Goal: Task Accomplishment & Management: Complete application form

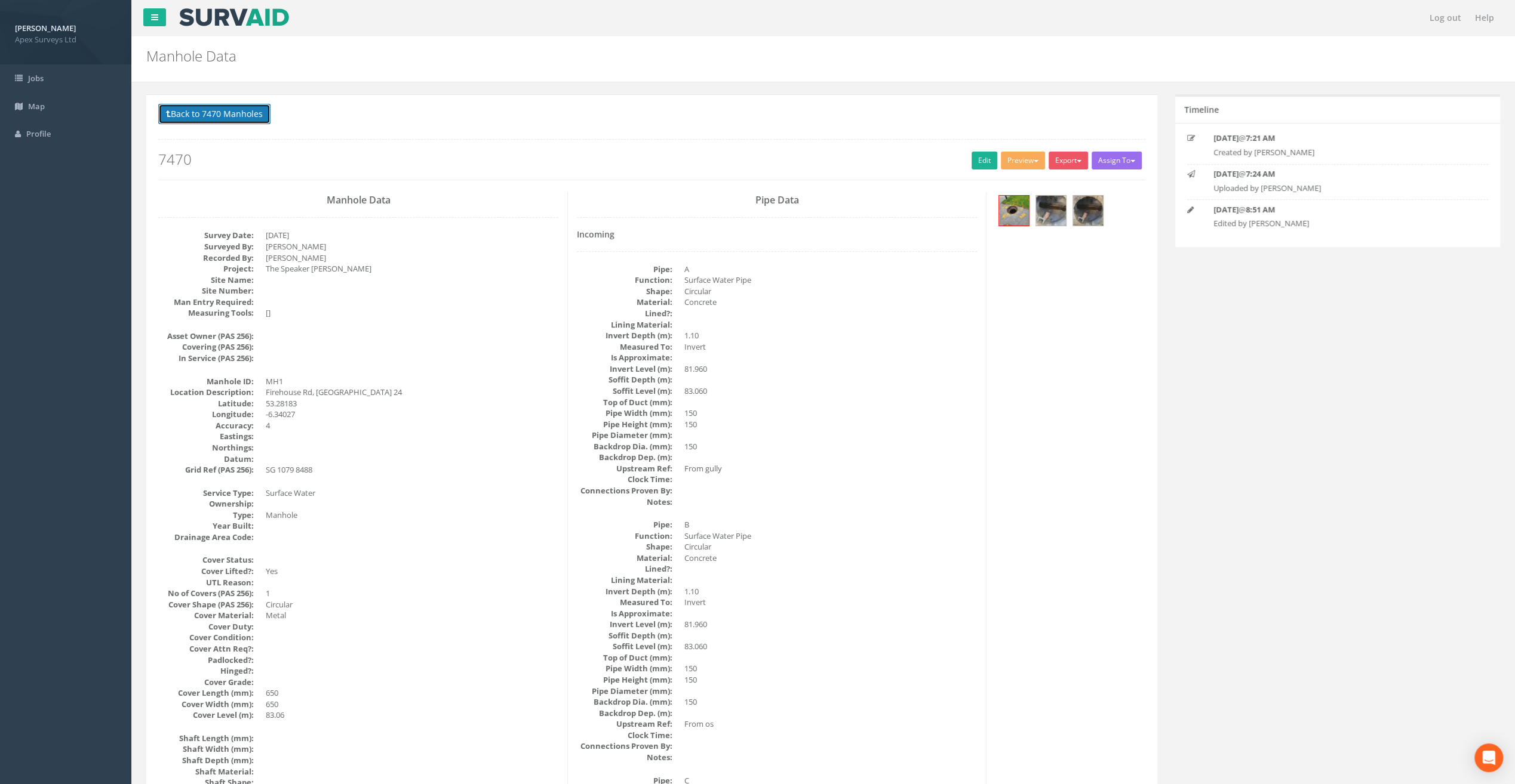
click at [191, 118] on button "Back to 7470 Manholes" at bounding box center [214, 114] width 112 height 20
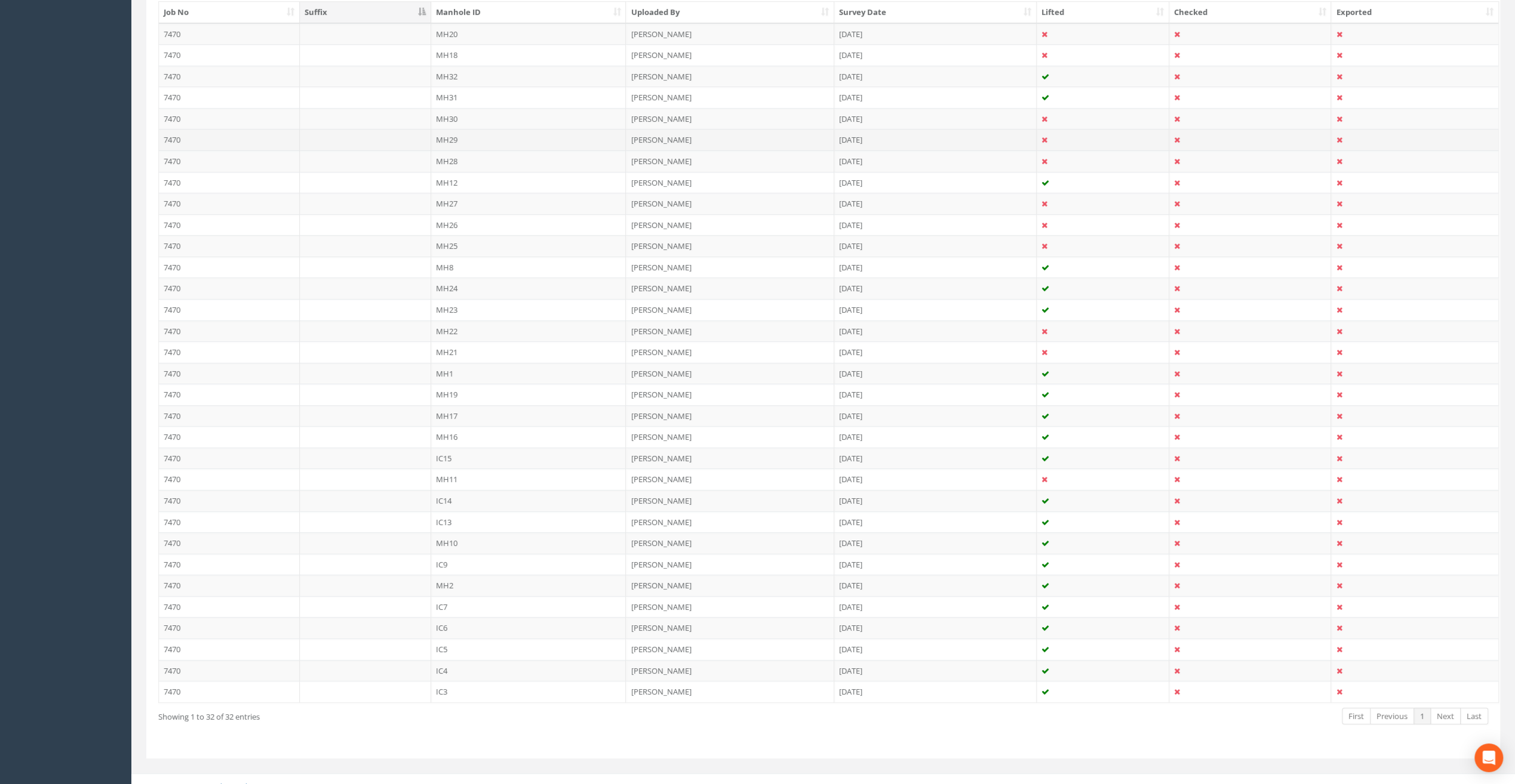
scroll to position [338, 0]
click at [451, 254] on td "MH8" at bounding box center [529, 264] width 195 height 21
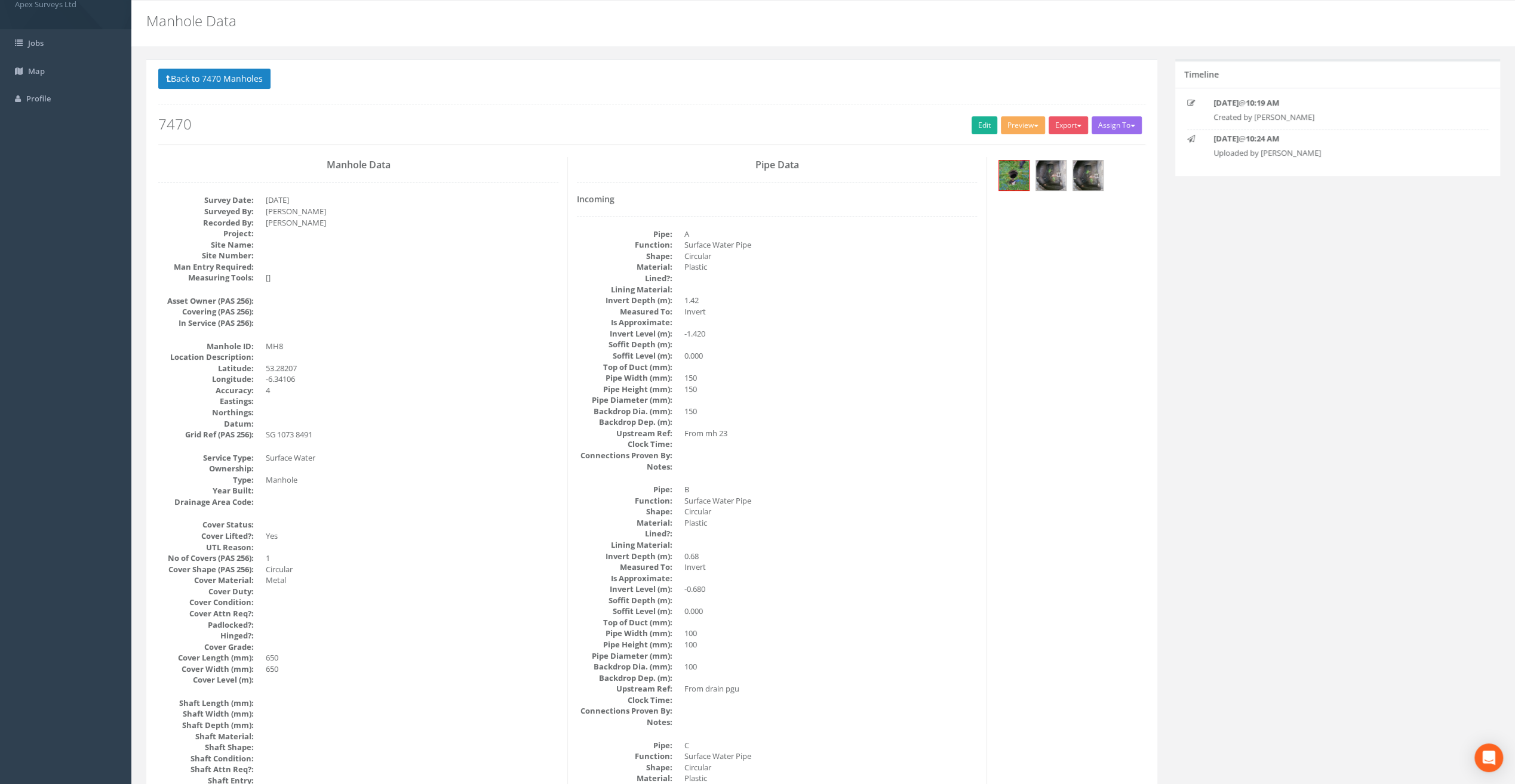
scroll to position [0, 0]
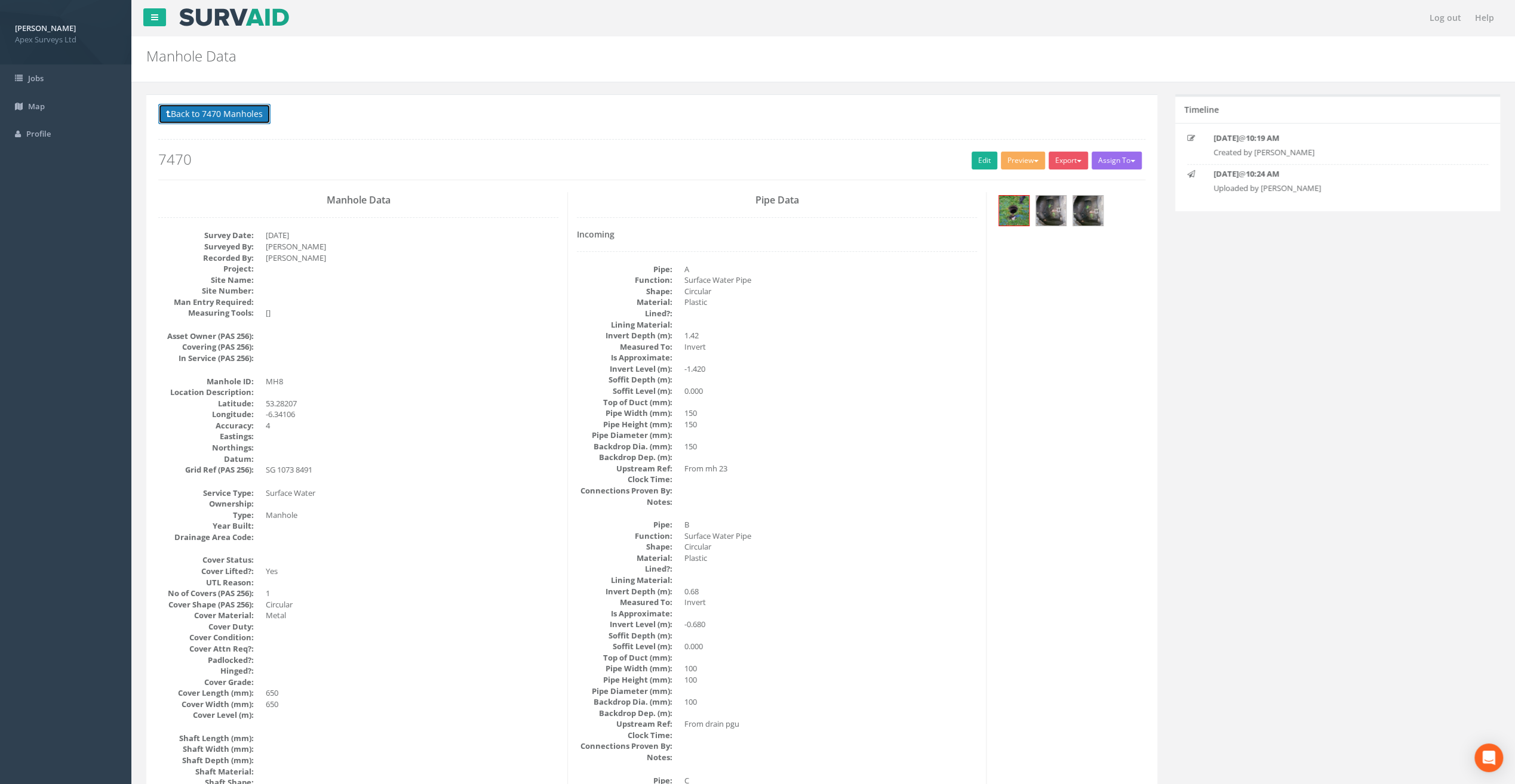
click at [229, 116] on button "Back to 7470 Manholes" at bounding box center [214, 114] width 112 height 20
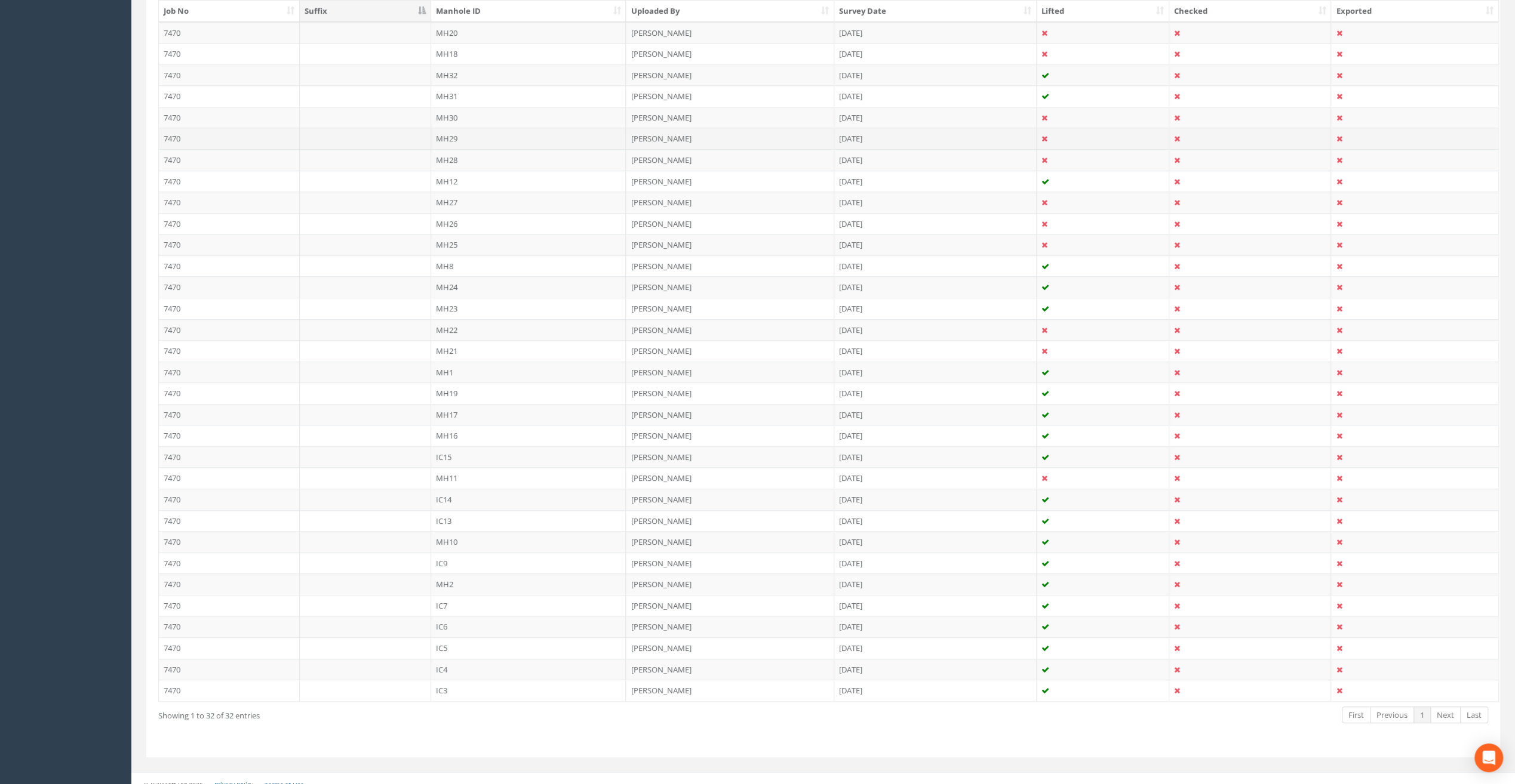
scroll to position [338, 0]
click at [450, 576] on td "MH2" at bounding box center [529, 582] width 195 height 21
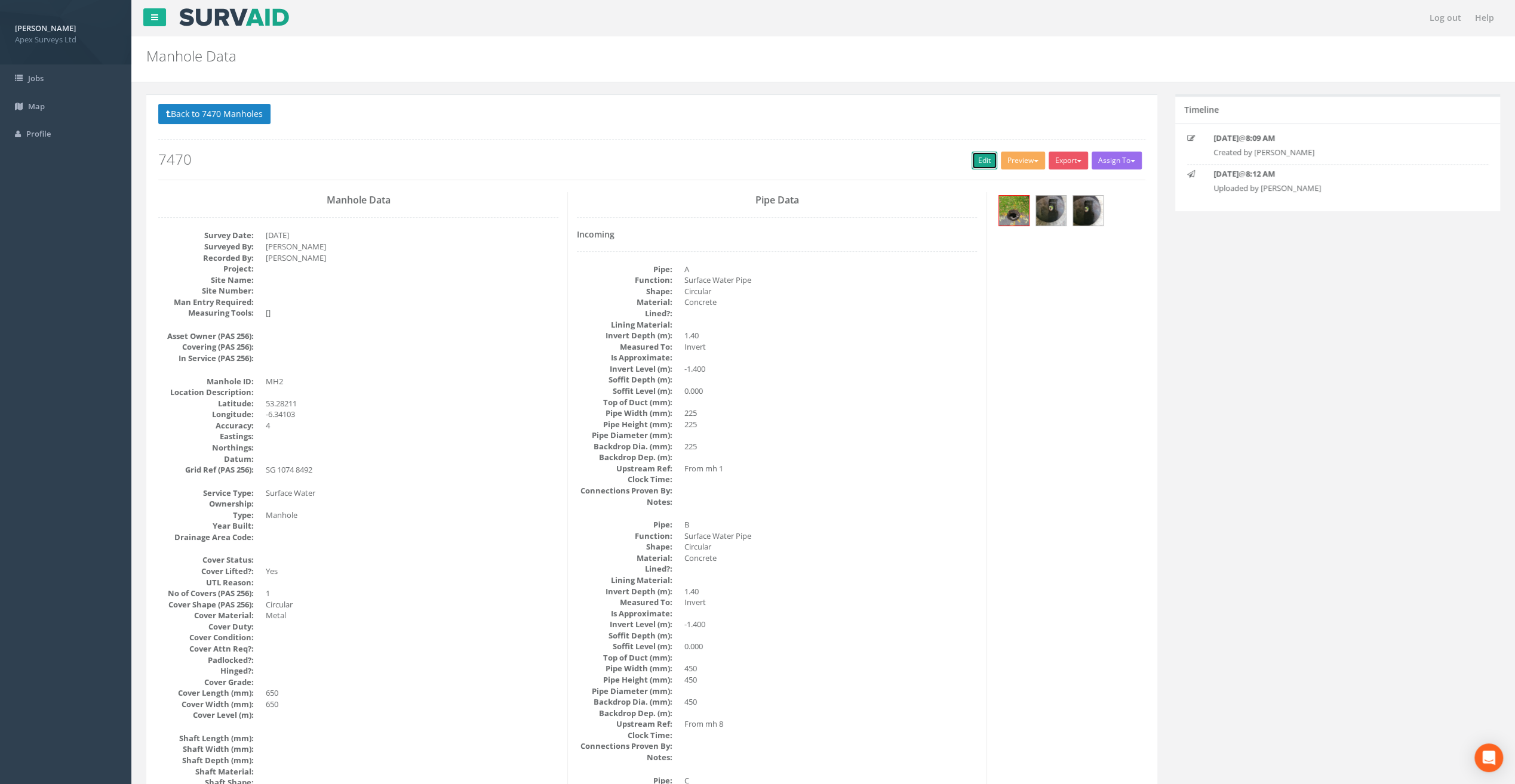
click at [981, 156] on link "Edit" at bounding box center [984, 160] width 25 height 18
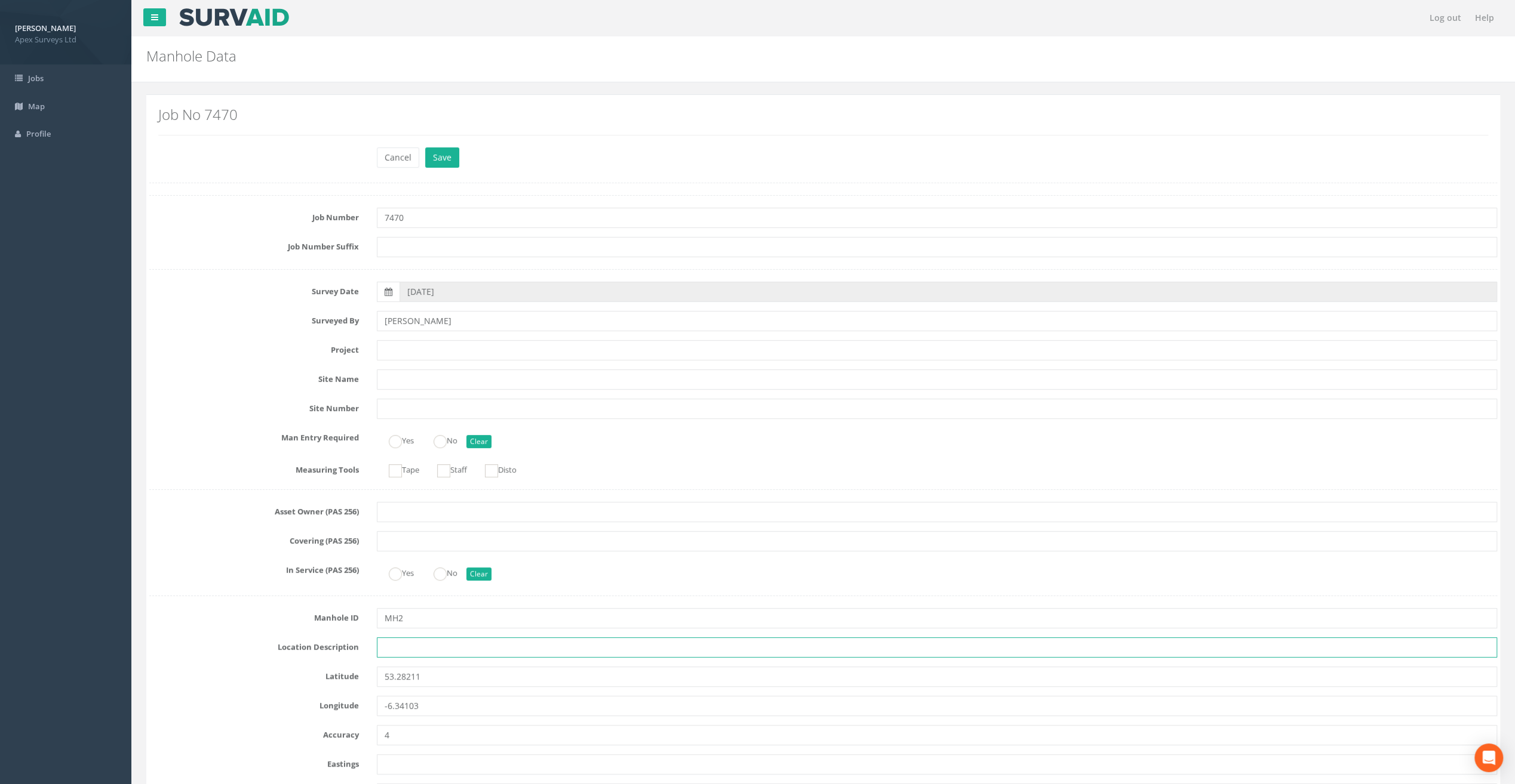
click at [411, 647] on input "text" at bounding box center [937, 647] width 1120 height 20
paste input "Firehouse Rd, [GEOGRAPHIC_DATA] 24"
type input "Firehouse Rd, [GEOGRAPHIC_DATA] 24"
click at [388, 345] on input "text" at bounding box center [937, 350] width 1120 height 20
paste input "The Speaker [PERSON_NAME]"
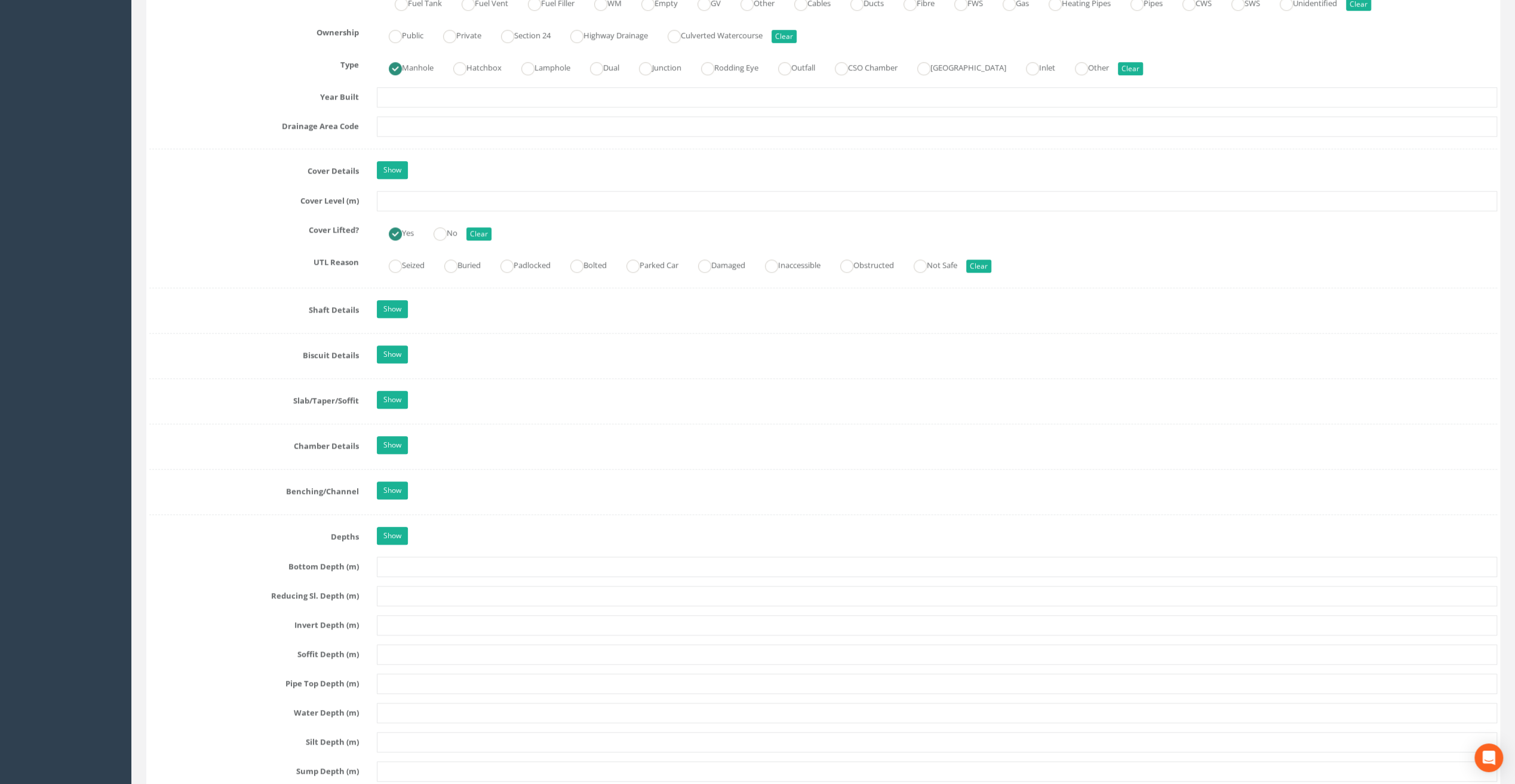
scroll to position [895, 0]
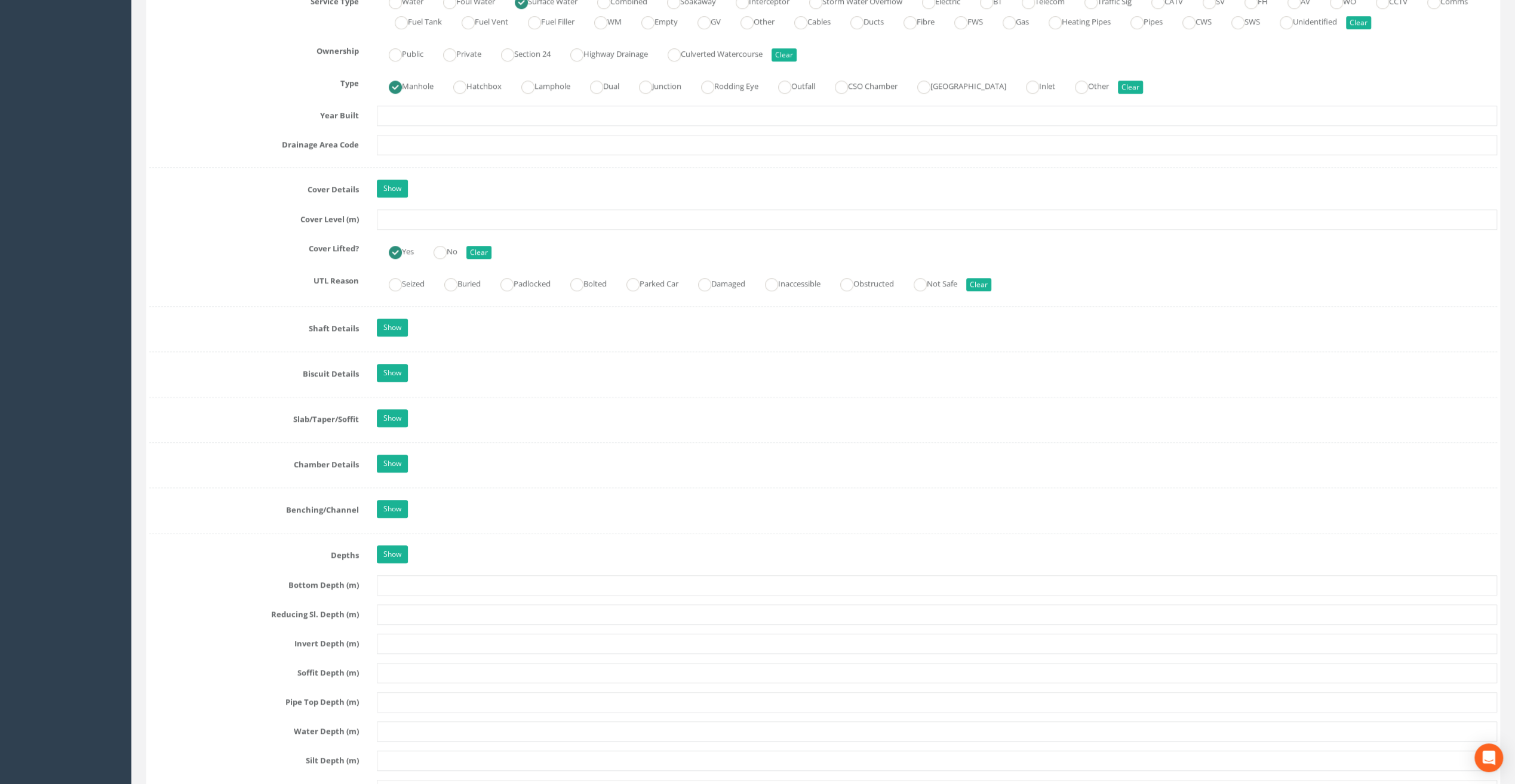
type input "The Speaker [PERSON_NAME]"
click at [392, 213] on input "text" at bounding box center [937, 219] width 1120 height 20
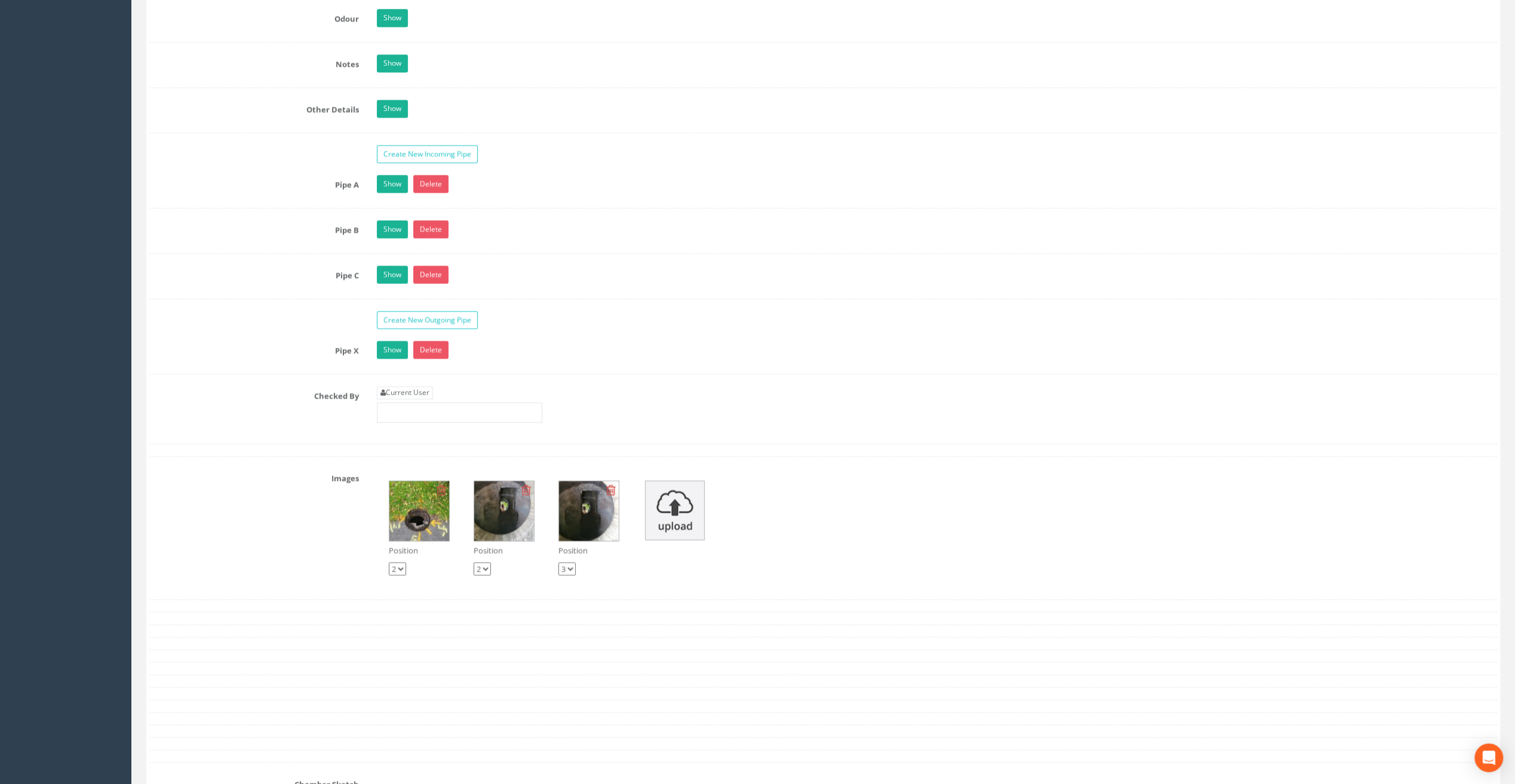
scroll to position [1910, 0]
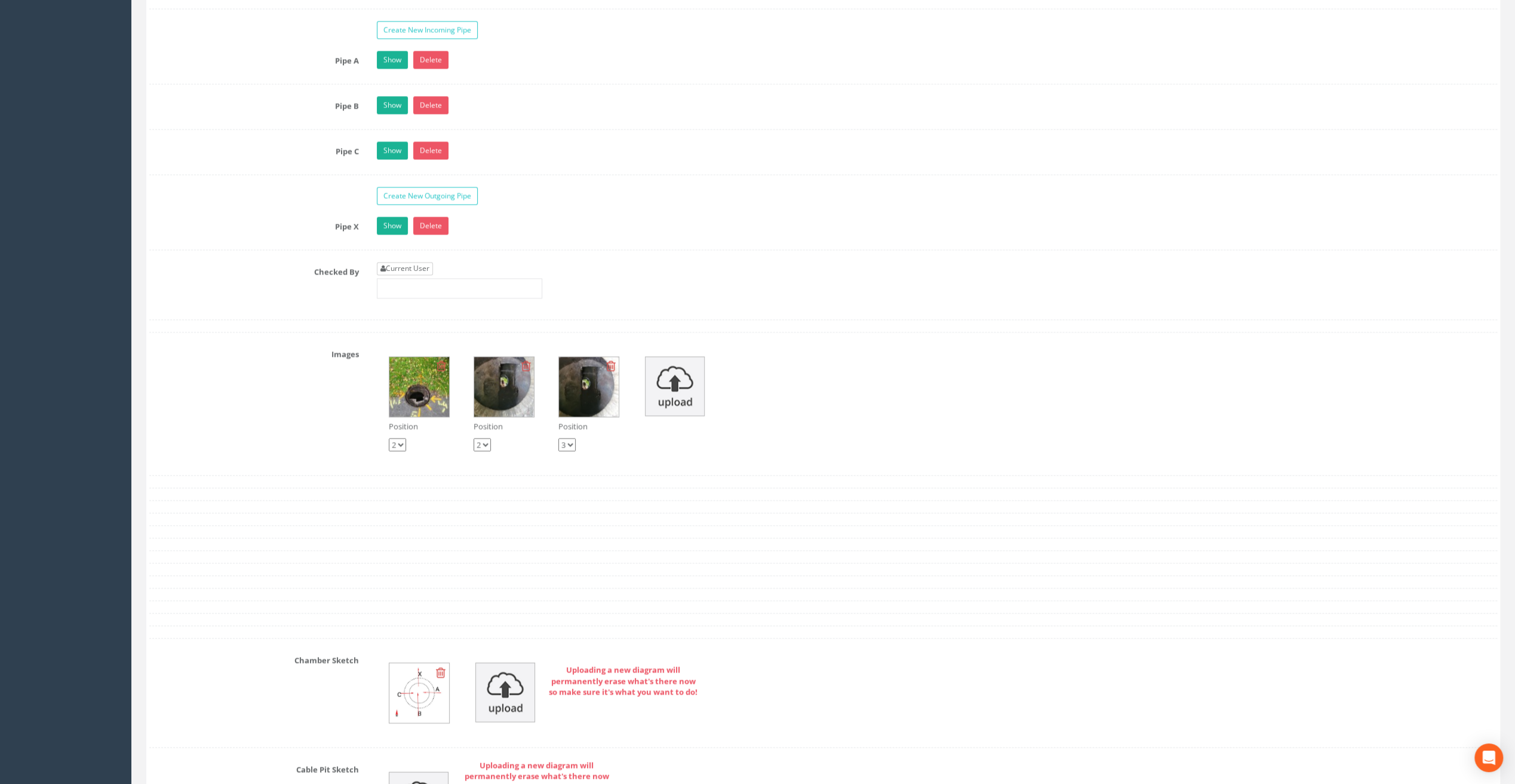
type input "82.79"
click at [396, 262] on link "Current User" at bounding box center [405, 268] width 57 height 13
type input "[PERSON_NAME]"
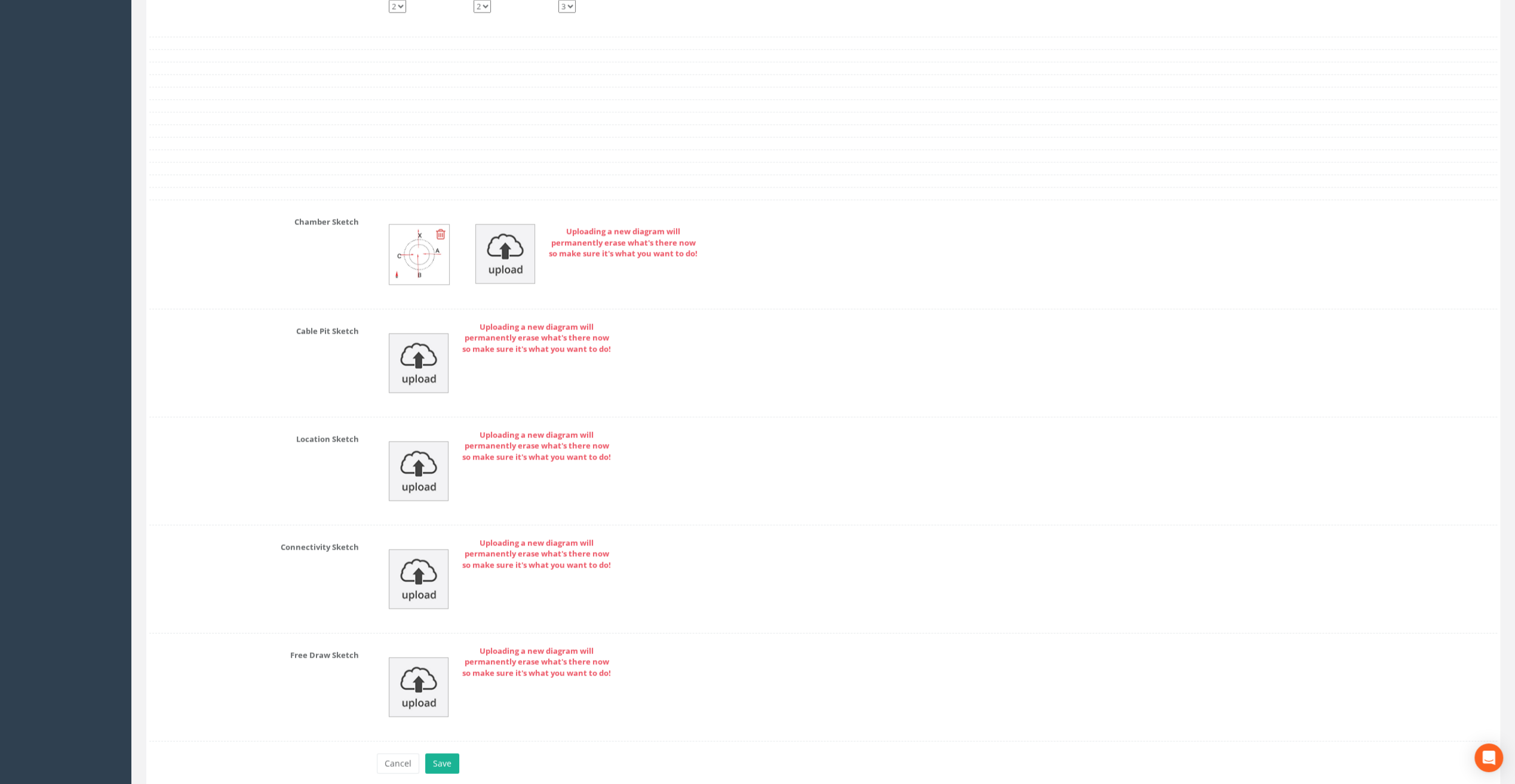
scroll to position [2387, 0]
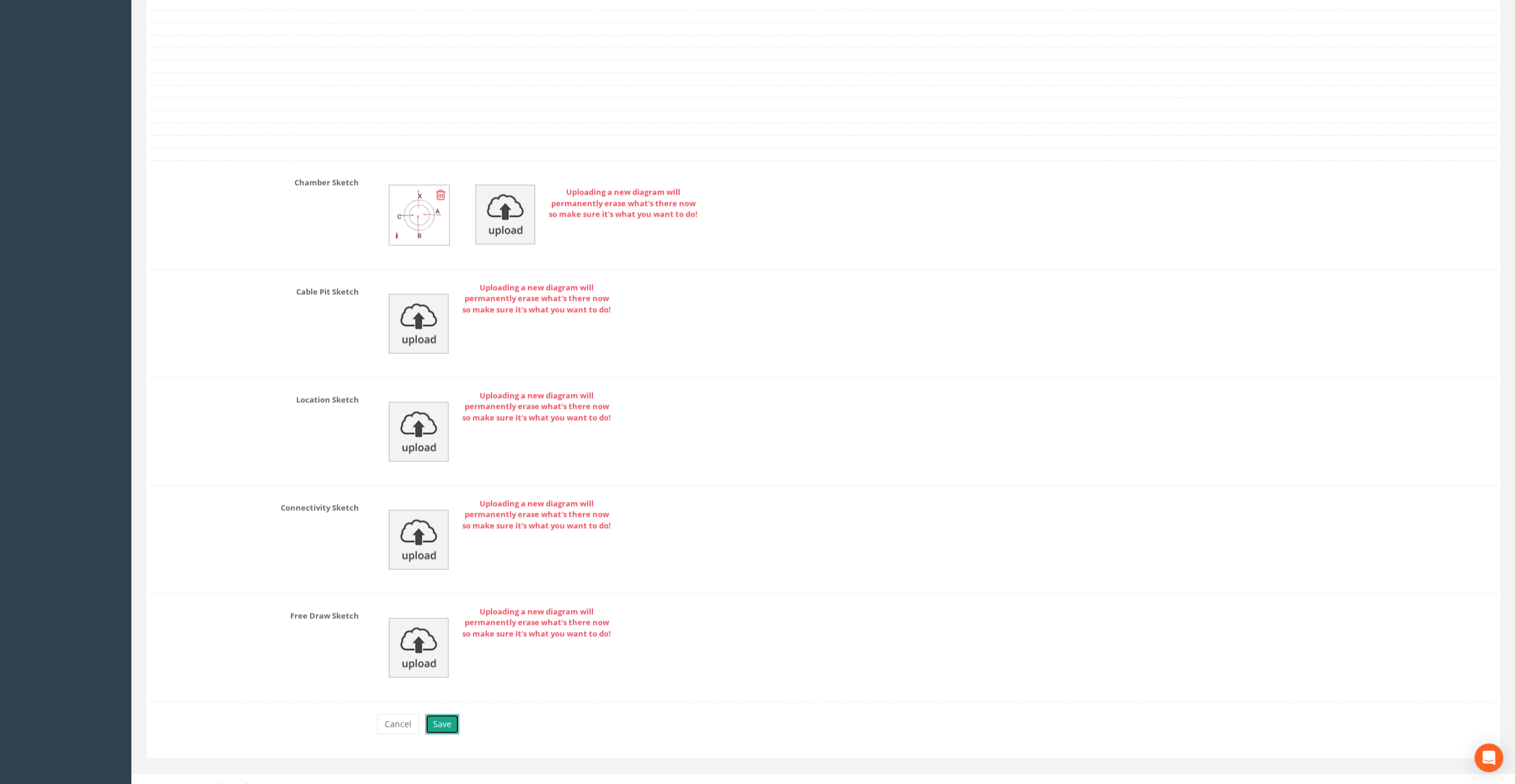
click at [440, 715] on button "Save" at bounding box center [442, 725] width 34 height 20
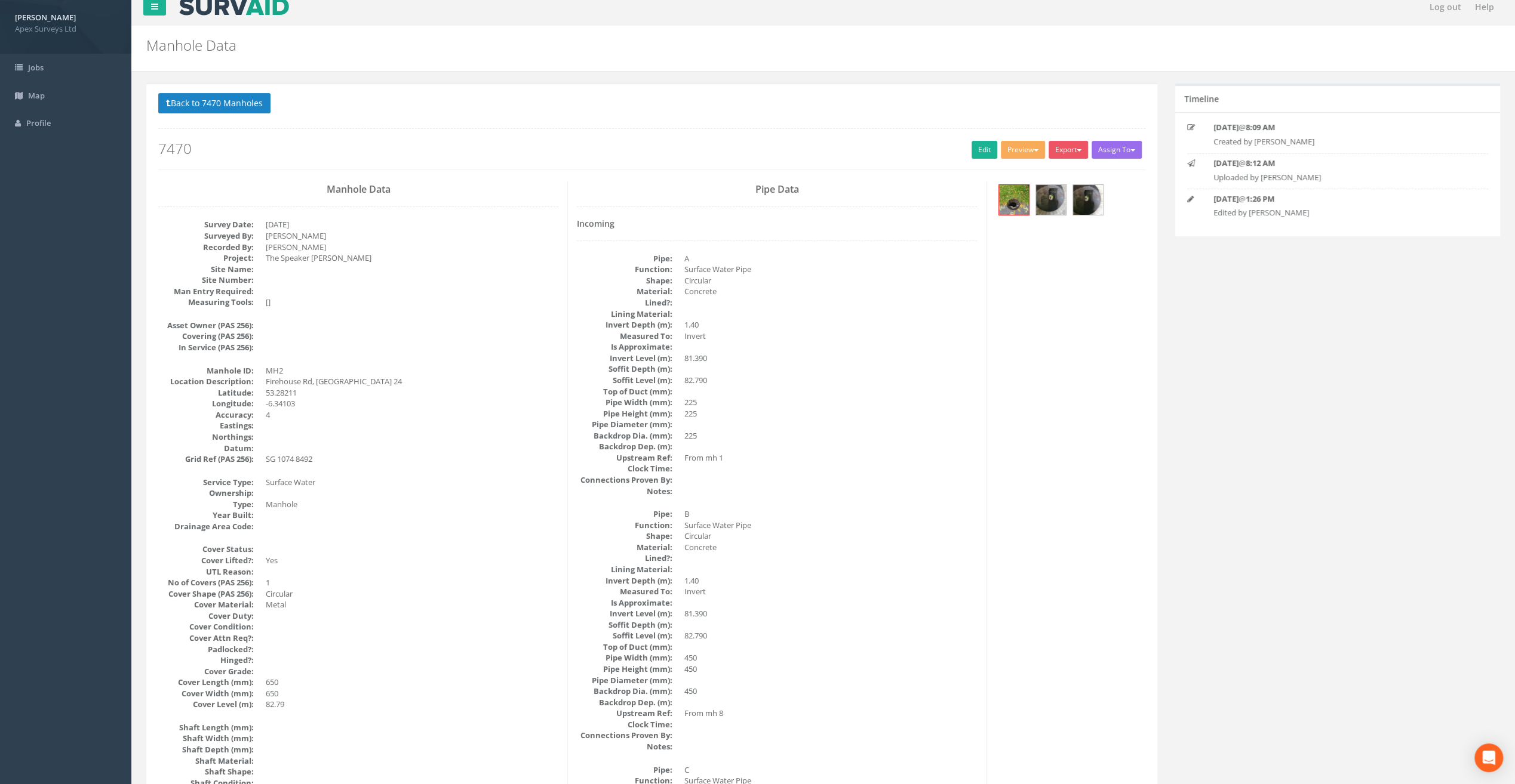
scroll to position [0, 0]
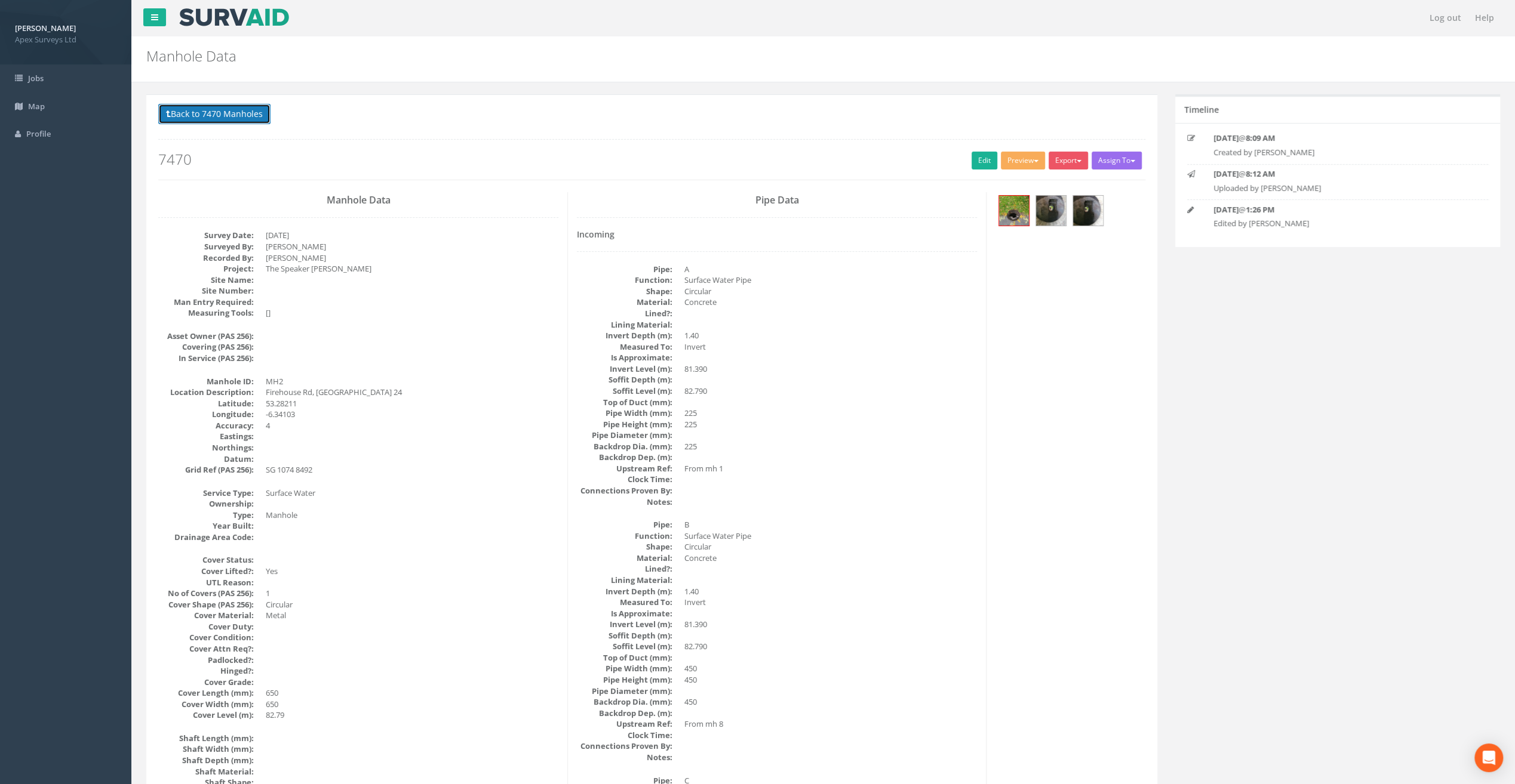
click at [219, 108] on button "Back to 7470 Manholes" at bounding box center [214, 114] width 112 height 20
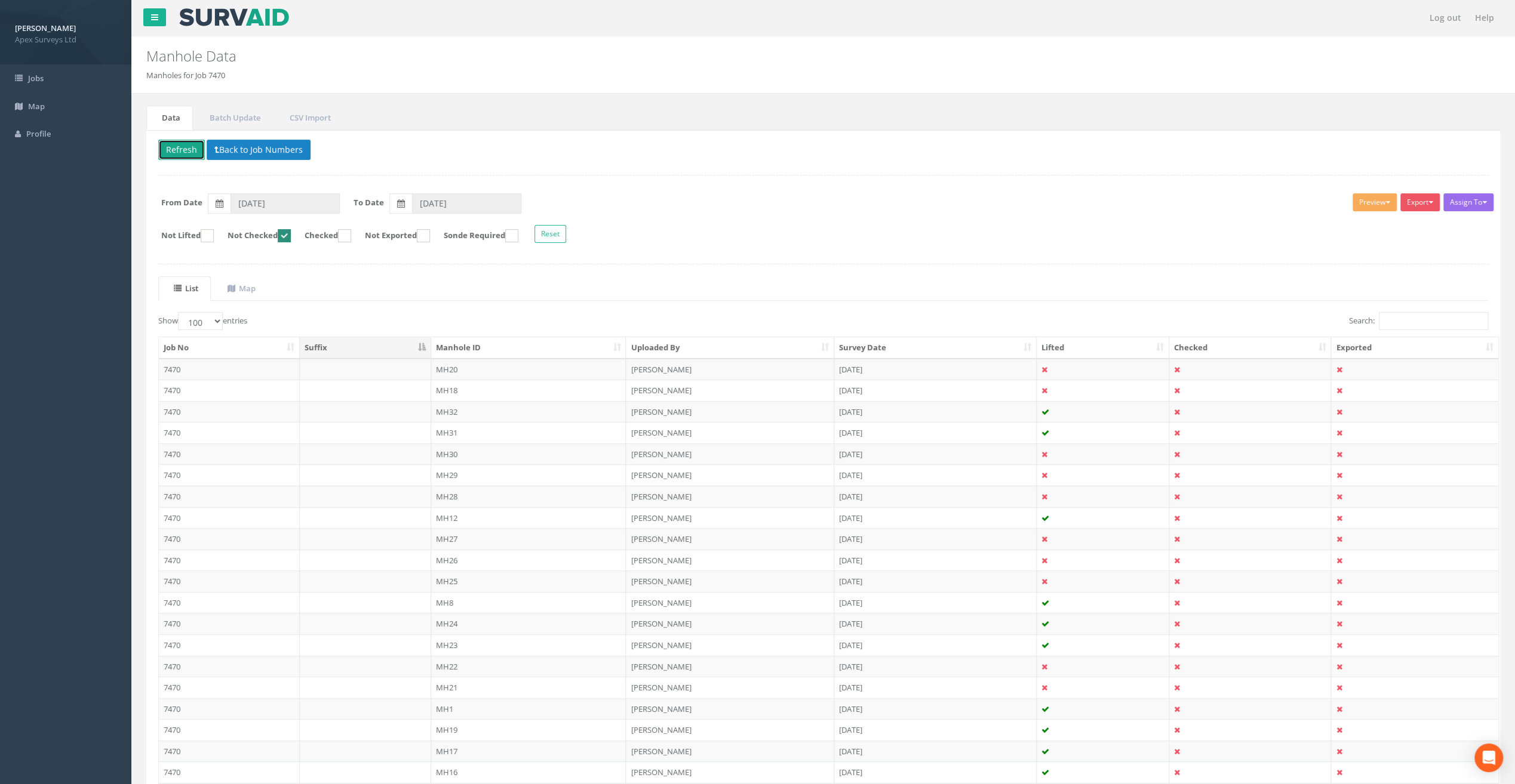
click at [177, 153] on button "Refresh" at bounding box center [181, 149] width 47 height 20
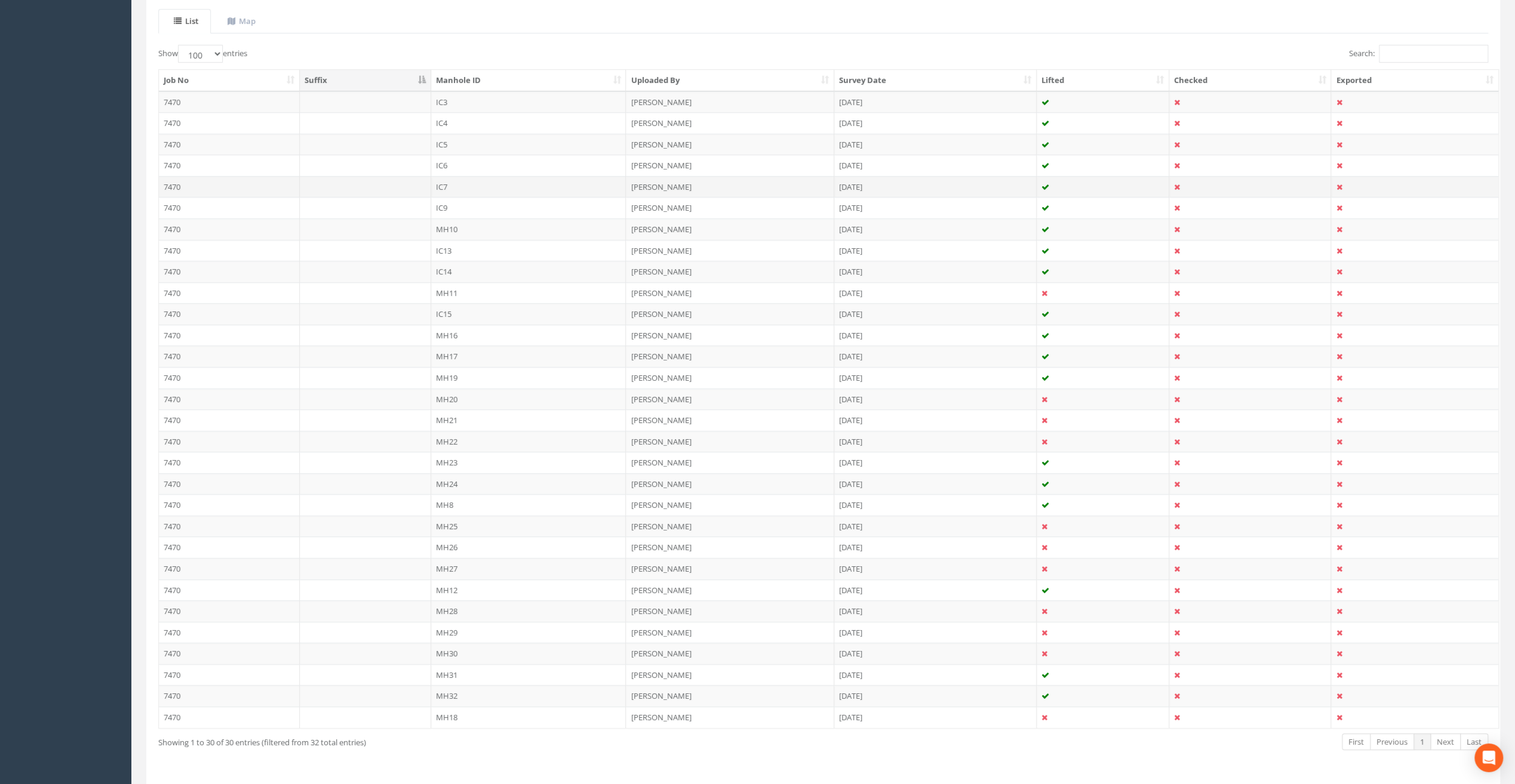
scroll to position [296, 0]
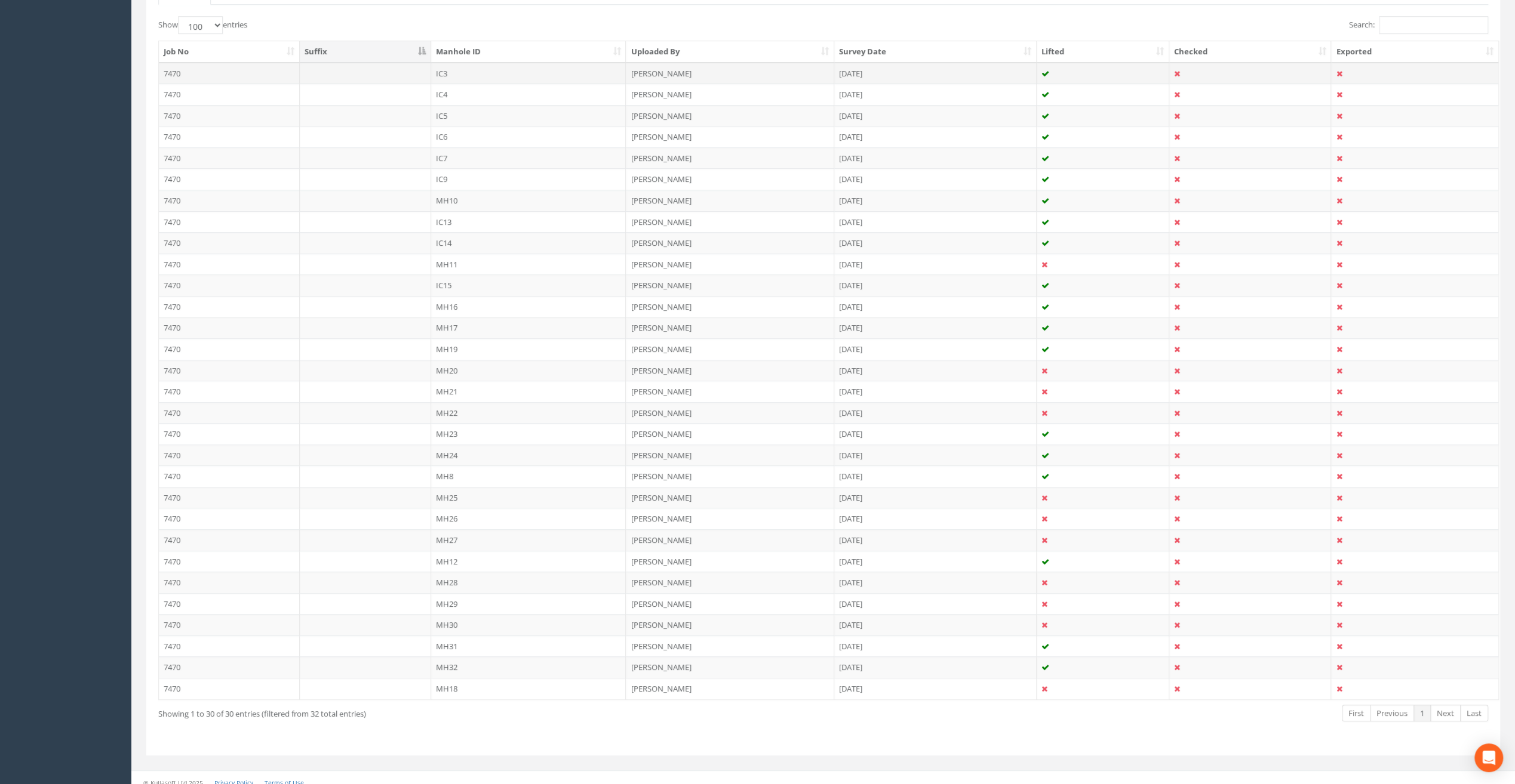
click at [444, 69] on td "IC3" at bounding box center [529, 73] width 195 height 21
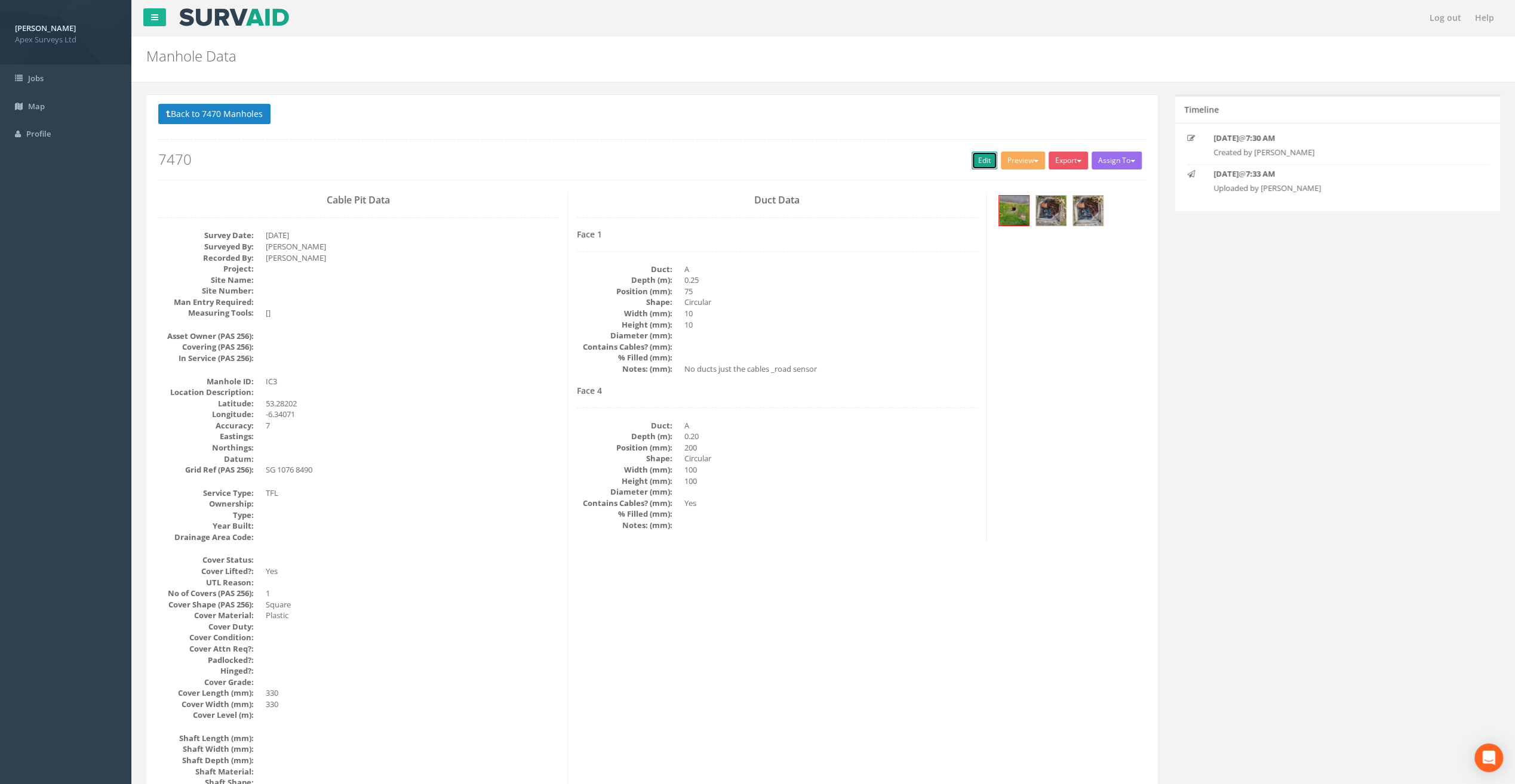
click at [977, 156] on link "Edit" at bounding box center [984, 160] width 25 height 18
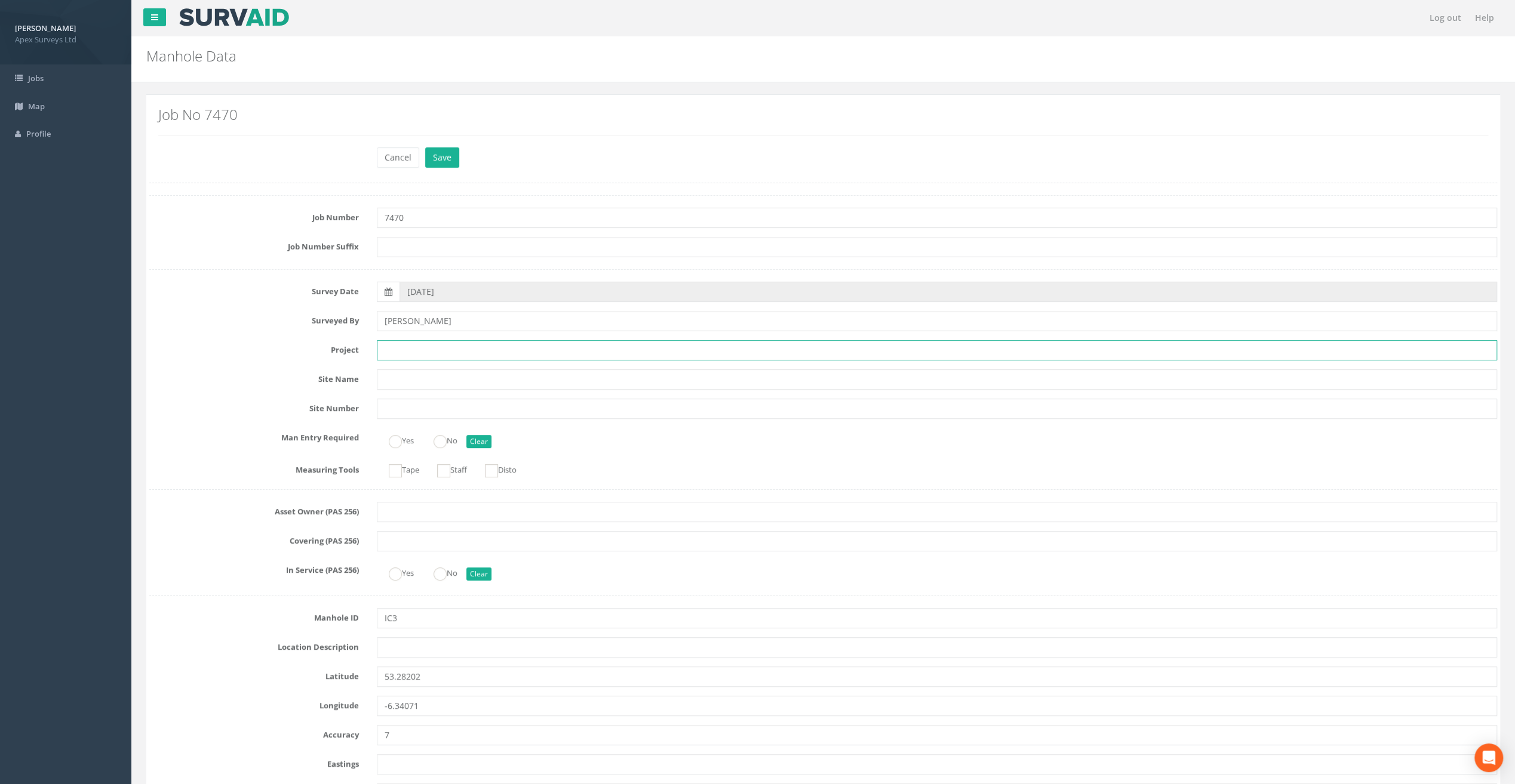
click at [404, 342] on input "text" at bounding box center [937, 350] width 1120 height 20
paste input "The Speaker [PERSON_NAME]"
type input "The Speaker [PERSON_NAME]"
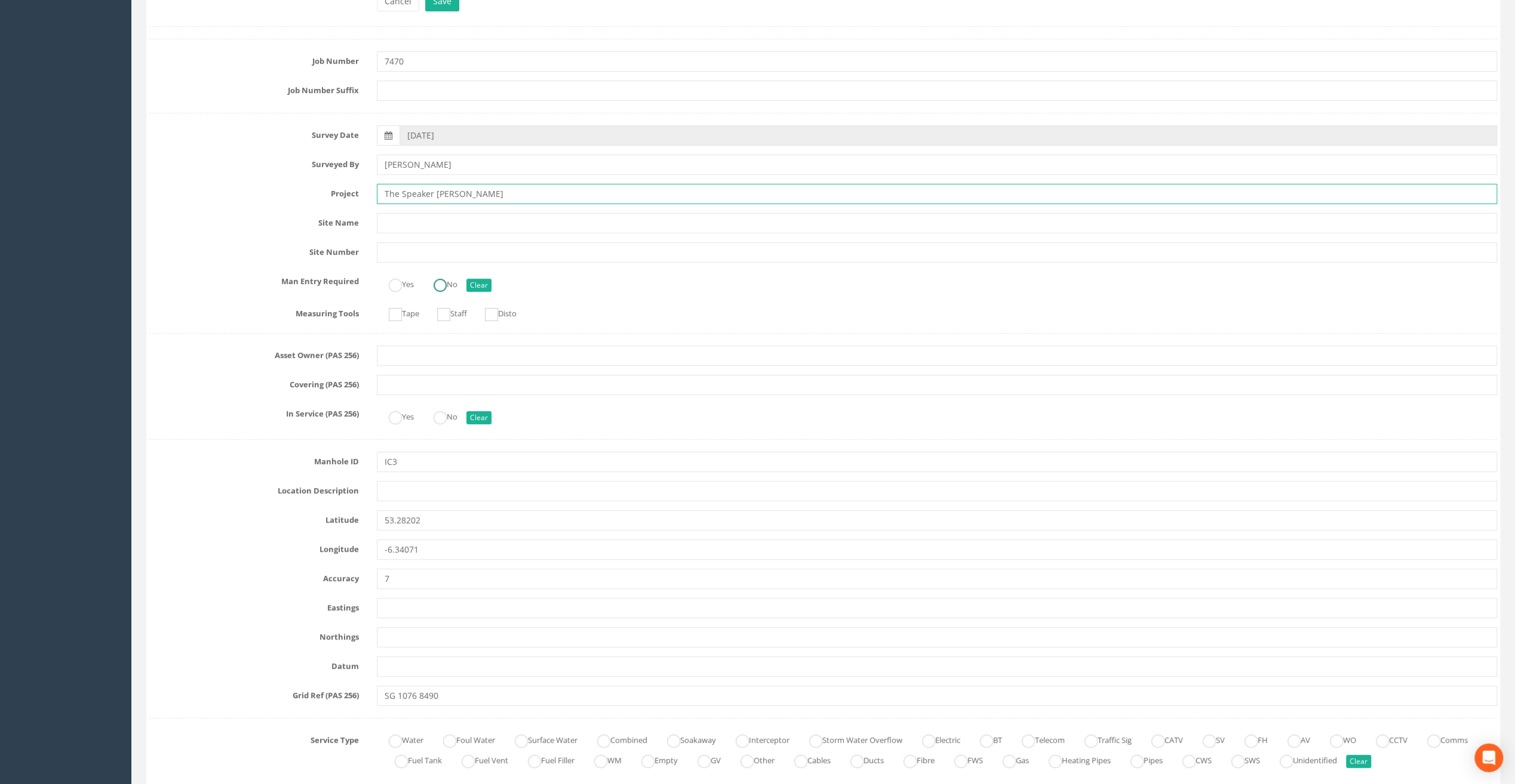
scroll to position [179, 0]
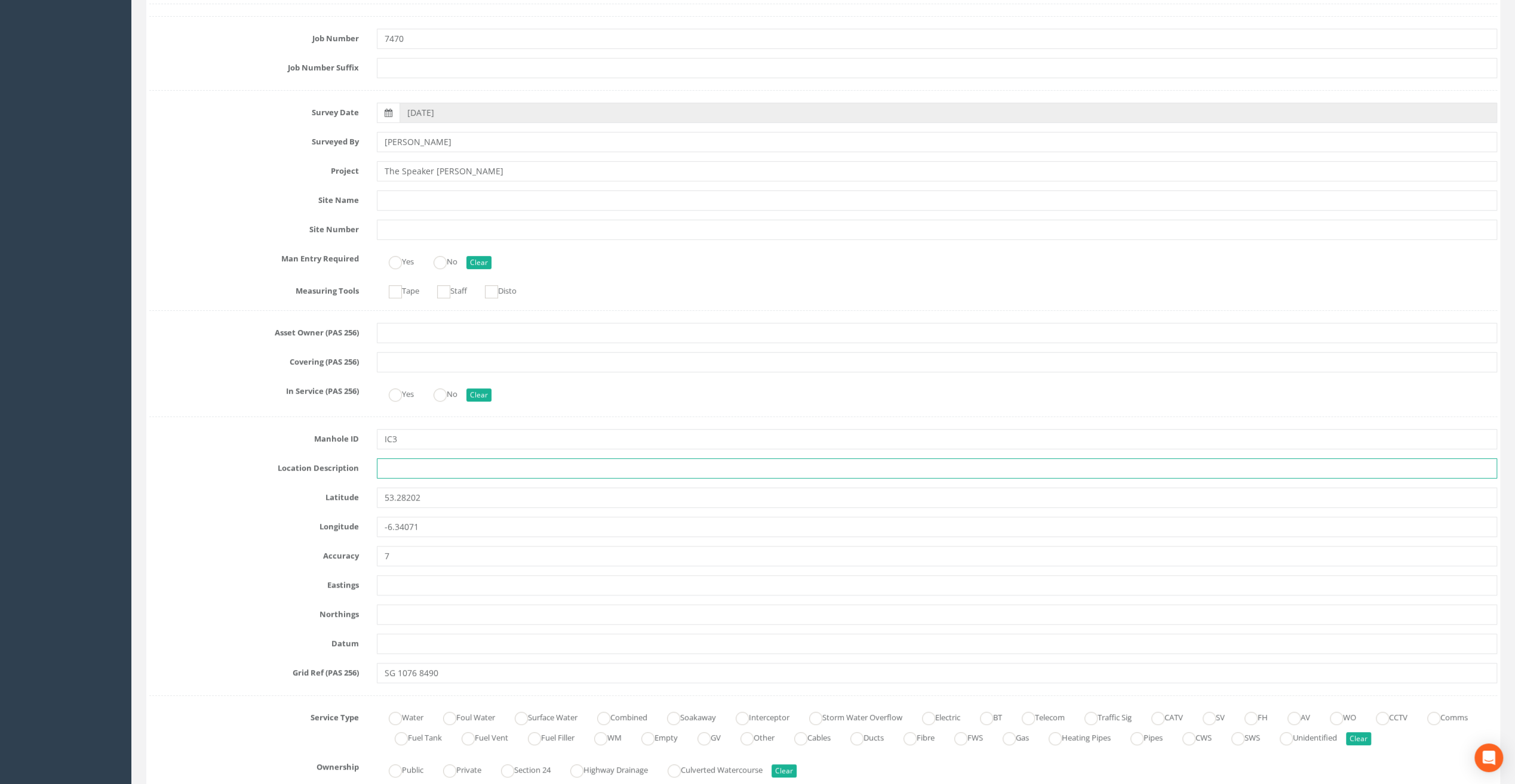
click at [394, 470] on input "text" at bounding box center [937, 468] width 1120 height 20
paste input "Firehouse Rd, [GEOGRAPHIC_DATA] 24"
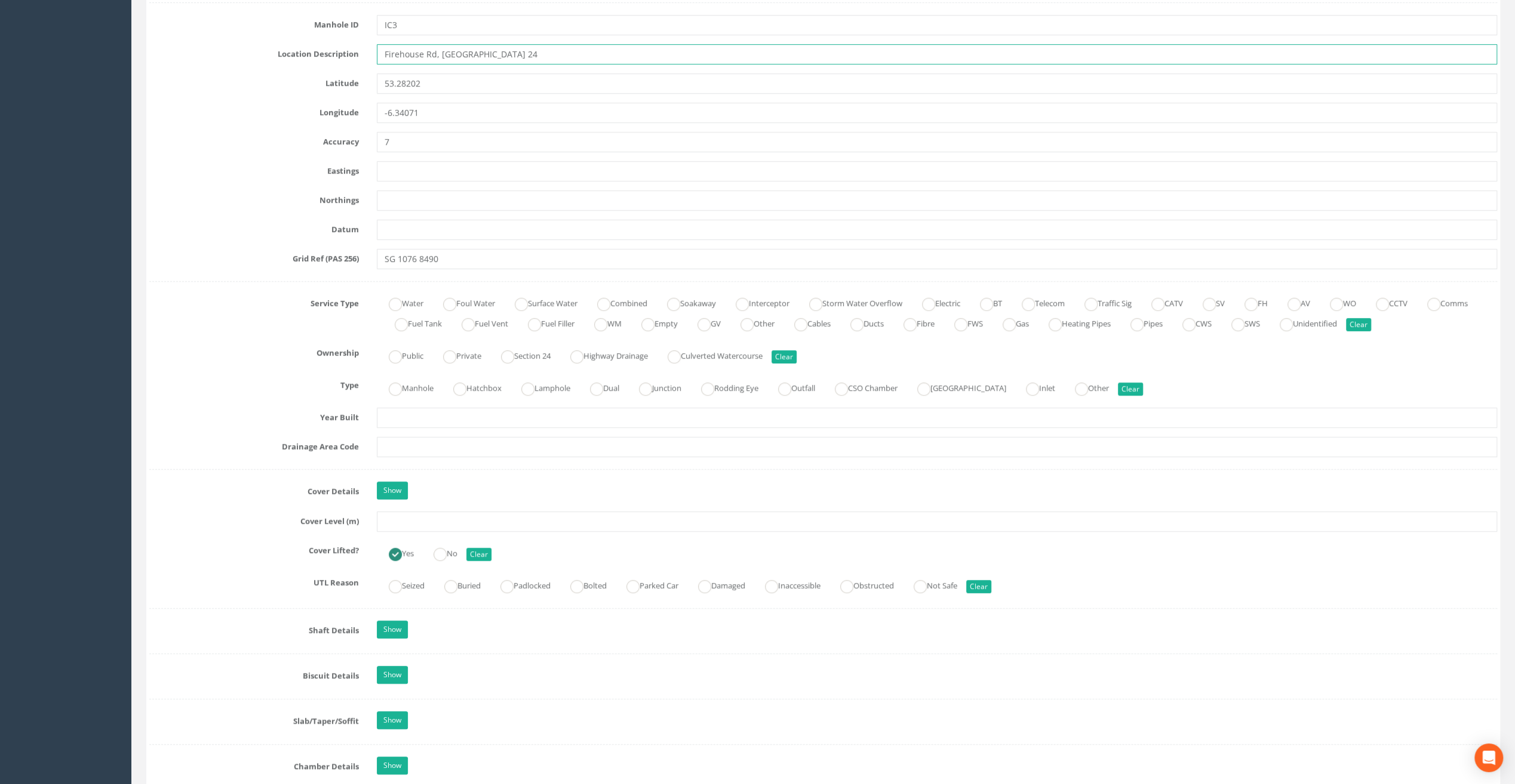
scroll to position [597, 0]
type input "Firehouse Rd, [GEOGRAPHIC_DATA] 24"
click at [406, 518] on input "text" at bounding box center [937, 518] width 1120 height 20
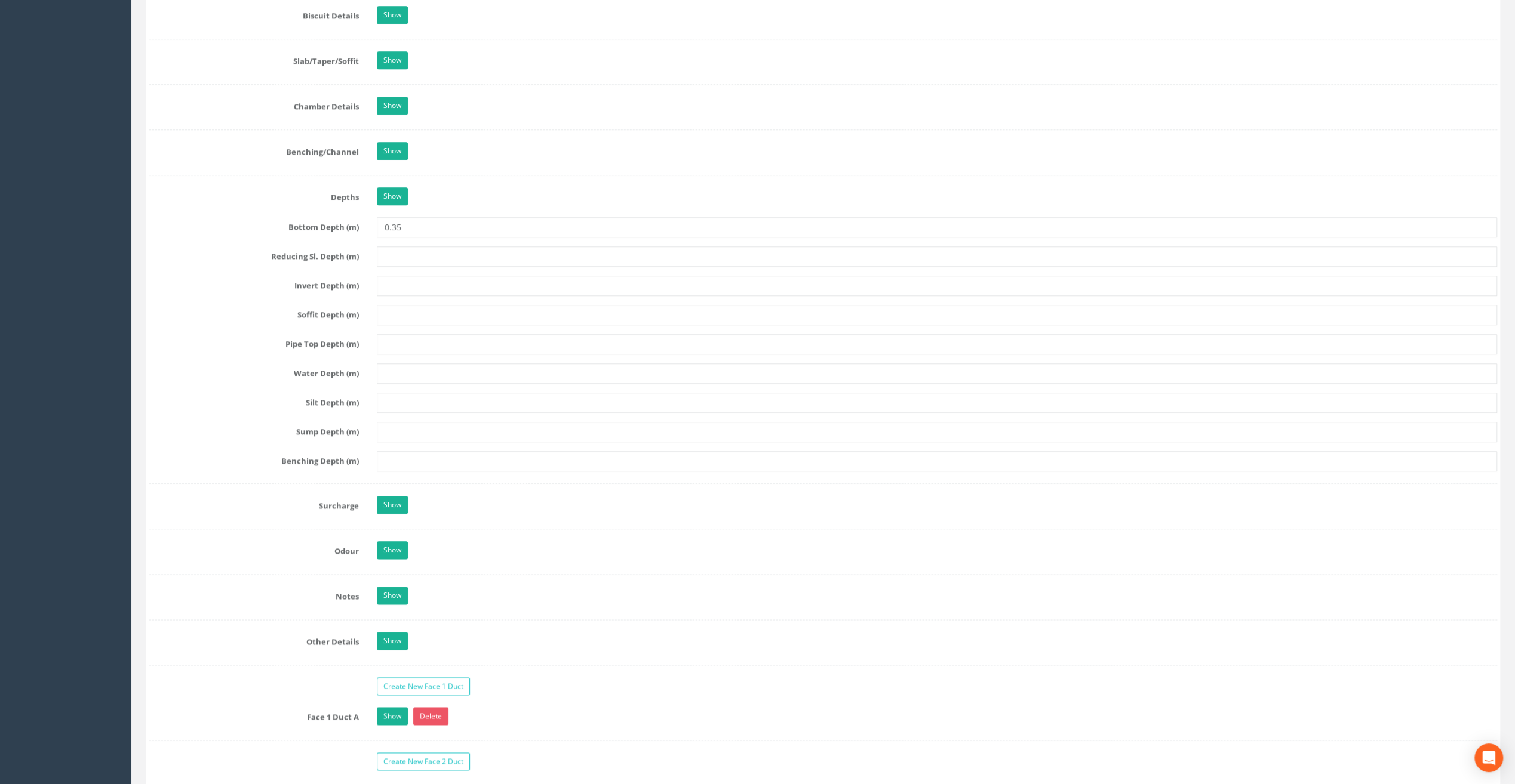
scroll to position [1612, 0]
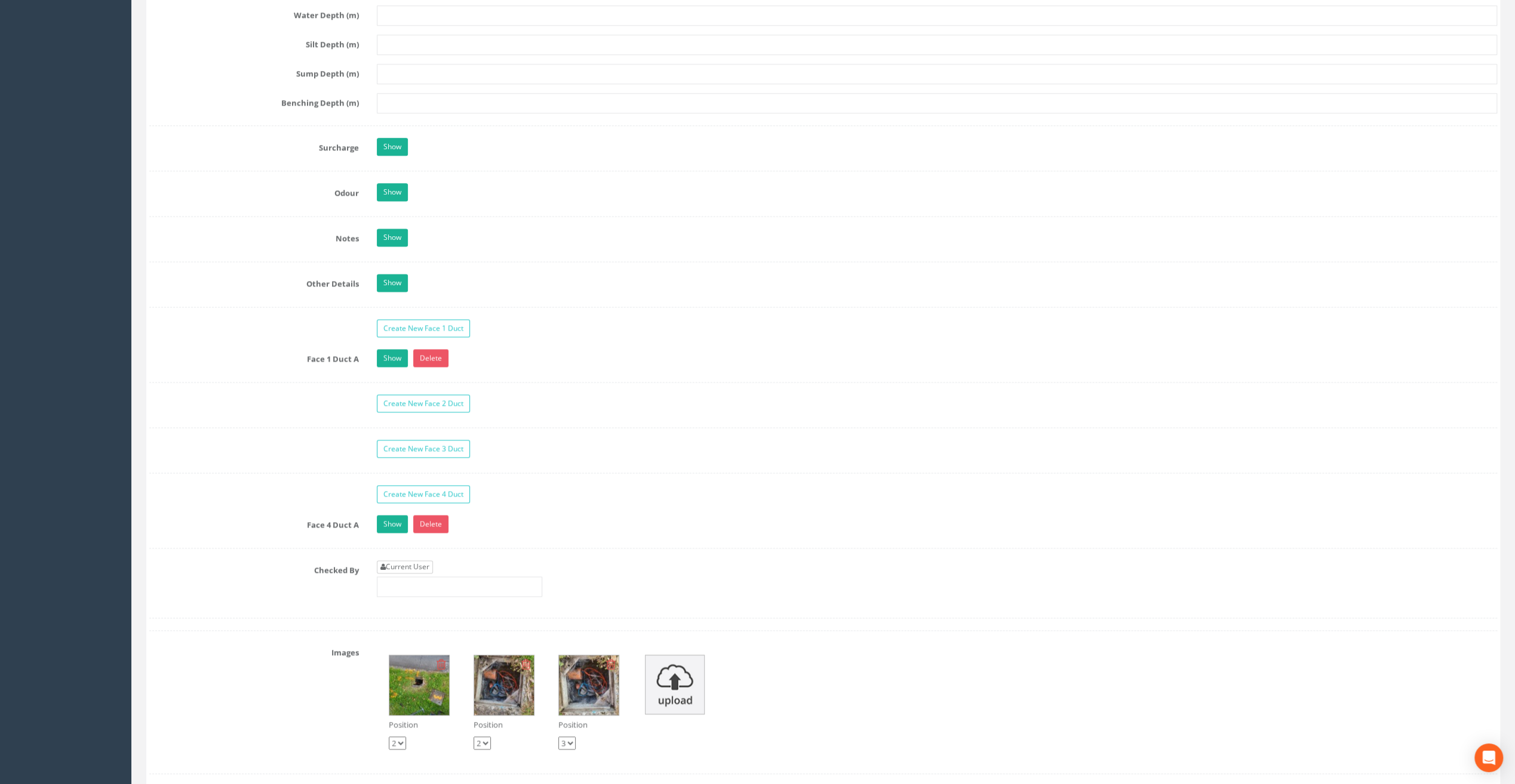
type input "82.79"
click at [398, 561] on link "Current User" at bounding box center [405, 567] width 57 height 13
type input "[PERSON_NAME]"
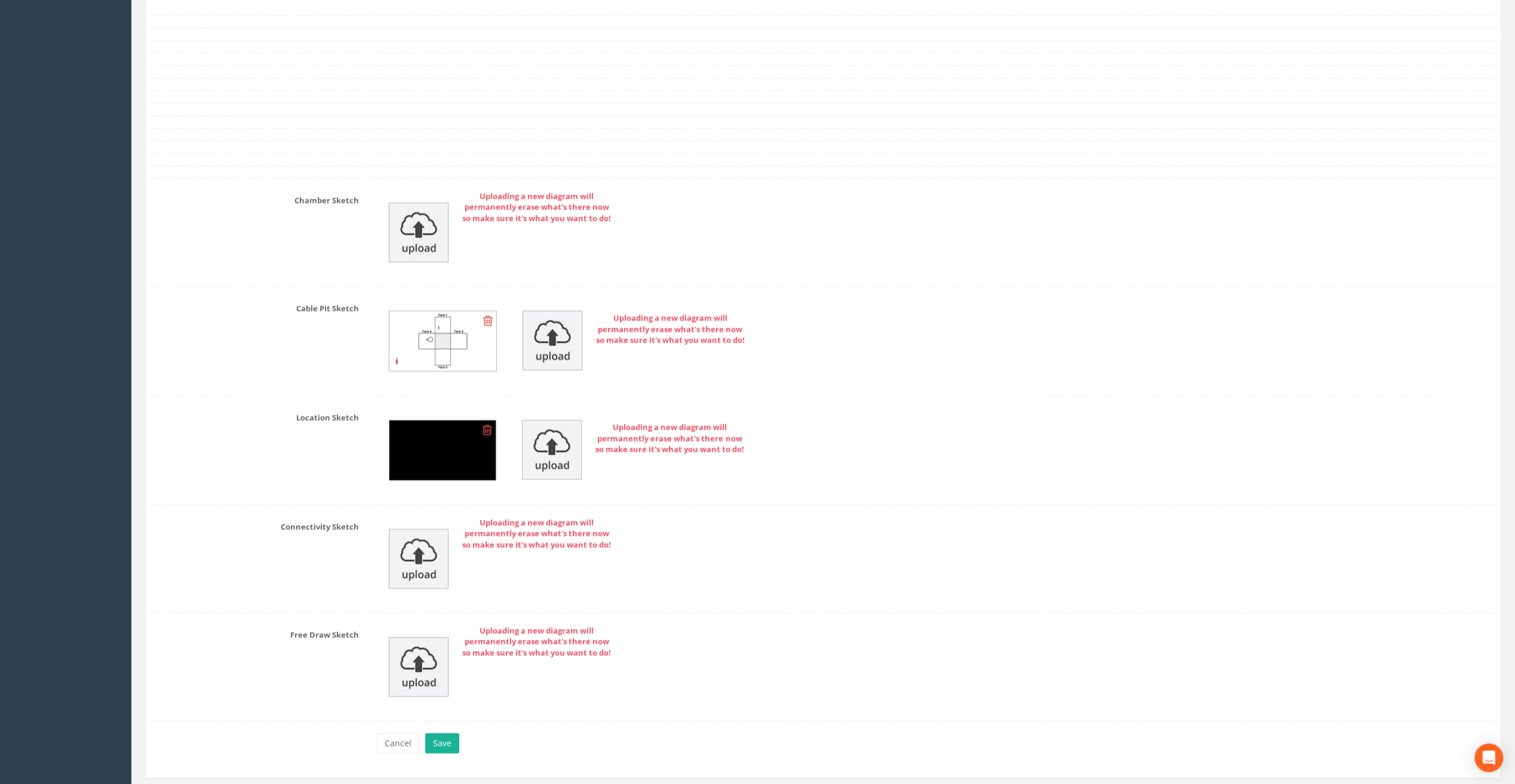
scroll to position [2388, 0]
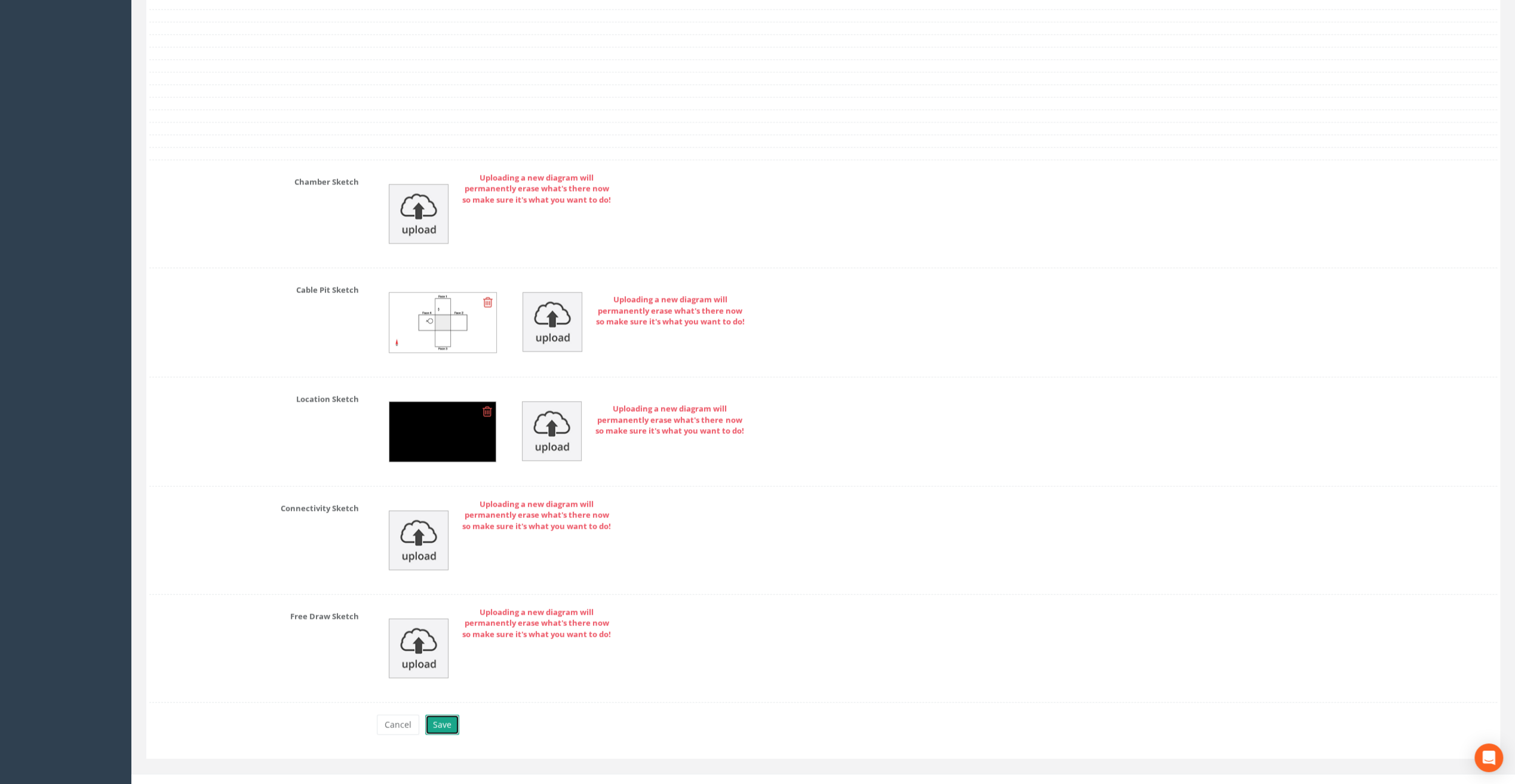
click at [442, 715] on button "Save" at bounding box center [442, 725] width 34 height 20
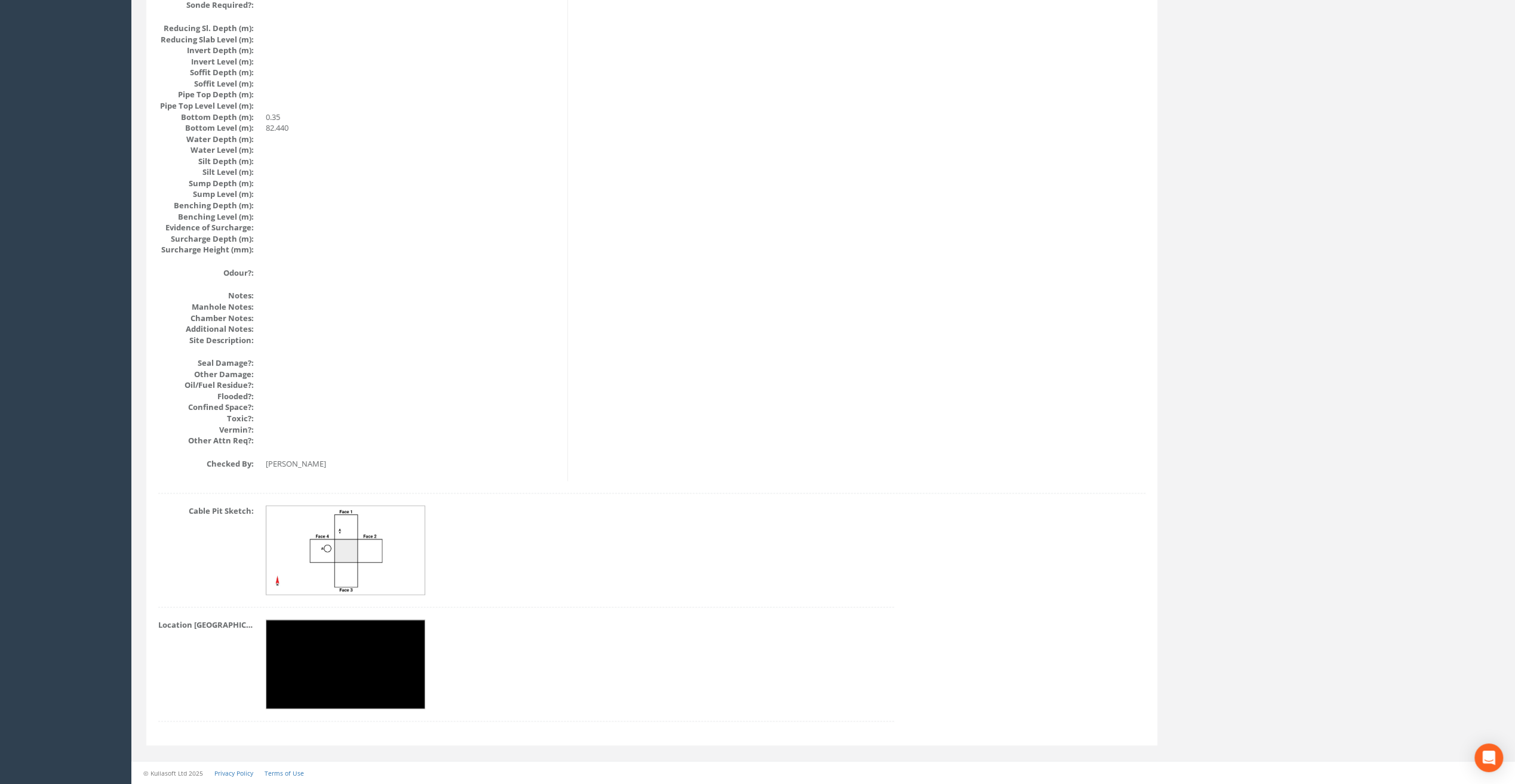
scroll to position [1169, 0]
click at [356, 648] on img at bounding box center [345, 666] width 159 height 90
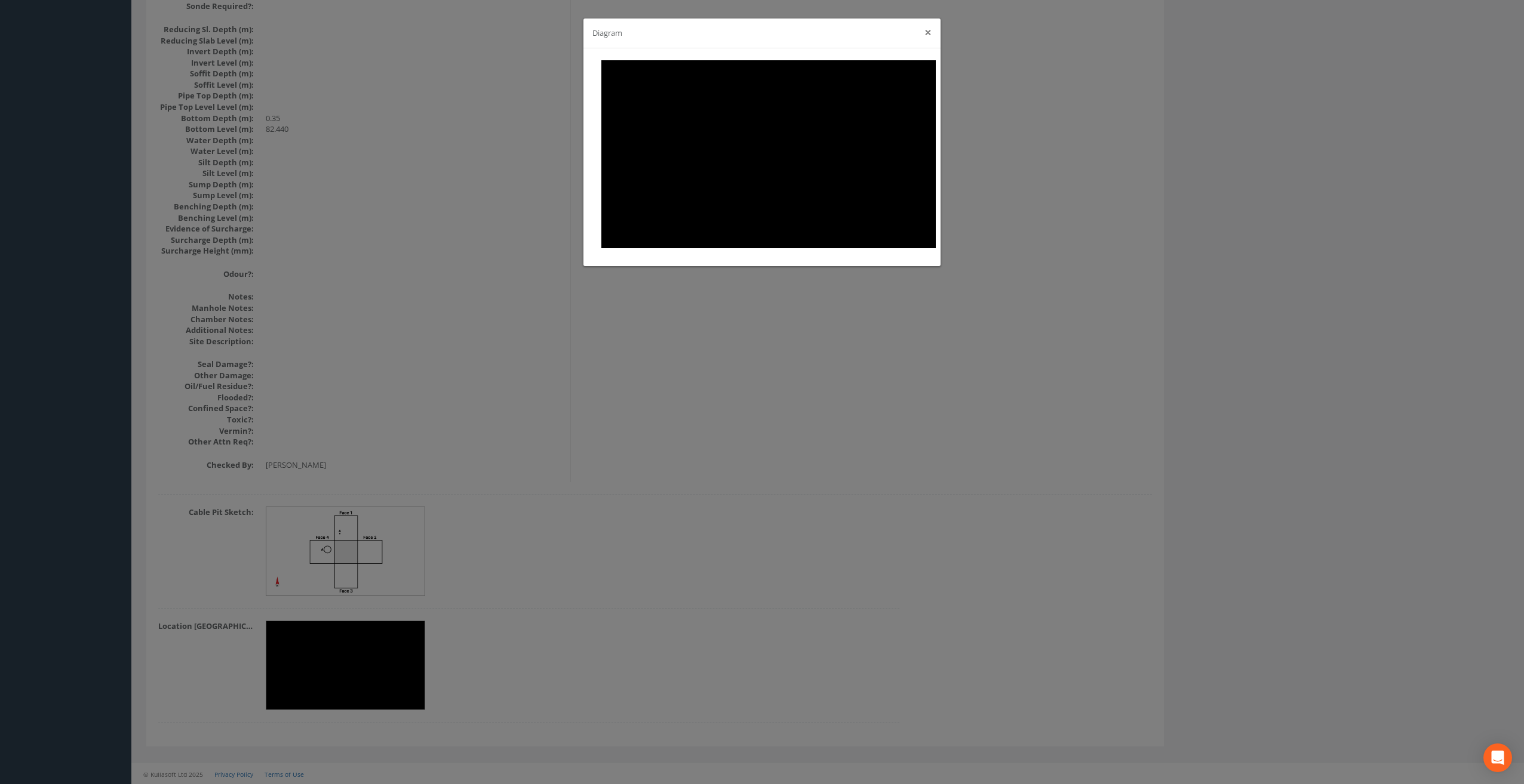
click at [925, 34] on button "×" at bounding box center [928, 32] width 7 height 13
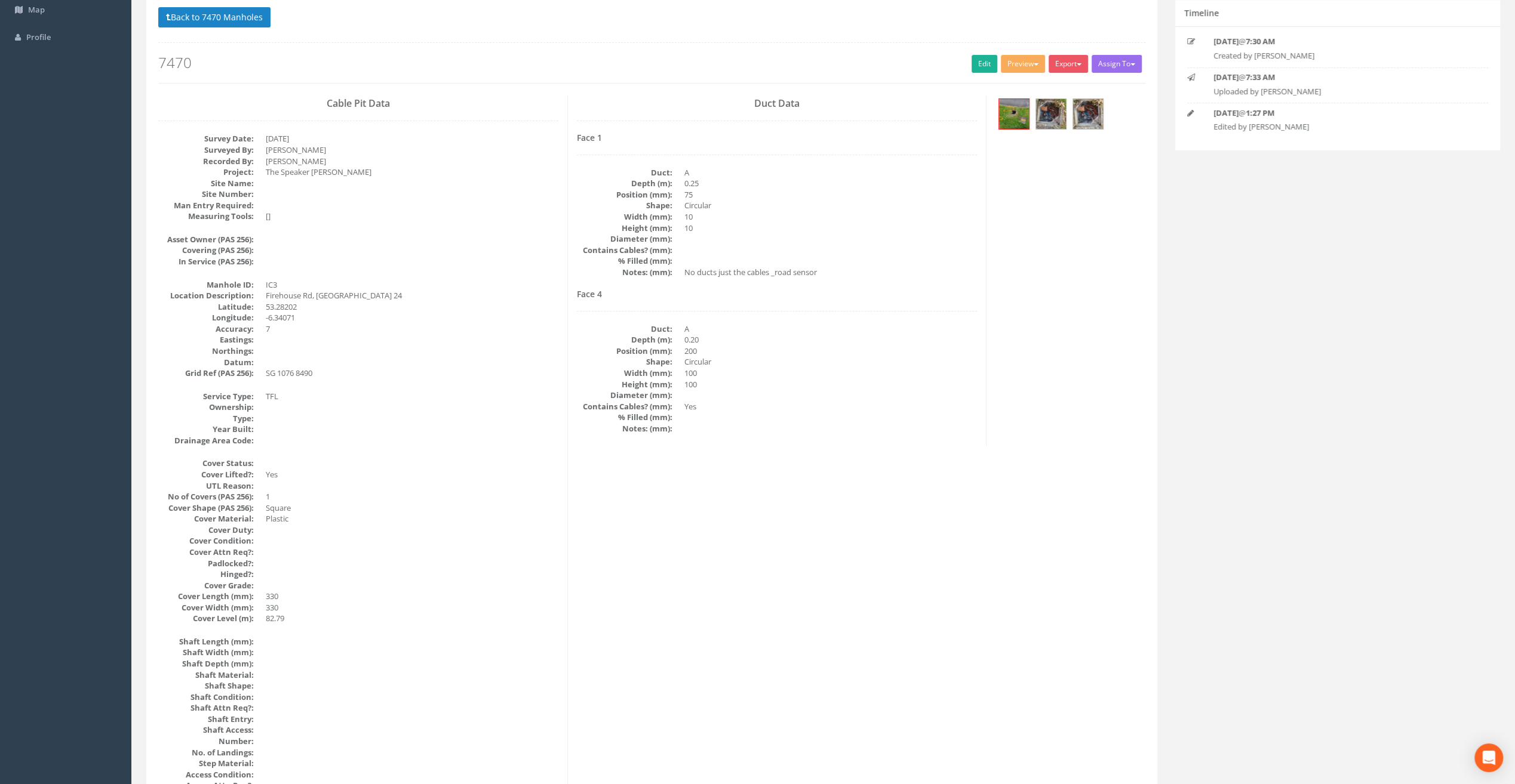
scroll to position [0, 0]
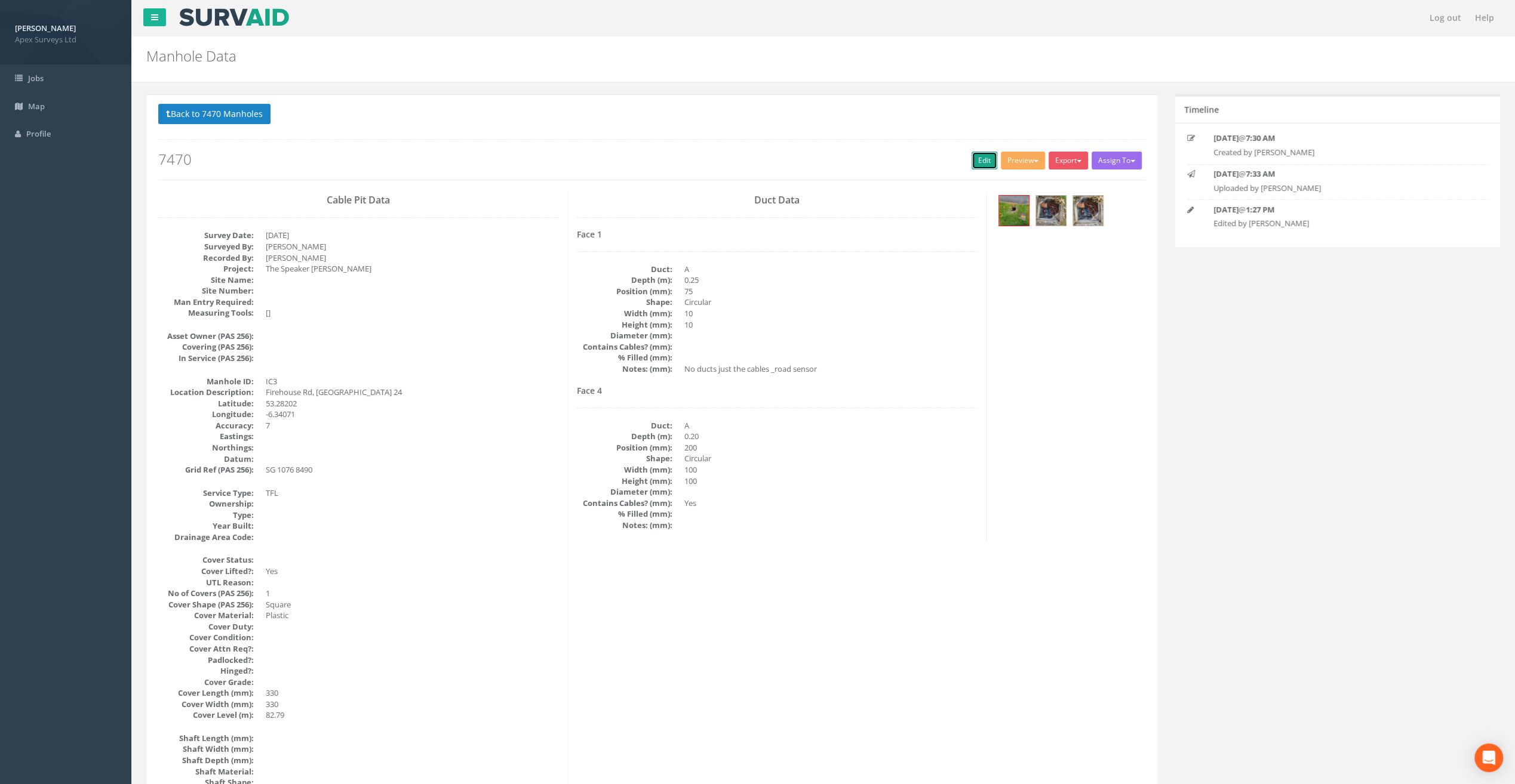
click at [978, 155] on link "Edit" at bounding box center [984, 160] width 25 height 18
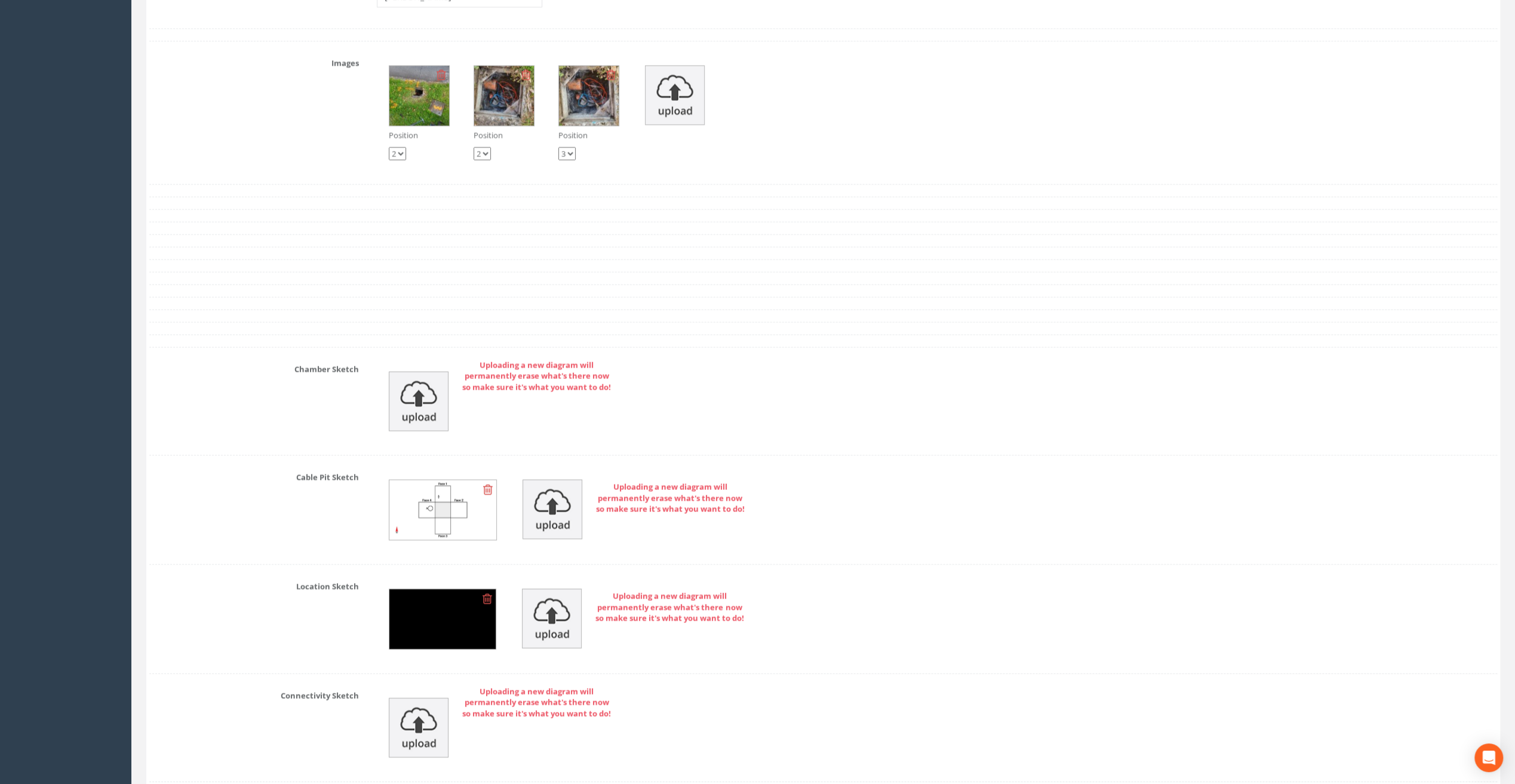
scroll to position [2029, 0]
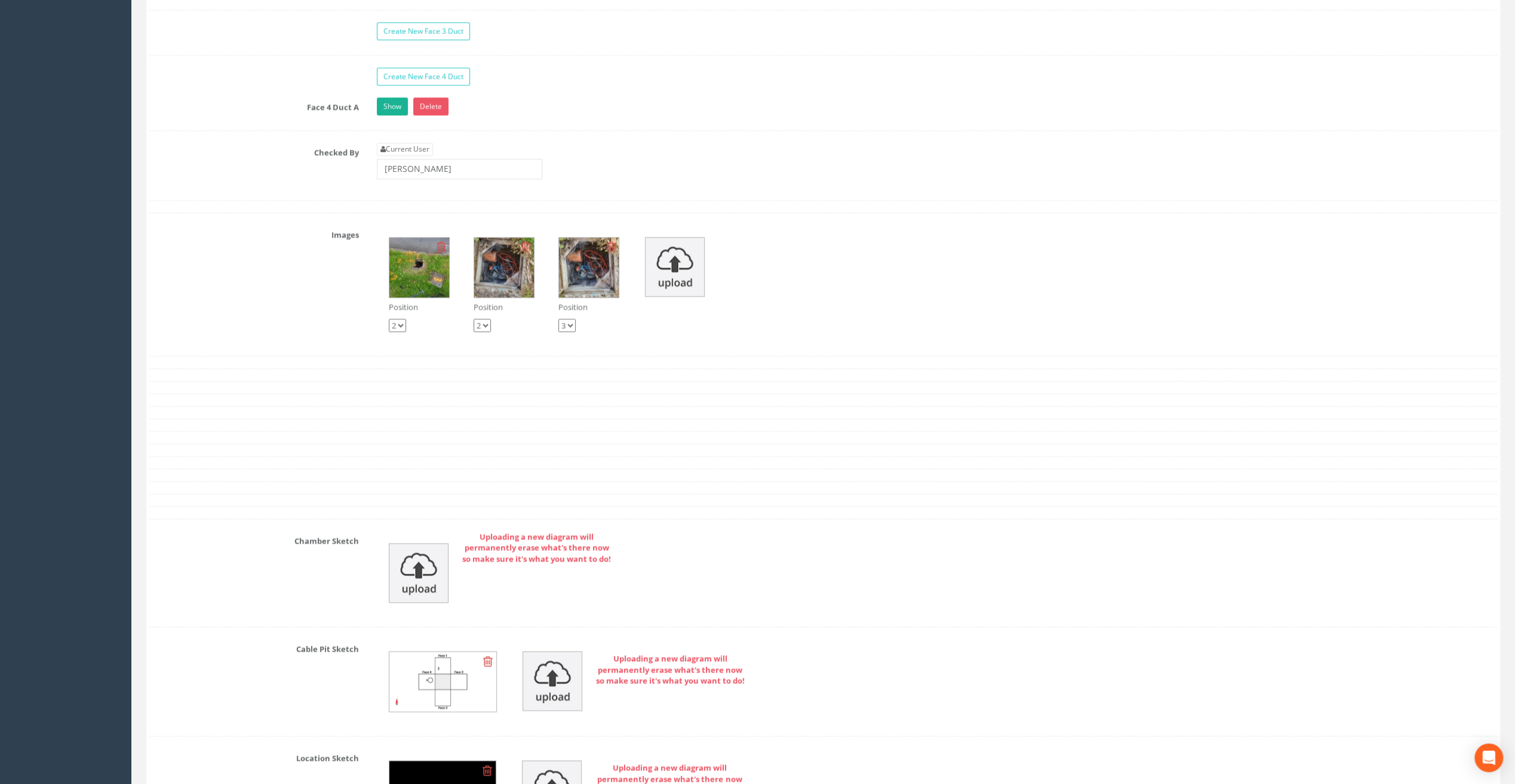
click at [411, 255] on img at bounding box center [419, 267] width 60 height 59
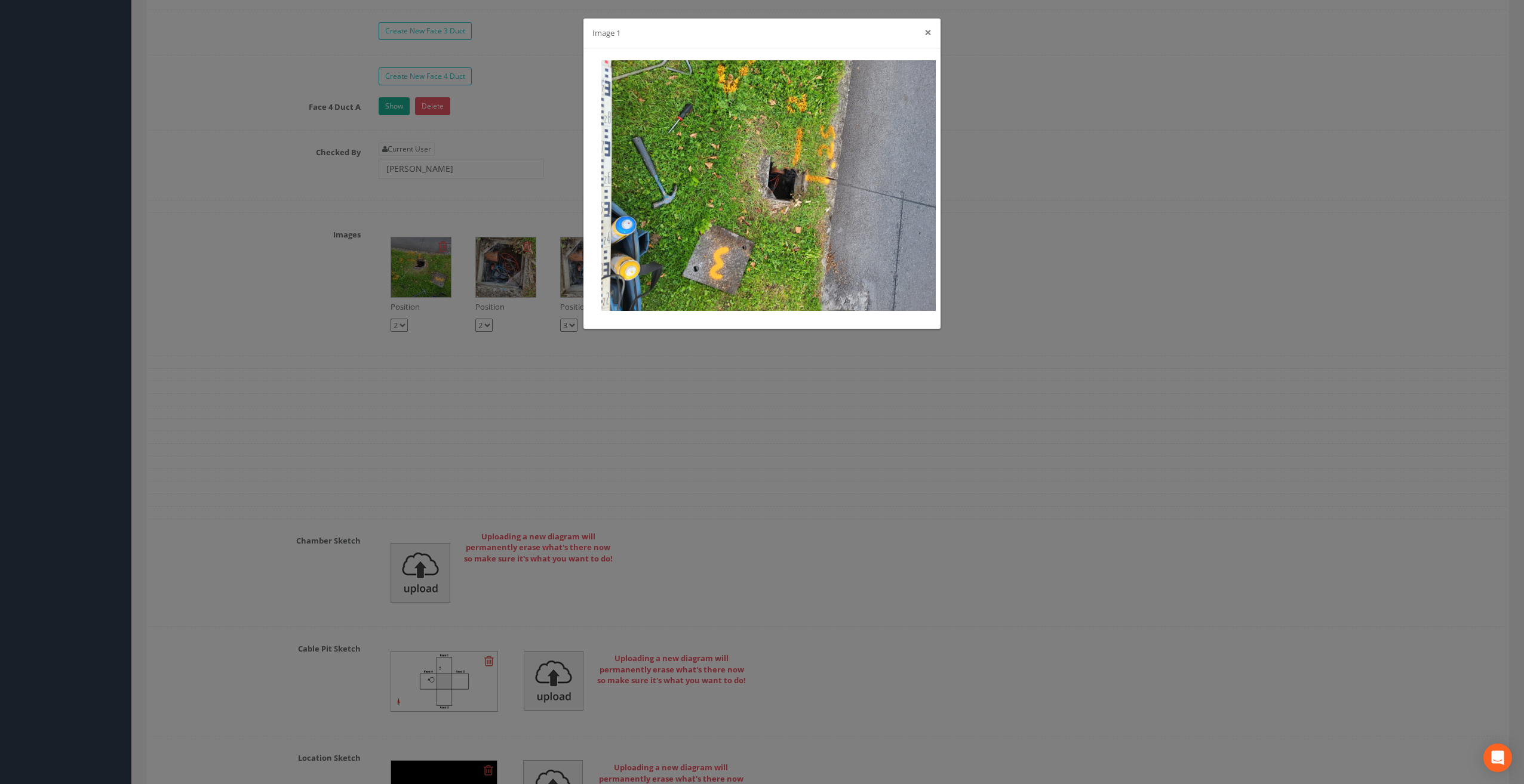
click at [929, 26] on button "×" at bounding box center [928, 32] width 7 height 13
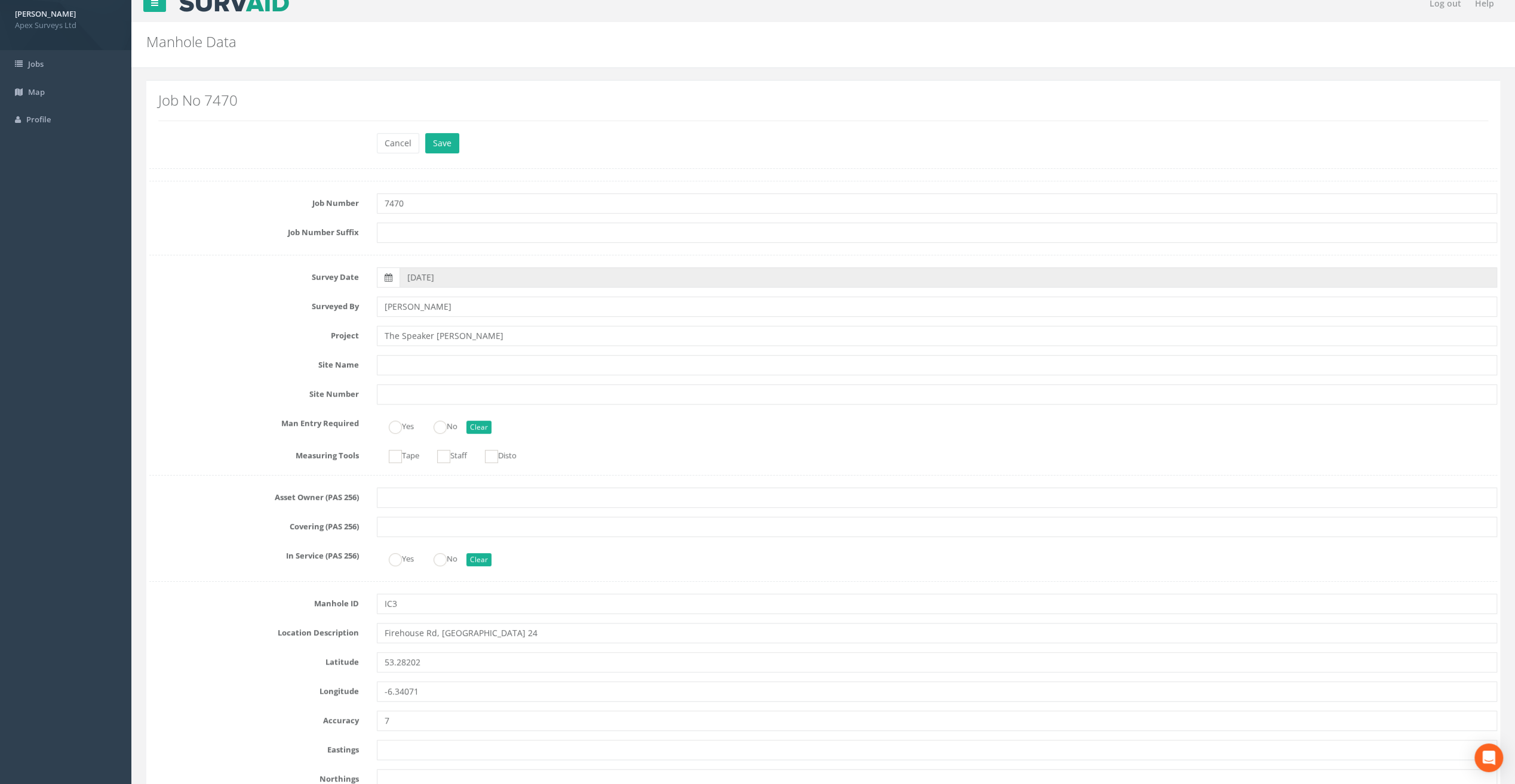
scroll to position [0, 0]
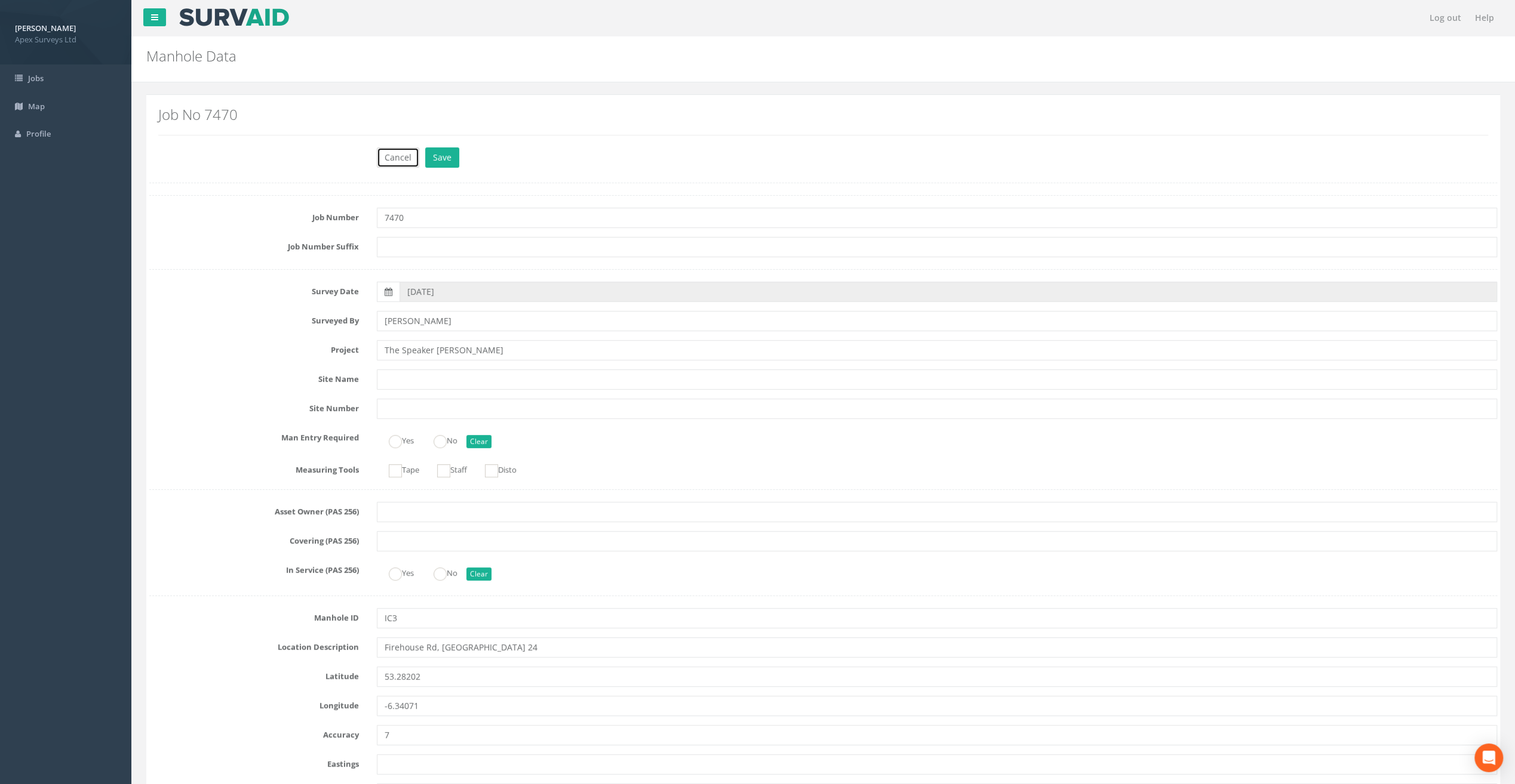
click at [400, 155] on button "Cancel" at bounding box center [397, 157] width 42 height 20
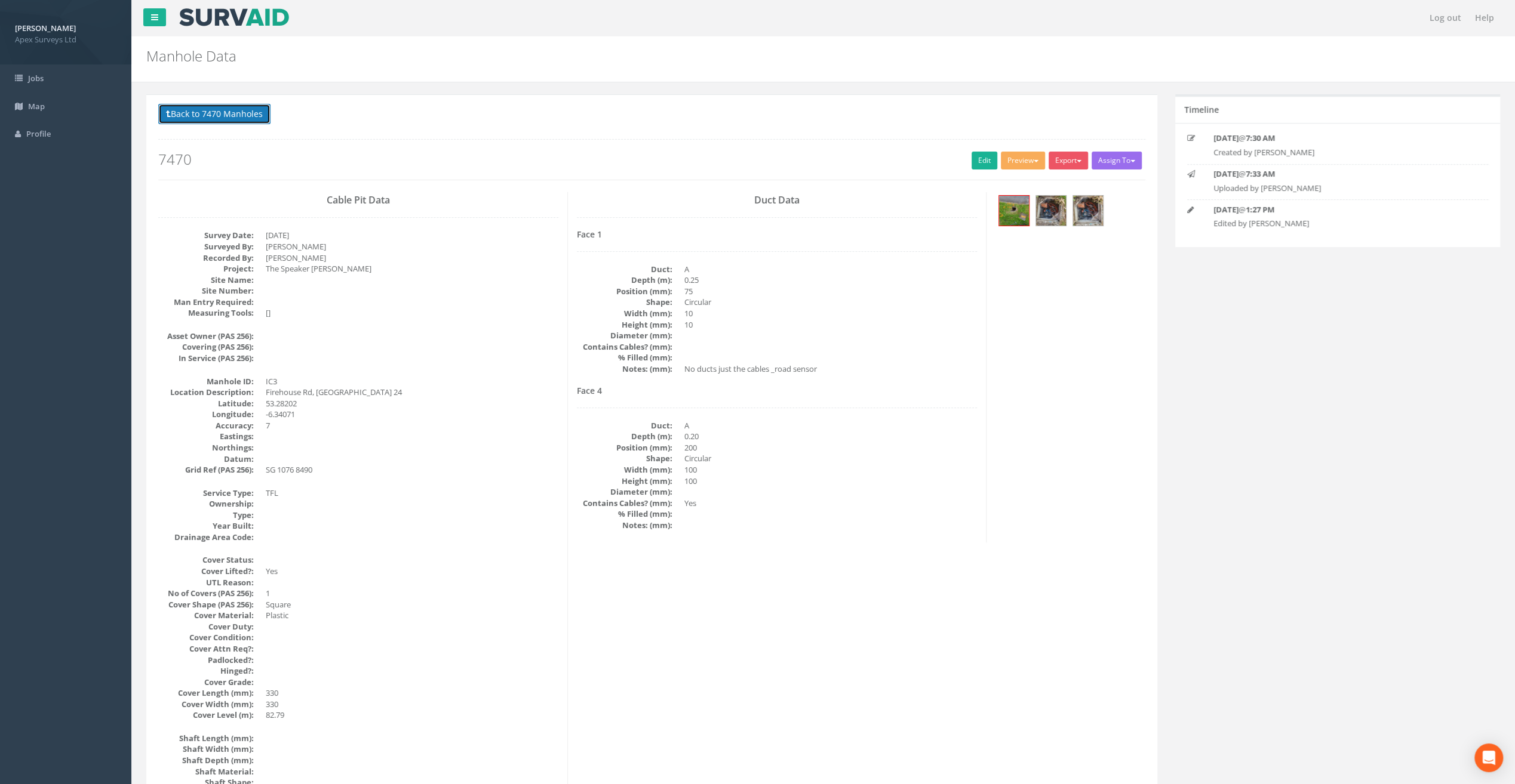
click at [225, 110] on button "Back to 7470 Manholes" at bounding box center [214, 114] width 112 height 20
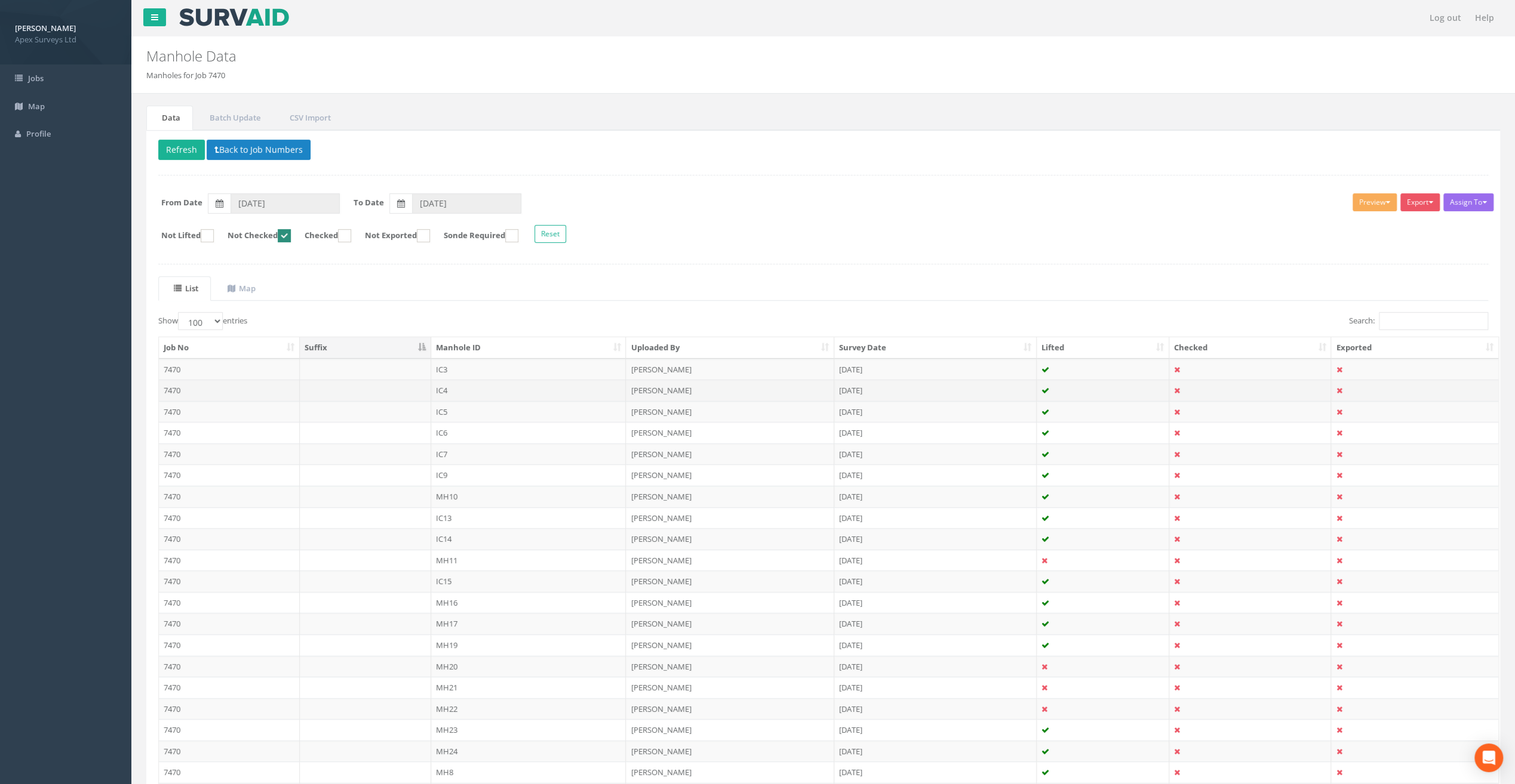
click at [461, 386] on td "IC4" at bounding box center [529, 390] width 195 height 21
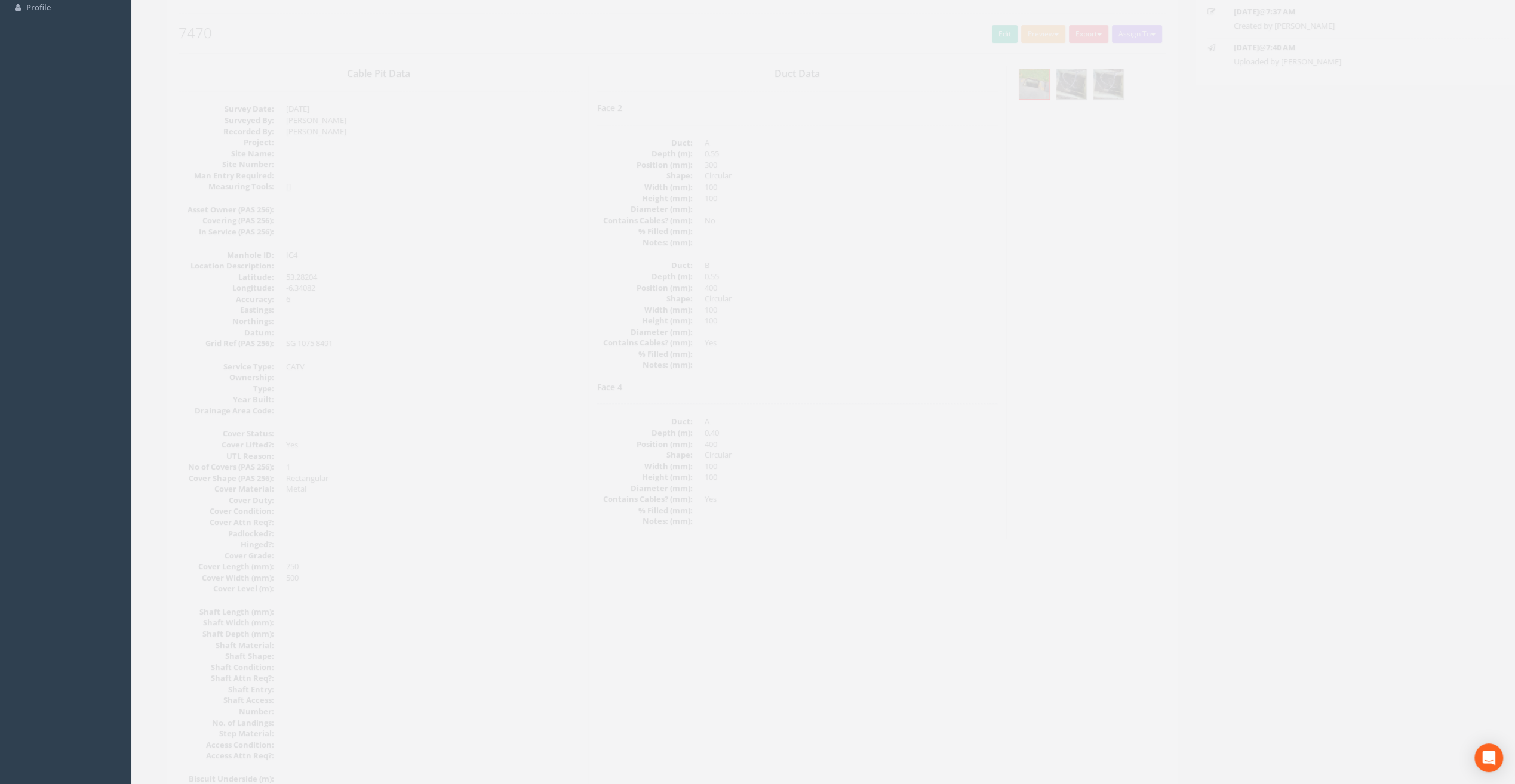
scroll to position [41, 0]
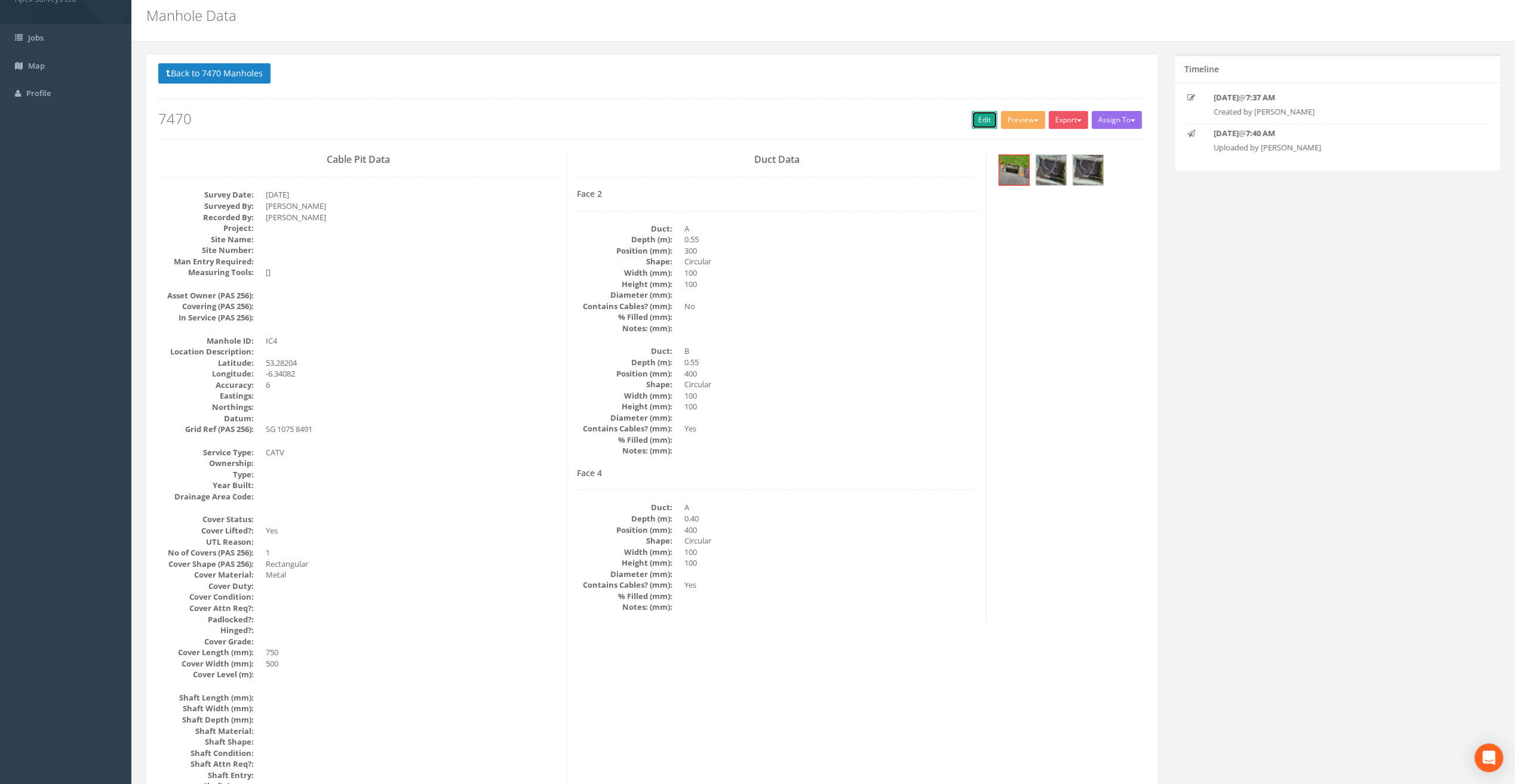
click at [981, 118] on link "Edit" at bounding box center [984, 120] width 25 height 18
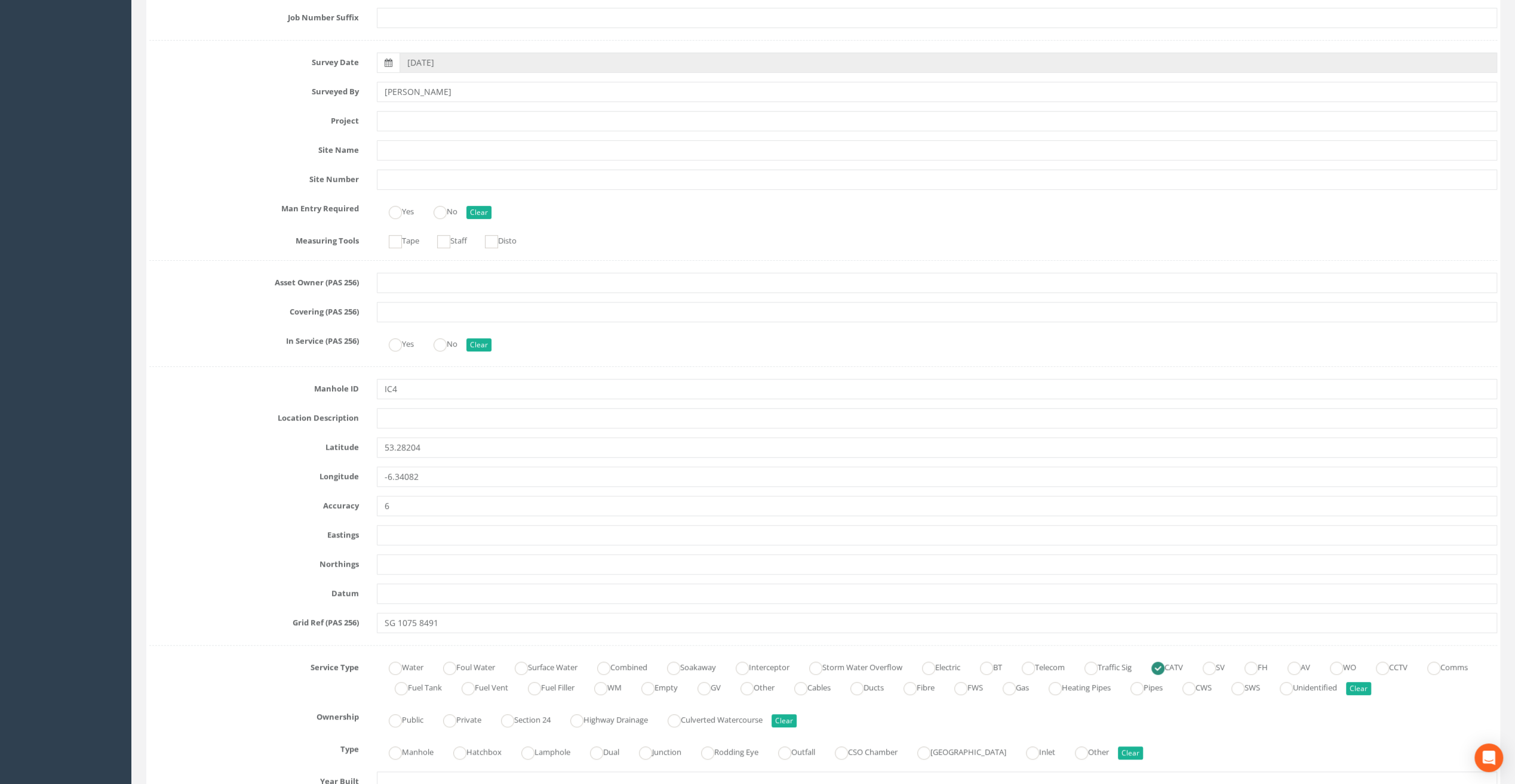
scroll to position [0, 0]
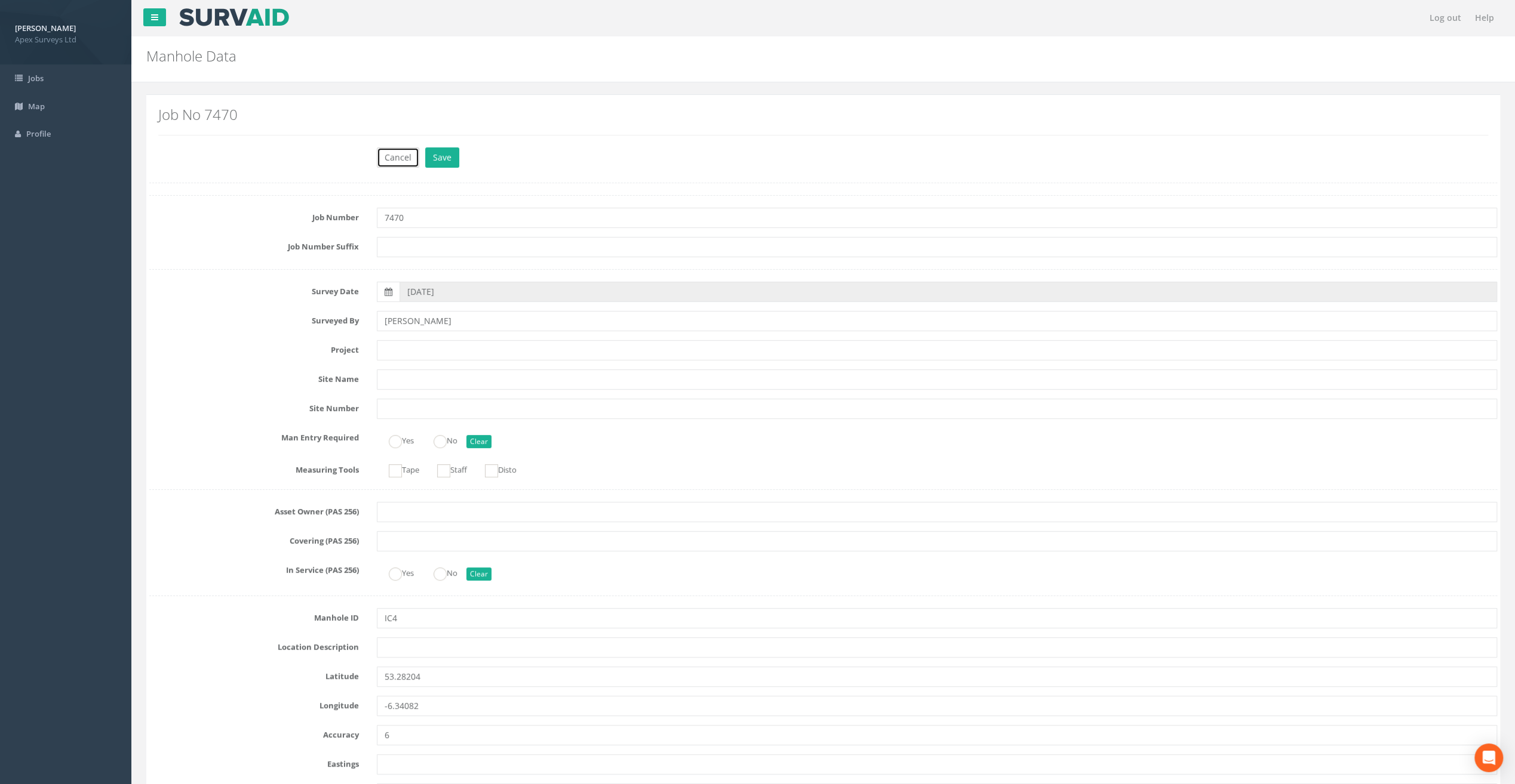
click at [395, 150] on button "Cancel" at bounding box center [397, 157] width 42 height 20
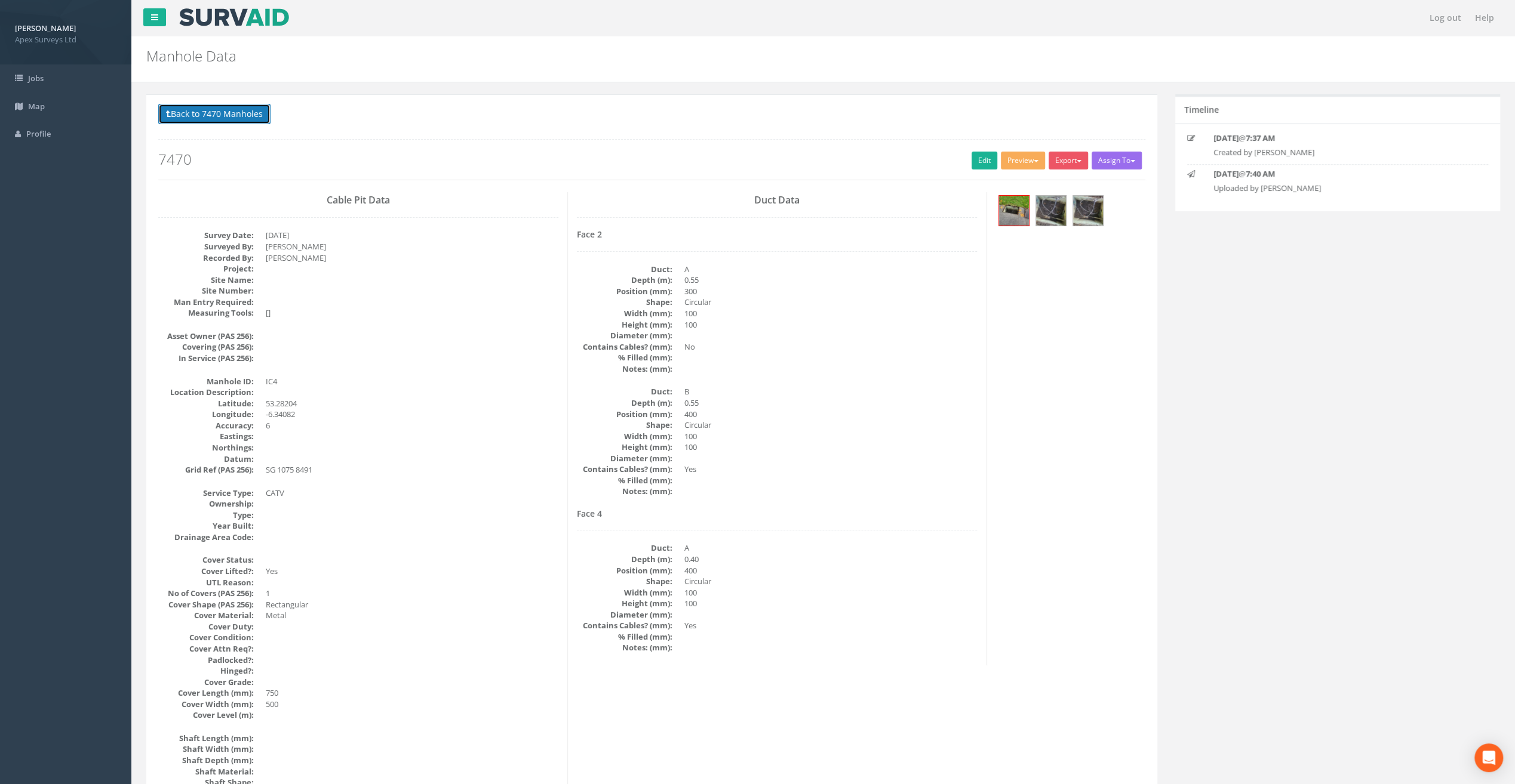
click at [212, 115] on button "Back to 7470 Manholes" at bounding box center [214, 114] width 112 height 20
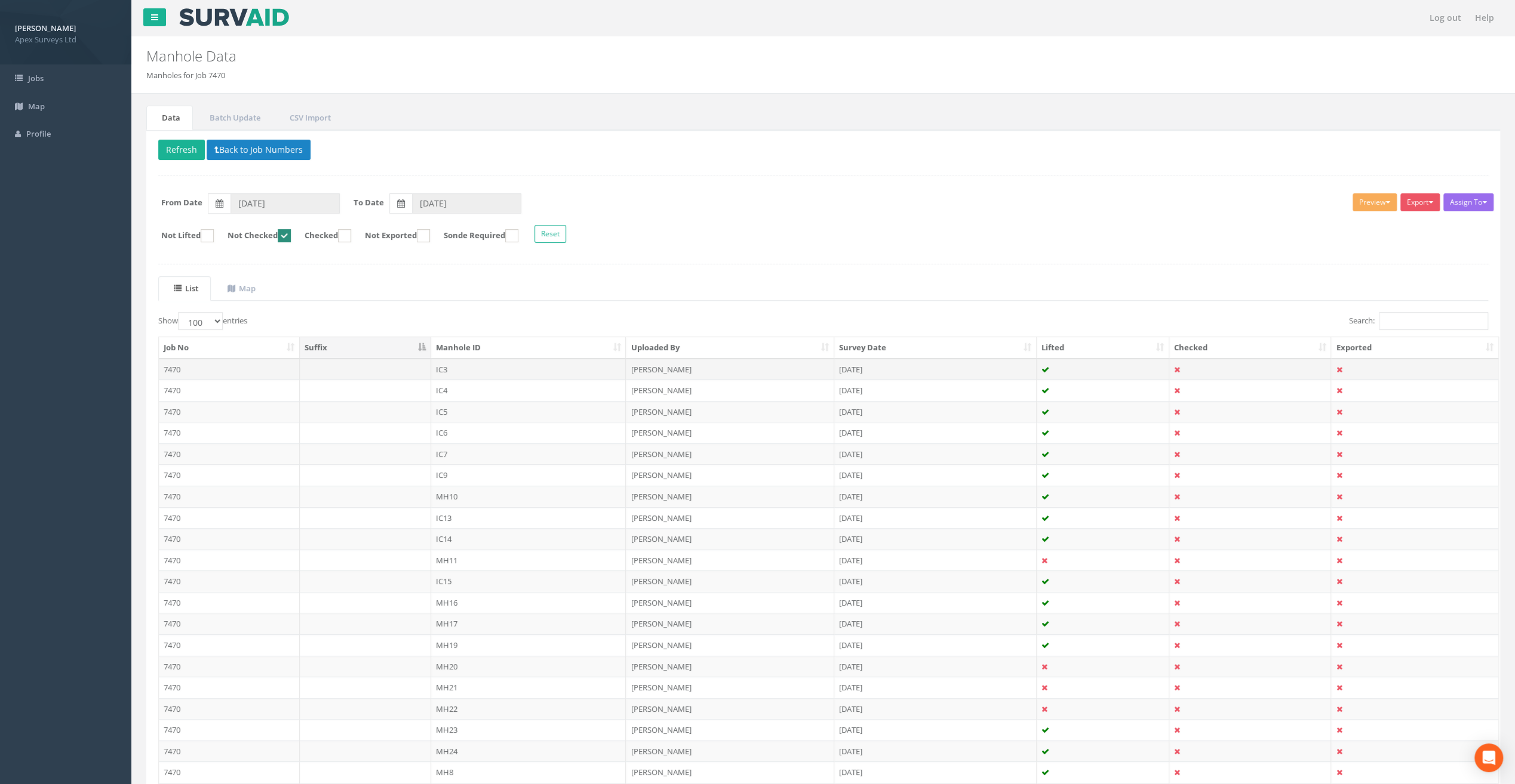
click at [455, 365] on td "IC3" at bounding box center [529, 370] width 195 height 21
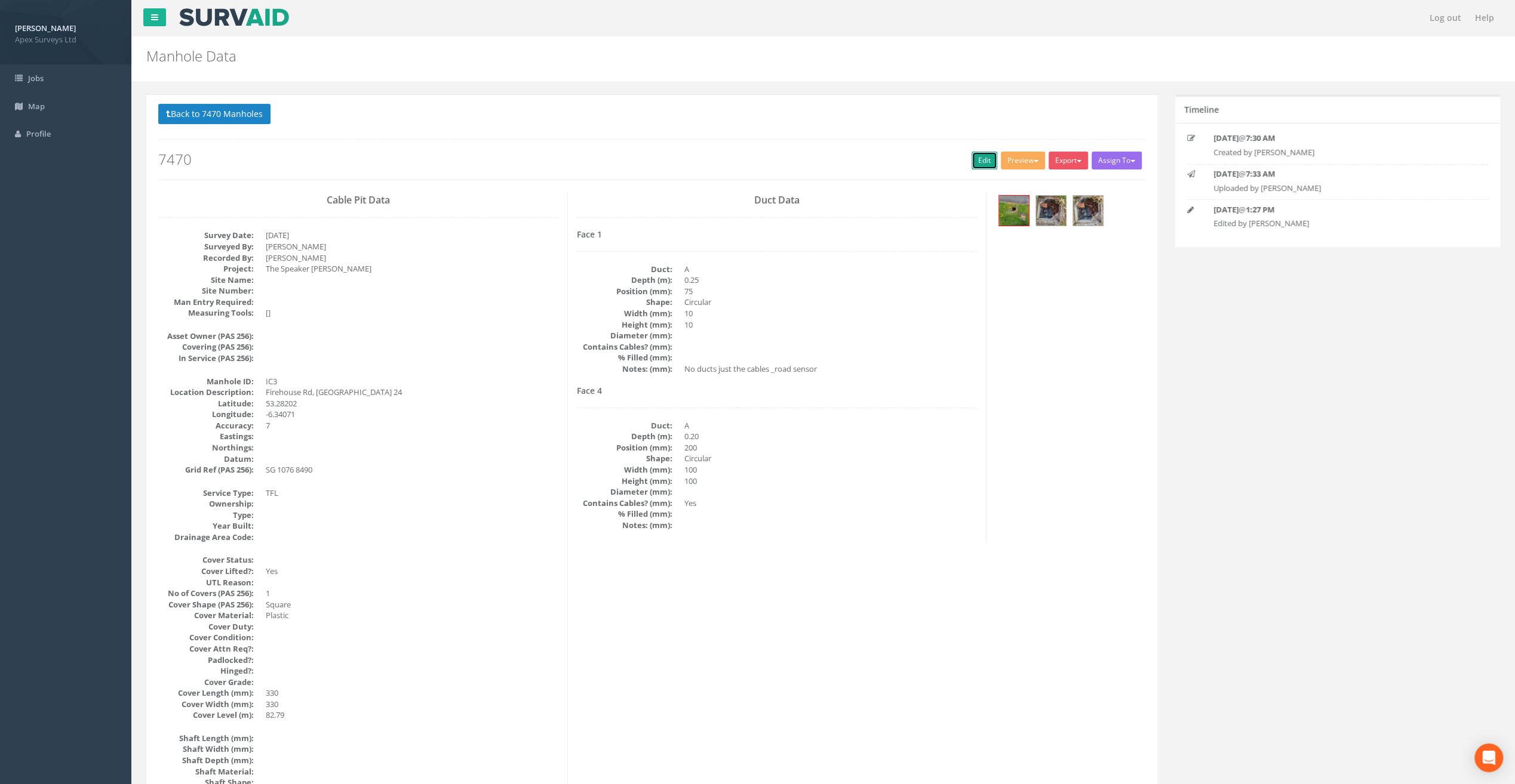
click at [978, 156] on link "Edit" at bounding box center [984, 160] width 25 height 18
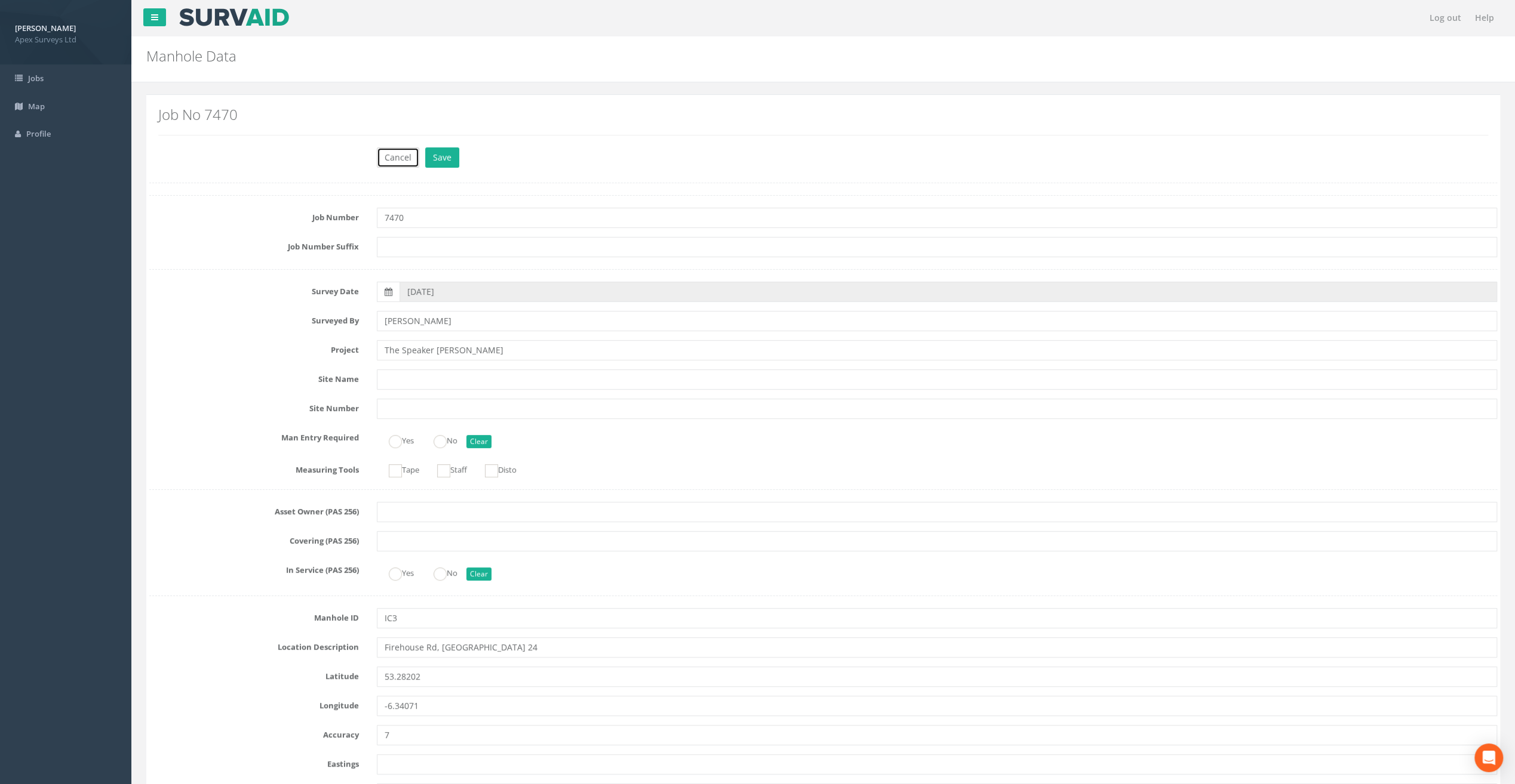
click at [387, 154] on button "Cancel" at bounding box center [397, 157] width 42 height 20
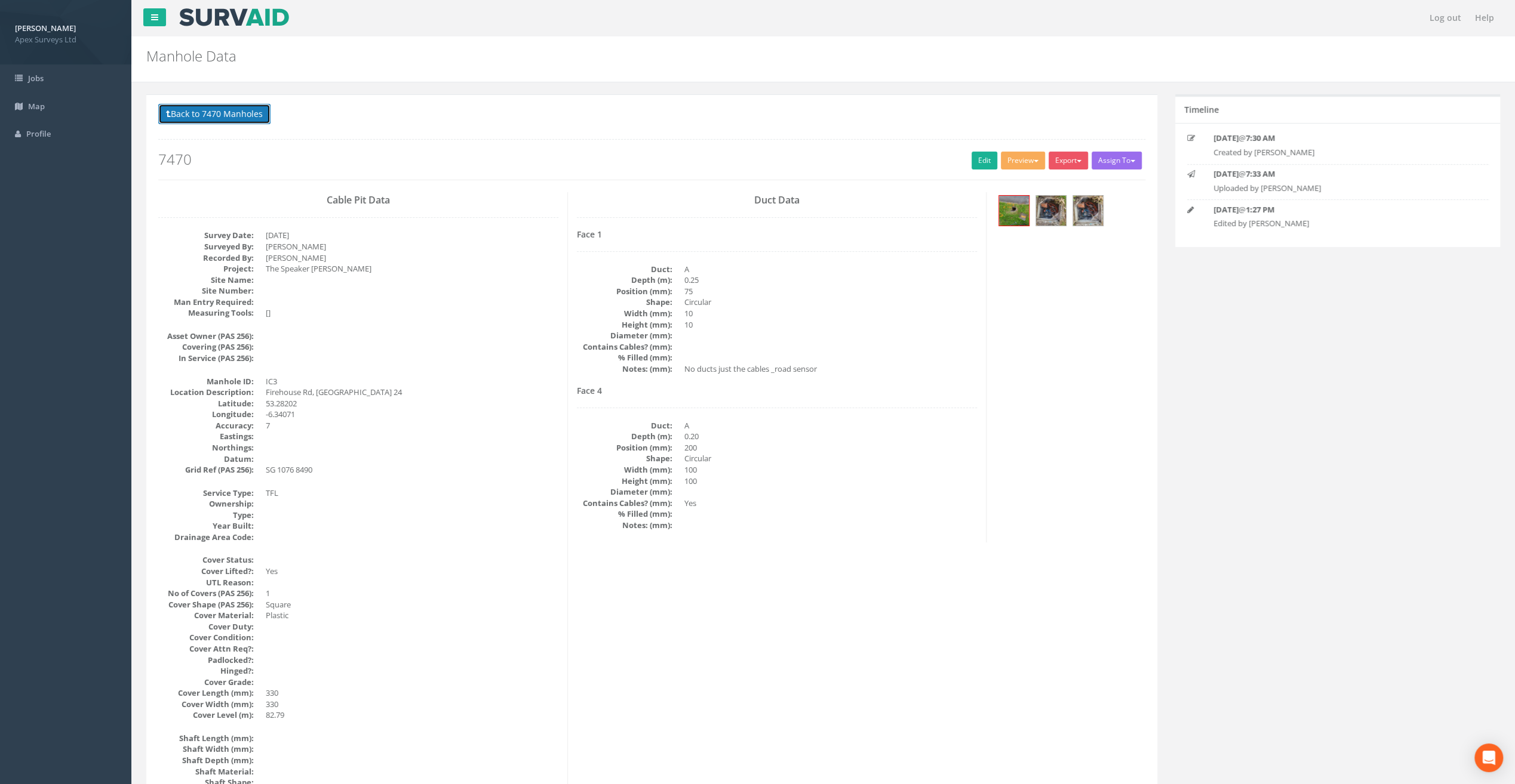
click at [212, 115] on button "Back to 7470 Manholes" at bounding box center [214, 114] width 112 height 20
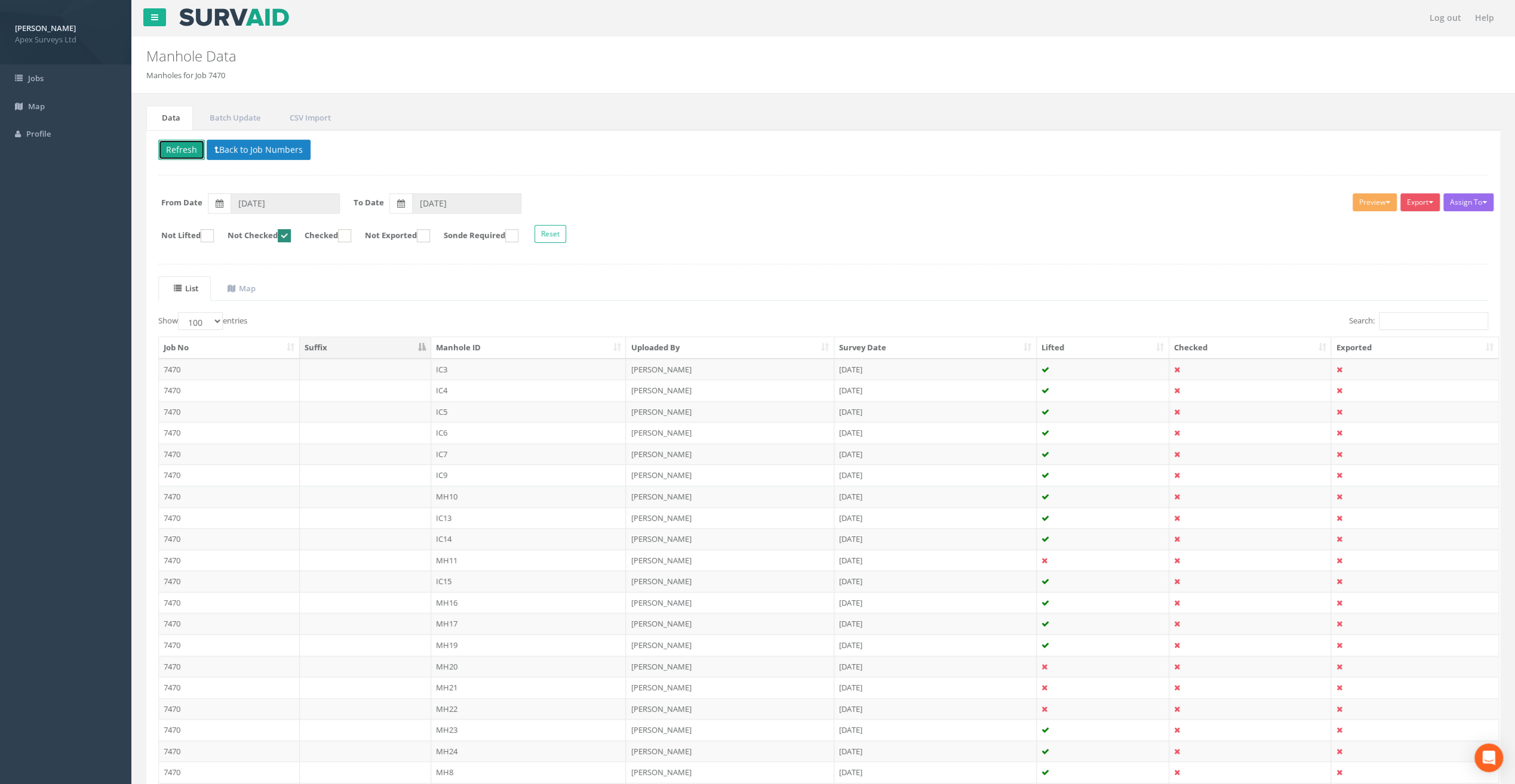
click at [191, 146] on button "Refresh" at bounding box center [181, 149] width 47 height 20
click at [449, 369] on td "IC4" at bounding box center [529, 370] width 195 height 21
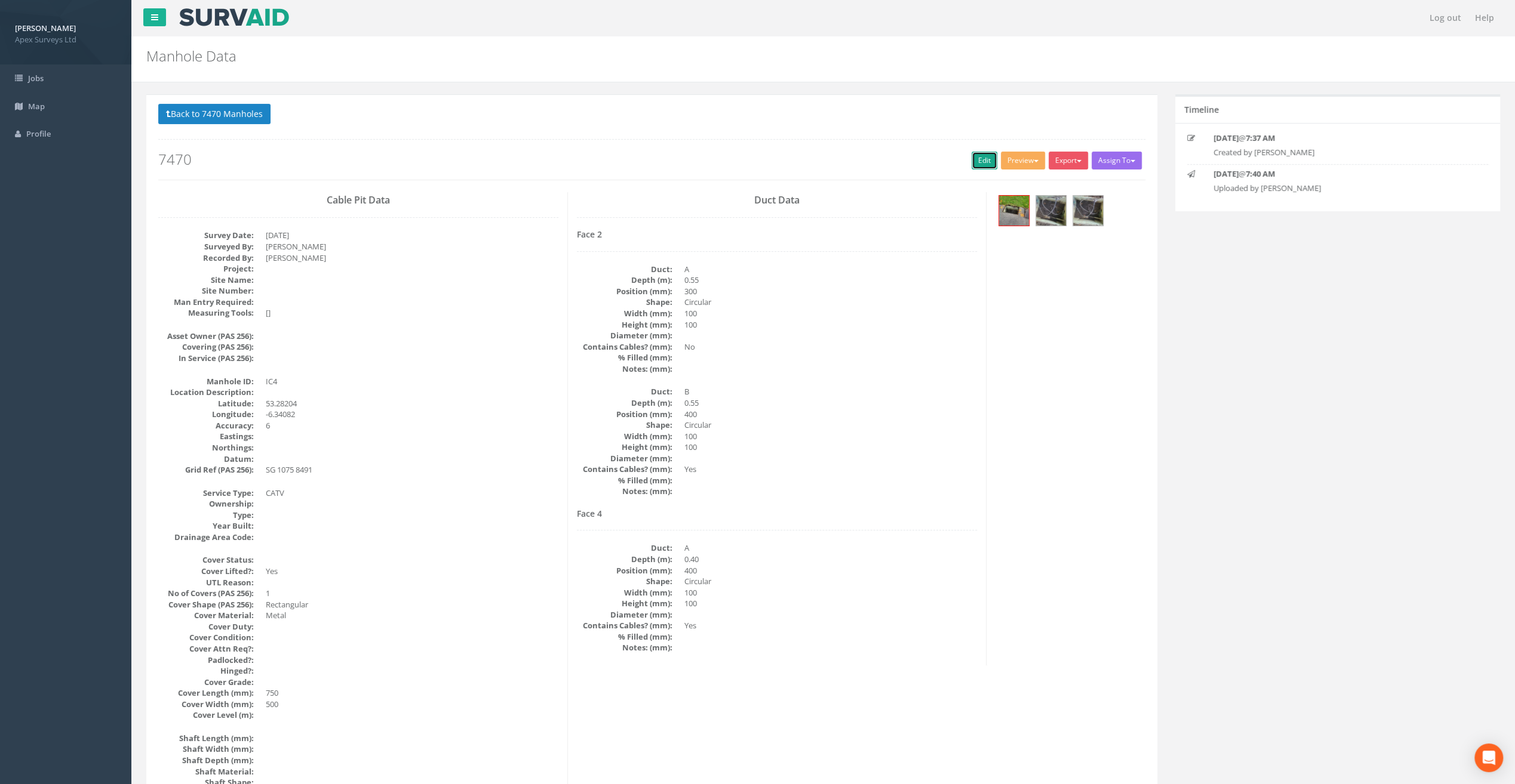
click at [983, 155] on link "Edit" at bounding box center [984, 160] width 25 height 18
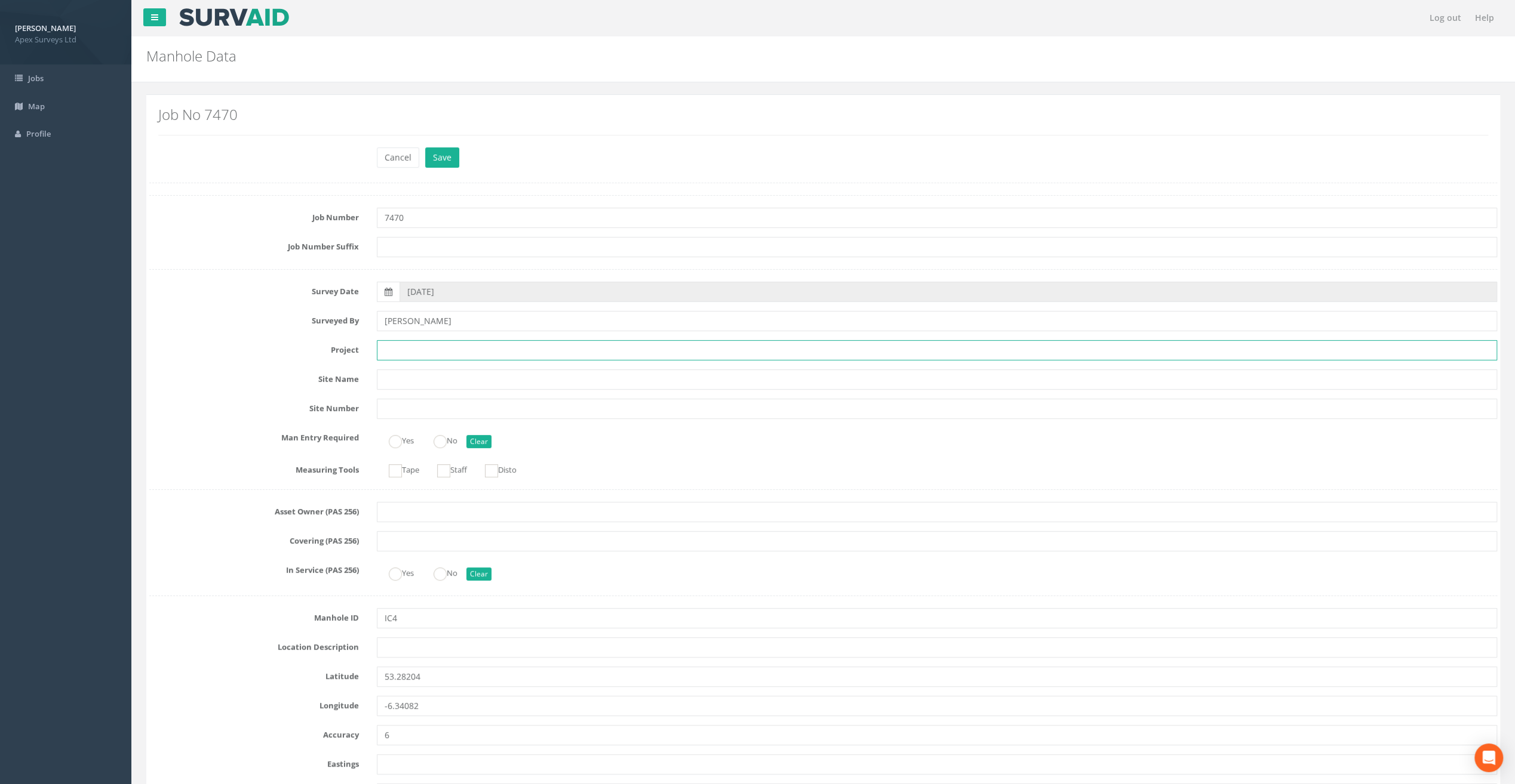
click at [420, 354] on input "text" at bounding box center [937, 350] width 1120 height 20
paste input "Firehouse Rd, [GEOGRAPHIC_DATA] 24"
type input "Firehouse Rd, [GEOGRAPHIC_DATA] 24"
click at [400, 650] on input "text" at bounding box center [937, 647] width 1120 height 20
paste input "Firehouse Rd, [GEOGRAPHIC_DATA] 24"
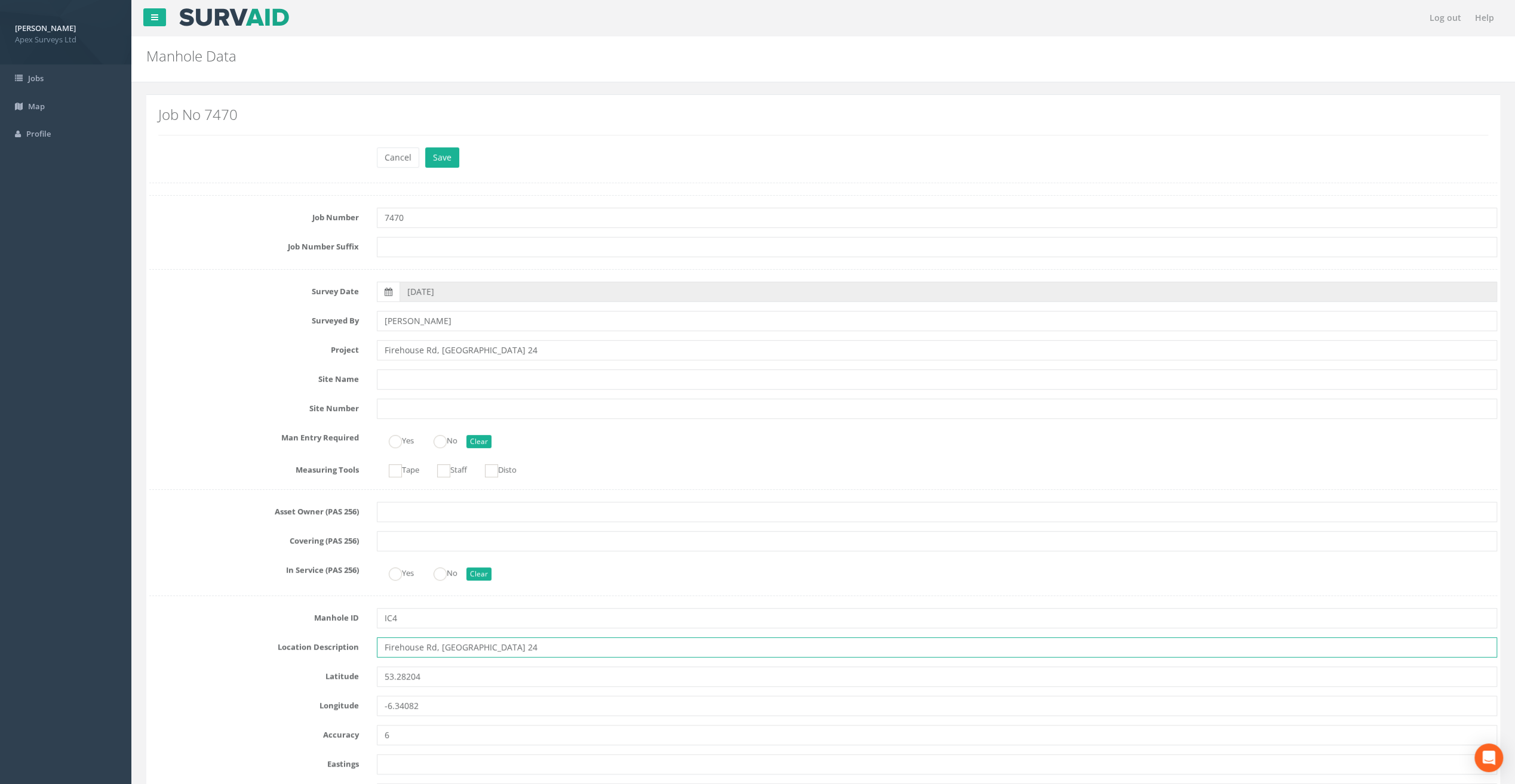
type input "Firehouse Rd, [GEOGRAPHIC_DATA] 24"
click at [430, 351] on input "Firehouse Rd, [GEOGRAPHIC_DATA] 24" at bounding box center [937, 350] width 1120 height 20
paste input "The Speaker [PERSON_NAME]"
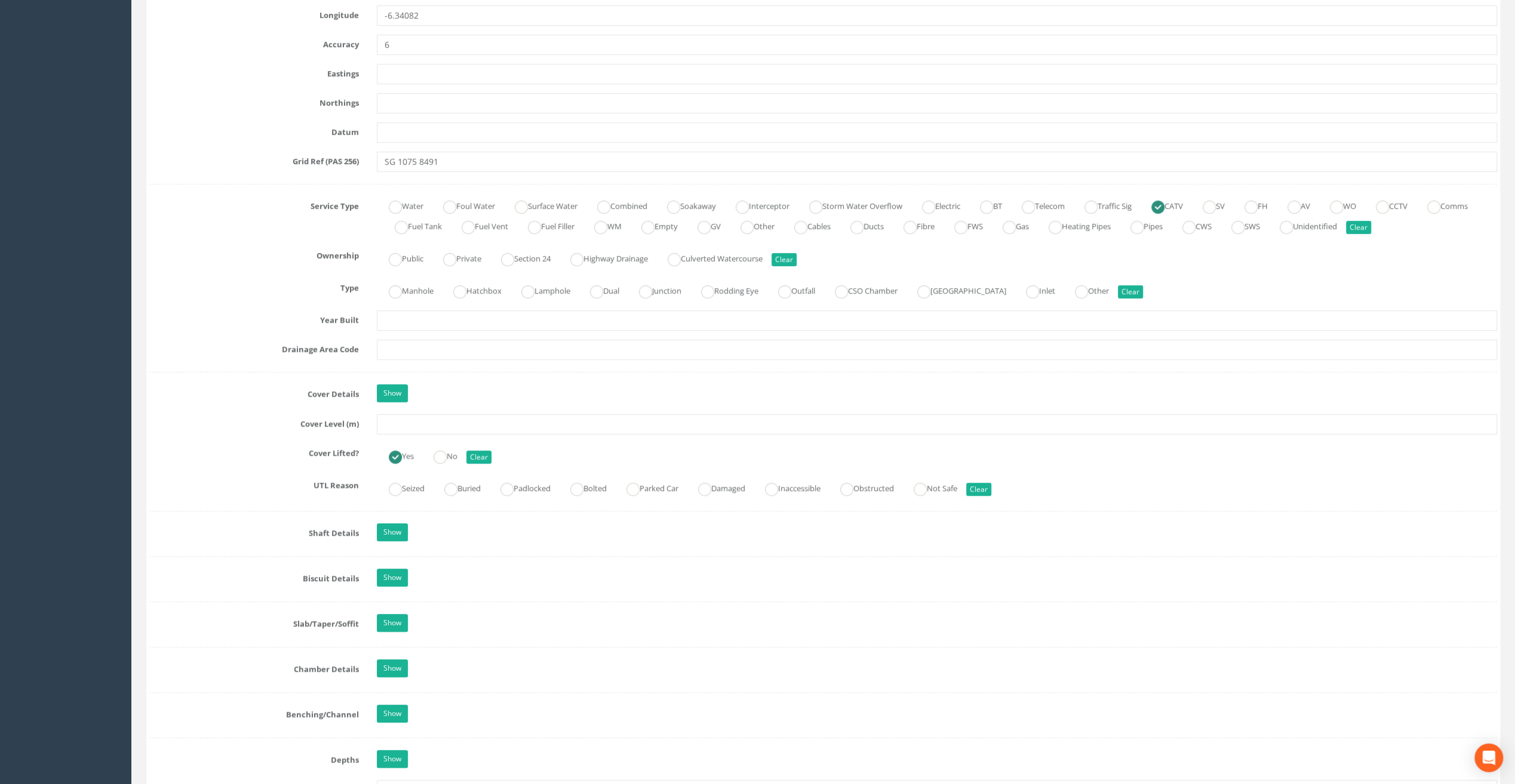
scroll to position [717, 0]
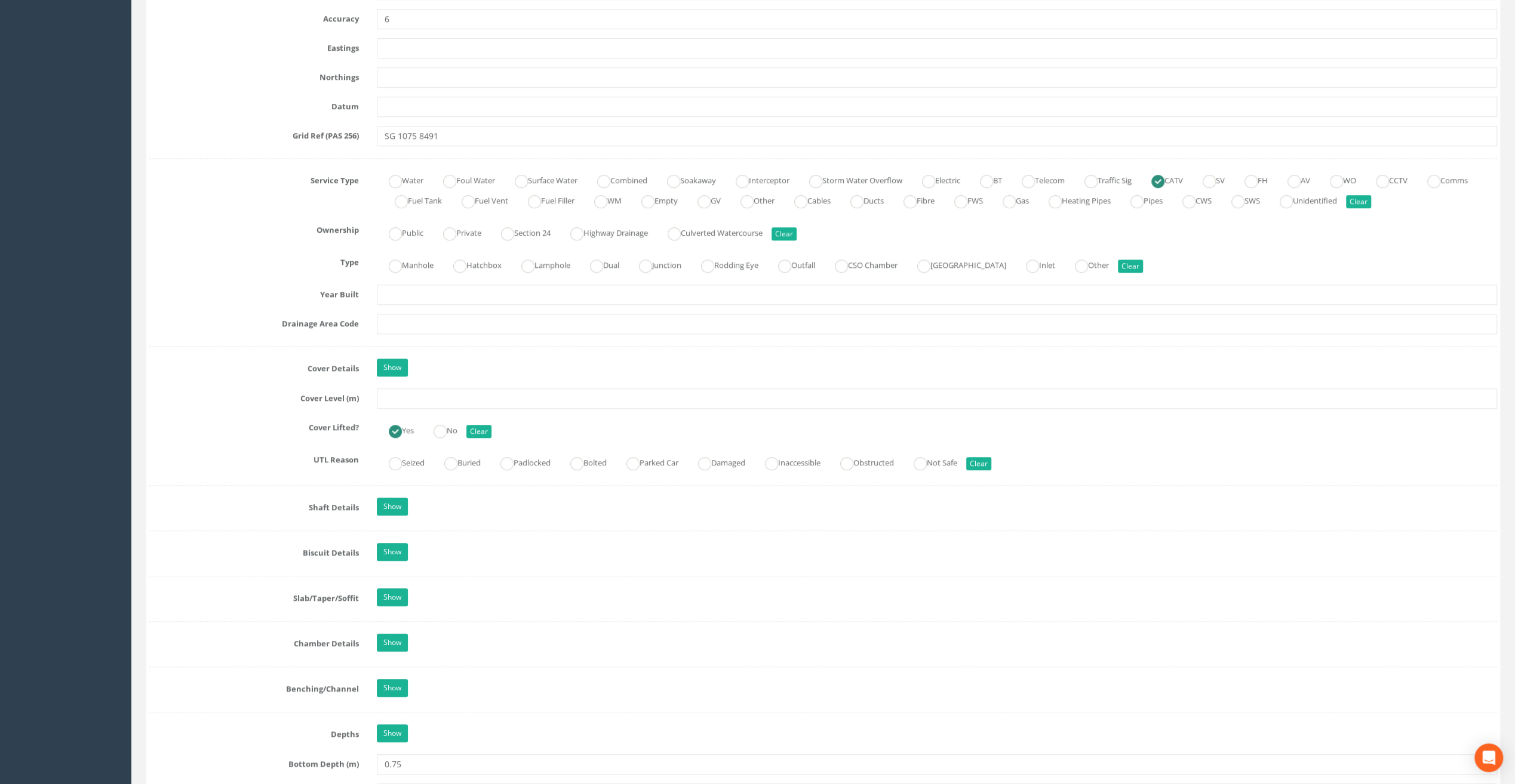
type input "The Speaker [PERSON_NAME]"
click at [394, 393] on input "text" at bounding box center [937, 398] width 1120 height 20
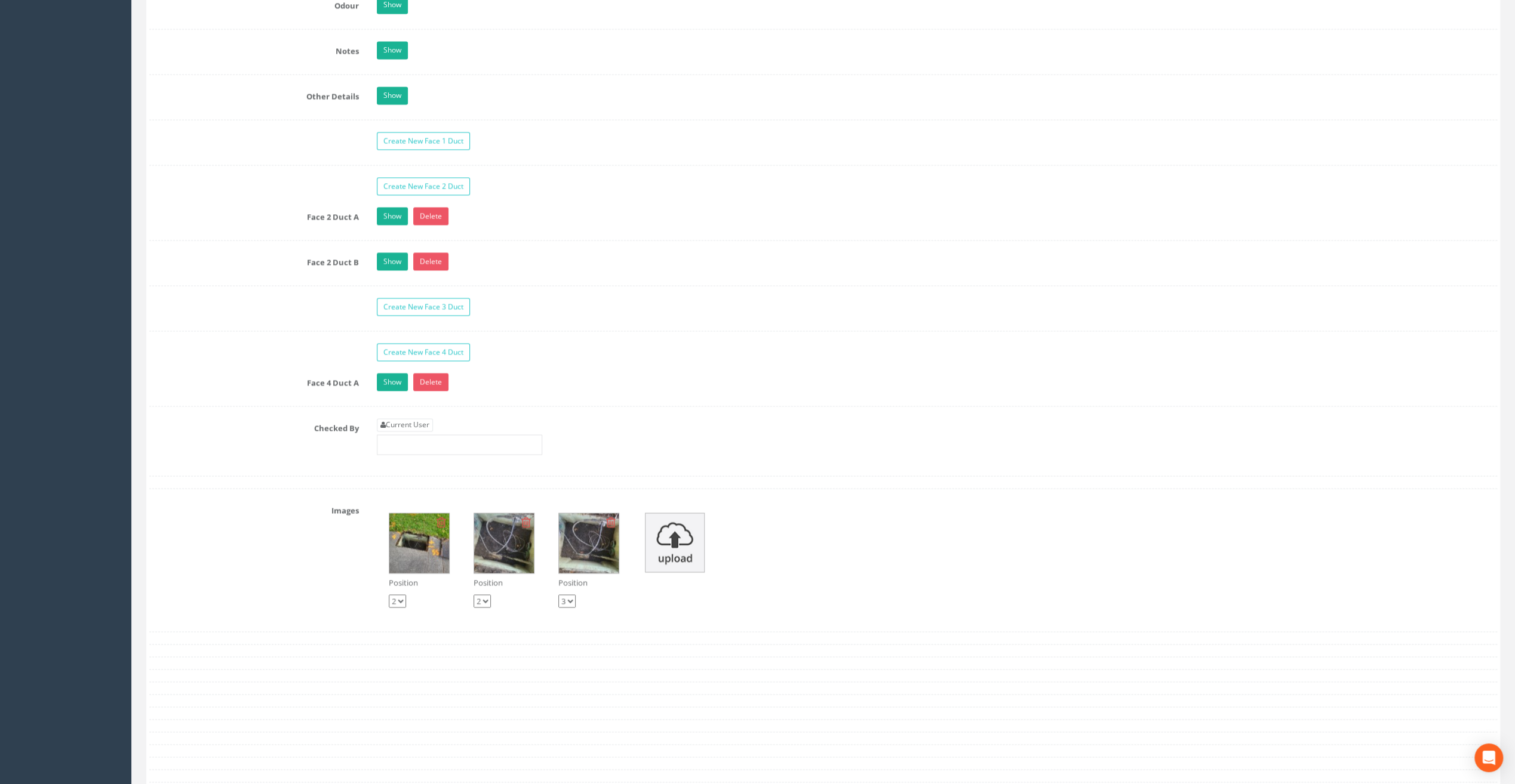
scroll to position [1671, 0]
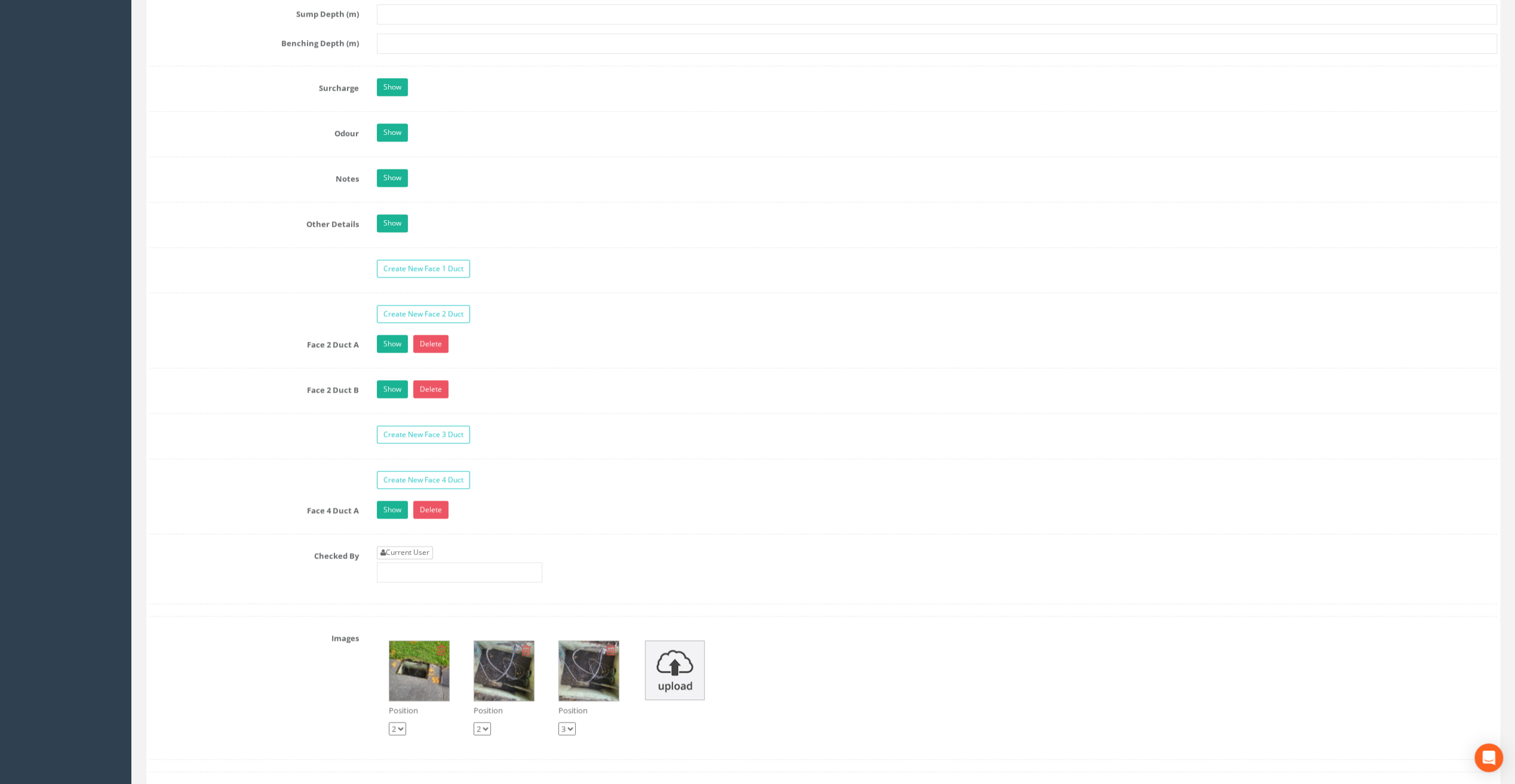
type input "82.92"
click at [401, 546] on link "Current User" at bounding box center [405, 552] width 57 height 13
type input "[PERSON_NAME]"
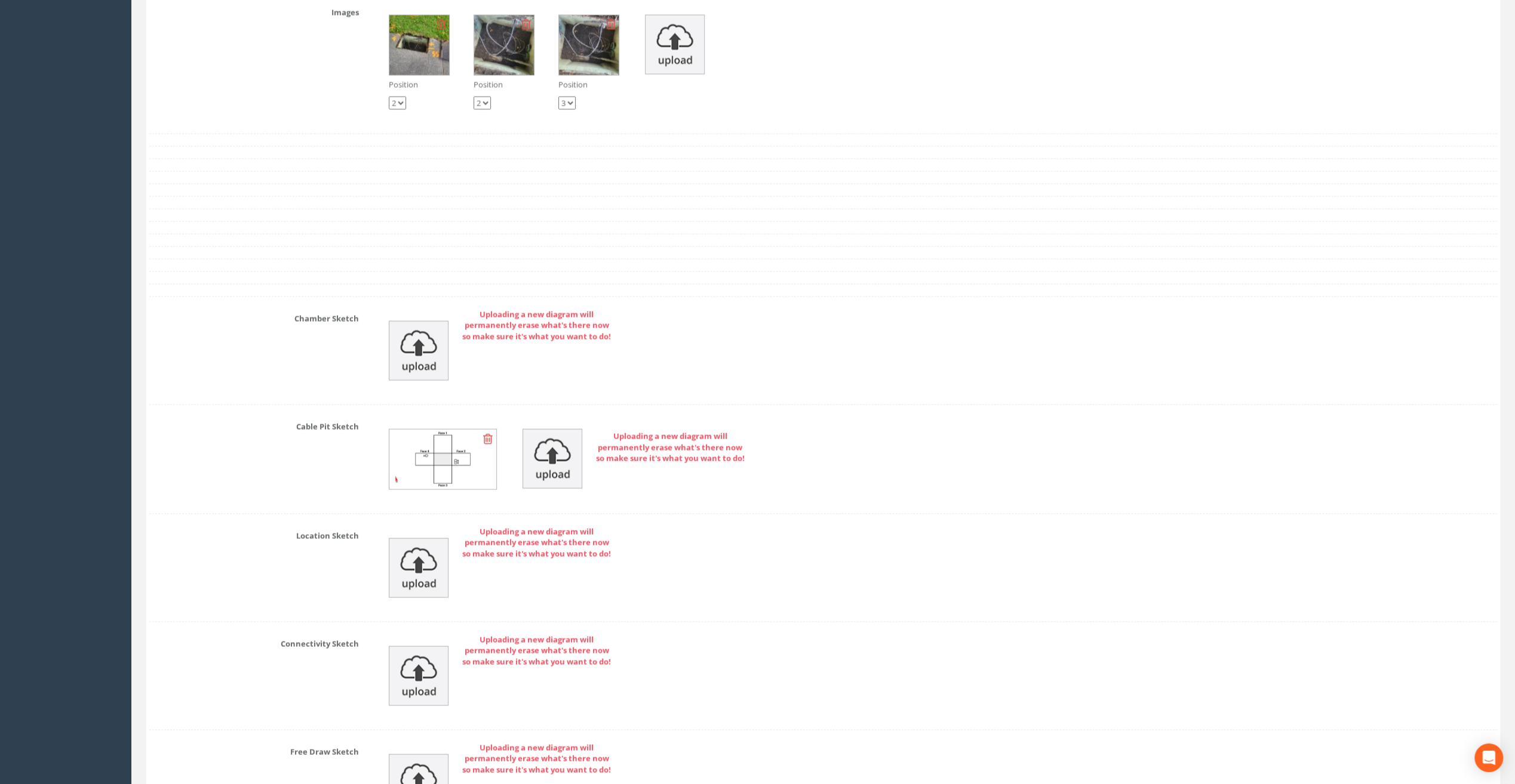
scroll to position [2432, 0]
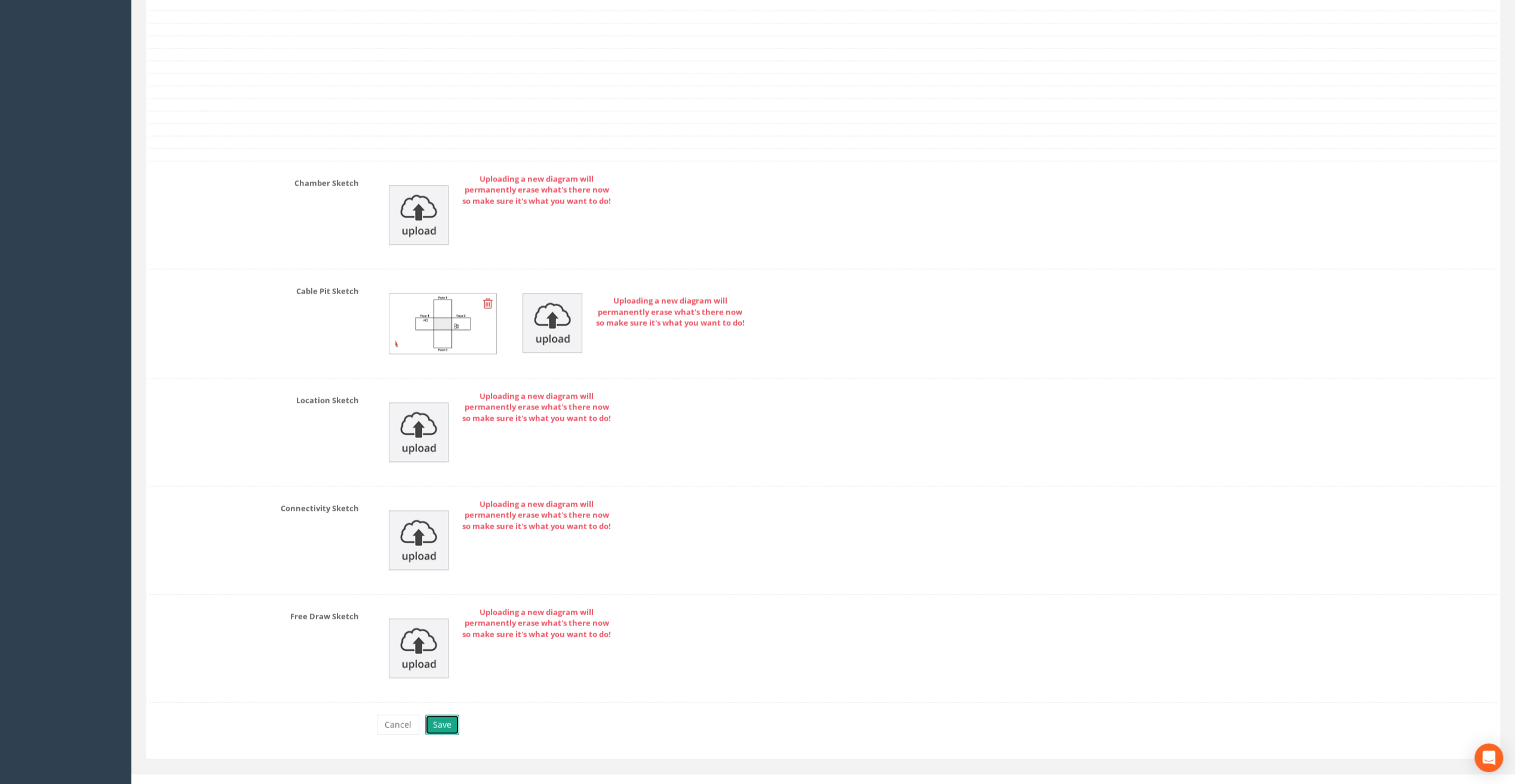
click at [441, 715] on button "Save" at bounding box center [442, 725] width 34 height 20
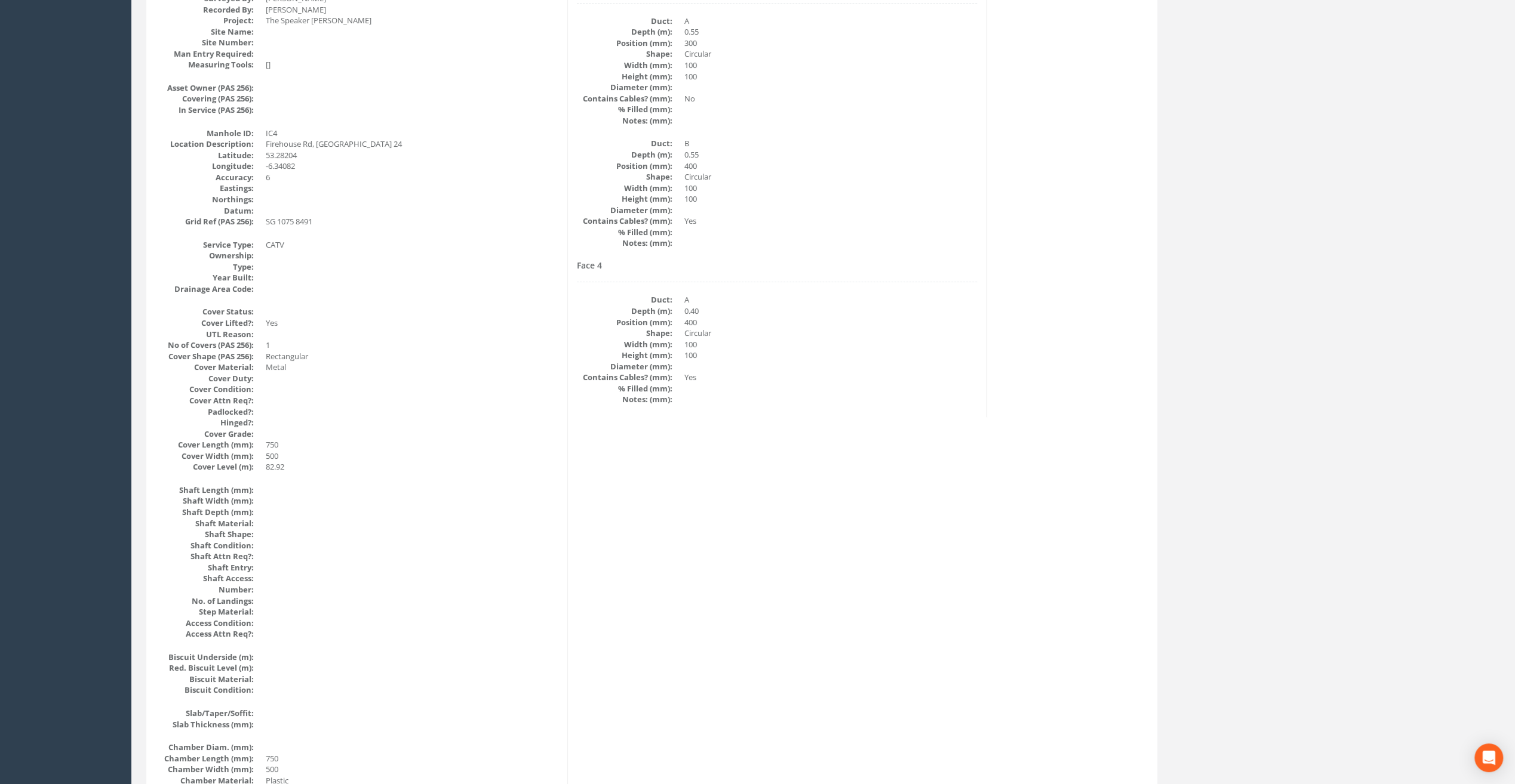
scroll to position [0, 0]
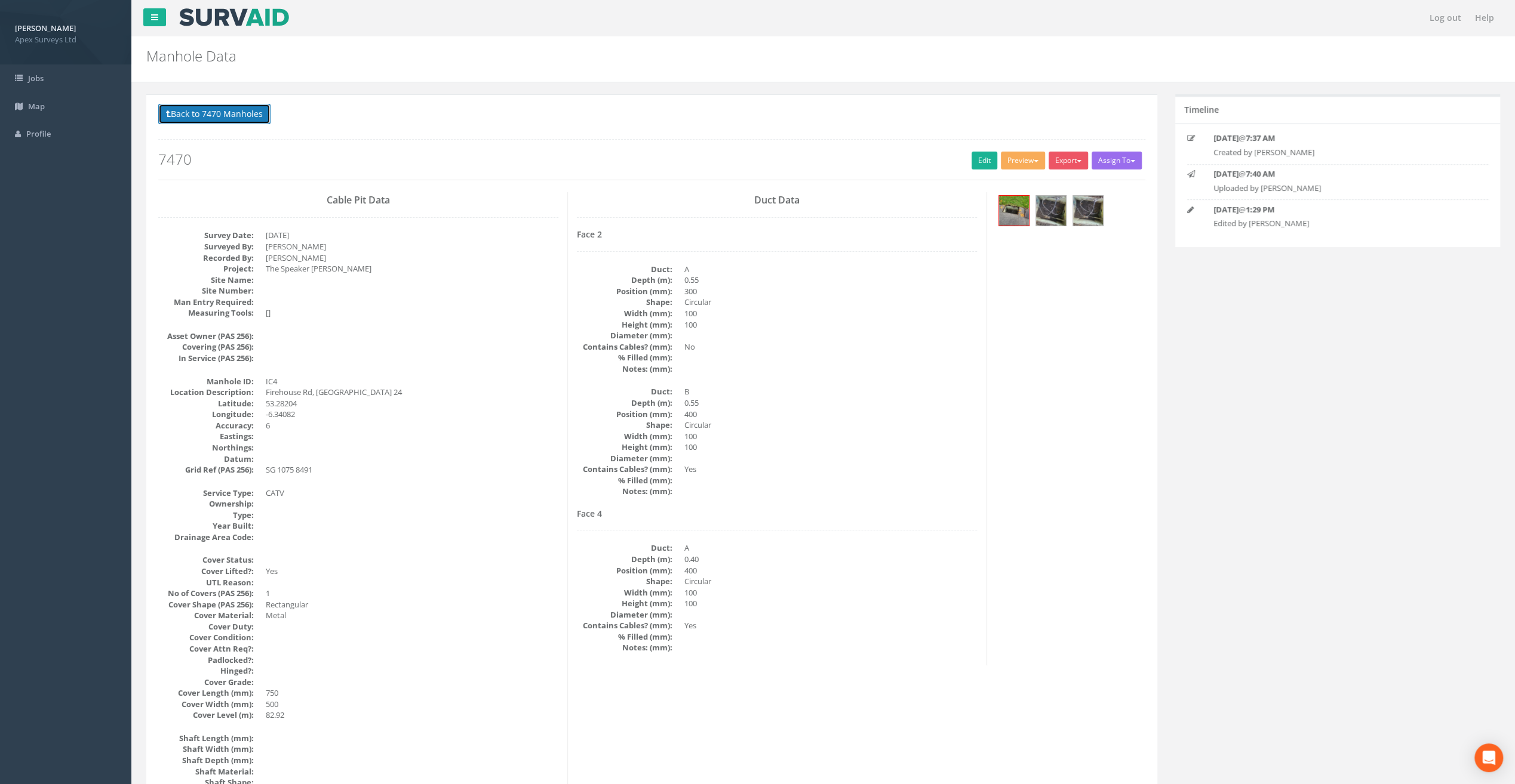
click at [204, 118] on button "Back to 7470 Manholes" at bounding box center [214, 114] width 112 height 20
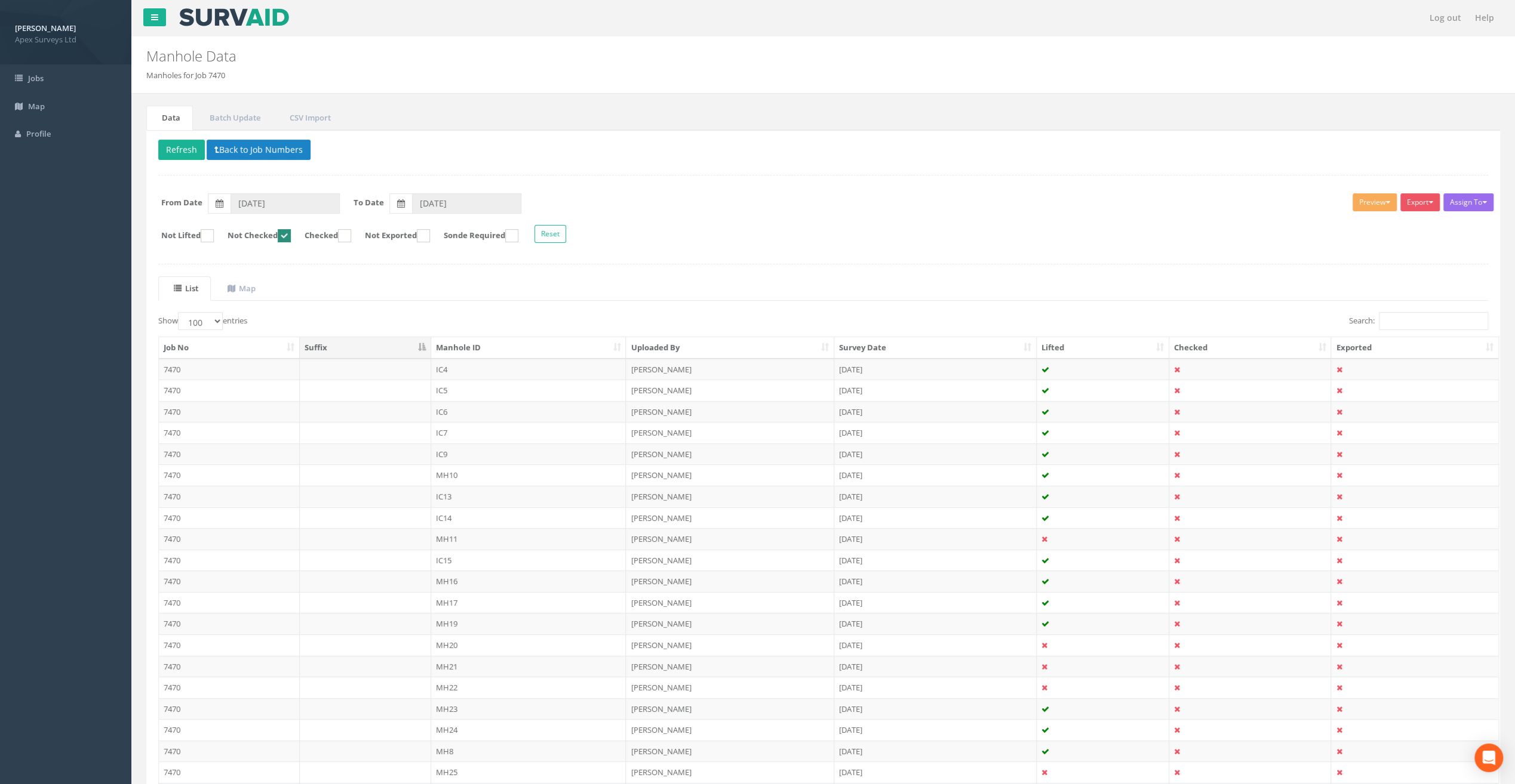
click at [180, 137] on div "Delete Refresh Back to Job Numbers Assign To No Companies Added Export Heathrow…" at bounding box center [823, 580] width 1354 height 901
click at [182, 145] on button "Refresh" at bounding box center [181, 149] width 47 height 20
click at [443, 367] on td "IC5" at bounding box center [529, 370] width 195 height 21
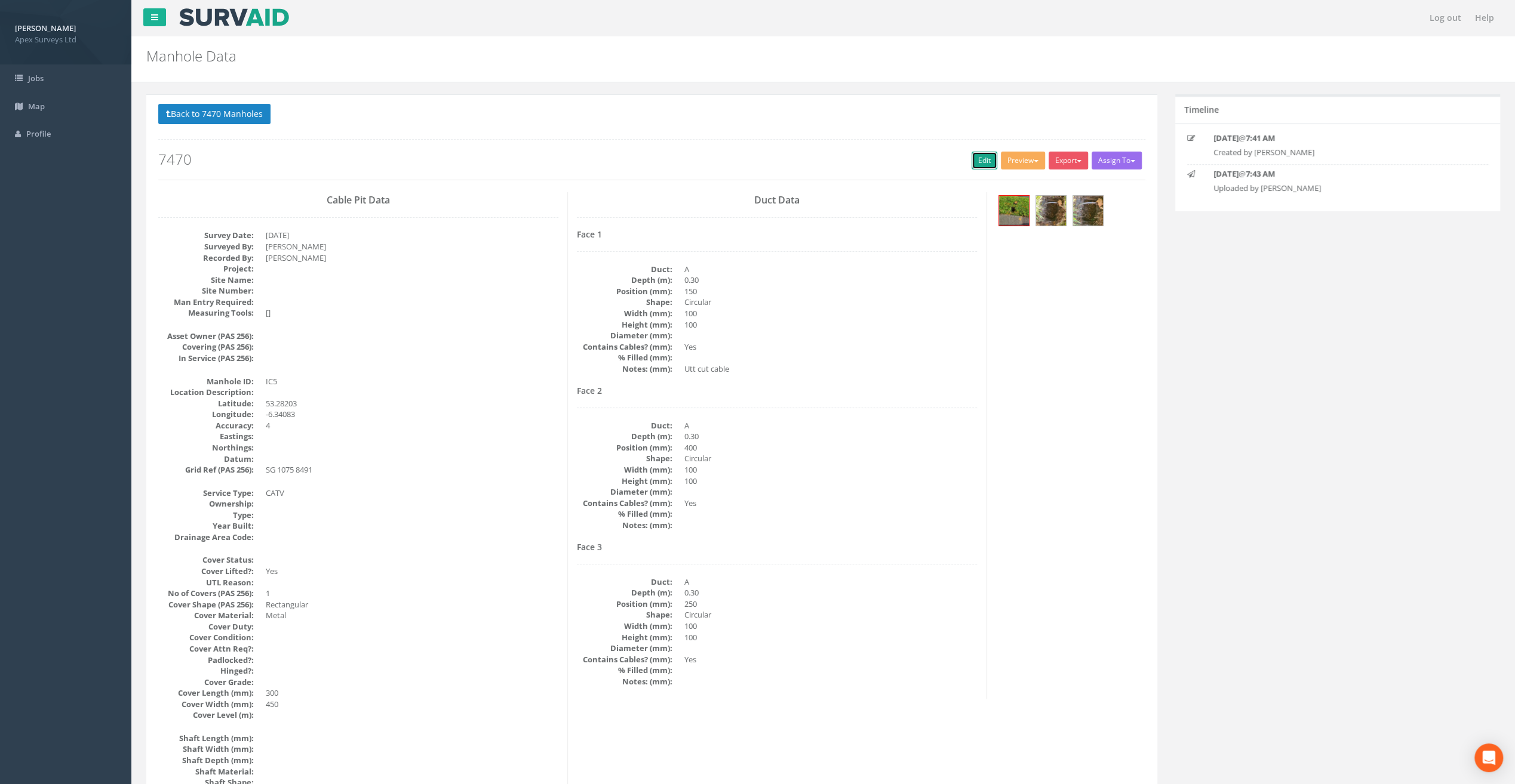
click at [981, 161] on link "Edit" at bounding box center [984, 160] width 25 height 18
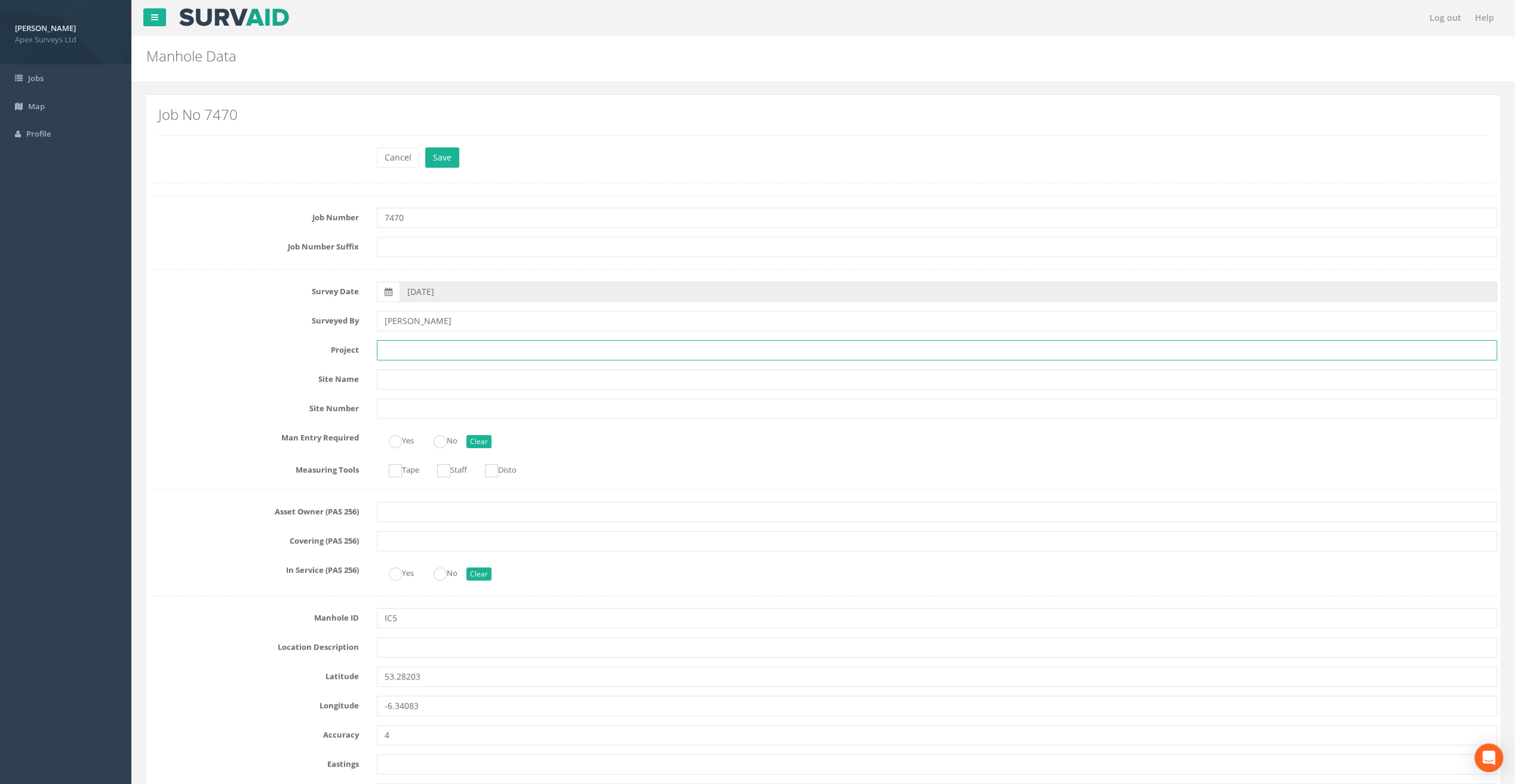
click at [406, 347] on input "text" at bounding box center [937, 350] width 1120 height 20
paste input "The Speaker [PERSON_NAME]"
type input "The Speaker [PERSON_NAME]"
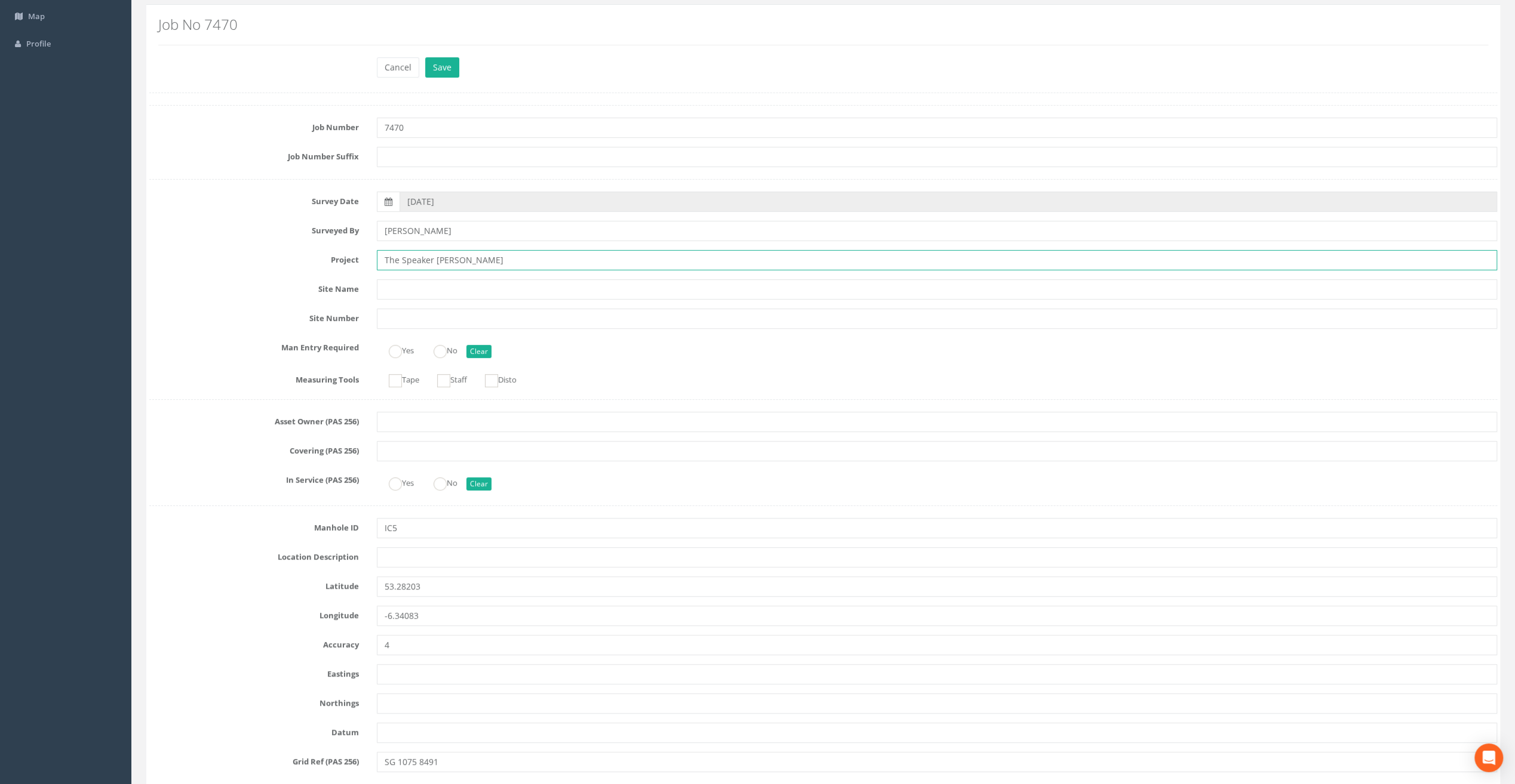
scroll to position [119, 0]
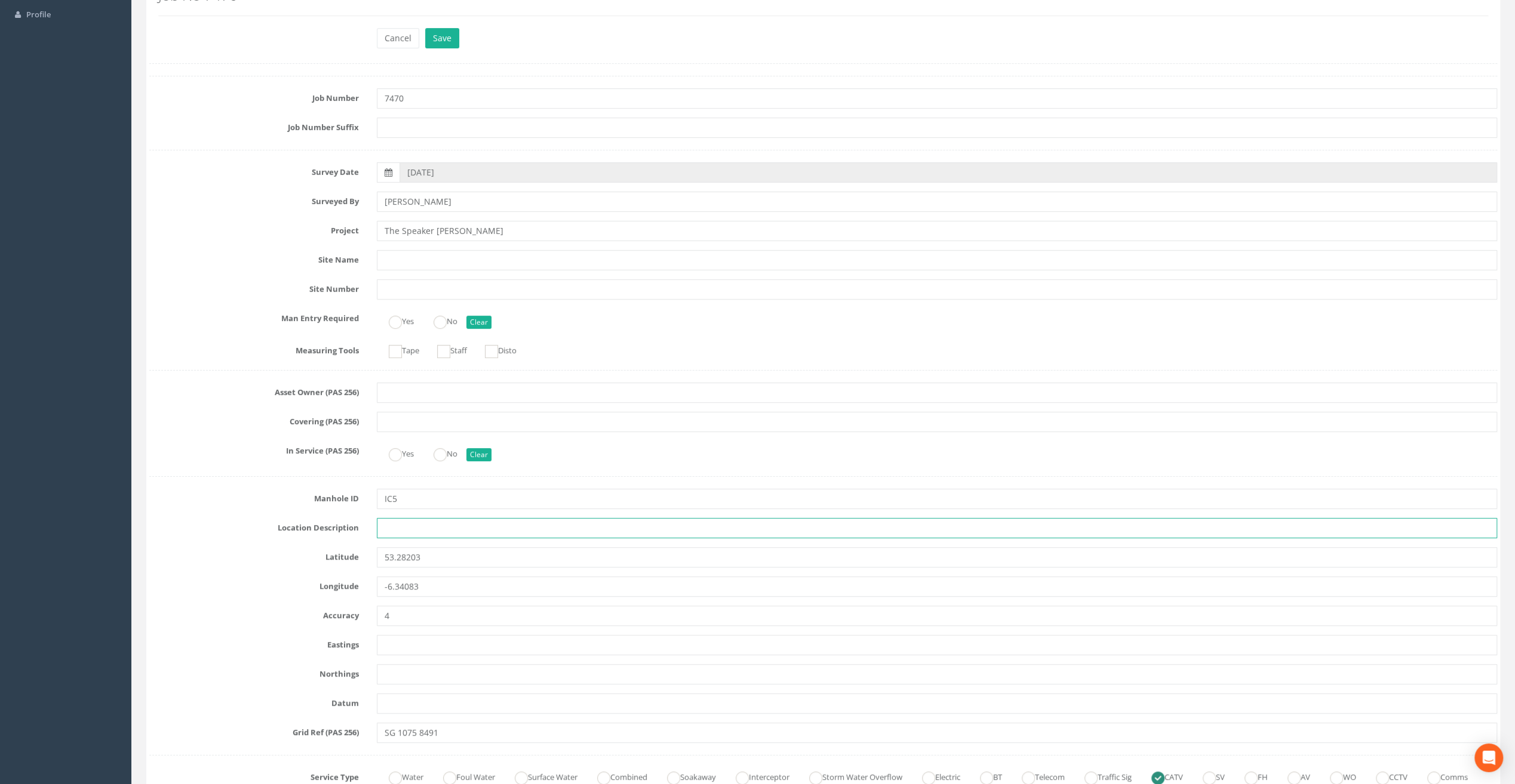
click at [401, 527] on input "text" at bounding box center [937, 528] width 1120 height 20
paste input "Firehouse Rd, [GEOGRAPHIC_DATA] 24"
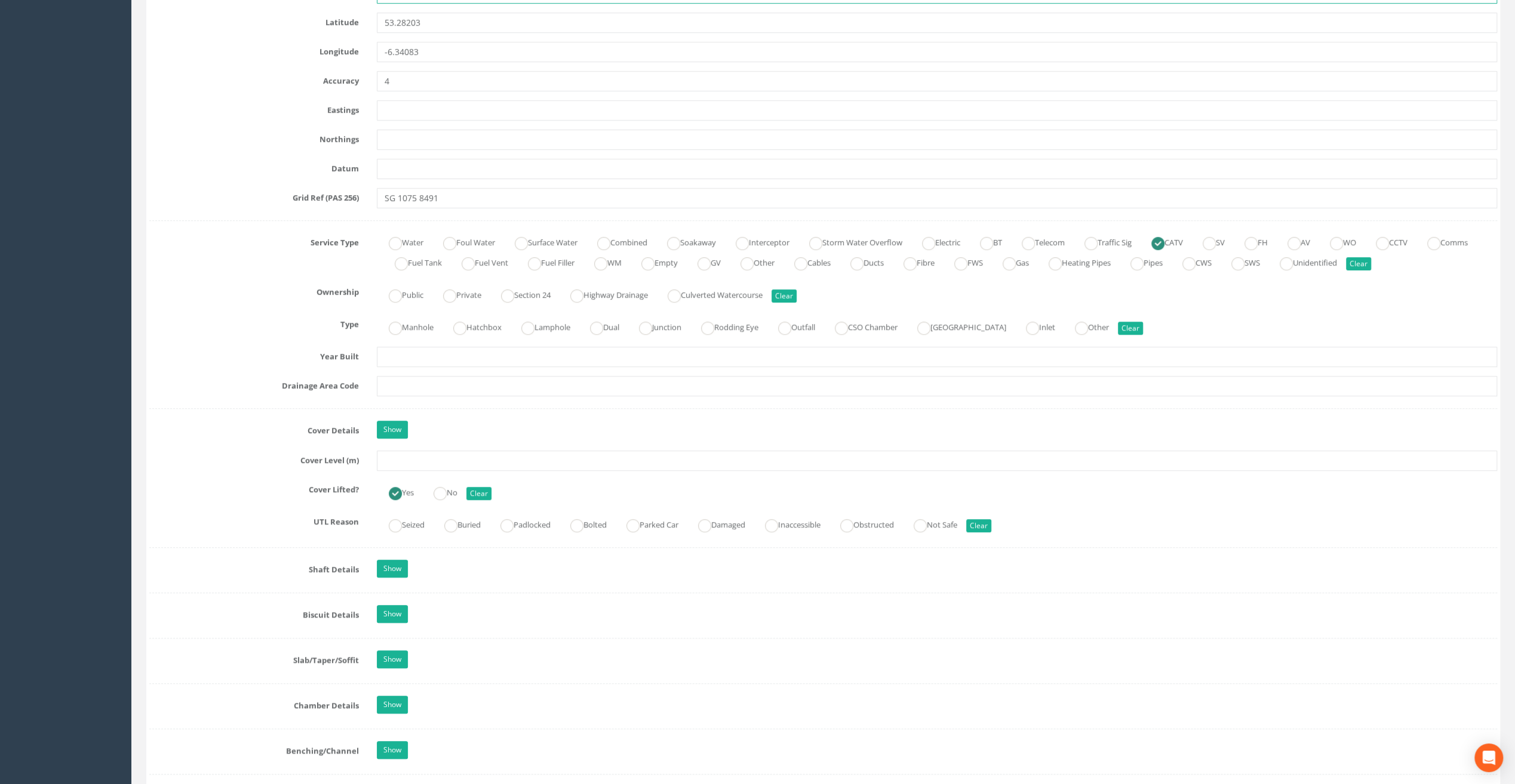
scroll to position [656, 0]
type input "Firehouse Rd, [GEOGRAPHIC_DATA] 24"
click at [418, 459] on input "text" at bounding box center [937, 458] width 1120 height 20
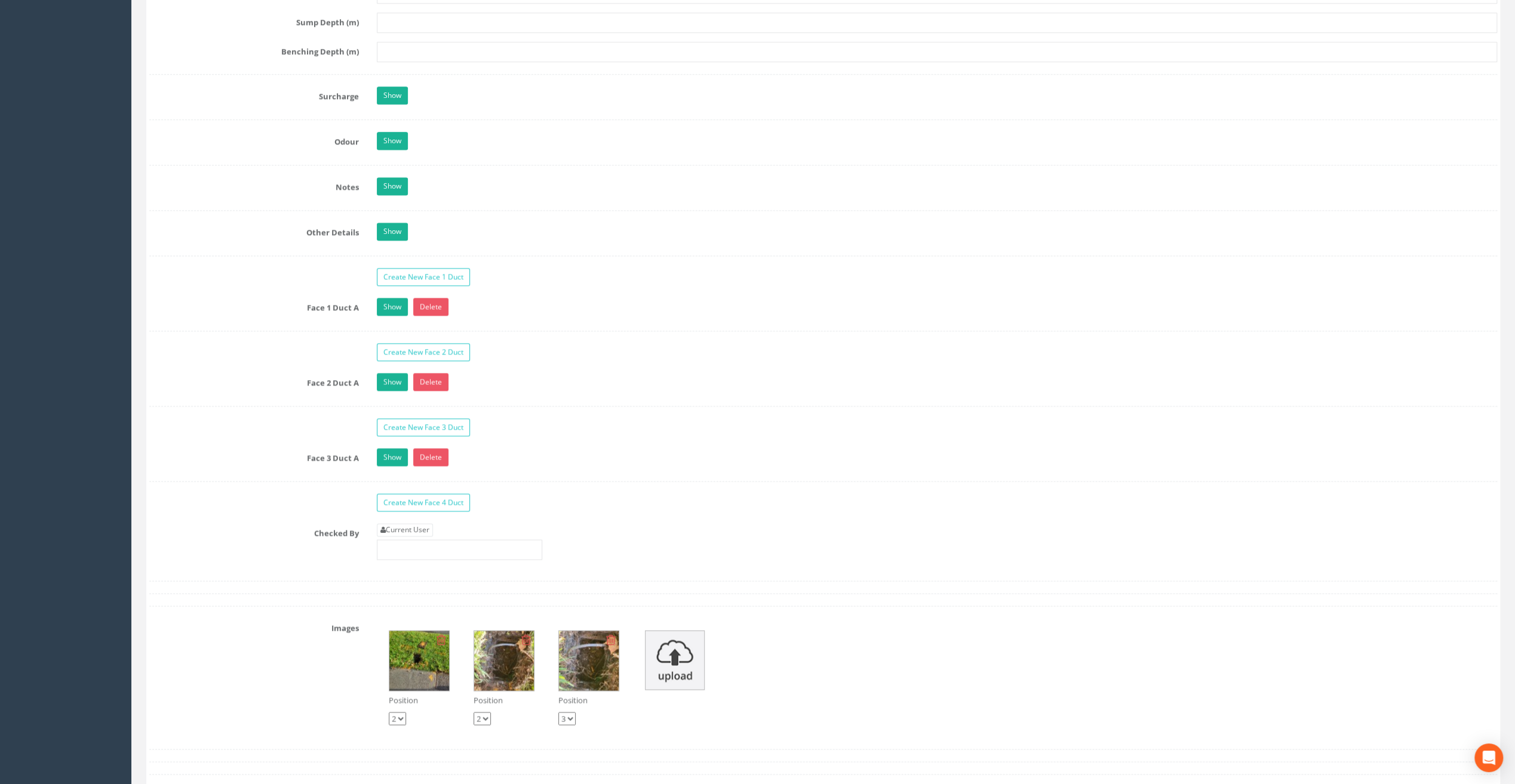
scroll to position [1731, 0]
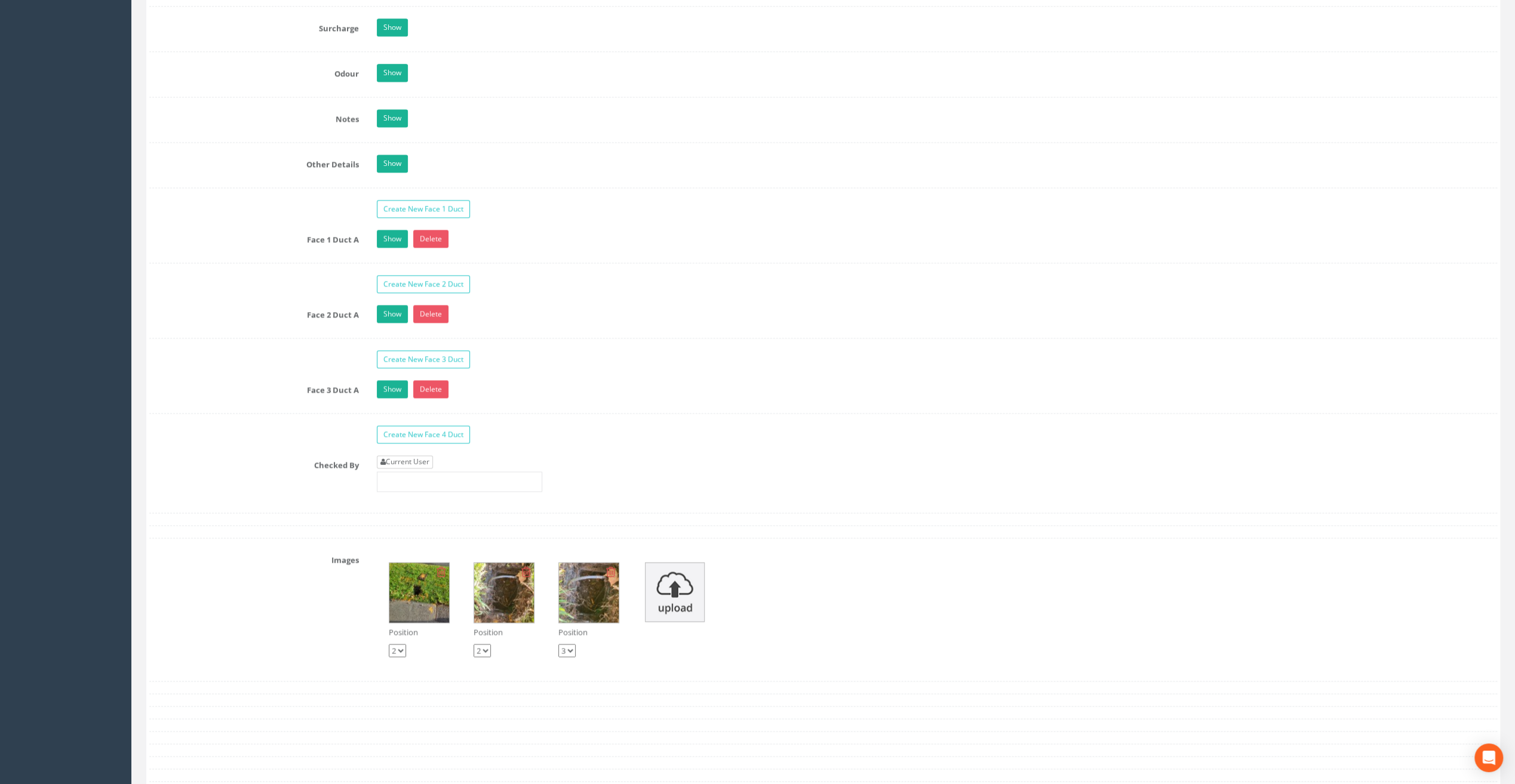
type input "82.96"
click at [405, 455] on link "Current User" at bounding box center [405, 461] width 57 height 13
type input "[PERSON_NAME]"
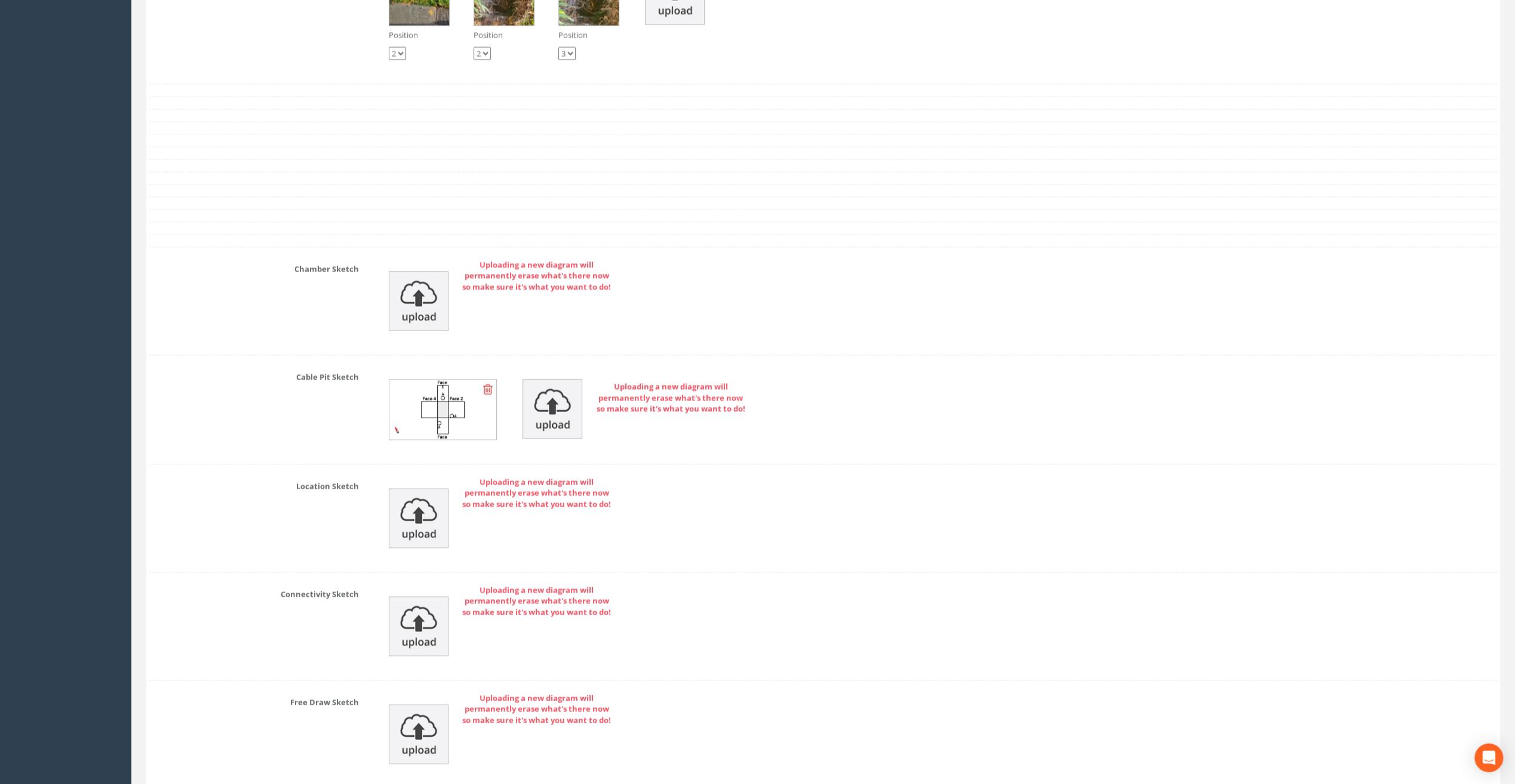
scroll to position [2413, 0]
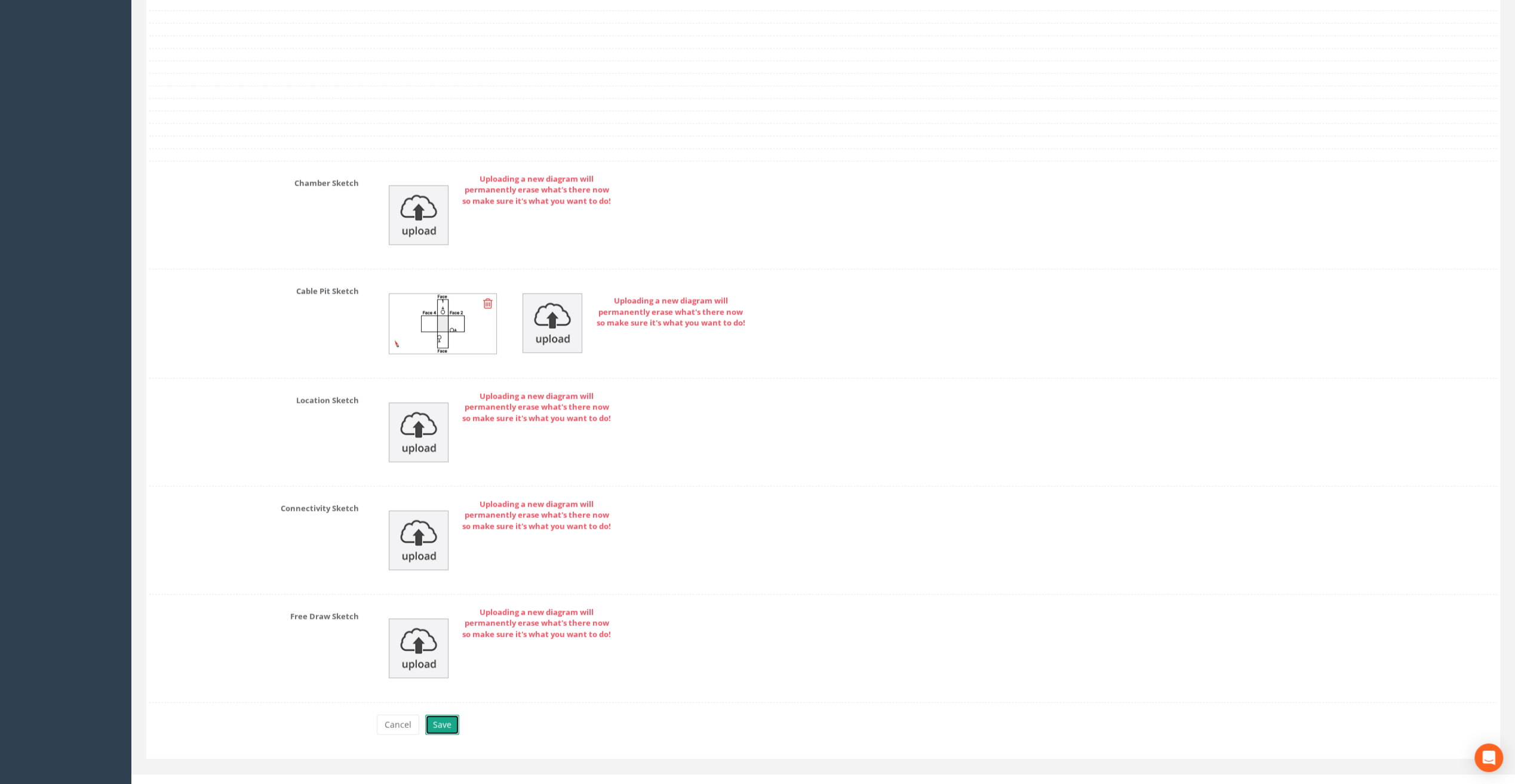
click at [446, 715] on button "Save" at bounding box center [442, 725] width 34 height 20
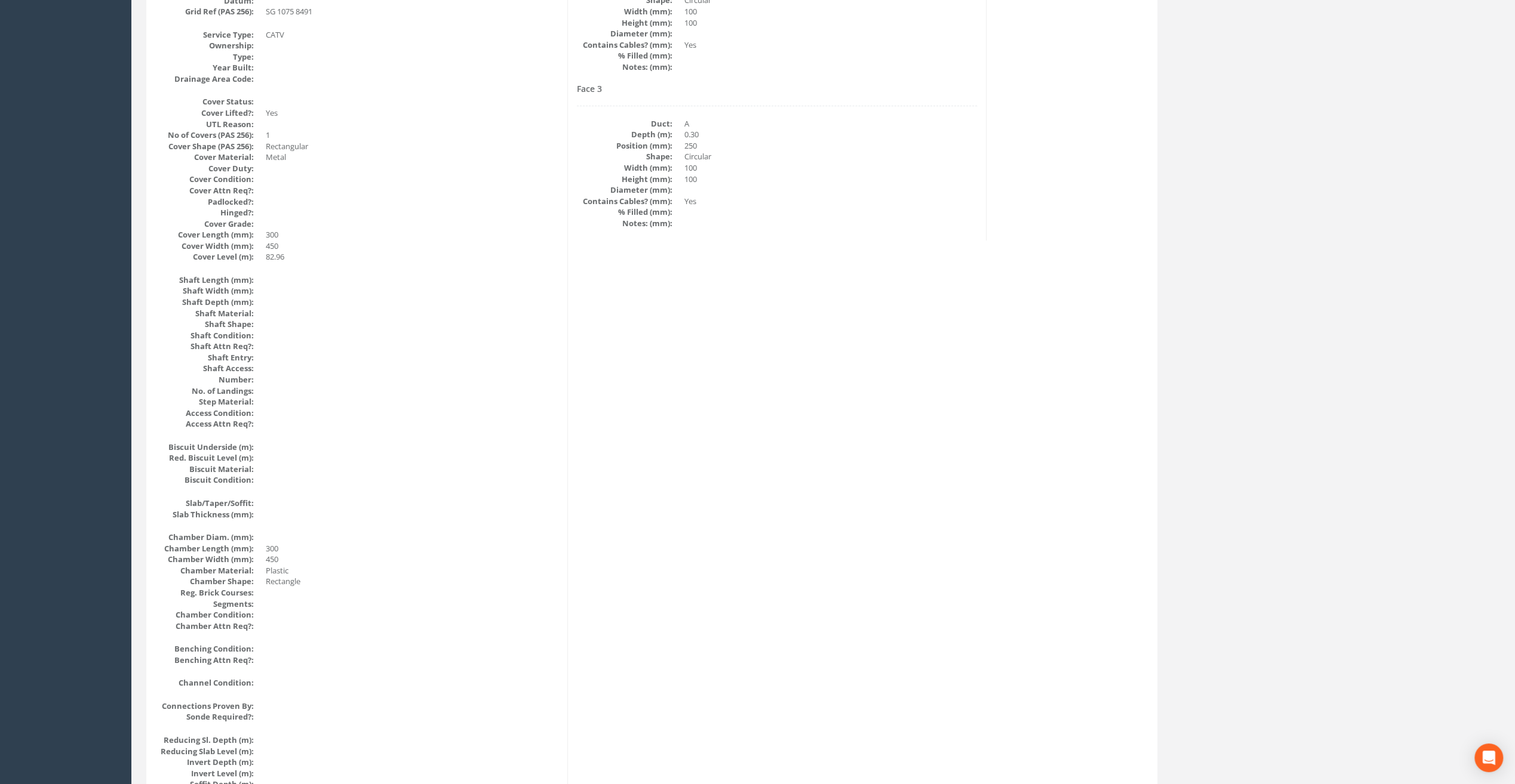
scroll to position [0, 0]
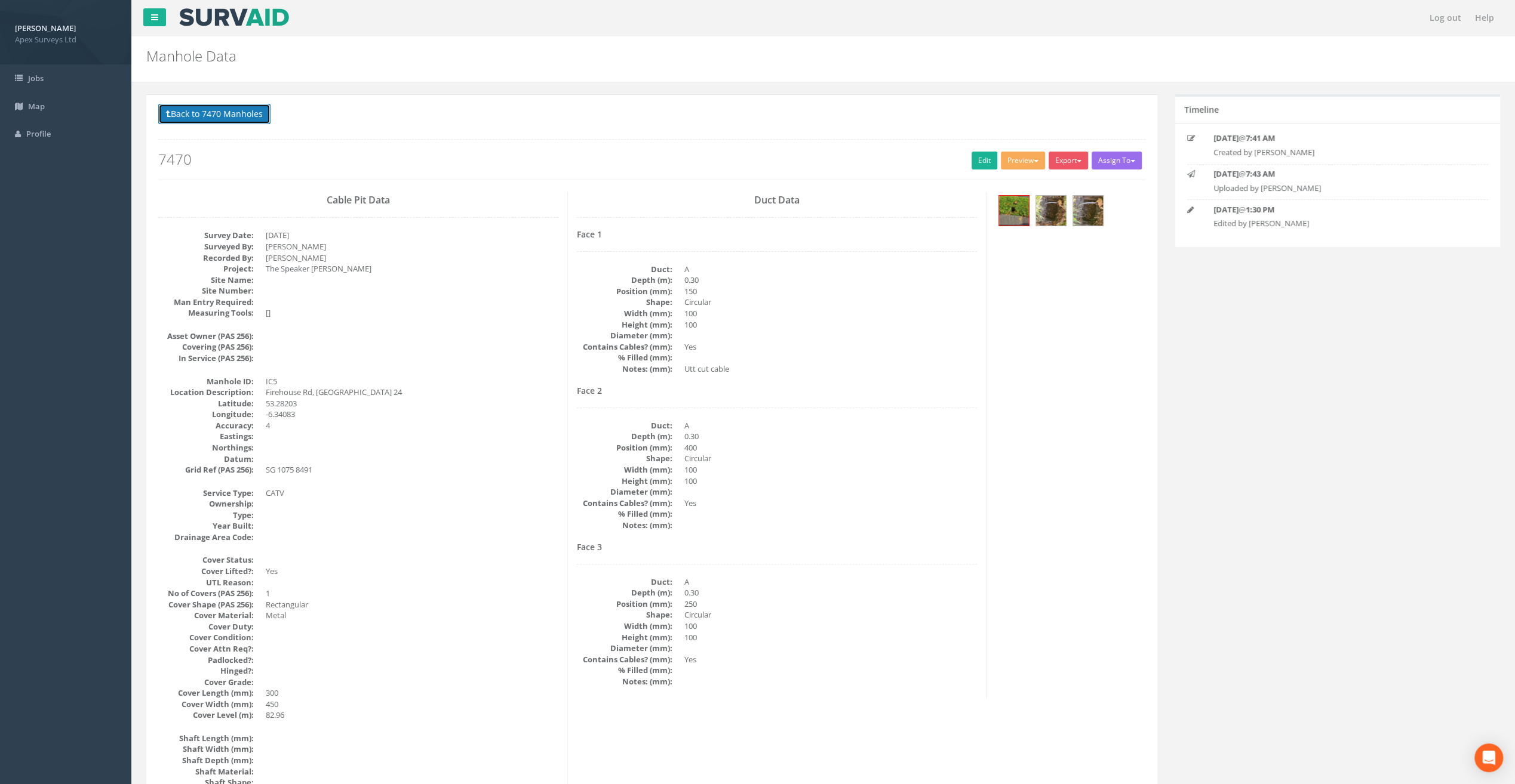
click at [224, 118] on button "Back to 7470 Manholes" at bounding box center [214, 114] width 112 height 20
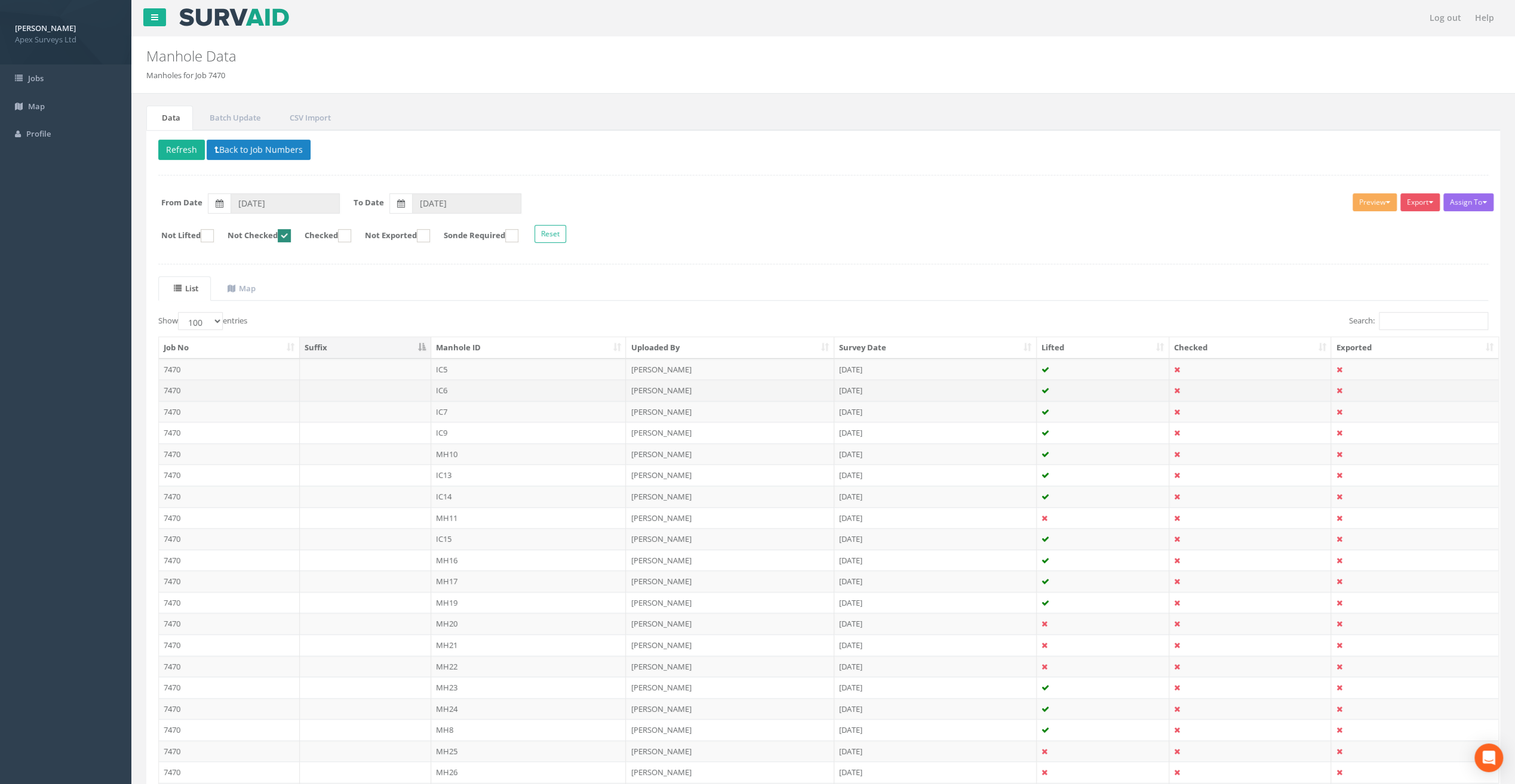
click at [443, 387] on td "IC6" at bounding box center [529, 390] width 195 height 21
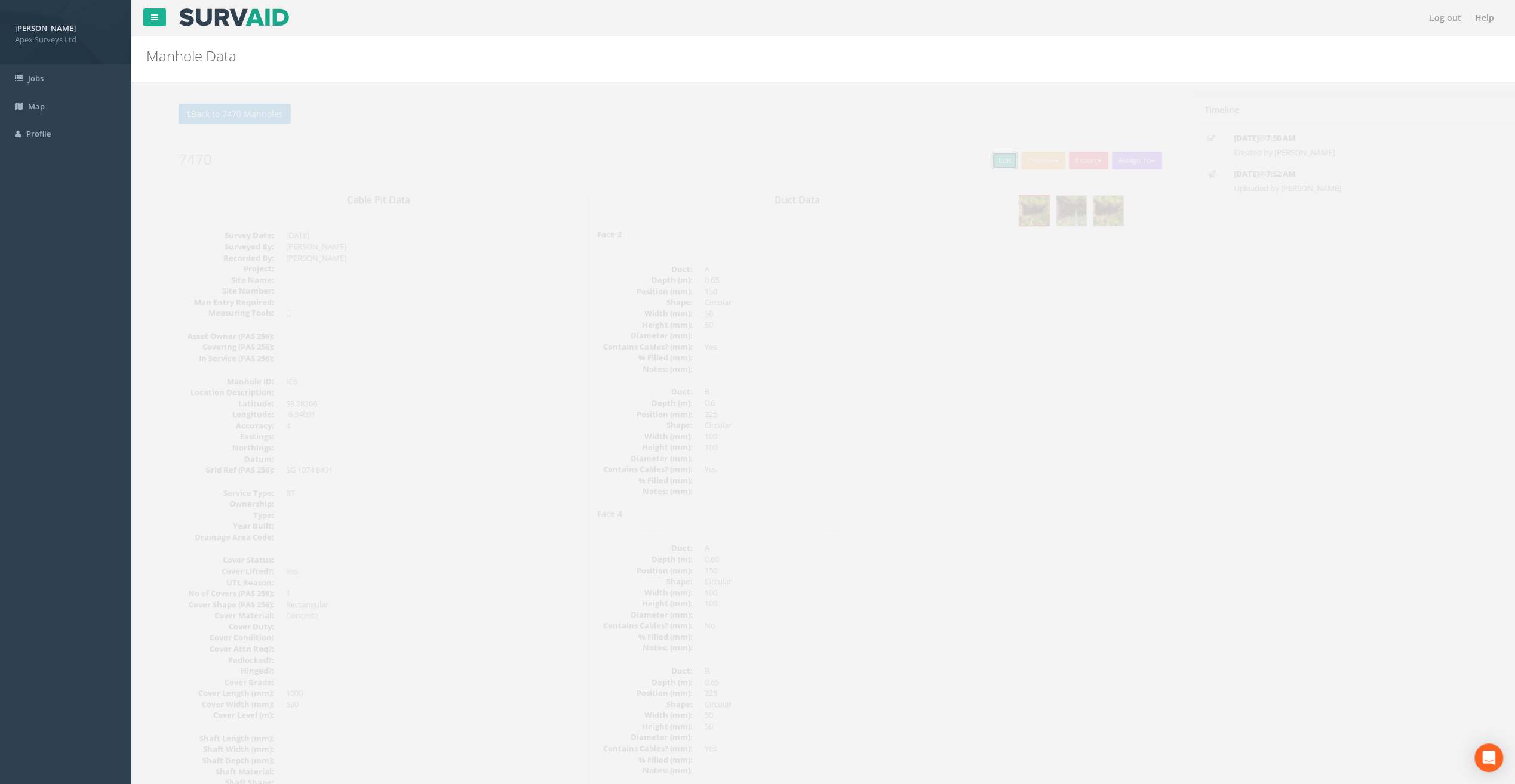
click at [976, 162] on link "Edit" at bounding box center [984, 160] width 25 height 18
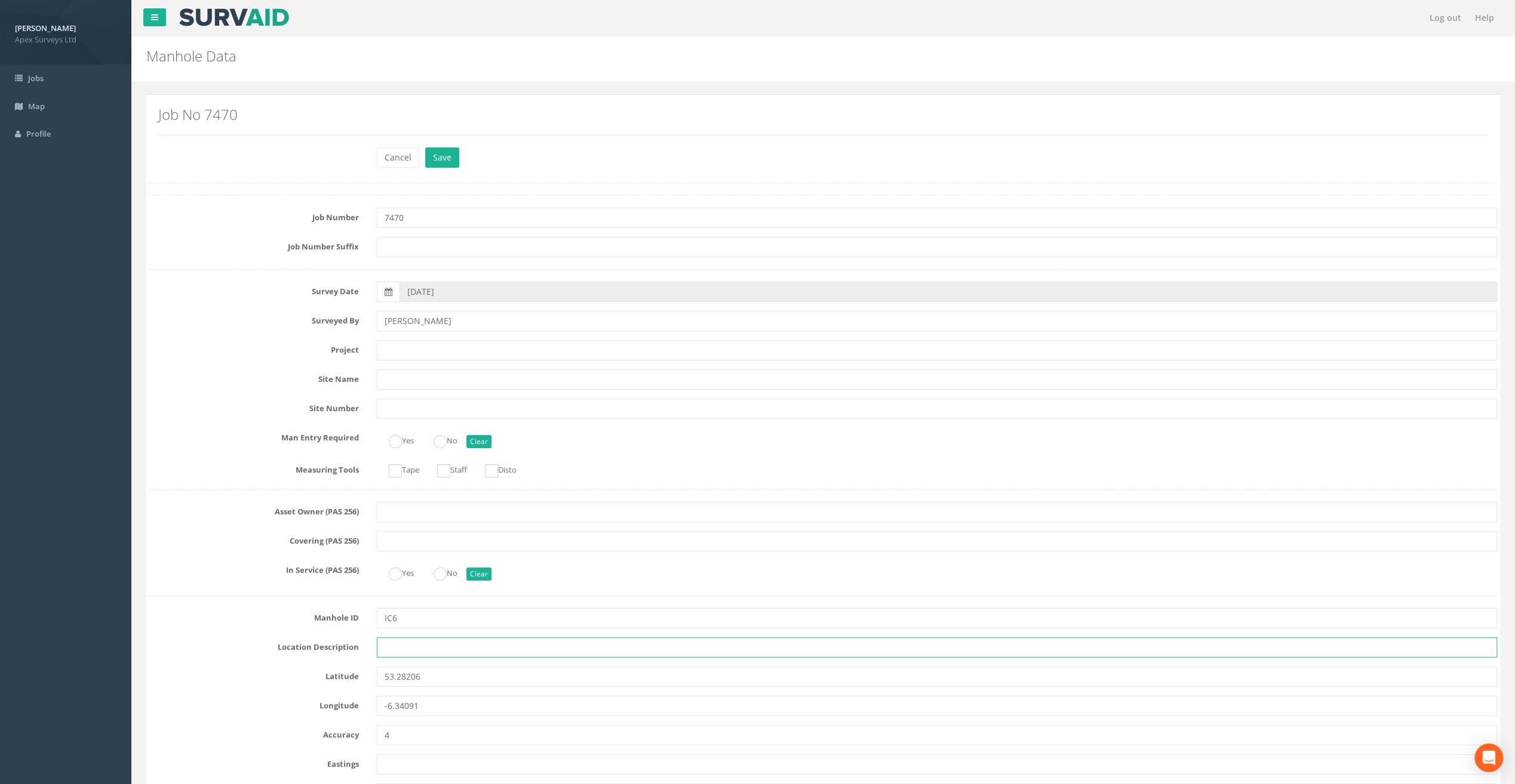
click at [410, 643] on input "text" at bounding box center [937, 647] width 1120 height 20
paste input "Firehouse Rd, [GEOGRAPHIC_DATA] 24"
type input "Firehouse Rd, [GEOGRAPHIC_DATA] 24"
click at [392, 347] on input "text" at bounding box center [937, 350] width 1120 height 20
paste input "The Speaker [PERSON_NAME]"
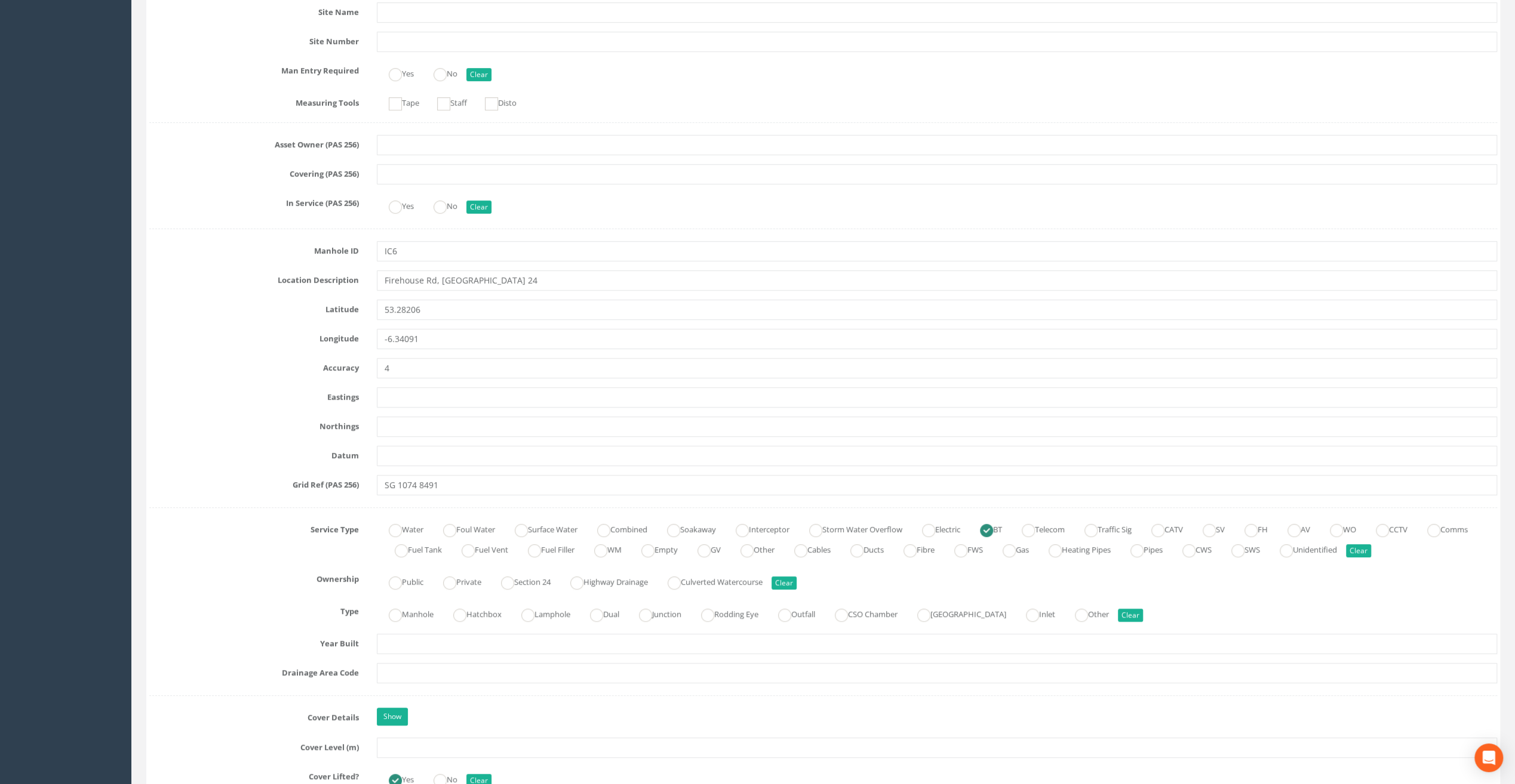
scroll to position [597, 0]
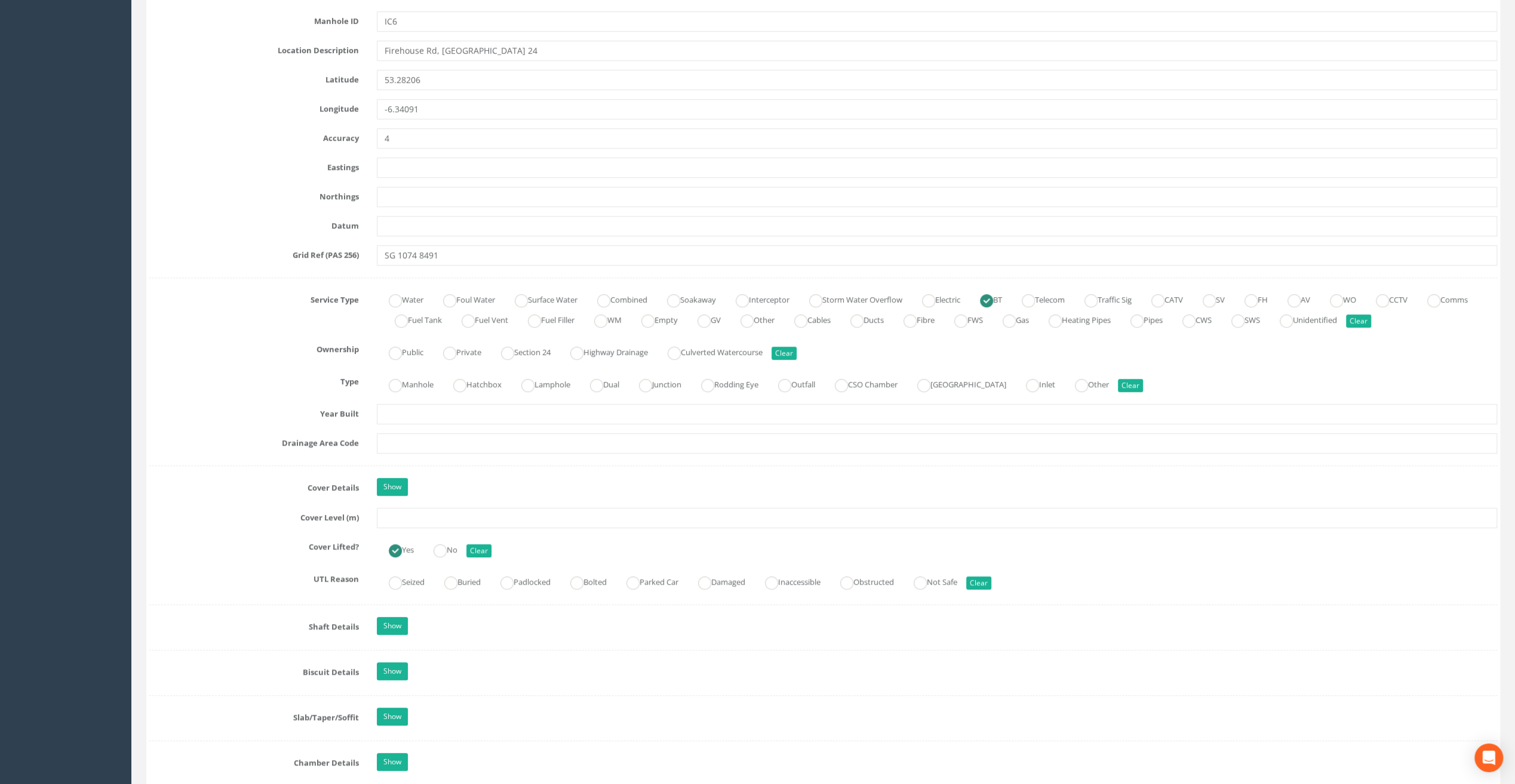
type input "The Speaker [PERSON_NAME]"
click at [392, 519] on input "text" at bounding box center [937, 518] width 1120 height 20
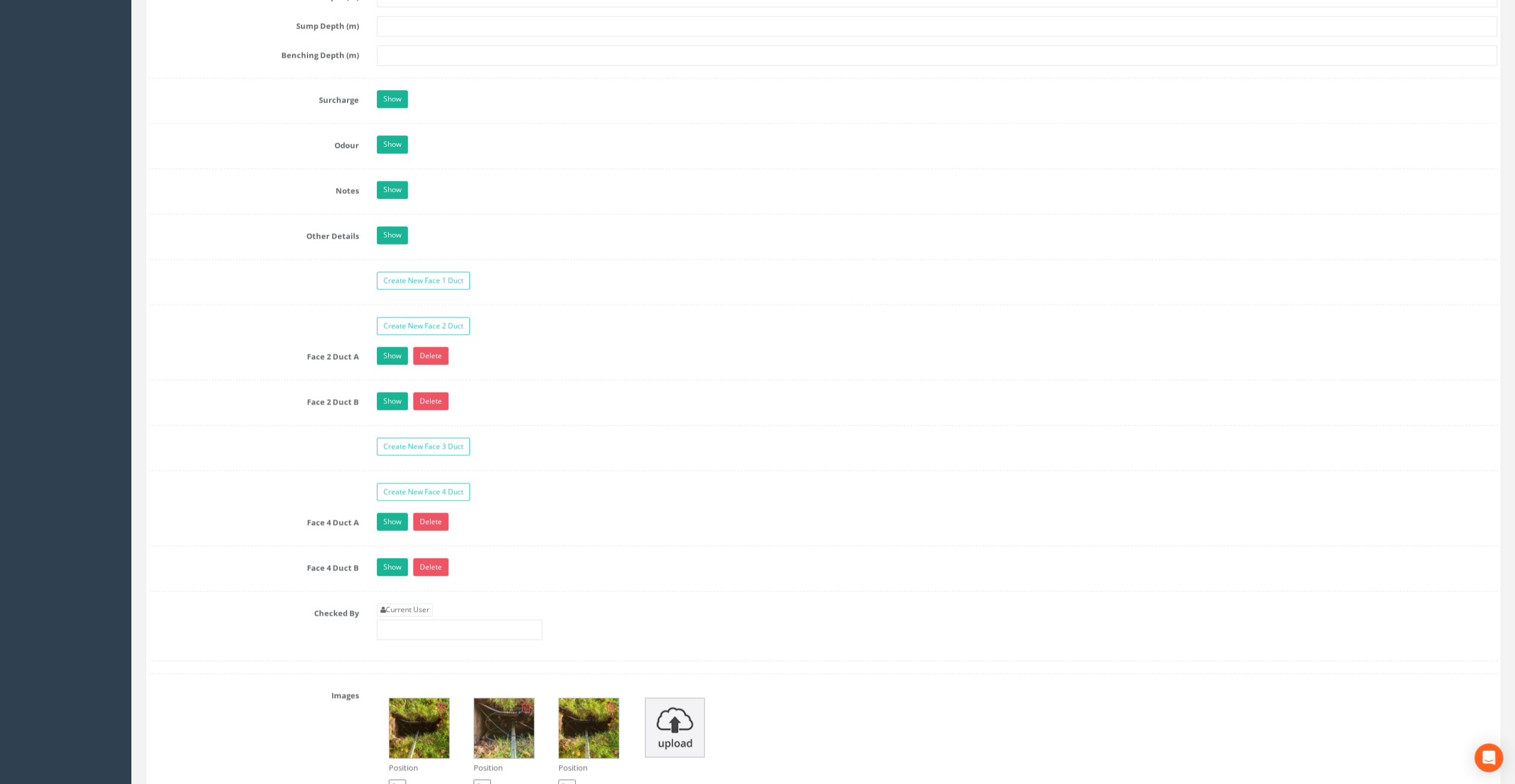
scroll to position [1851, 0]
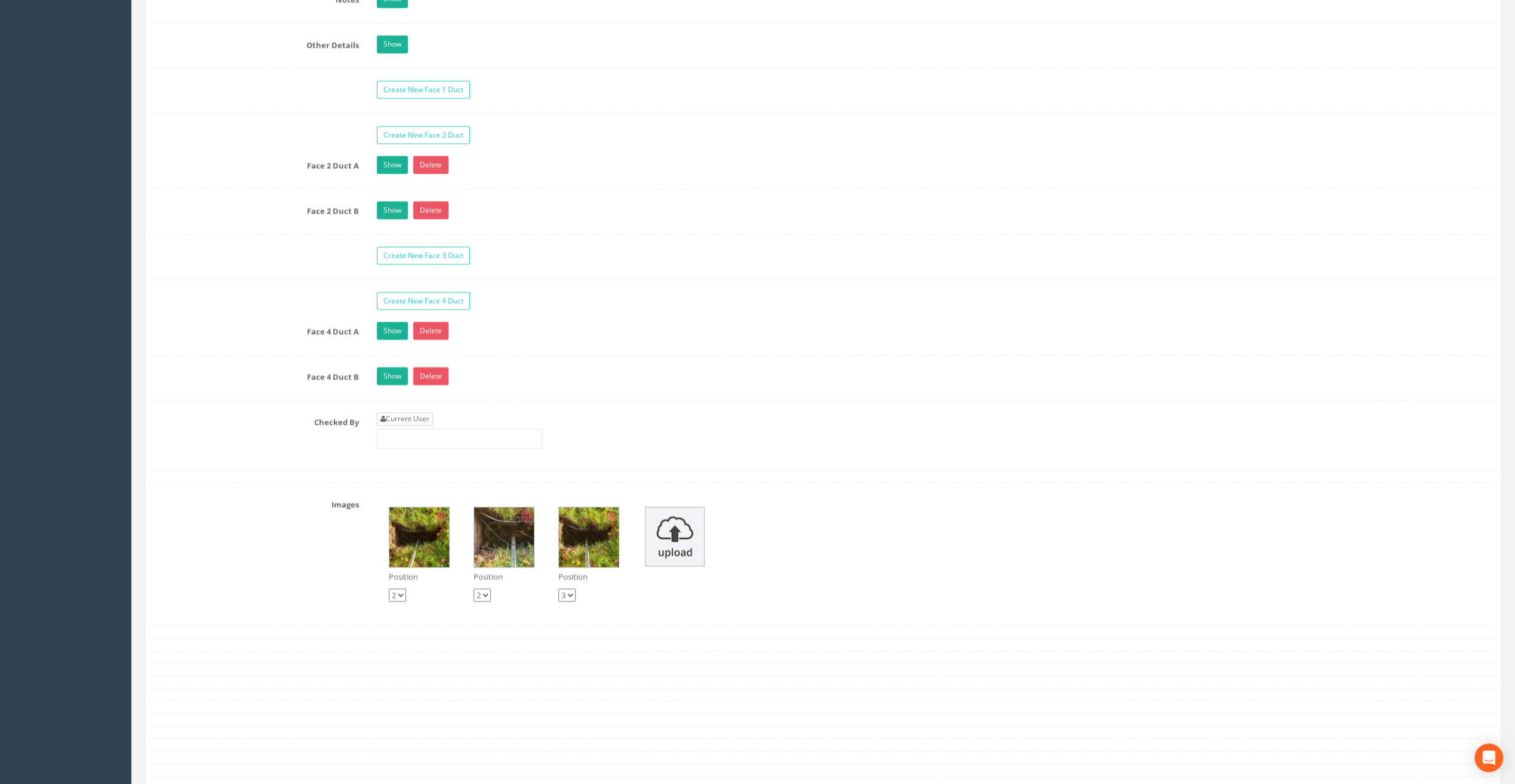
type input "82.87"
click at [406, 412] on link "Current User" at bounding box center [405, 418] width 57 height 13
type input "[PERSON_NAME]"
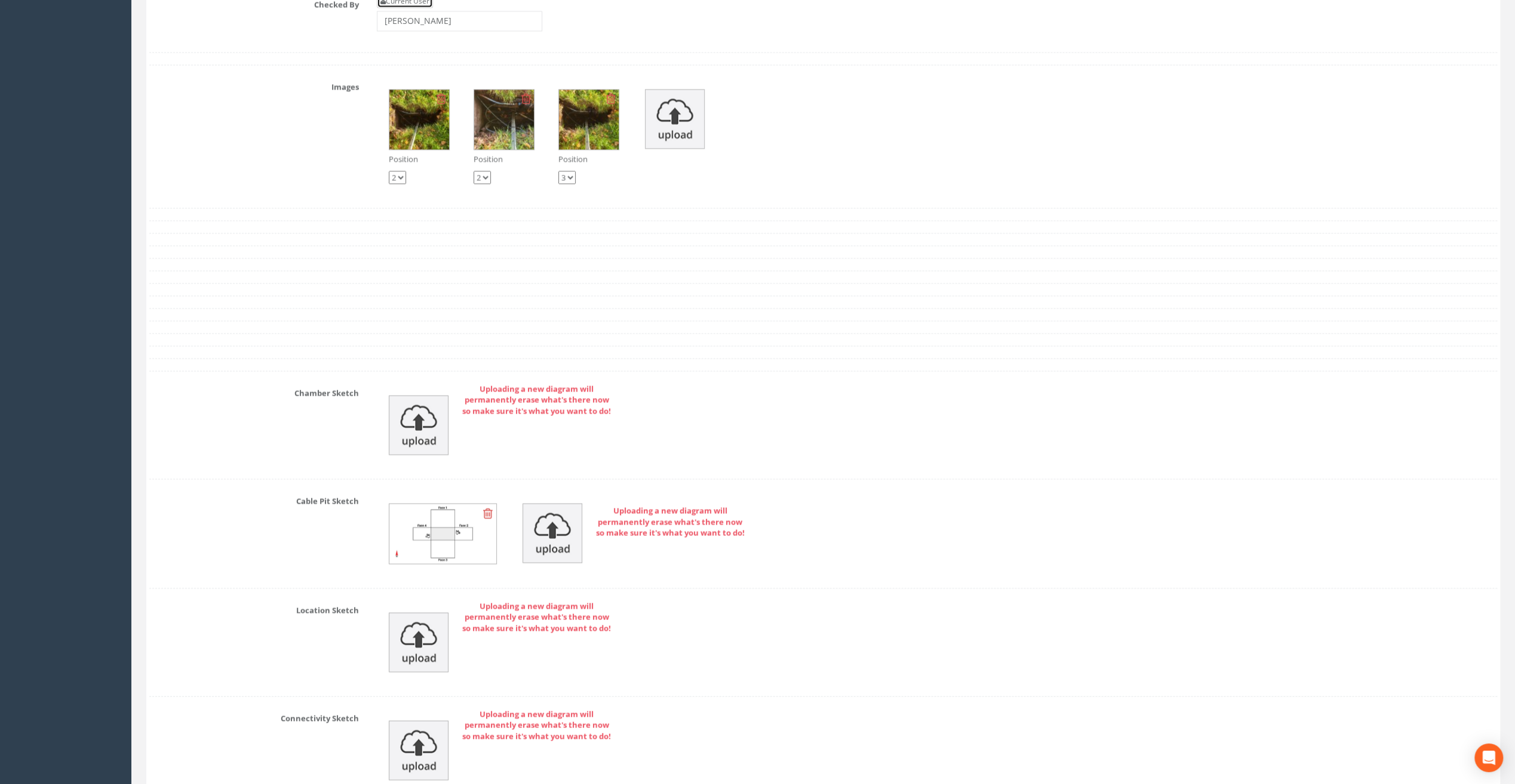
scroll to position [2477, 0]
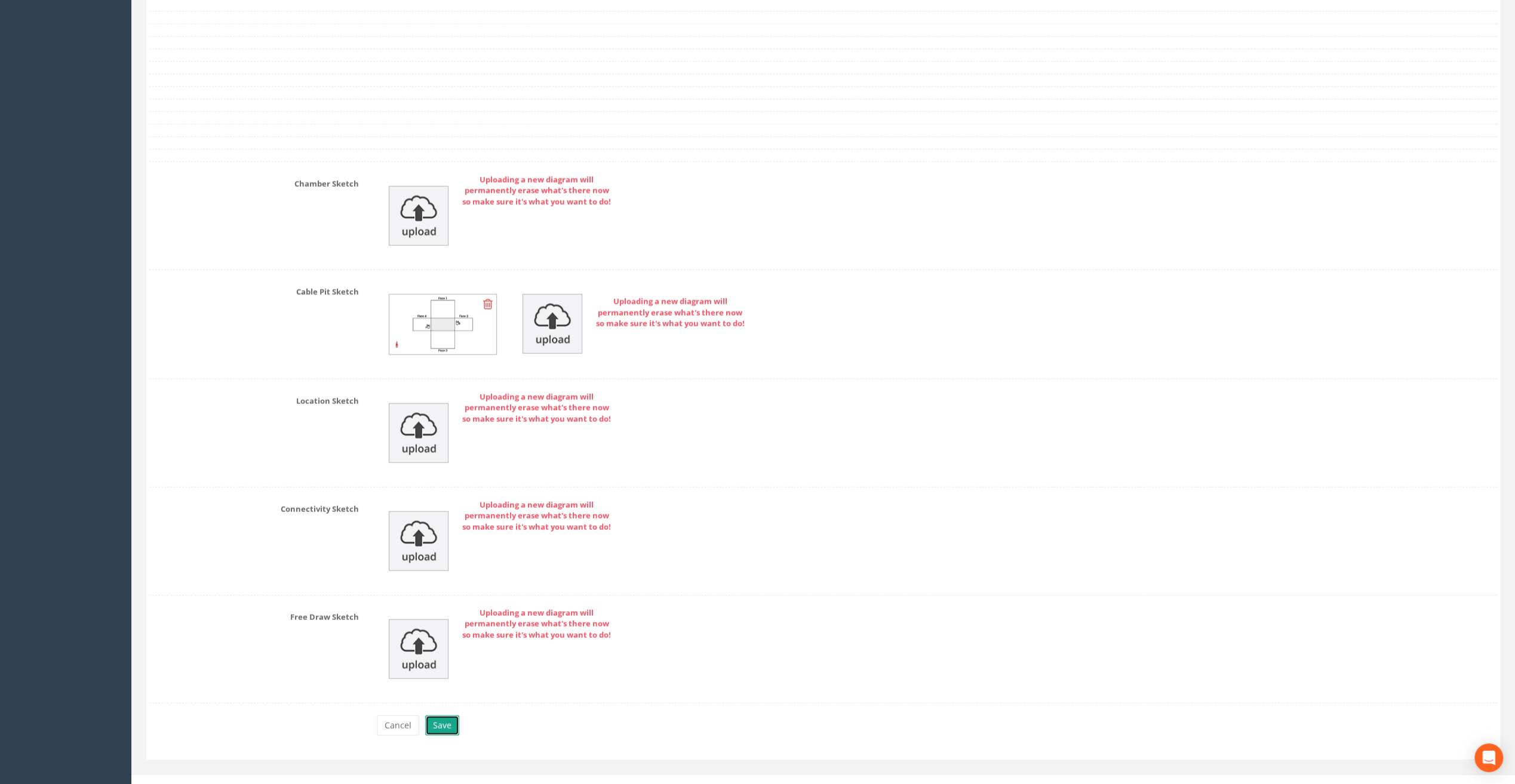
click at [443, 716] on button "Save" at bounding box center [442, 725] width 34 height 20
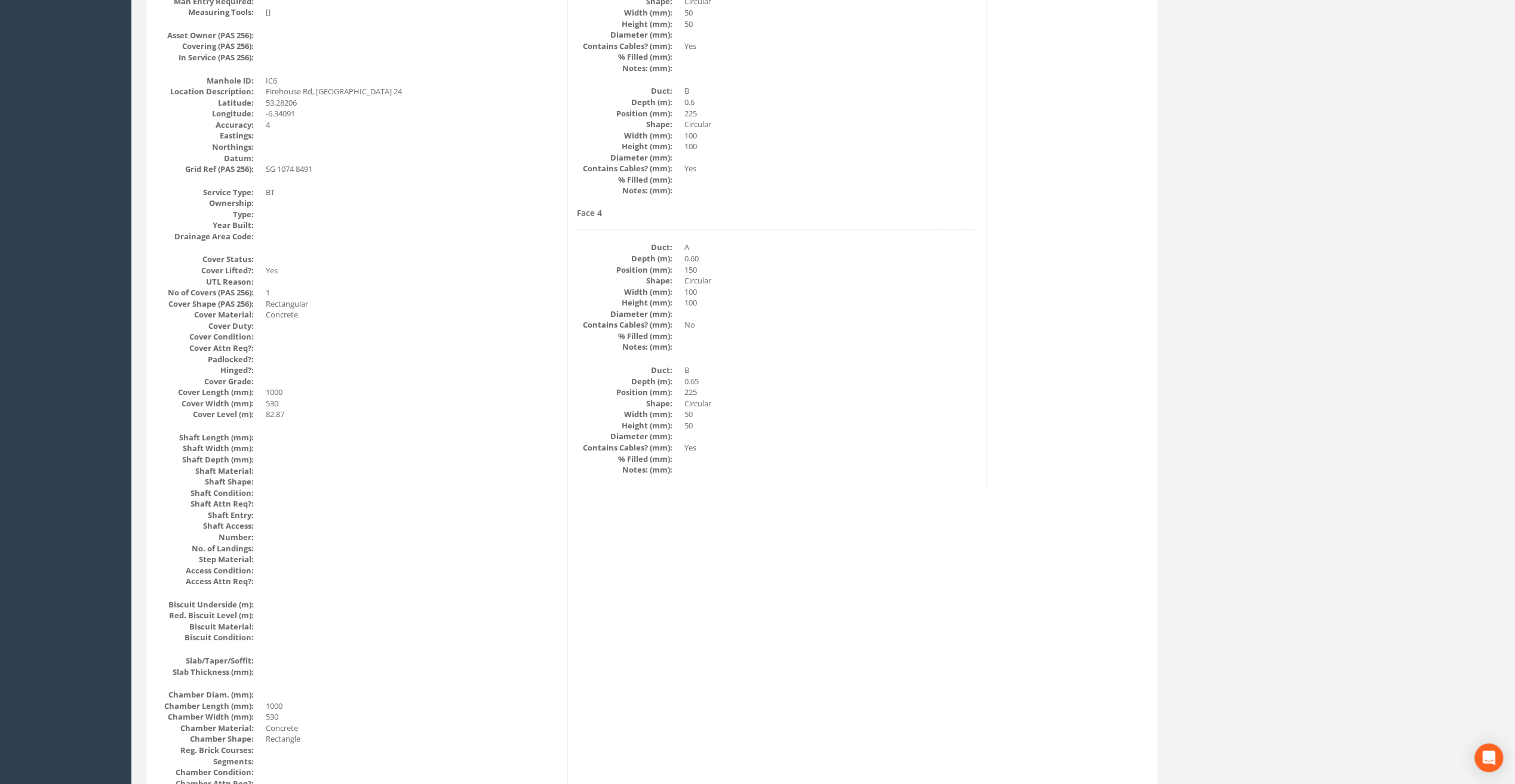
scroll to position [0, 0]
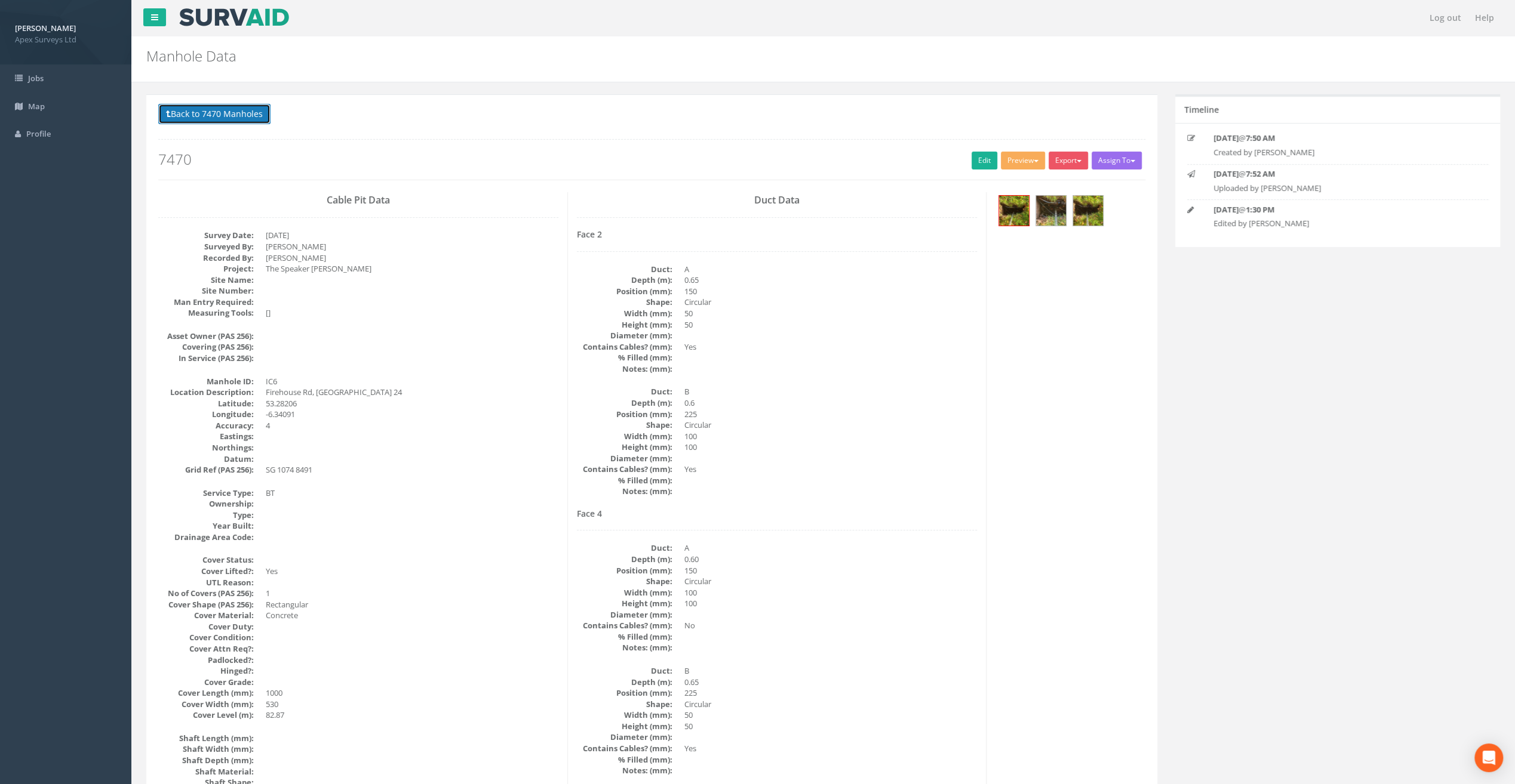
click at [218, 120] on button "Back to 7470 Manholes" at bounding box center [214, 114] width 112 height 20
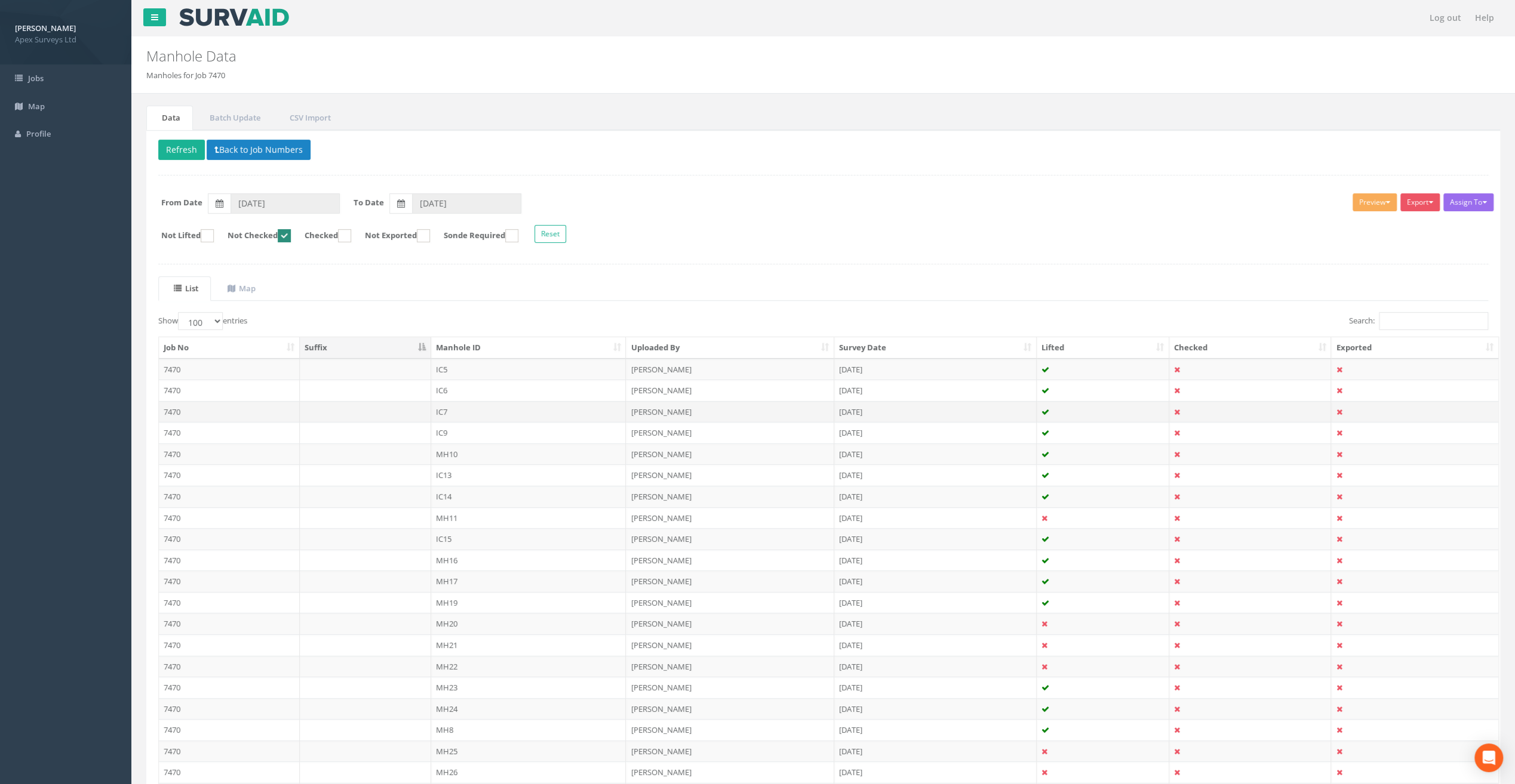
click at [448, 406] on td "IC7" at bounding box center [529, 412] width 195 height 21
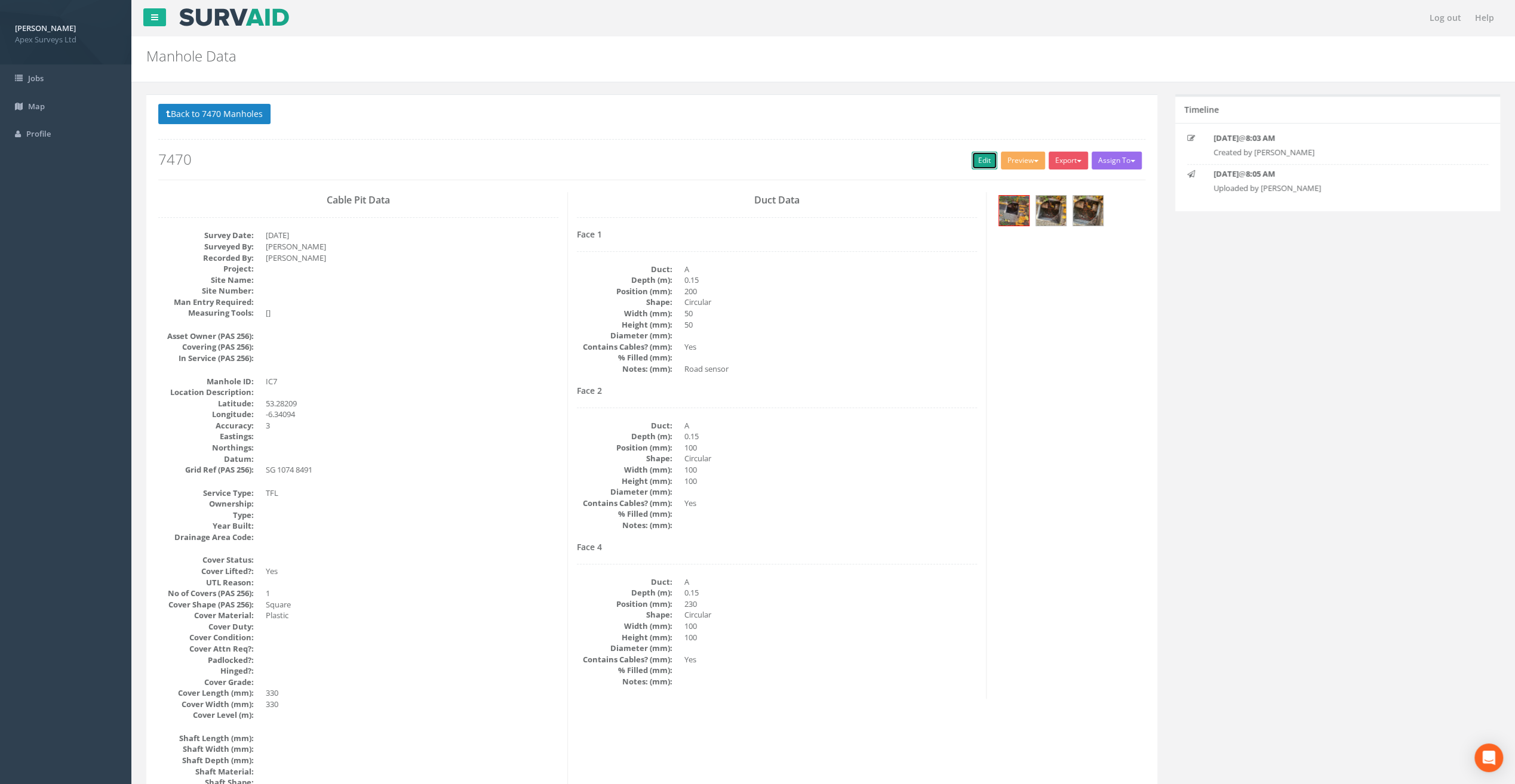
click at [983, 163] on link "Edit" at bounding box center [984, 160] width 25 height 18
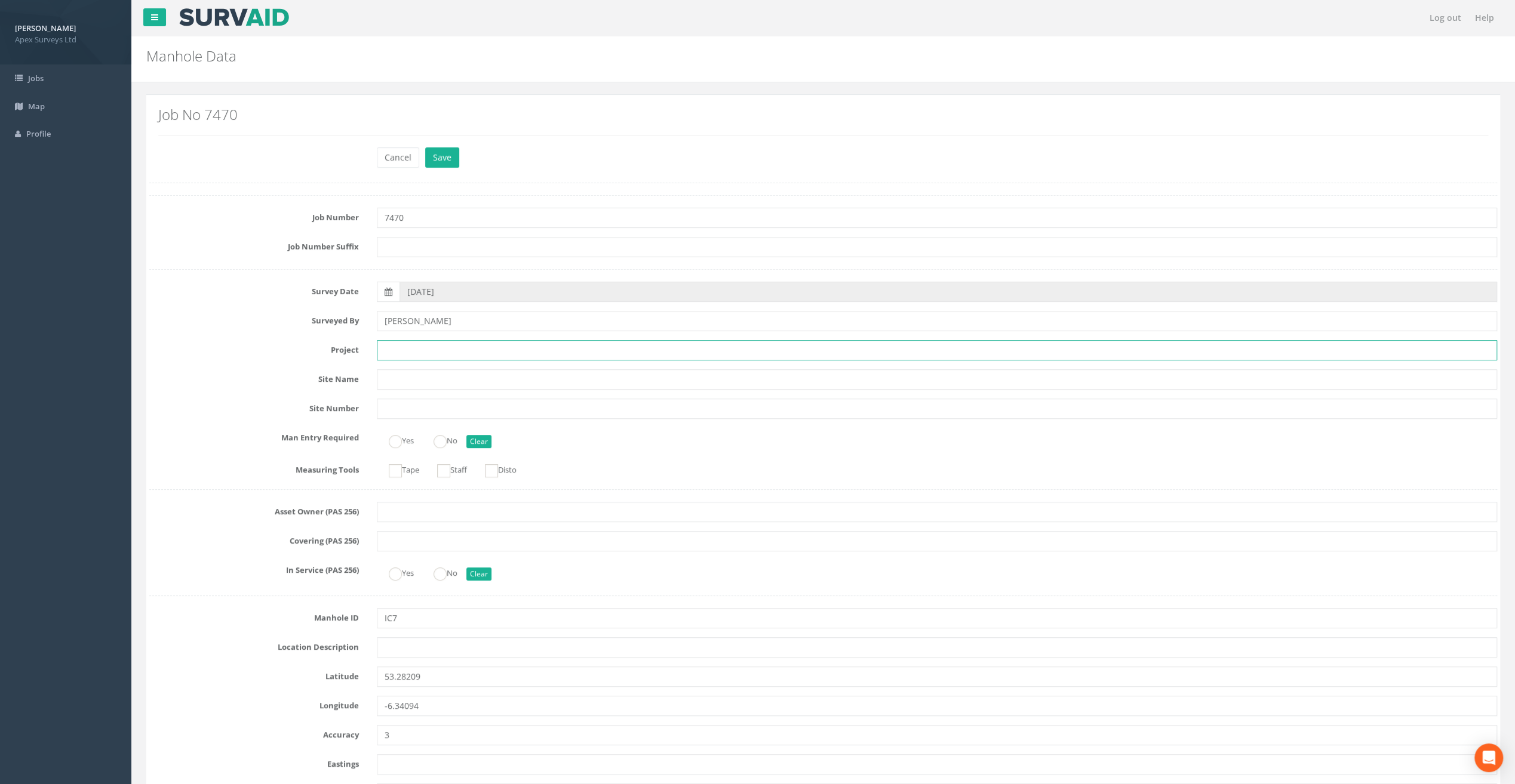
click at [399, 356] on input "text" at bounding box center [937, 350] width 1120 height 20
paste input "The Speaker [PERSON_NAME]"
type input "The Speaker [PERSON_NAME]"
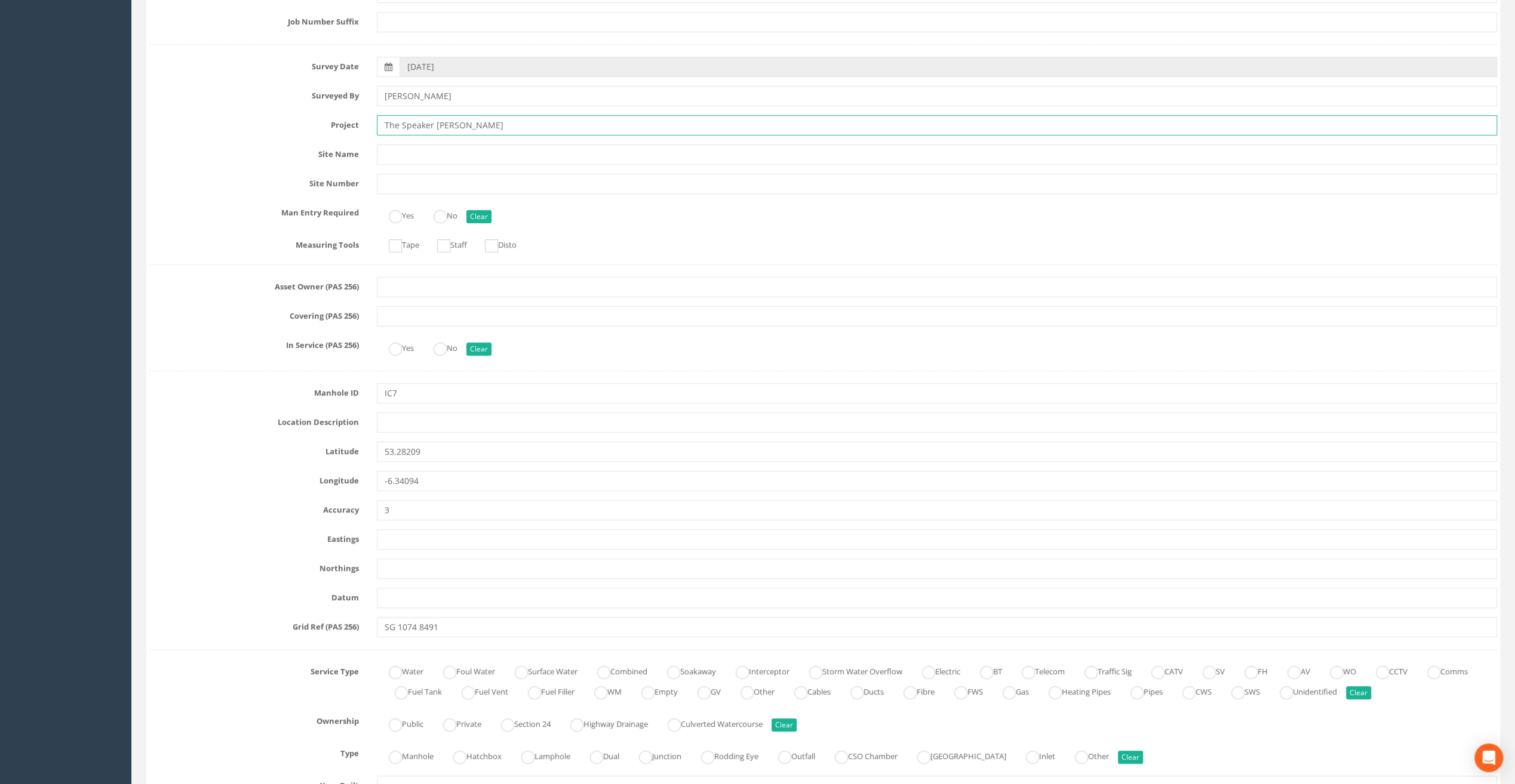
scroll to position [239, 0]
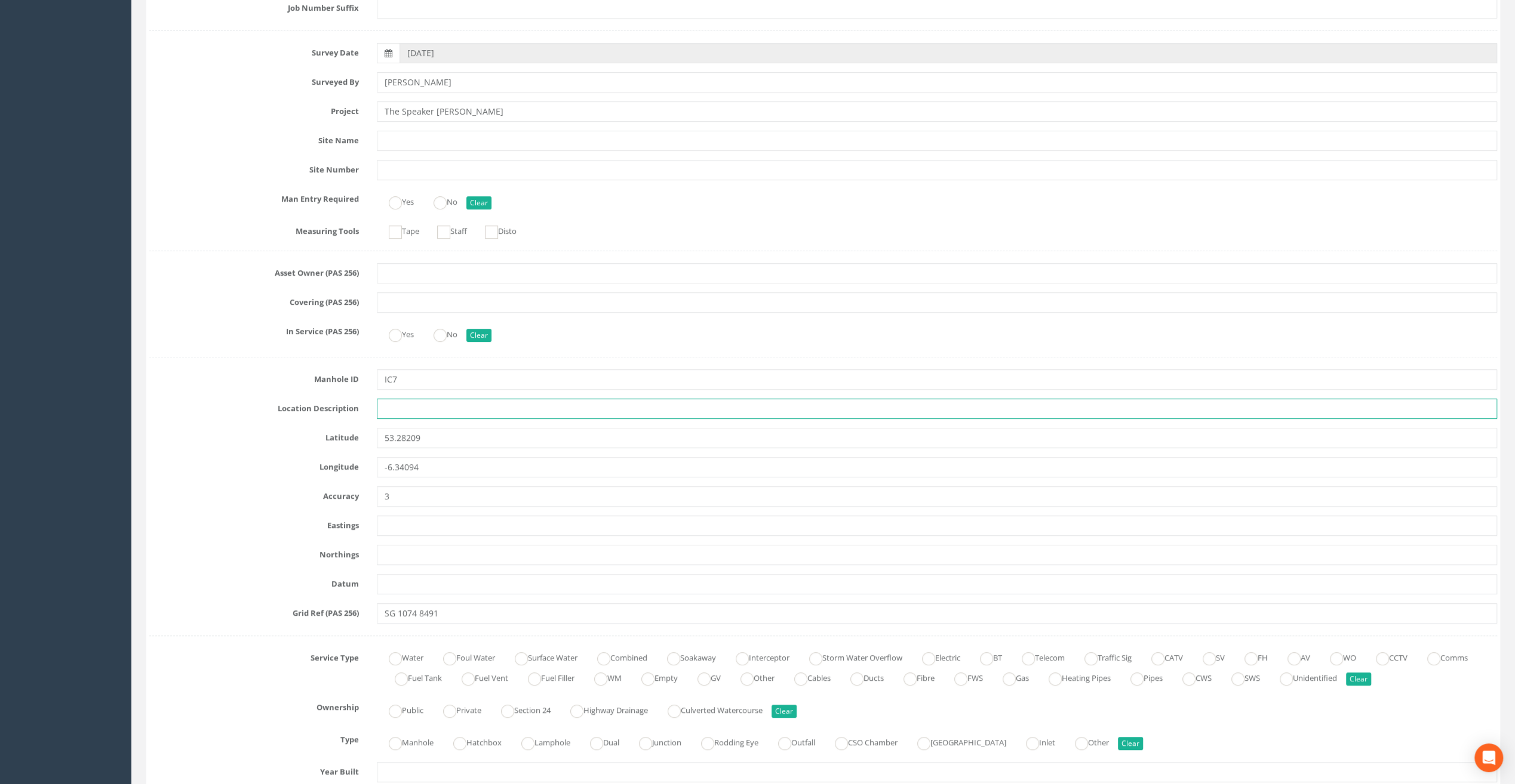
click at [388, 411] on input "text" at bounding box center [937, 409] width 1120 height 20
paste input "Firehouse Rd, [GEOGRAPHIC_DATA] 24"
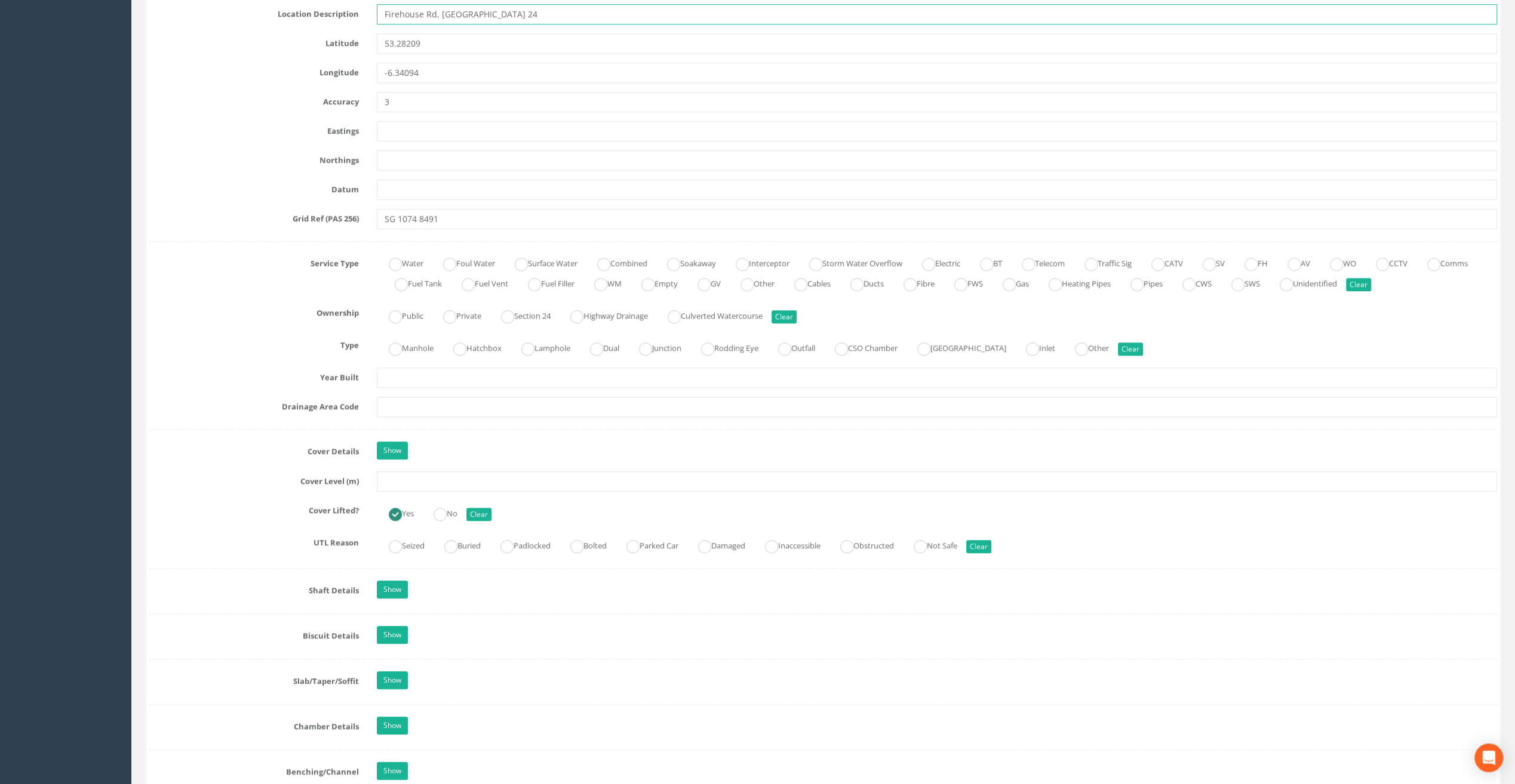
scroll to position [836, 0]
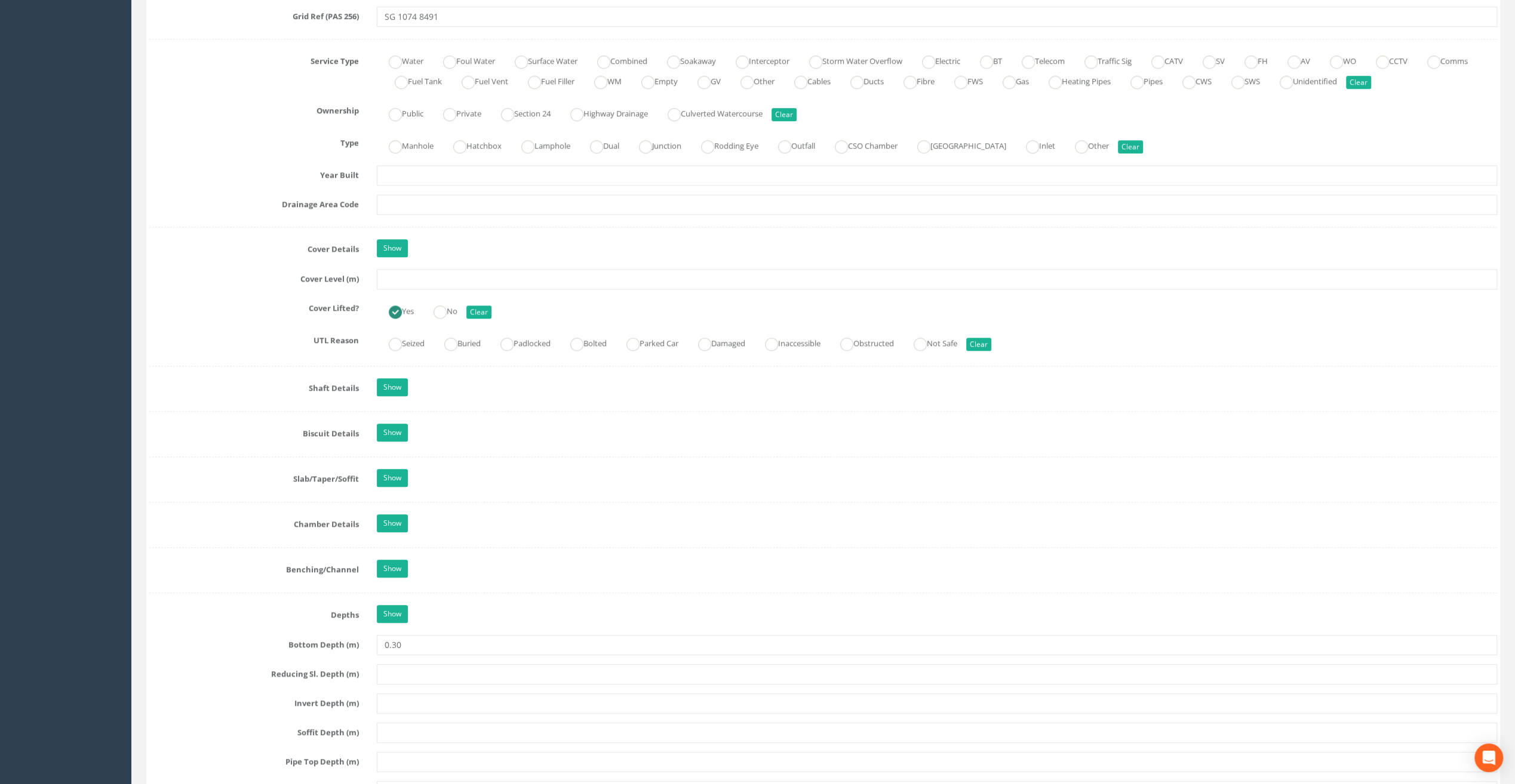
type input "Firehouse Rd, [GEOGRAPHIC_DATA] 24"
click at [398, 278] on input "text" at bounding box center [937, 279] width 1120 height 20
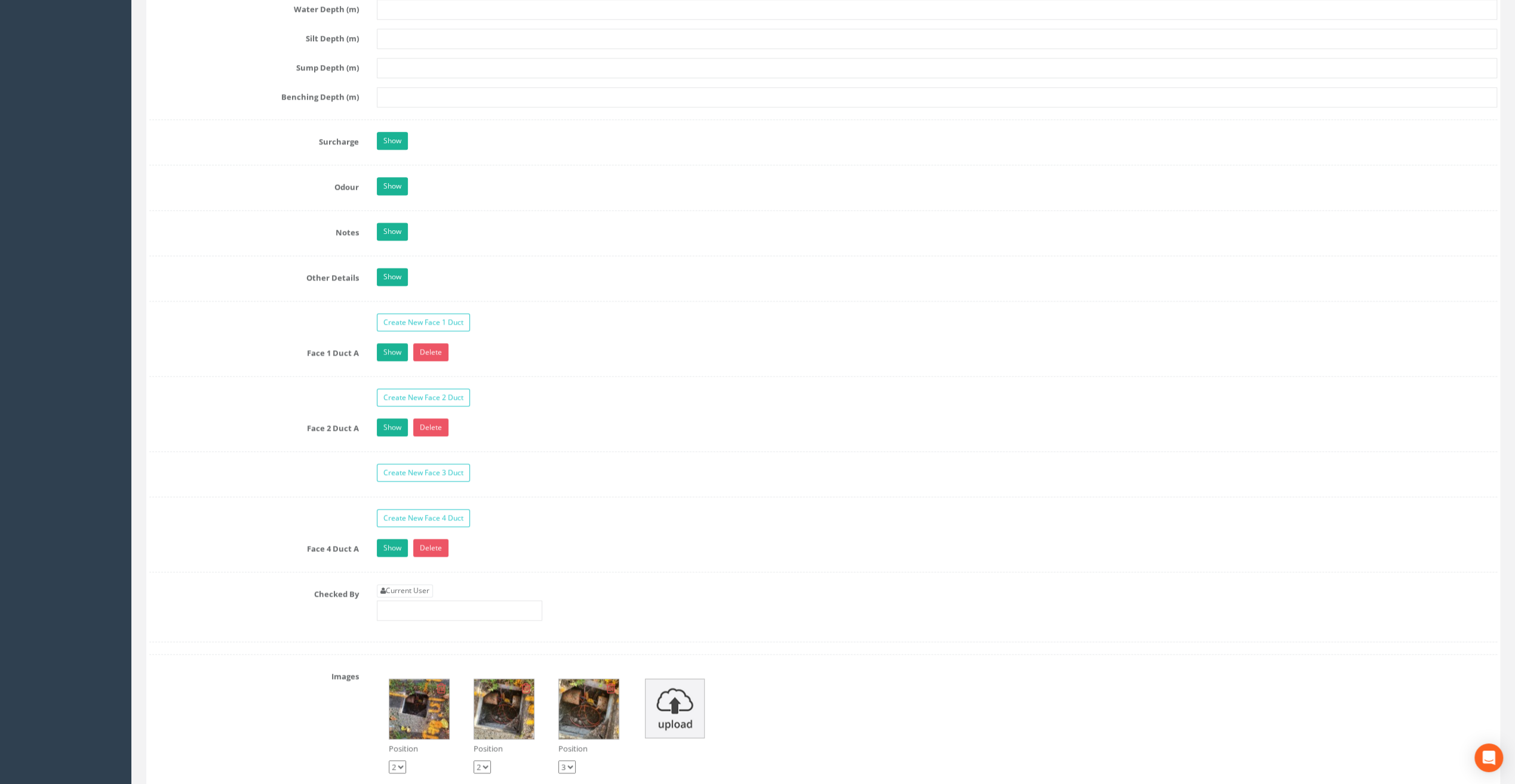
scroll to position [1671, 0]
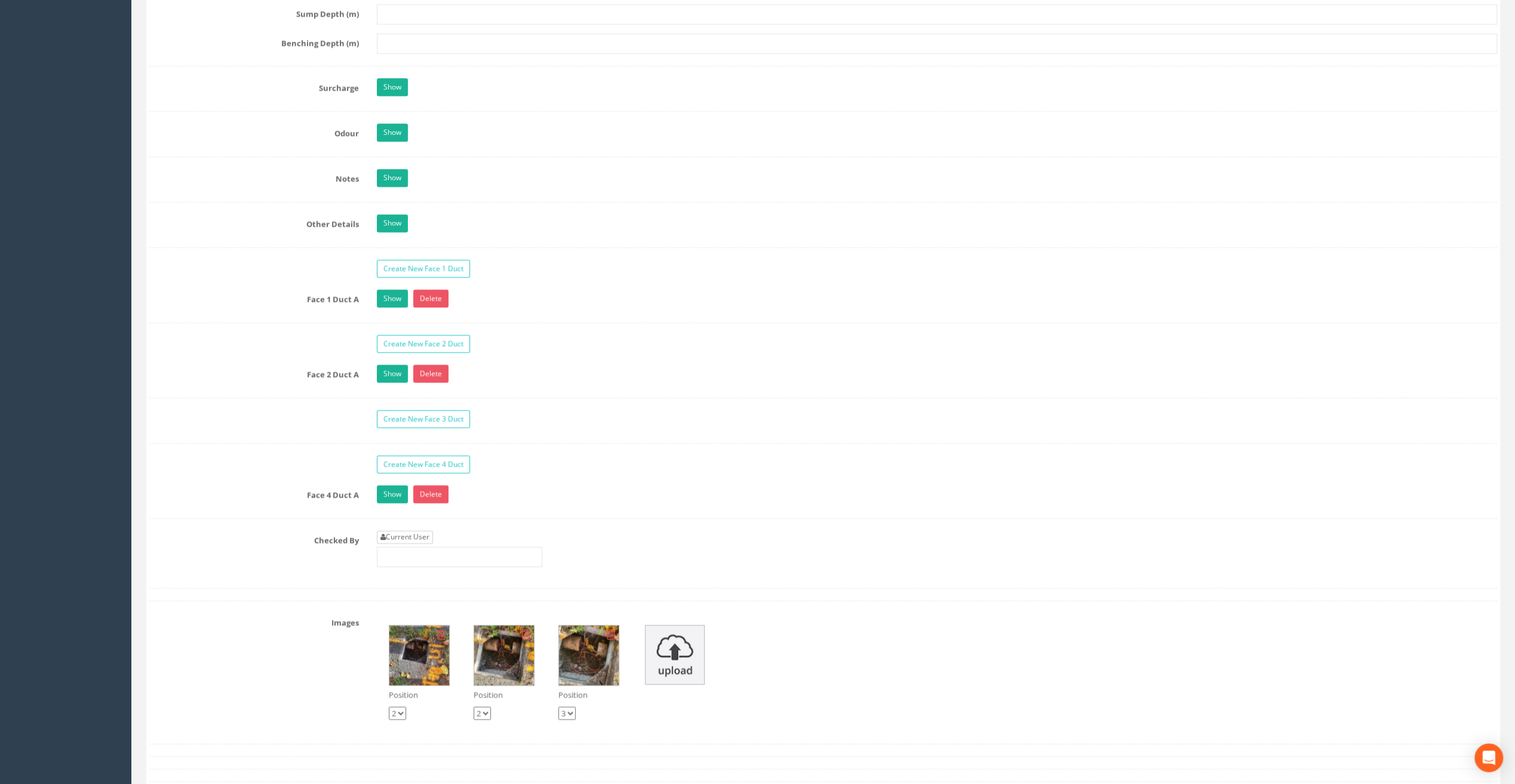
type input "82.80"
click at [421, 530] on link "Current User" at bounding box center [405, 536] width 57 height 13
type input "[PERSON_NAME]"
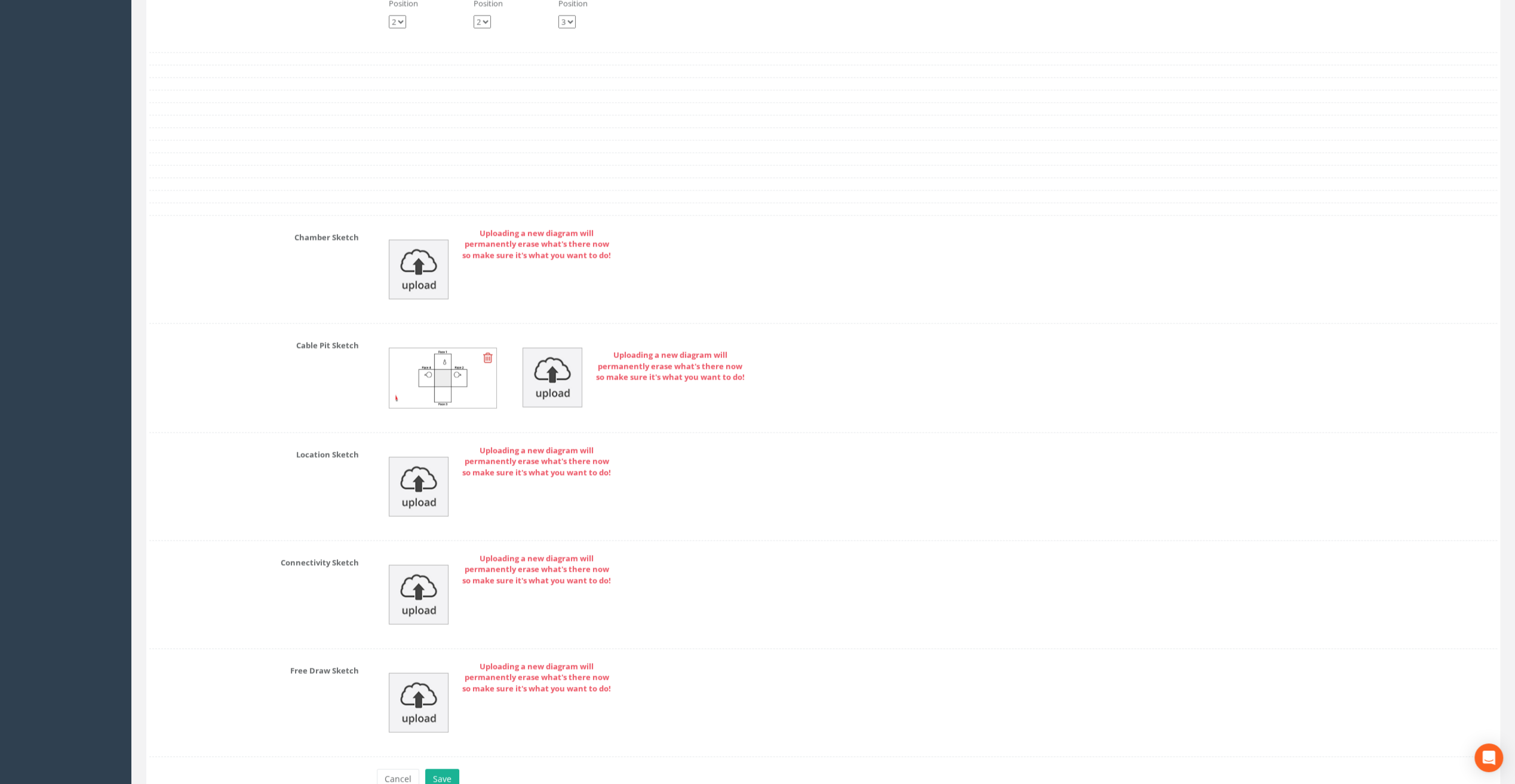
scroll to position [2416, 0]
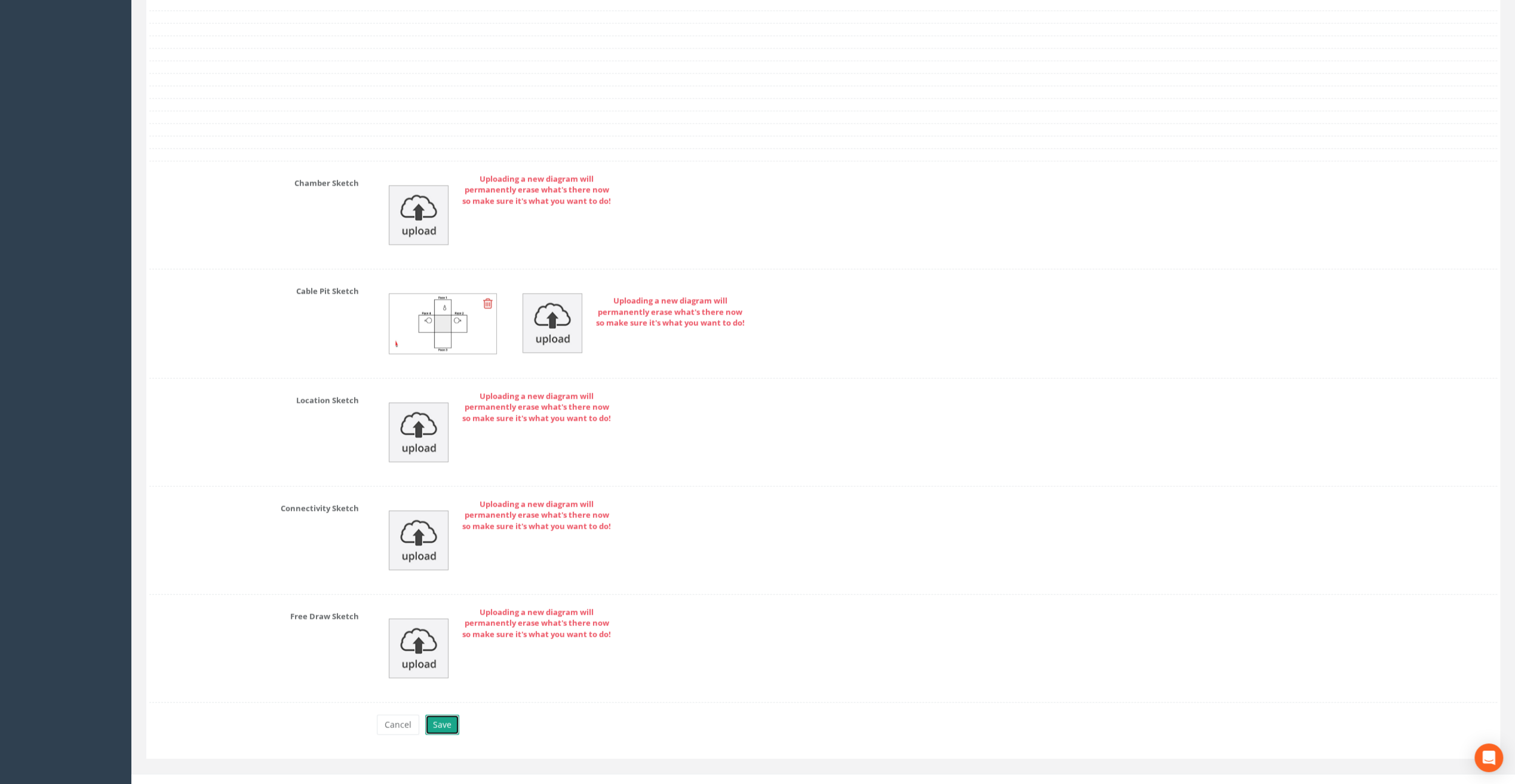
click at [448, 715] on button "Save" at bounding box center [442, 725] width 34 height 20
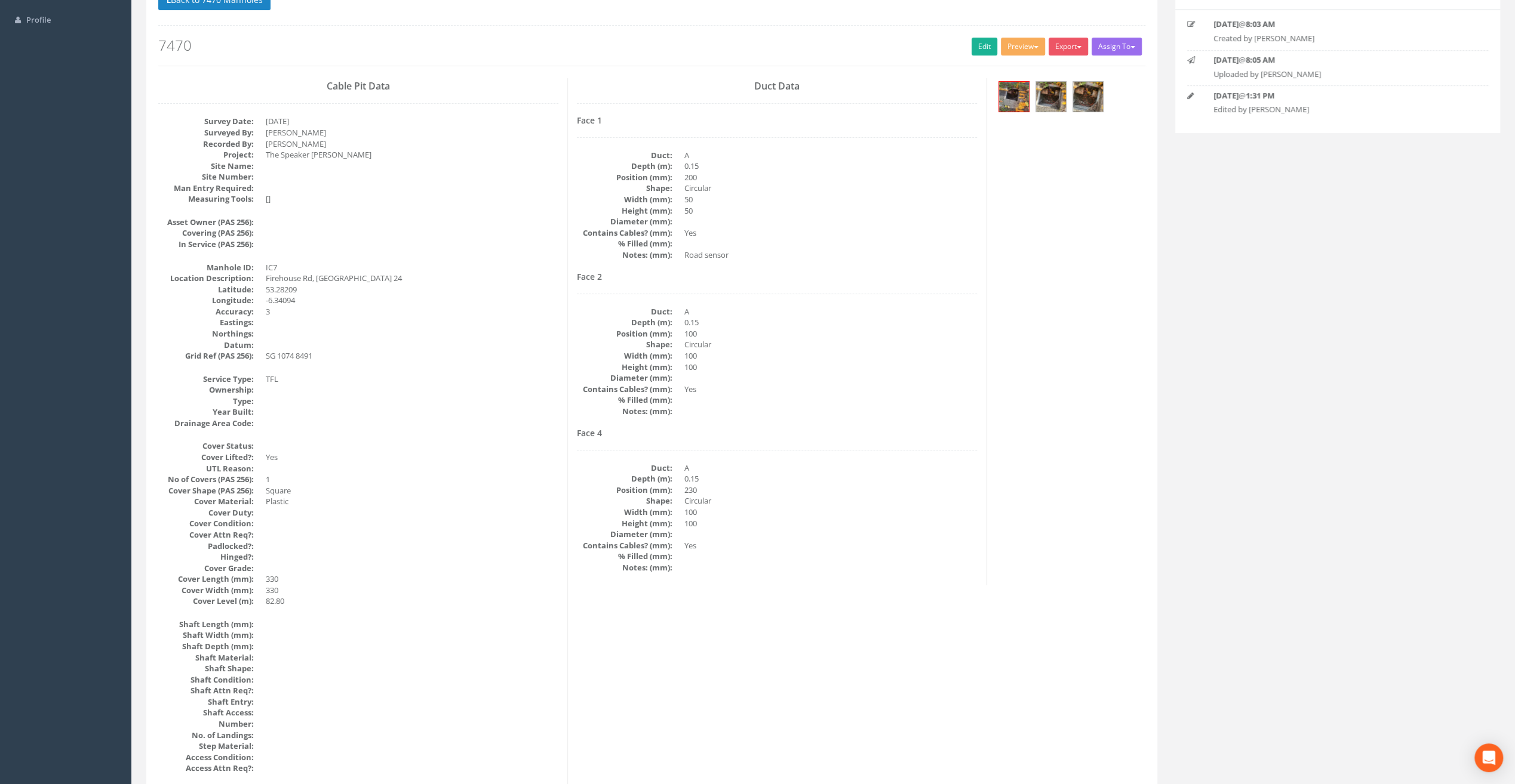
scroll to position [0, 0]
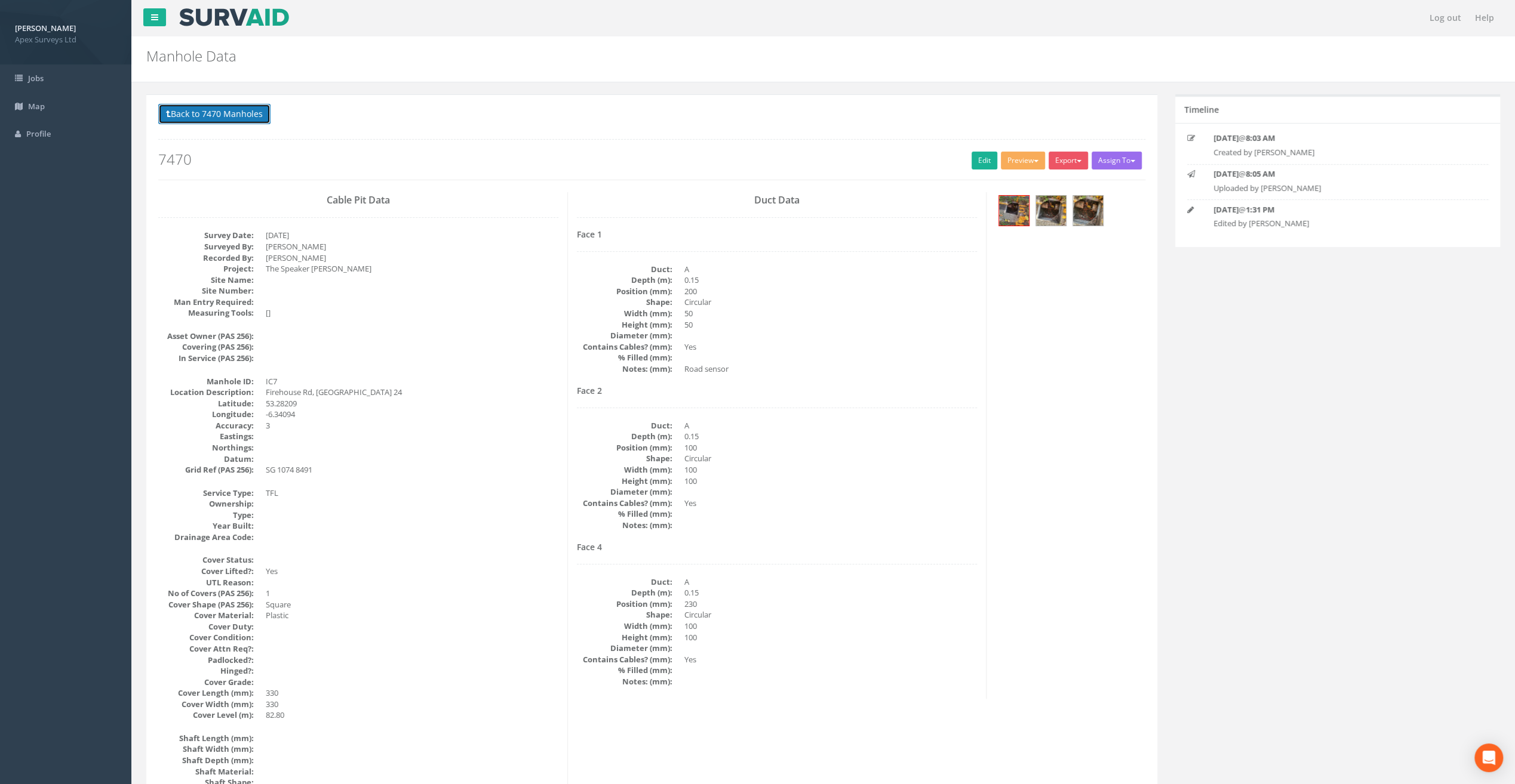
click at [225, 110] on button "Back to 7470 Manholes" at bounding box center [214, 114] width 112 height 20
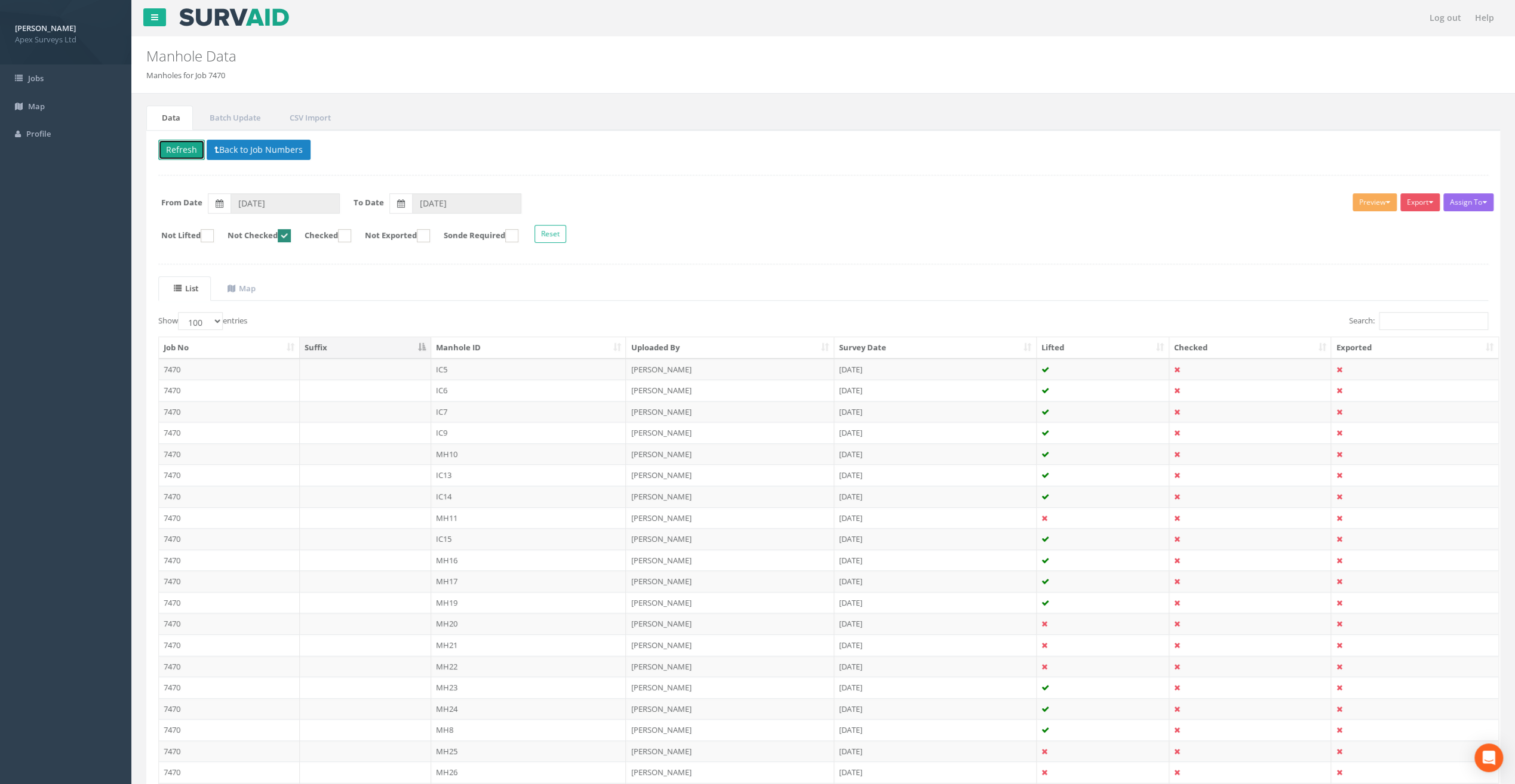
click at [186, 152] on button "Refresh" at bounding box center [181, 149] width 47 height 20
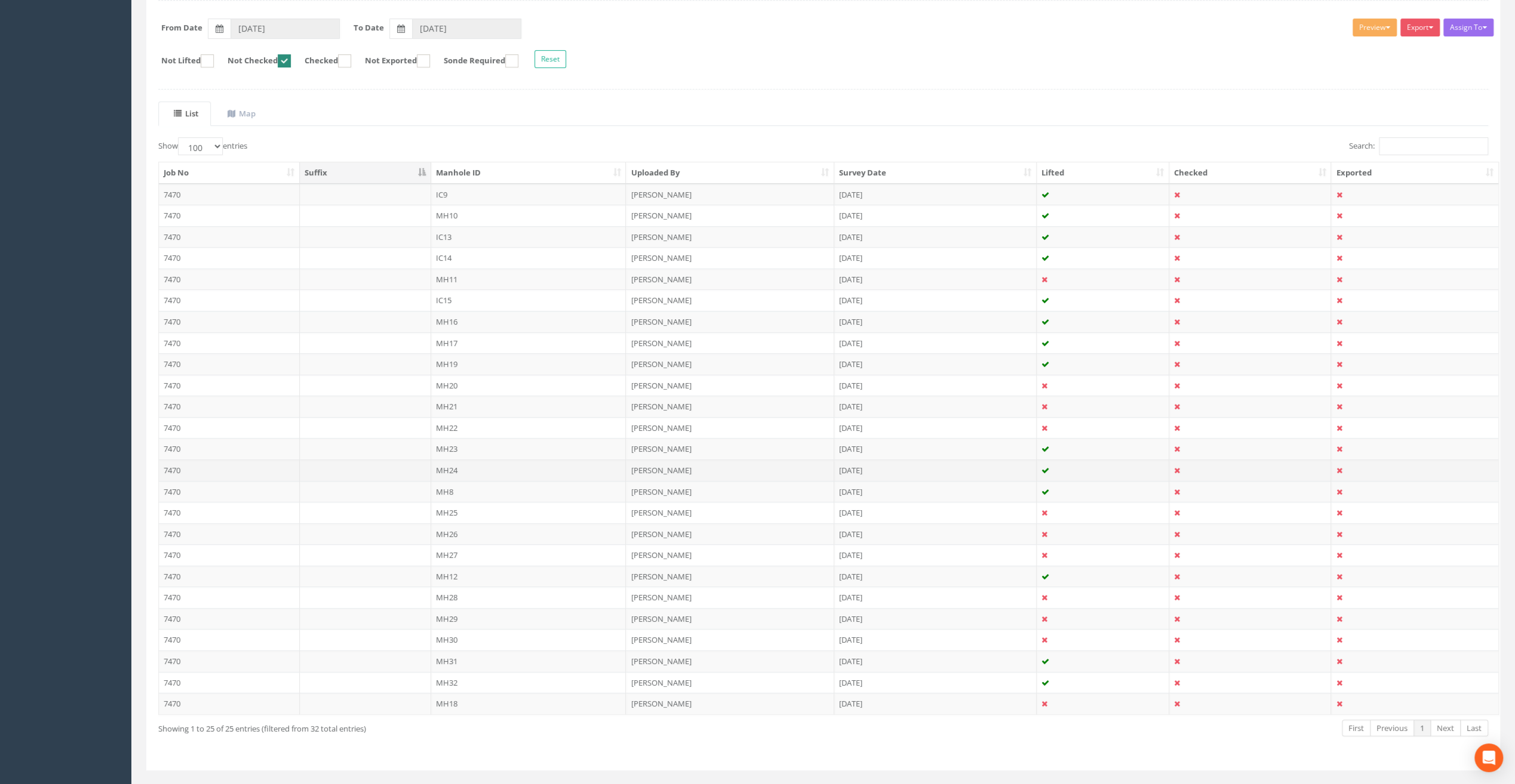
scroll to position [191, 0]
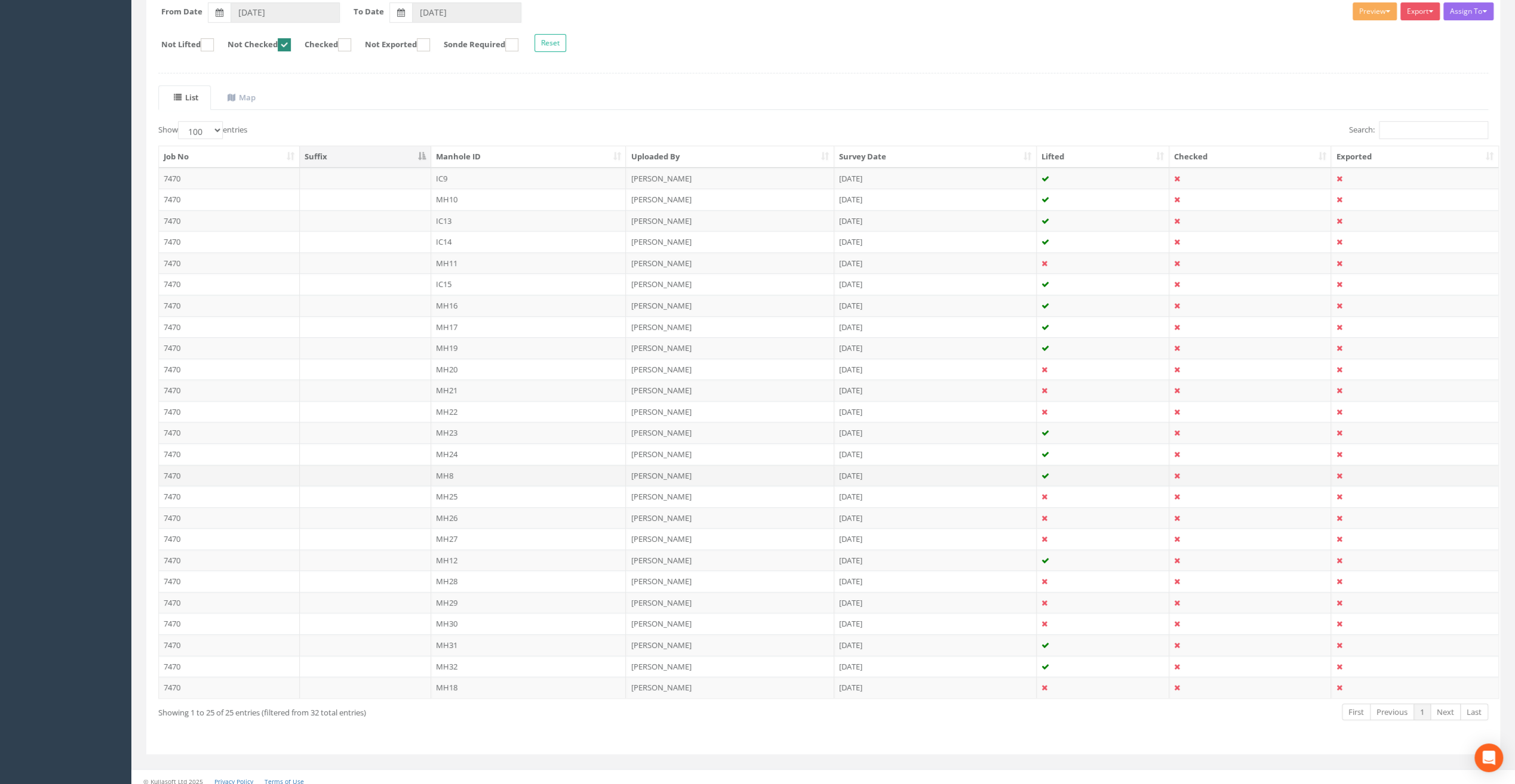
click at [447, 469] on td "MH8" at bounding box center [529, 476] width 195 height 21
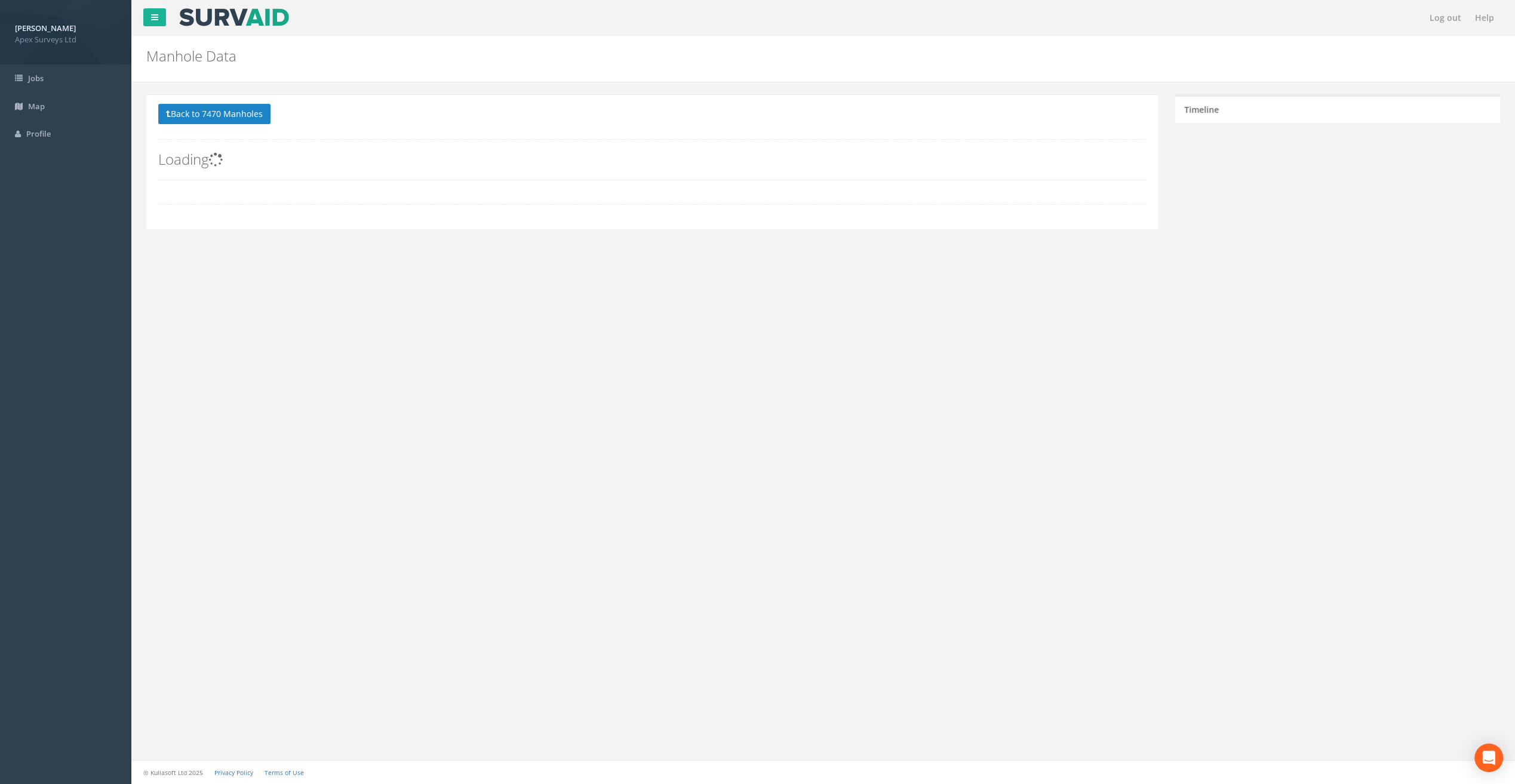
scroll to position [0, 0]
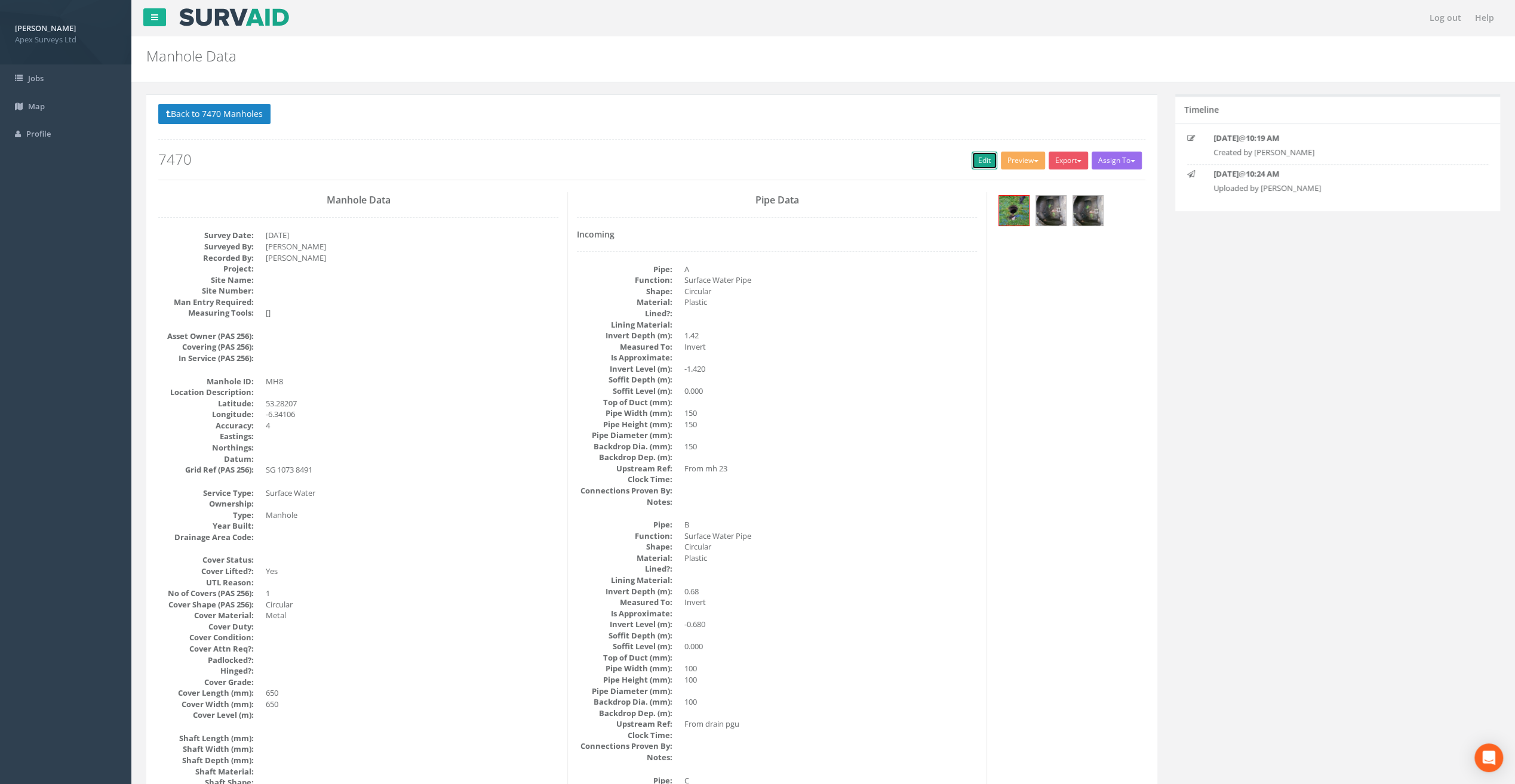
click at [980, 156] on link "Edit" at bounding box center [984, 160] width 25 height 18
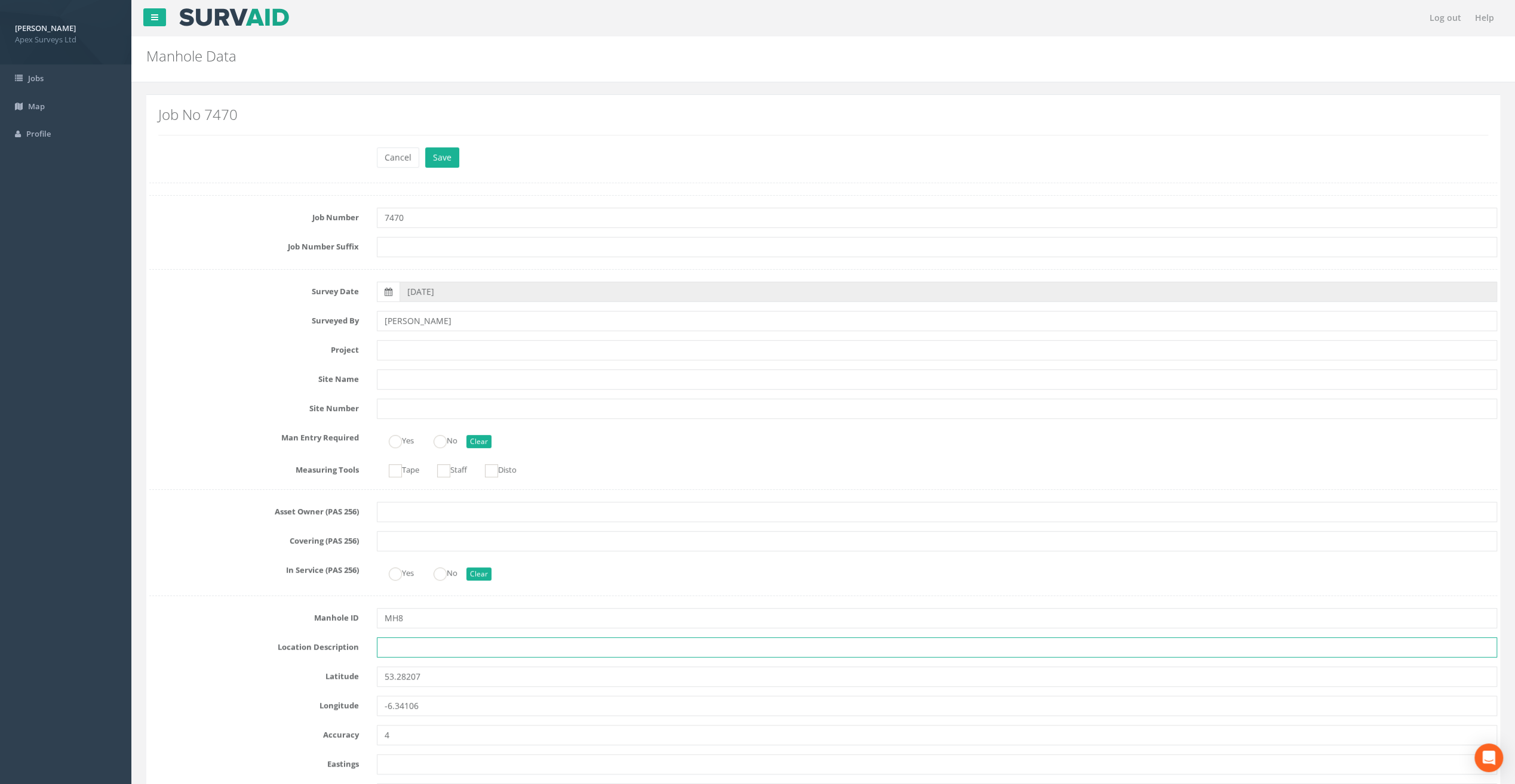
click at [409, 646] on input "text" at bounding box center [937, 647] width 1120 height 20
paste input "Firehouse Rd, [GEOGRAPHIC_DATA] 24"
type input "Firehouse Rd, [GEOGRAPHIC_DATA] 24"
click at [406, 356] on input "text" at bounding box center [937, 350] width 1120 height 20
paste input "The Speaker [PERSON_NAME]"
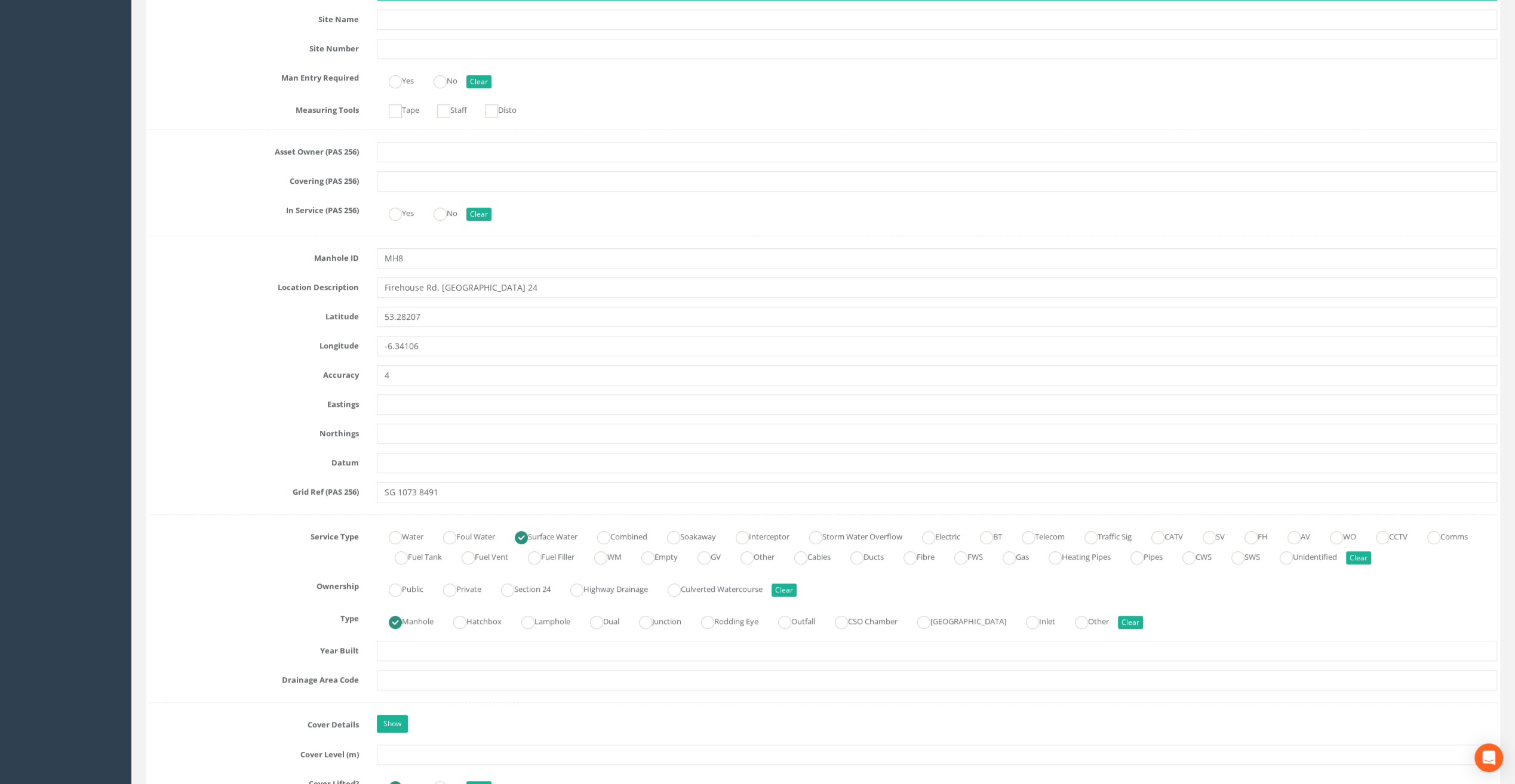
scroll to position [478, 0]
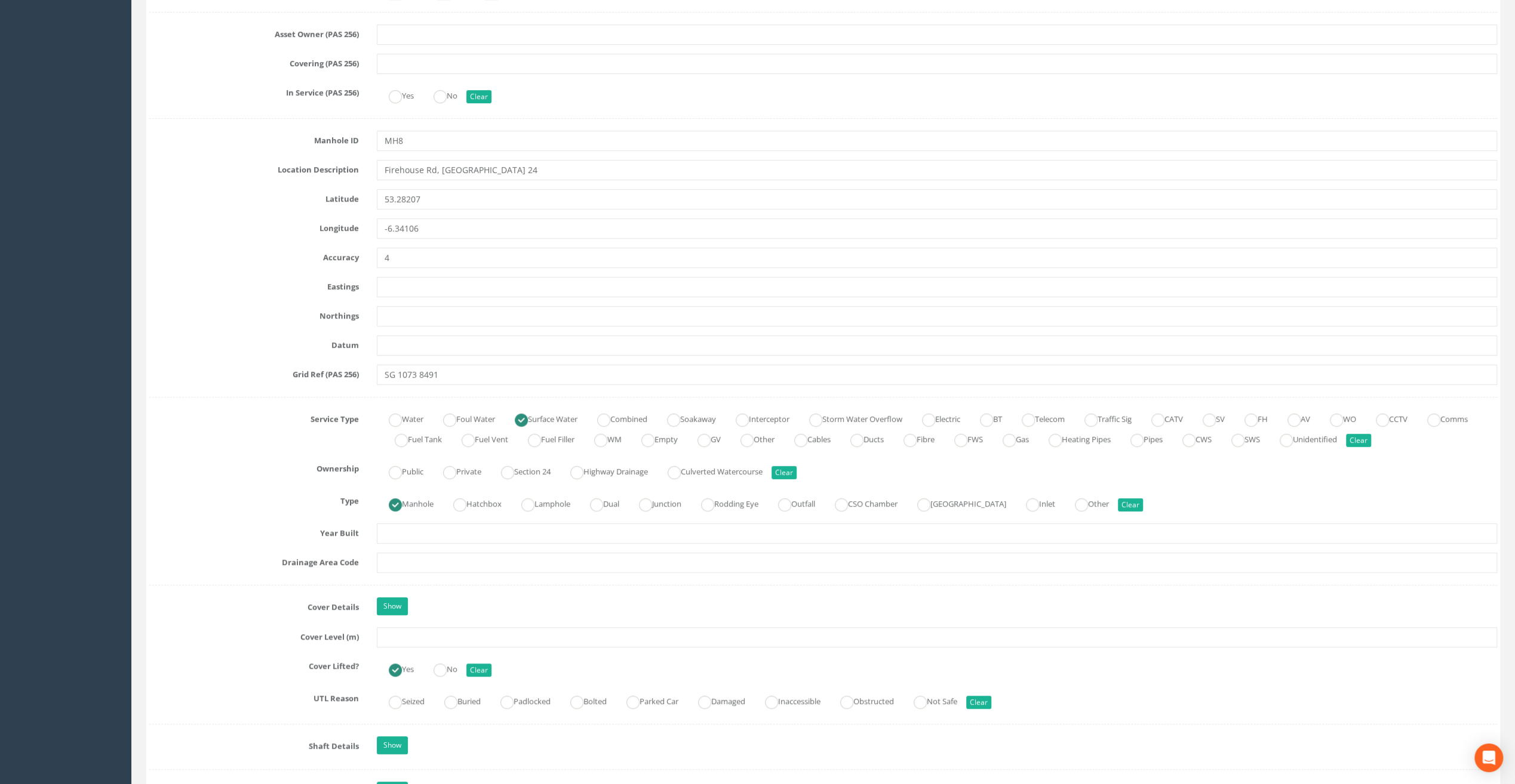
type input "The Speaker [PERSON_NAME]"
click at [404, 629] on input "text" at bounding box center [937, 637] width 1120 height 20
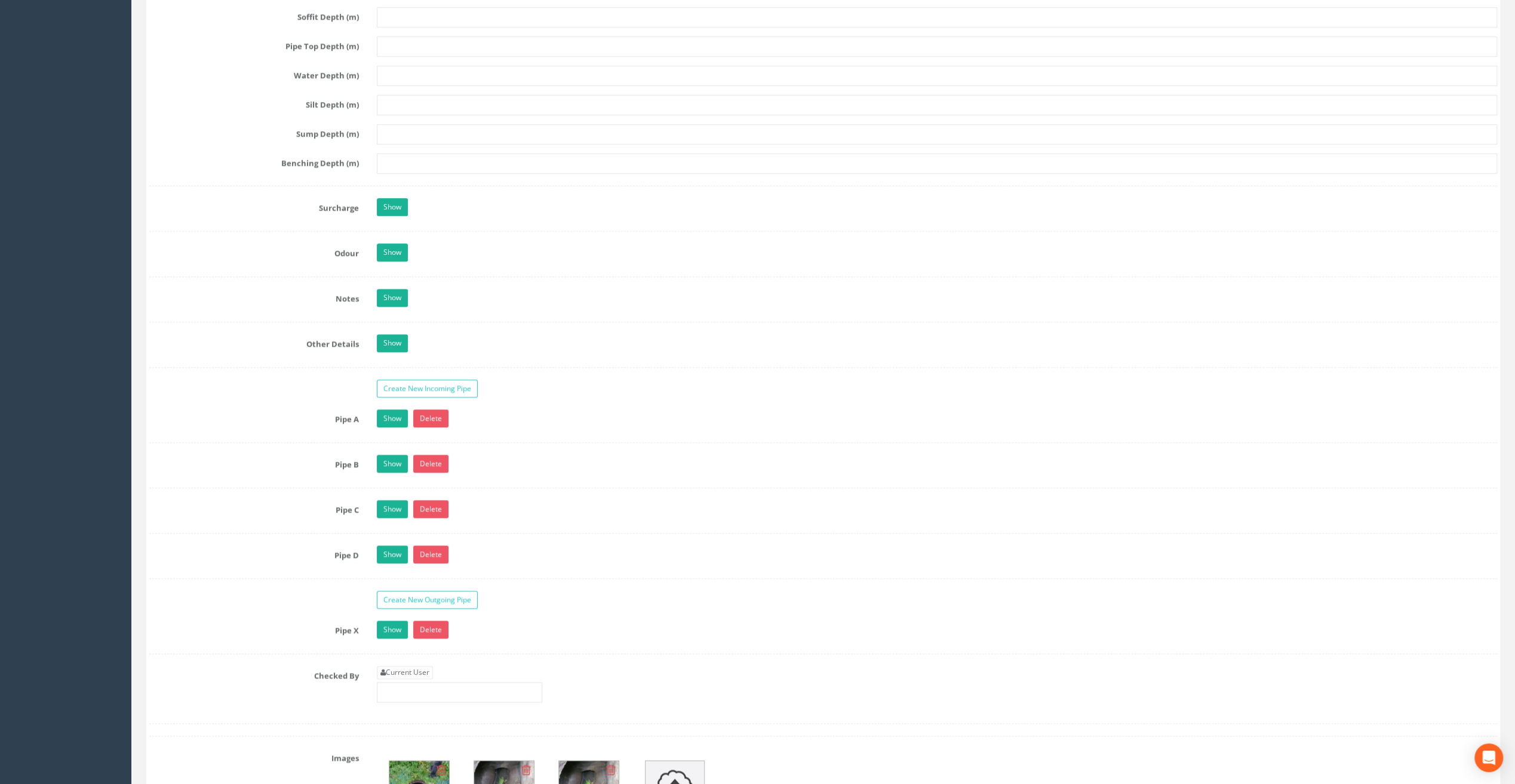
scroll to position [1551, 0]
type input "83.20"
click at [413, 665] on link "Current User" at bounding box center [405, 671] width 57 height 13
type input "[PERSON_NAME]"
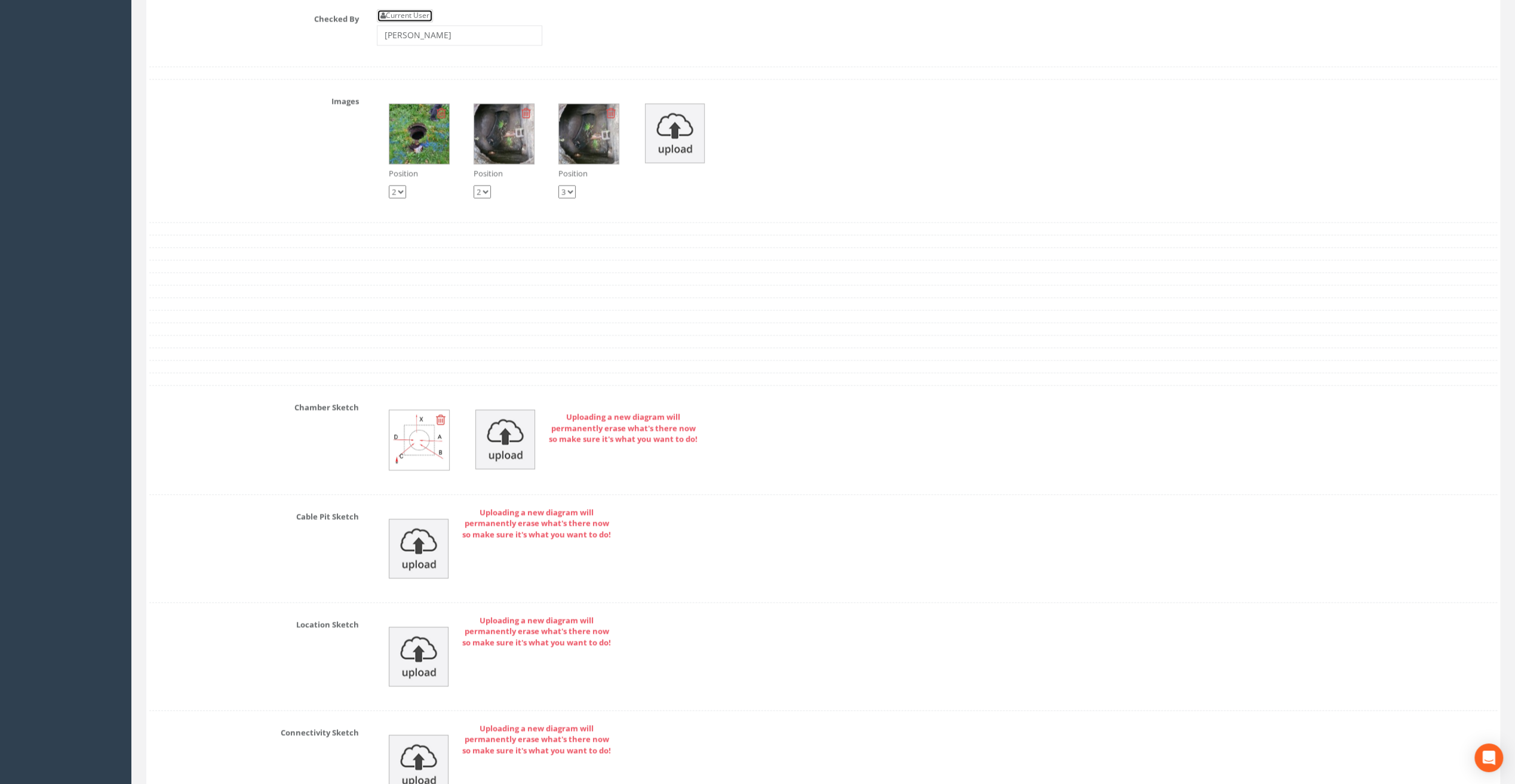
scroll to position [2432, 0]
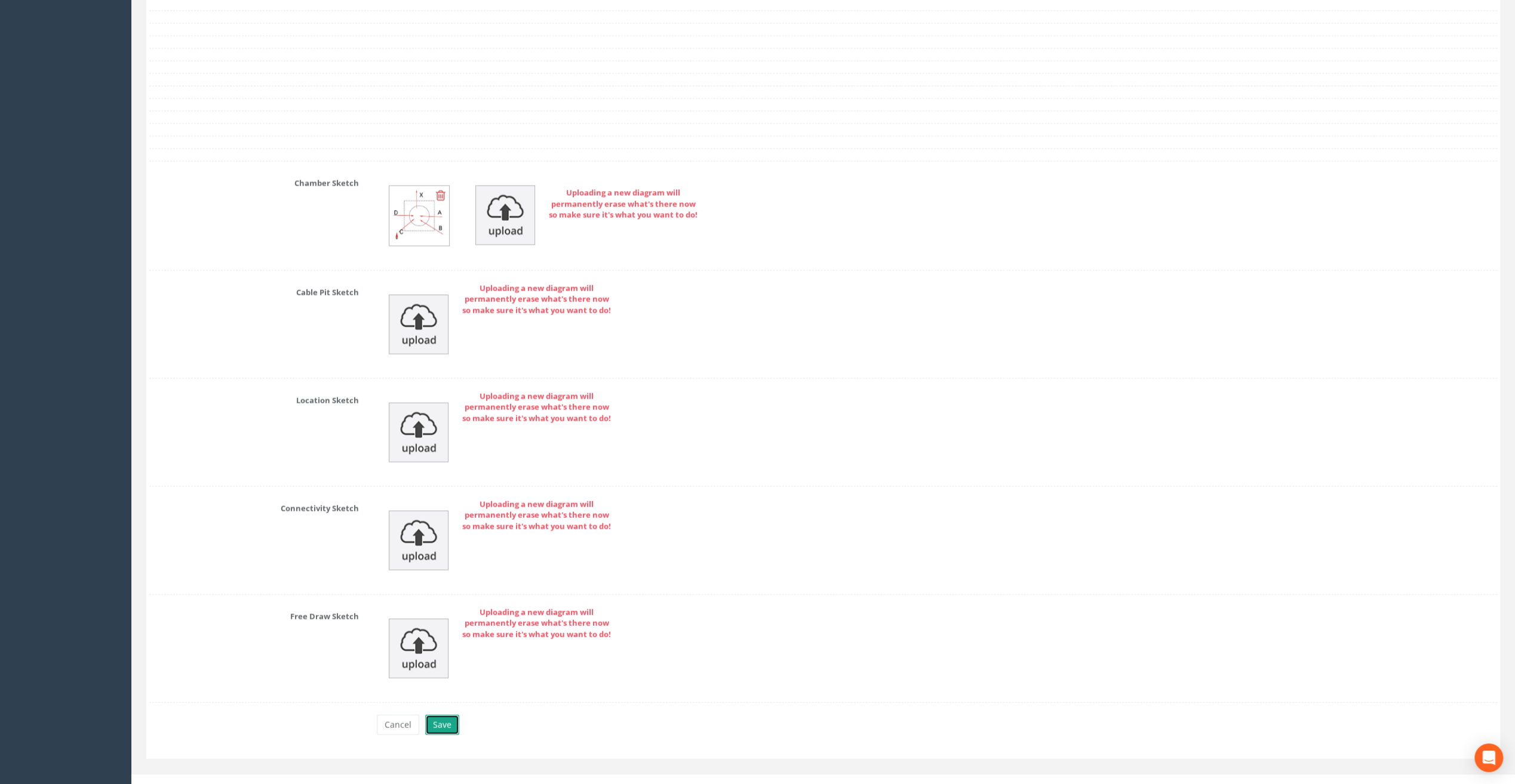
click at [450, 715] on button "Save" at bounding box center [442, 725] width 34 height 20
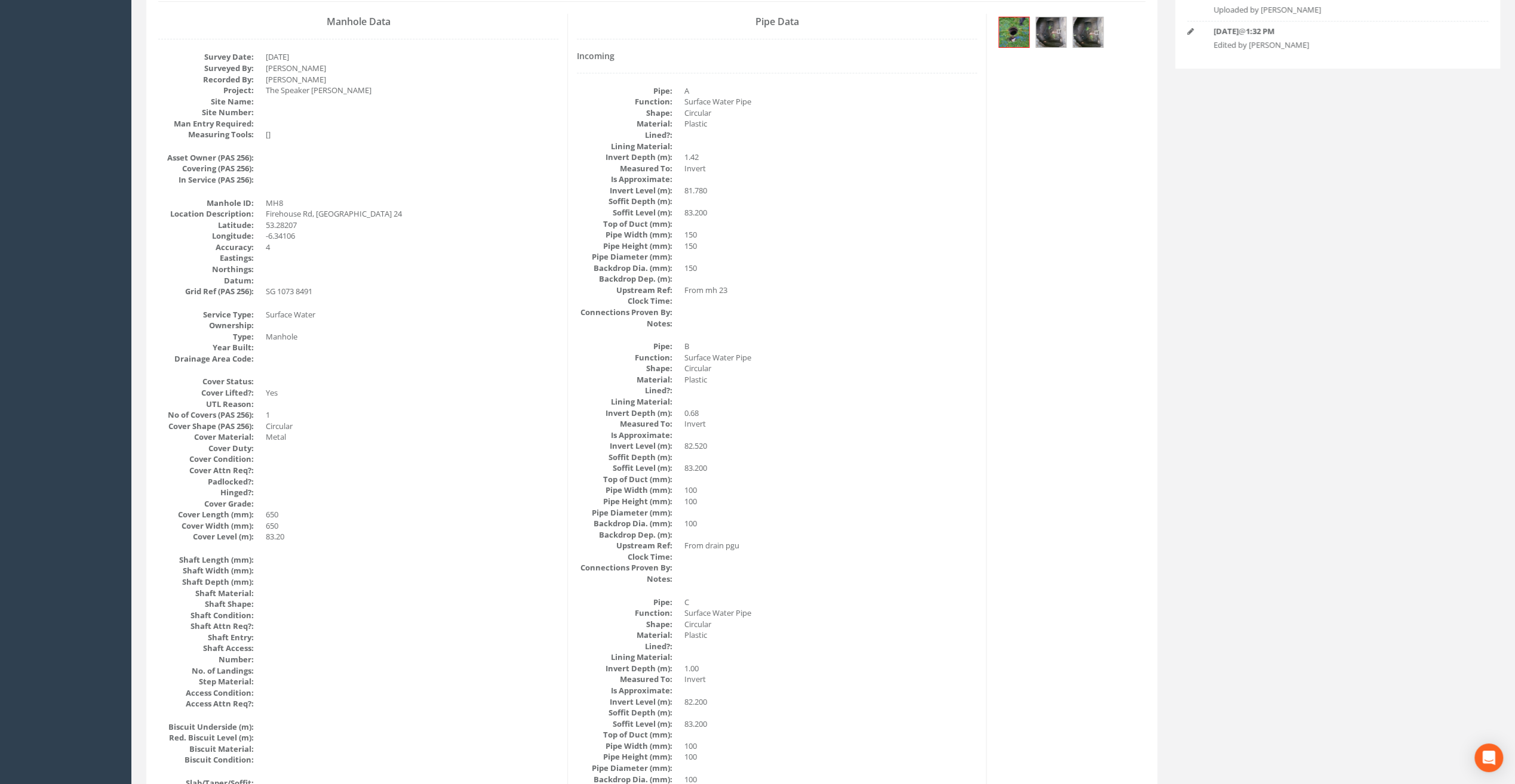
scroll to position [0, 0]
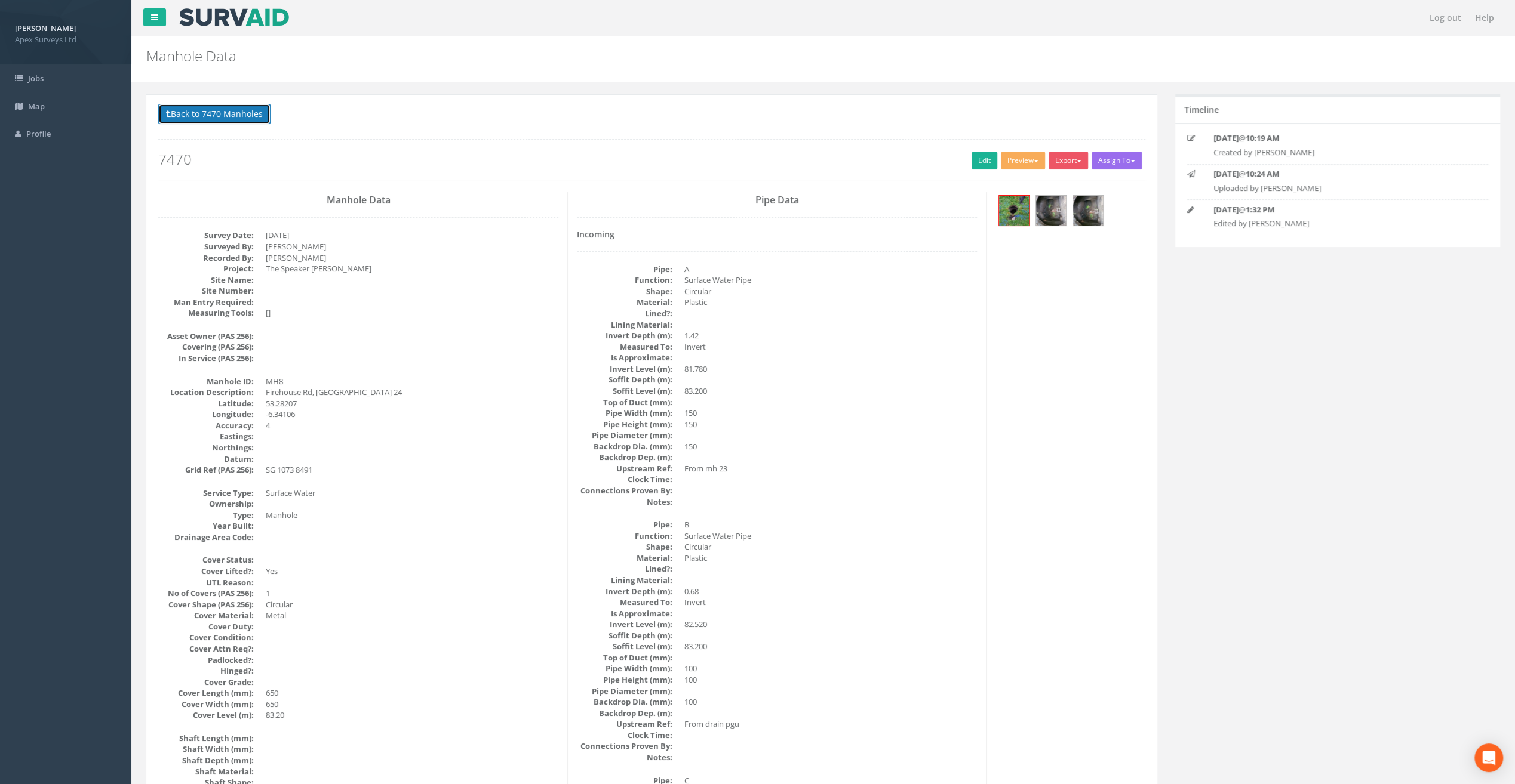
click at [233, 119] on button "Back to 7470 Manholes" at bounding box center [214, 114] width 112 height 20
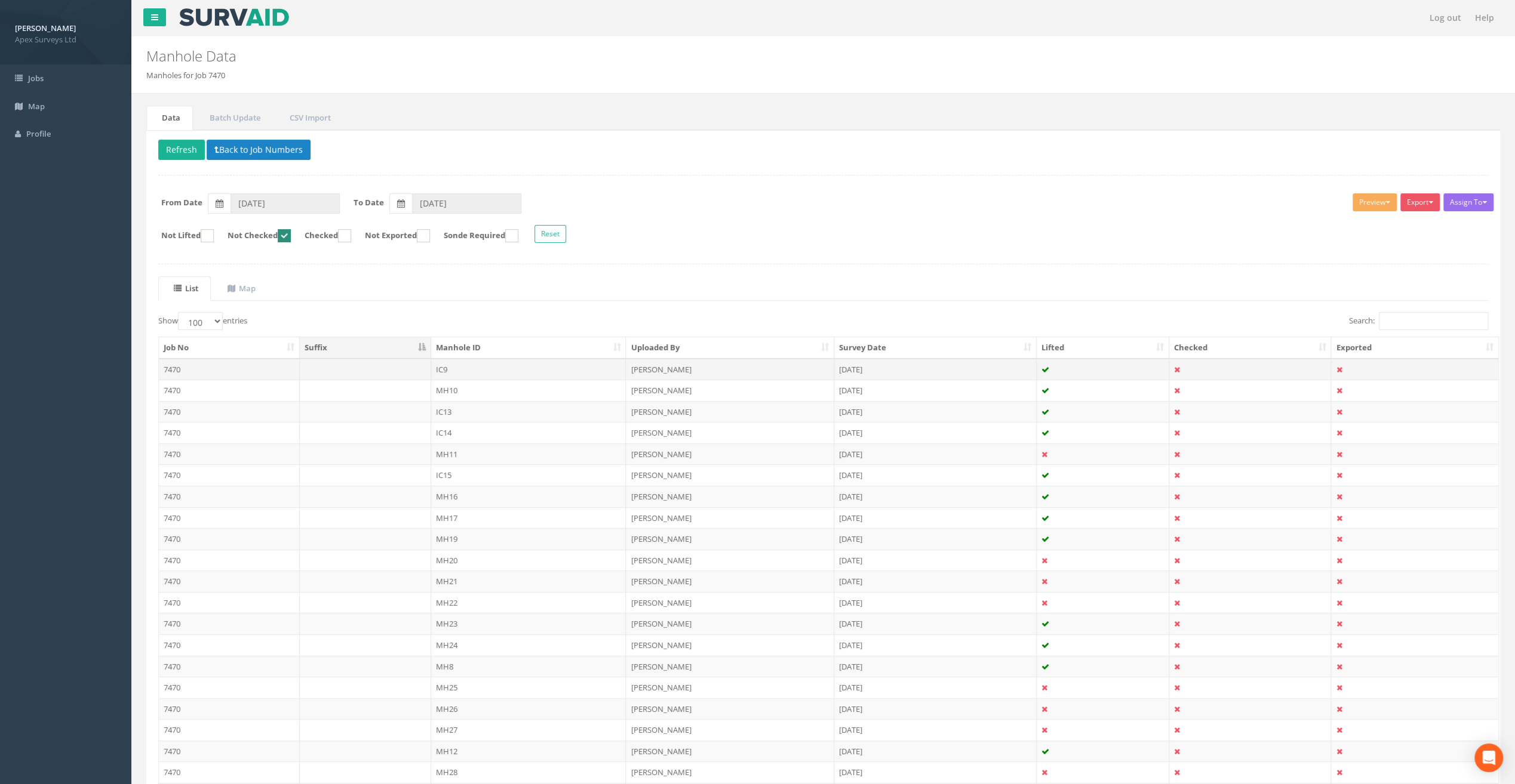
click at [448, 369] on td "IC9" at bounding box center [529, 370] width 195 height 21
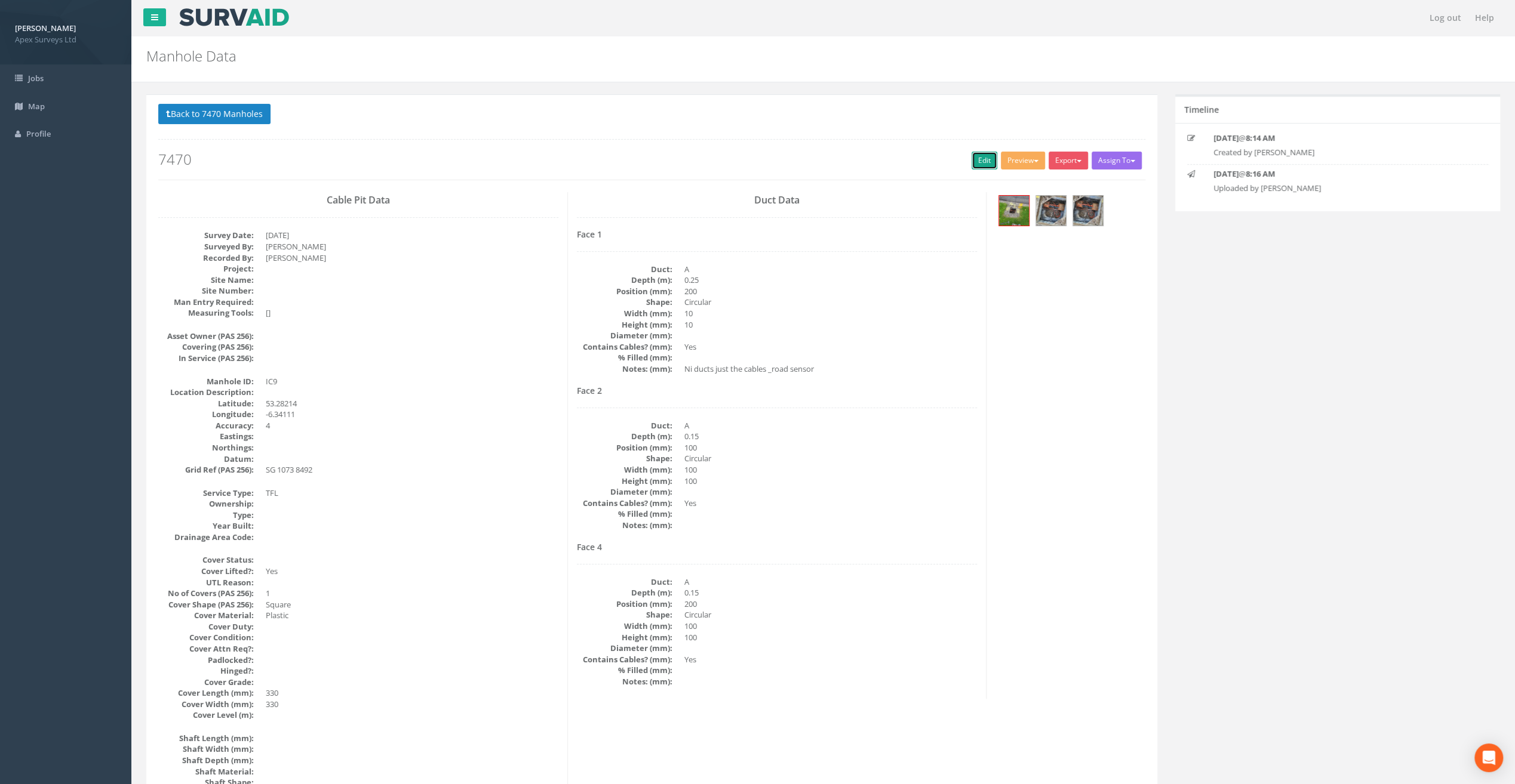
click at [977, 166] on link "Edit" at bounding box center [984, 160] width 25 height 18
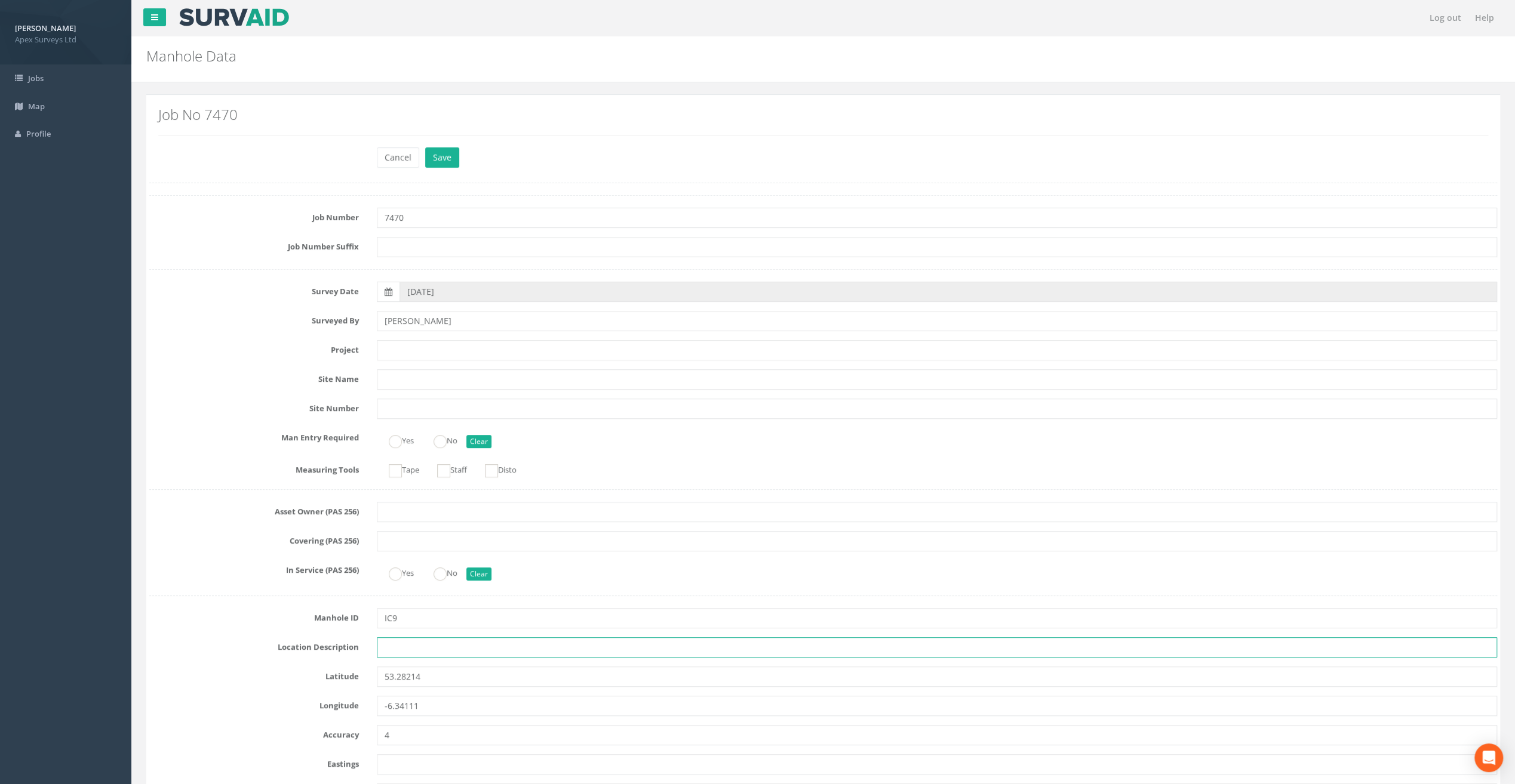
click at [405, 648] on input "text" at bounding box center [937, 647] width 1120 height 20
paste input "The Speaker [PERSON_NAME]"
type input "The Speaker [PERSON_NAME]"
click at [393, 350] on input "text" at bounding box center [937, 350] width 1120 height 20
paste input "The Speaker [PERSON_NAME]"
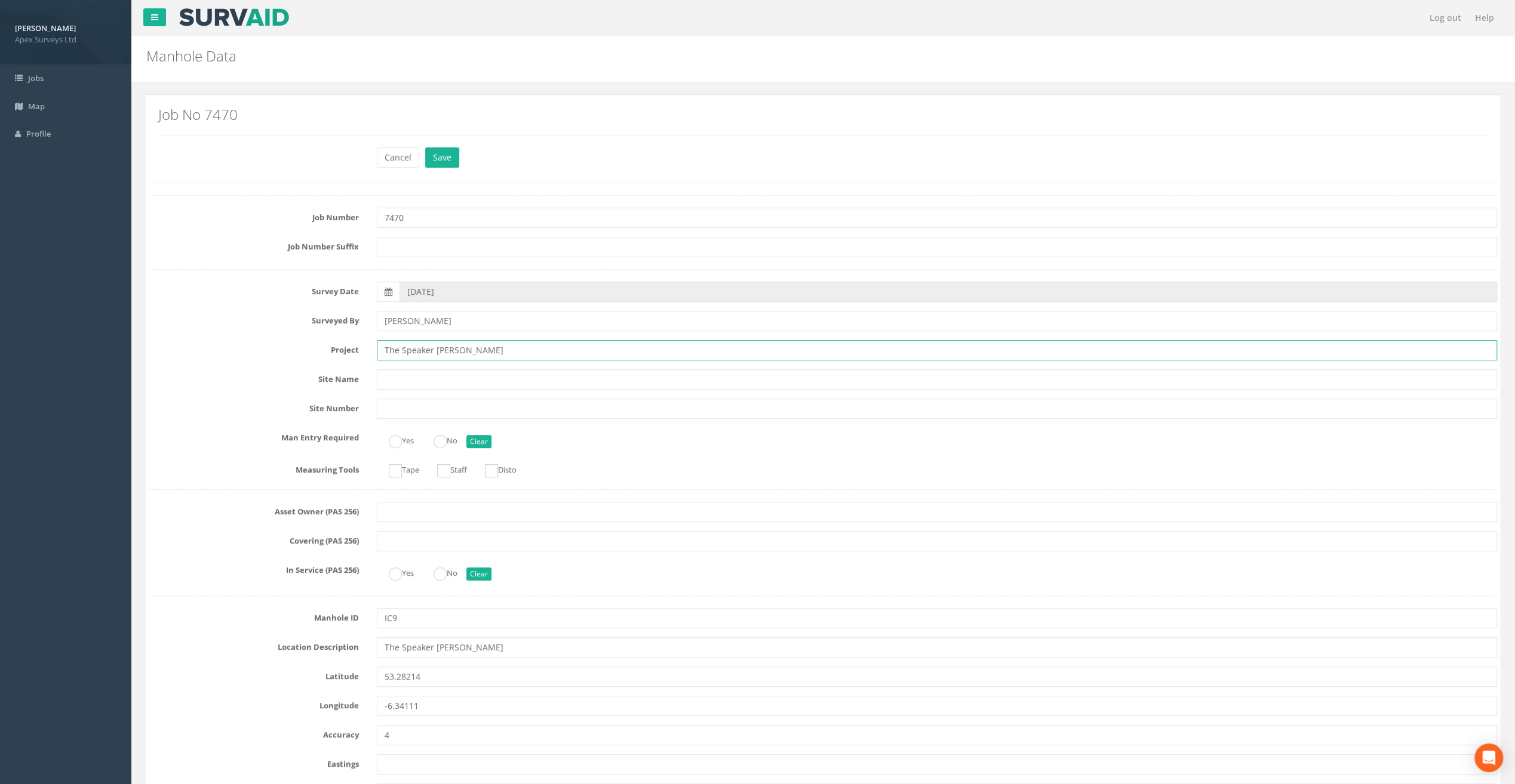
type input "The Speaker [PERSON_NAME]"
click at [420, 646] on input "The Speaker [PERSON_NAME]" at bounding box center [937, 647] width 1120 height 20
paste input "Firehouse Rd, [GEOGRAPHIC_DATA] 24"
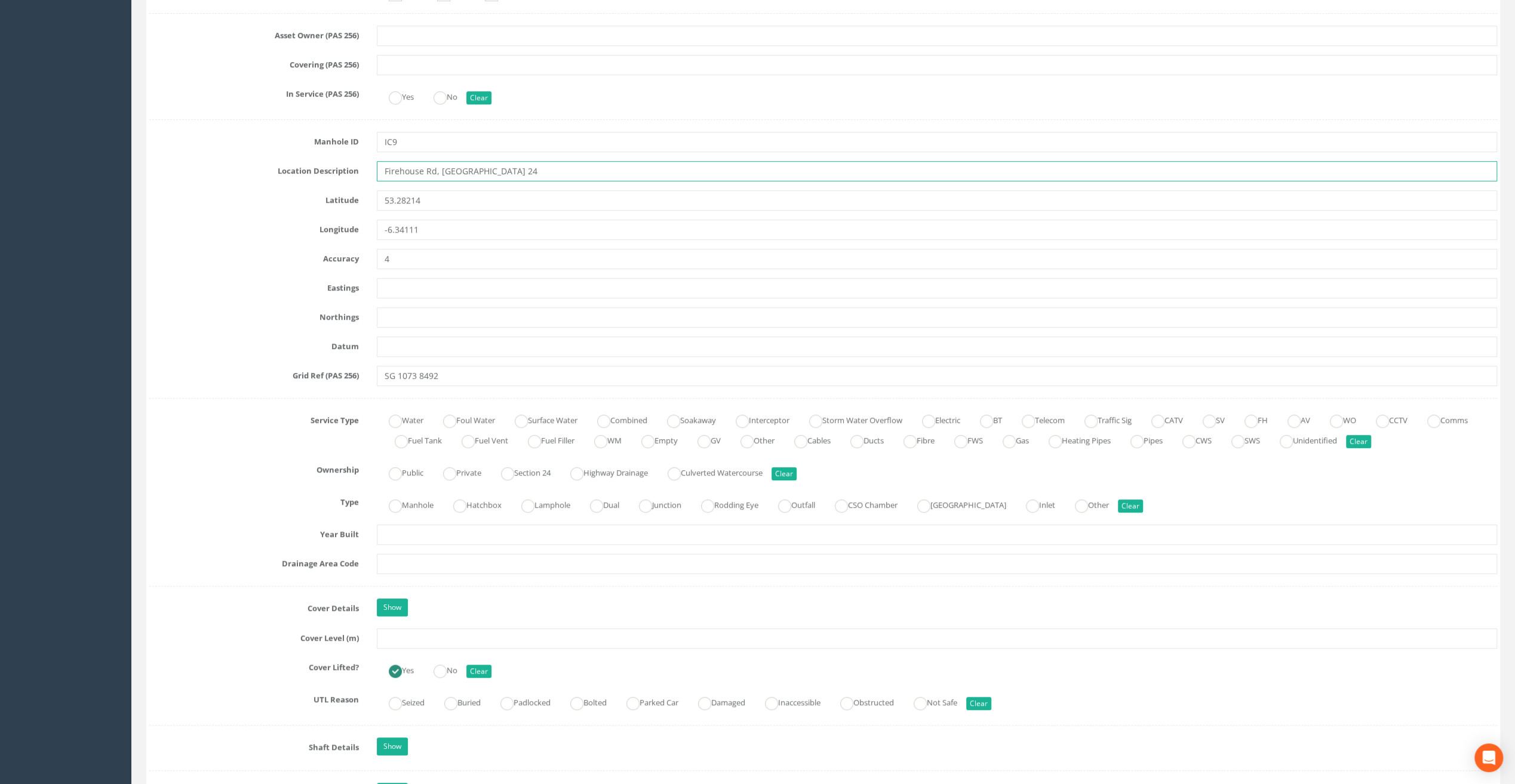
scroll to position [478, 0]
type input "Firehouse Rd, [GEOGRAPHIC_DATA] 24"
click at [385, 633] on input "text" at bounding box center [937, 637] width 1120 height 20
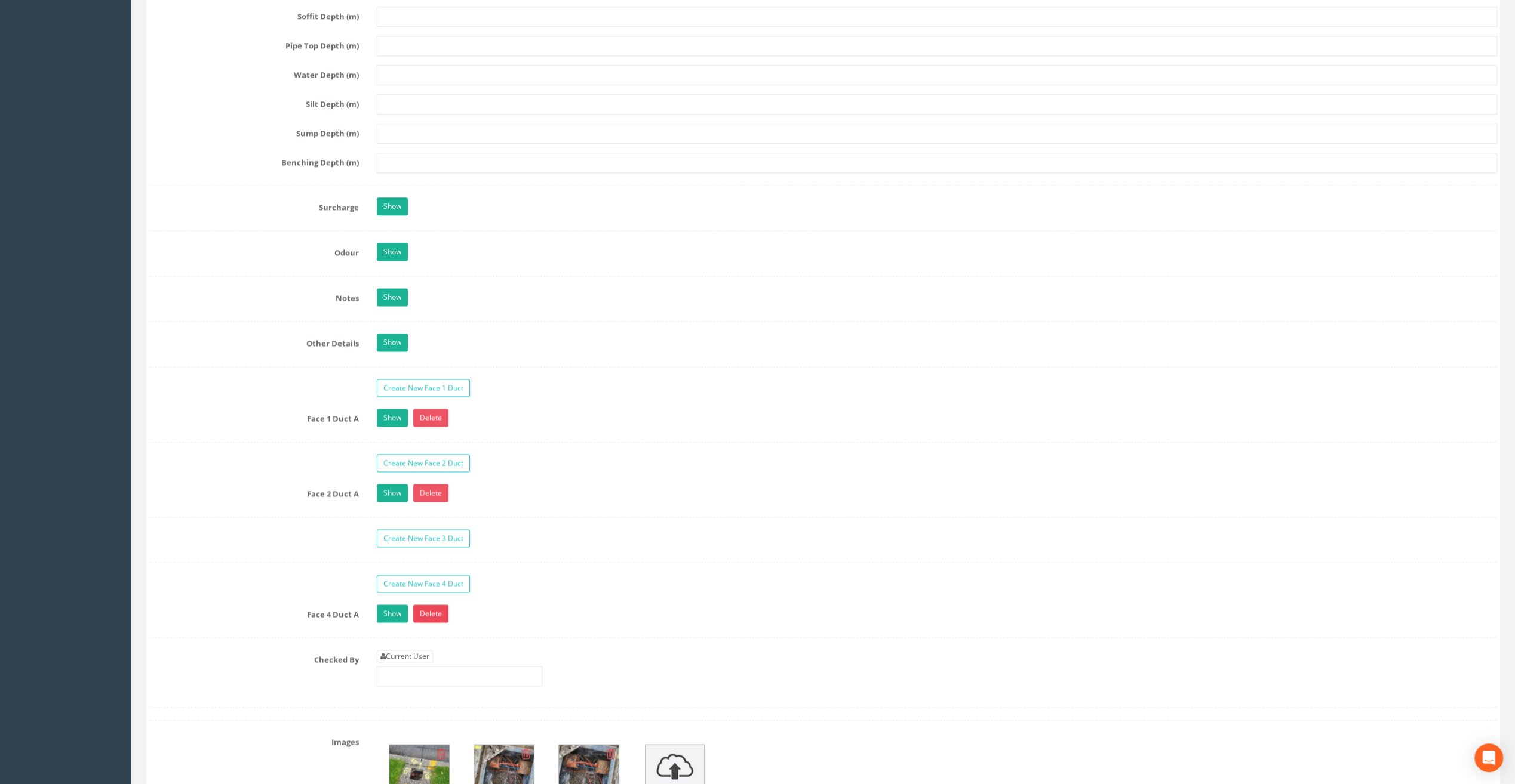
scroll to position [1671, 0]
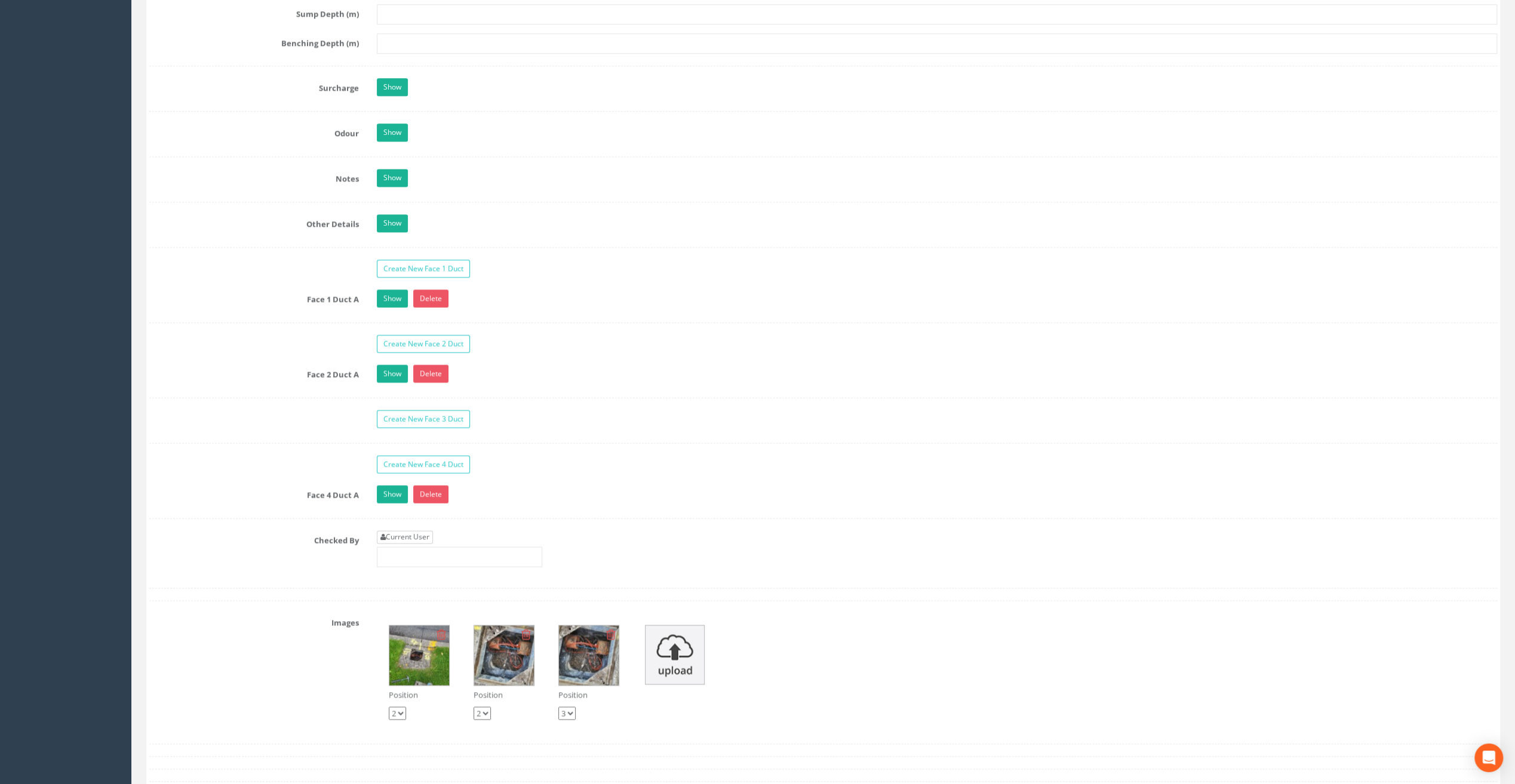
type input "82.89"
click at [404, 530] on link "Current User" at bounding box center [405, 536] width 57 height 13
type input "[PERSON_NAME]"
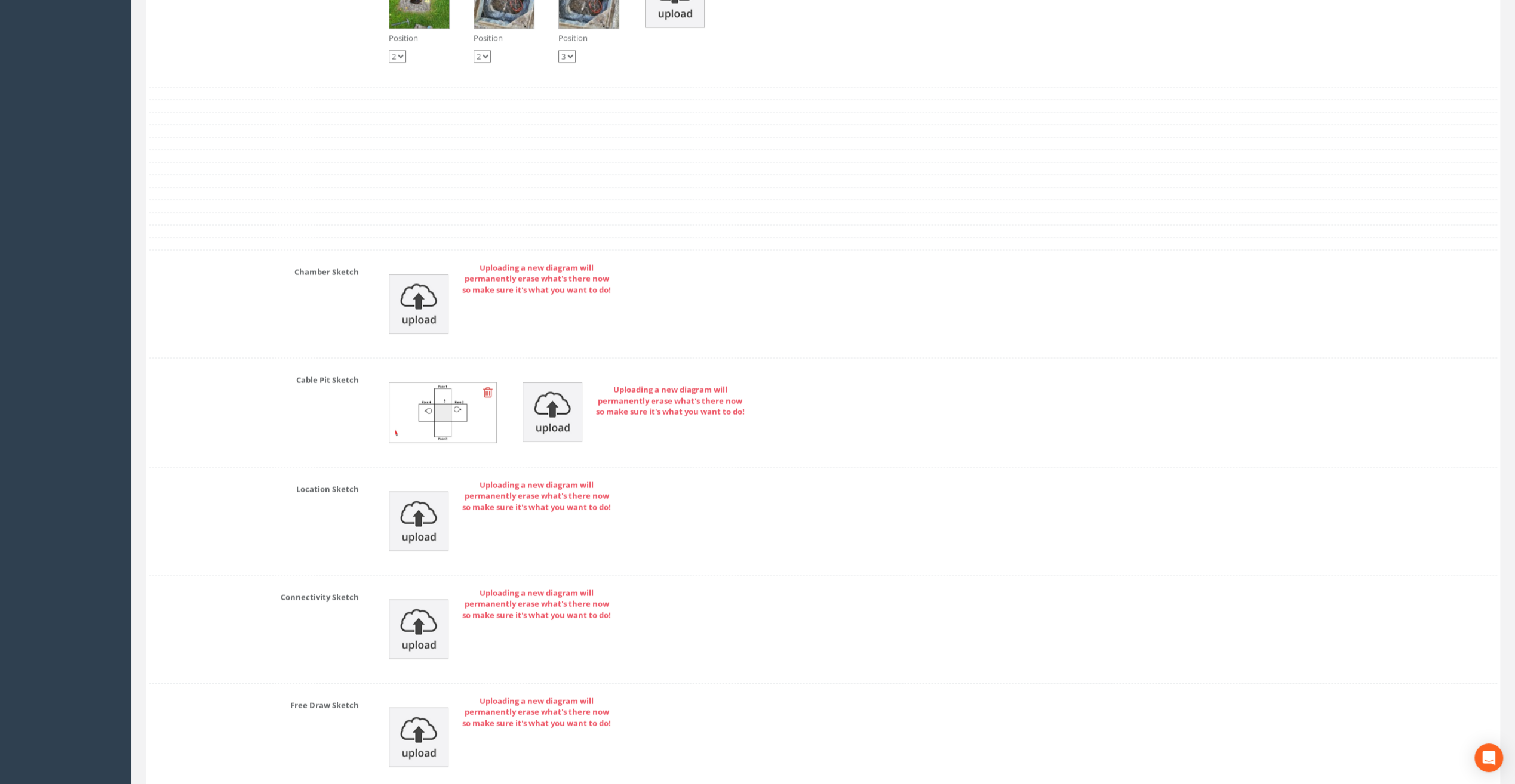
scroll to position [2416, 0]
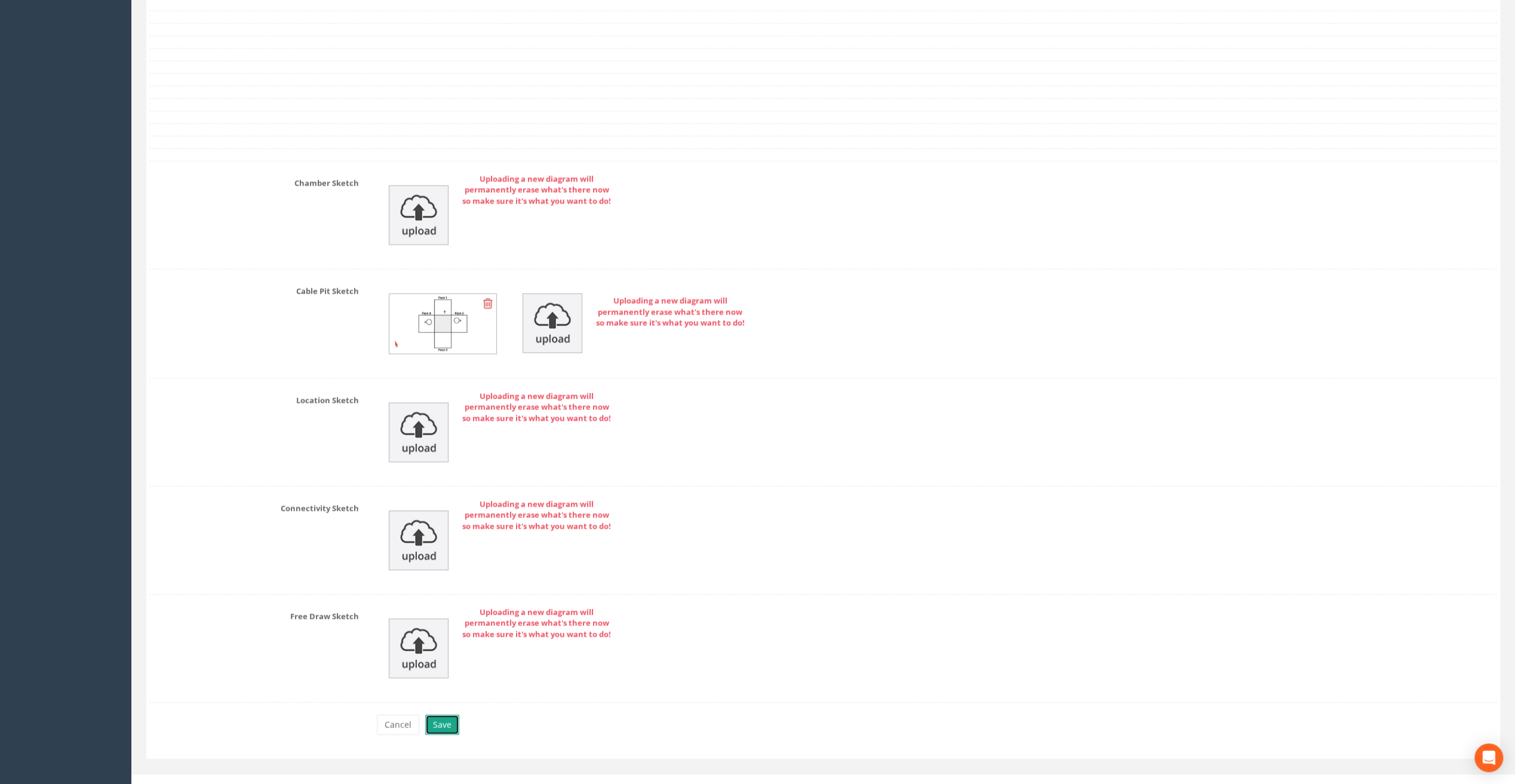
click at [440, 715] on button "Save" at bounding box center [442, 725] width 34 height 20
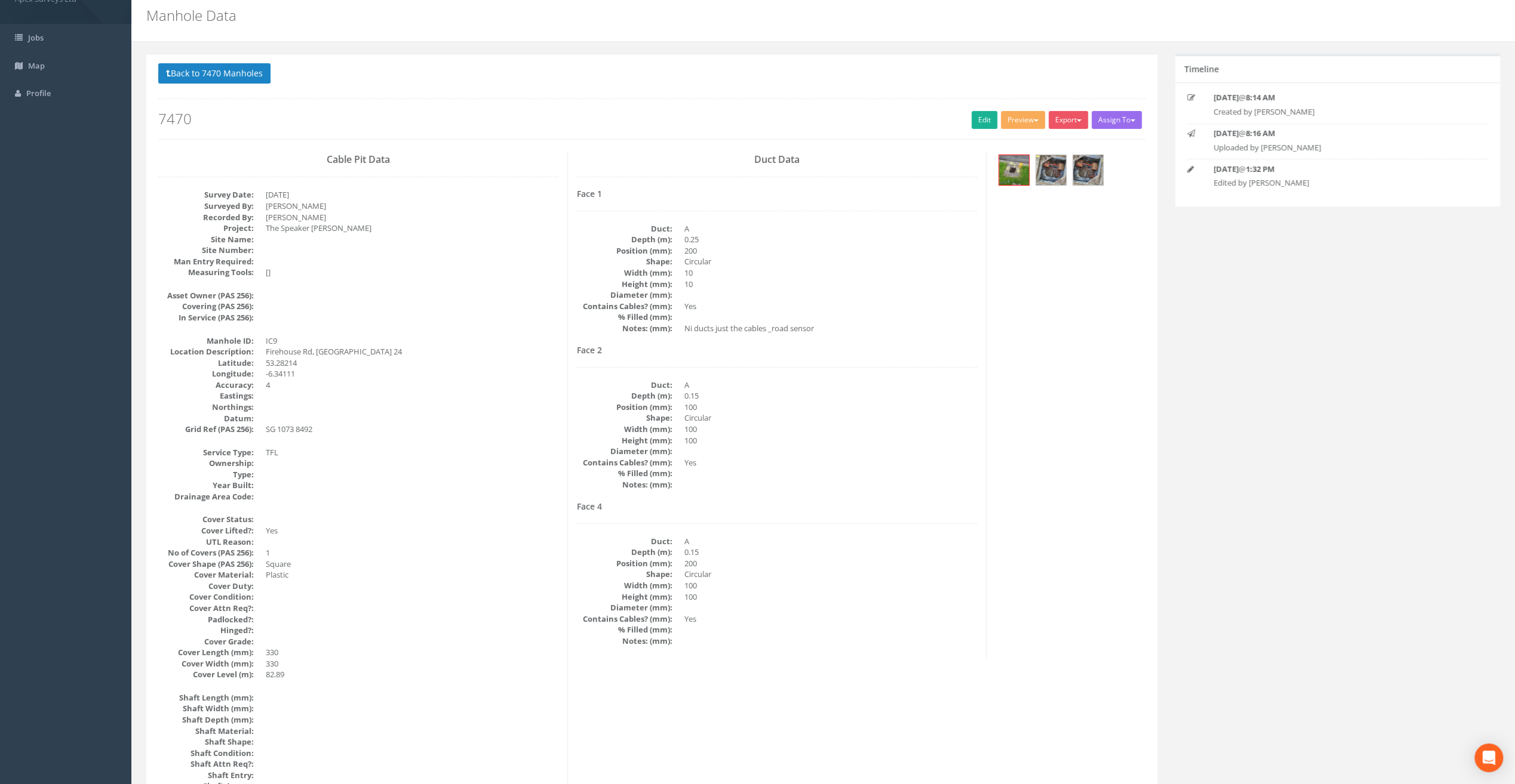
scroll to position [0, 0]
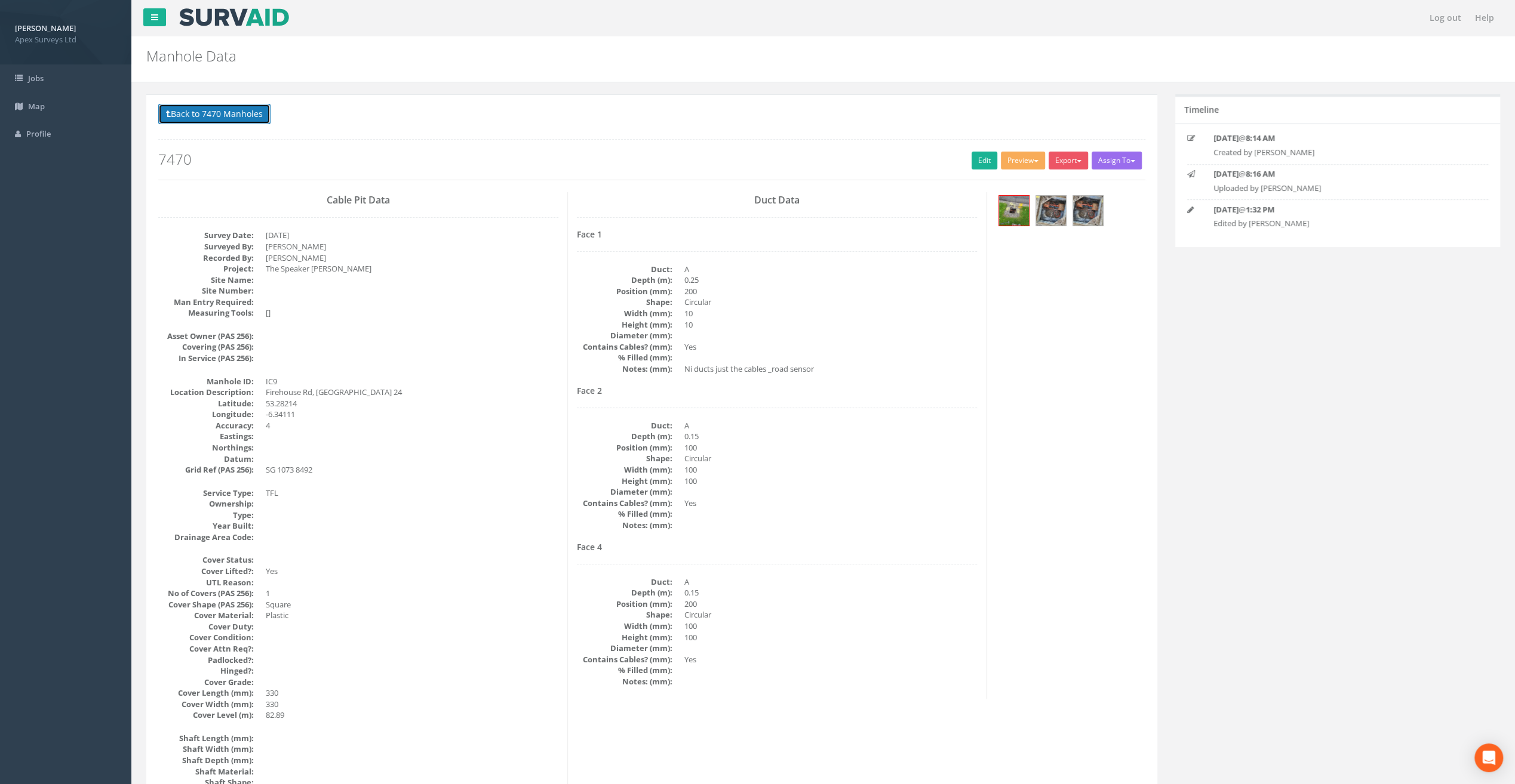
click at [206, 108] on button "Back to 7470 Manholes" at bounding box center [214, 114] width 112 height 20
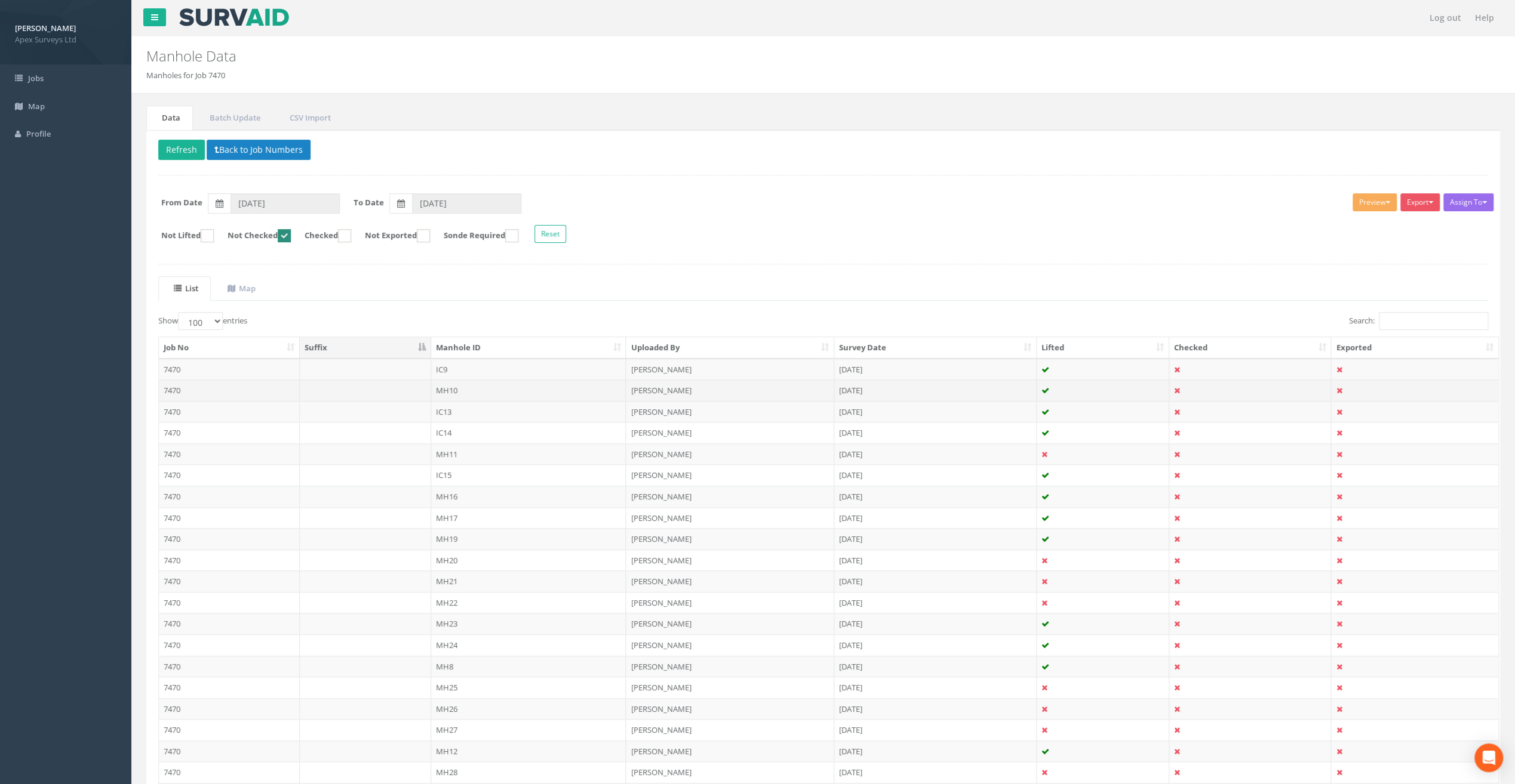
click at [448, 389] on td "MH10" at bounding box center [529, 390] width 195 height 21
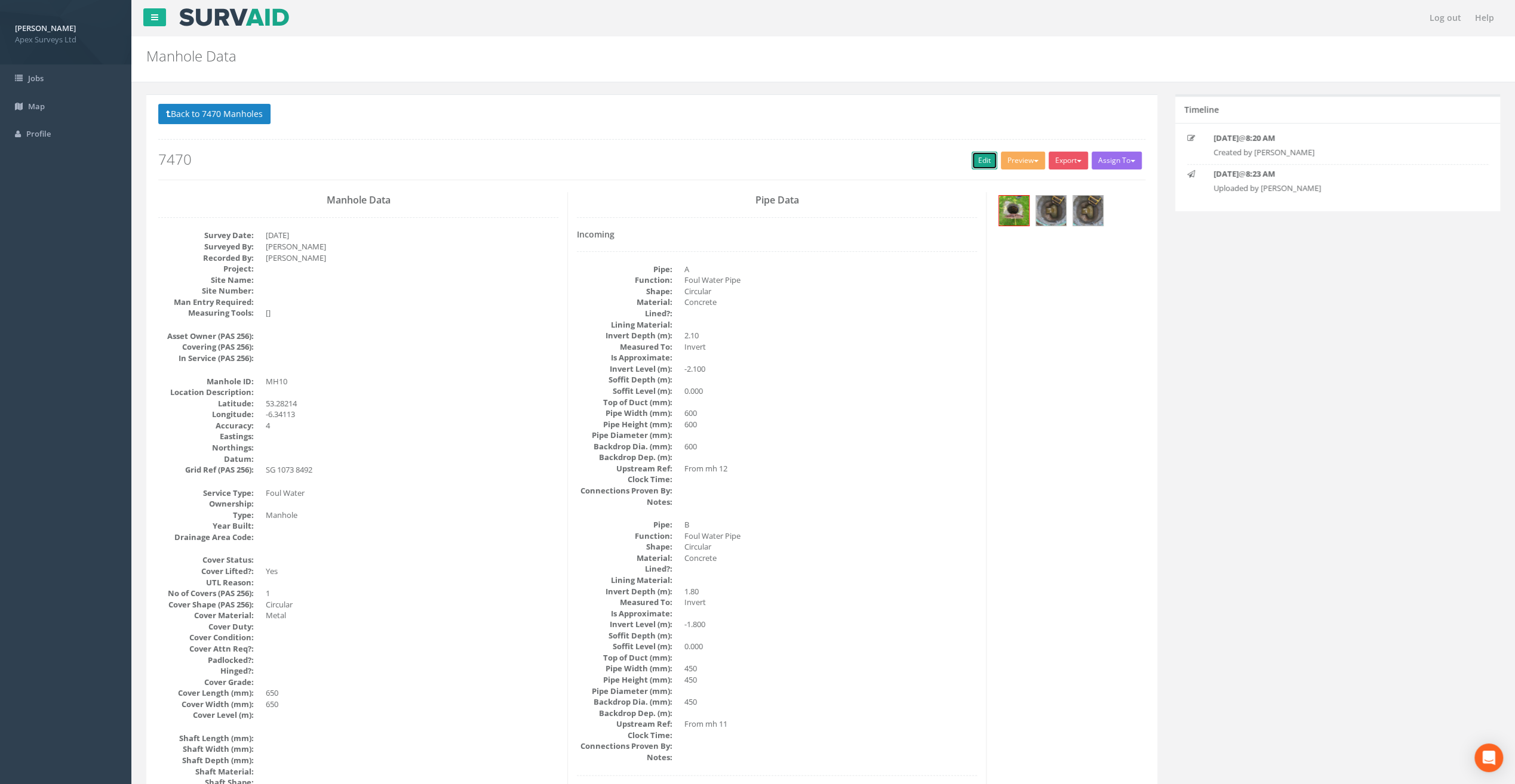
click at [973, 157] on link "Edit" at bounding box center [984, 160] width 25 height 18
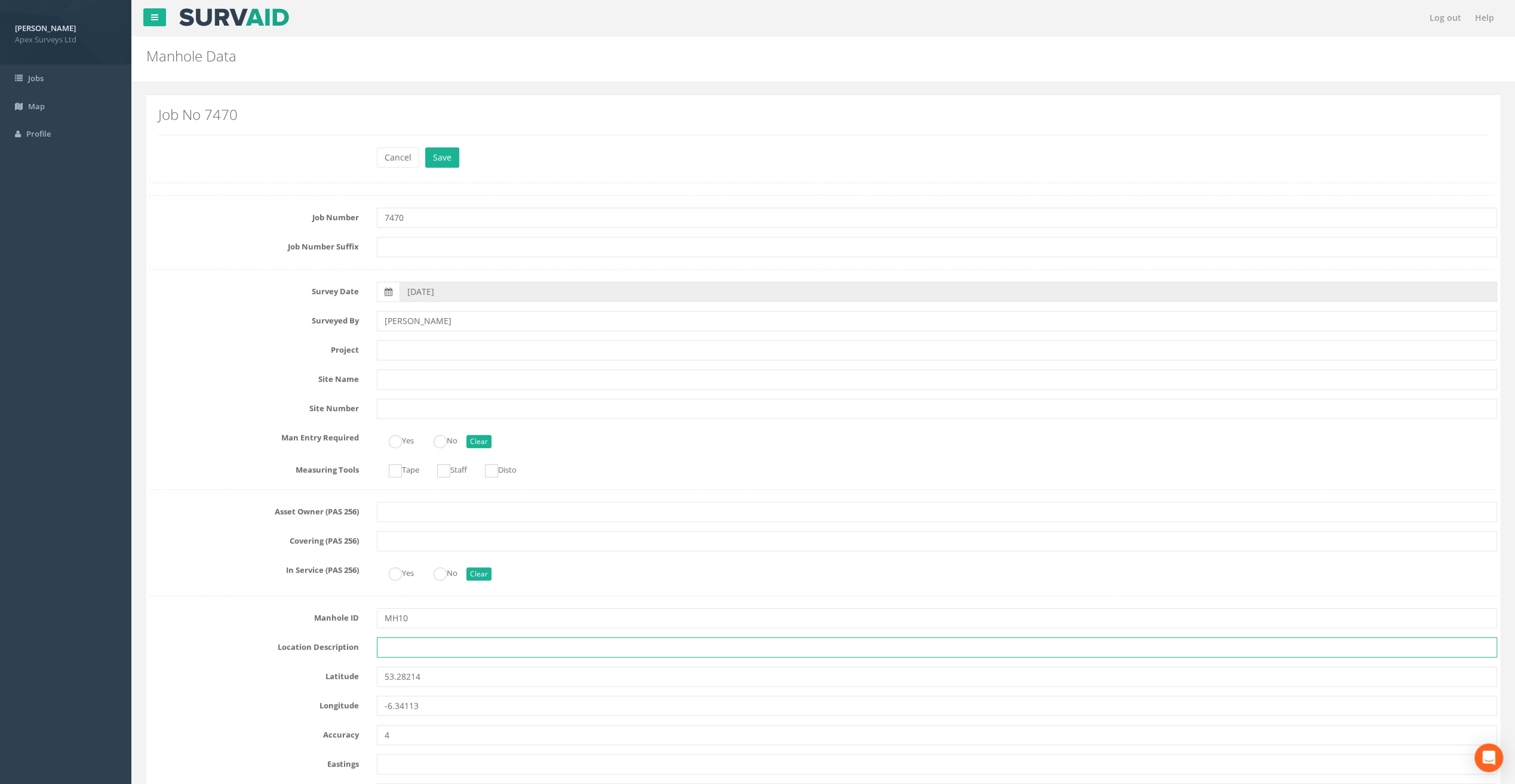
click at [398, 647] on input "text" at bounding box center [937, 647] width 1120 height 20
paste input "Firehouse Rd, [GEOGRAPHIC_DATA] 24"
type input "Firehouse Rd, [GEOGRAPHIC_DATA] 24"
click at [398, 347] on input "text" at bounding box center [937, 350] width 1120 height 20
paste input "The Speaker [PERSON_NAME]"
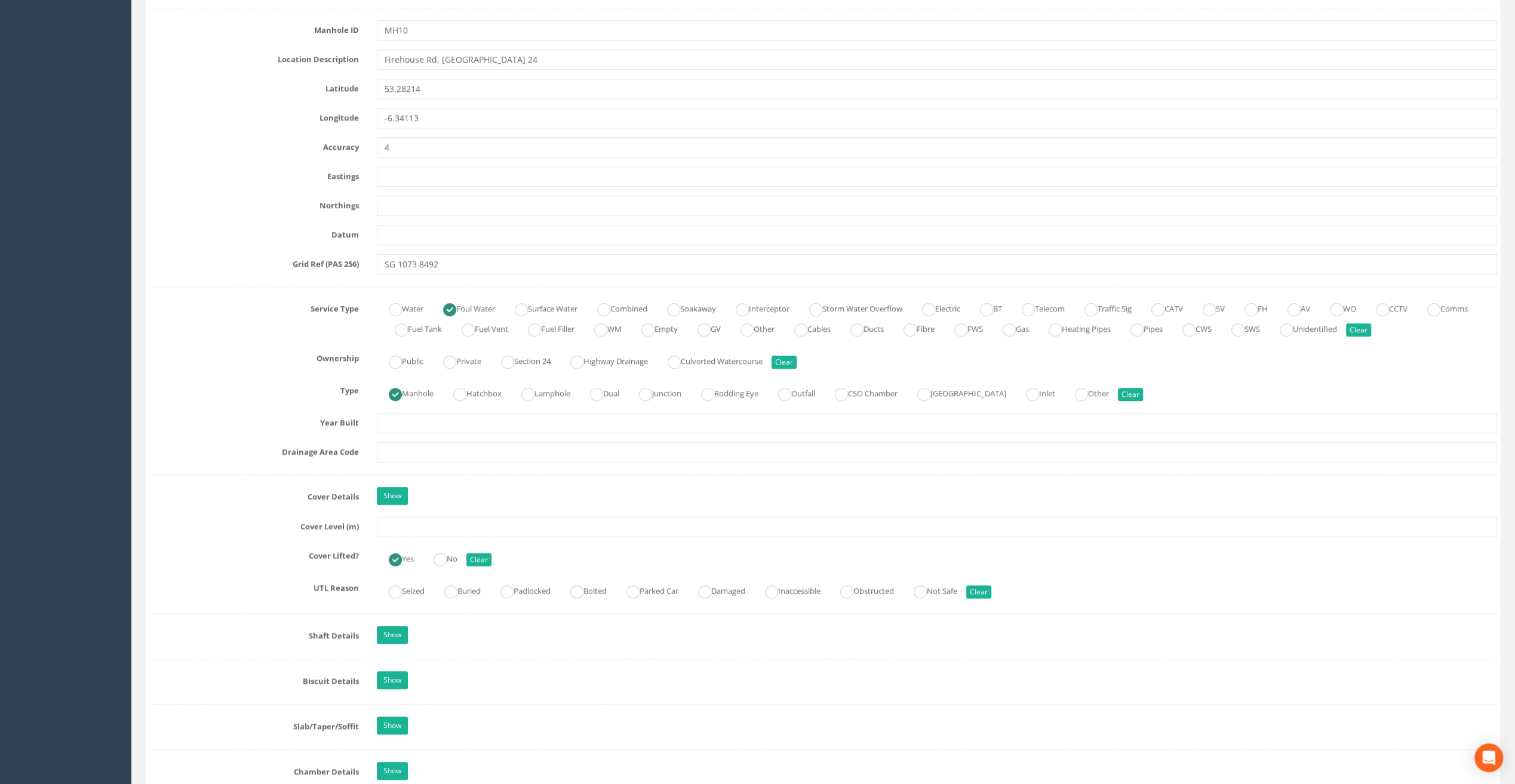
scroll to position [597, 0]
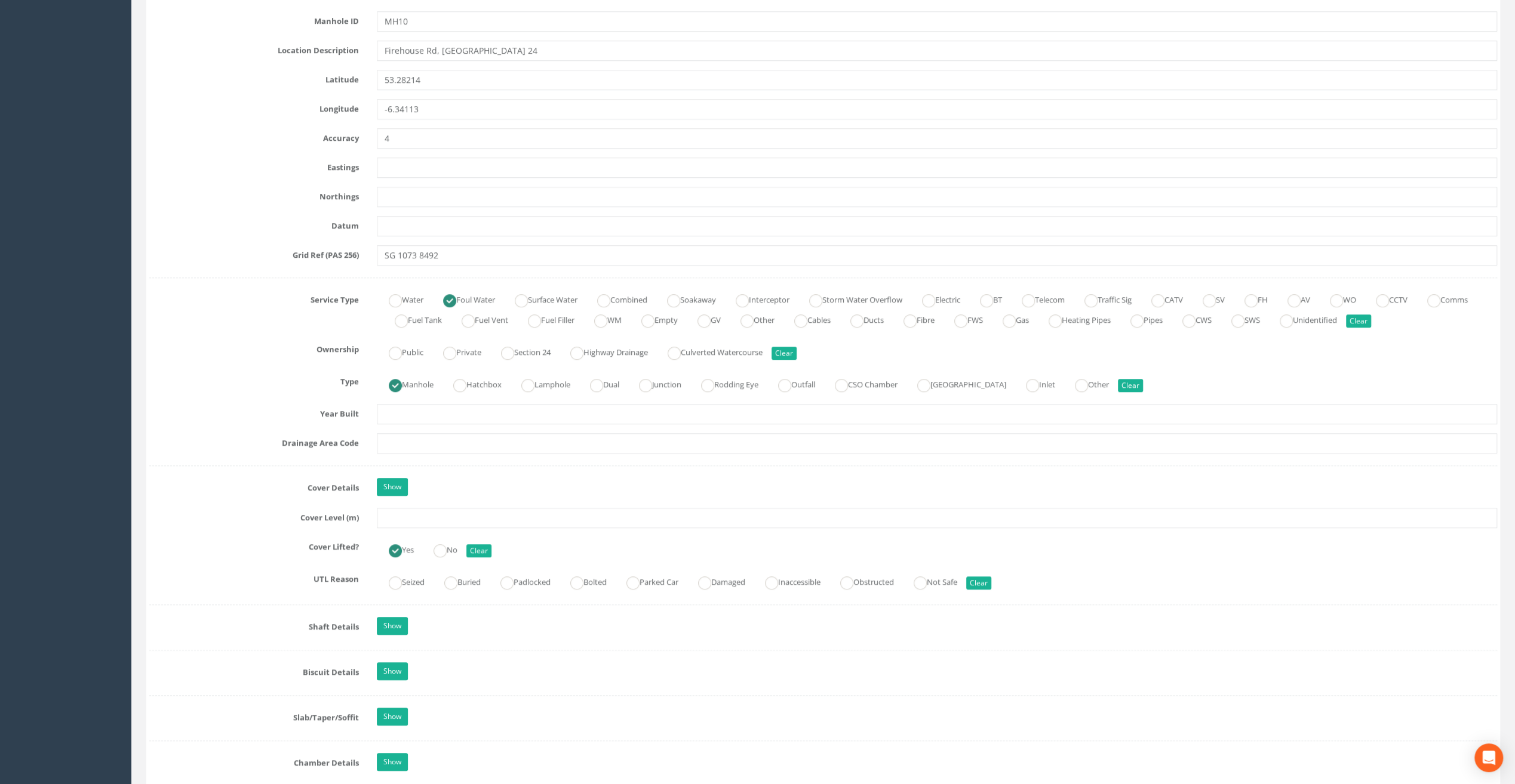
type input "The Speaker [PERSON_NAME]"
click at [398, 516] on input "text" at bounding box center [937, 518] width 1120 height 20
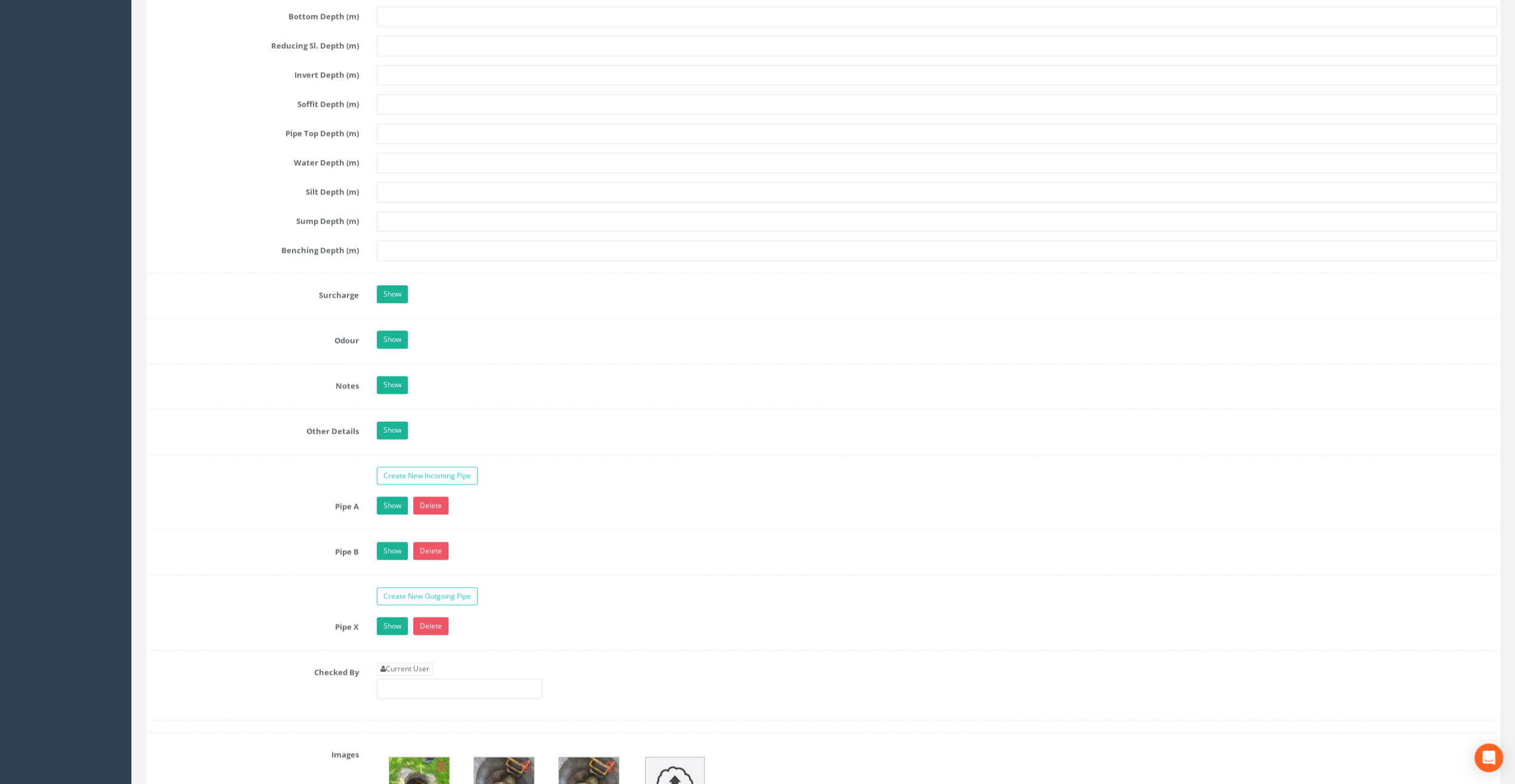
scroll to position [1612, 0]
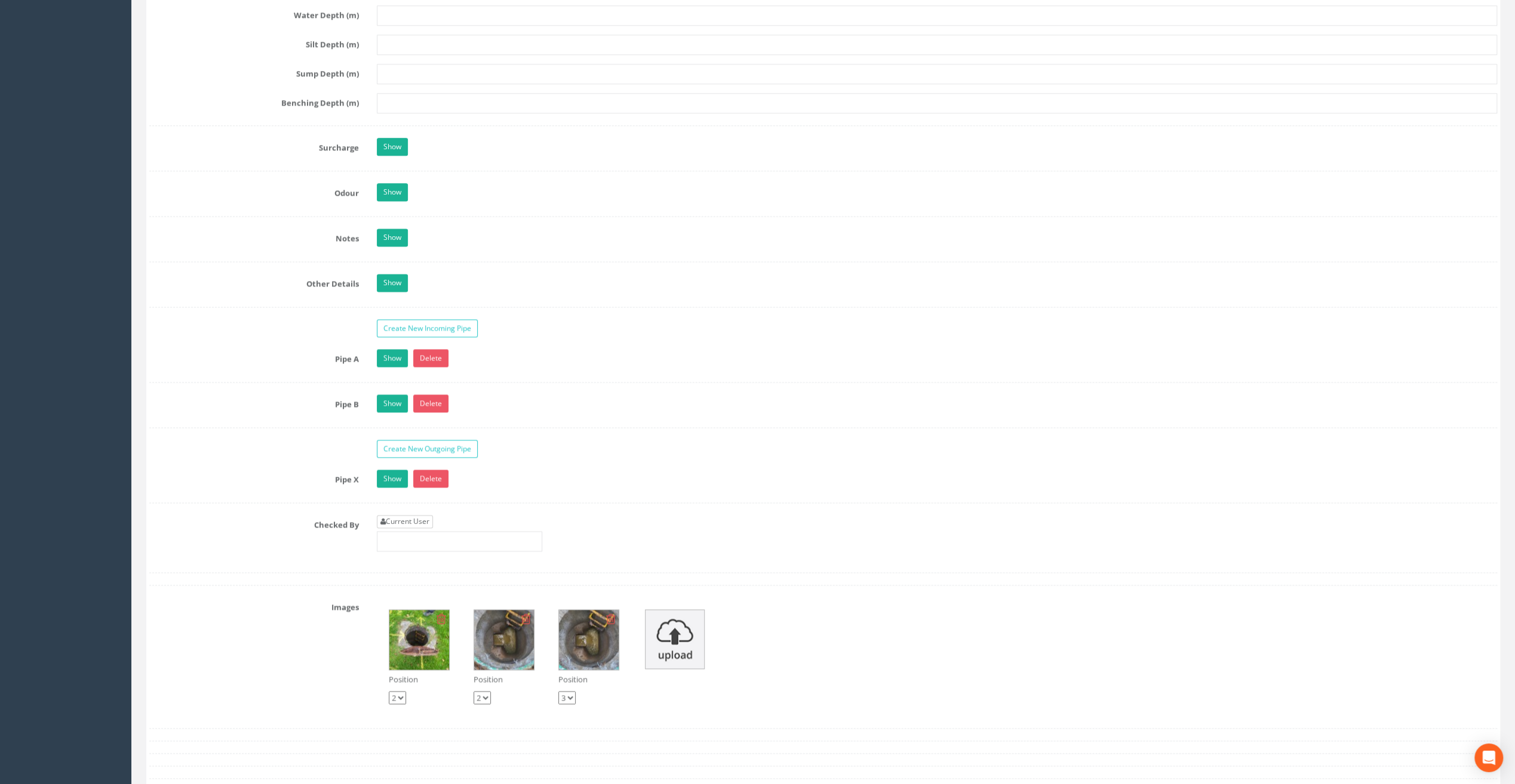
type input "82.89"
click at [406, 515] on link "Current User" at bounding box center [405, 521] width 57 height 13
type input "[PERSON_NAME]"
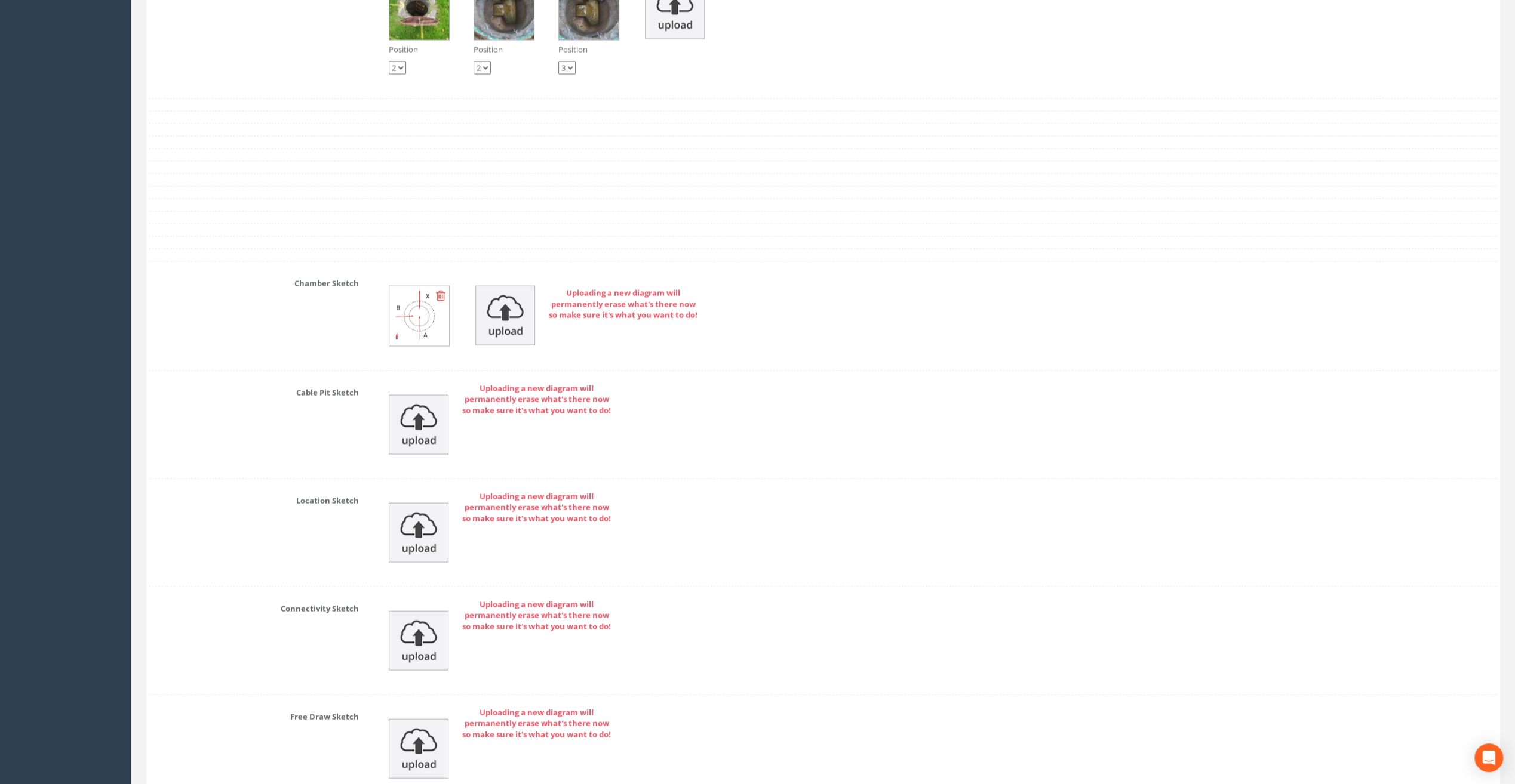
scroll to position [2342, 0]
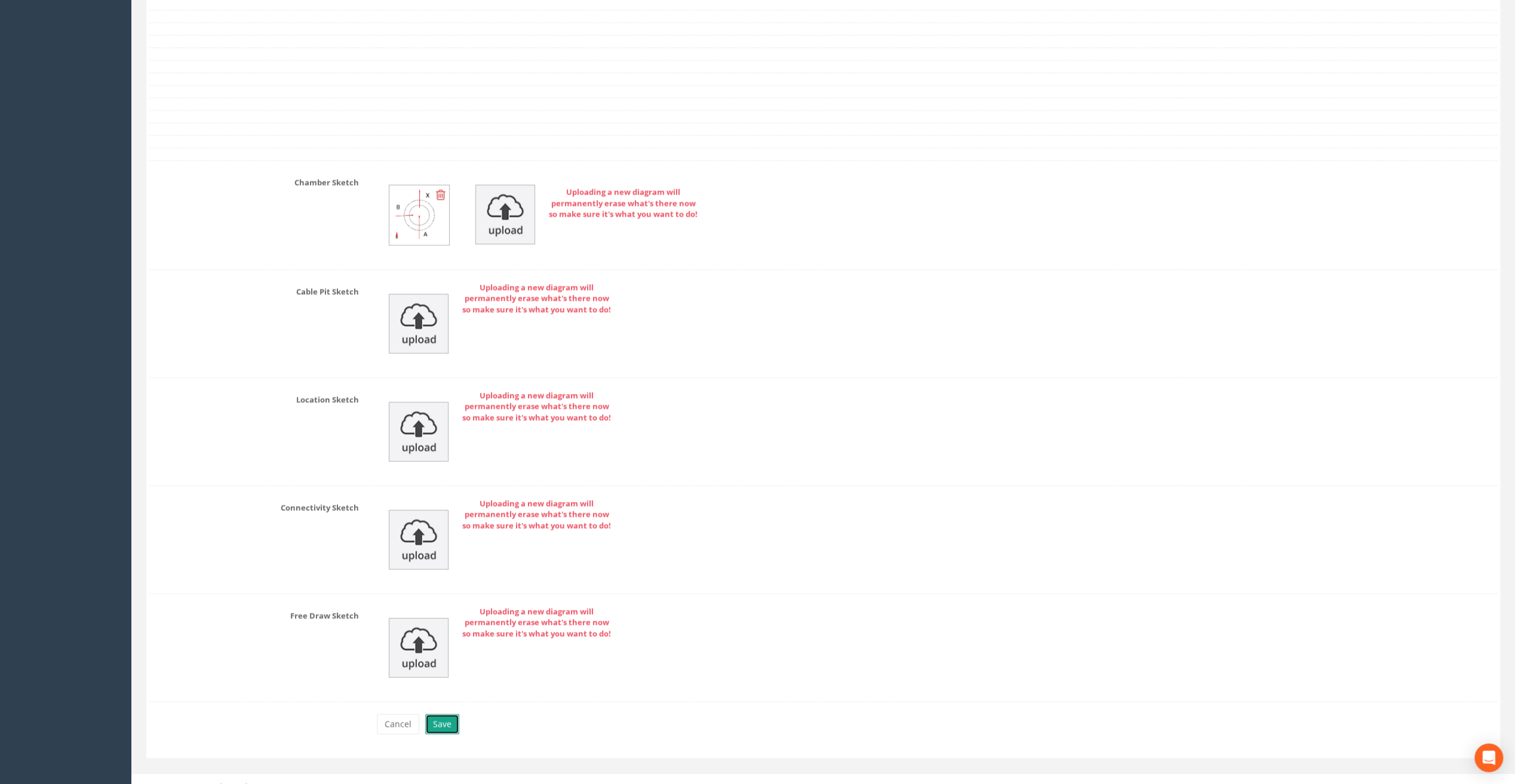
click at [438, 718] on button "Save" at bounding box center [442, 725] width 34 height 20
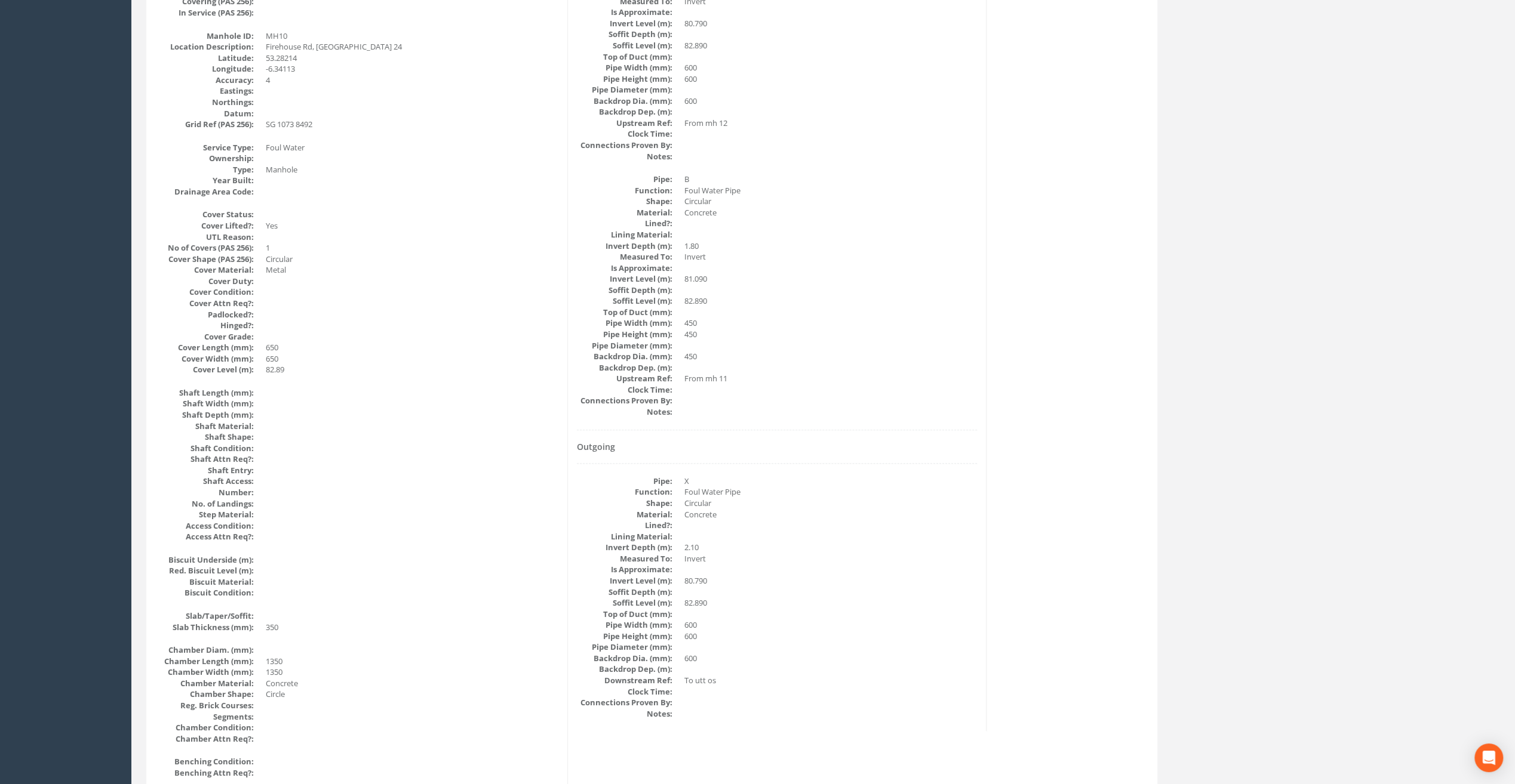
scroll to position [0, 0]
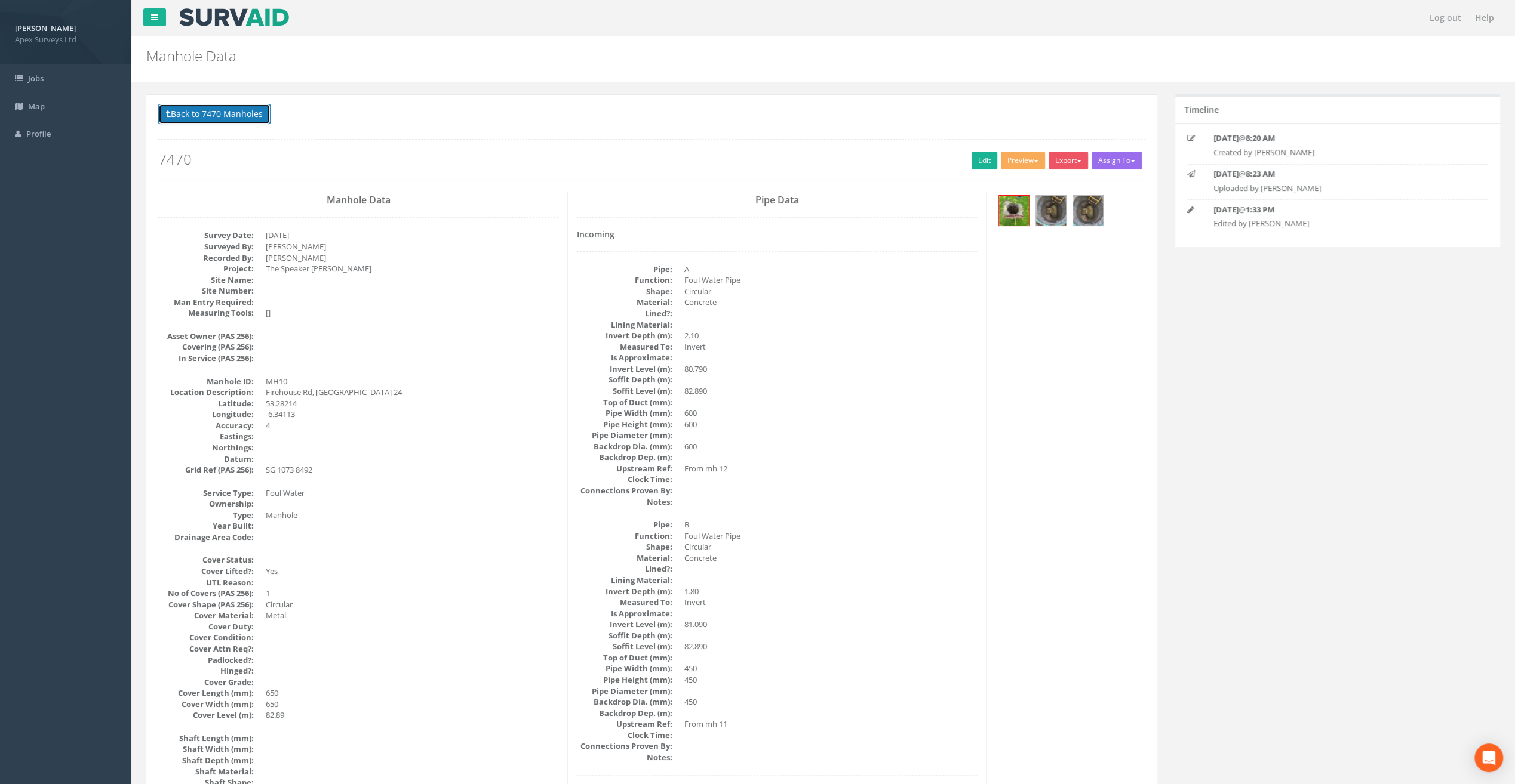
click at [188, 115] on button "Back to 7470 Manholes" at bounding box center [214, 114] width 112 height 20
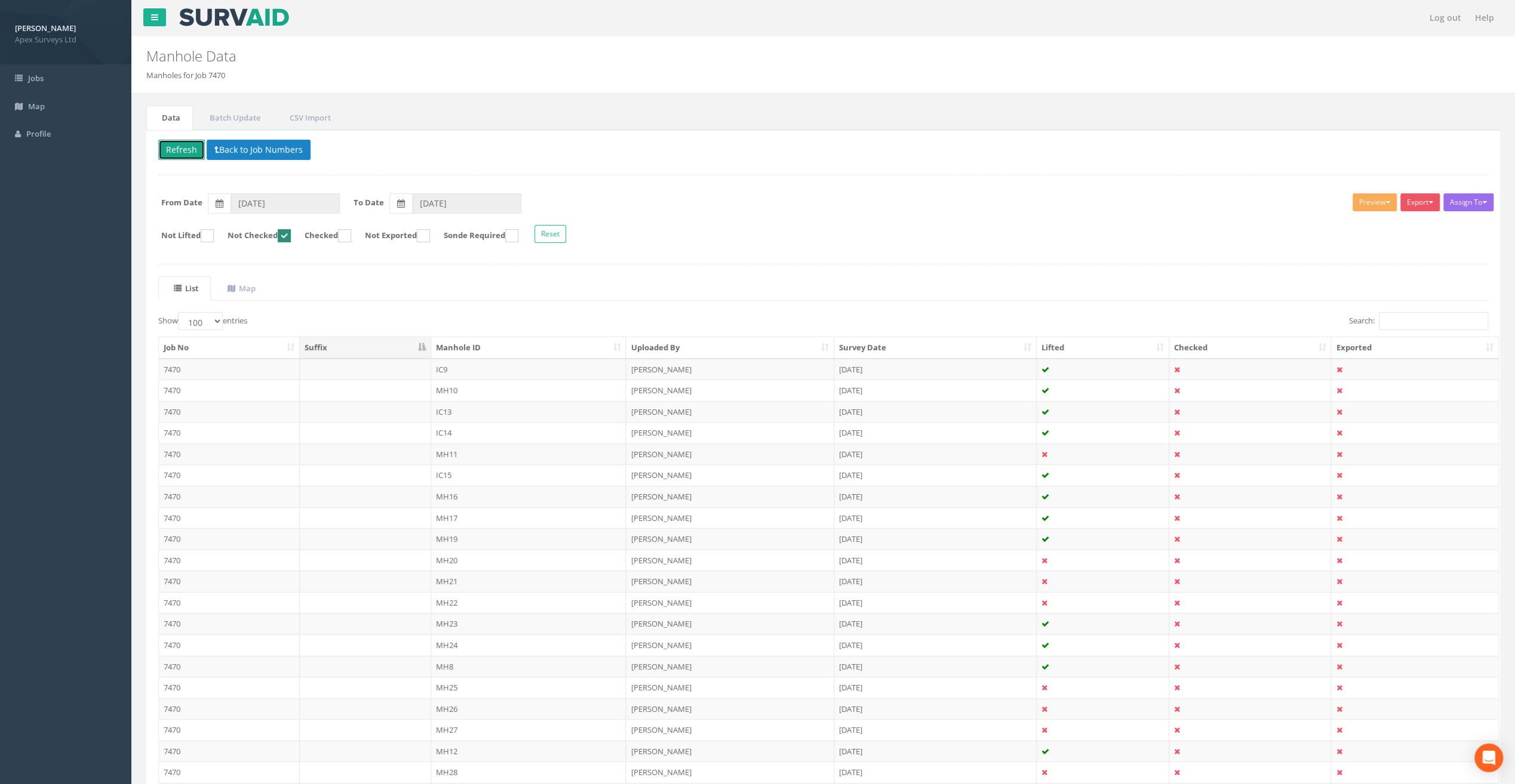
click at [170, 144] on button "Refresh" at bounding box center [181, 149] width 47 height 20
click at [447, 411] on td "MH11" at bounding box center [529, 412] width 195 height 21
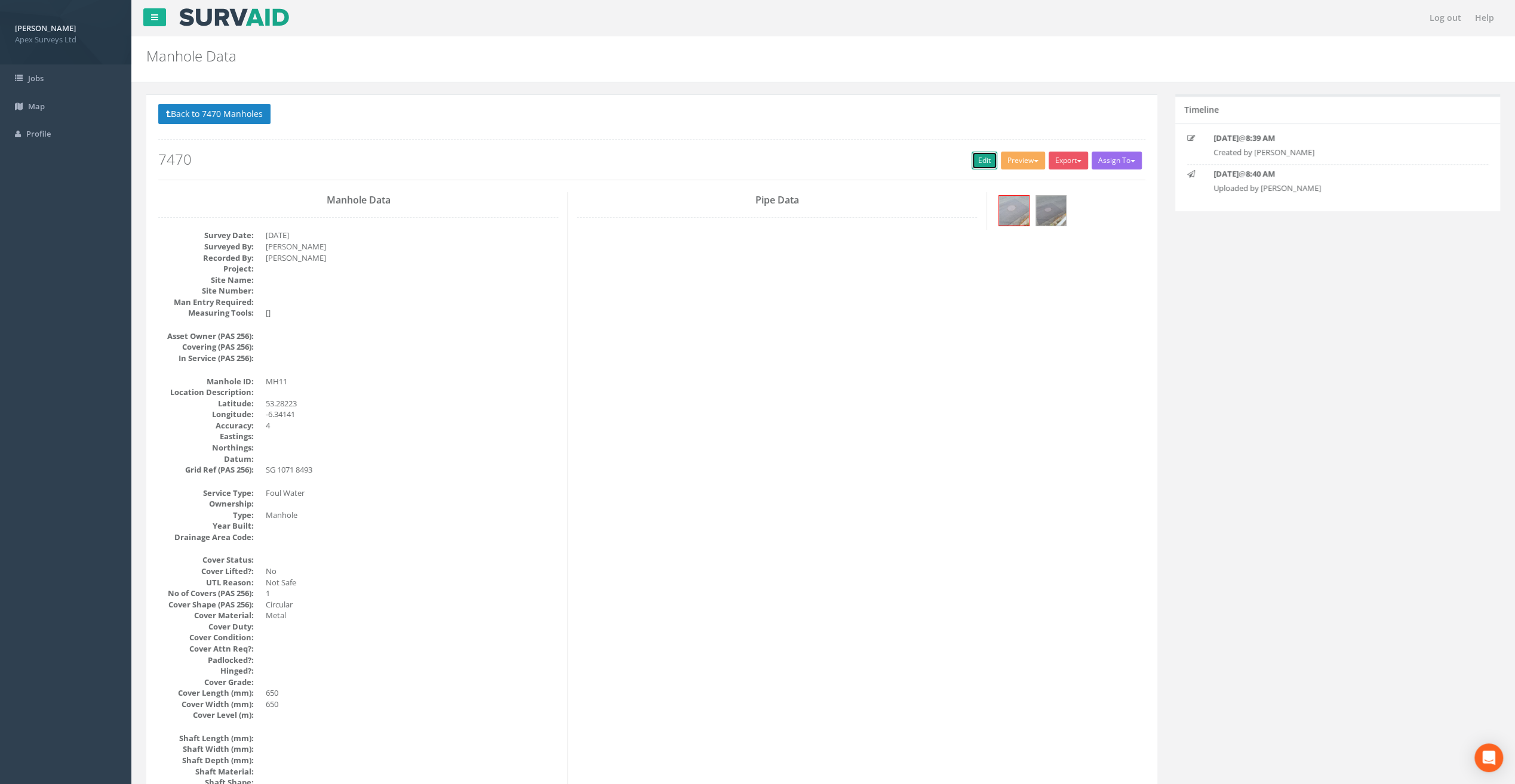
click at [977, 159] on link "Edit" at bounding box center [984, 160] width 25 height 18
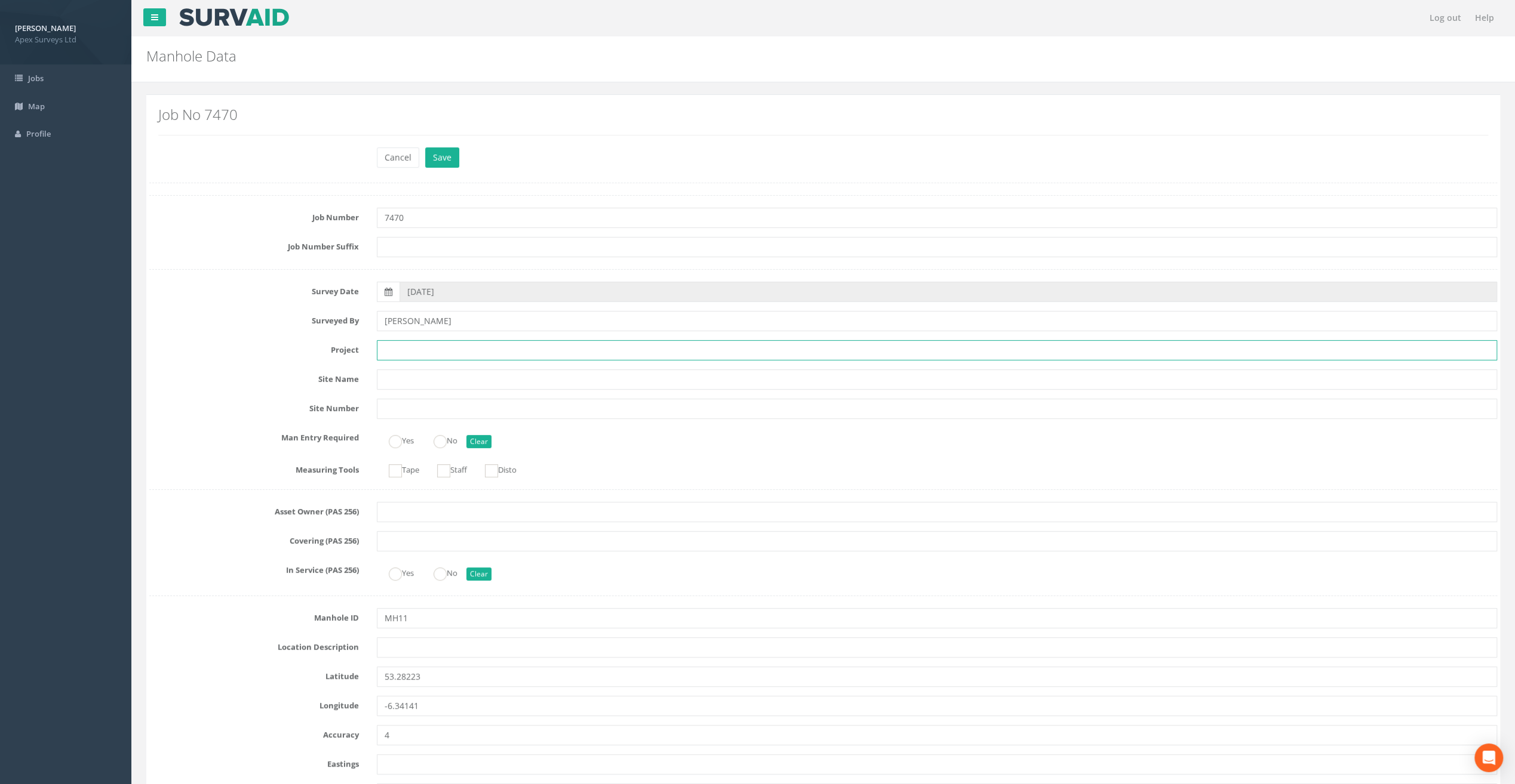
click at [421, 348] on input "text" at bounding box center [937, 350] width 1120 height 20
paste input "The Speaker [PERSON_NAME]"
type input "The Speaker [PERSON_NAME]"
click at [411, 641] on input "text" at bounding box center [937, 647] width 1120 height 20
paste input "Firehouse Rd, [GEOGRAPHIC_DATA] 24"
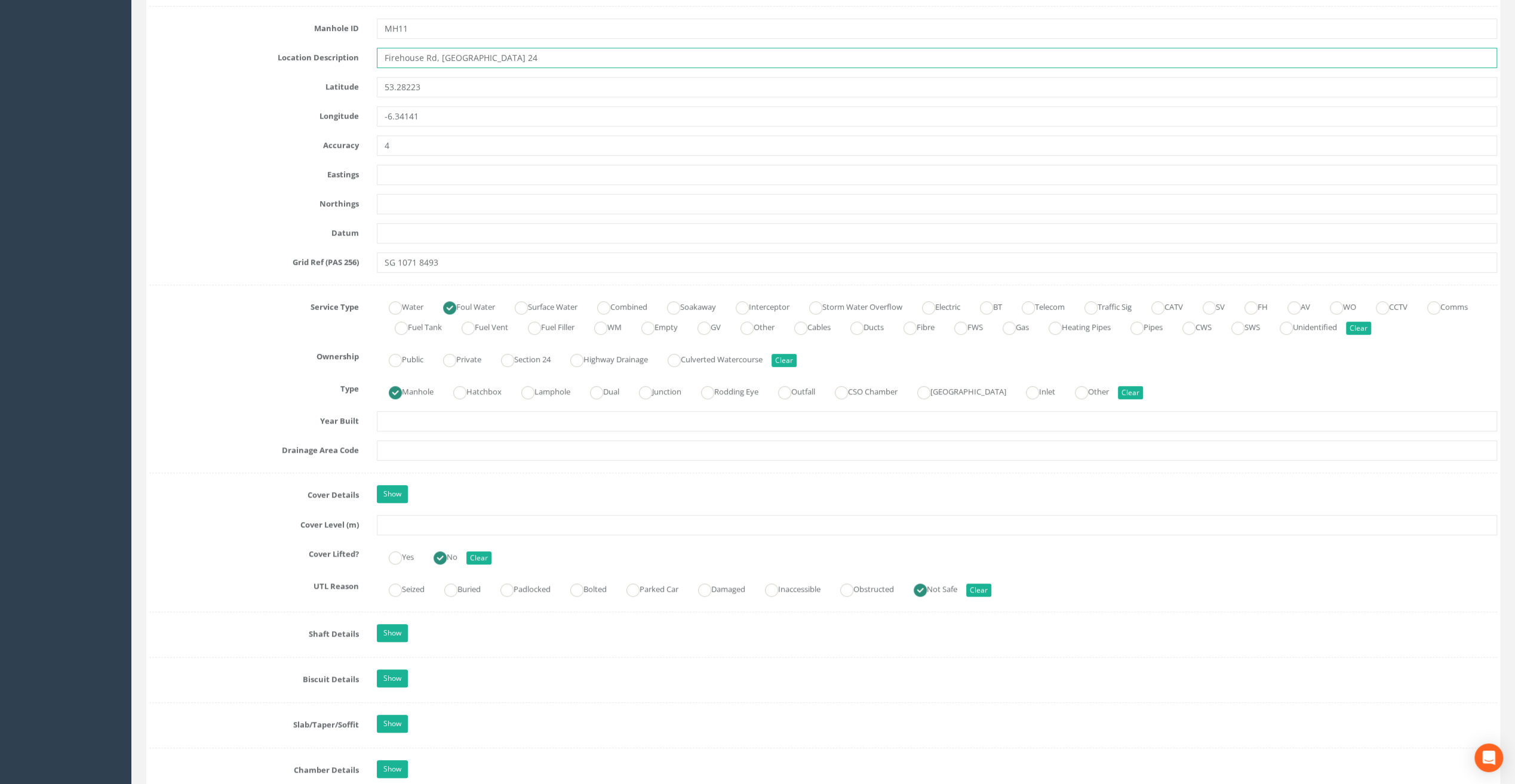
scroll to position [597, 0]
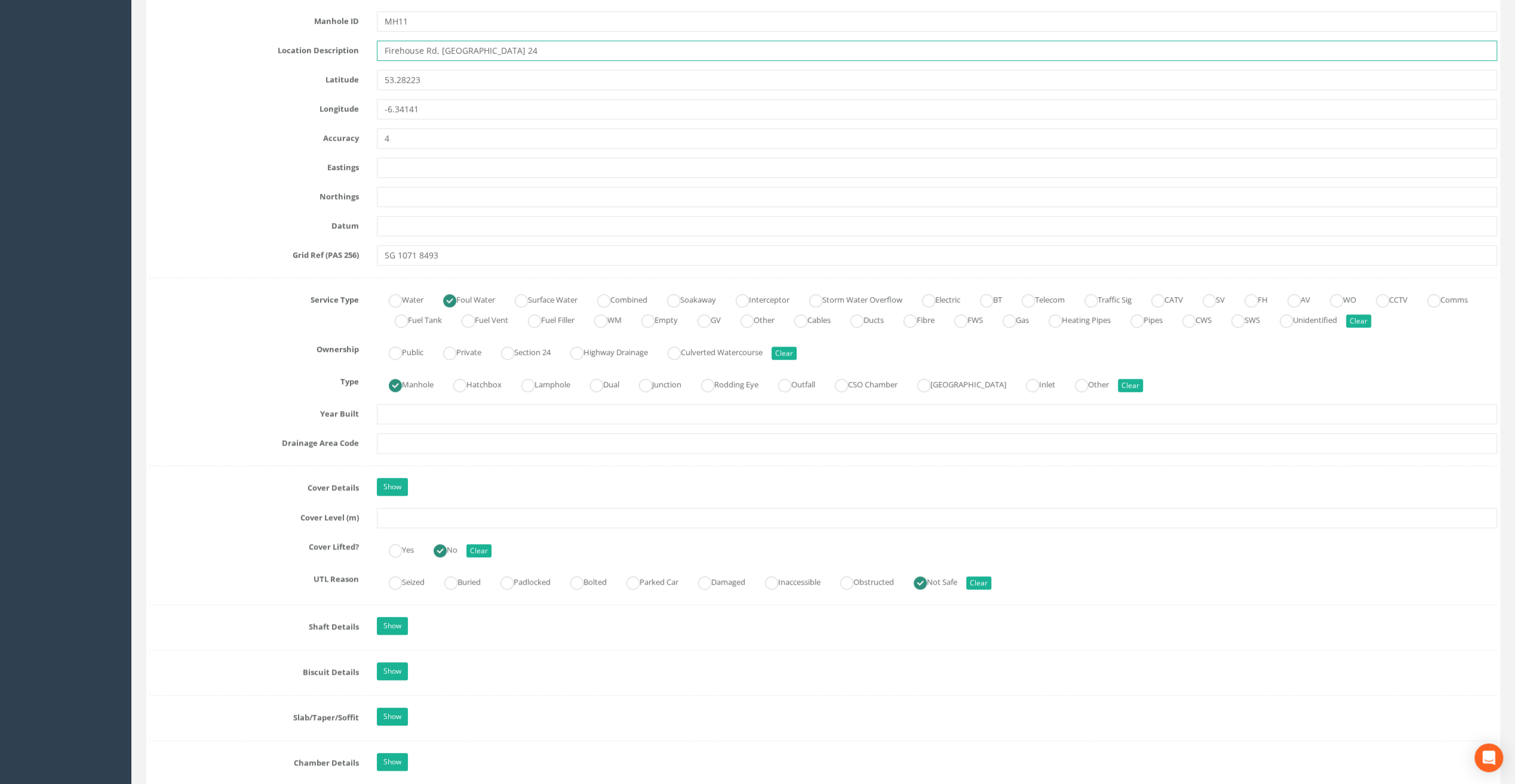
type input "Firehouse Rd, [GEOGRAPHIC_DATA] 24"
click at [404, 513] on input "text" at bounding box center [937, 518] width 1120 height 20
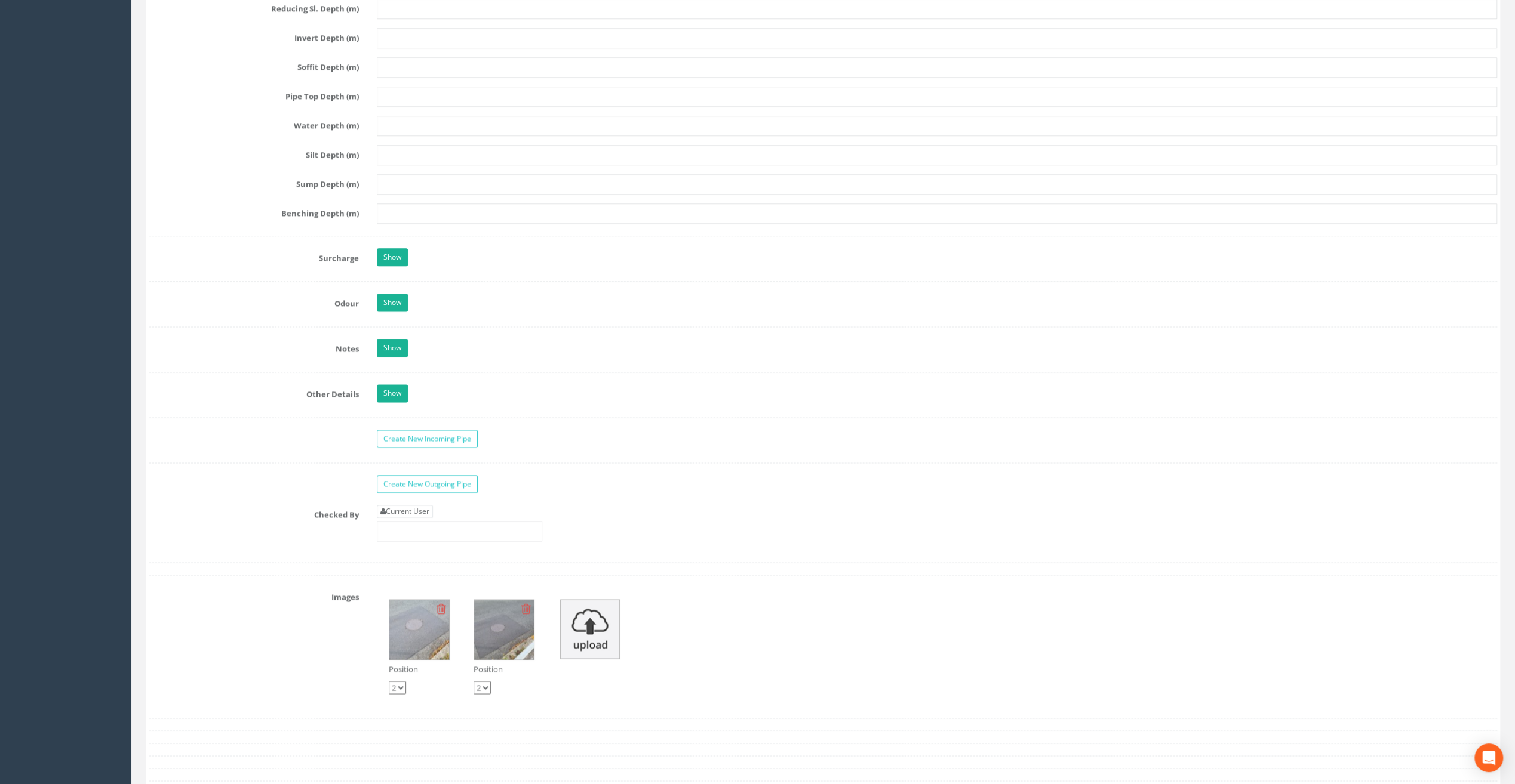
scroll to position [1671, 0]
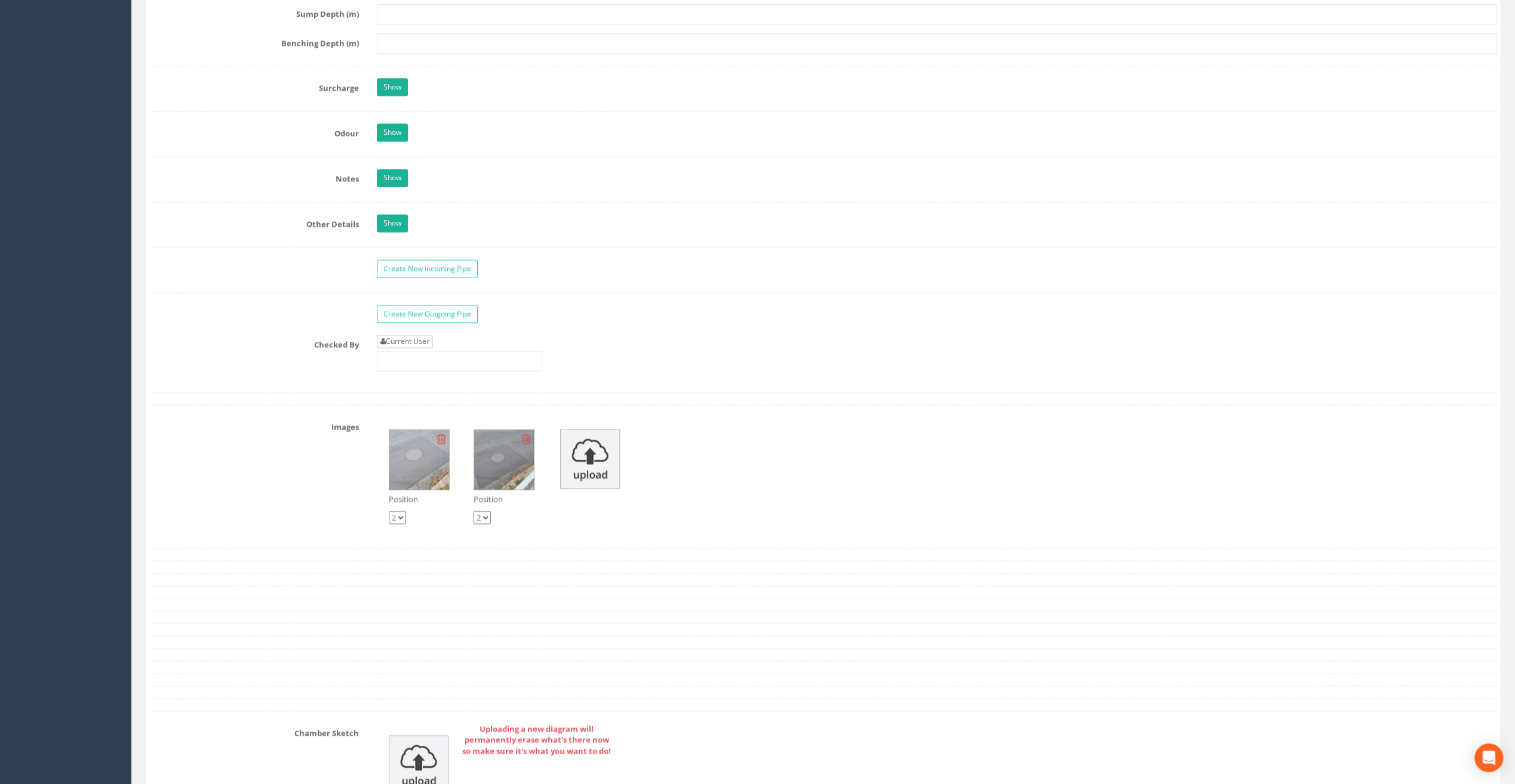
type input "82.85"
click at [404, 334] on link "Current User" at bounding box center [405, 340] width 57 height 13
type input "[PERSON_NAME]"
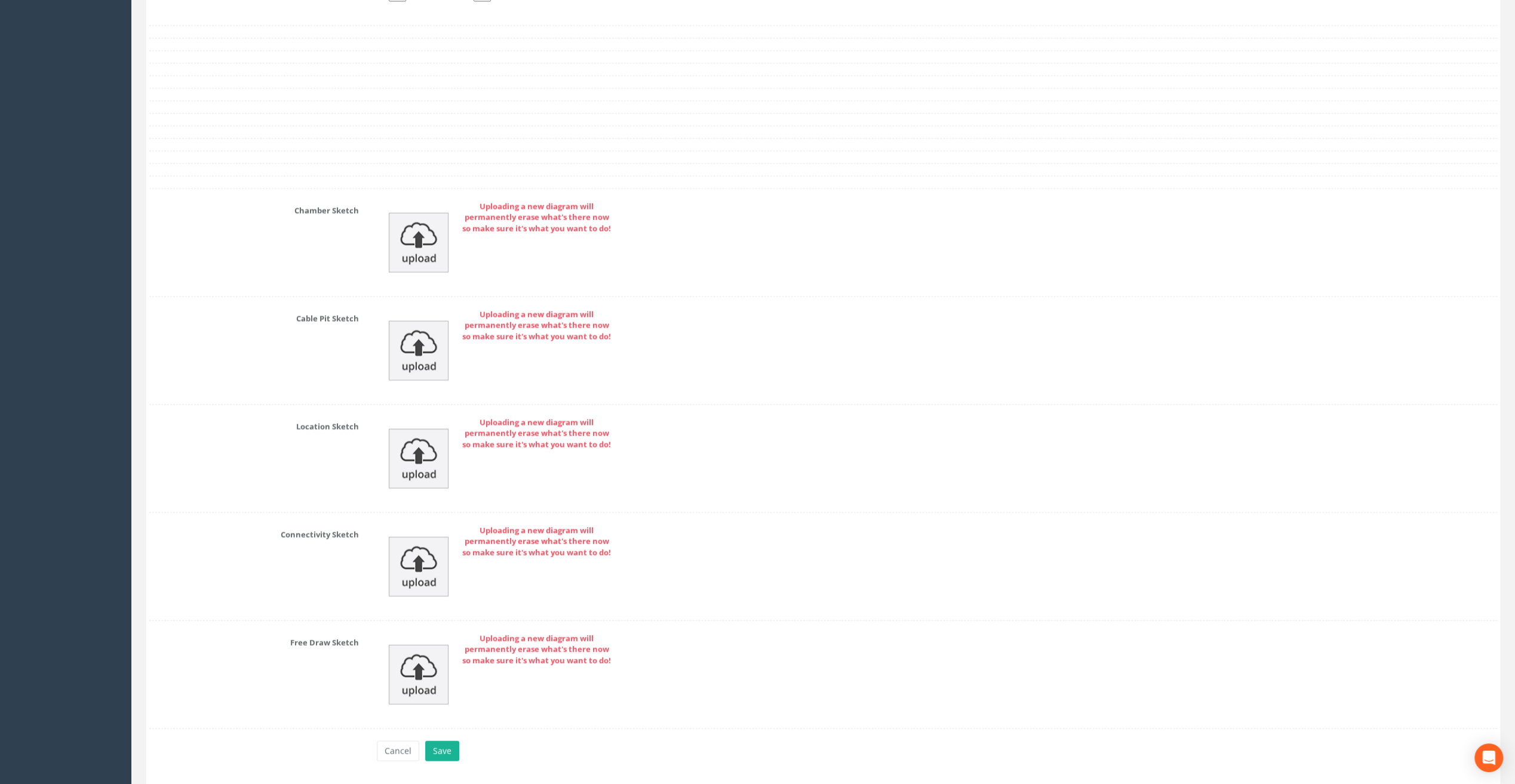
scroll to position [2222, 0]
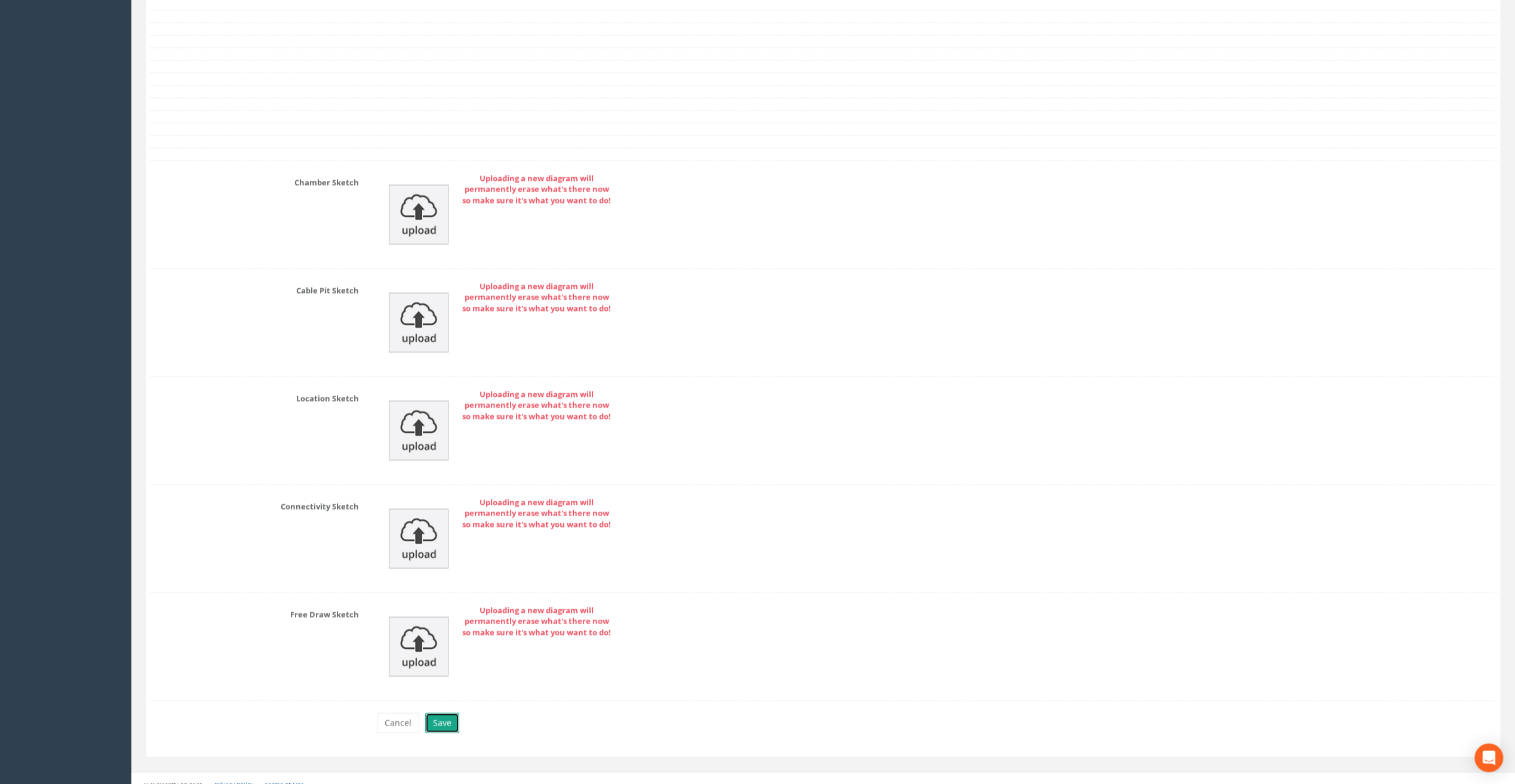
click at [442, 715] on button "Save" at bounding box center [442, 723] width 34 height 20
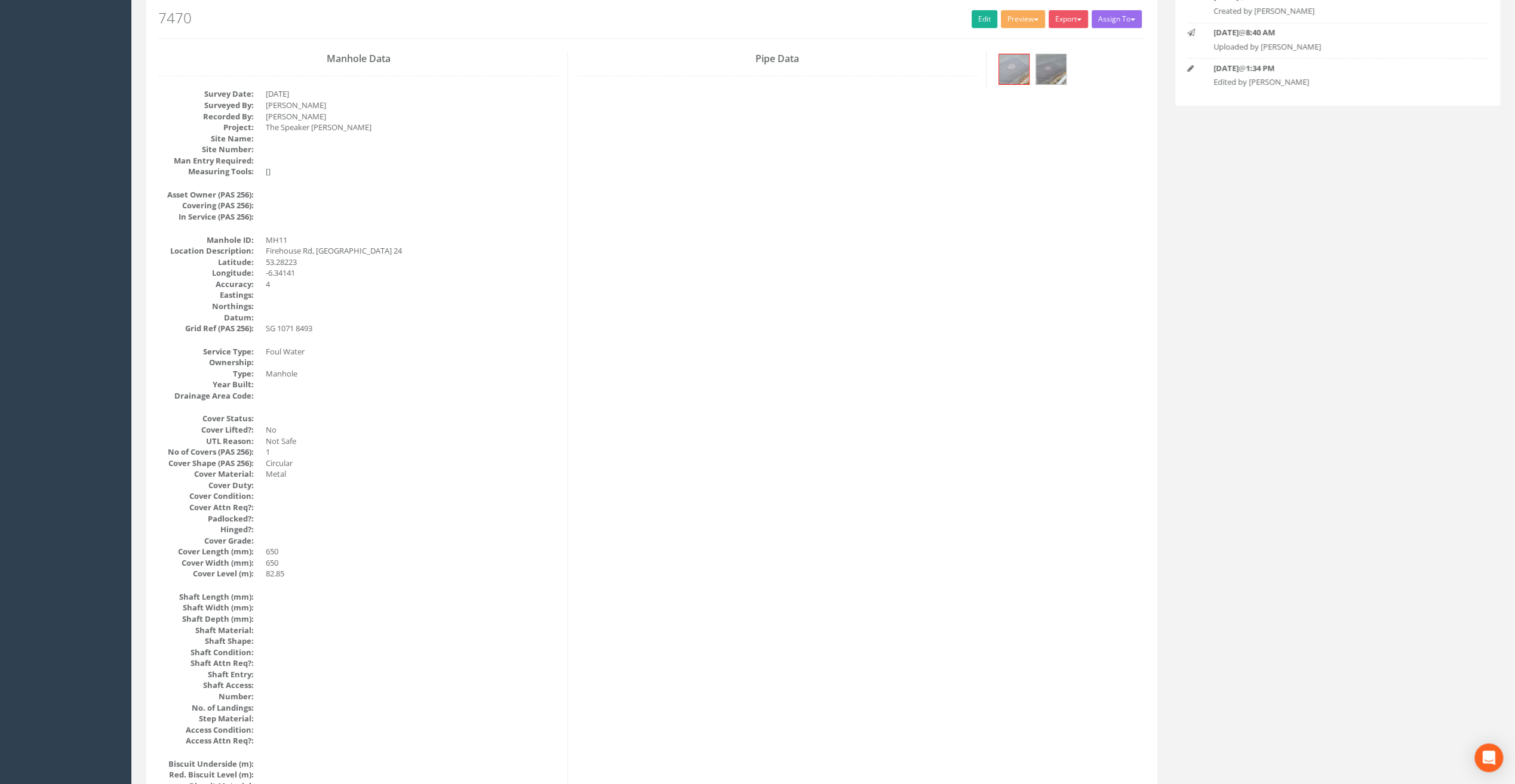
scroll to position [0, 0]
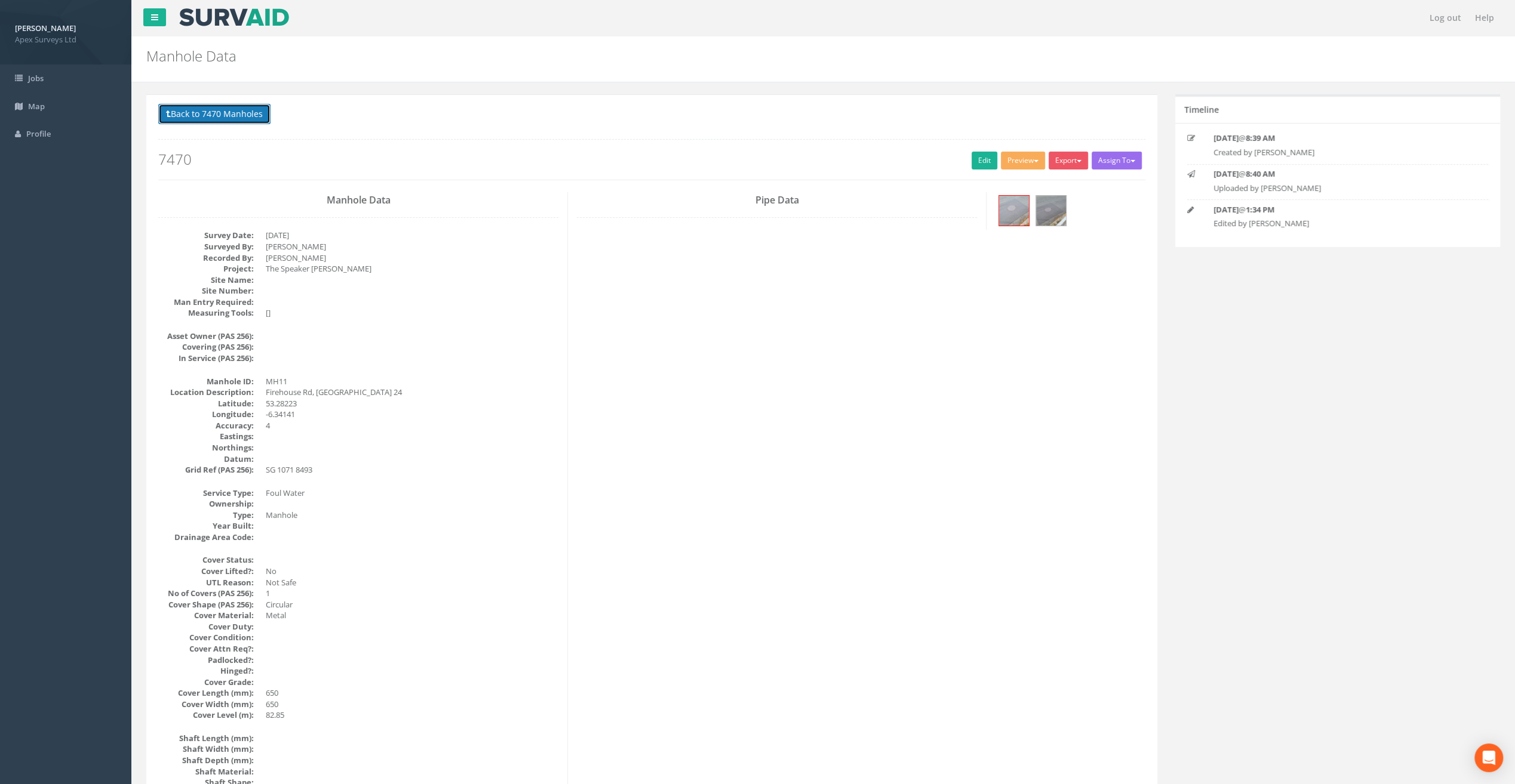
click at [195, 119] on button "Back to 7470 Manholes" at bounding box center [214, 114] width 112 height 20
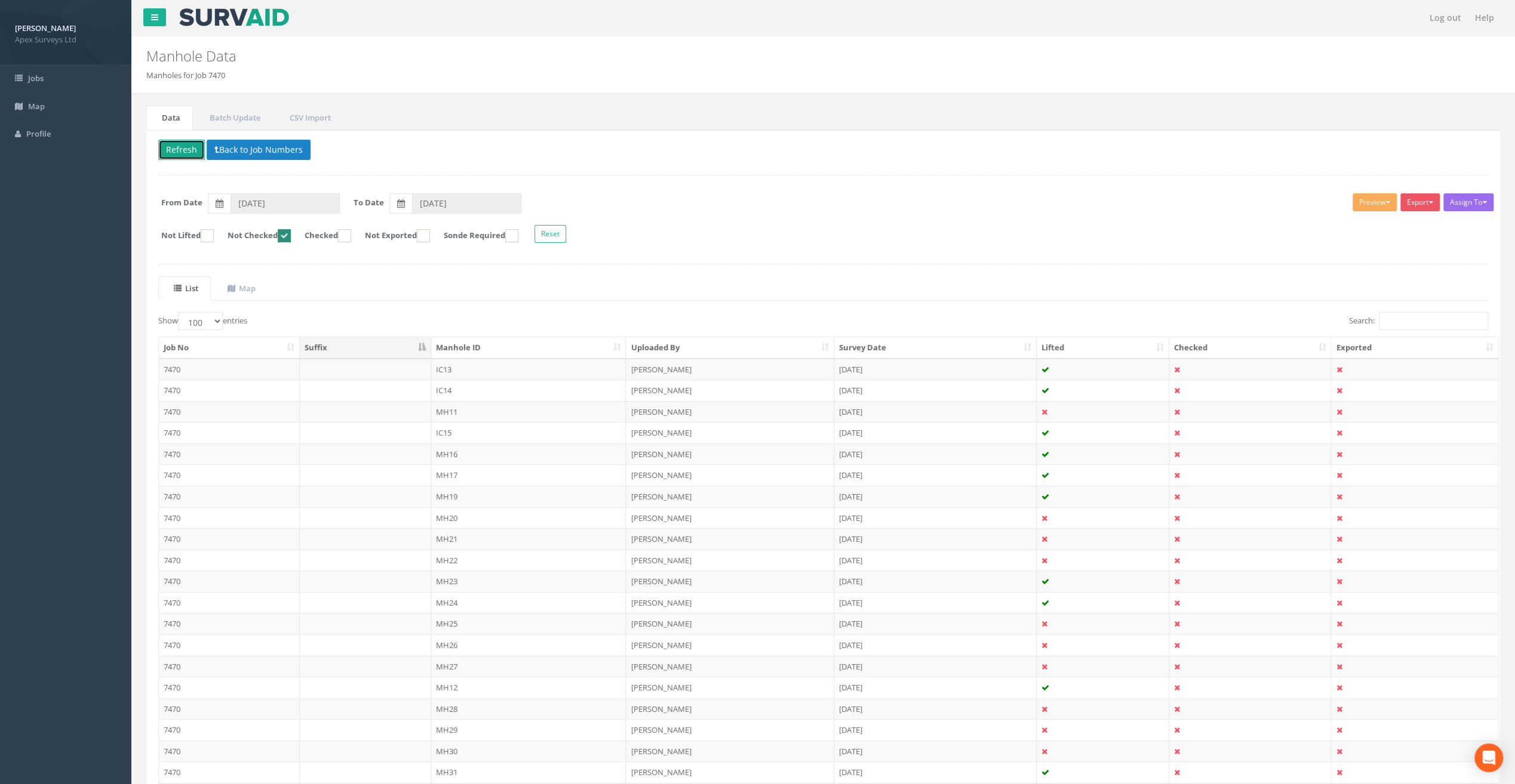
click at [174, 153] on button "Refresh" at bounding box center [181, 149] width 47 height 20
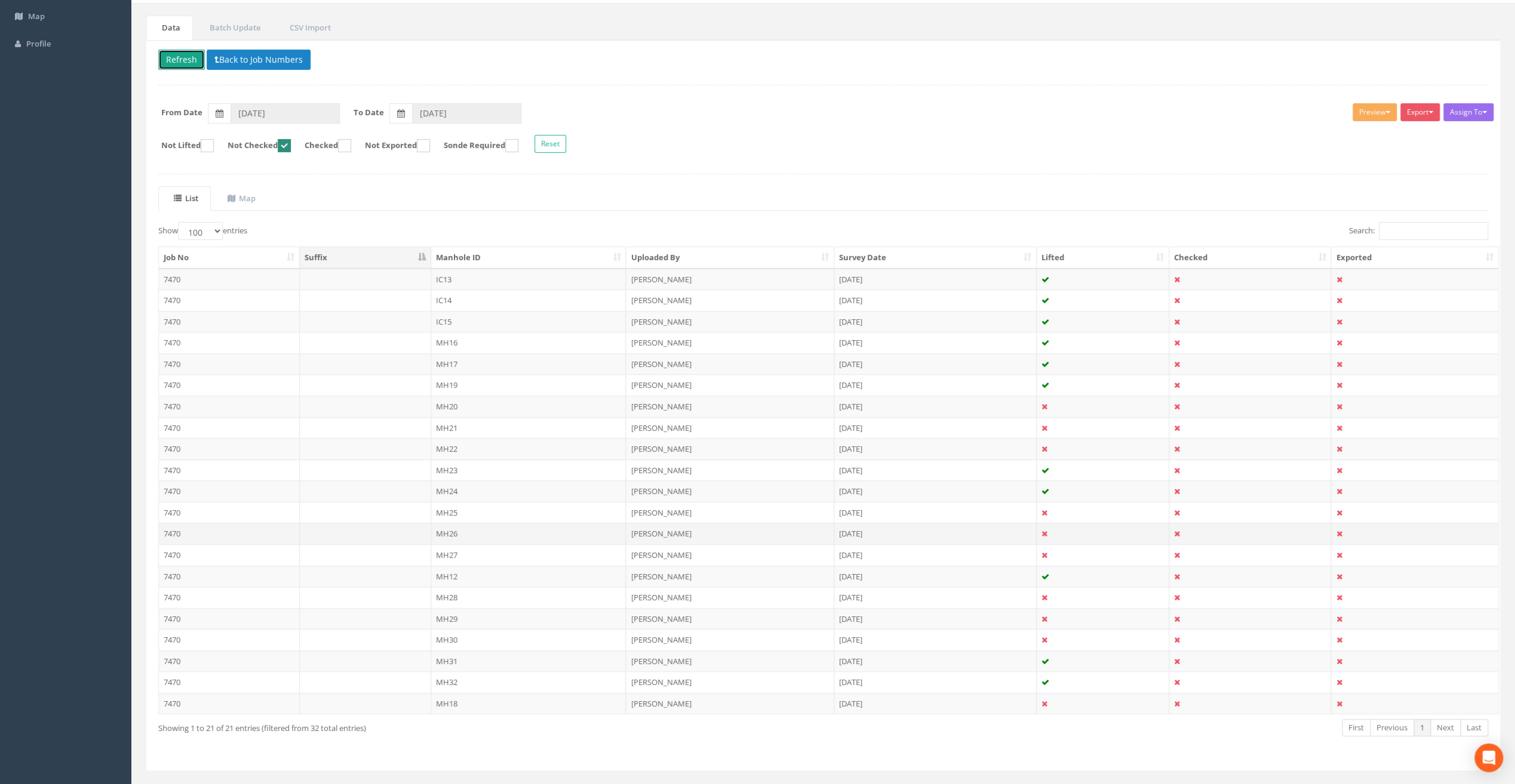
scroll to position [107, 0]
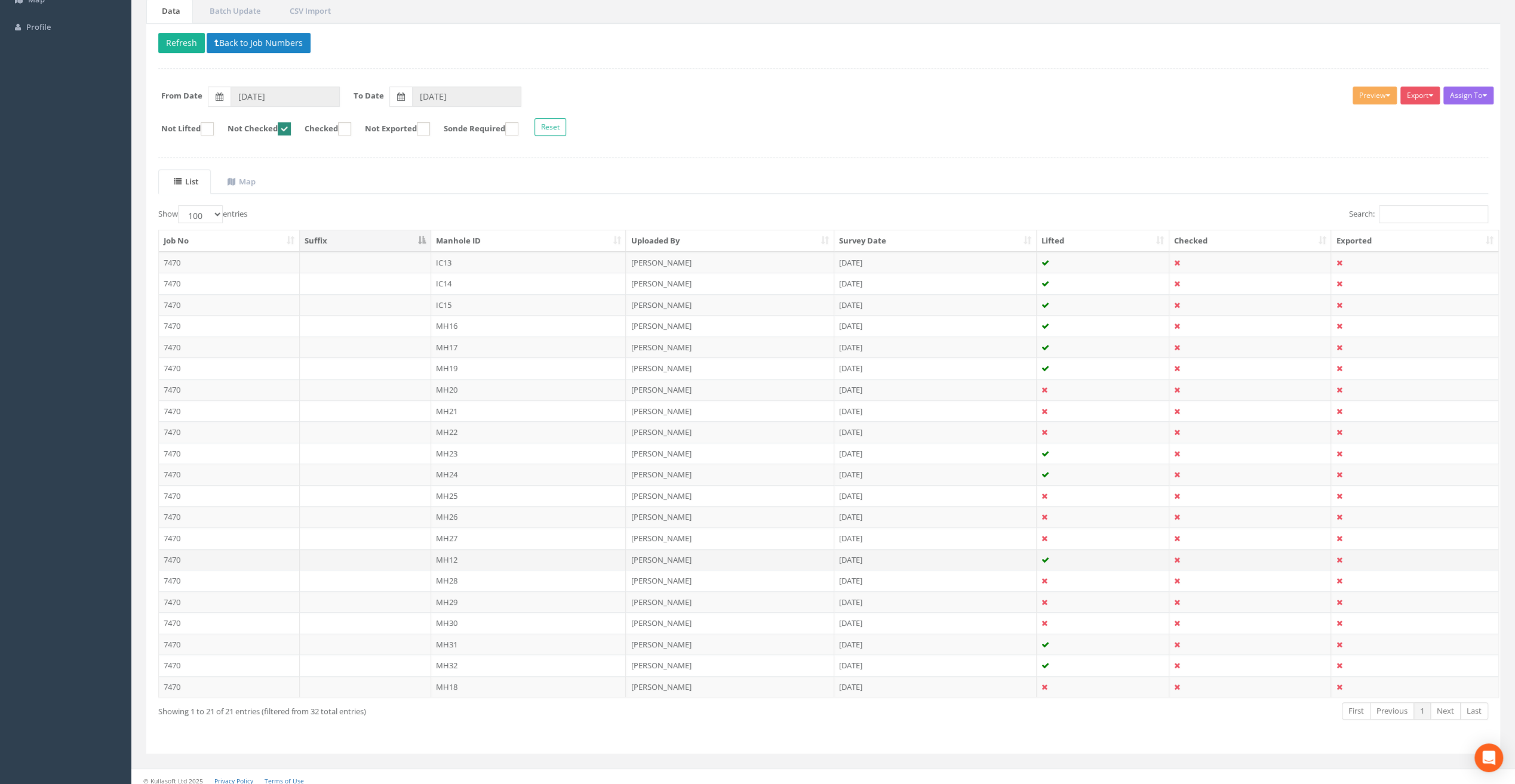
click at [447, 556] on td "MH12" at bounding box center [529, 560] width 195 height 21
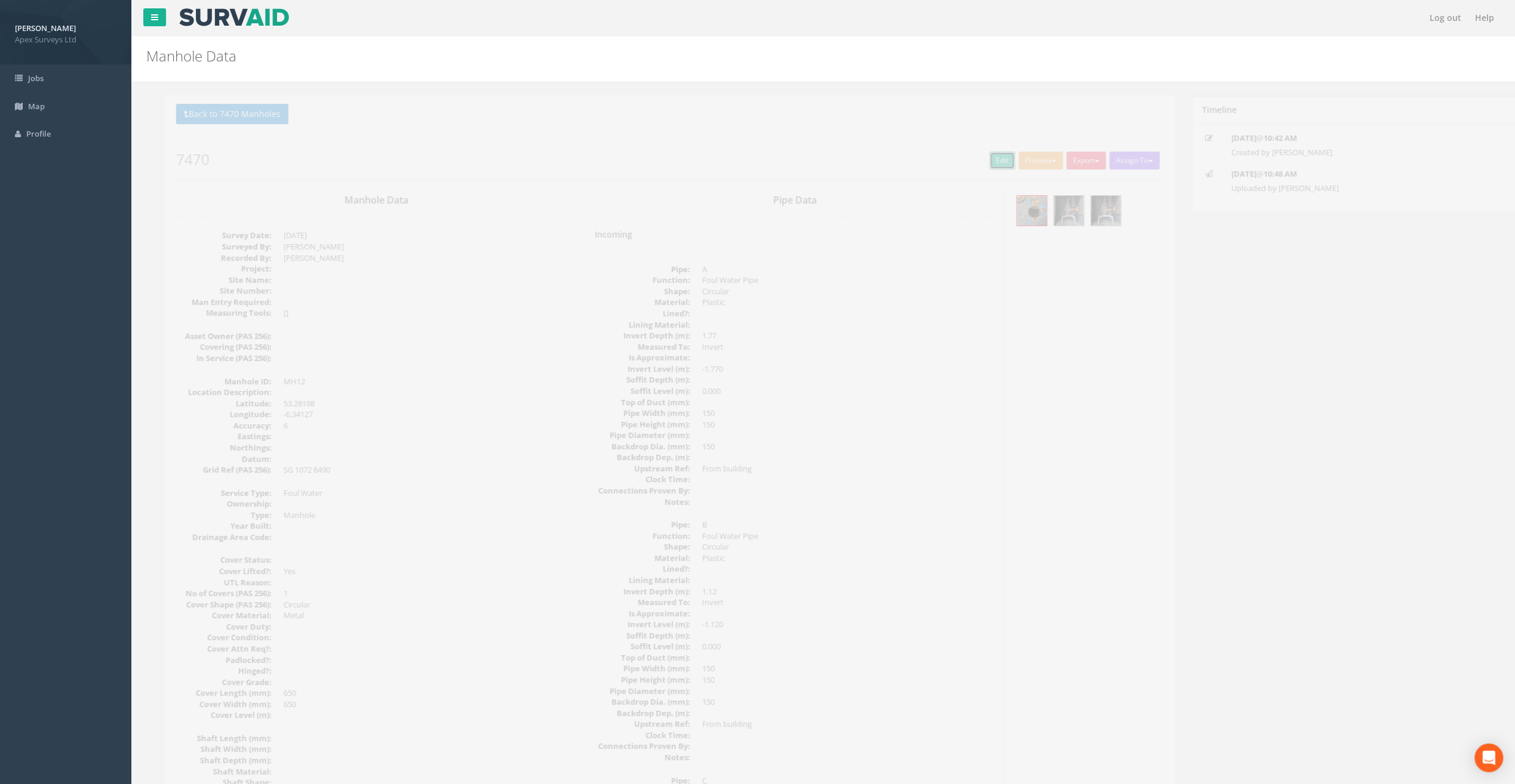
click at [981, 160] on link "Edit" at bounding box center [984, 160] width 25 height 18
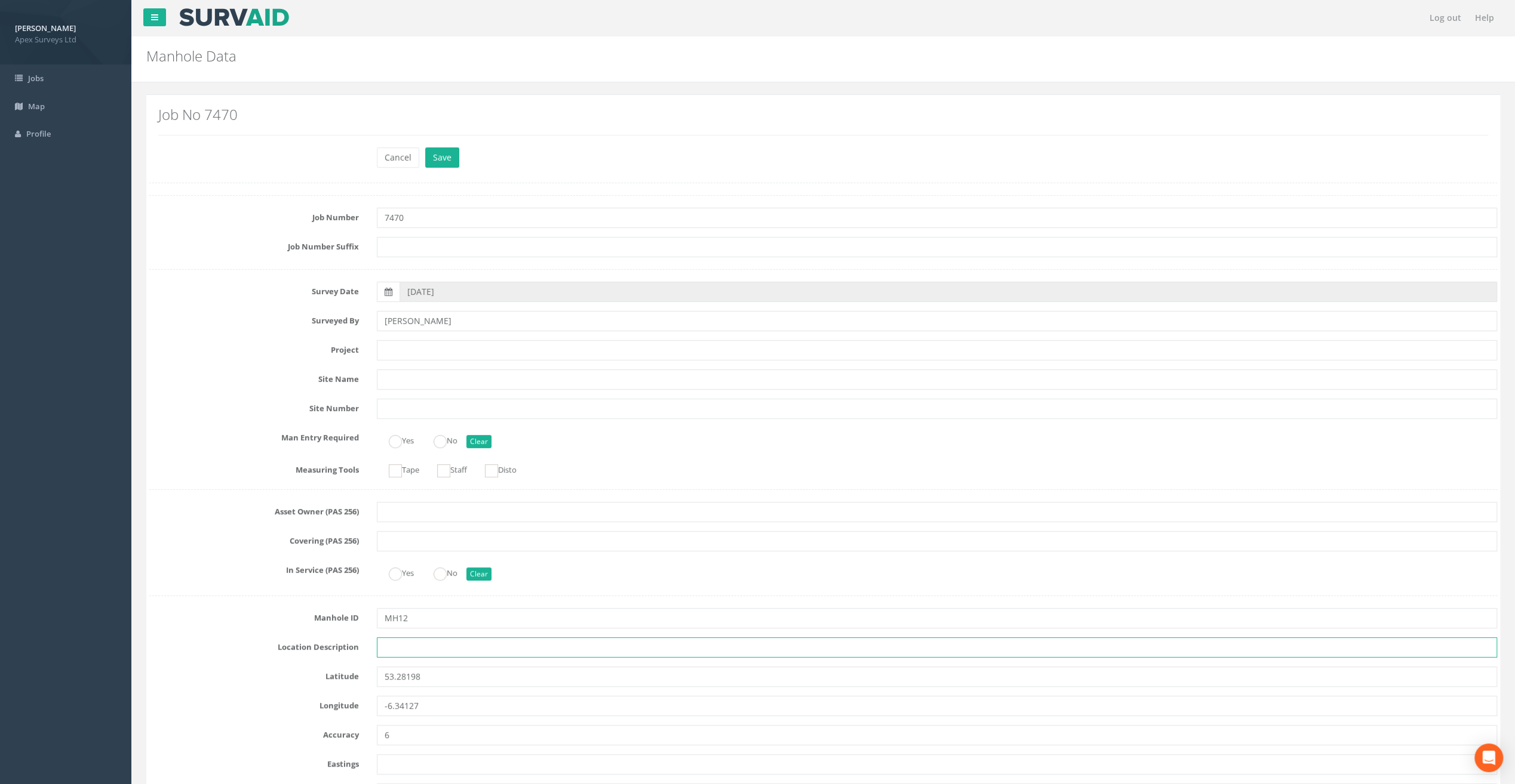
click at [390, 649] on input "text" at bounding box center [937, 647] width 1120 height 20
paste input "Firehouse Rd, [GEOGRAPHIC_DATA] 24"
type input "Firehouse Rd, [GEOGRAPHIC_DATA] 24"
click at [400, 355] on input "text" at bounding box center [937, 350] width 1120 height 20
paste input "The Speaker [PERSON_NAME]"
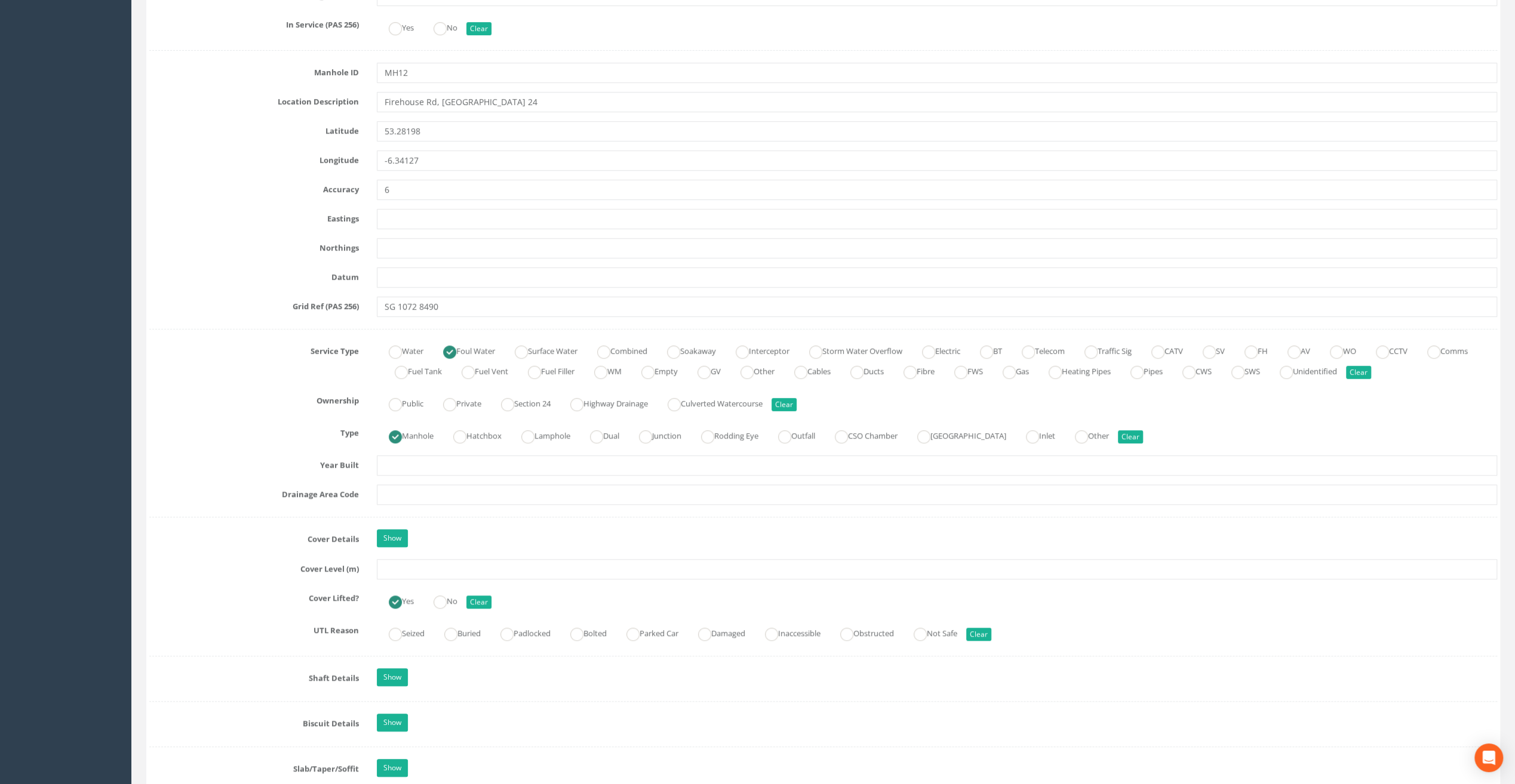
scroll to position [656, 0]
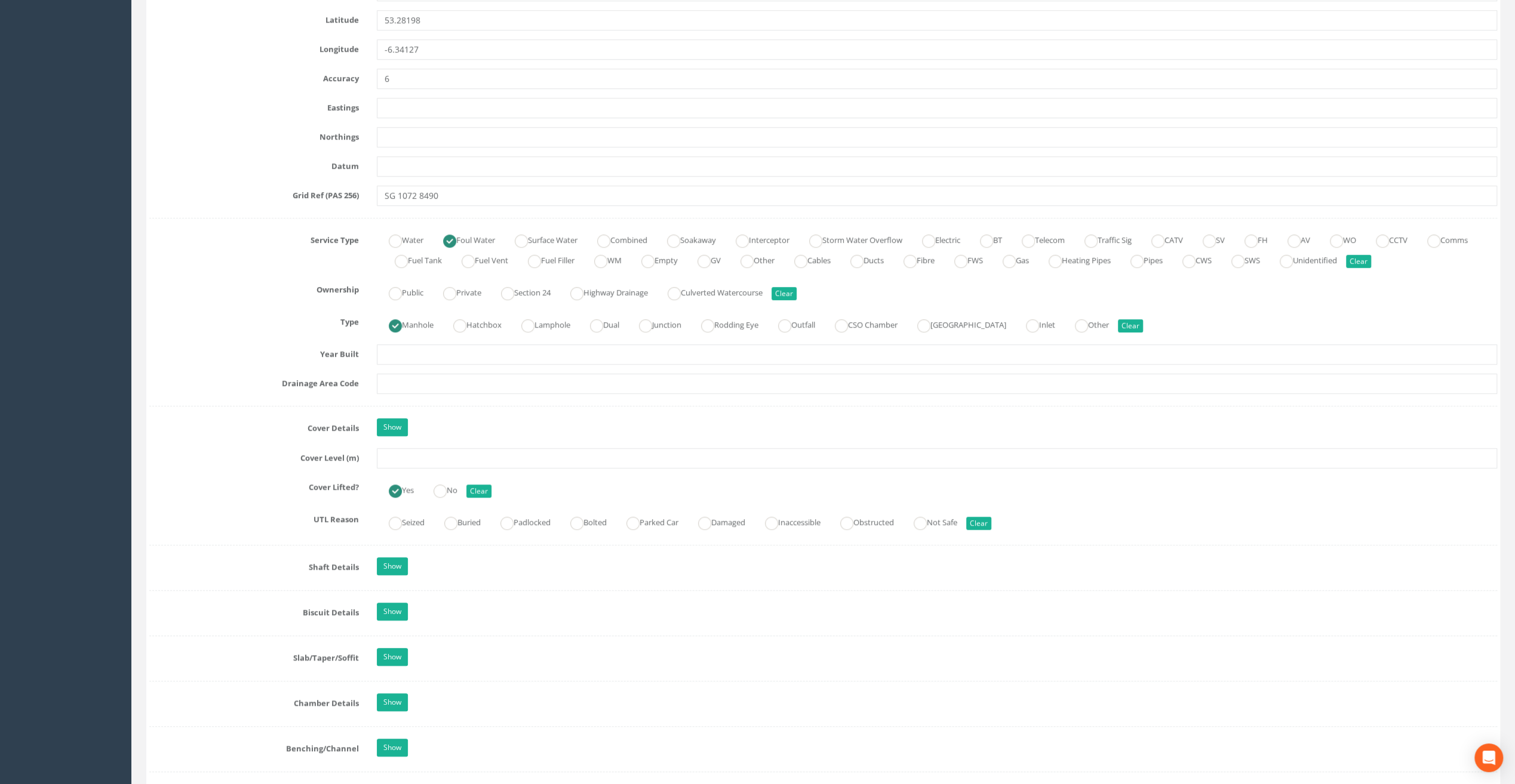
type input "The Speaker [PERSON_NAME]"
click at [409, 457] on input "text" at bounding box center [937, 458] width 1120 height 20
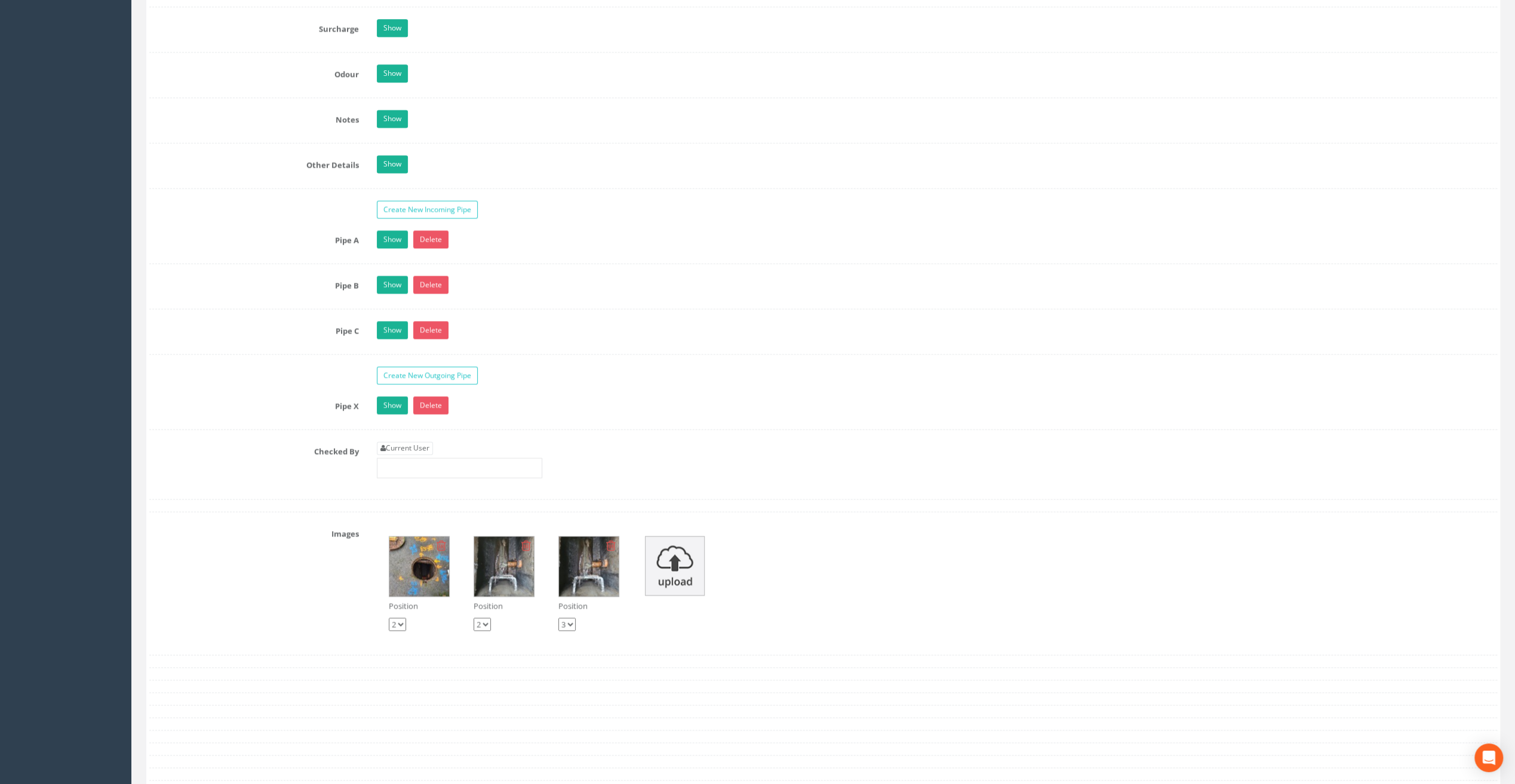
scroll to position [1731, 0]
type input "83.36"
click at [412, 441] on link "Current User" at bounding box center [405, 447] width 57 height 13
type input "[PERSON_NAME]"
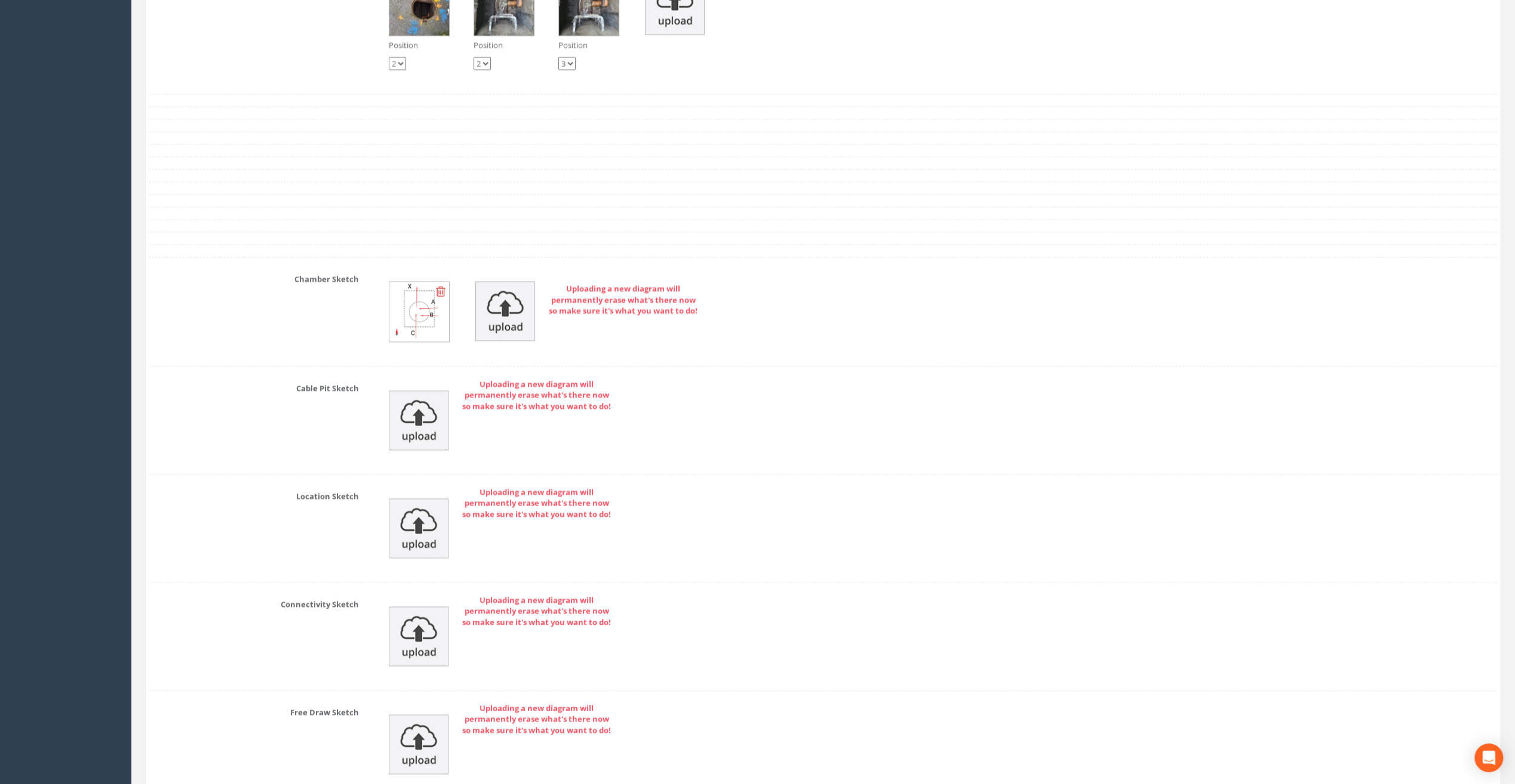
scroll to position [2387, 0]
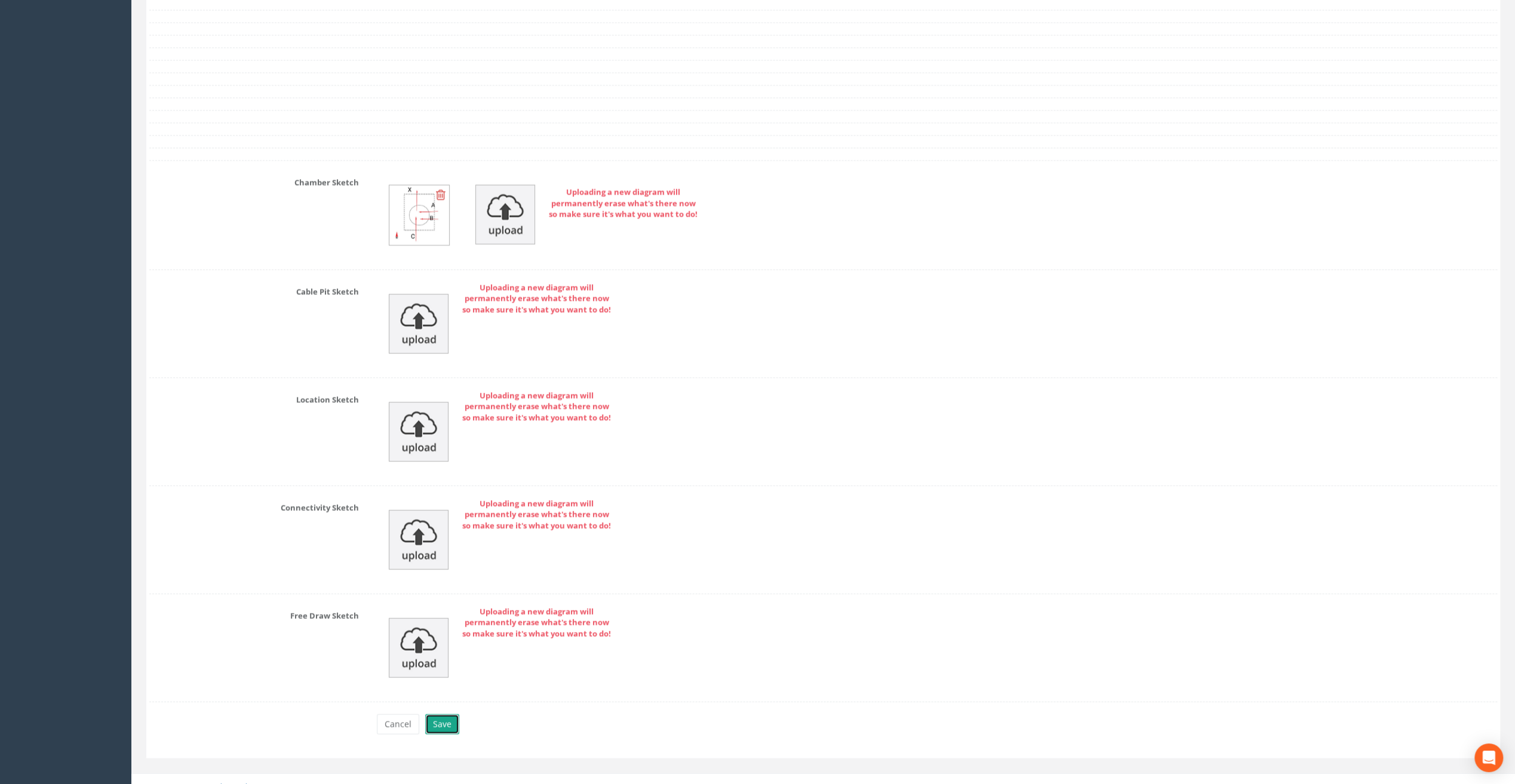
click at [446, 715] on button "Save" at bounding box center [442, 725] width 34 height 20
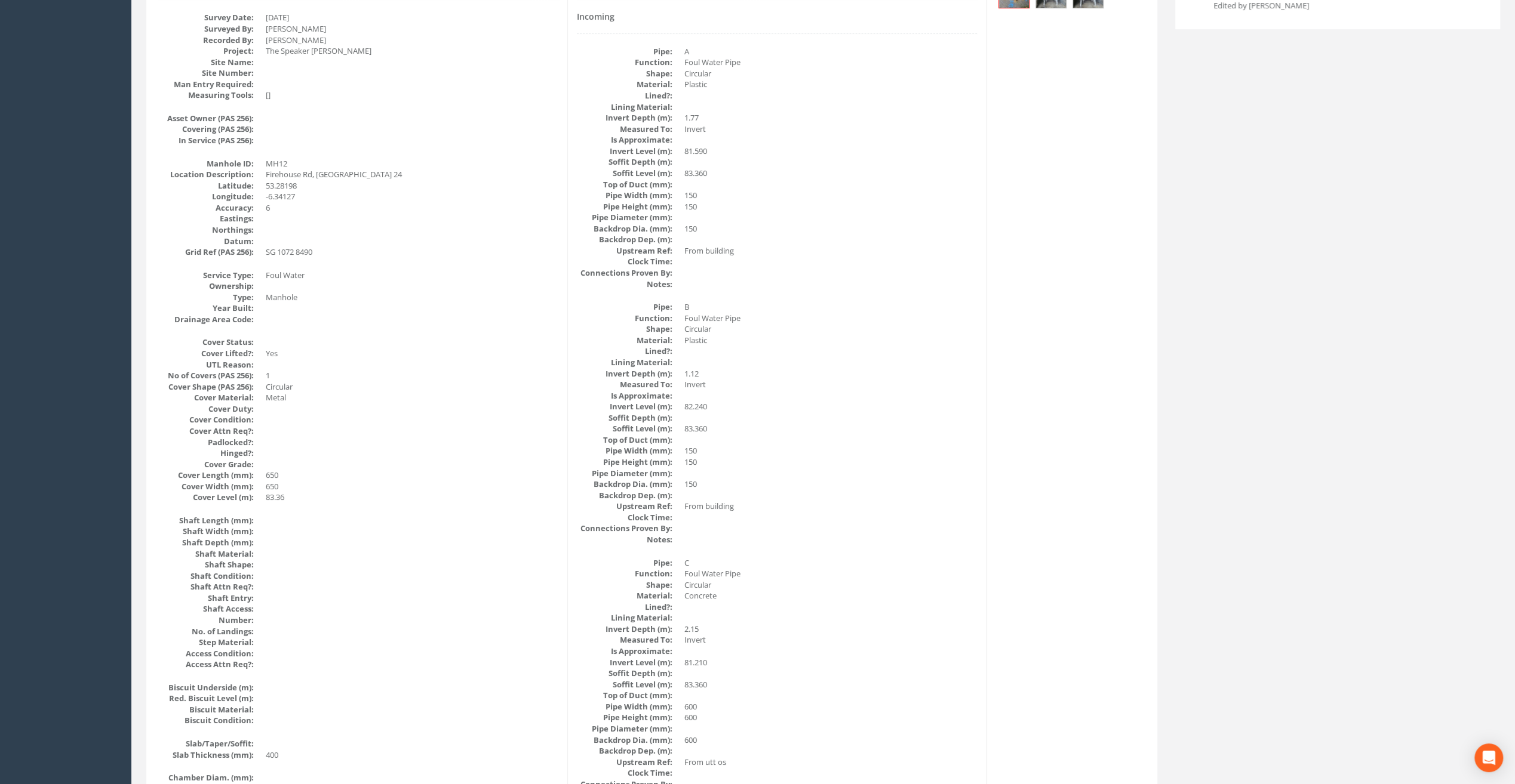
scroll to position [0, 0]
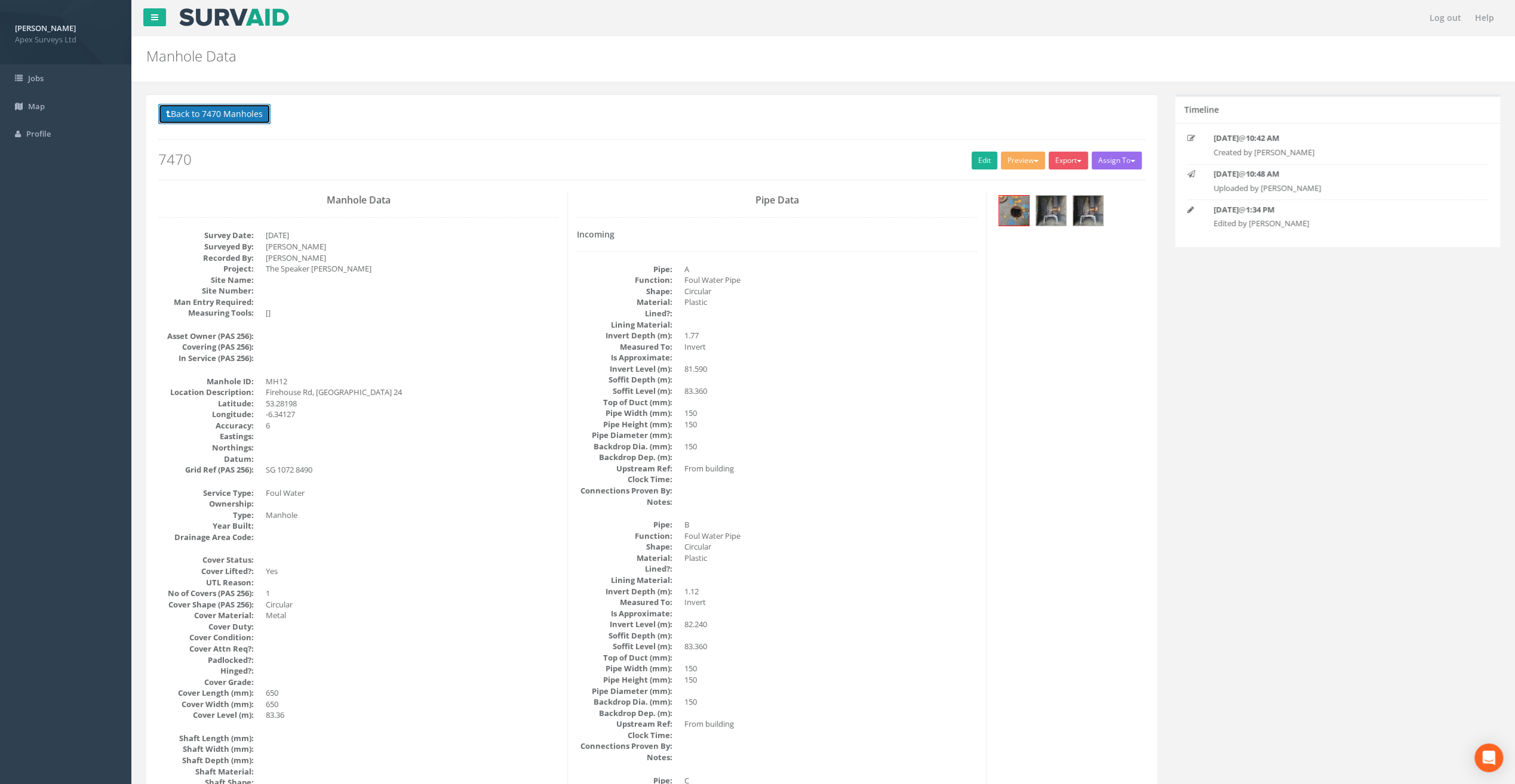
click at [222, 114] on button "Back to 7470 Manholes" at bounding box center [214, 114] width 112 height 20
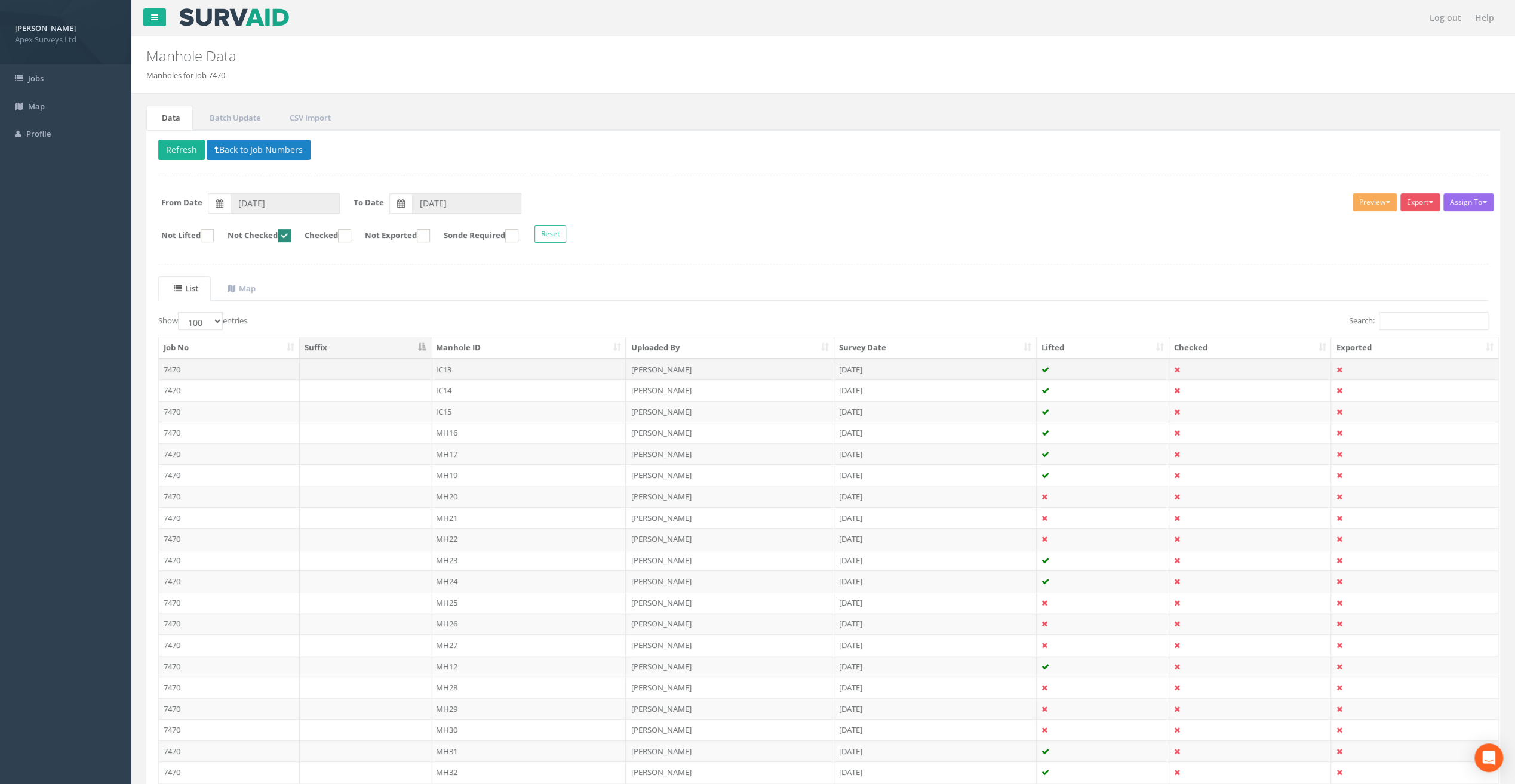
click at [440, 368] on td "IC13" at bounding box center [529, 370] width 195 height 21
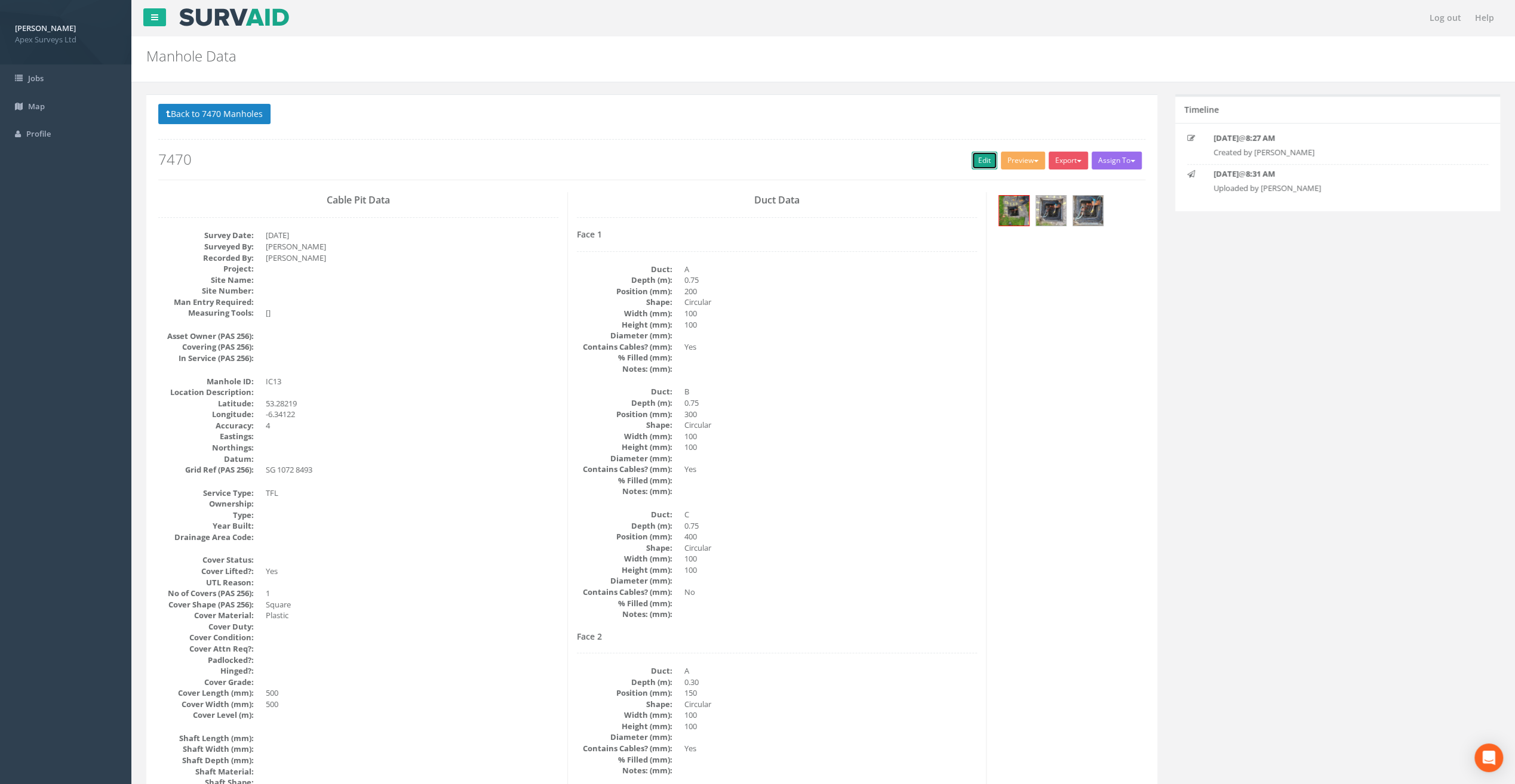
click at [977, 157] on link "Edit" at bounding box center [984, 160] width 25 height 18
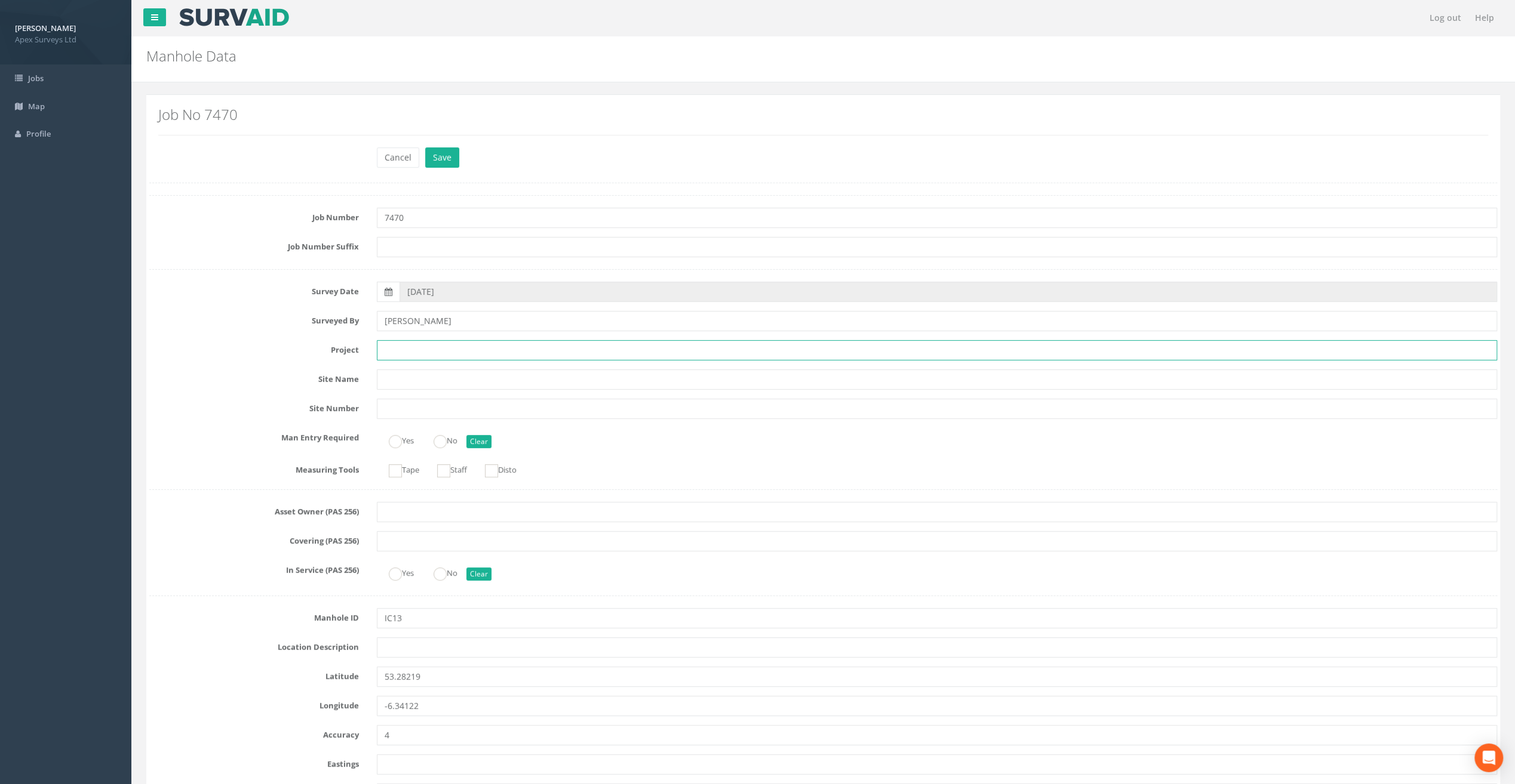
click at [404, 344] on input "text" at bounding box center [937, 350] width 1120 height 20
paste input "The Speaker [PERSON_NAME]"
type input "The Speaker [PERSON_NAME]"
click at [419, 649] on input "text" at bounding box center [937, 647] width 1120 height 20
paste input "Firehouse Rd, [GEOGRAPHIC_DATA] 24"
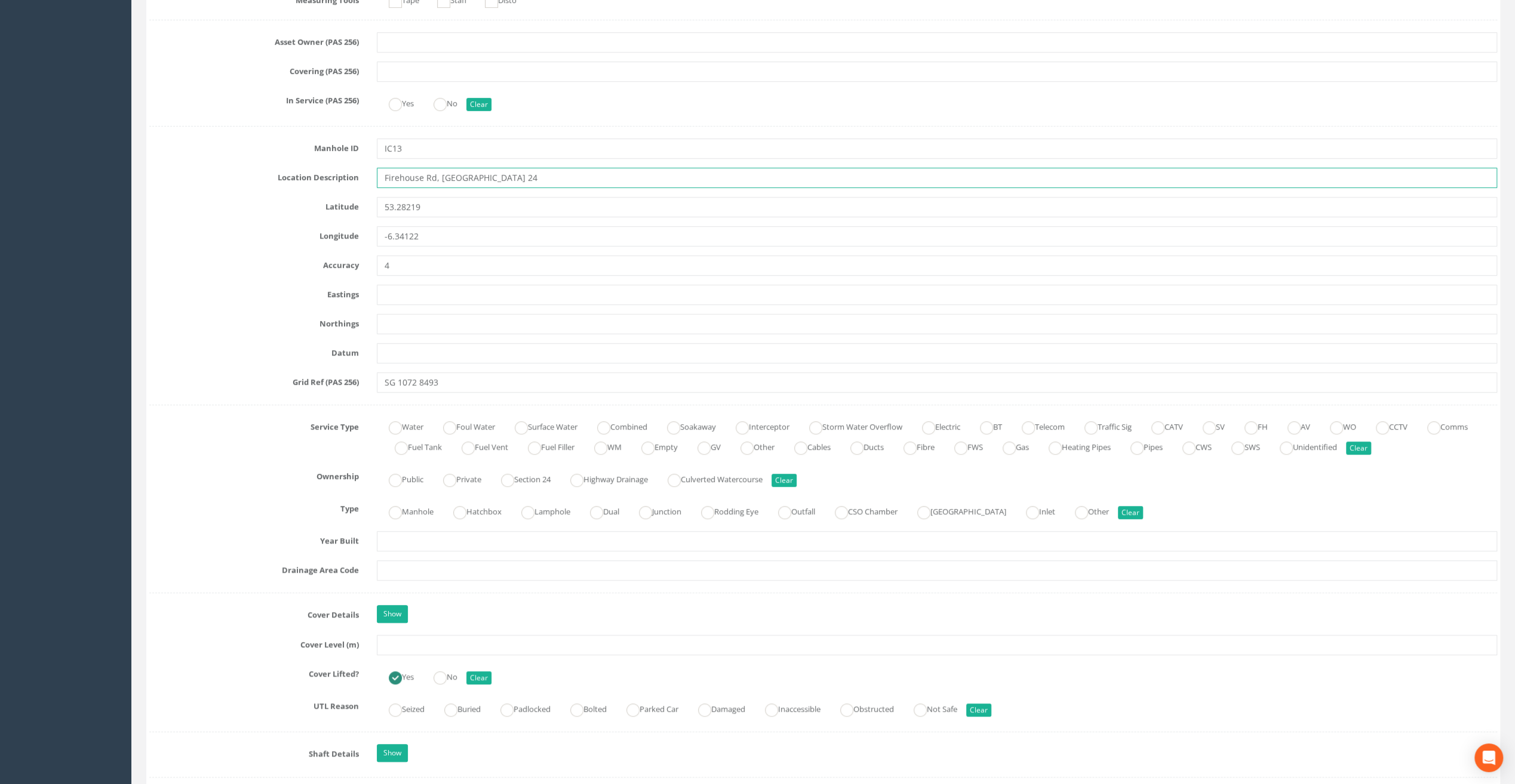
scroll to position [537, 0]
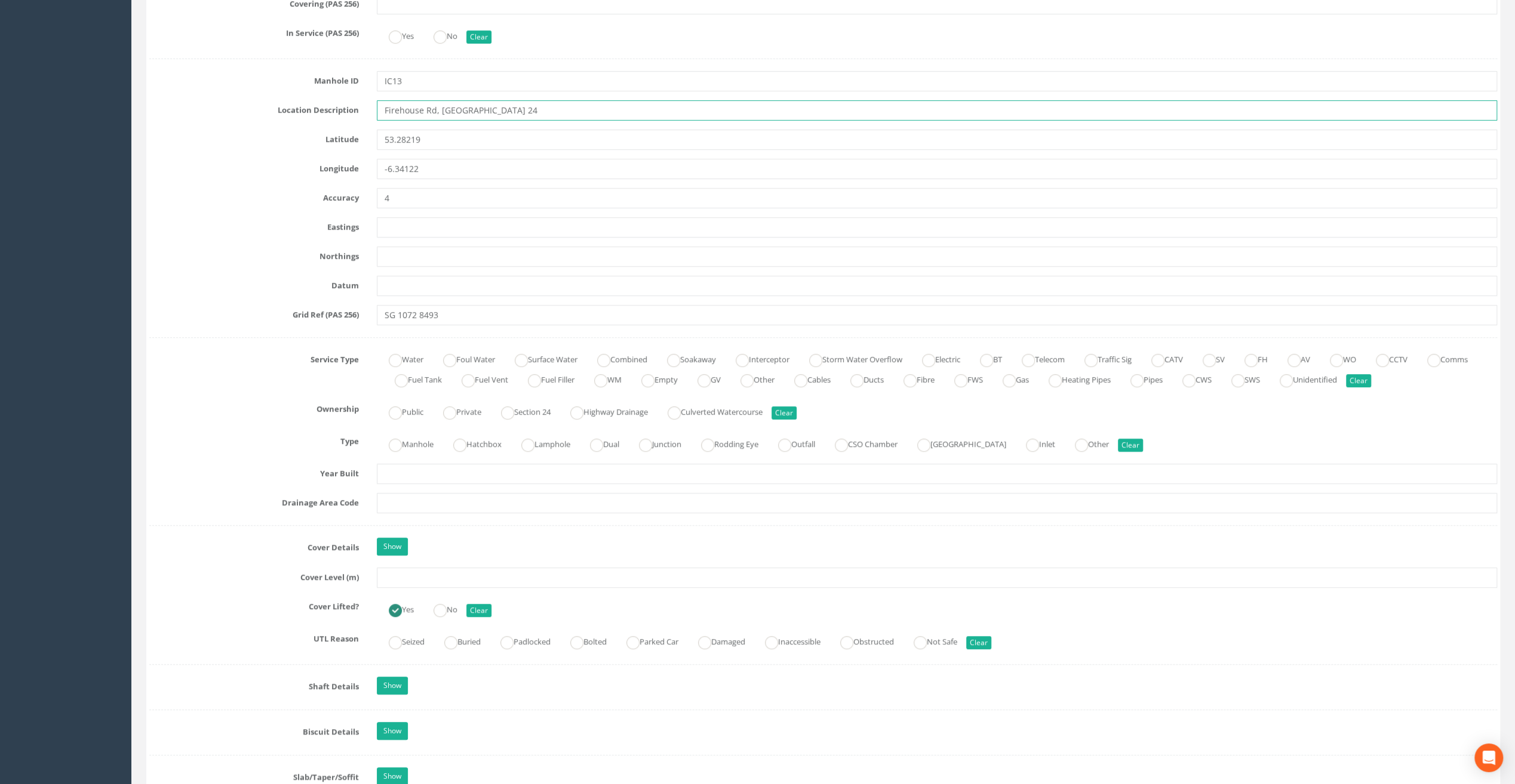
type input "Firehouse Rd, [GEOGRAPHIC_DATA] 24"
click at [390, 569] on input "text" at bounding box center [937, 577] width 1120 height 20
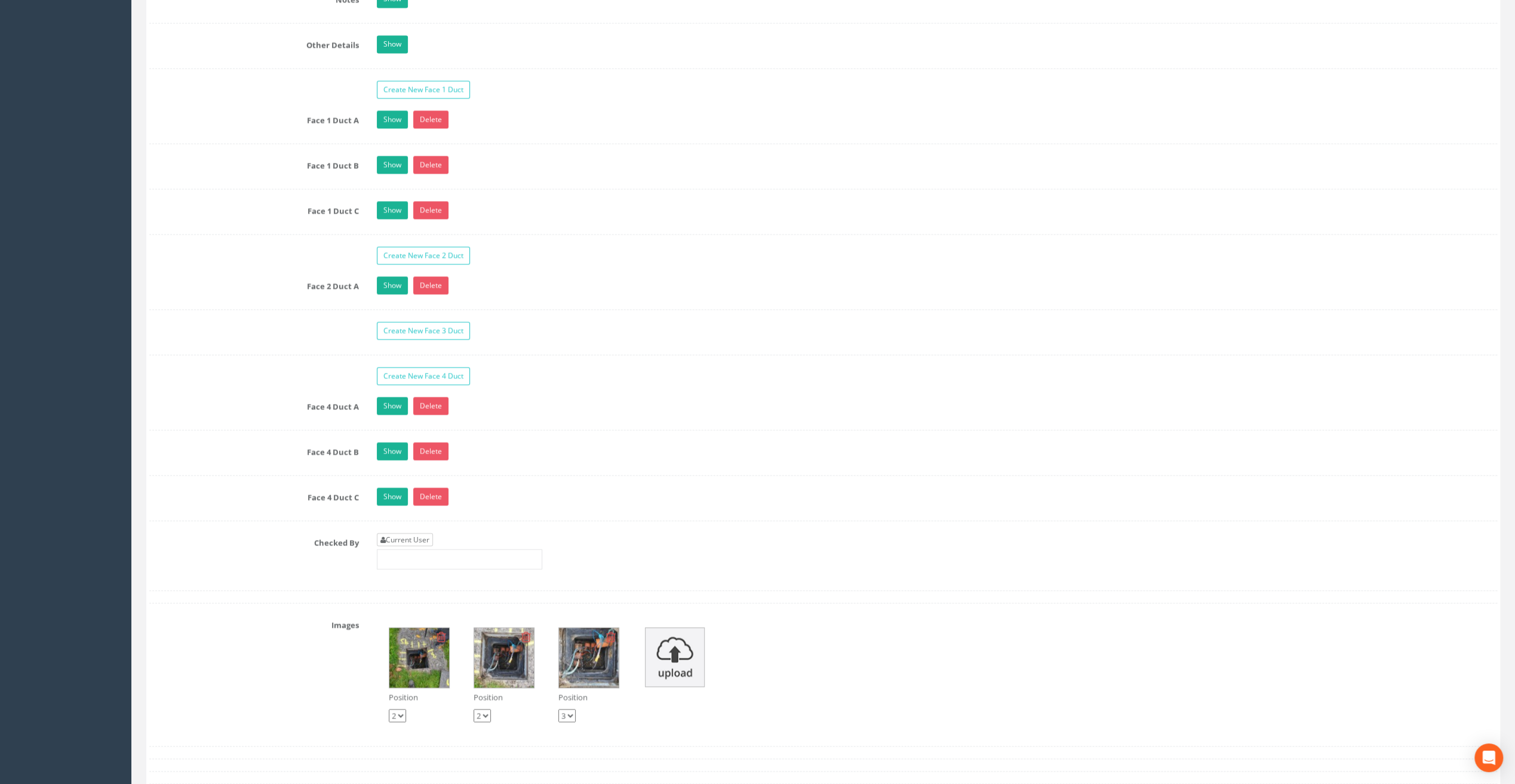
type input "82.89"
click at [407, 533] on link "Current User" at bounding box center [405, 539] width 57 height 13
type input "[PERSON_NAME]"
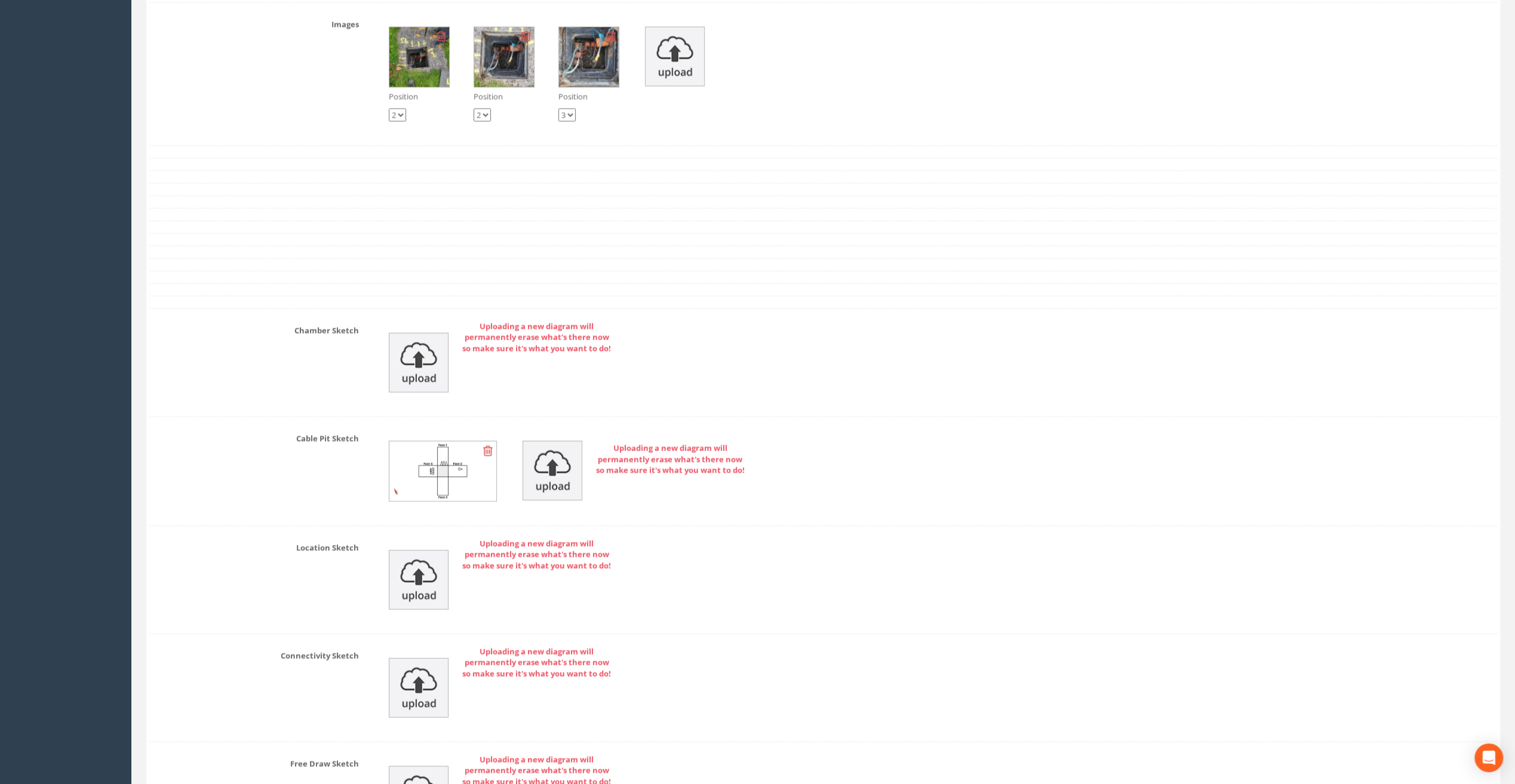
scroll to position [2597, 0]
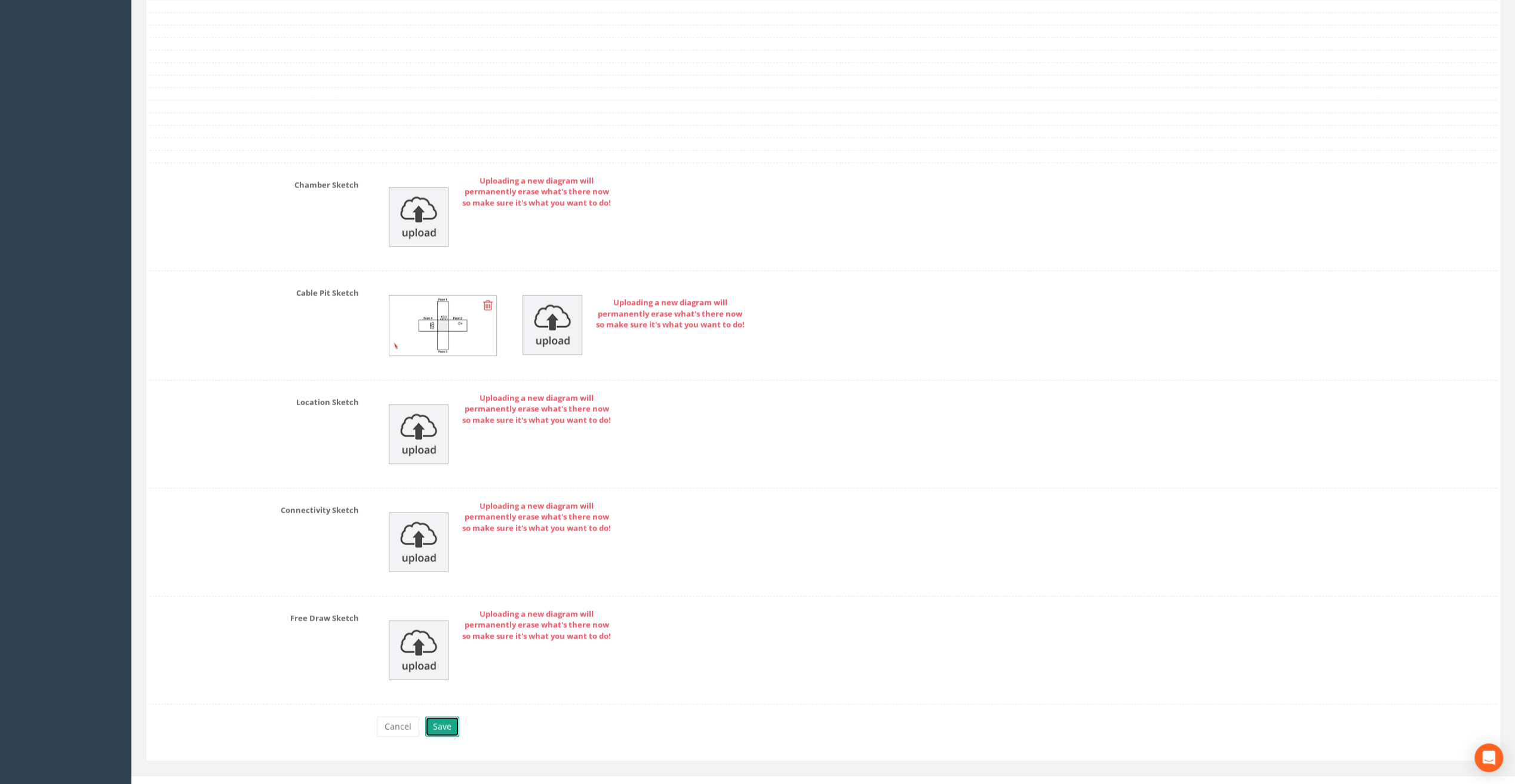
click at [437, 717] on button "Save" at bounding box center [442, 726] width 34 height 20
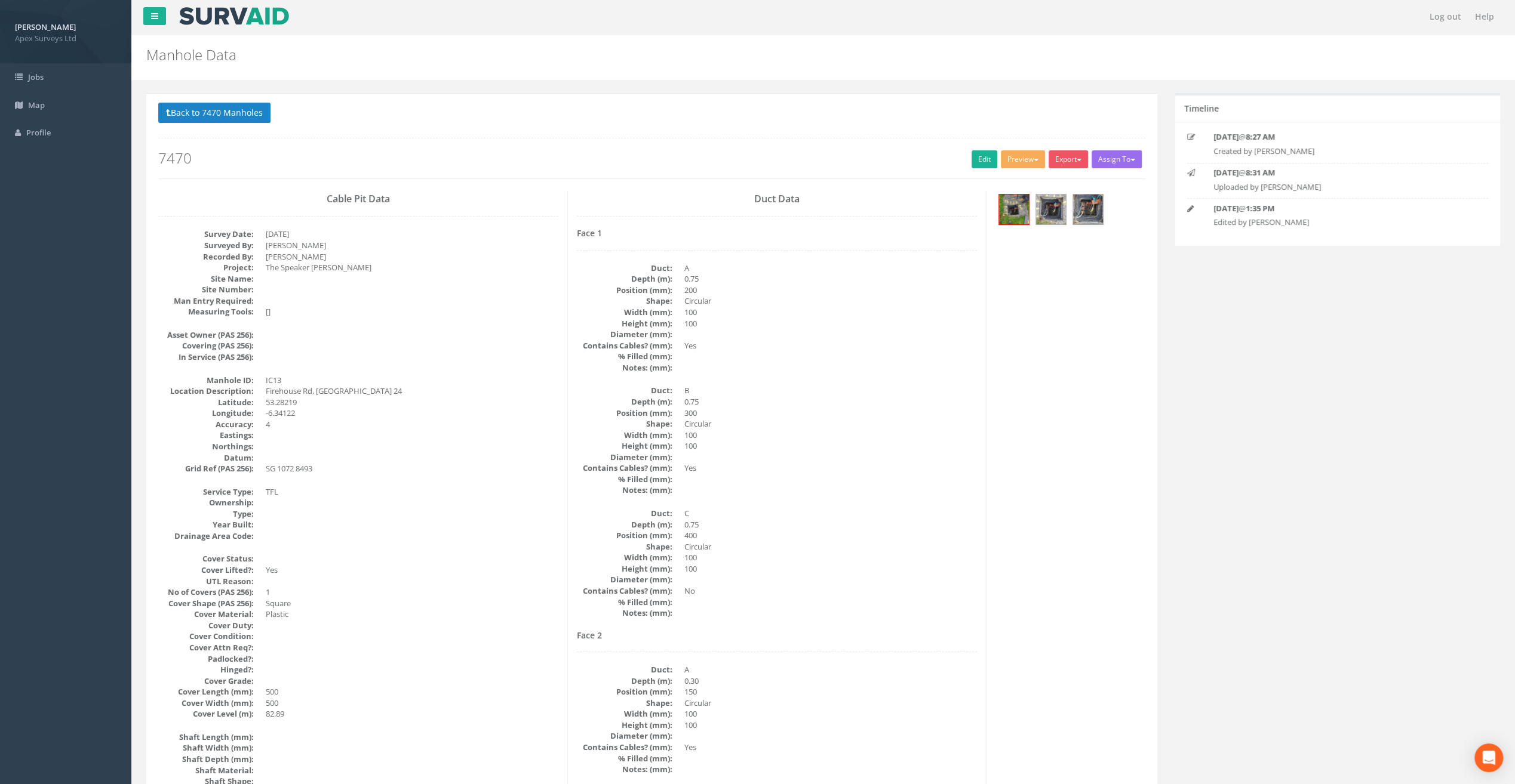
scroll to position [0, 0]
click at [198, 111] on button "Back to 7470 Manholes" at bounding box center [214, 114] width 112 height 20
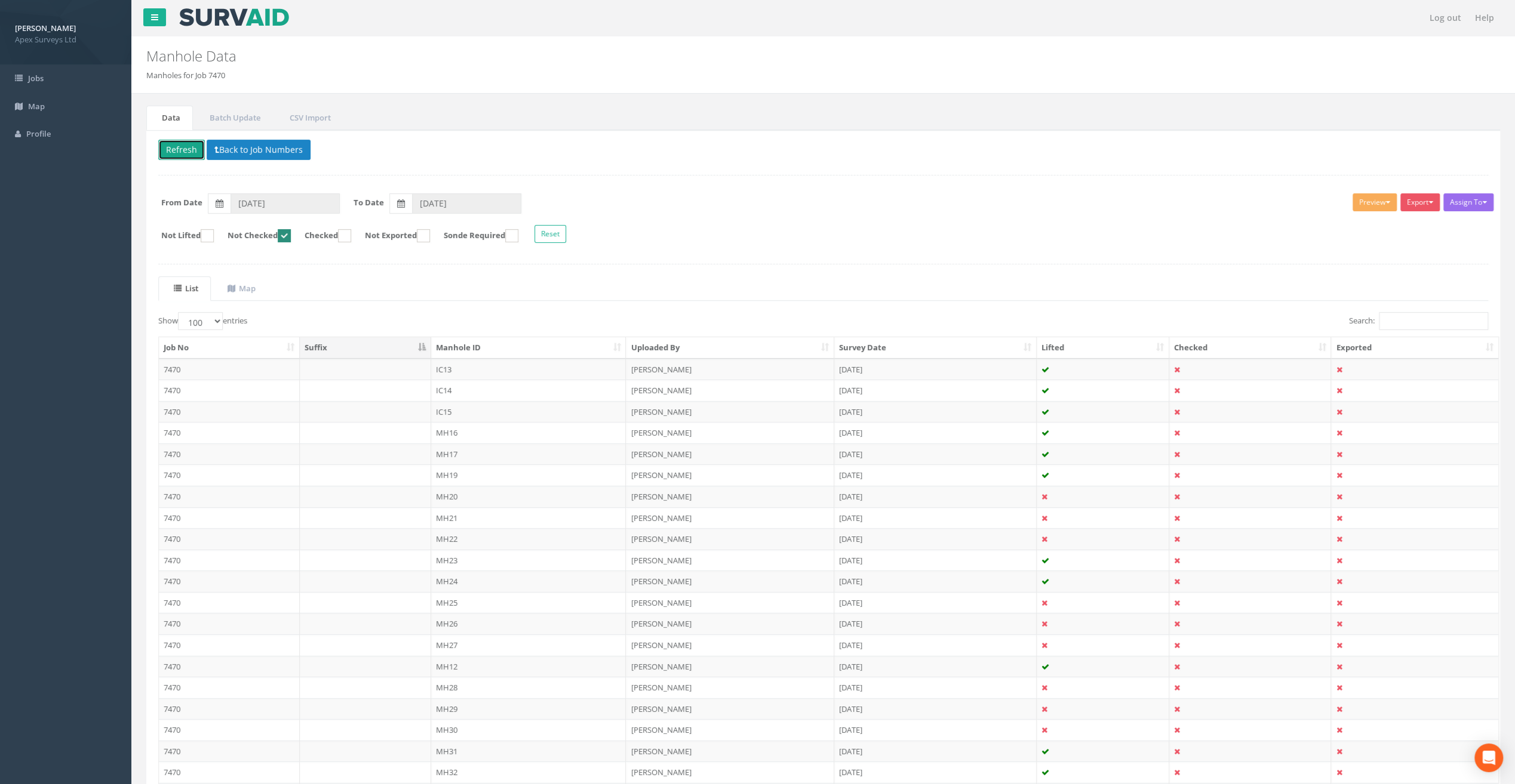
click at [180, 146] on button "Refresh" at bounding box center [181, 149] width 47 height 20
click at [450, 368] on td "IC14" at bounding box center [529, 370] width 195 height 21
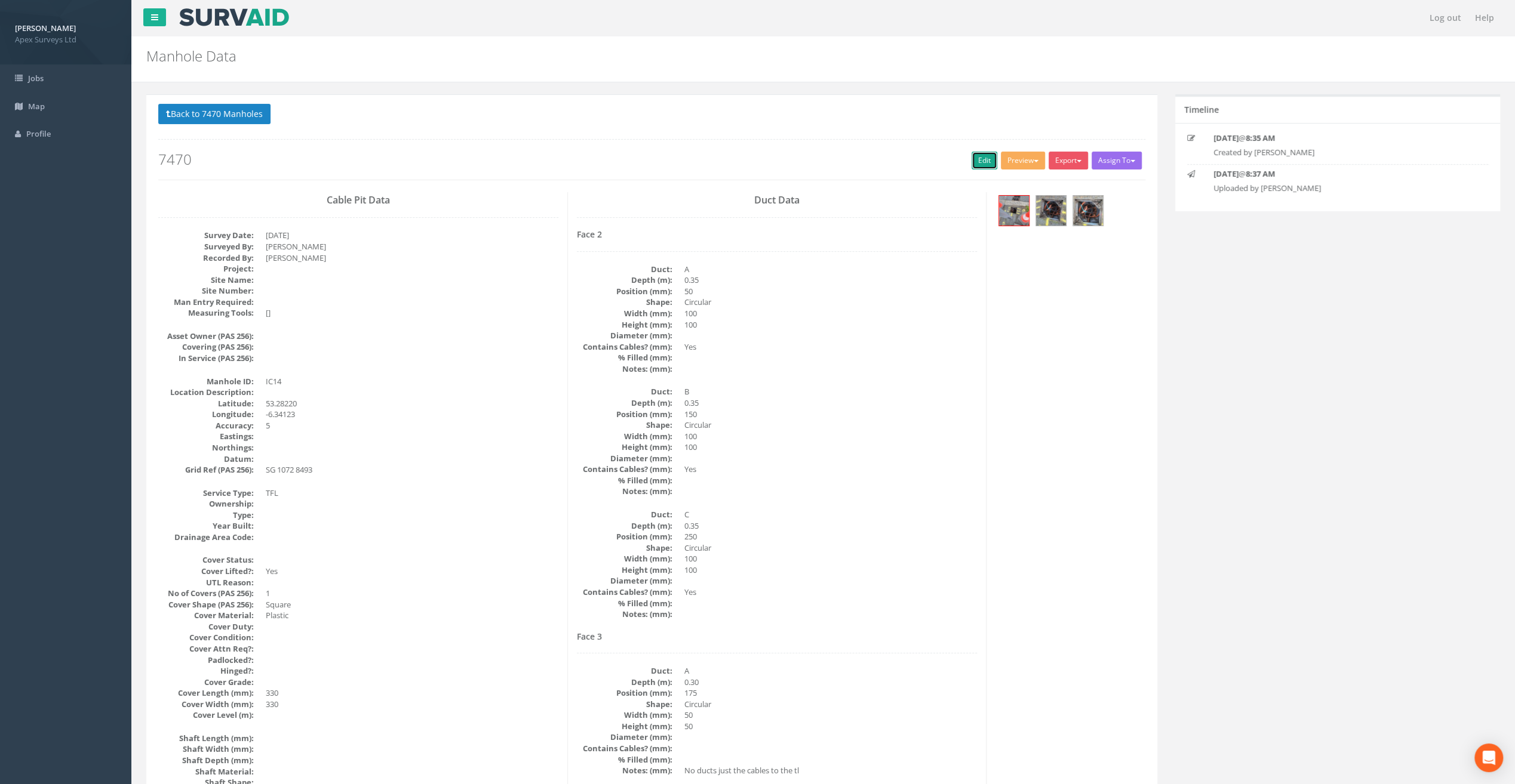
click at [976, 154] on link "Edit" at bounding box center [984, 160] width 25 height 18
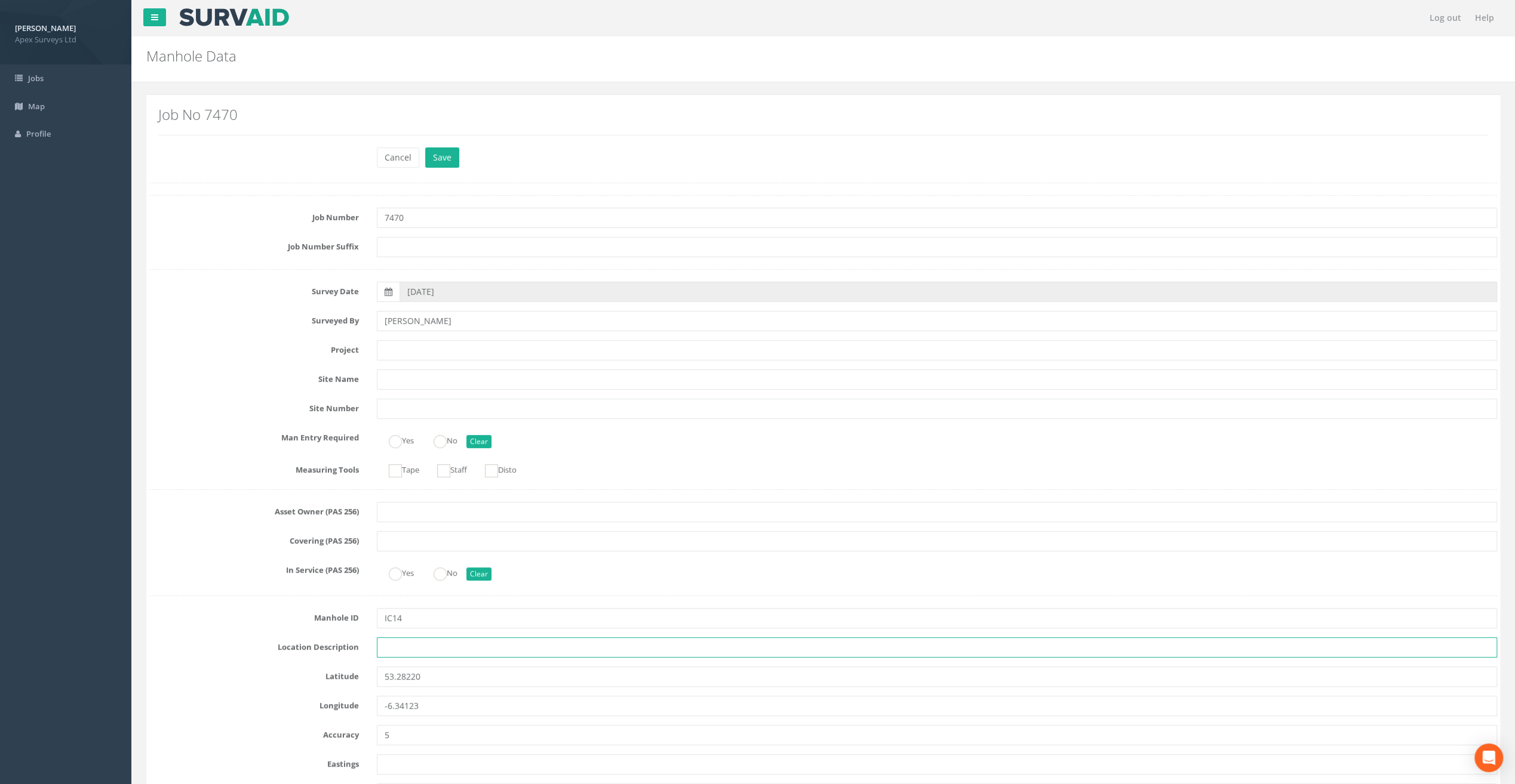
click at [404, 645] on input "text" at bounding box center [937, 647] width 1120 height 20
paste input "Firehouse Rd, [GEOGRAPHIC_DATA] 24"
type input "Firehouse Rd, [GEOGRAPHIC_DATA] 24"
click at [409, 347] on input "text" at bounding box center [937, 350] width 1120 height 20
paste input "The Speaker [PERSON_NAME]"
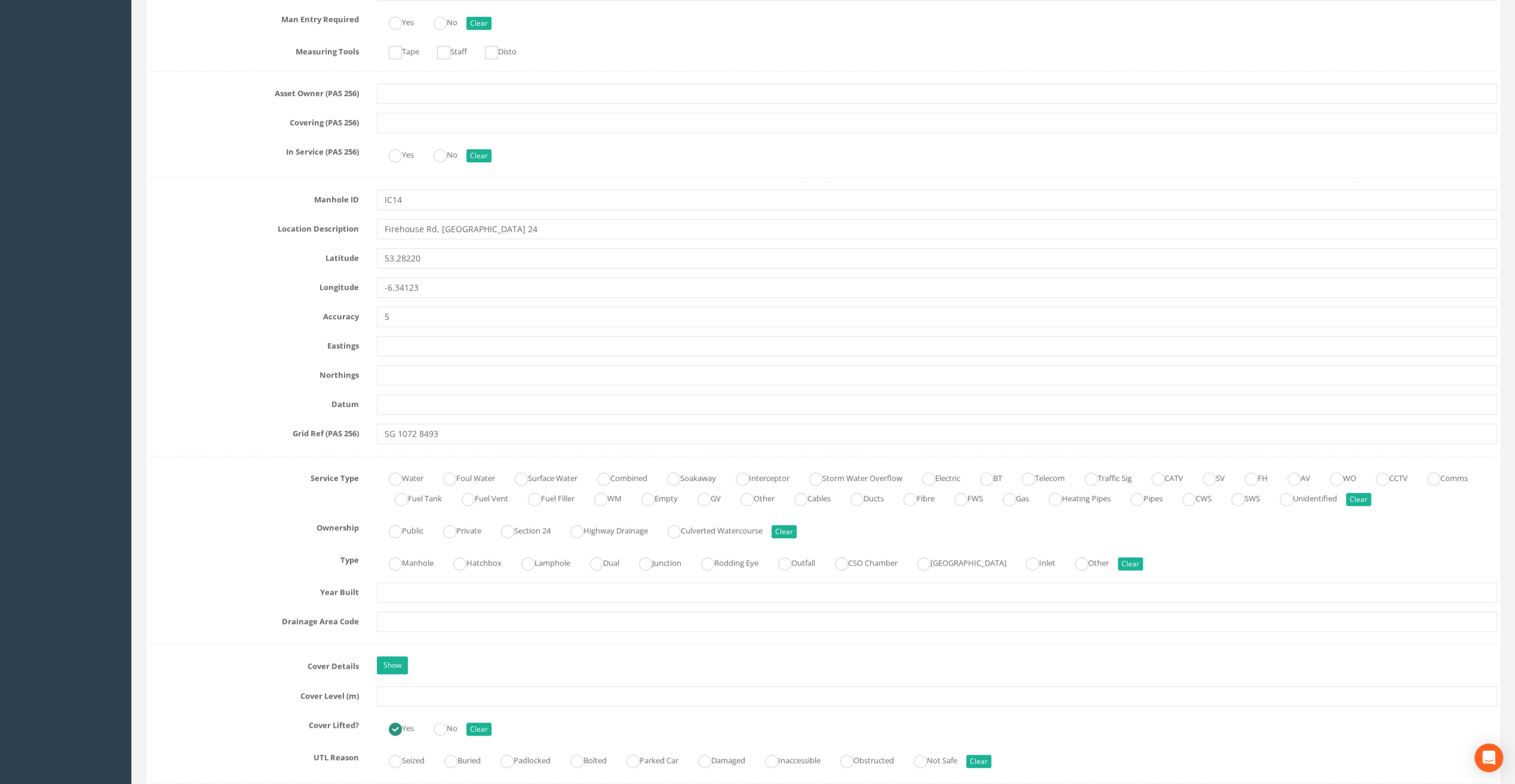
scroll to position [478, 0]
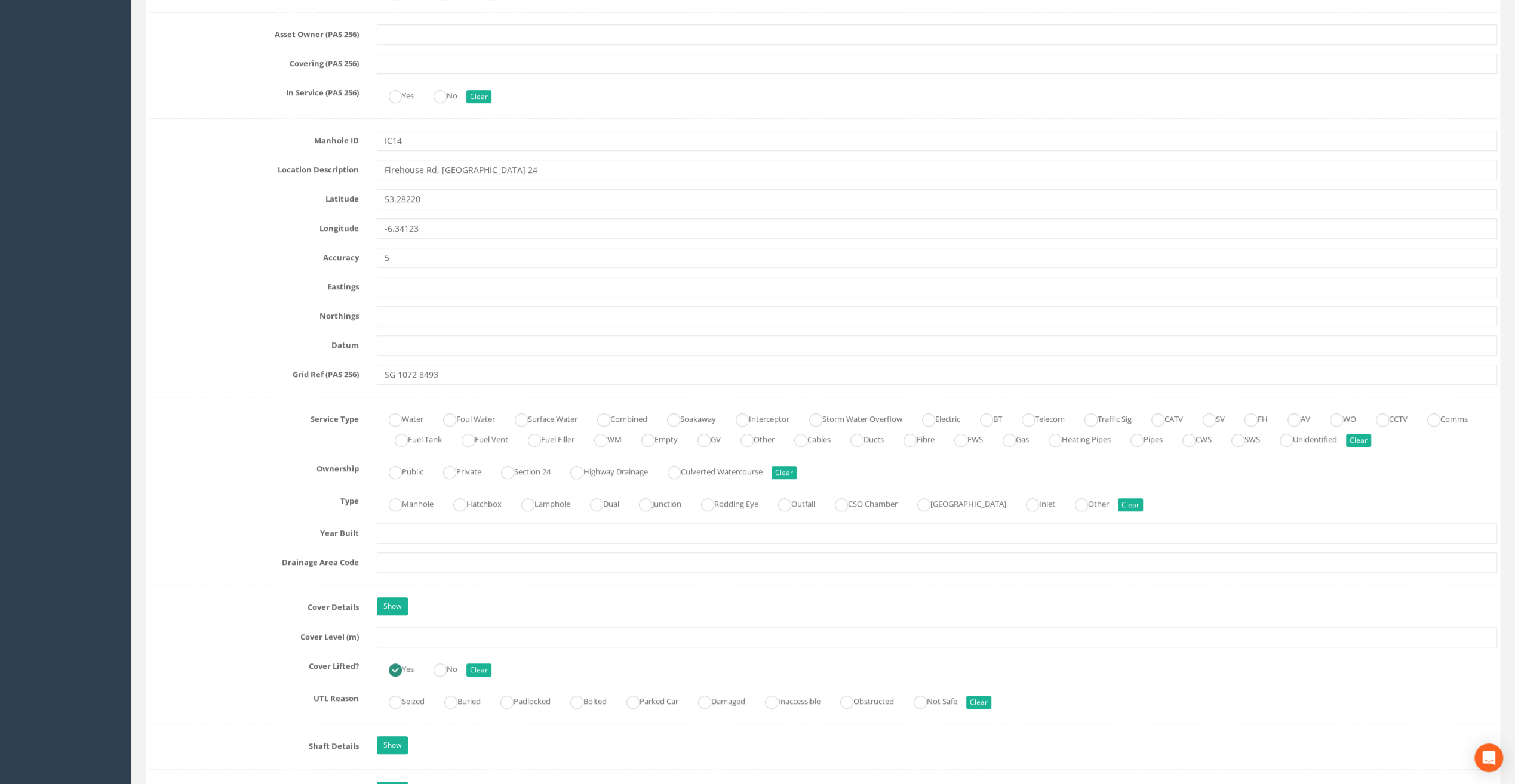
type input "The Speaker [PERSON_NAME]"
click at [388, 627] on input "text" at bounding box center [937, 637] width 1120 height 20
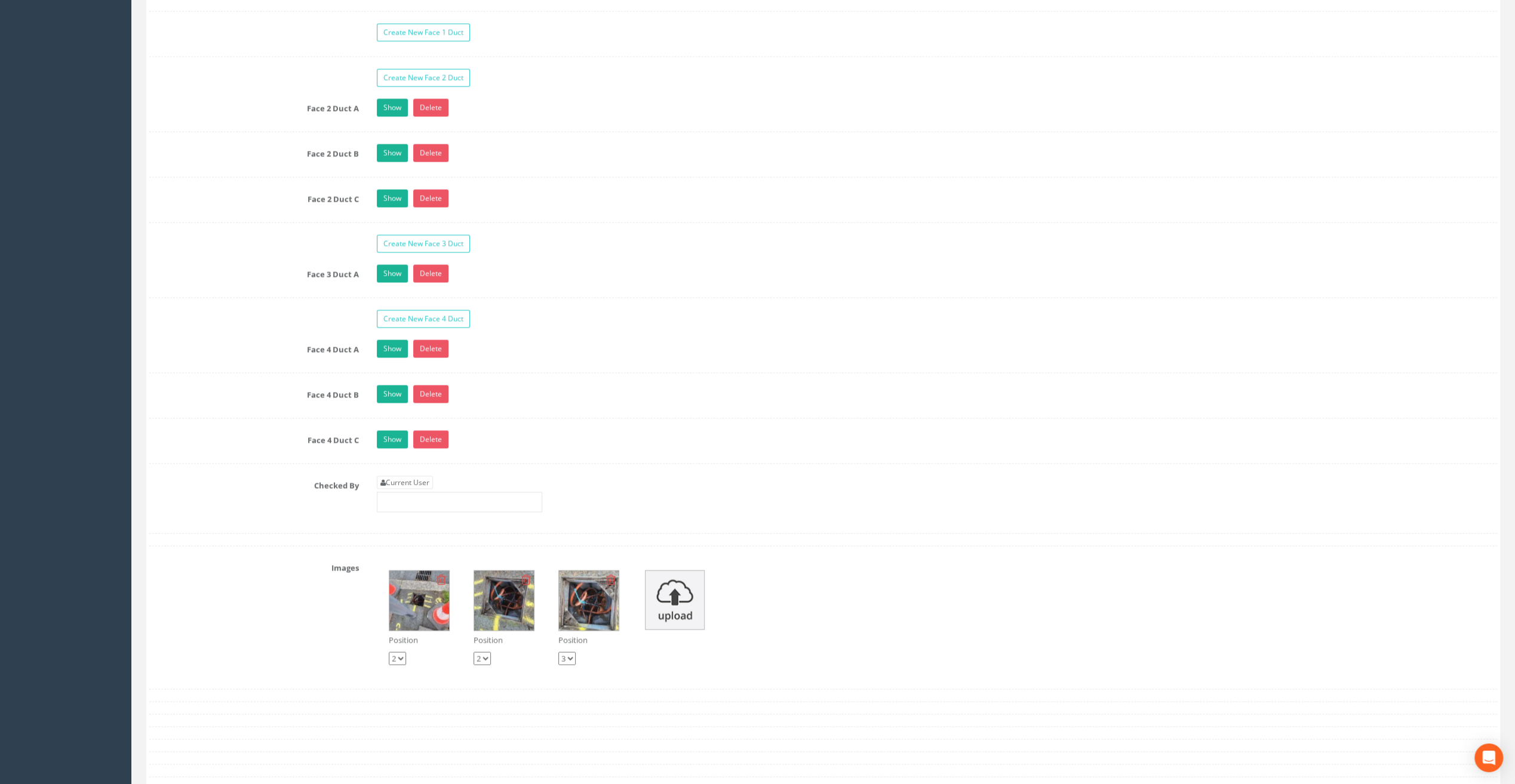
scroll to position [1910, 0]
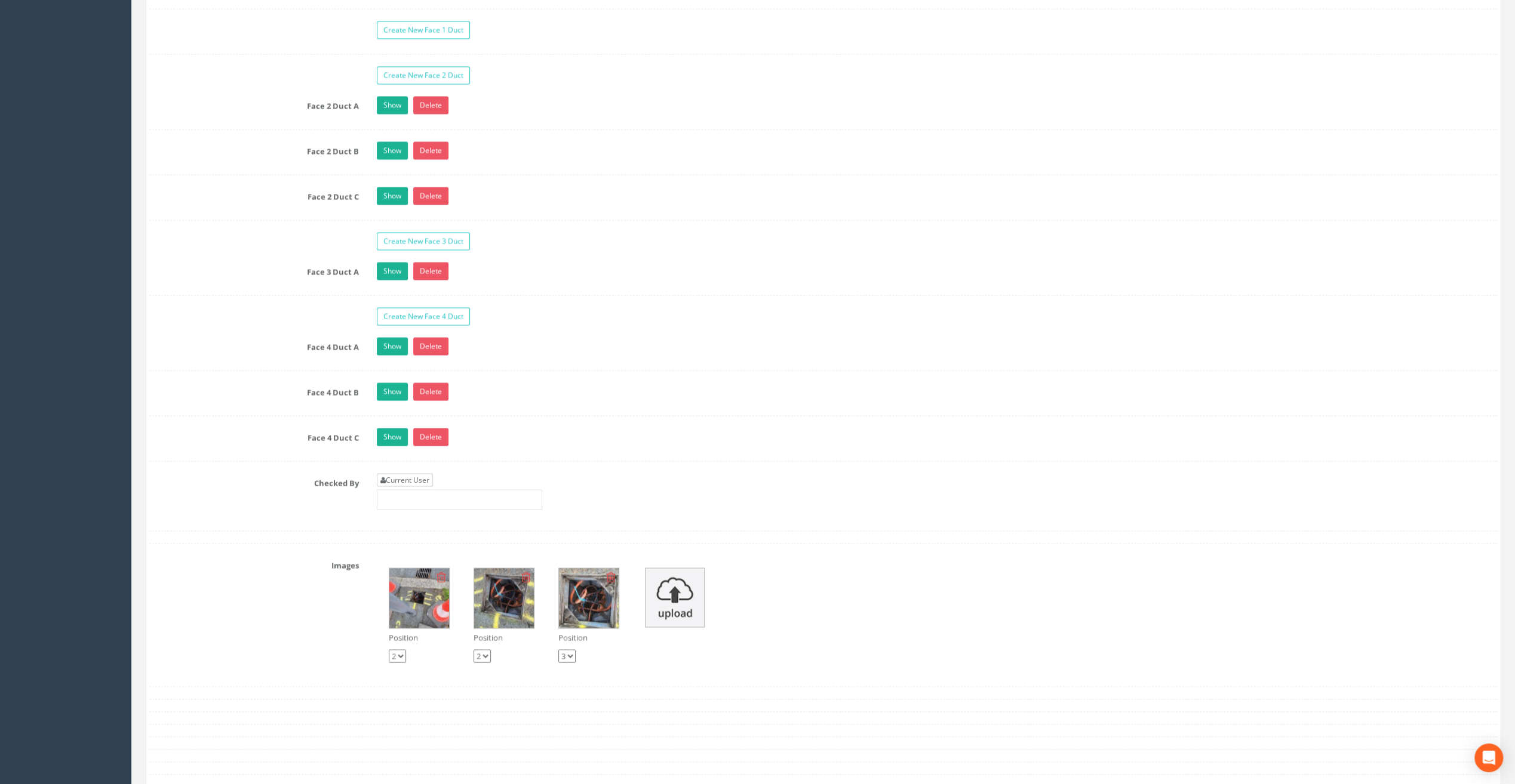
type input "82.88"
click at [398, 473] on link "Current User" at bounding box center [405, 479] width 57 height 13
type input "[PERSON_NAME]"
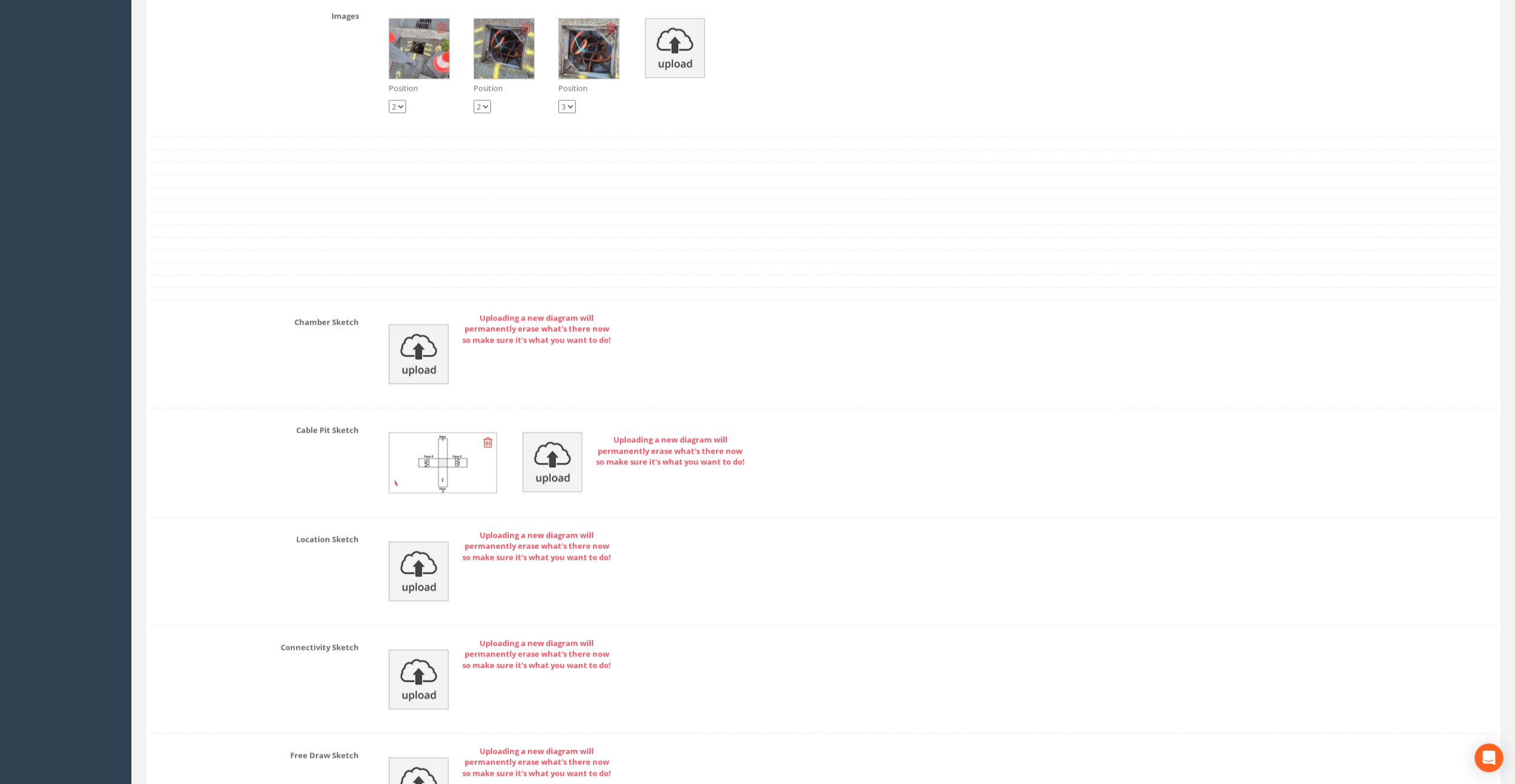
scroll to position [2597, 0]
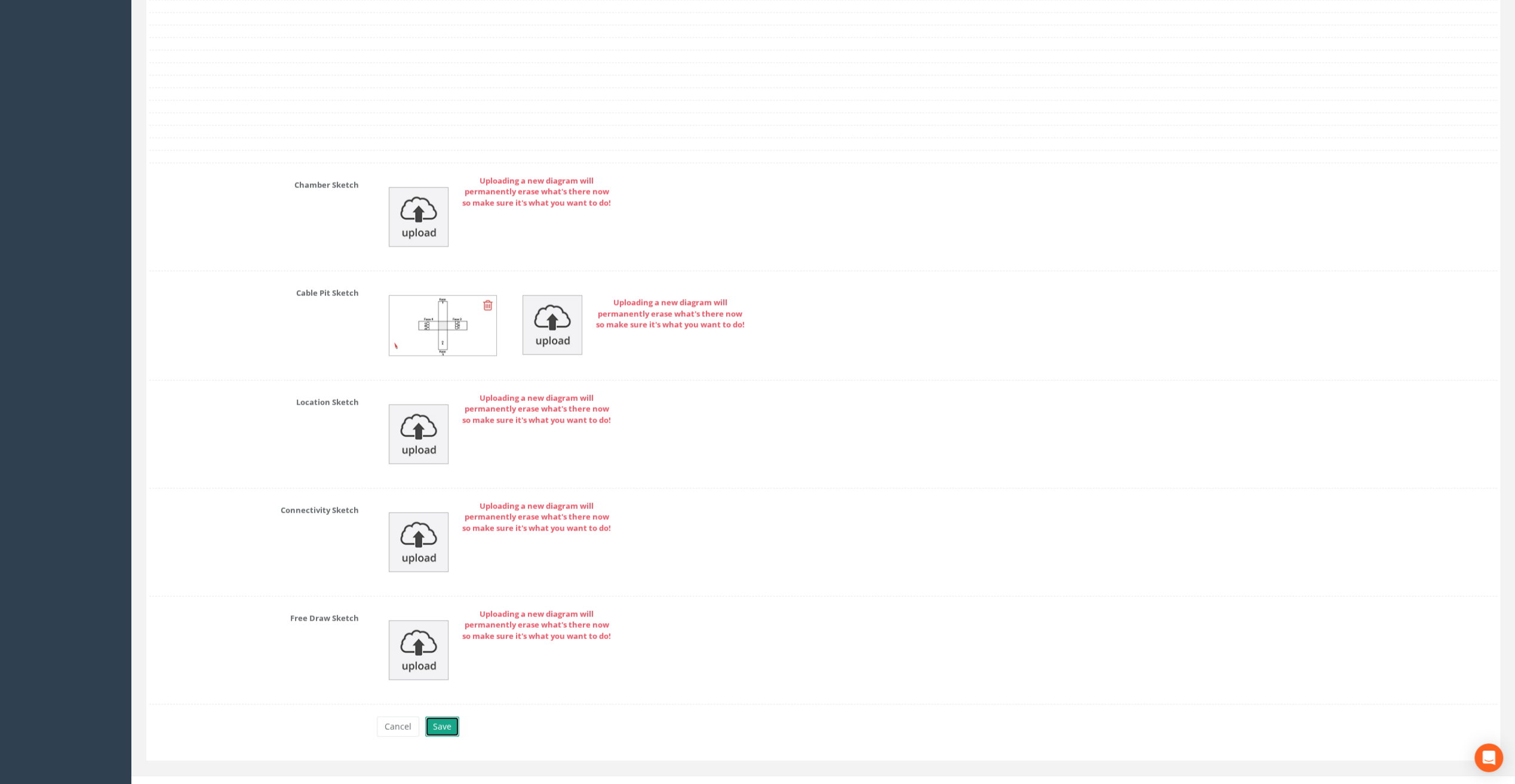
click at [441, 717] on button "Save" at bounding box center [442, 726] width 34 height 20
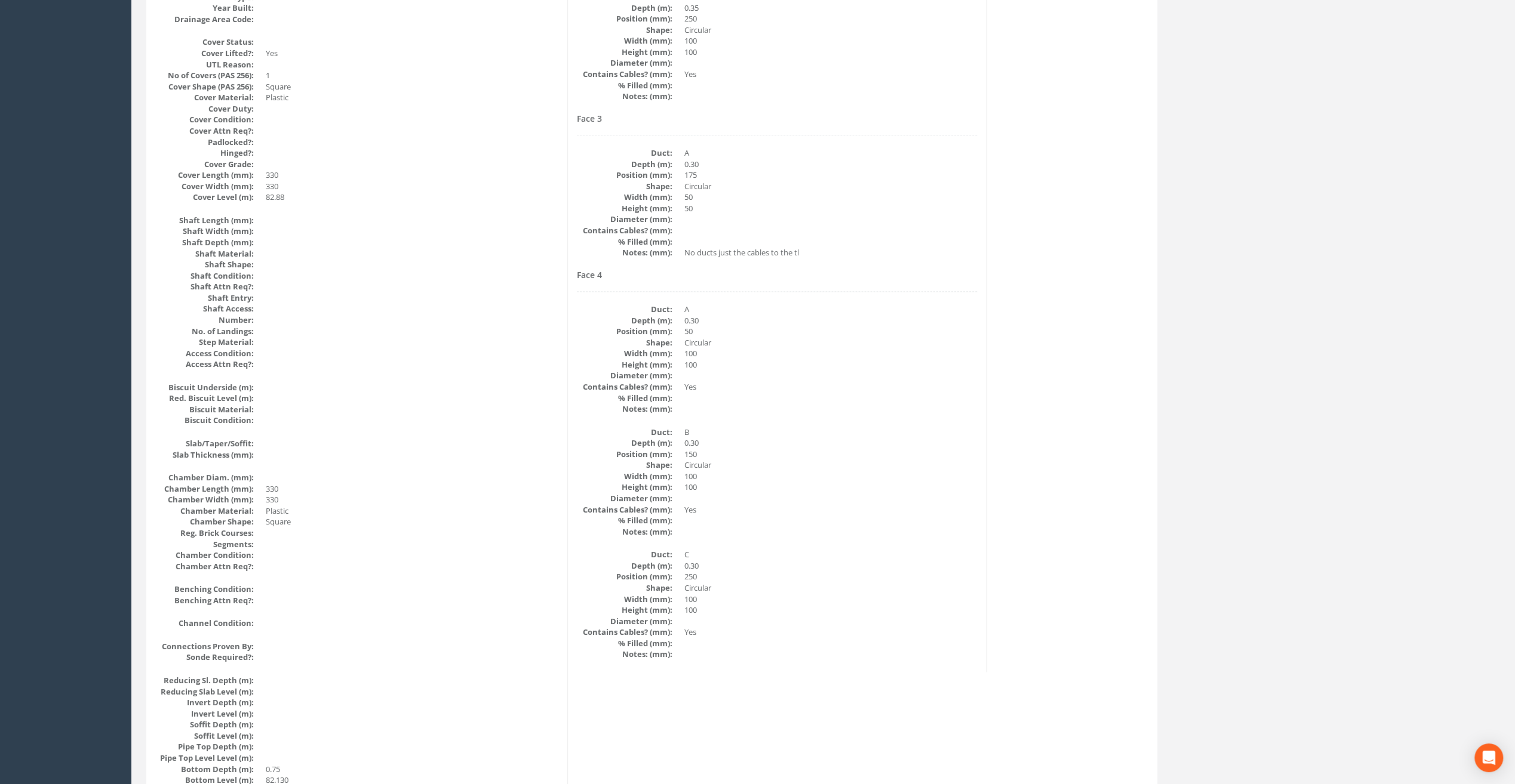
scroll to position [0, 0]
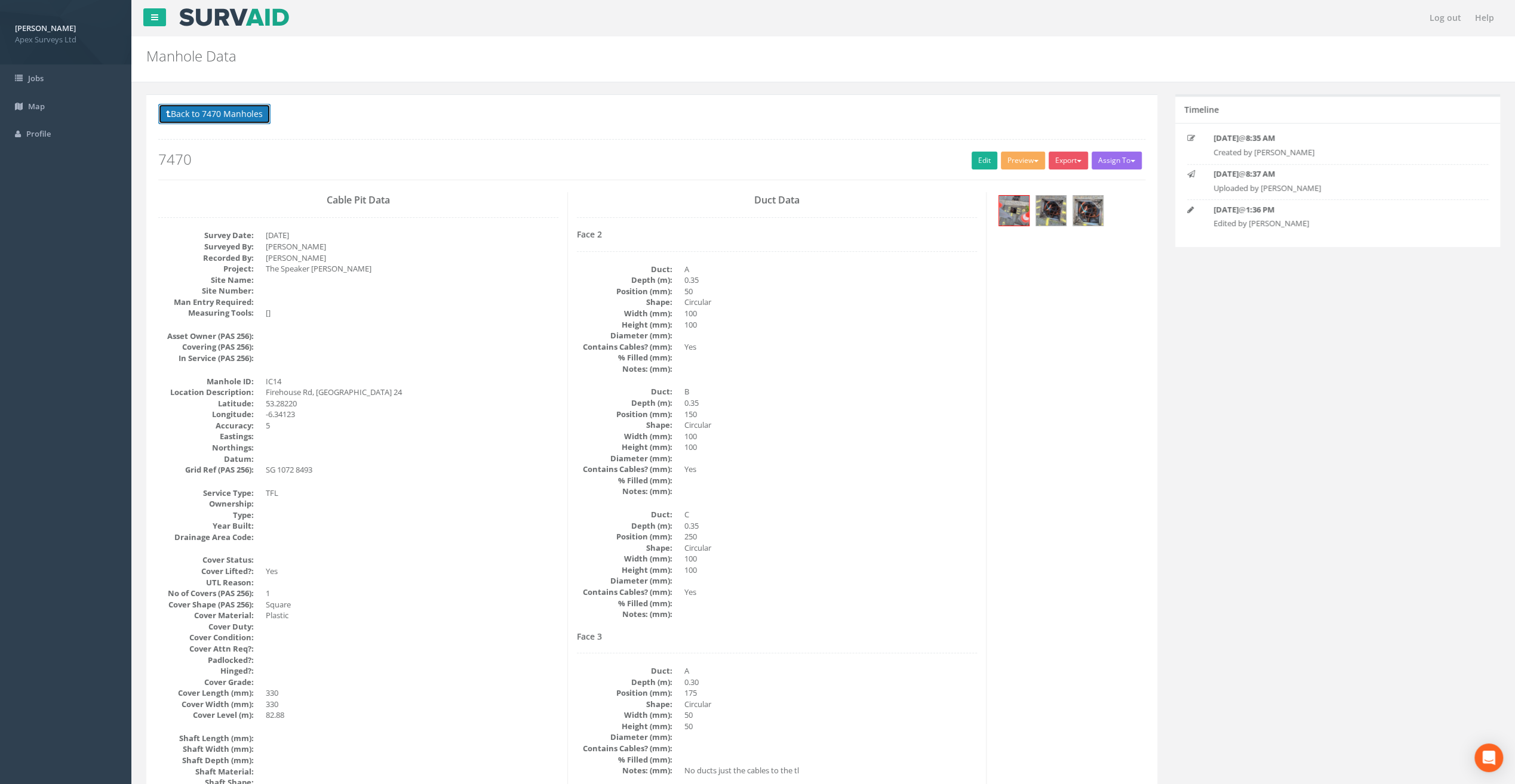
click at [211, 119] on button "Back to 7470 Manholes" at bounding box center [214, 114] width 112 height 20
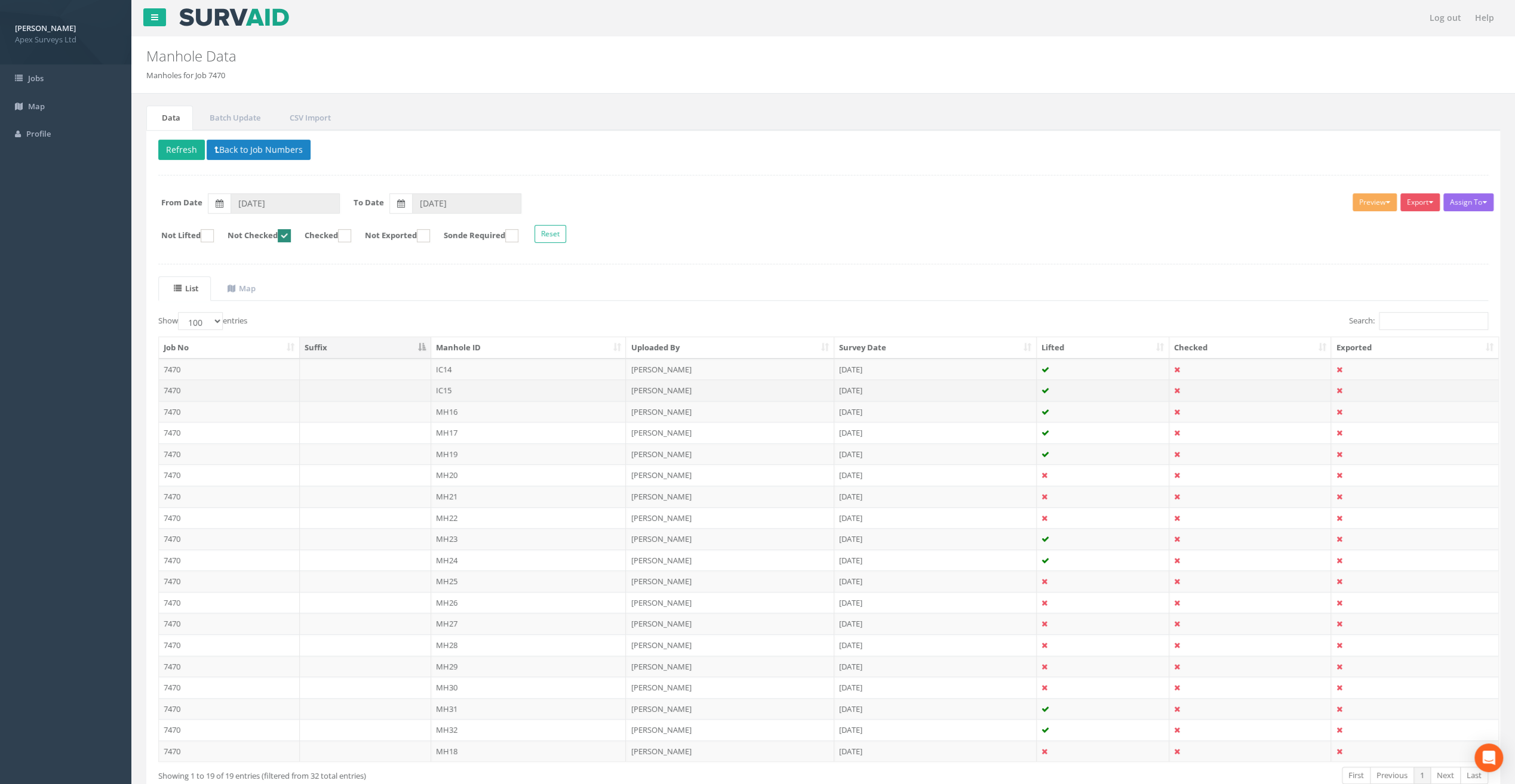
click at [443, 393] on td "IC15" at bounding box center [529, 390] width 195 height 21
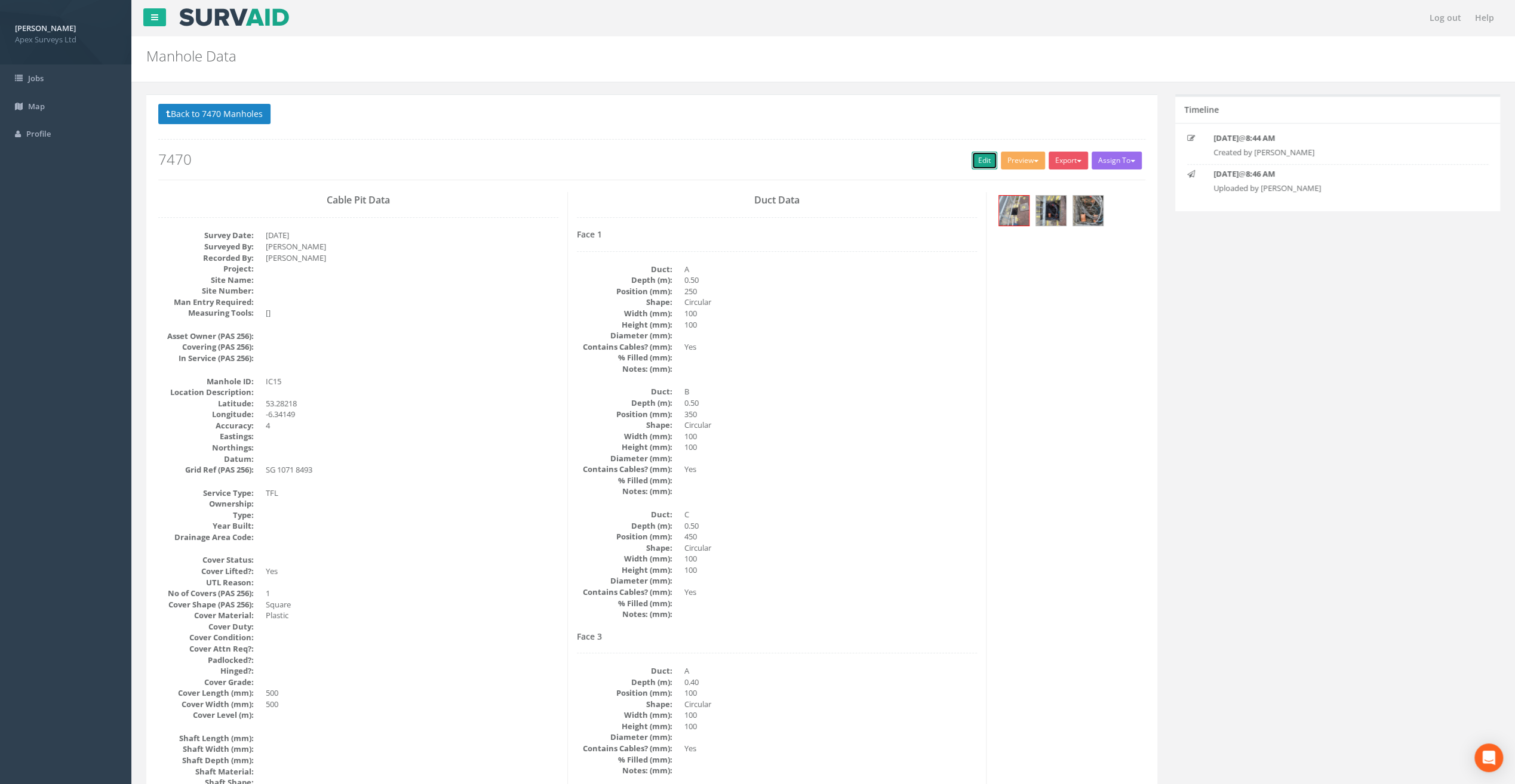
click at [980, 159] on link "Edit" at bounding box center [984, 160] width 25 height 18
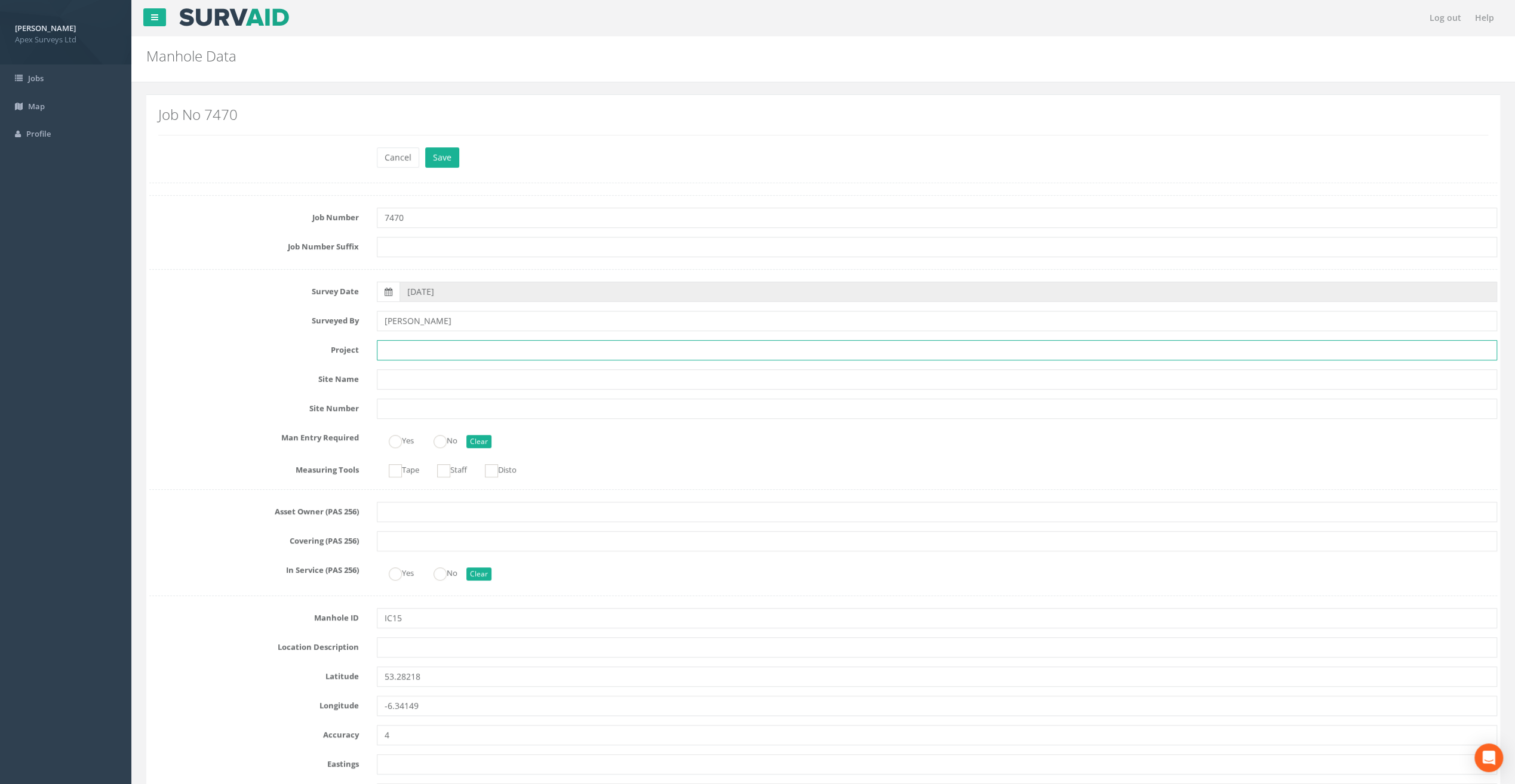
click at [403, 344] on input "text" at bounding box center [937, 350] width 1120 height 20
paste input "The Speaker [PERSON_NAME]"
type input "The Speaker [PERSON_NAME]"
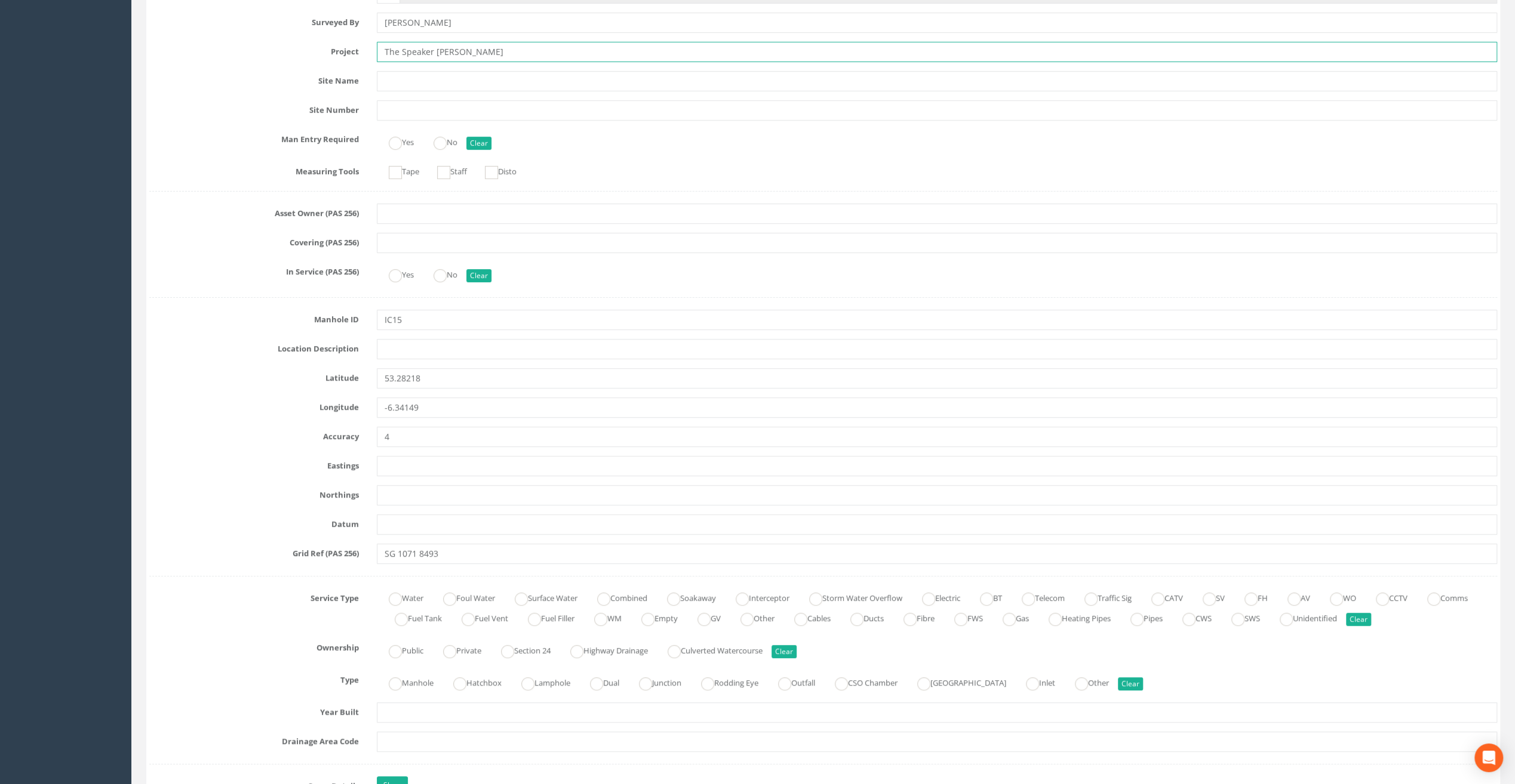
scroll to position [358, 0]
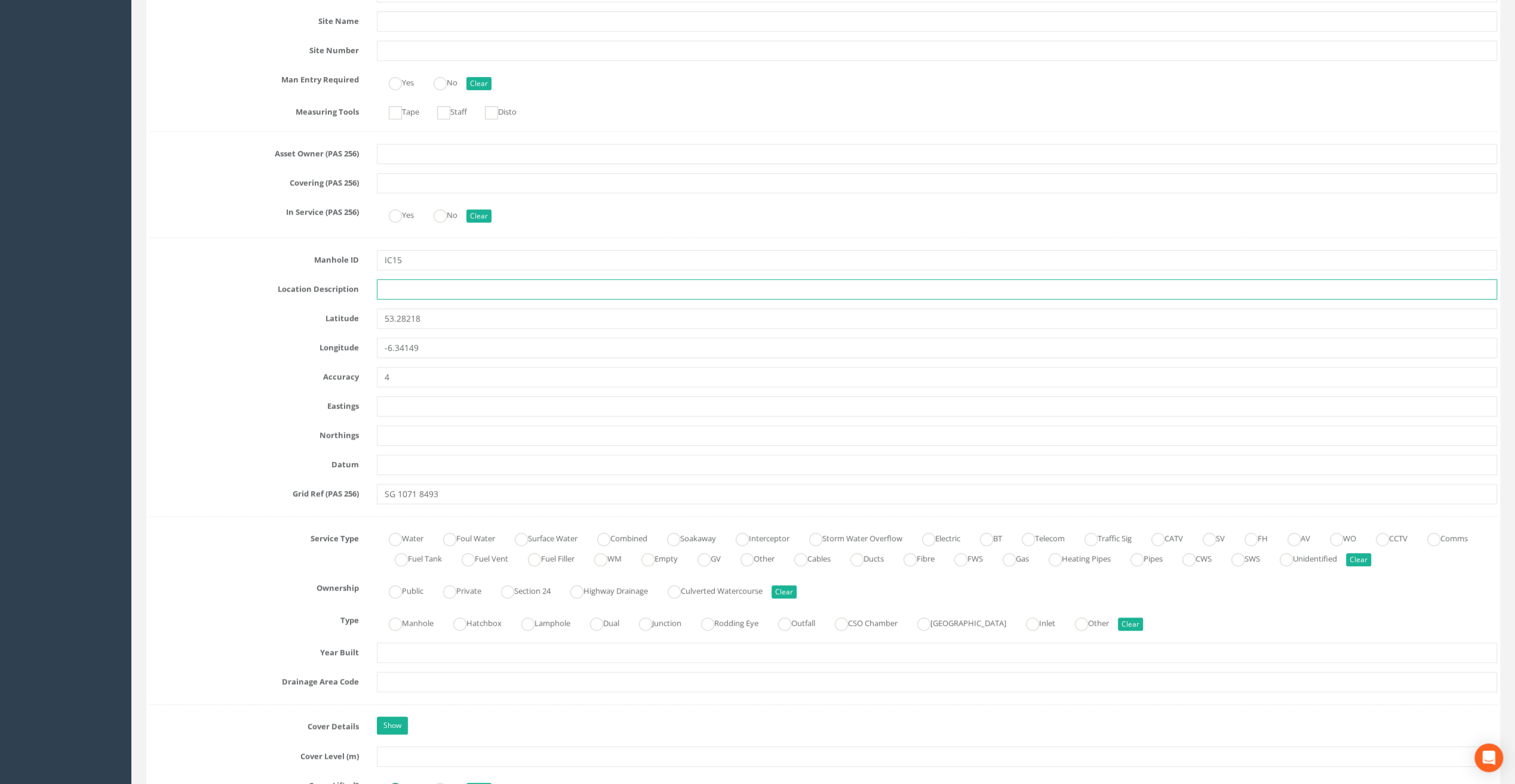
click at [390, 286] on input "text" at bounding box center [937, 289] width 1120 height 20
paste input "Firehouse Rd, [GEOGRAPHIC_DATA] 24"
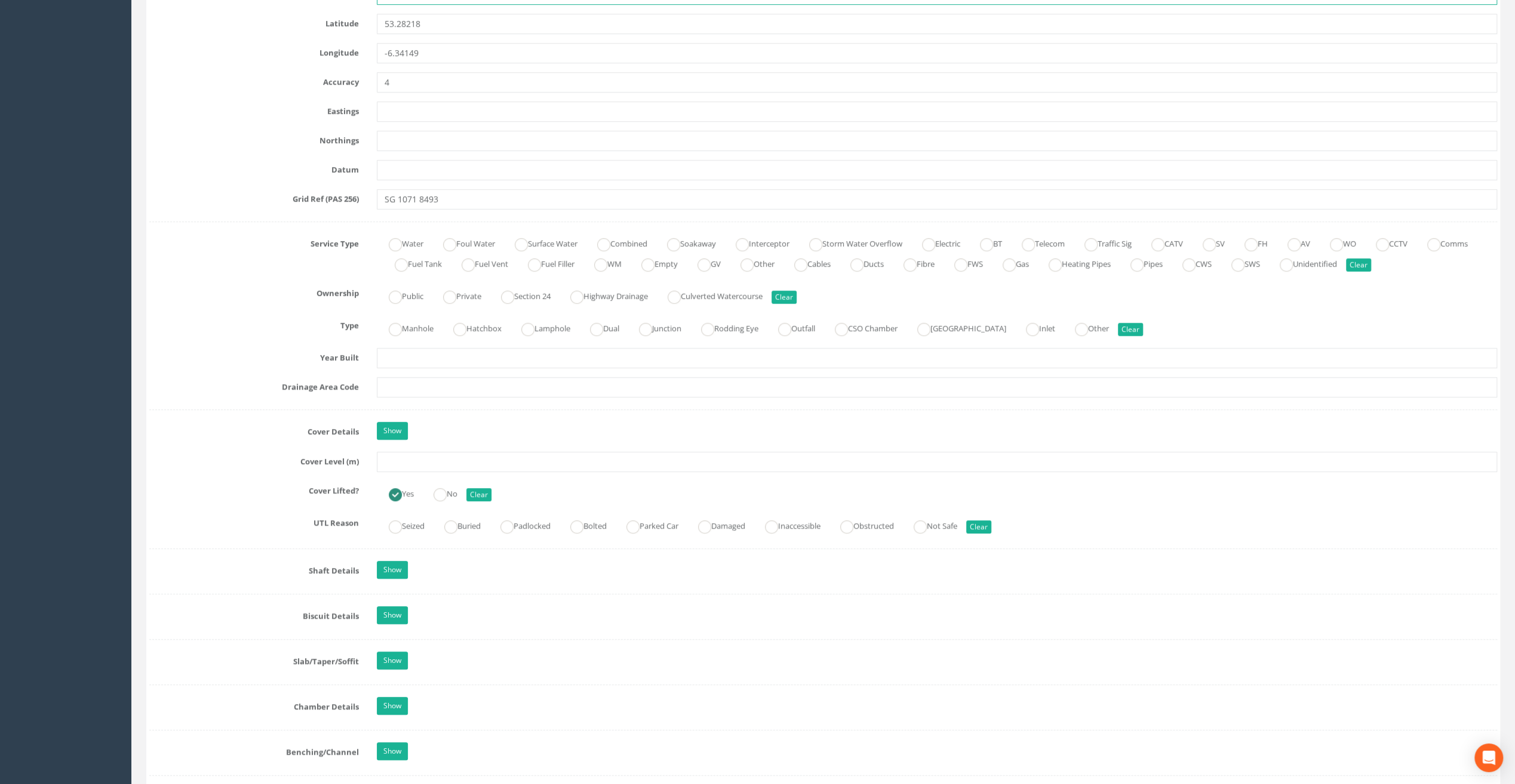
scroll to position [656, 0]
type input "Firehouse Rd, [GEOGRAPHIC_DATA] 24"
click at [403, 450] on input "text" at bounding box center [937, 458] width 1120 height 20
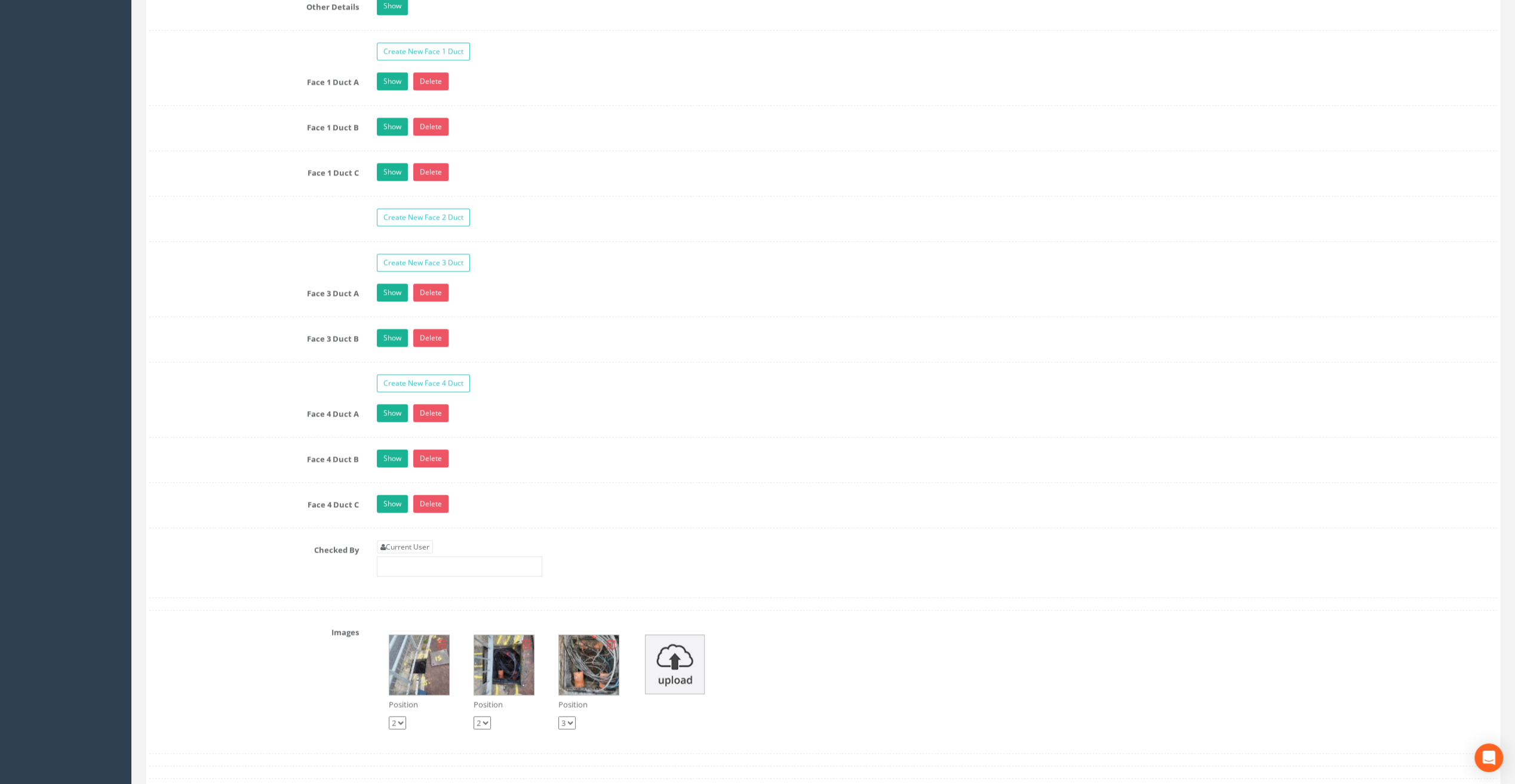
scroll to position [1970, 0]
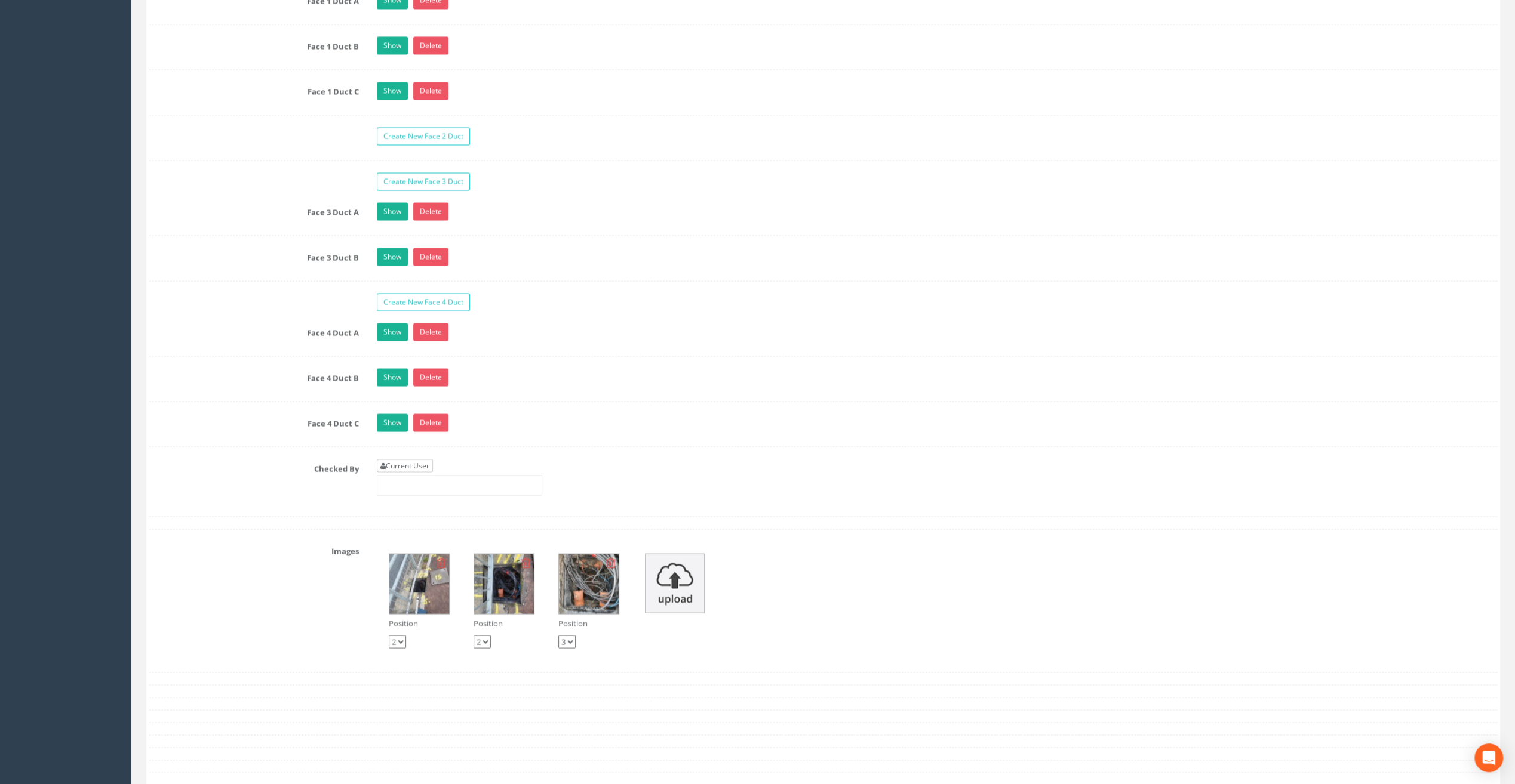
type input "83.15"
click at [416, 459] on link "Current User" at bounding box center [405, 465] width 57 height 13
type input "[PERSON_NAME]"
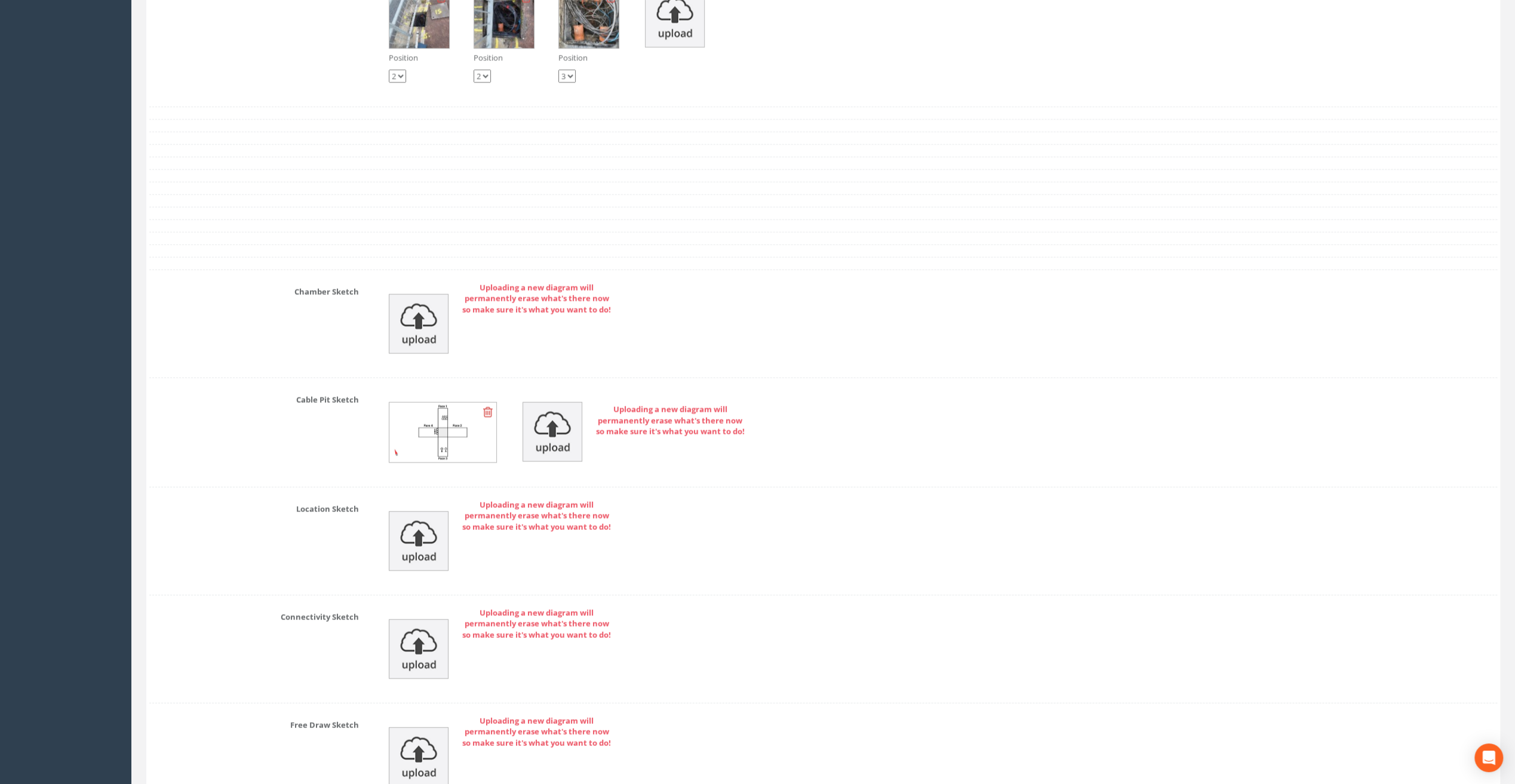
scroll to position [2642, 0]
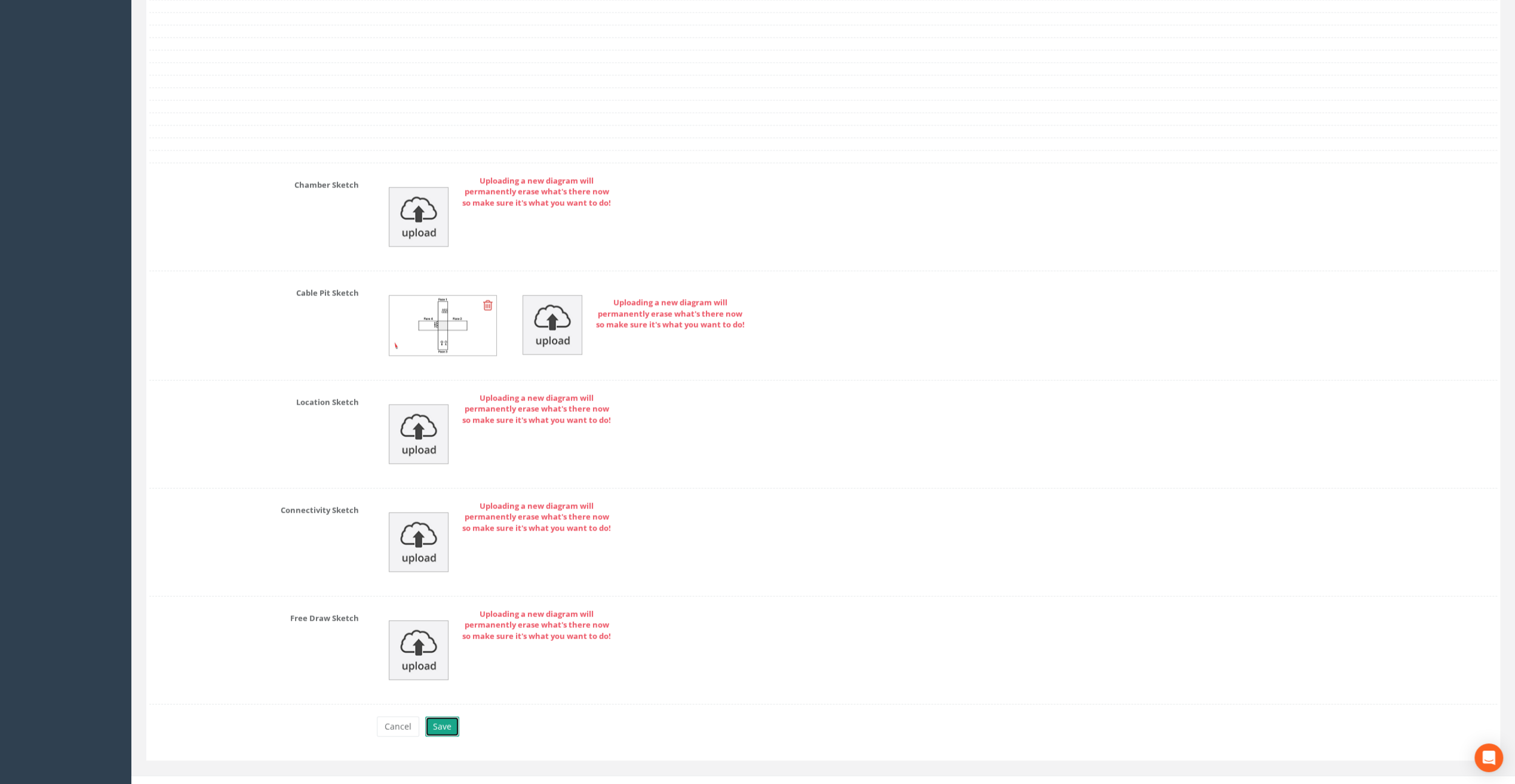
click at [444, 717] on button "Save" at bounding box center [442, 726] width 34 height 20
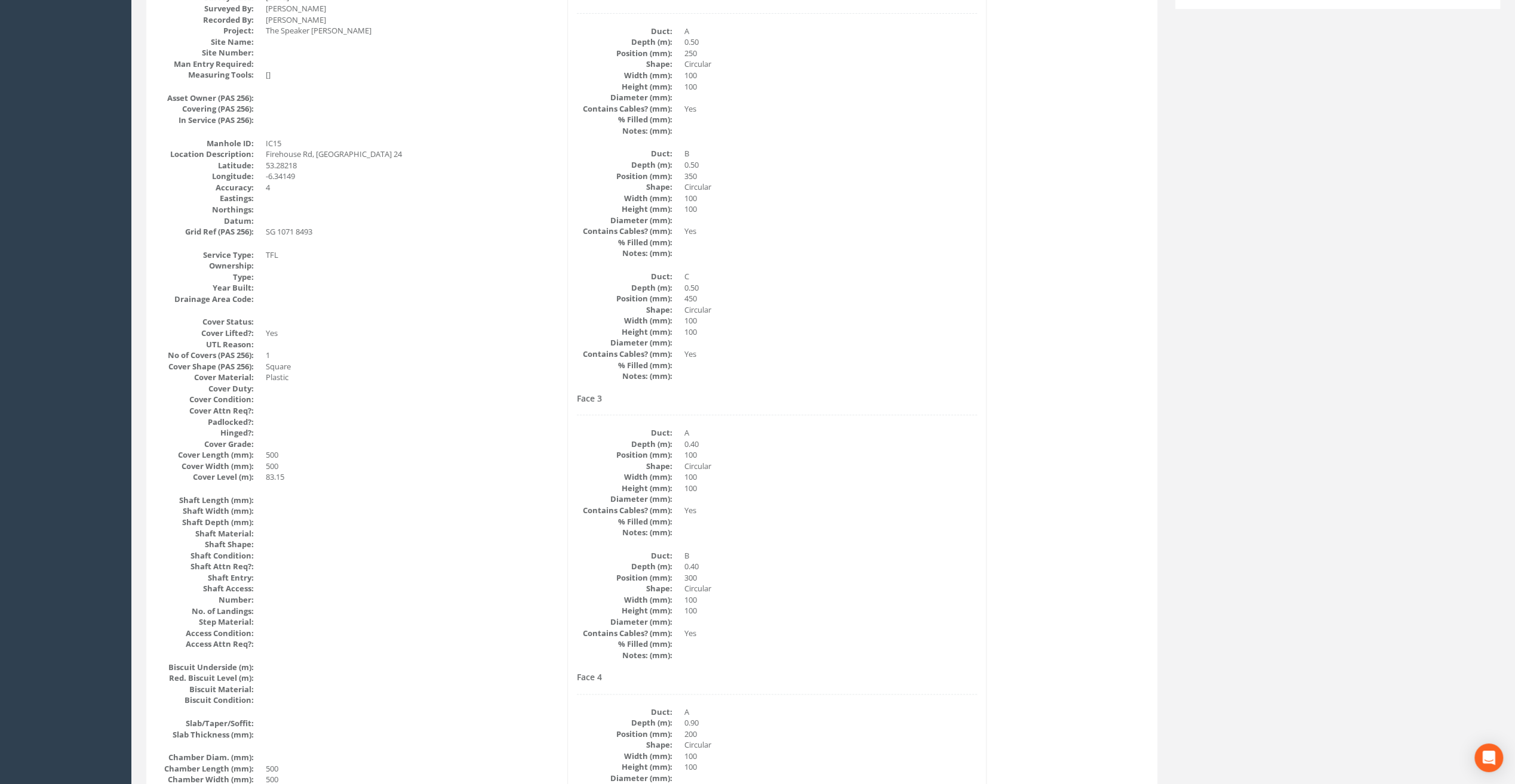
scroll to position [0, 0]
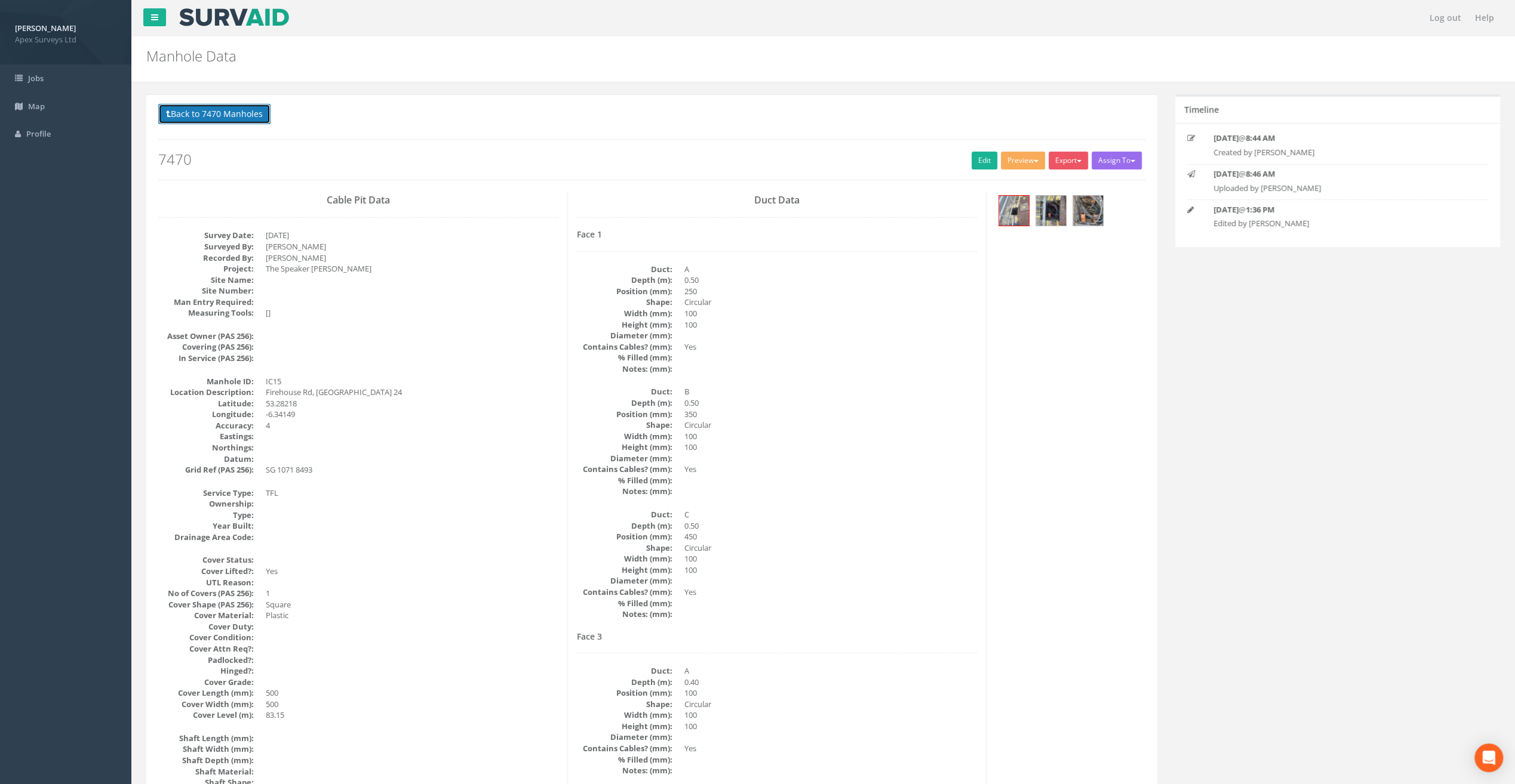
click at [226, 108] on button "Back to 7470 Manholes" at bounding box center [214, 114] width 112 height 20
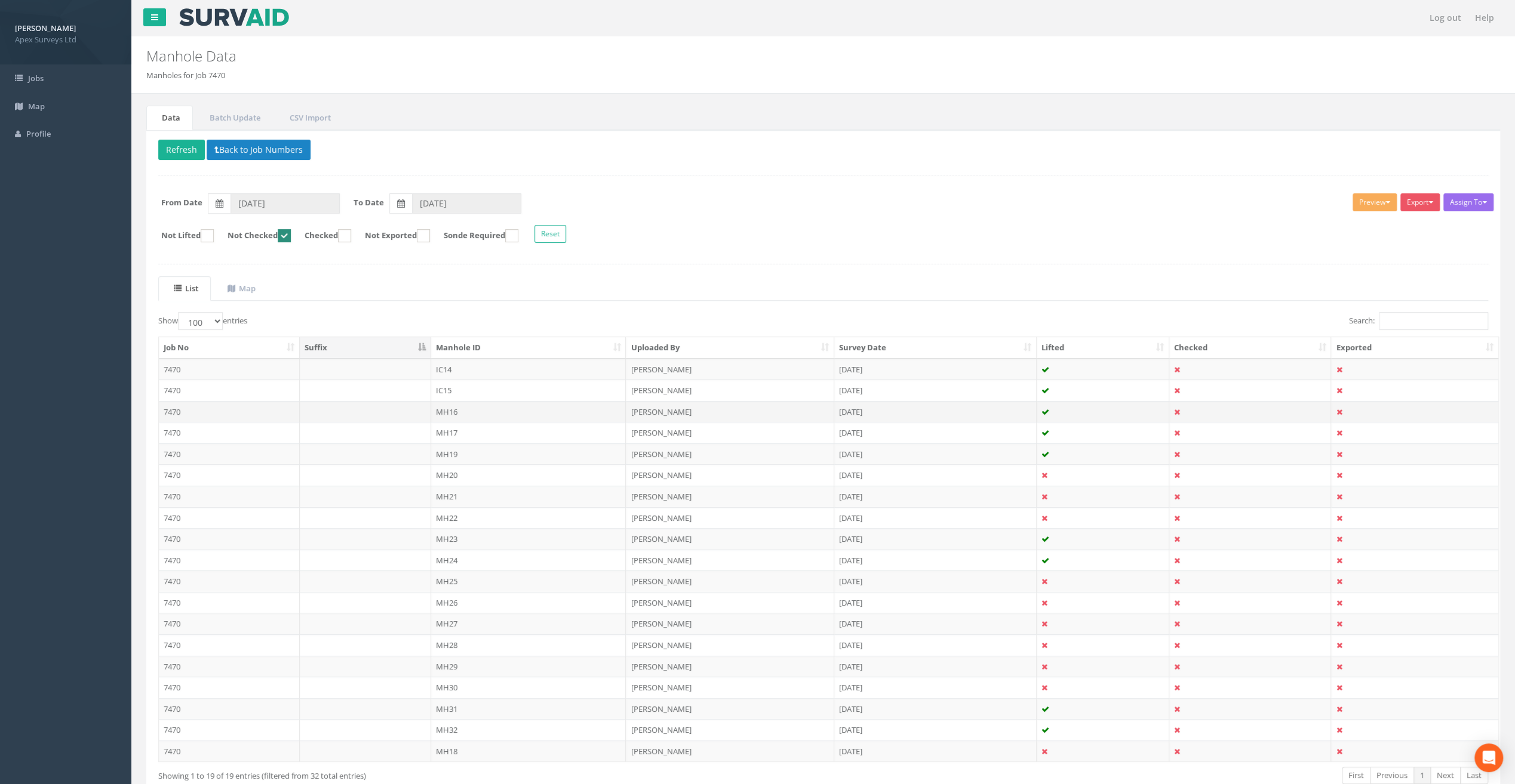
click at [446, 409] on td "MH16" at bounding box center [529, 412] width 195 height 21
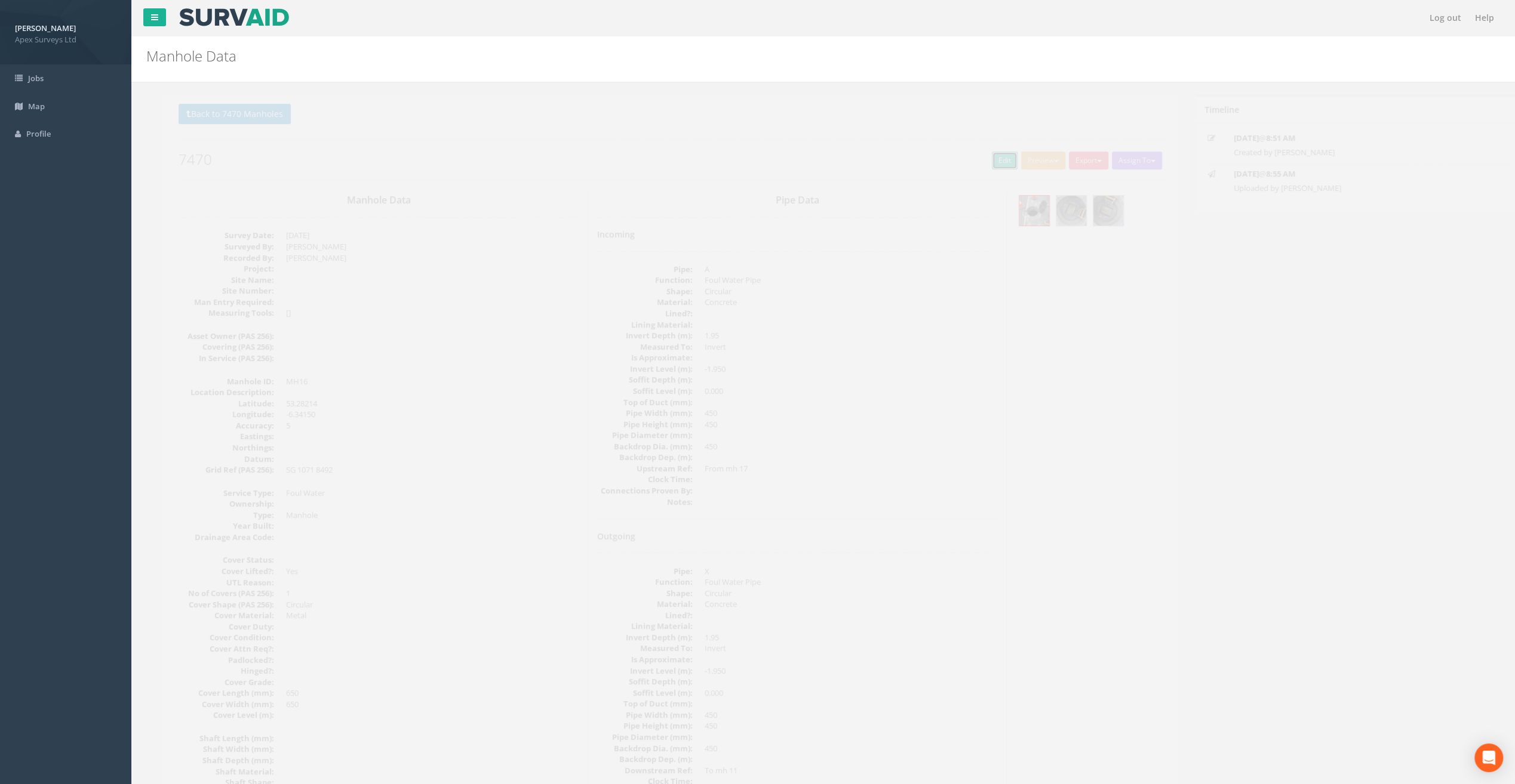
click at [974, 161] on link "Edit" at bounding box center [984, 160] width 25 height 18
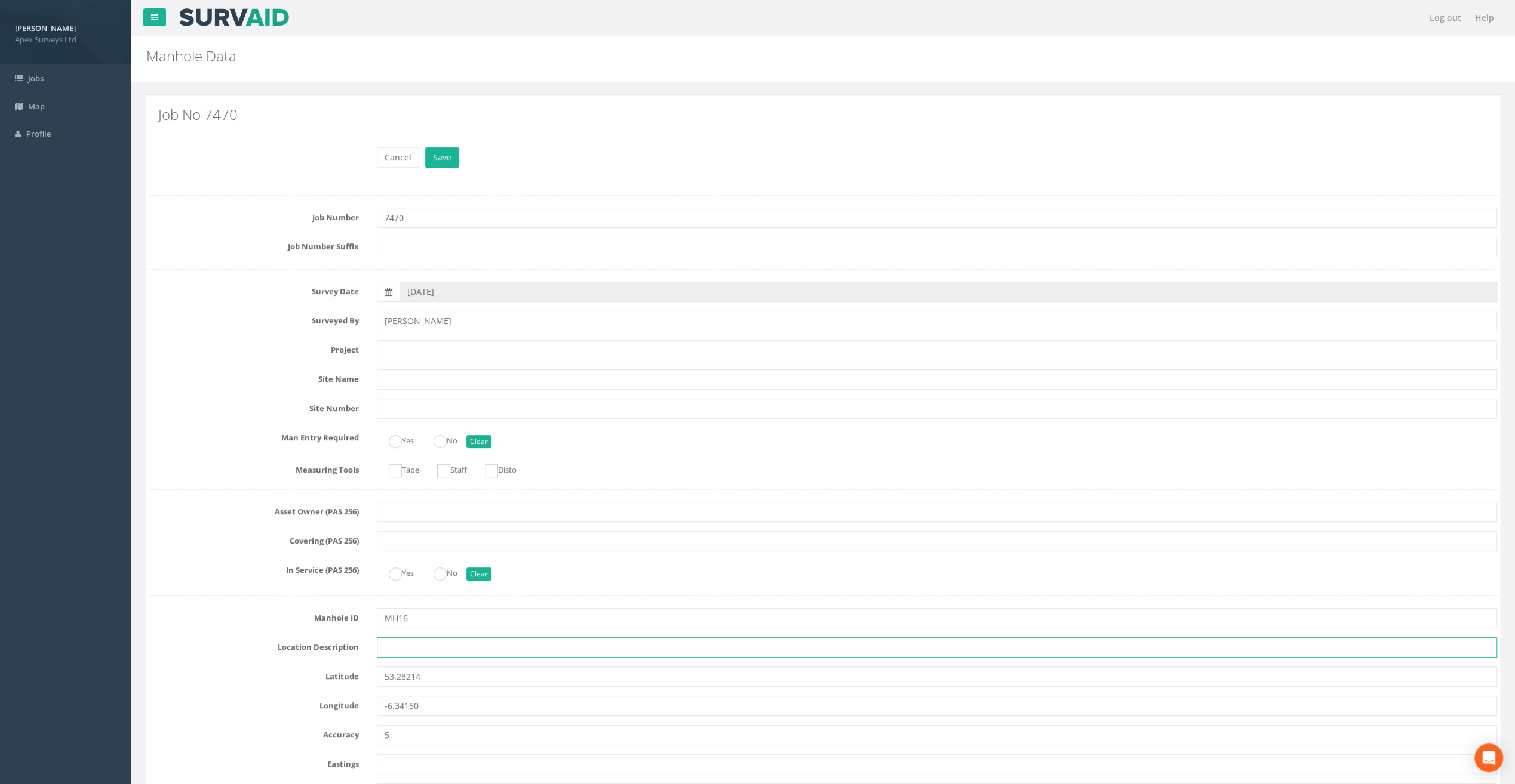
click at [388, 647] on input "text" at bounding box center [937, 647] width 1120 height 20
paste input "Firehouse Rd, [GEOGRAPHIC_DATA] 24"
type input "Firehouse Rd, [GEOGRAPHIC_DATA] 24"
click at [404, 348] on input "text" at bounding box center [937, 350] width 1120 height 20
paste input "The Speaker [PERSON_NAME]"
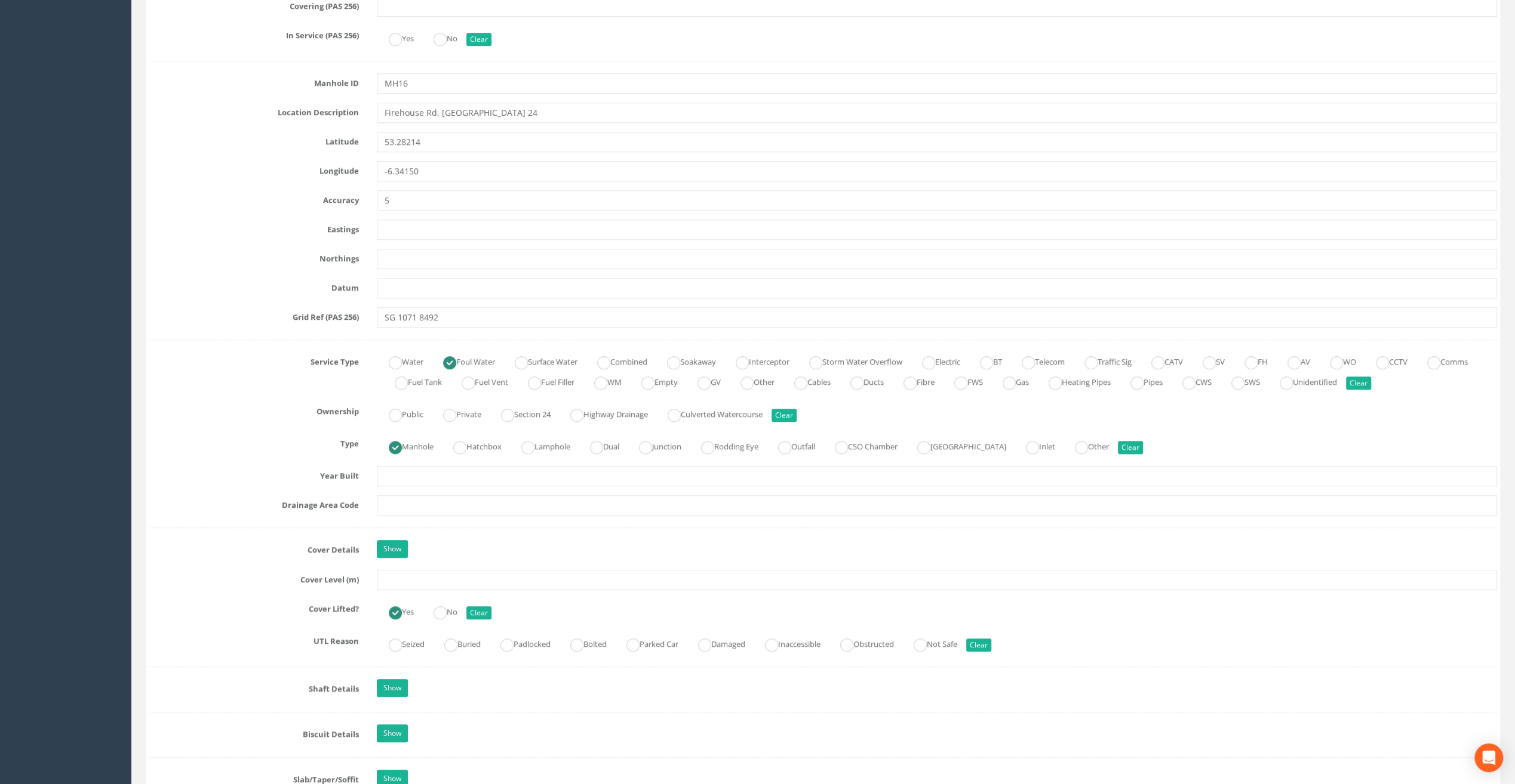
scroll to position [597, 0]
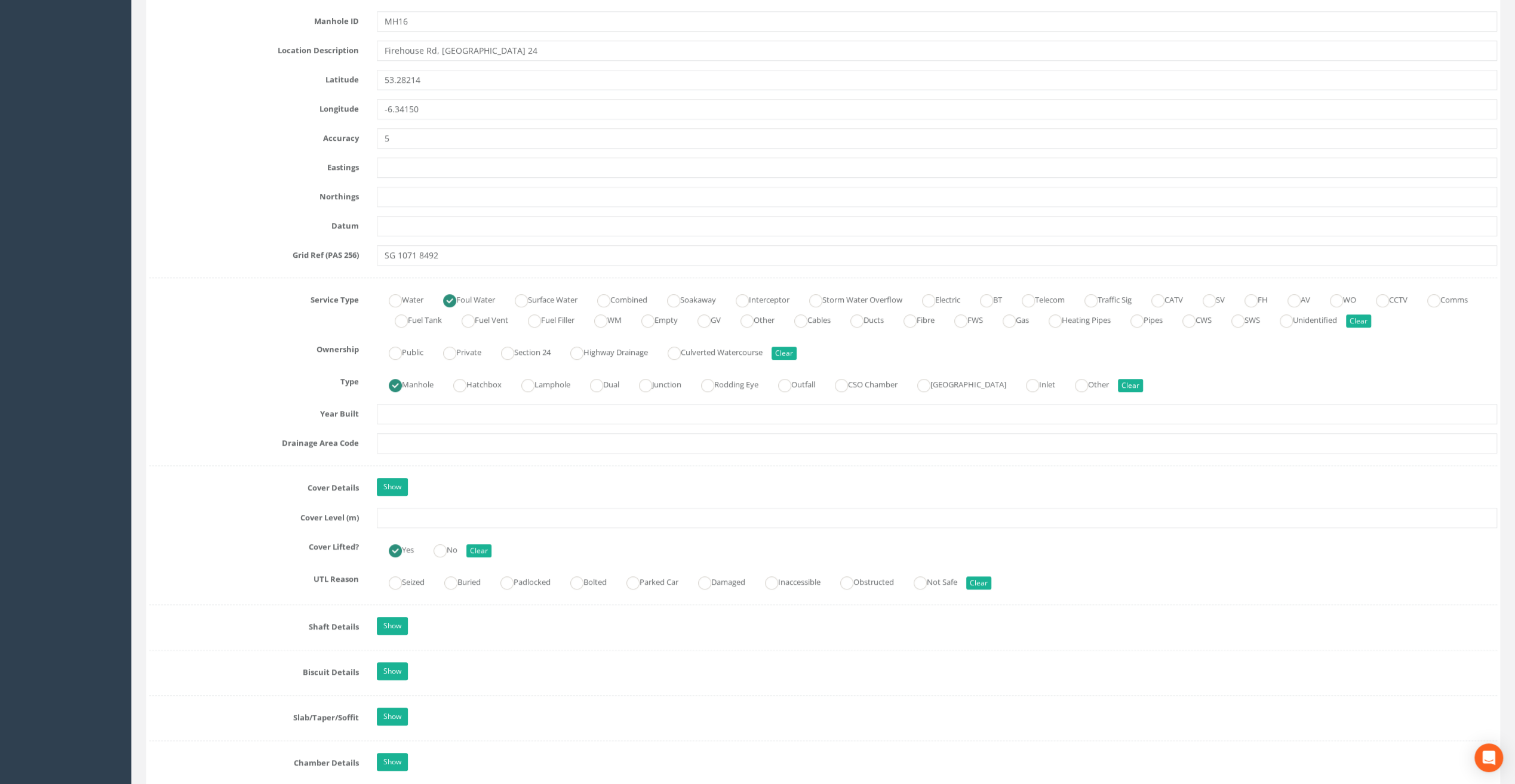
type input "The Speaker [PERSON_NAME]"
click at [409, 512] on input "text" at bounding box center [937, 518] width 1120 height 20
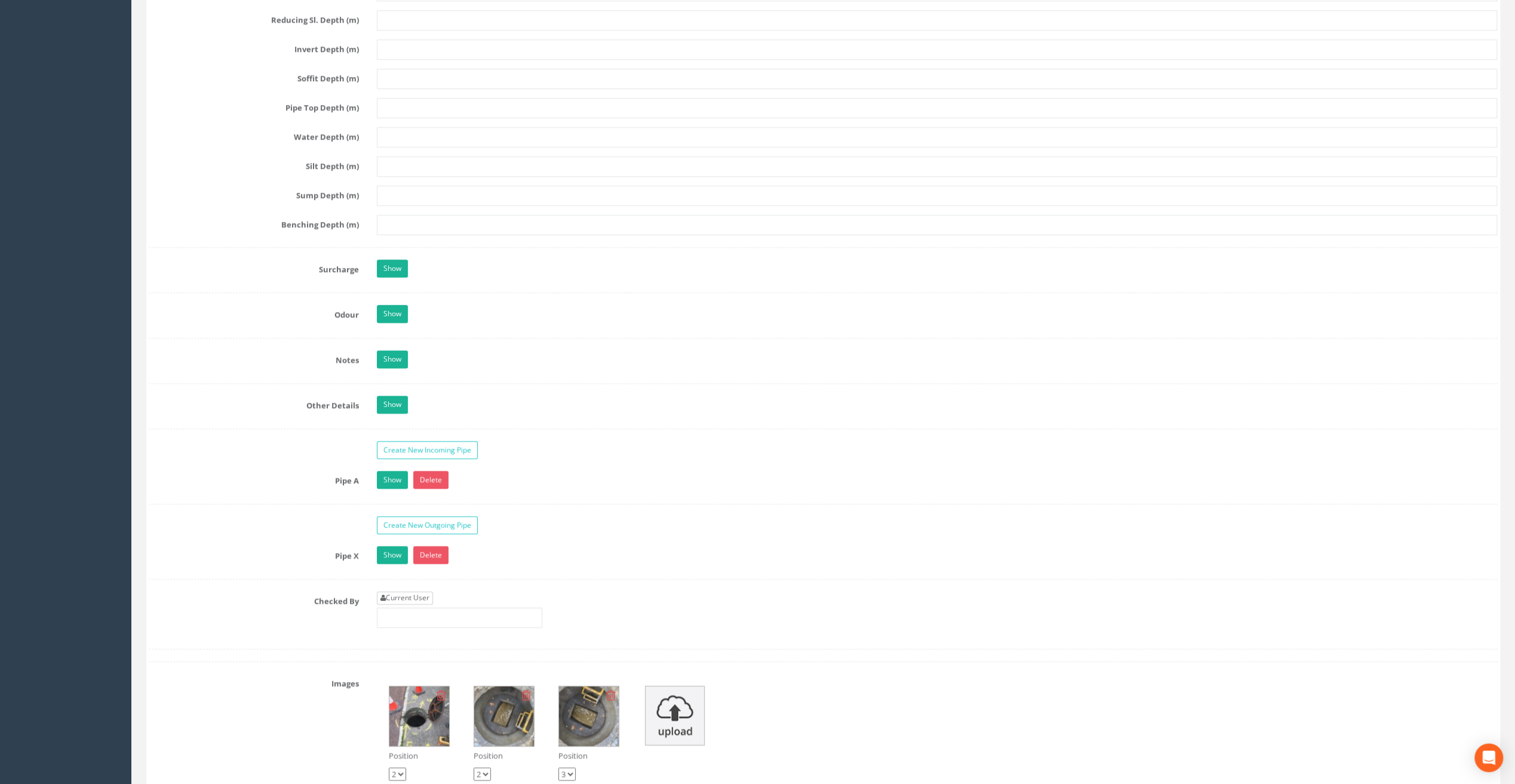
scroll to position [1492, 0]
type input "83.29"
click at [407, 589] on link "Current User" at bounding box center [405, 595] width 57 height 13
type input "[PERSON_NAME]"
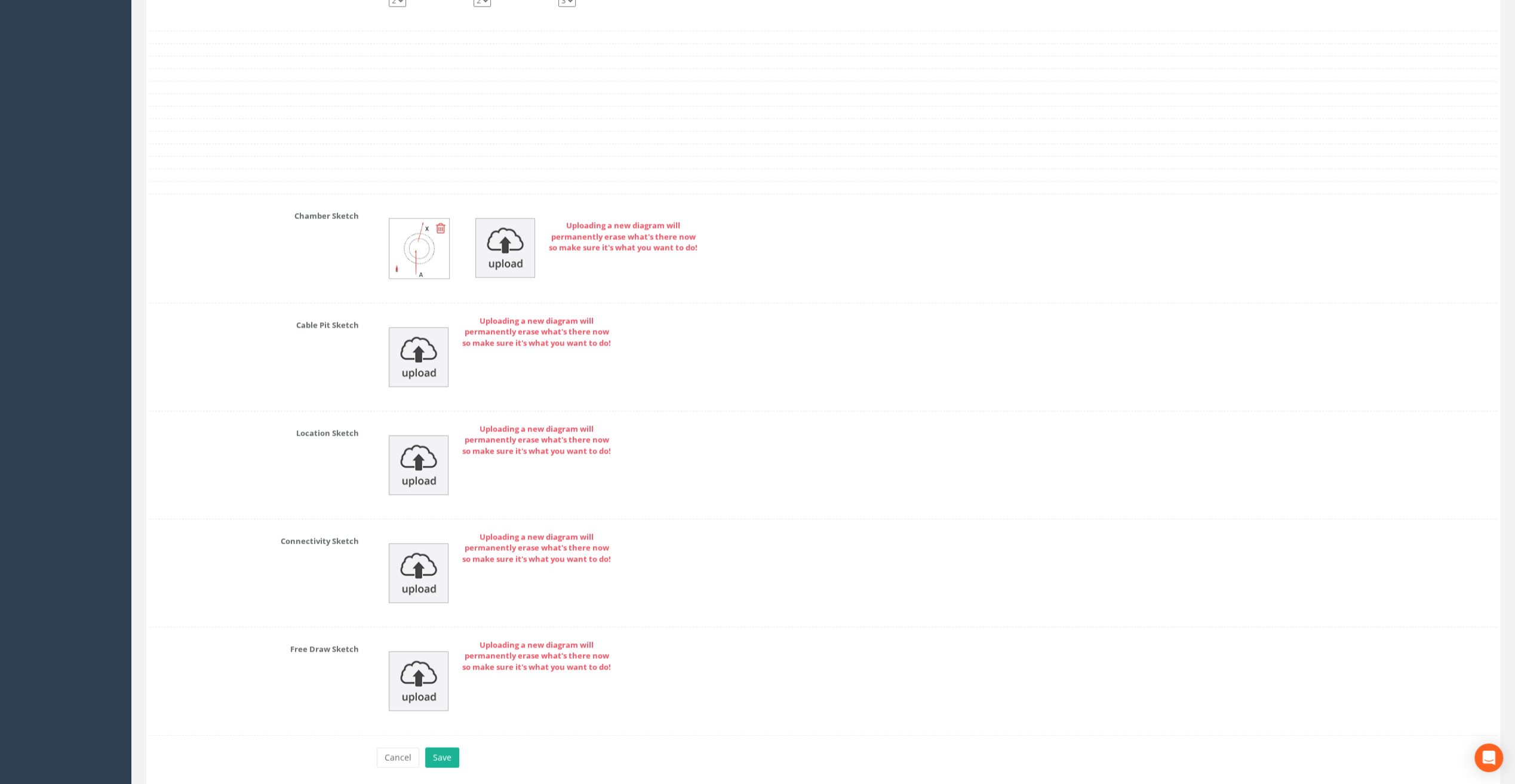
scroll to position [2297, 0]
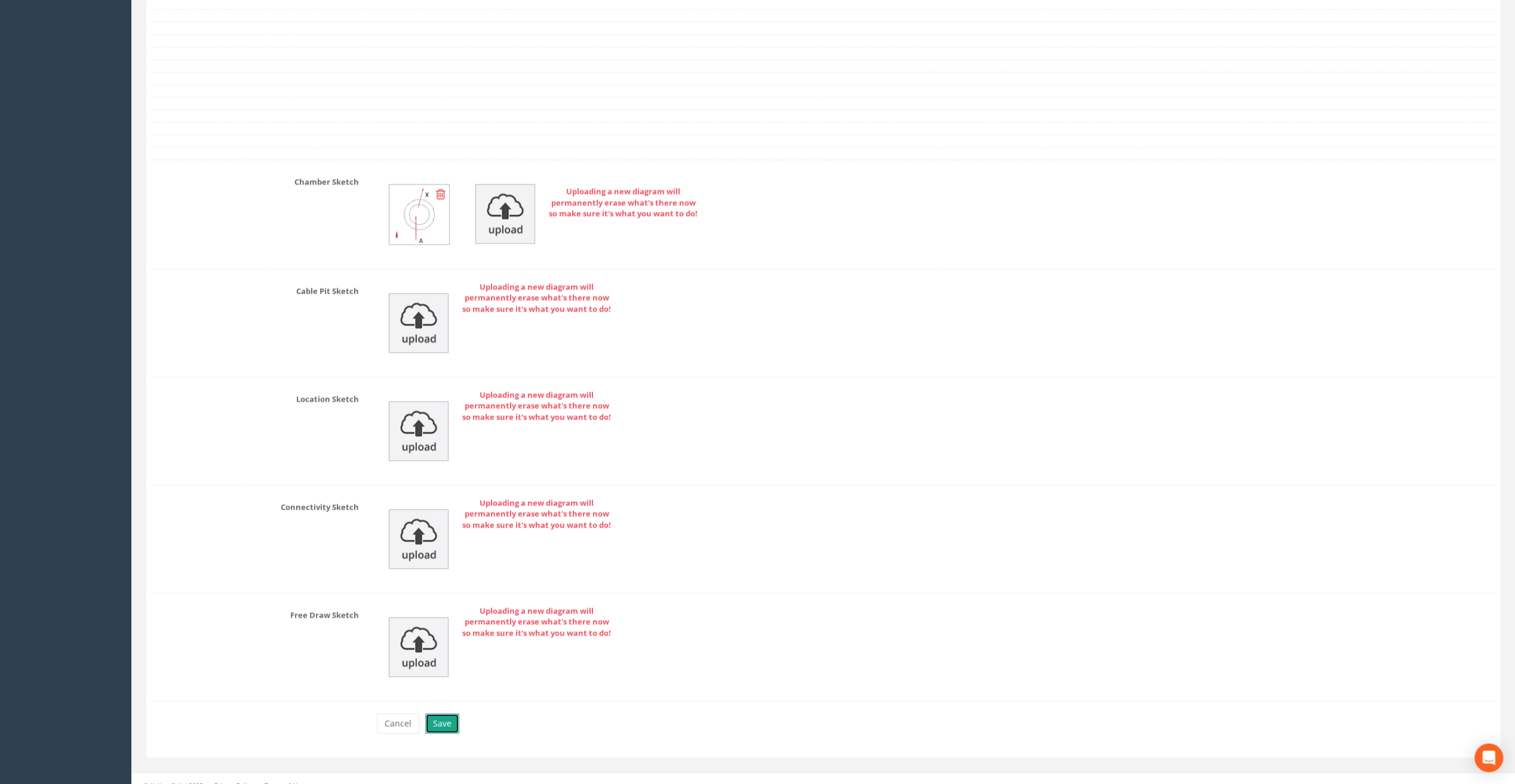
click at [444, 714] on button "Save" at bounding box center [442, 724] width 34 height 20
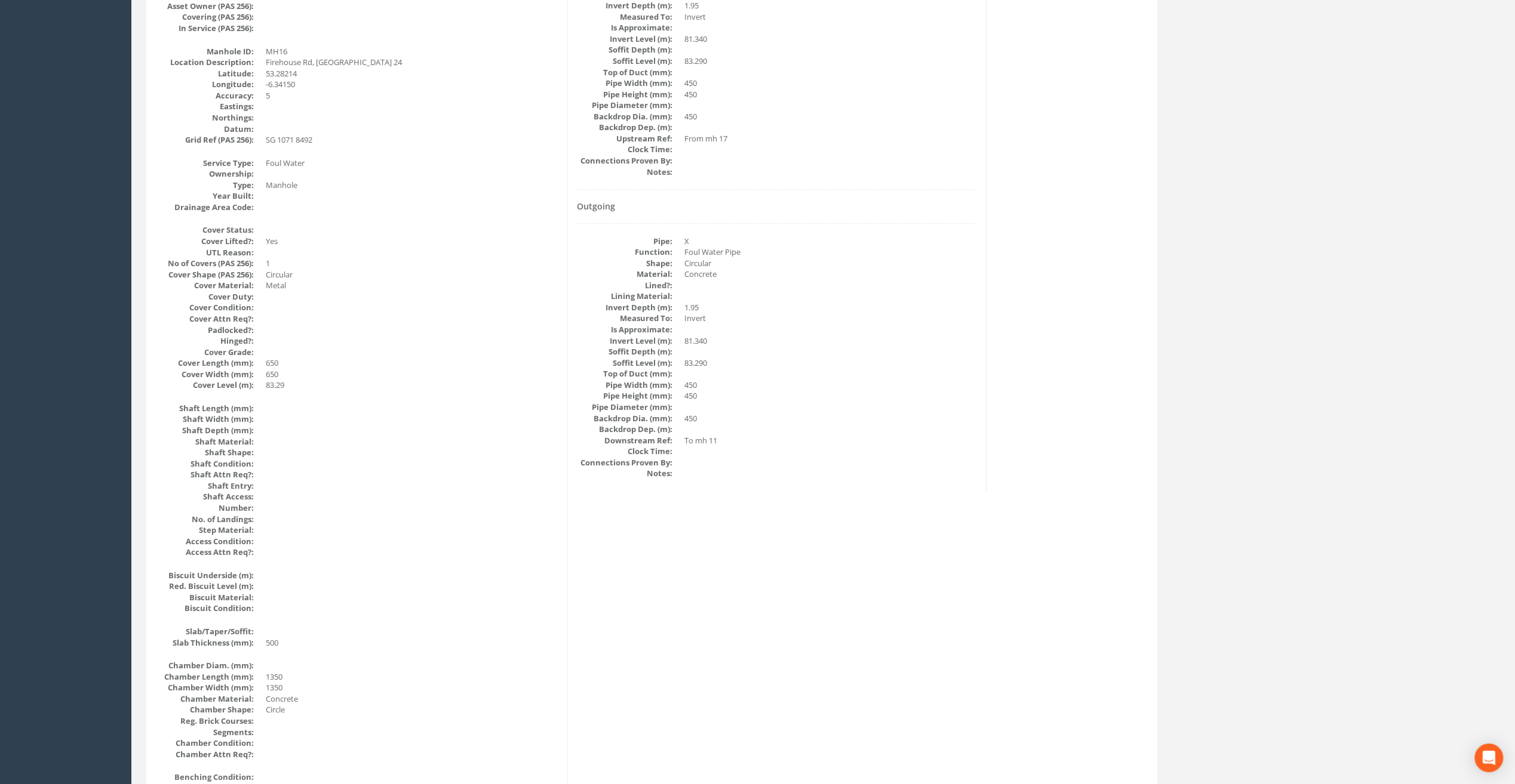
scroll to position [0, 0]
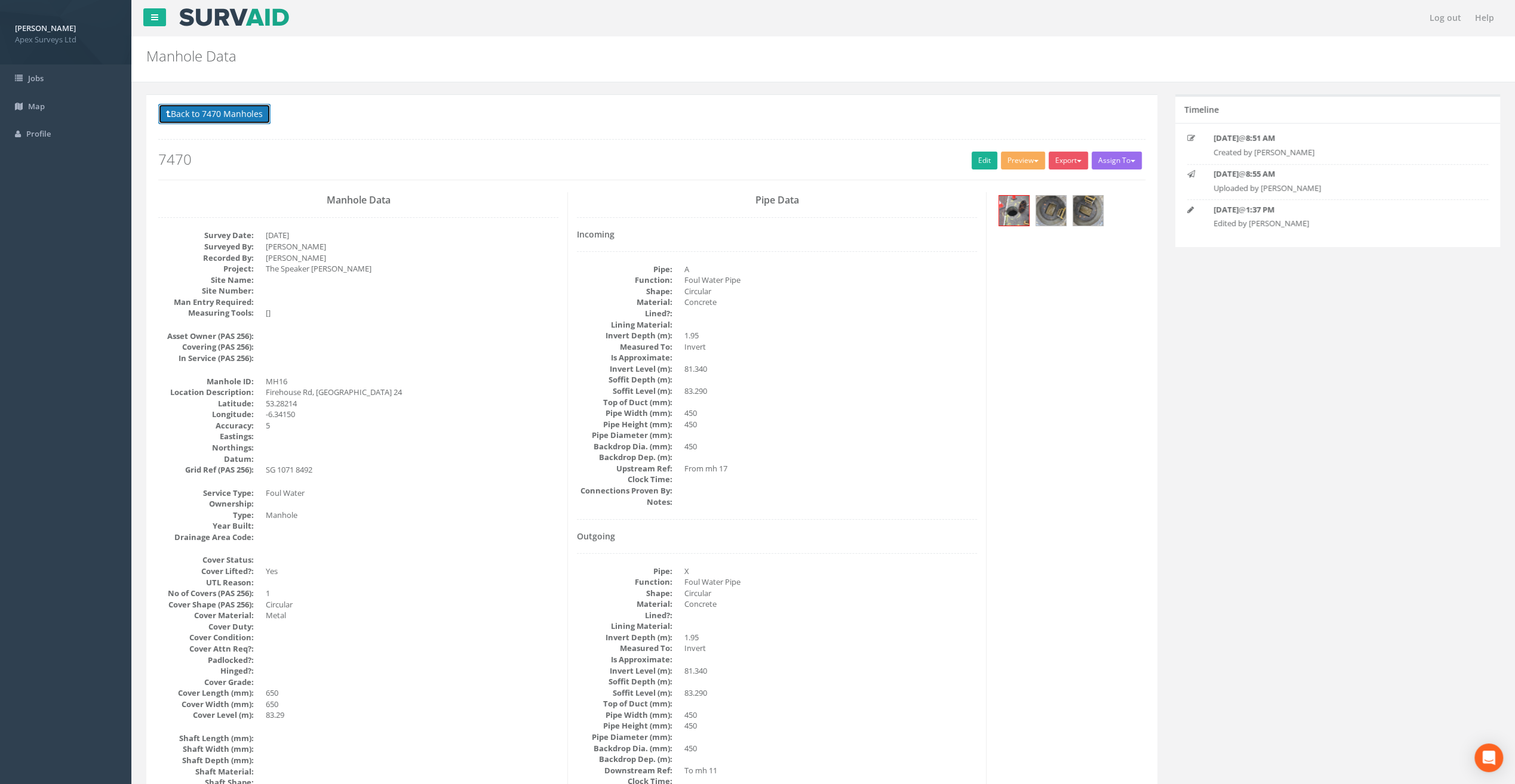
click at [220, 117] on button "Back to 7470 Manholes" at bounding box center [214, 114] width 112 height 20
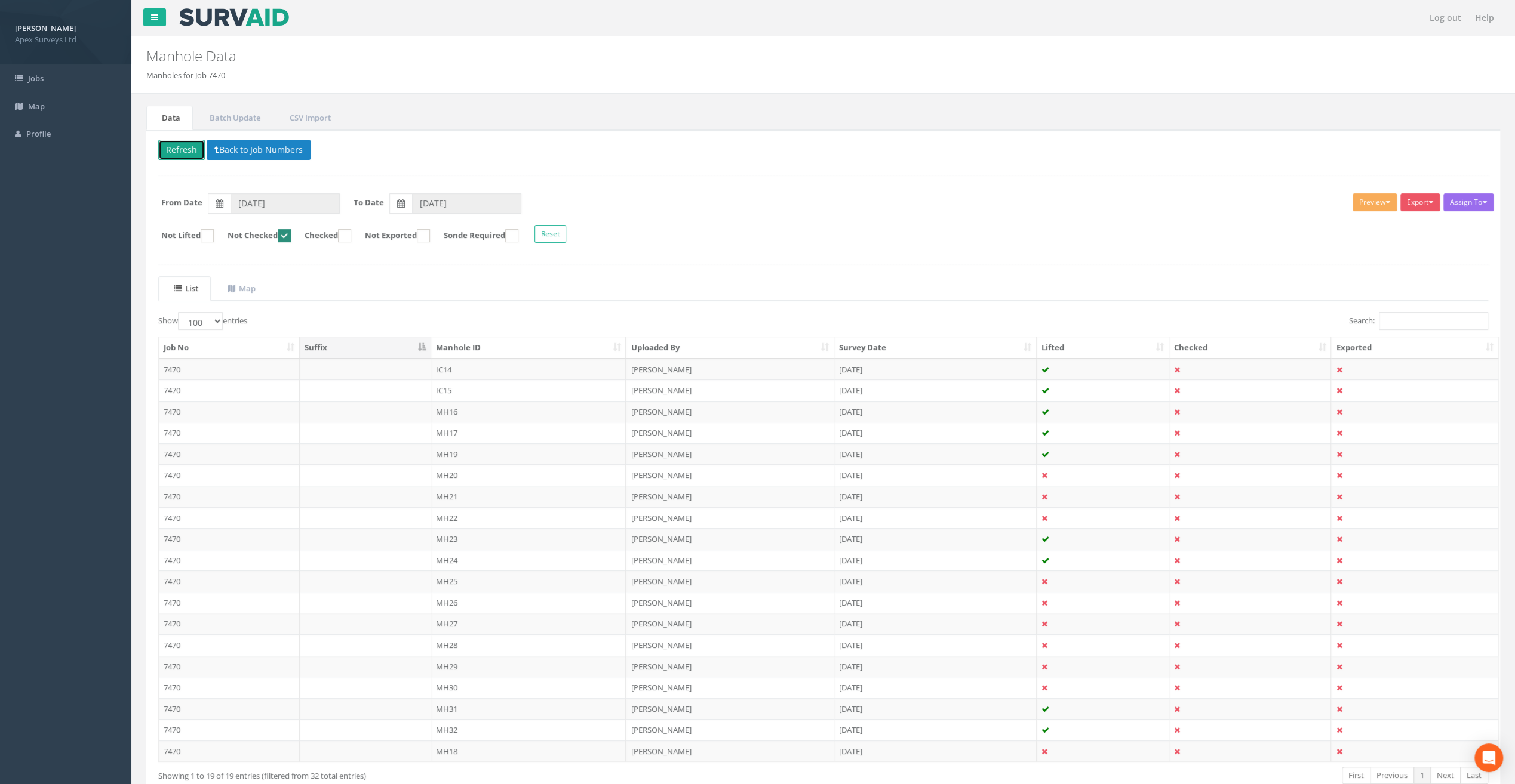
click at [181, 151] on button "Refresh" at bounding box center [181, 149] width 47 height 20
click at [451, 366] on td "MH17" at bounding box center [529, 370] width 195 height 21
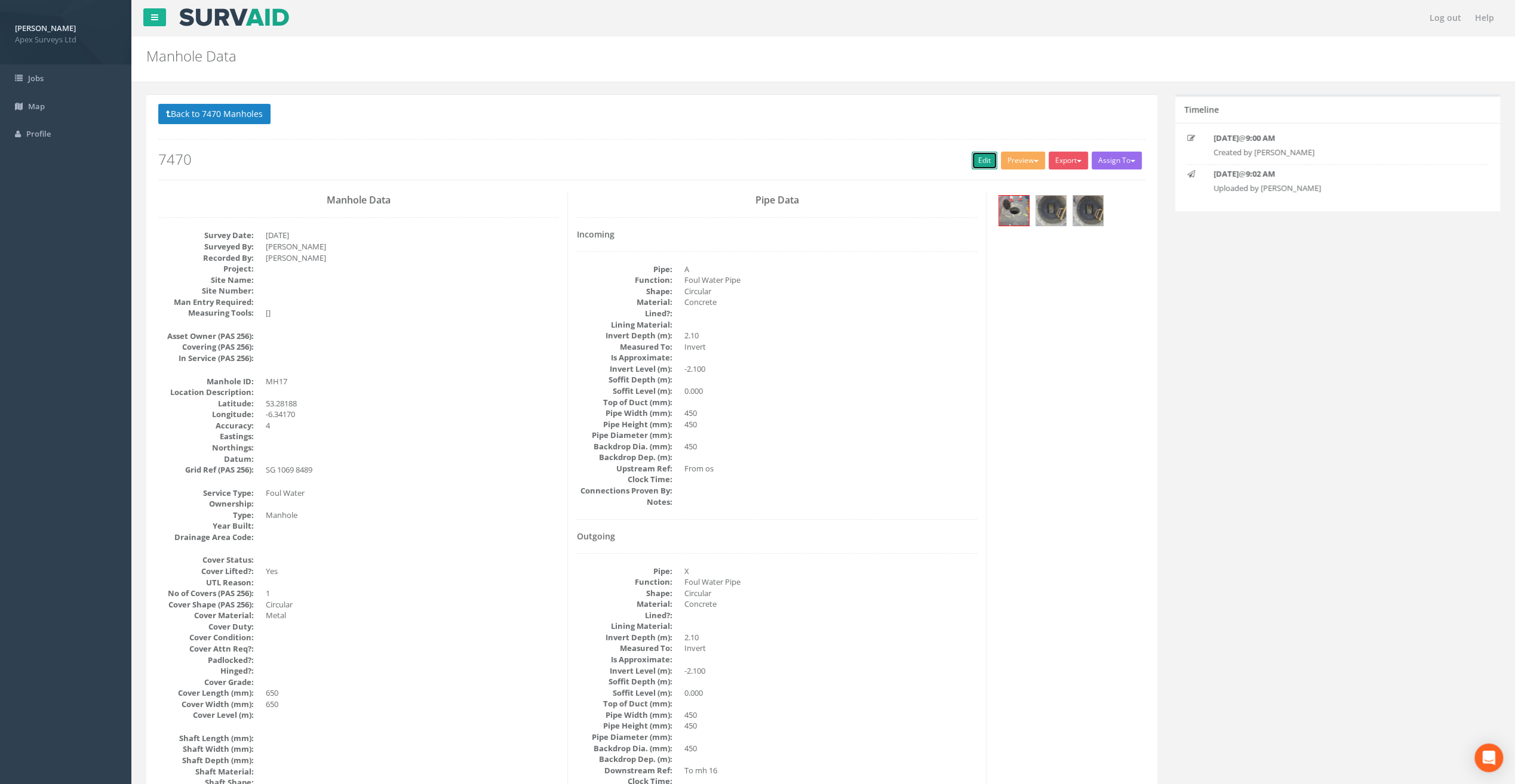
click at [978, 158] on link "Edit" at bounding box center [984, 160] width 25 height 18
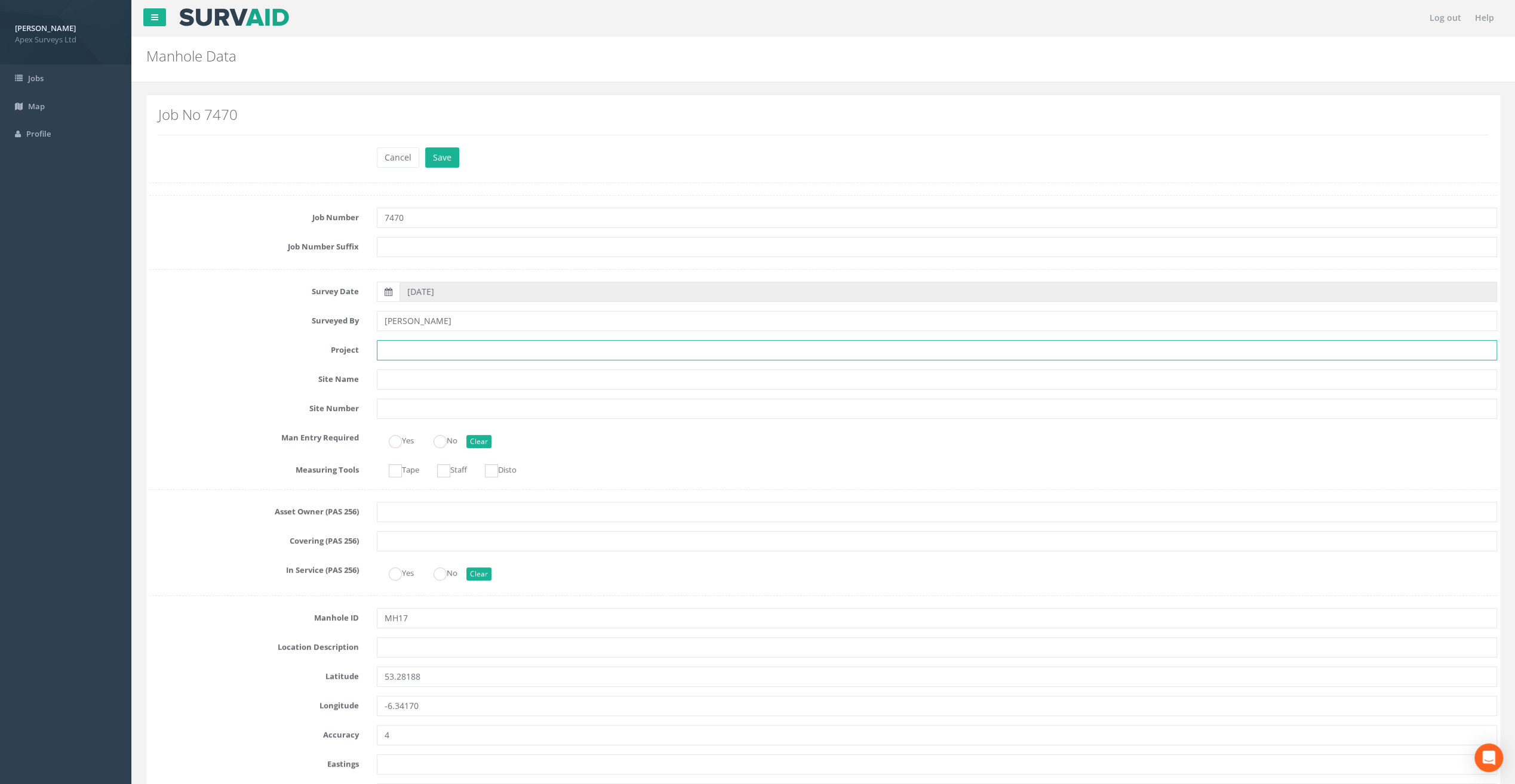
click at [392, 350] on input "text" at bounding box center [937, 350] width 1120 height 20
paste input "The Speaker [PERSON_NAME]"
type input "The Speaker [PERSON_NAME]"
click at [400, 653] on input "text" at bounding box center [937, 647] width 1120 height 20
paste input "Firehouse Rd, [GEOGRAPHIC_DATA] 24"
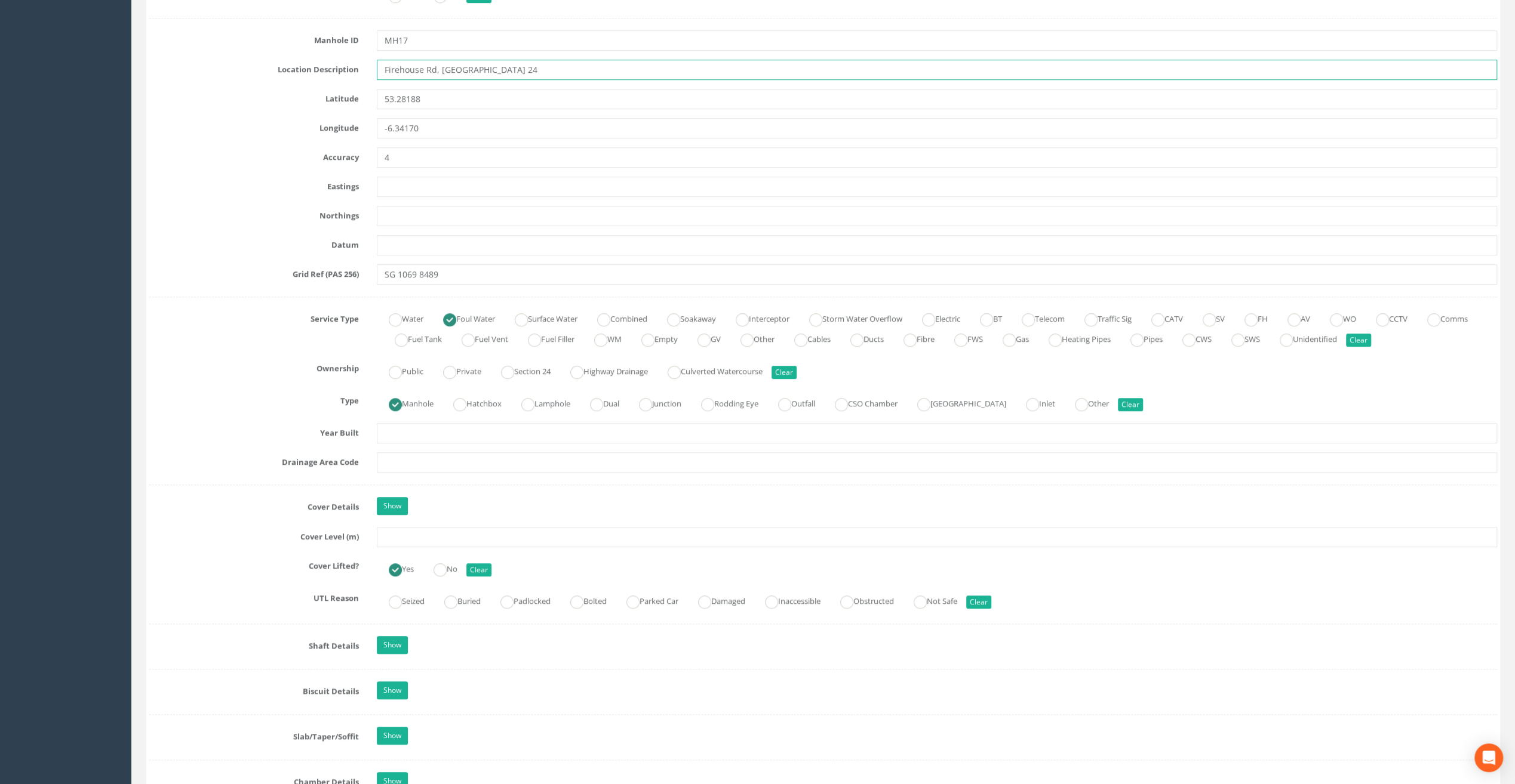
scroll to position [597, 0]
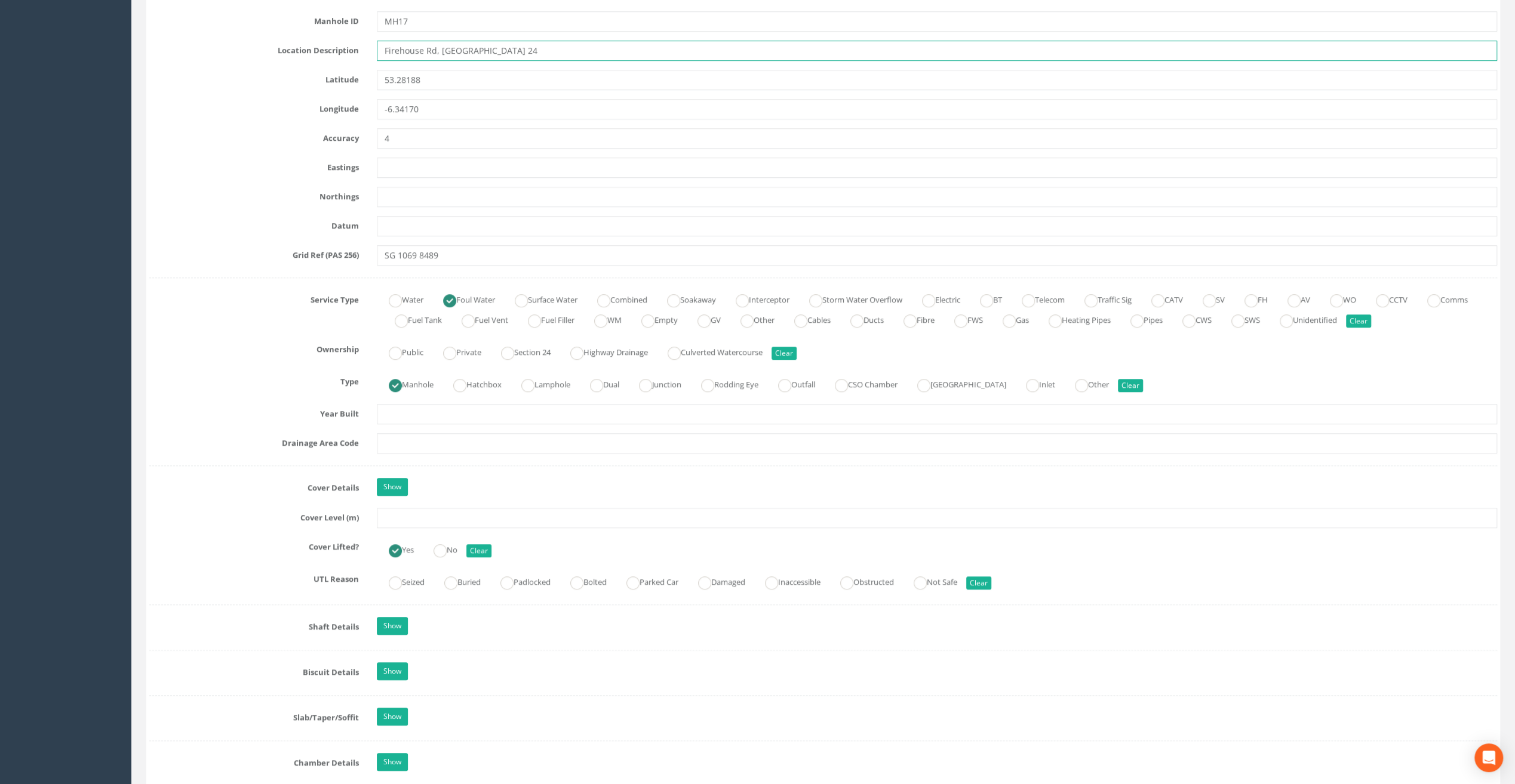
type input "Firehouse Rd, [GEOGRAPHIC_DATA] 24"
click at [396, 516] on input "text" at bounding box center [937, 518] width 1120 height 20
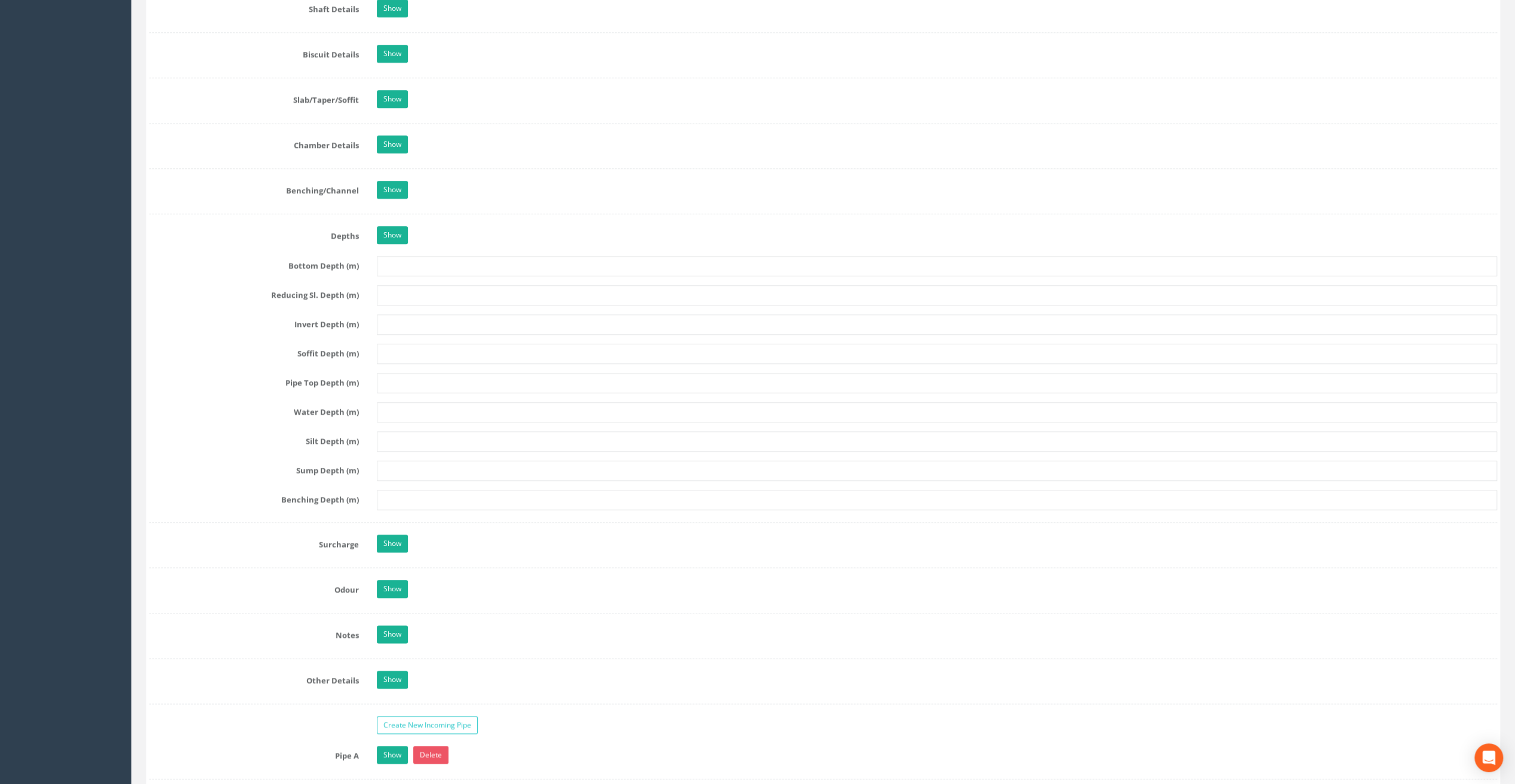
scroll to position [1432, 0]
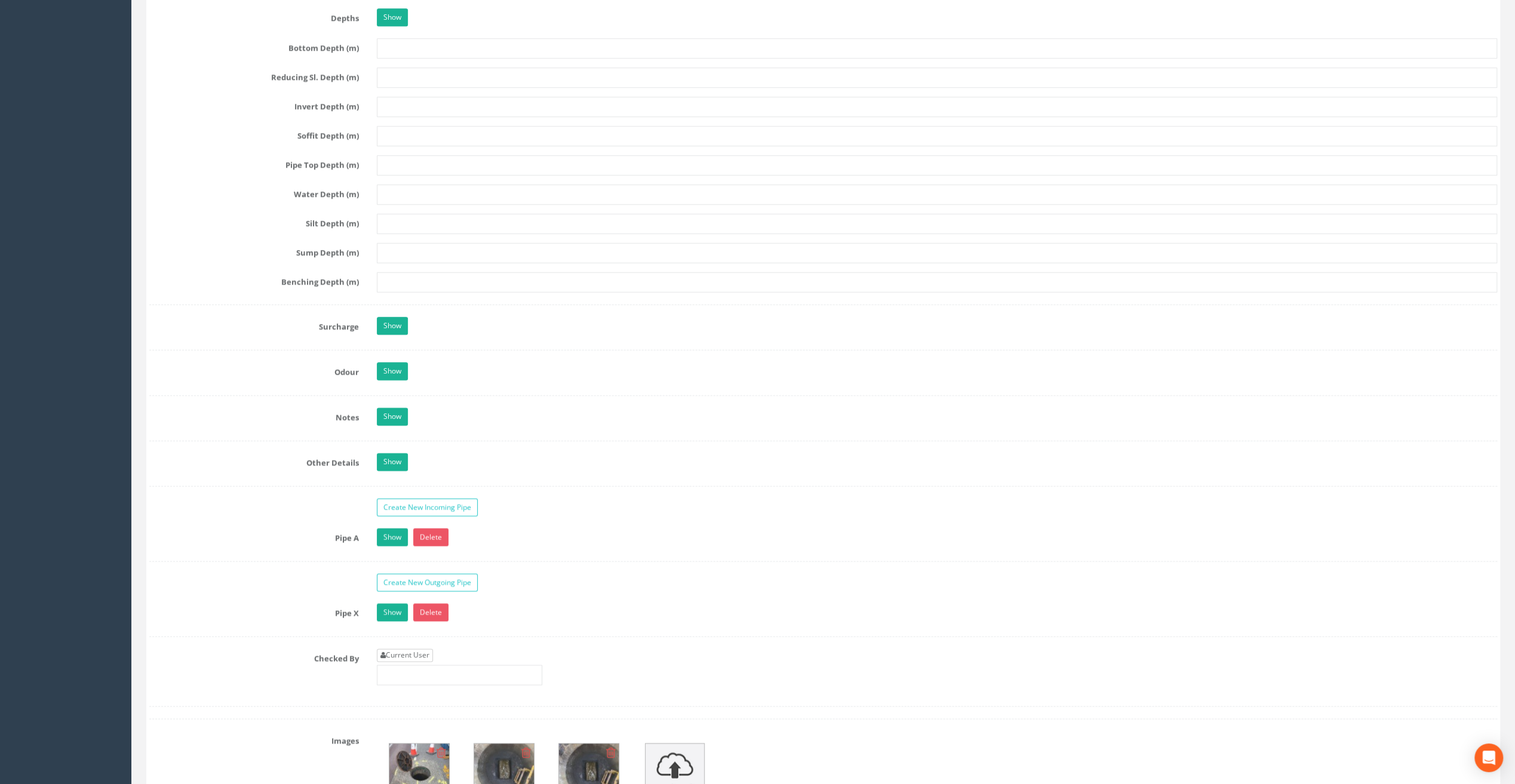
type input "83.88"
click at [416, 648] on link "Current User" at bounding box center [405, 654] width 57 height 13
type input "[PERSON_NAME]"
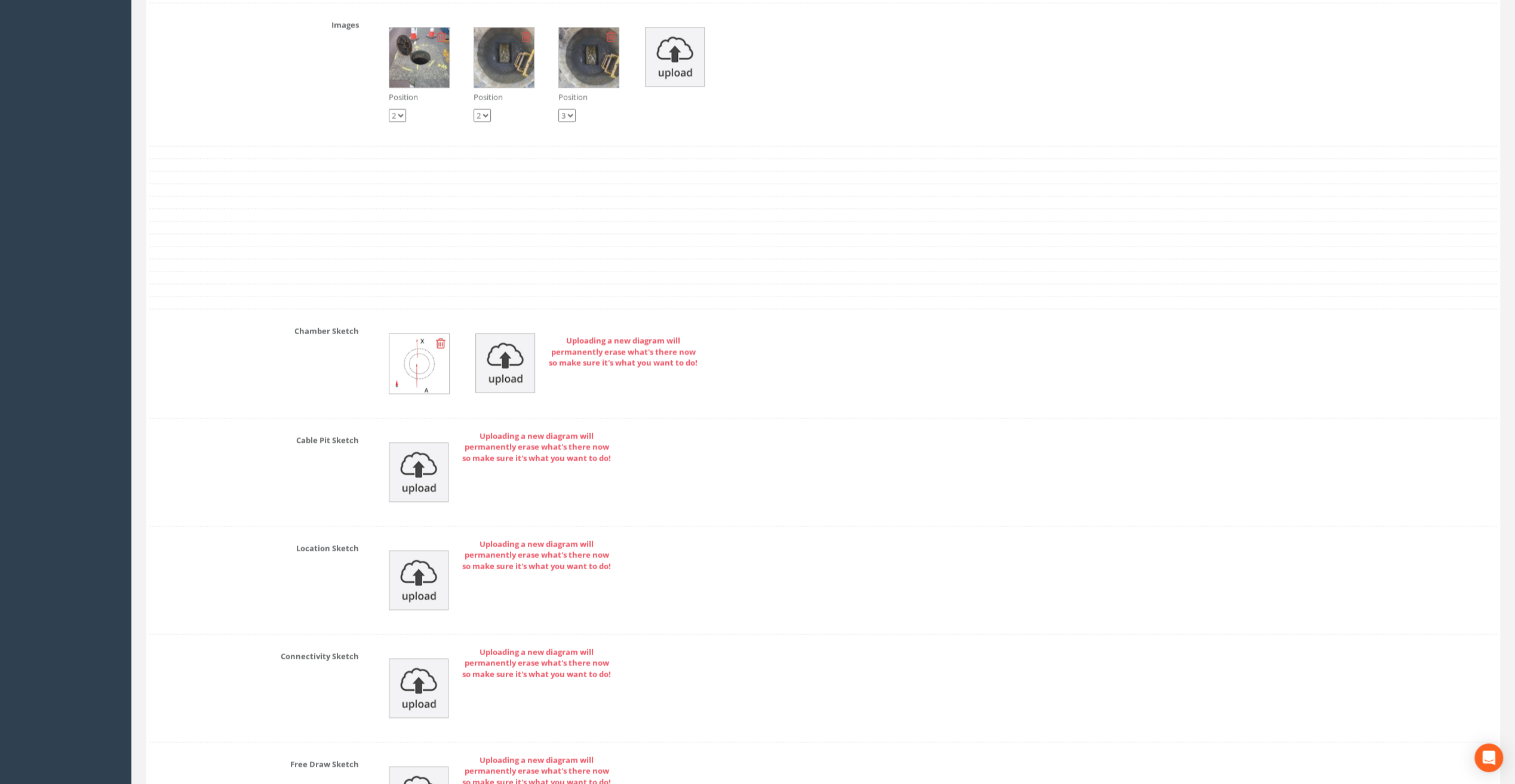
scroll to position [2297, 0]
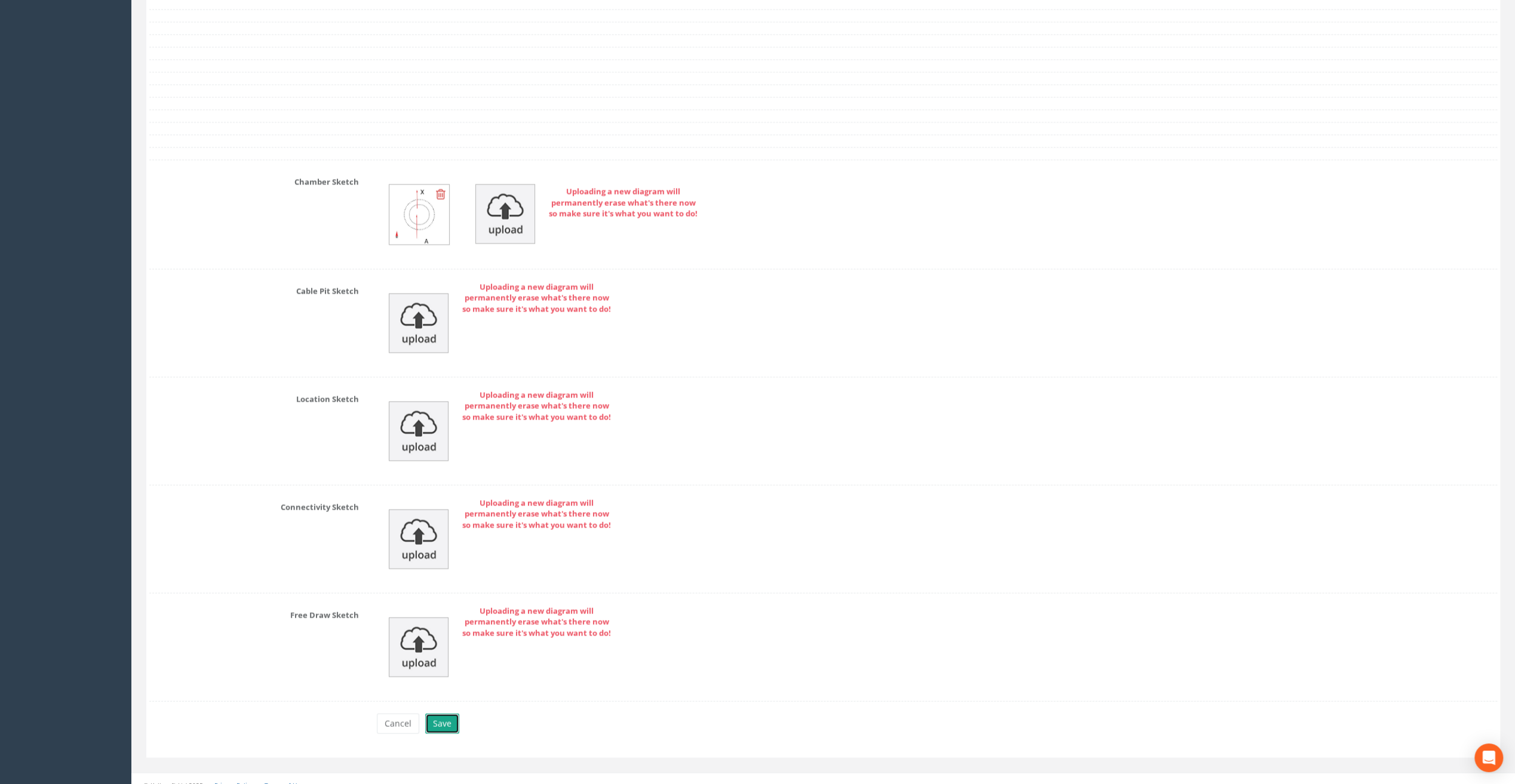
click at [445, 714] on button "Save" at bounding box center [442, 724] width 34 height 20
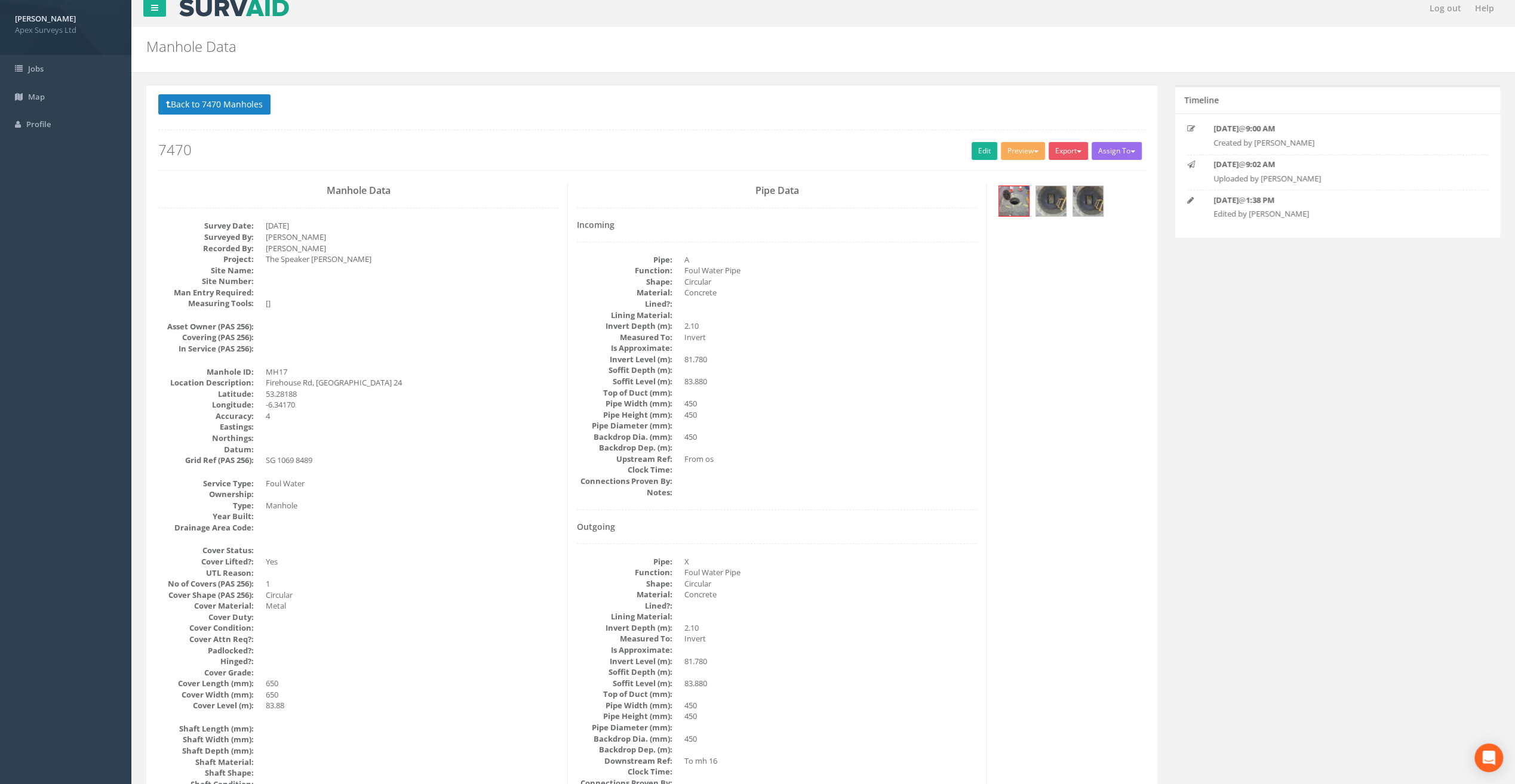
scroll to position [0, 0]
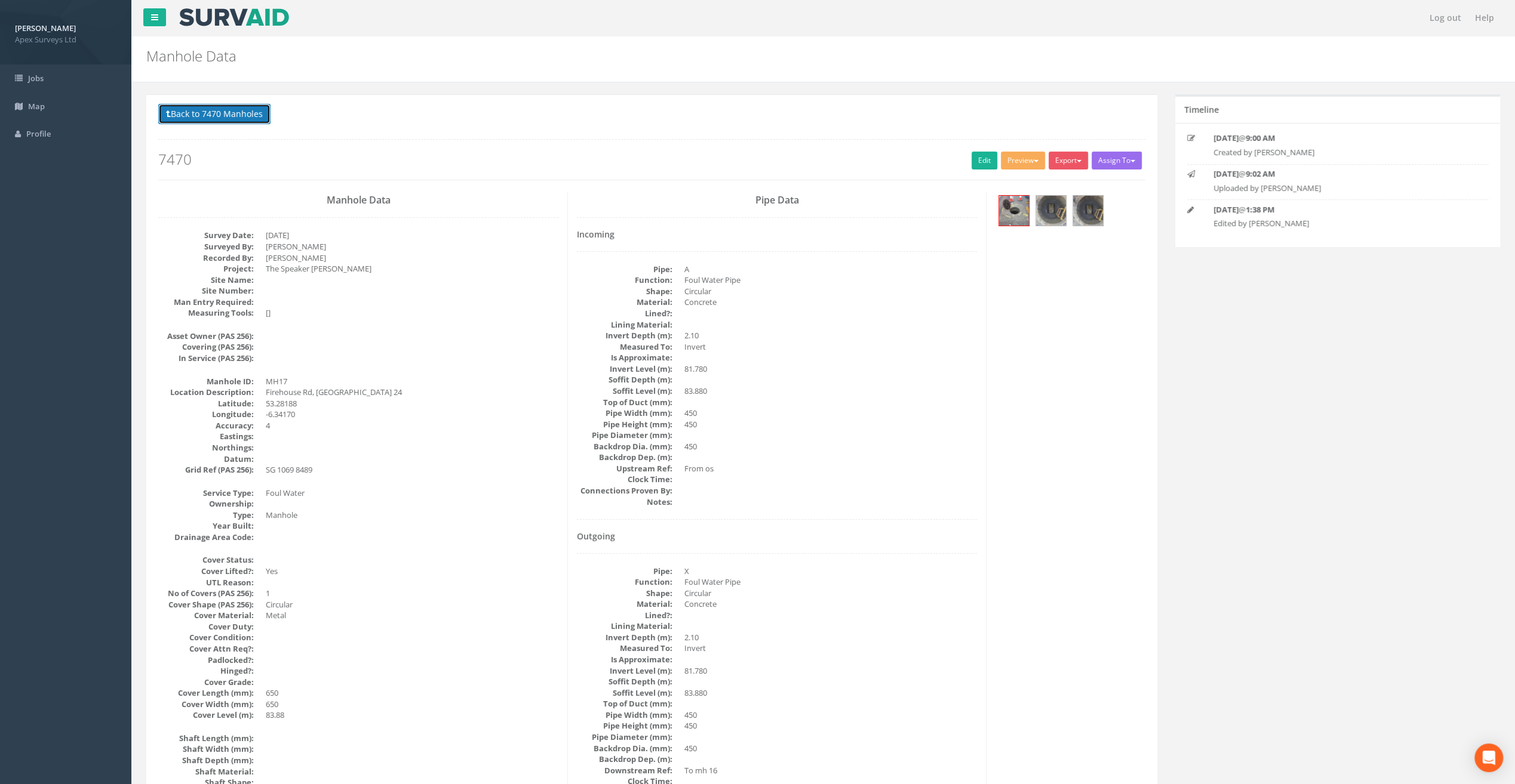
click at [234, 106] on button "Back to 7470 Manholes" at bounding box center [214, 114] width 112 height 20
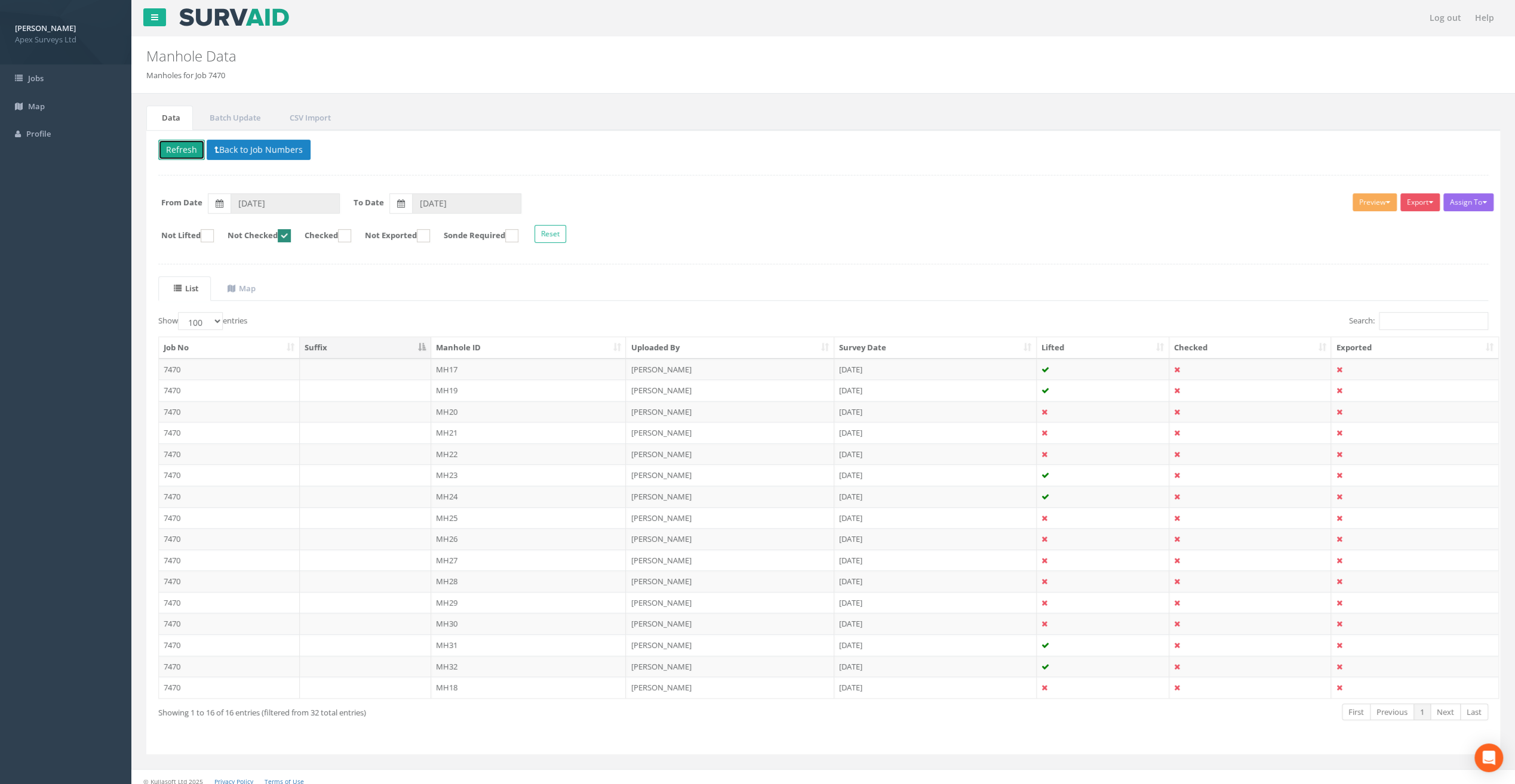
click at [179, 142] on button "Refresh" at bounding box center [181, 149] width 47 height 20
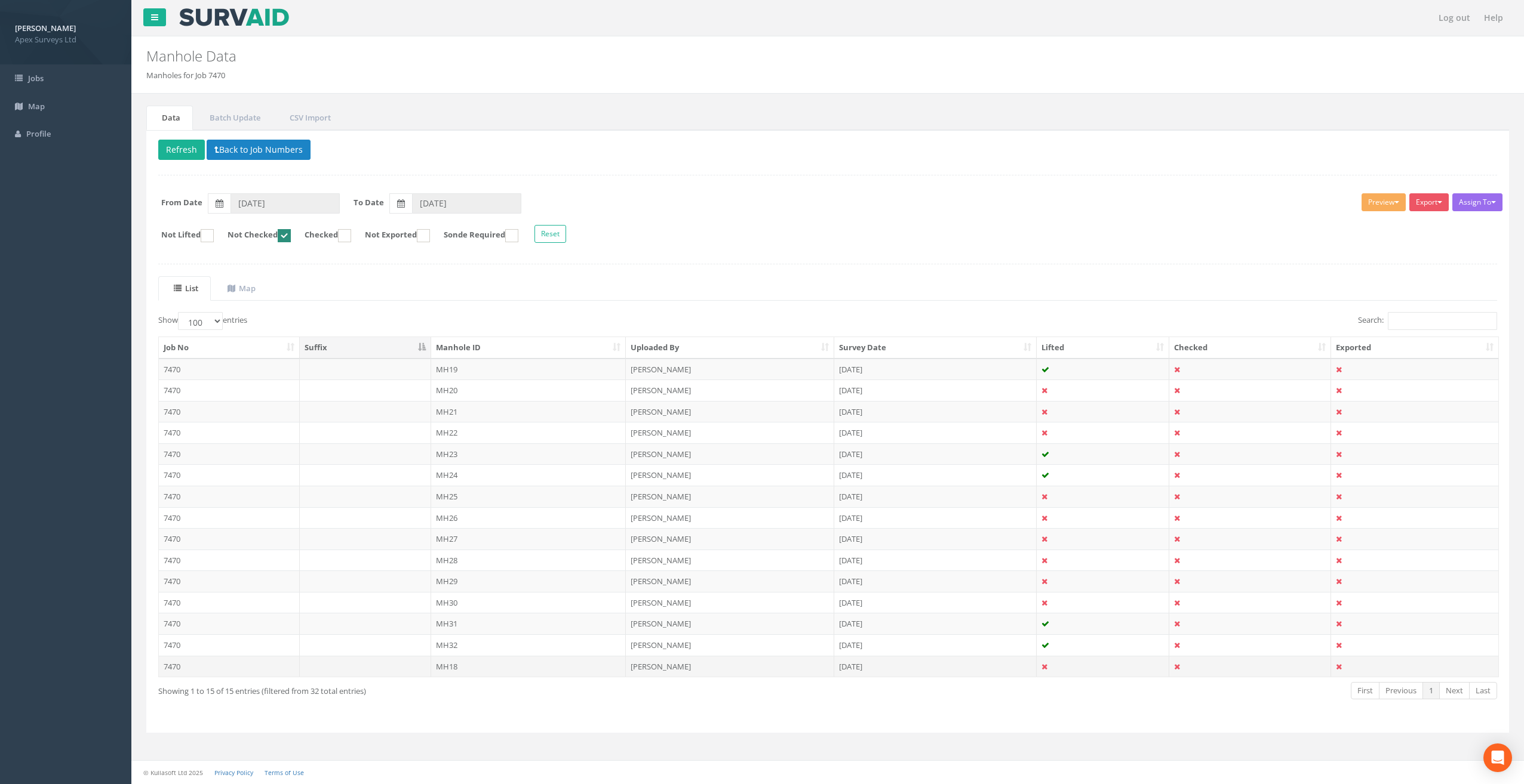
click at [452, 662] on td "MH18" at bounding box center [529, 667] width 195 height 21
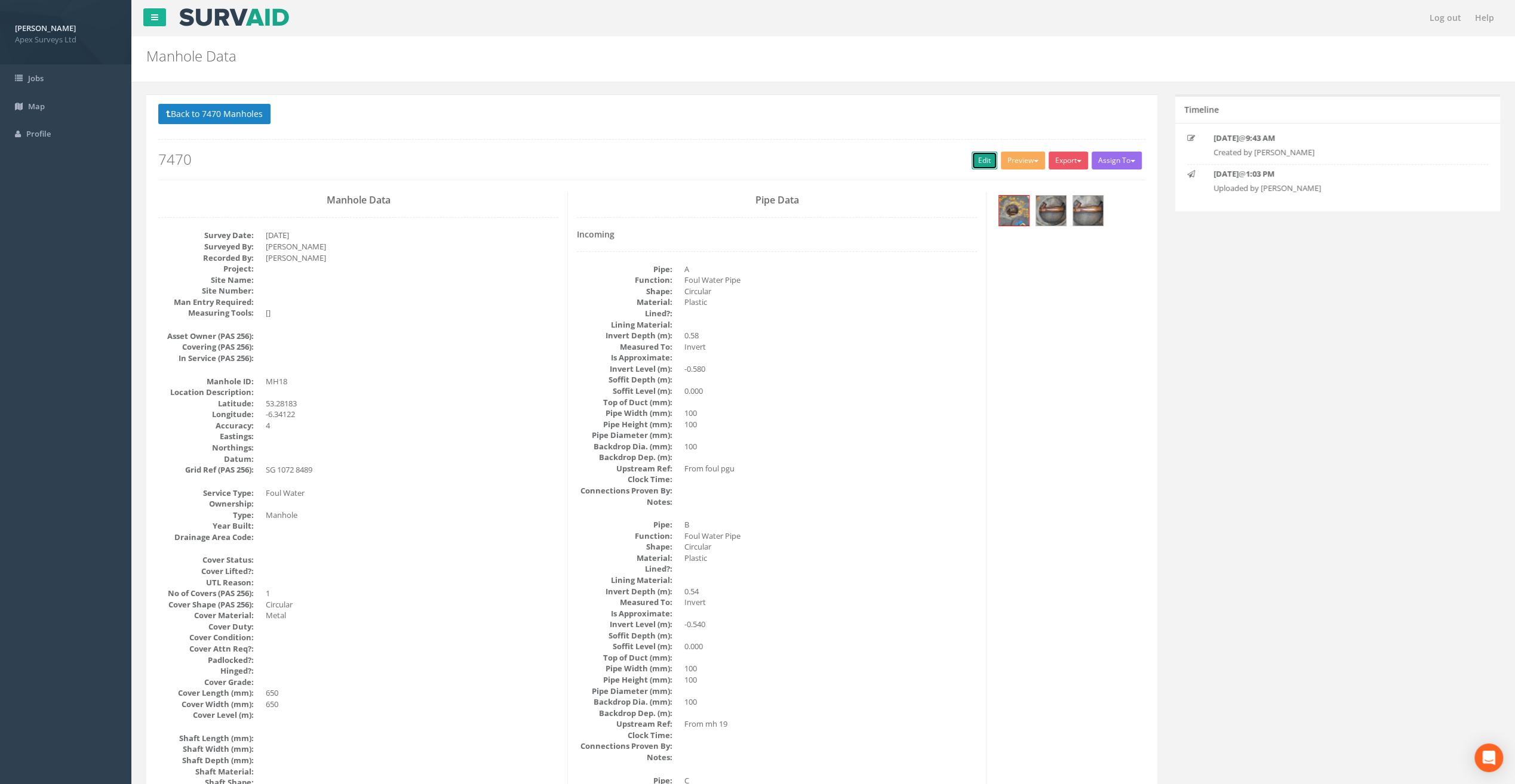
click at [980, 155] on link "Edit" at bounding box center [984, 160] width 25 height 18
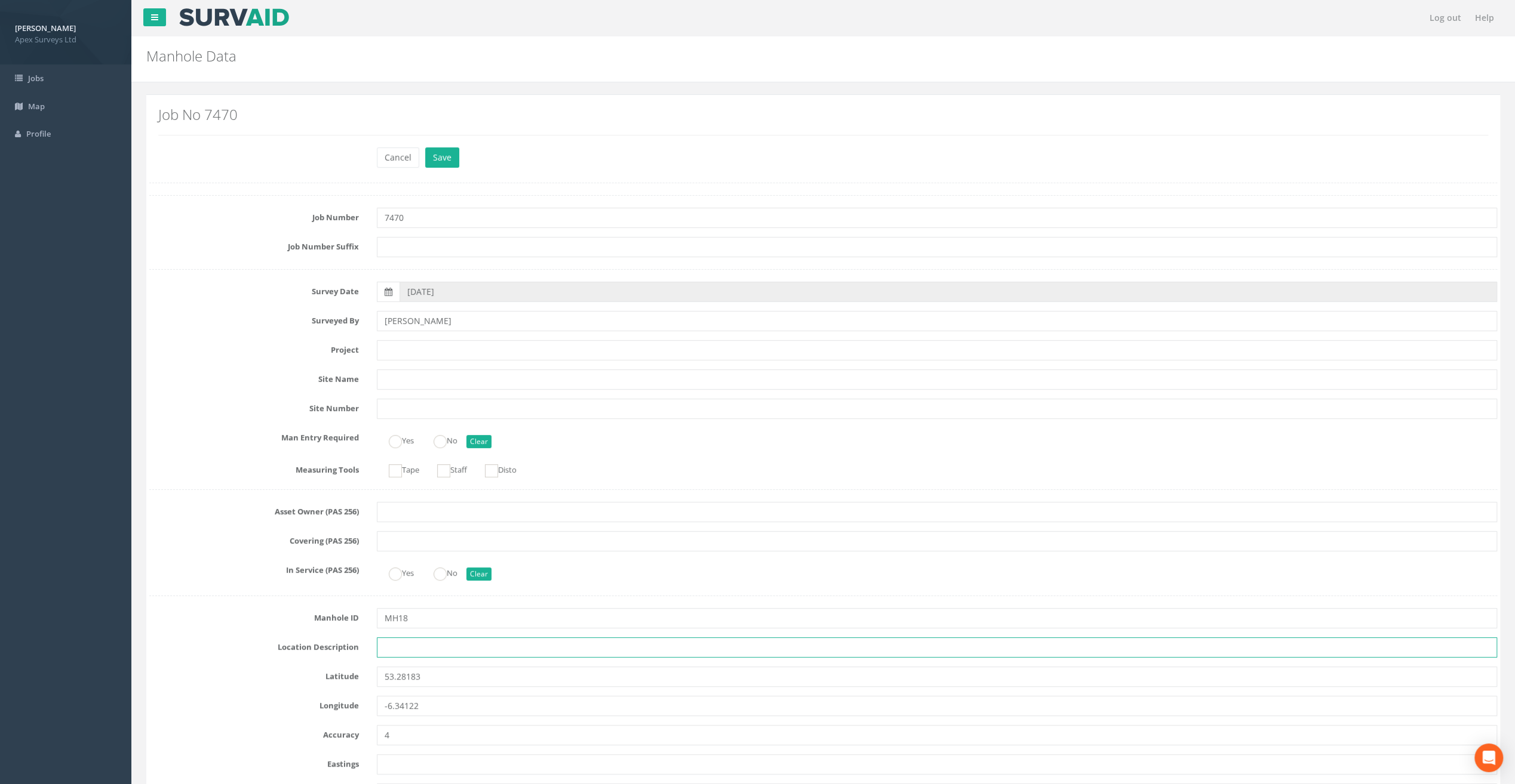
click at [451, 651] on input "text" at bounding box center [937, 647] width 1120 height 20
paste input "Firehouse Rd, [GEOGRAPHIC_DATA] 24"
type input "Firehouse Rd, [GEOGRAPHIC_DATA] 24"
click at [399, 348] on input "text" at bounding box center [937, 350] width 1120 height 20
paste input "The Speaker [PERSON_NAME]"
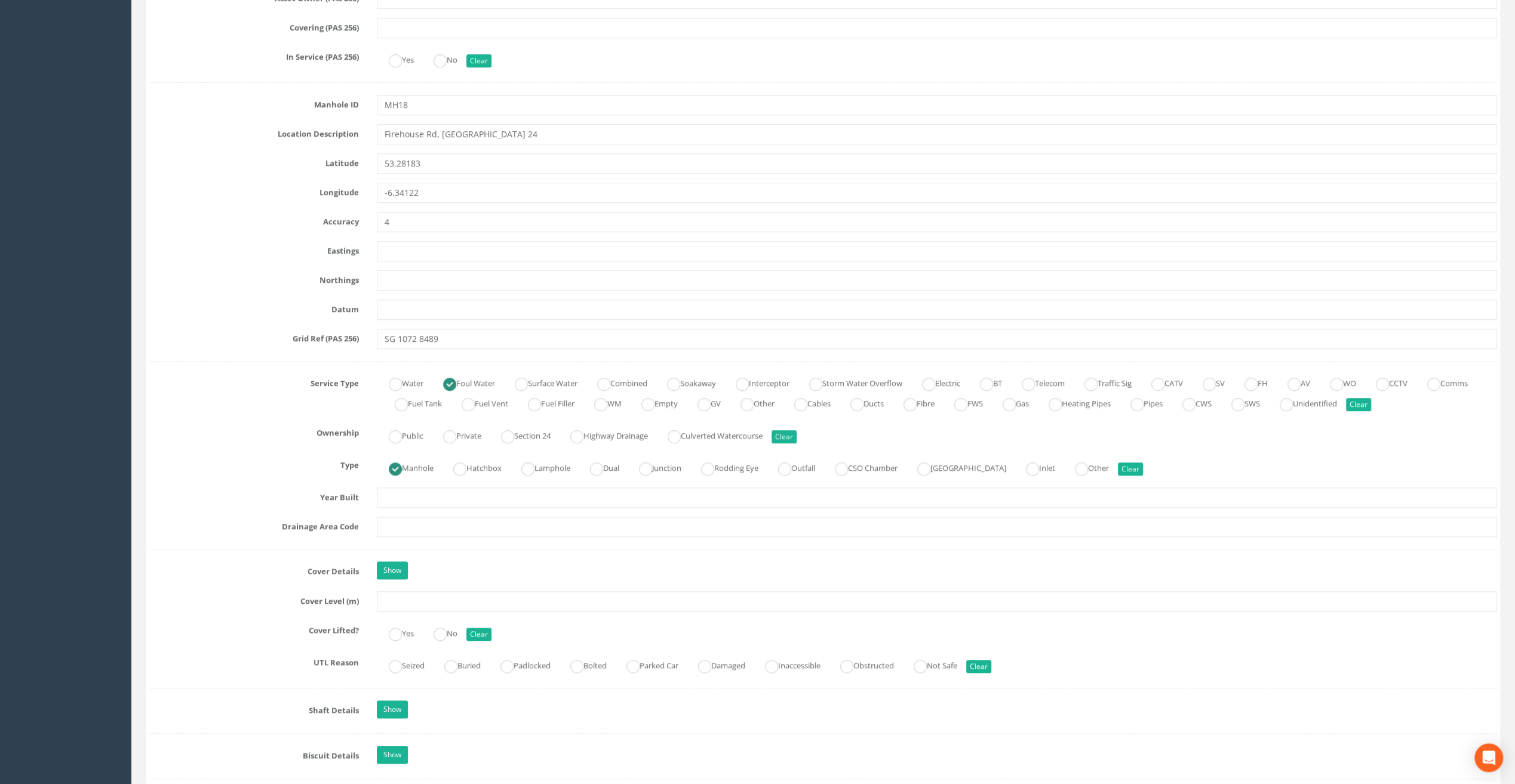
scroll to position [537, 0]
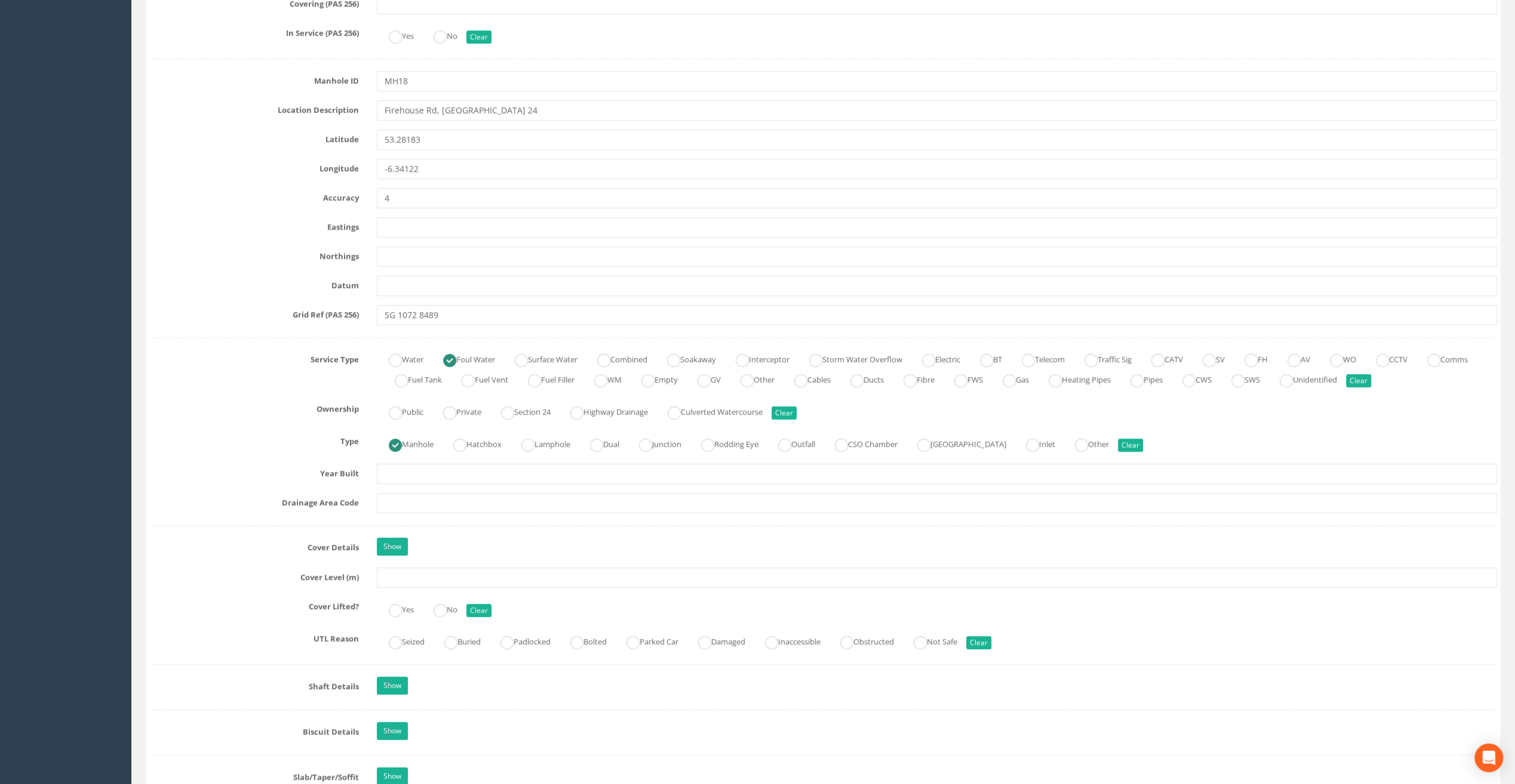
type input "The Speaker [PERSON_NAME]"
click at [409, 578] on input "text" at bounding box center [937, 577] width 1120 height 20
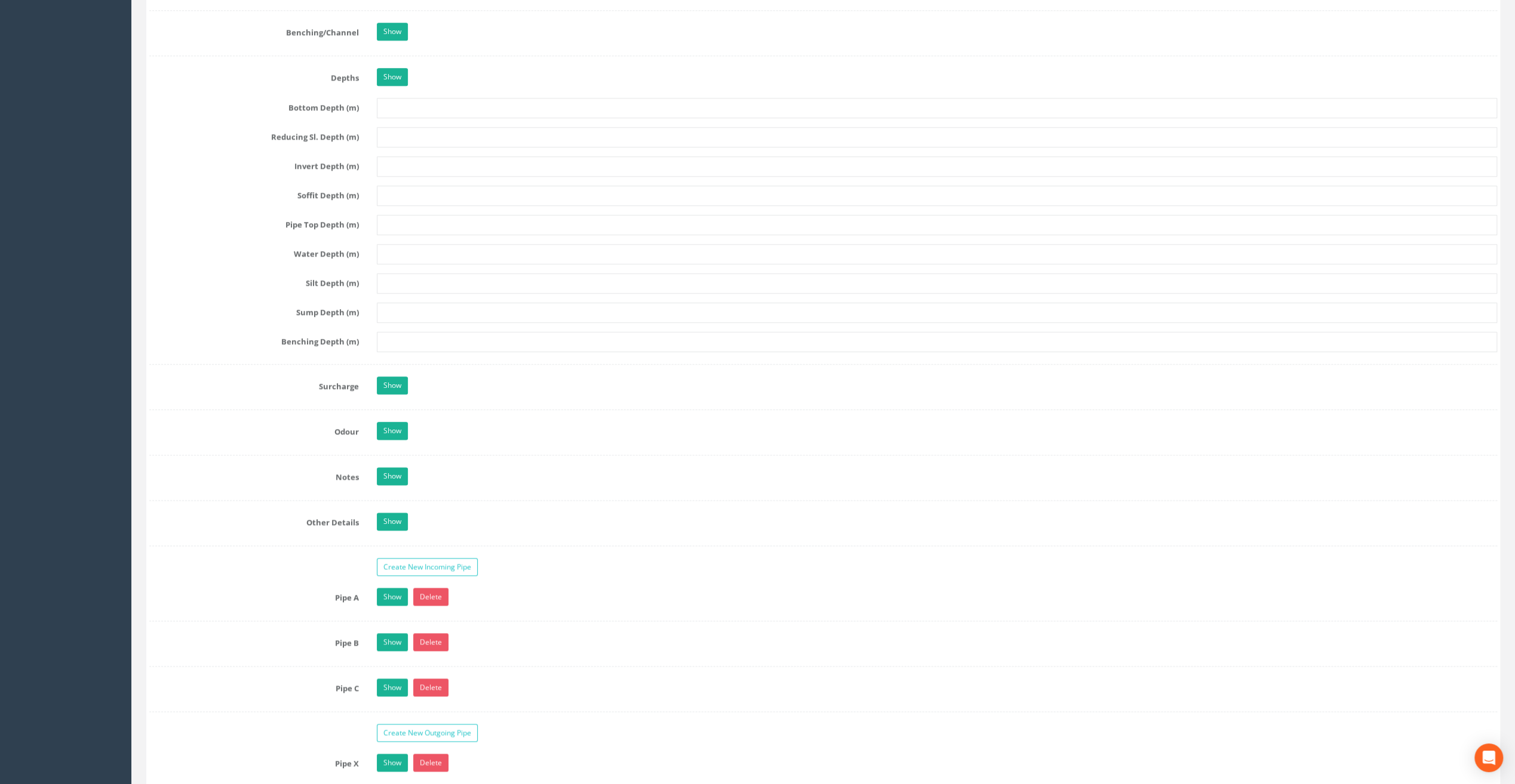
scroll to position [1731, 0]
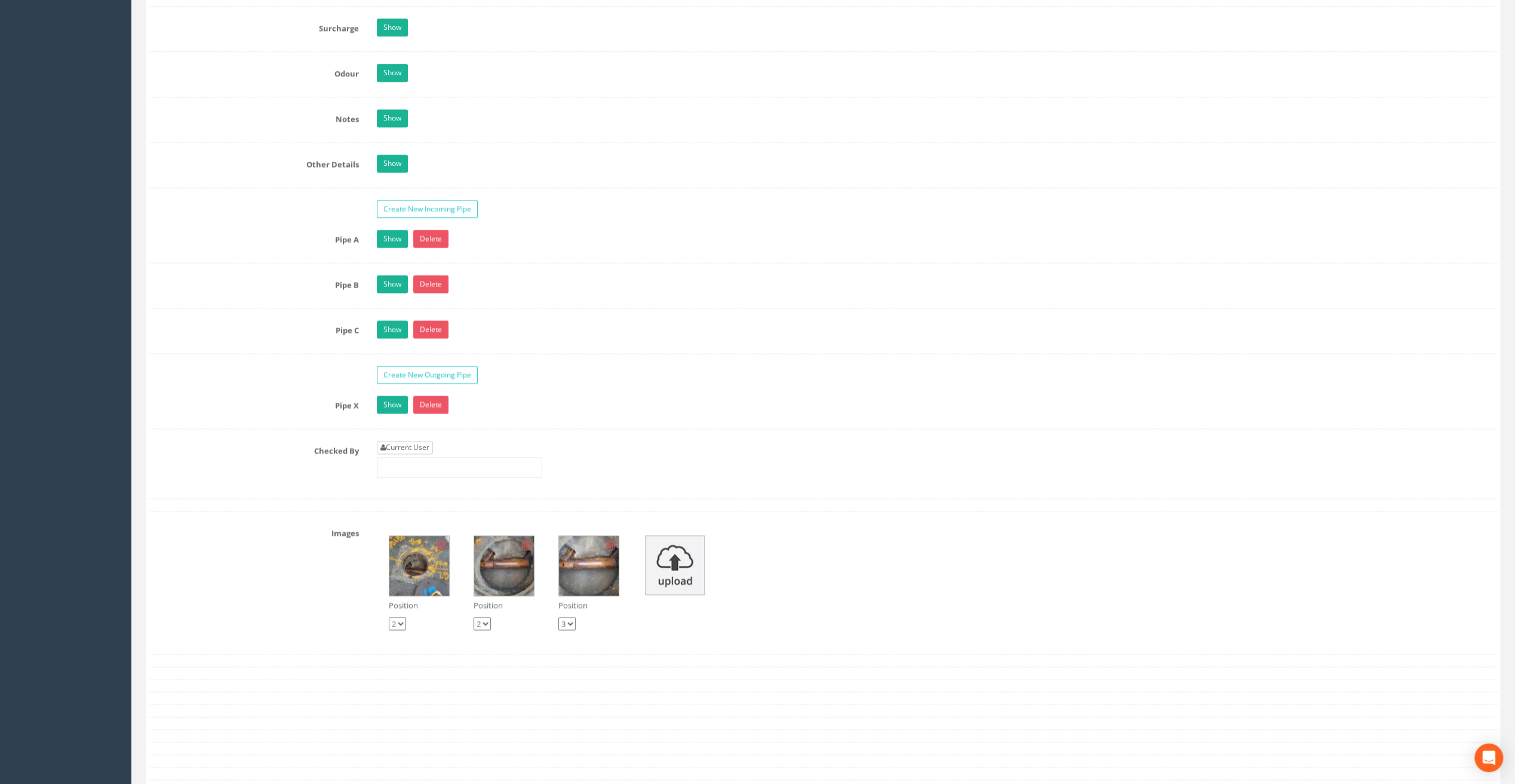
type input "83.39"
click at [393, 441] on link "Current User" at bounding box center [405, 447] width 57 height 13
type input "[PERSON_NAME]"
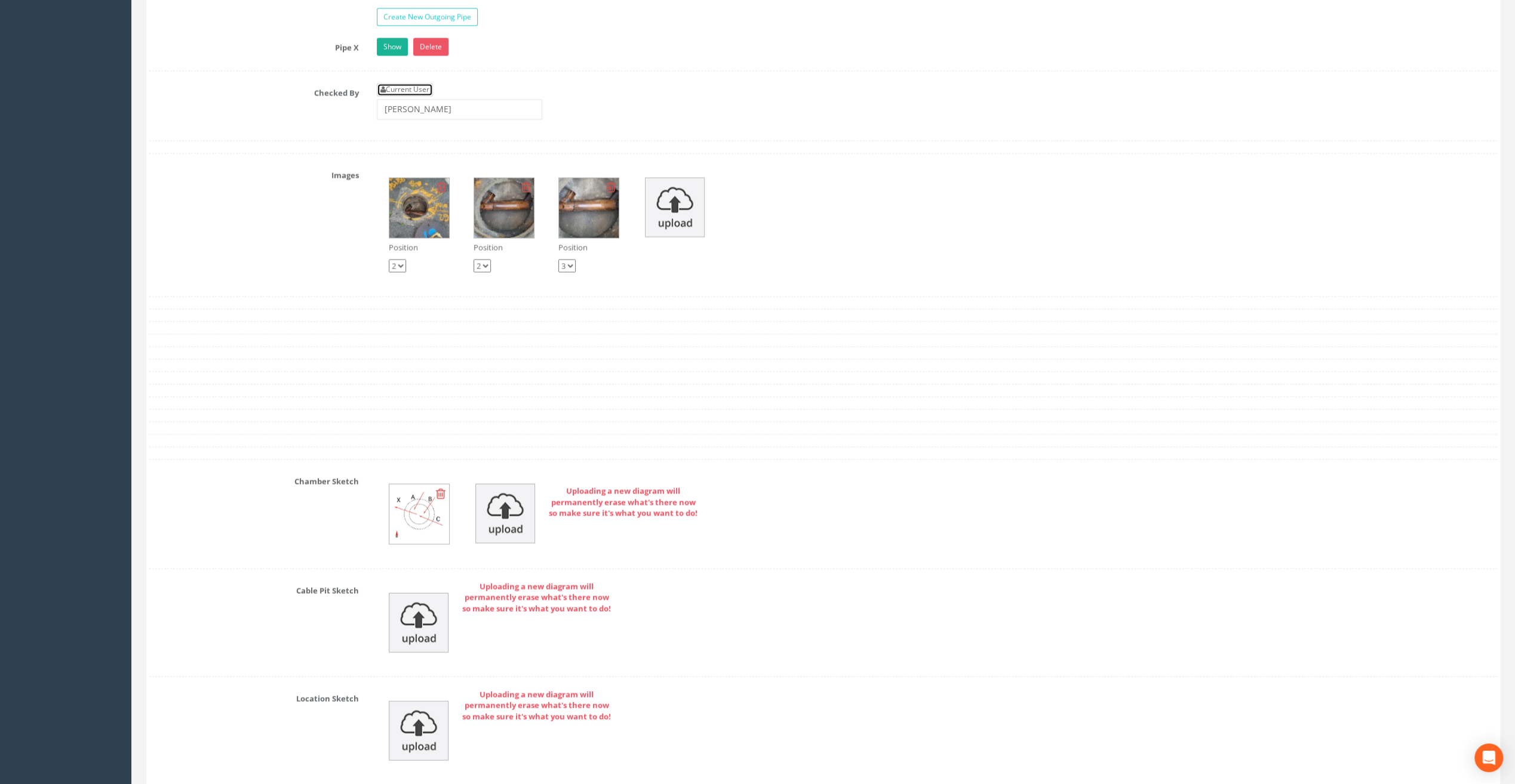
scroll to position [2387, 0]
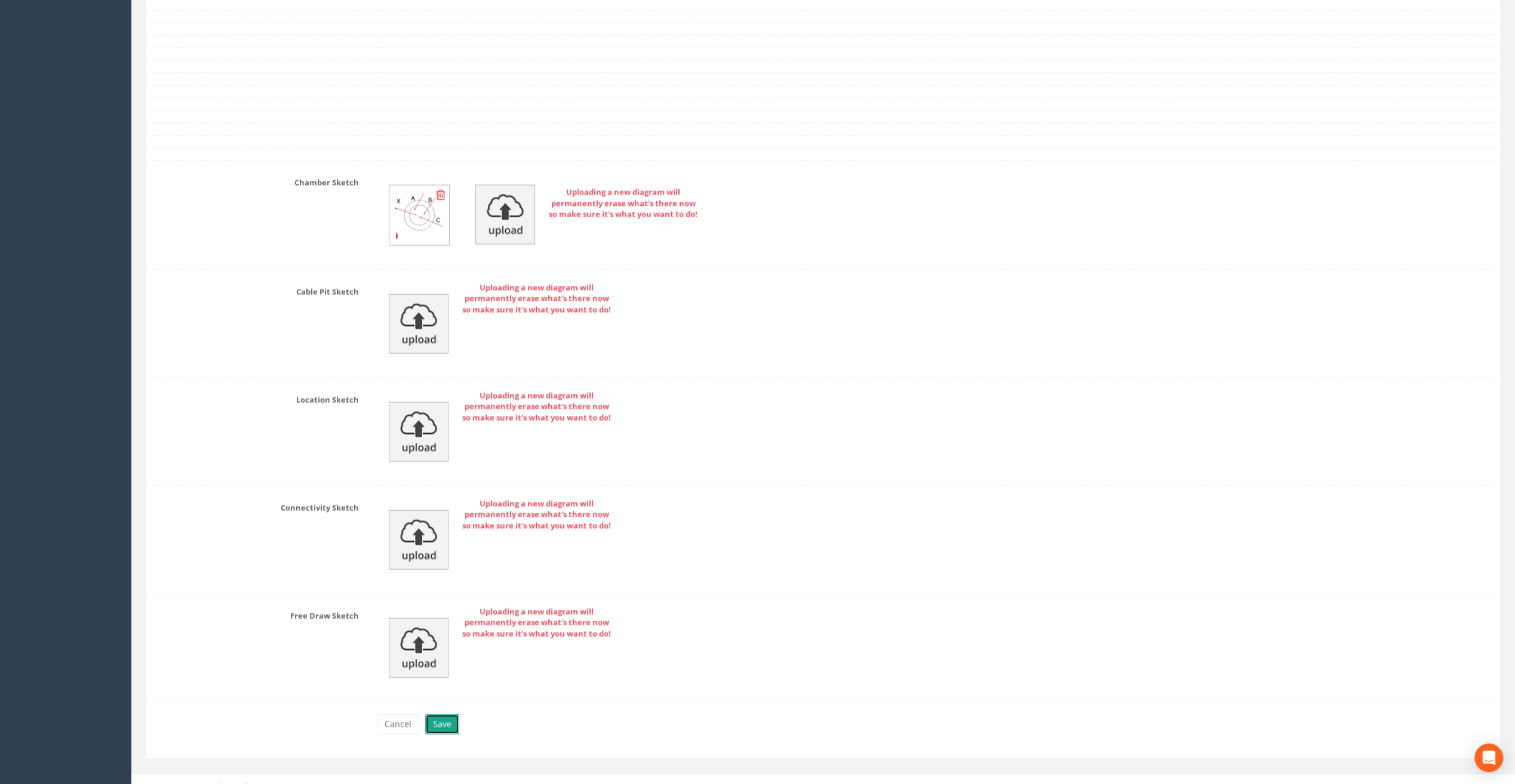
click at [447, 715] on button "Save" at bounding box center [442, 725] width 34 height 20
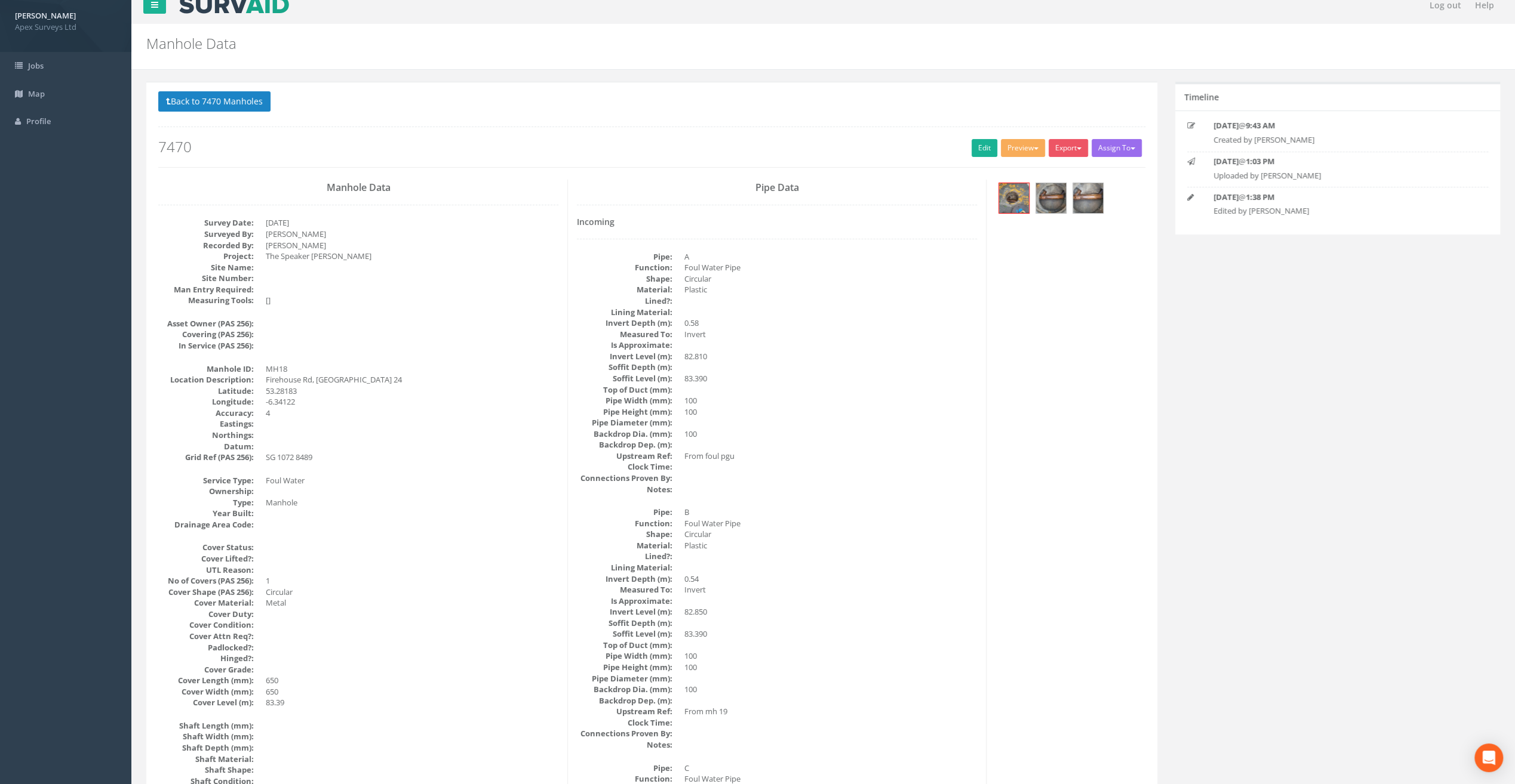
scroll to position [0, 0]
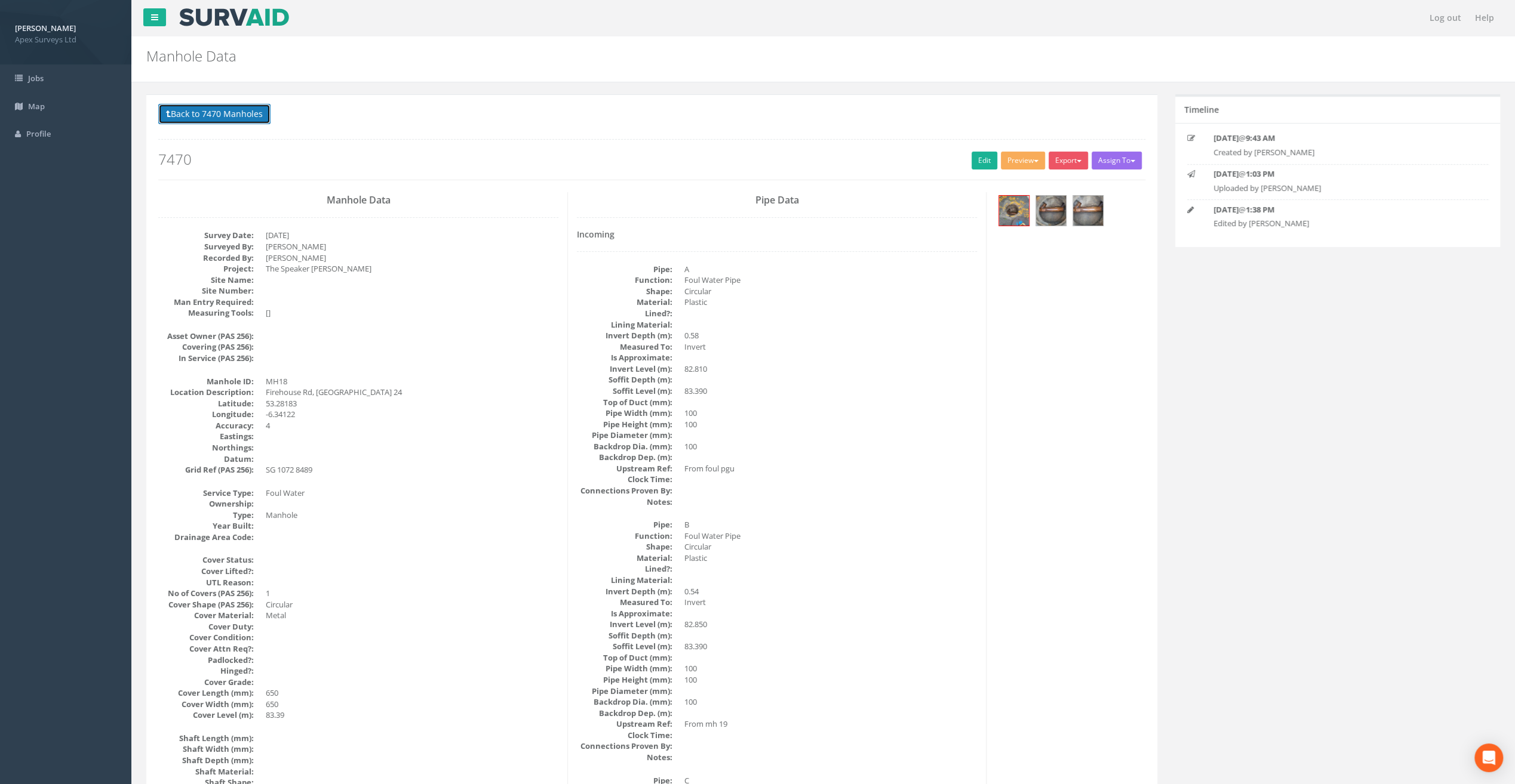
click at [245, 116] on button "Back to 7470 Manholes" at bounding box center [214, 114] width 112 height 20
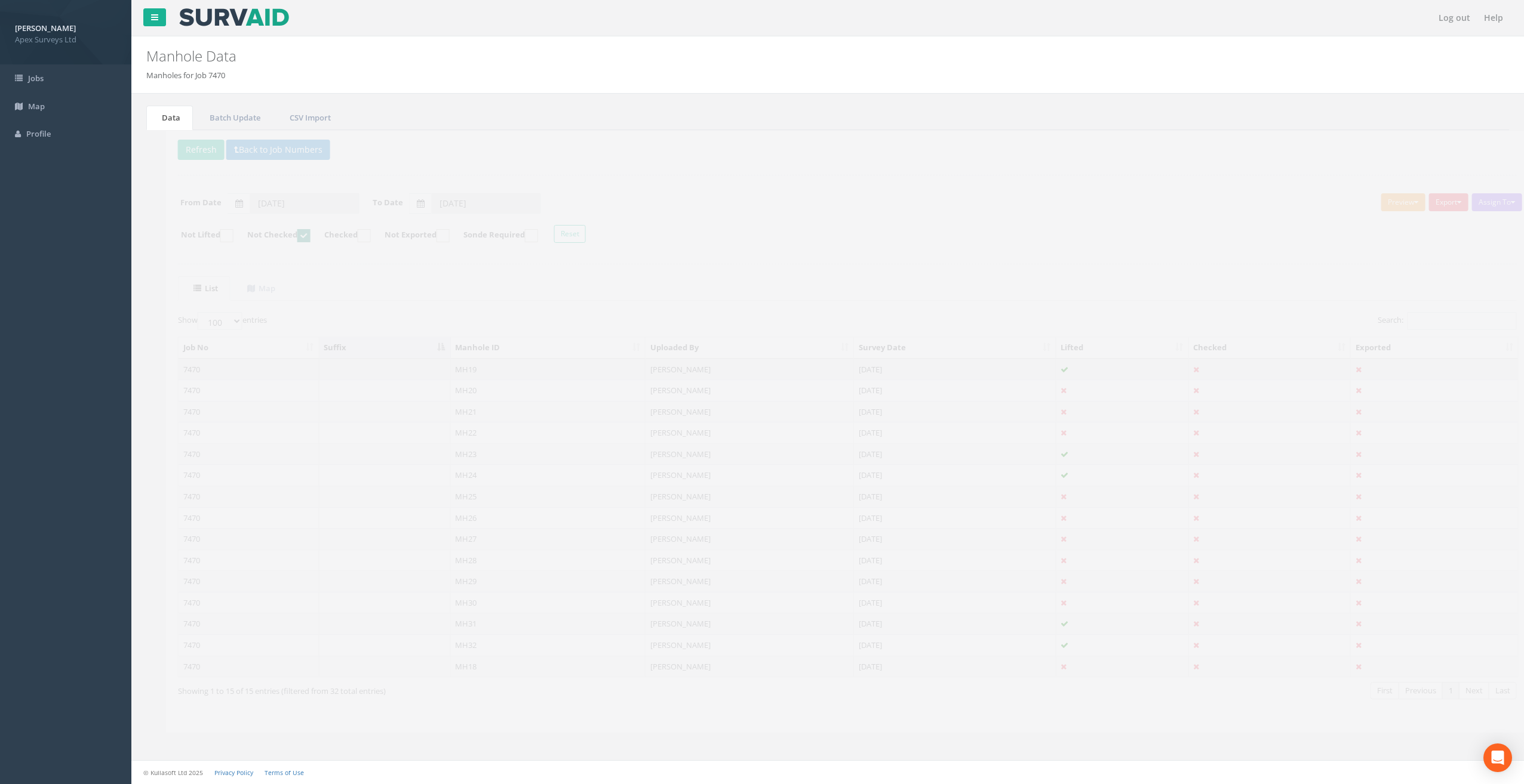
click at [452, 368] on td "MH19" at bounding box center [529, 370] width 195 height 21
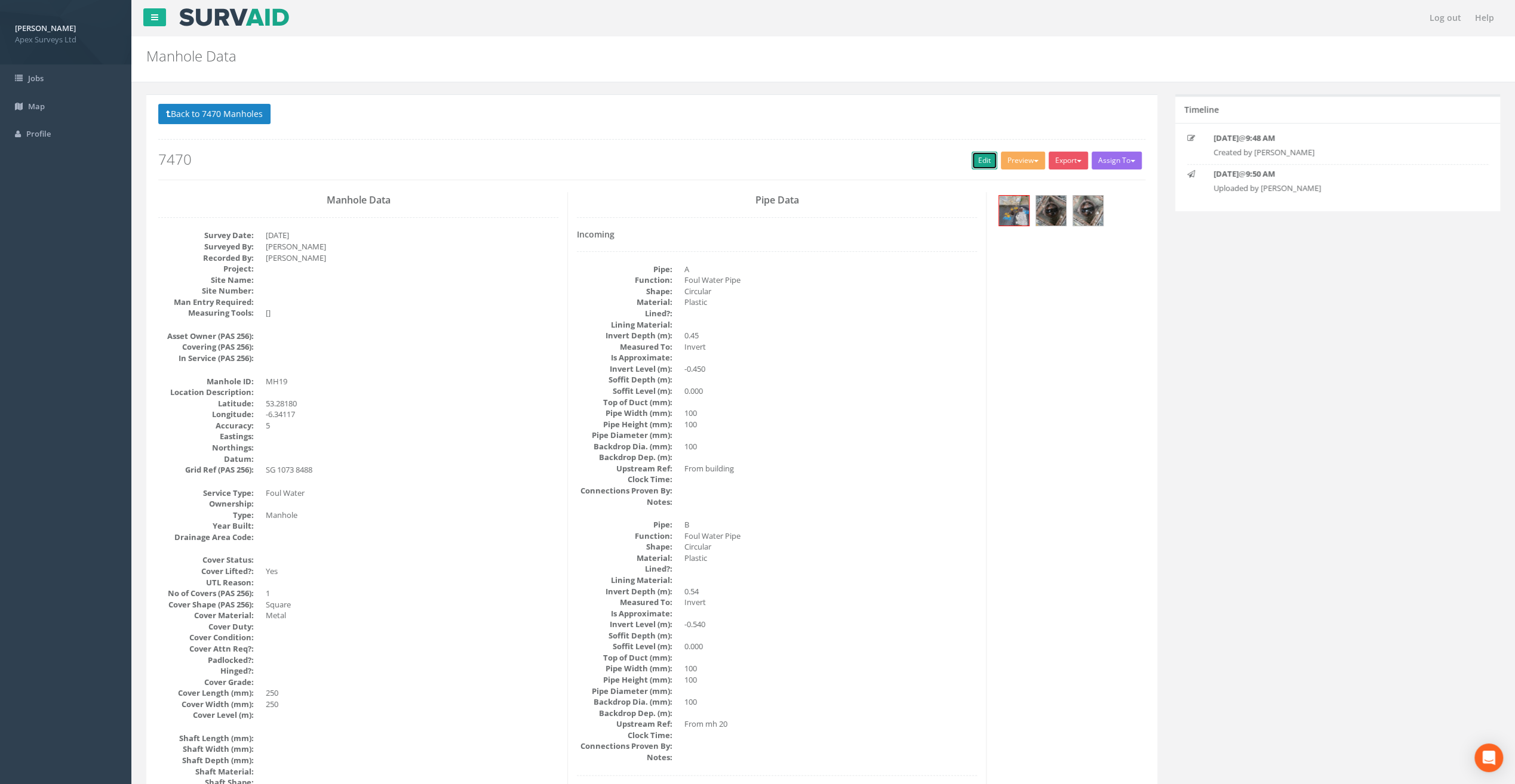
click at [976, 155] on link "Edit" at bounding box center [984, 160] width 25 height 18
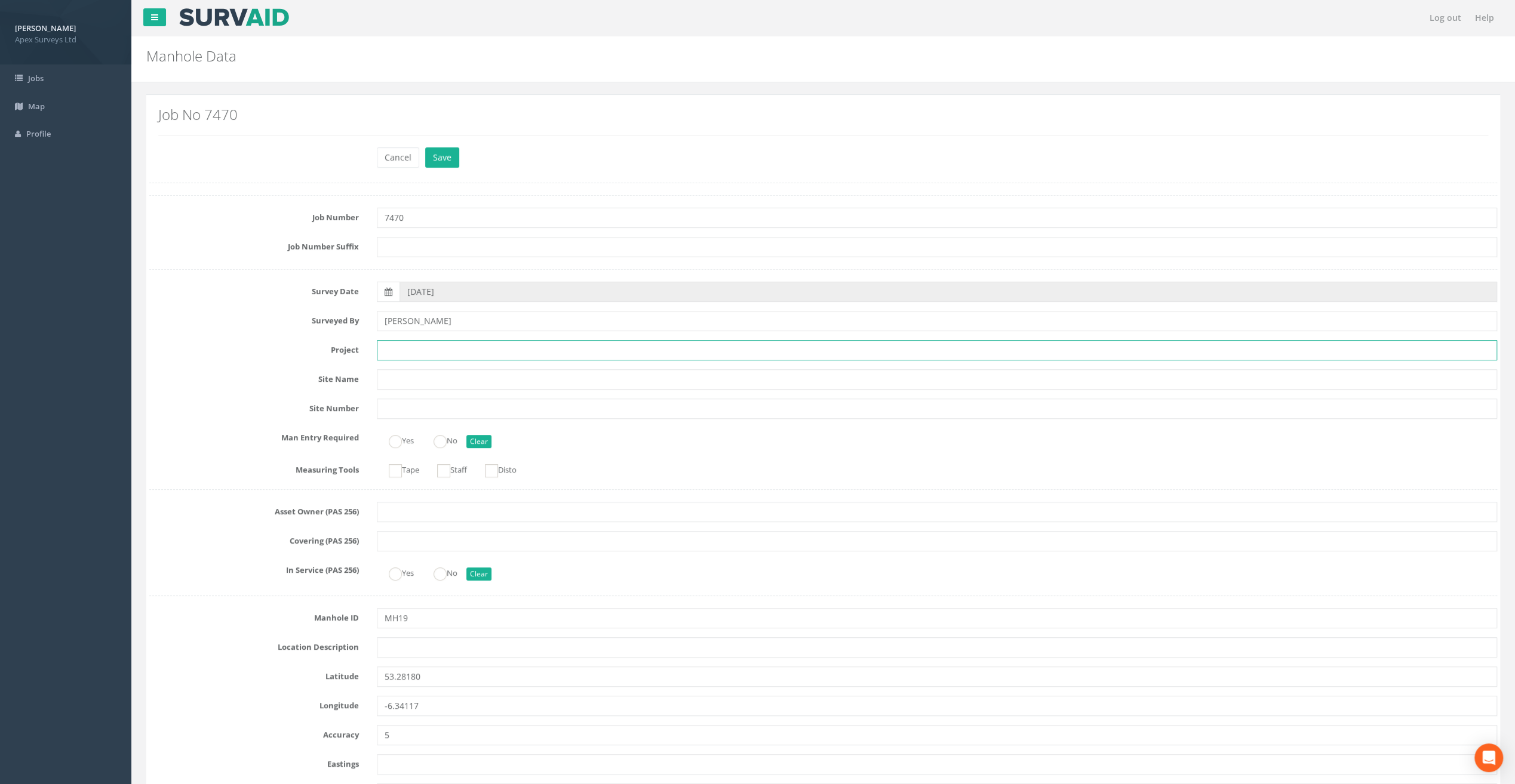
click at [388, 345] on input "text" at bounding box center [937, 350] width 1120 height 20
paste input "The Speaker [PERSON_NAME]"
type input "The Speaker [PERSON_NAME]"
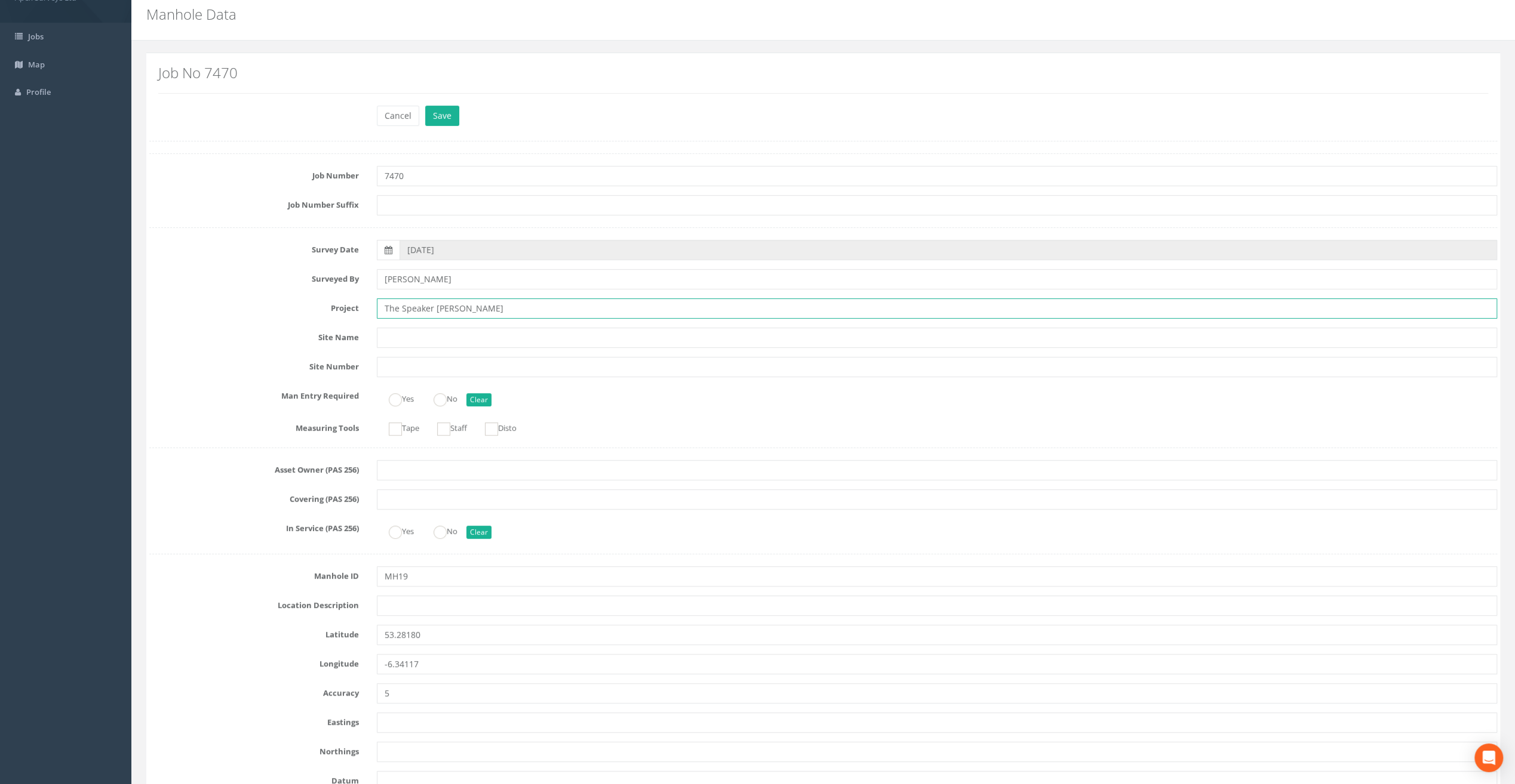
scroll to position [59, 0]
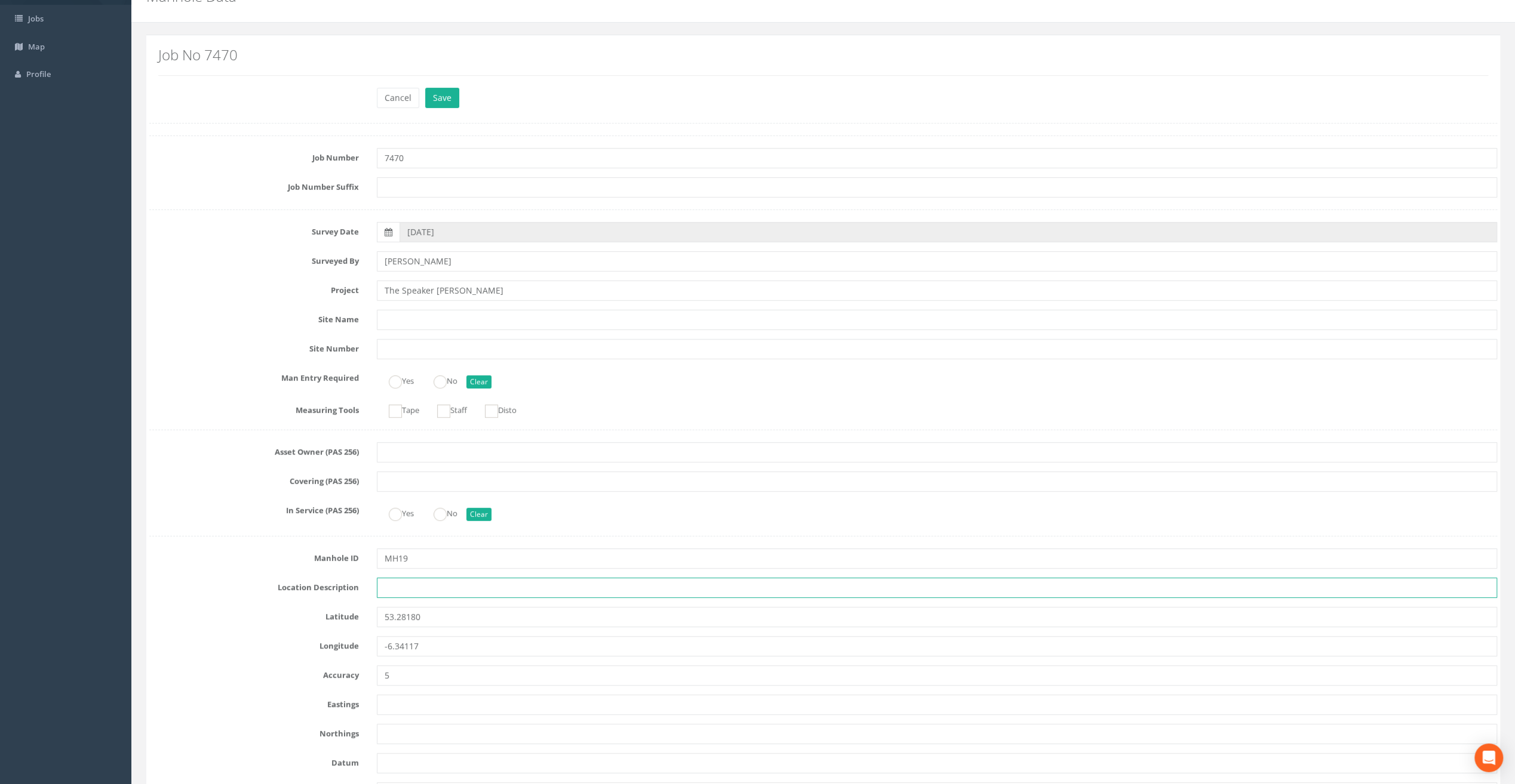
click at [387, 592] on input "text" at bounding box center [937, 588] width 1120 height 20
paste input "Firehouse Rd, [GEOGRAPHIC_DATA] 24"
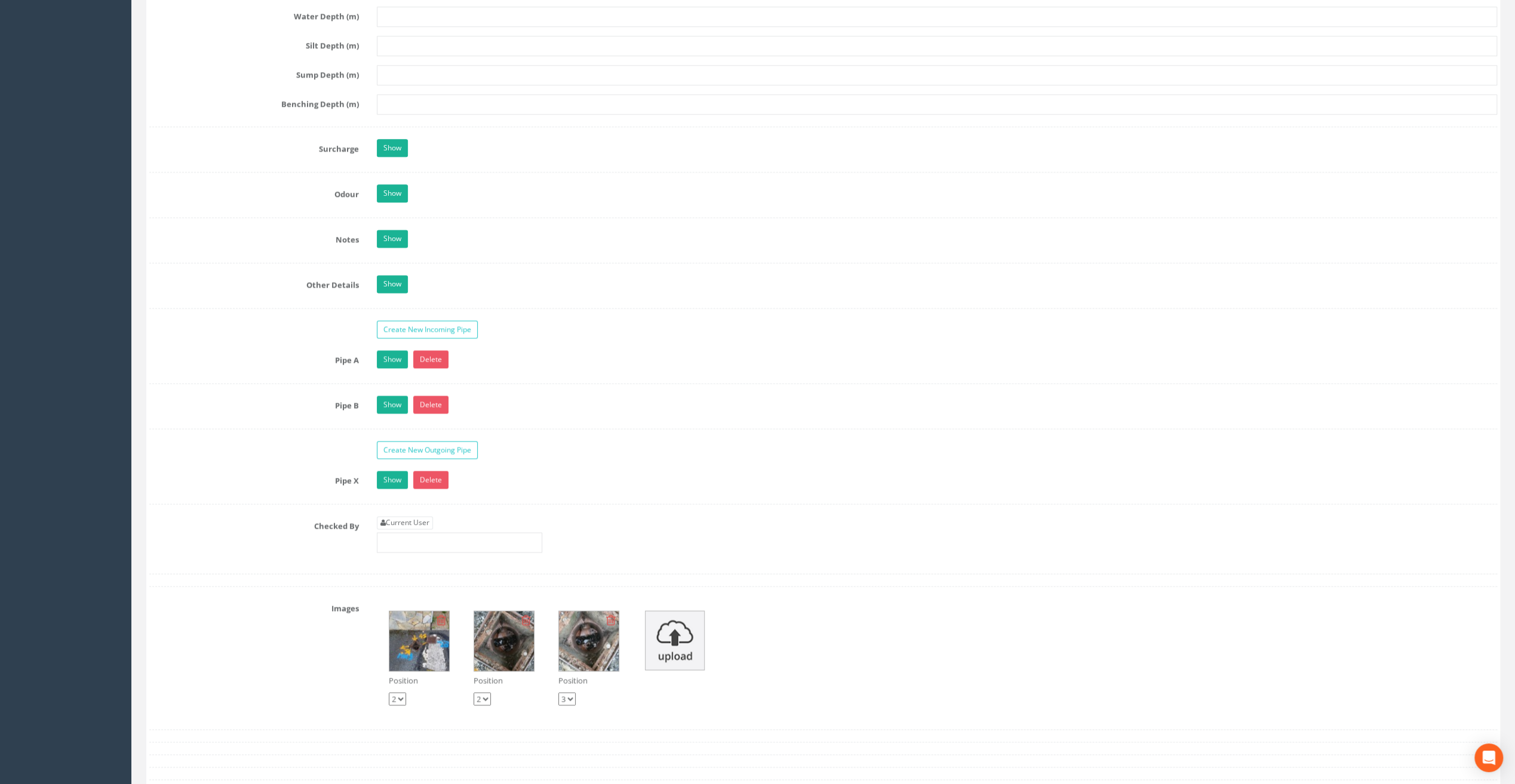
scroll to position [1612, 0]
type input "Firehouse Rd, [GEOGRAPHIC_DATA] 24"
click at [406, 515] on link "Current User" at bounding box center [405, 521] width 57 height 13
type input "[PERSON_NAME]"
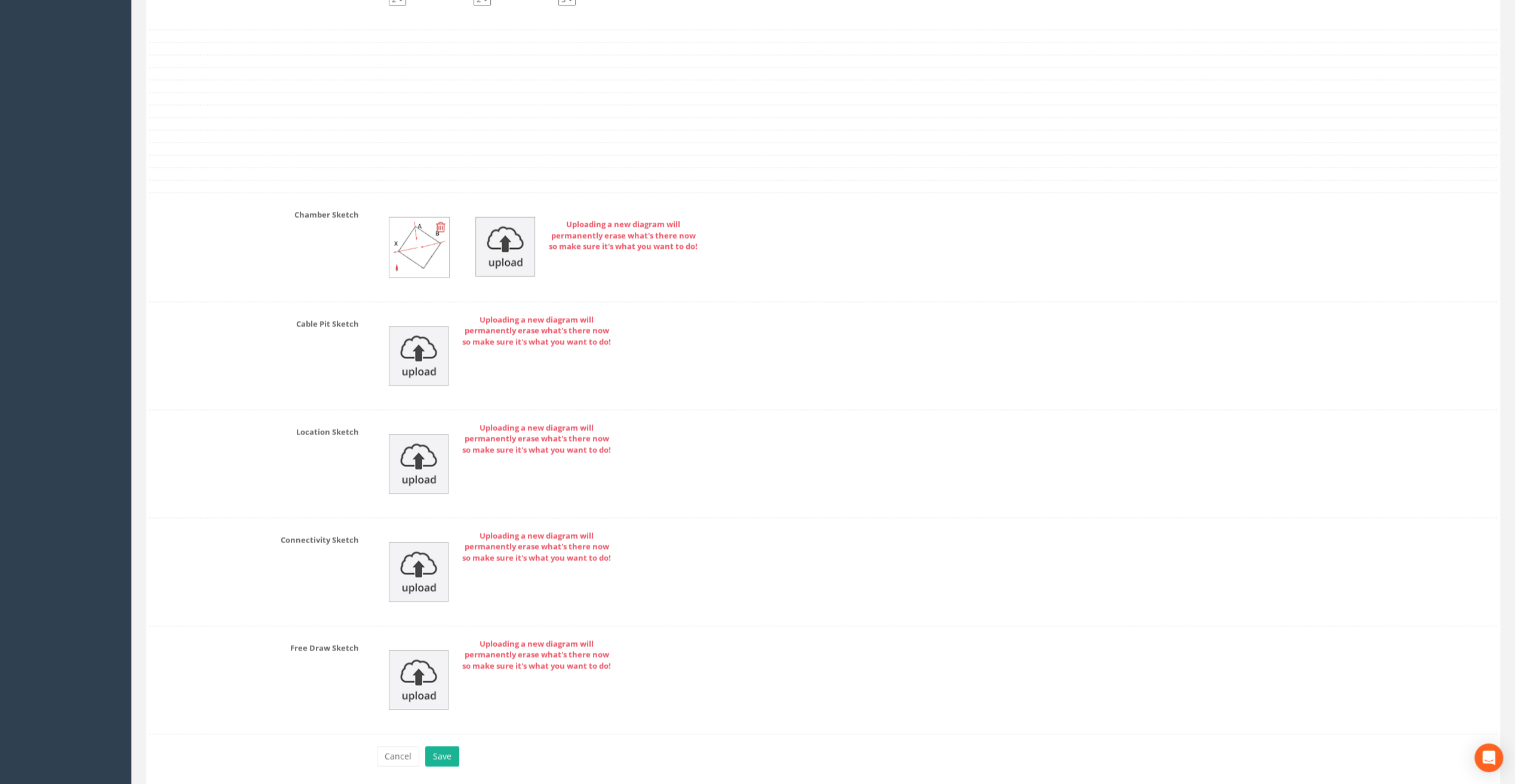
scroll to position [2342, 0]
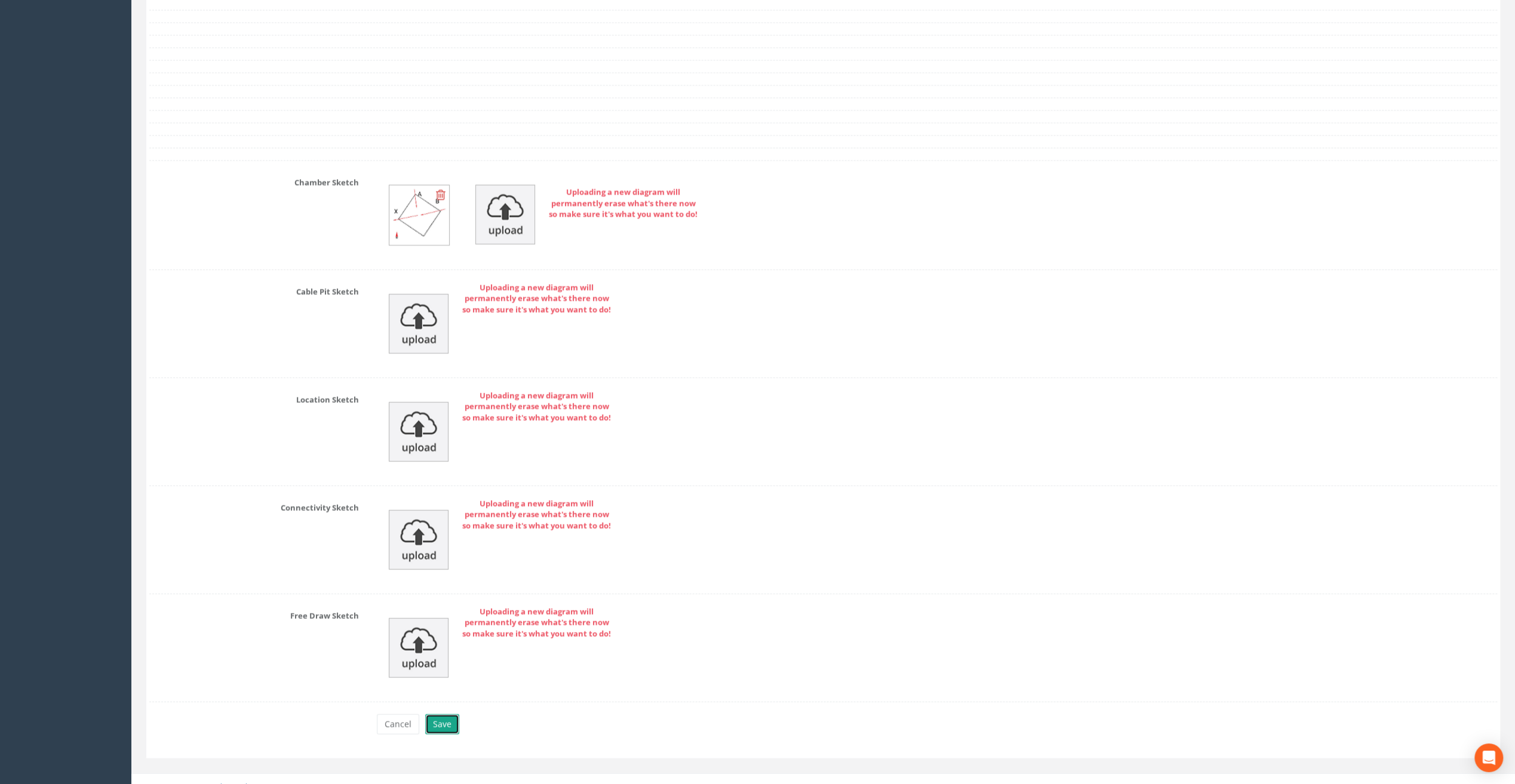
click at [446, 715] on button "Save" at bounding box center [442, 725] width 34 height 20
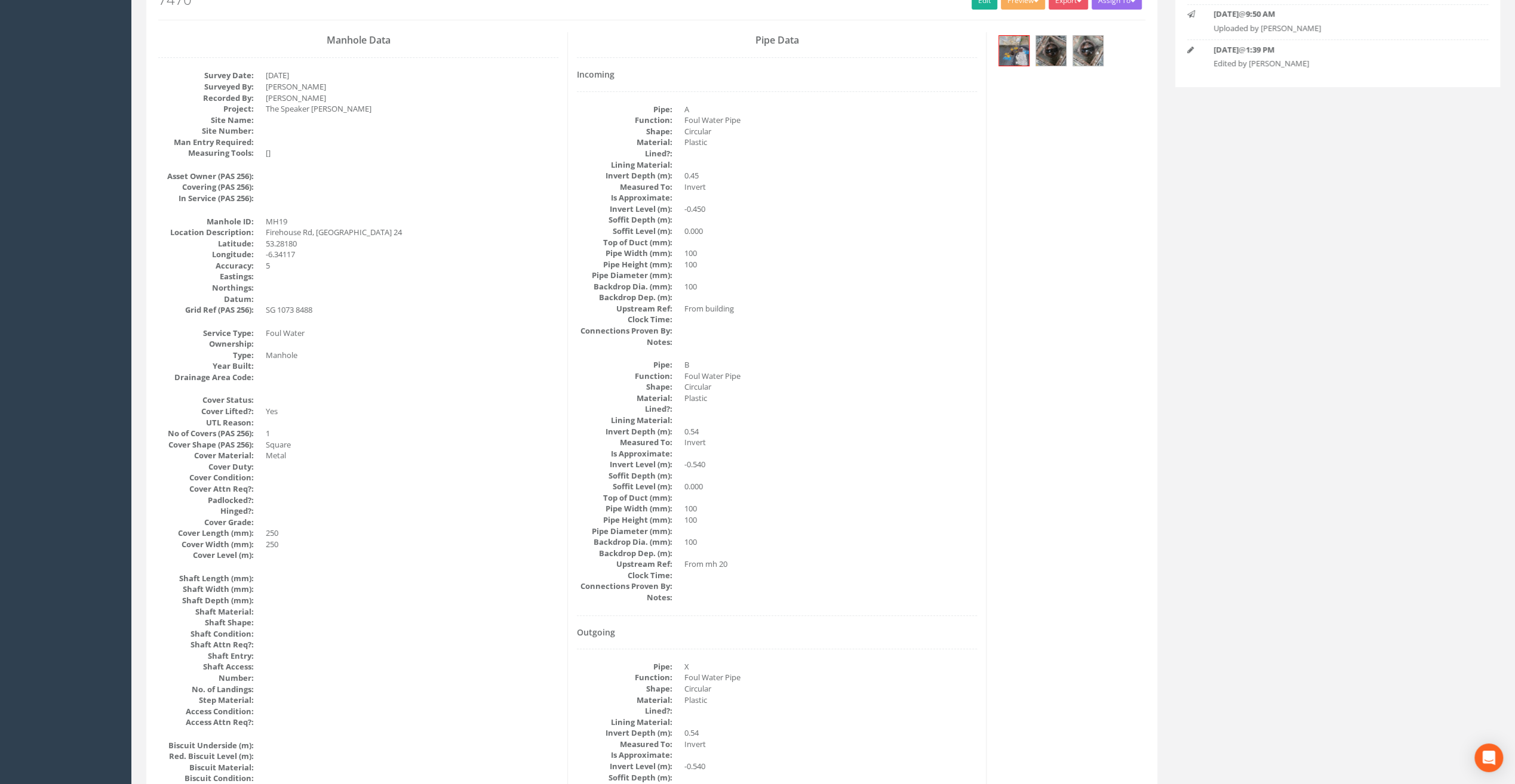
scroll to position [0, 0]
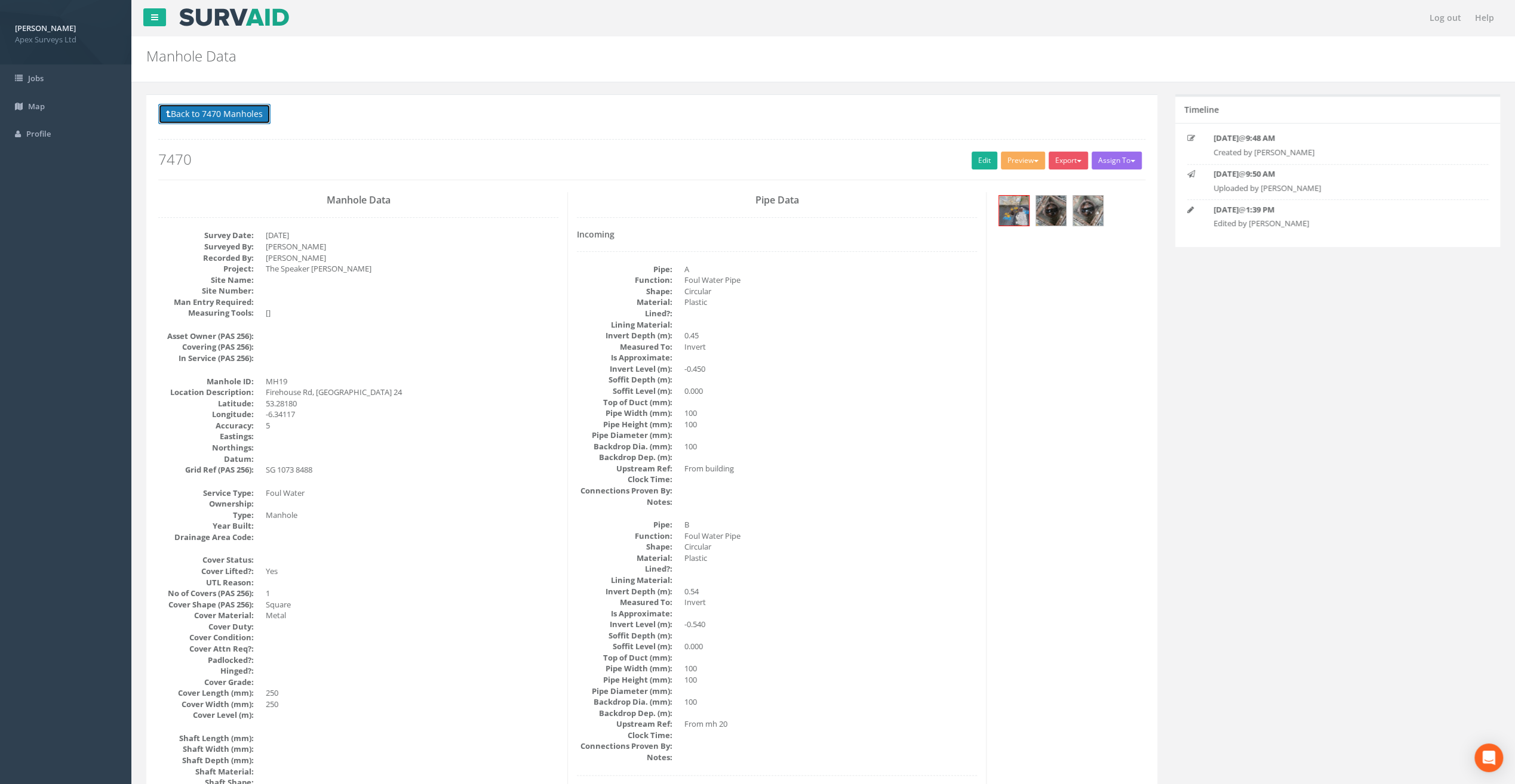
click at [209, 115] on button "Back to 7470 Manholes" at bounding box center [214, 114] width 112 height 20
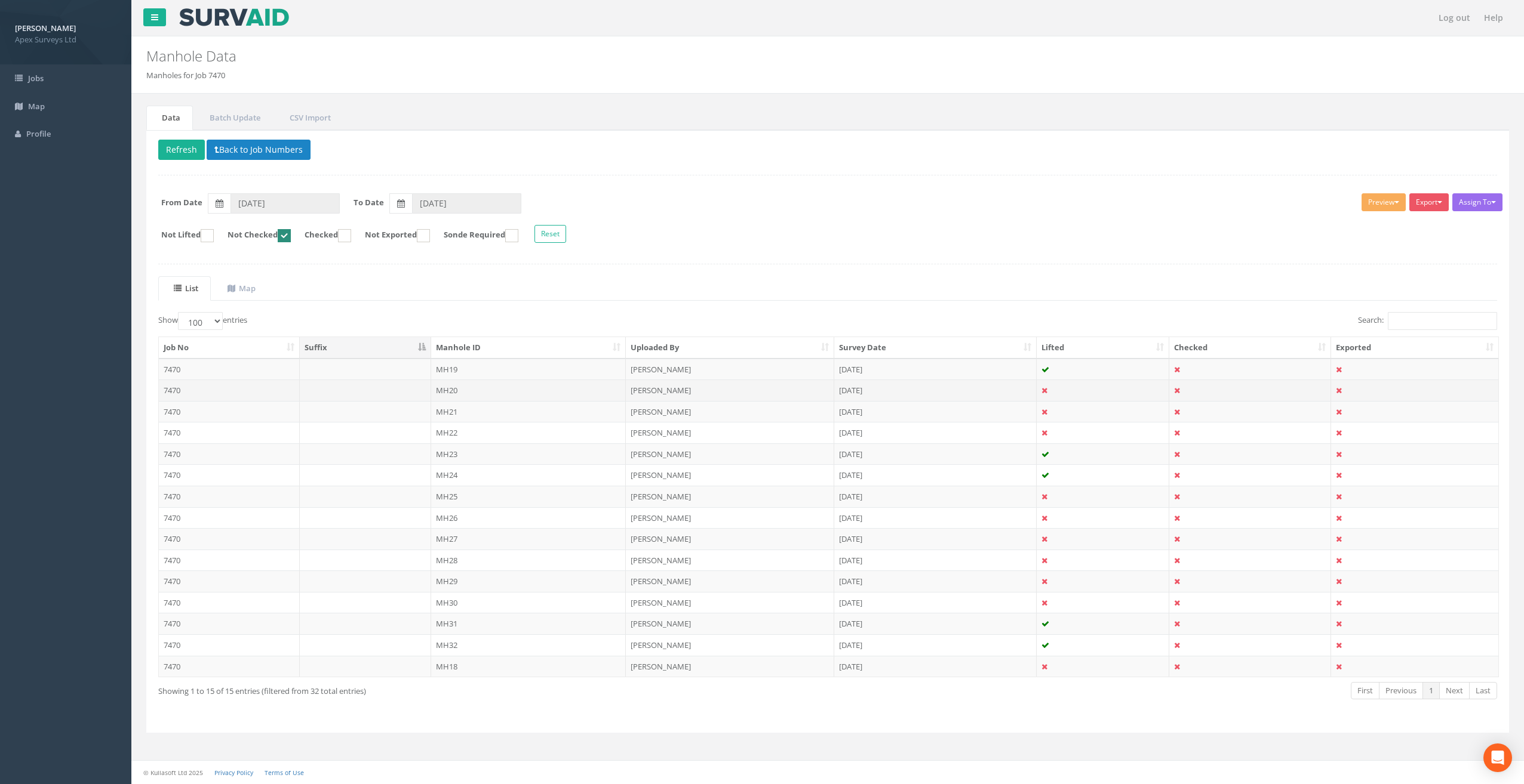
click at [458, 384] on td "MH20" at bounding box center [529, 390] width 195 height 21
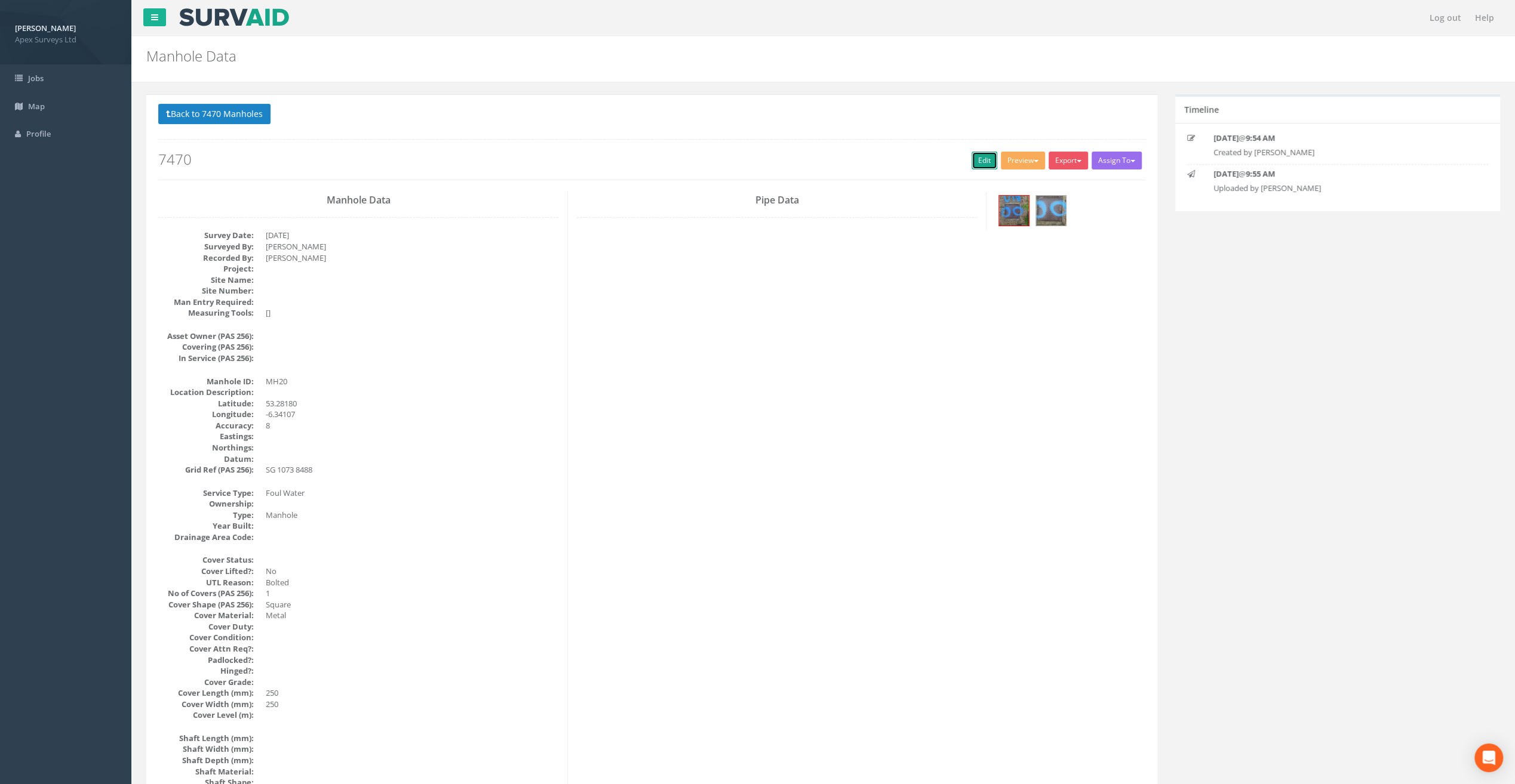
click at [974, 153] on link "Edit" at bounding box center [984, 160] width 25 height 18
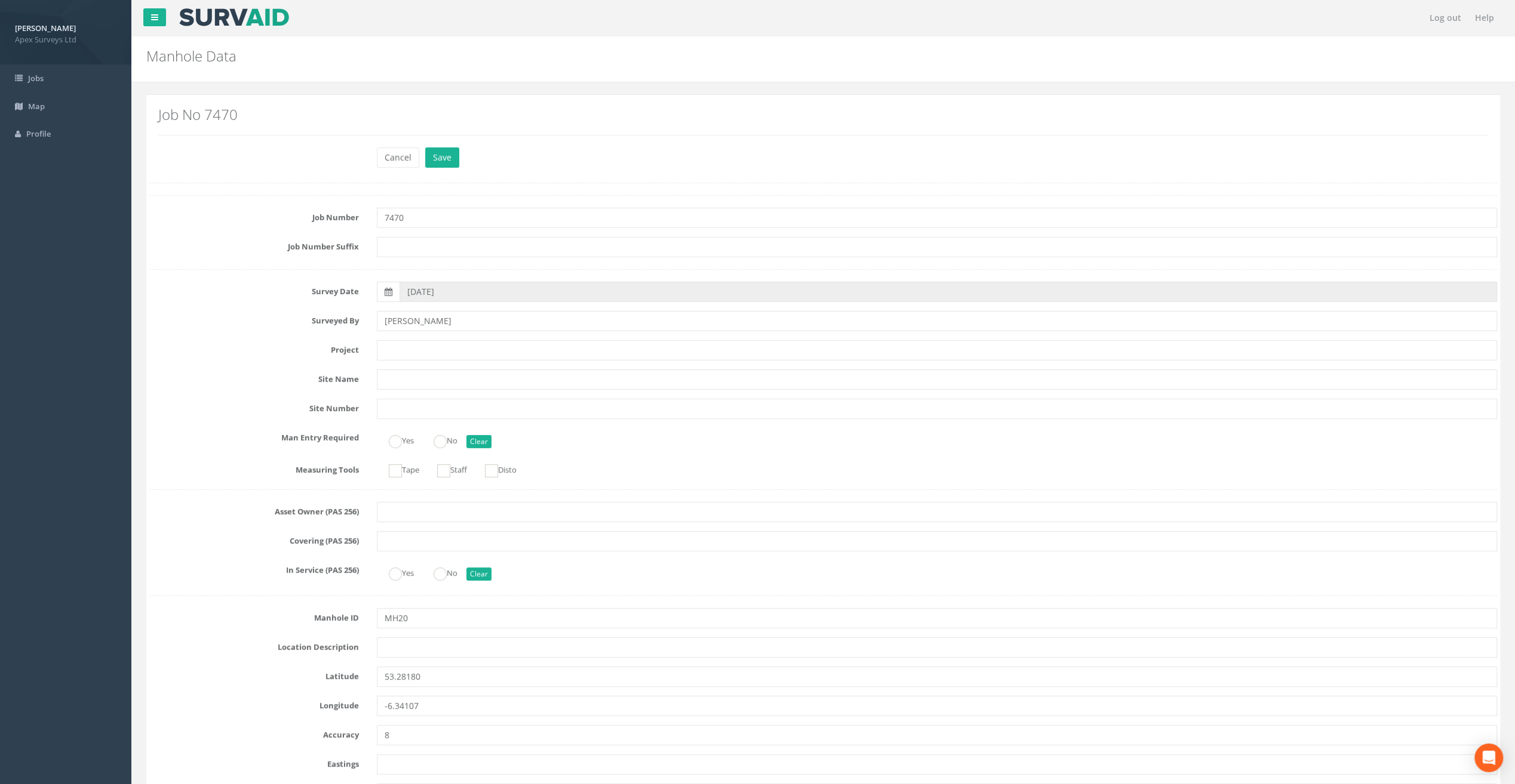
drag, startPoint x: 511, startPoint y: 20, endPoint x: 511, endPoint y: 27, distance: 7.0
click at [511, 20] on nav "Log out Help" at bounding box center [823, 18] width 1383 height 36
click at [398, 648] on input "text" at bounding box center [937, 647] width 1120 height 20
paste input "Firehouse Rd, [GEOGRAPHIC_DATA] 24"
type input "Firehouse Rd, [GEOGRAPHIC_DATA] 24"
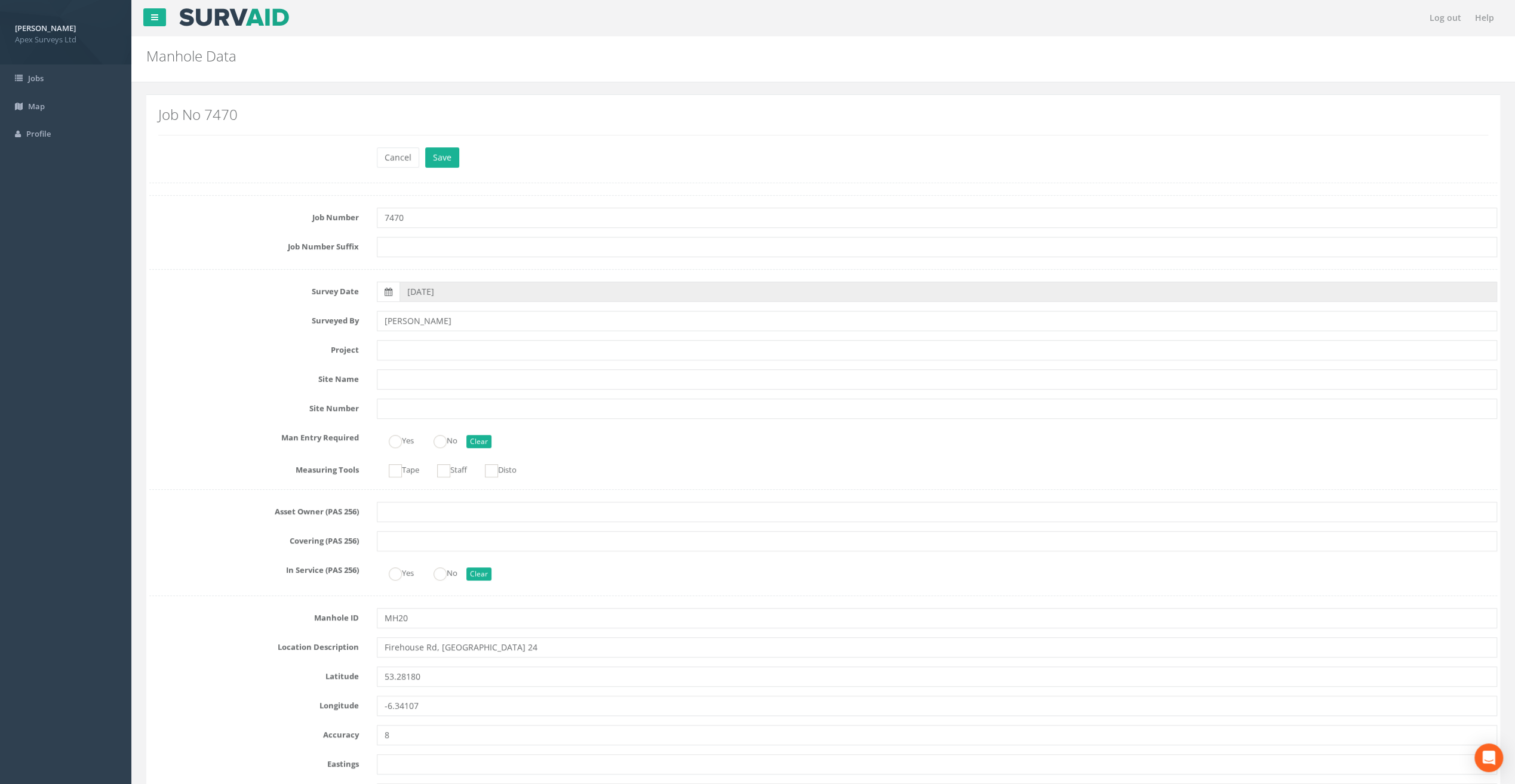
click at [459, 42] on div "Manhole Data Manholes for Job 7470" at bounding box center [709, 53] width 1143 height 33
click at [398, 350] on input "text" at bounding box center [937, 350] width 1120 height 20
paste input "The Speaker [PERSON_NAME]"
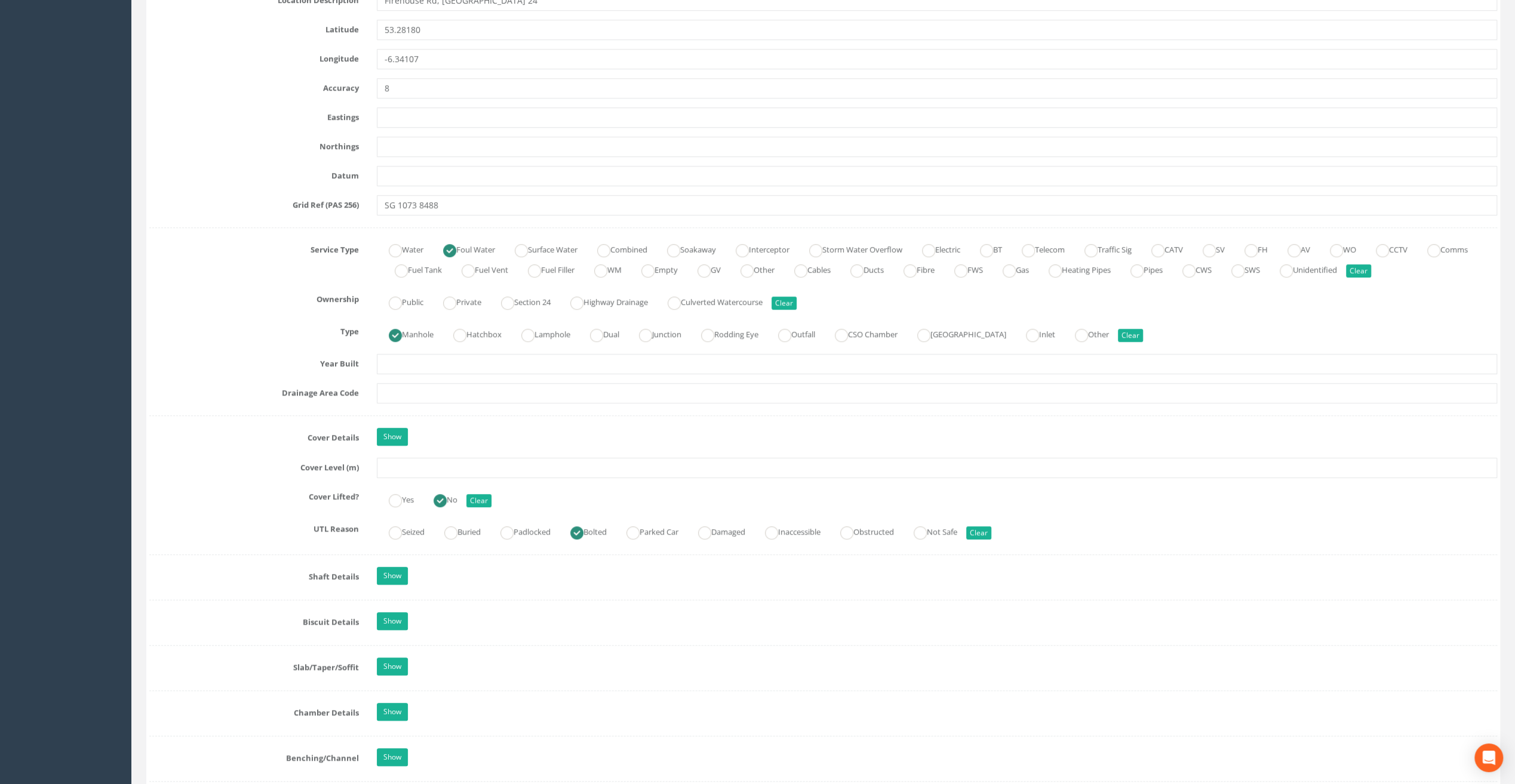
scroll to position [717, 0]
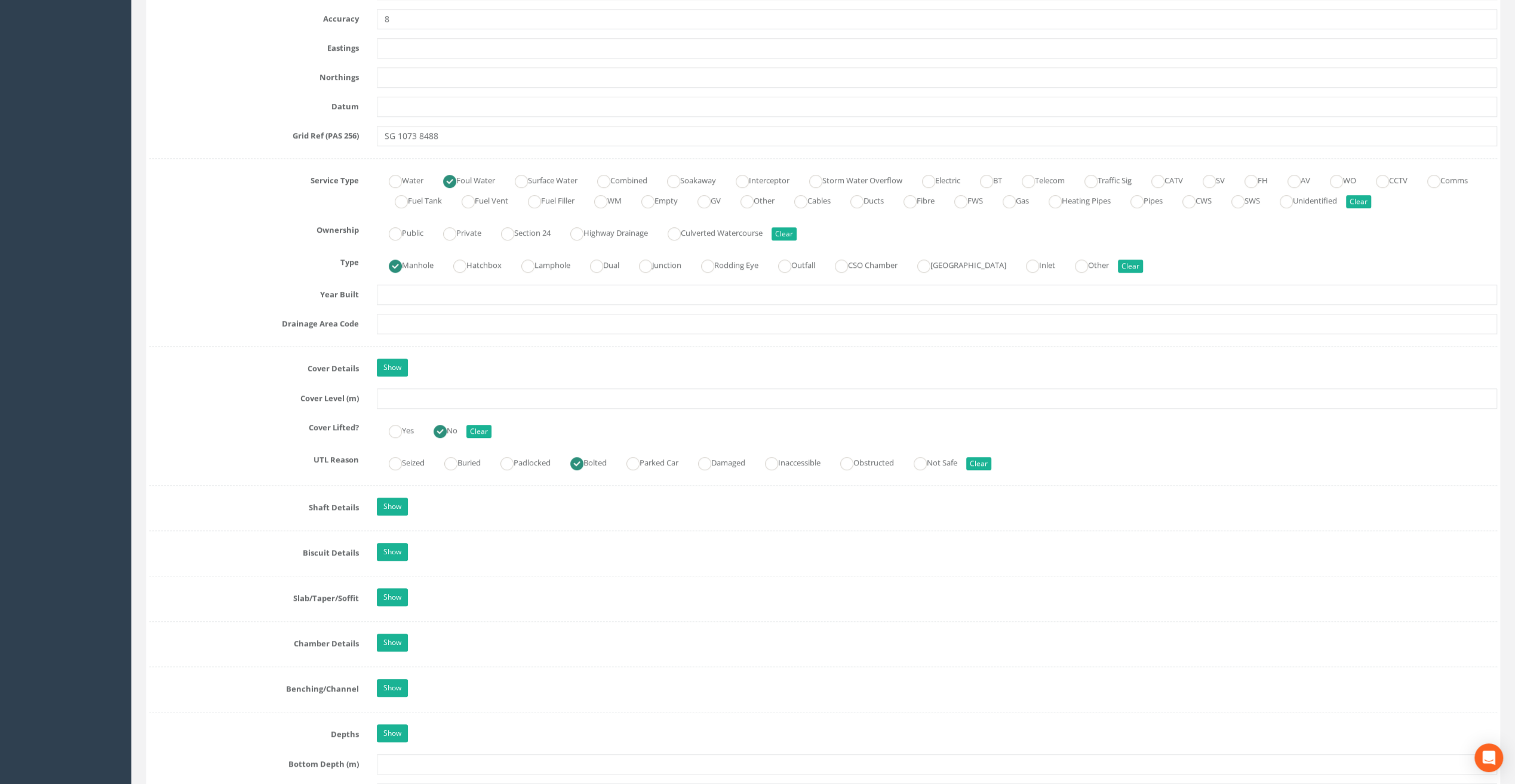
type input "The Speaker [PERSON_NAME]"
click at [407, 400] on input "text" at bounding box center [937, 398] width 1120 height 20
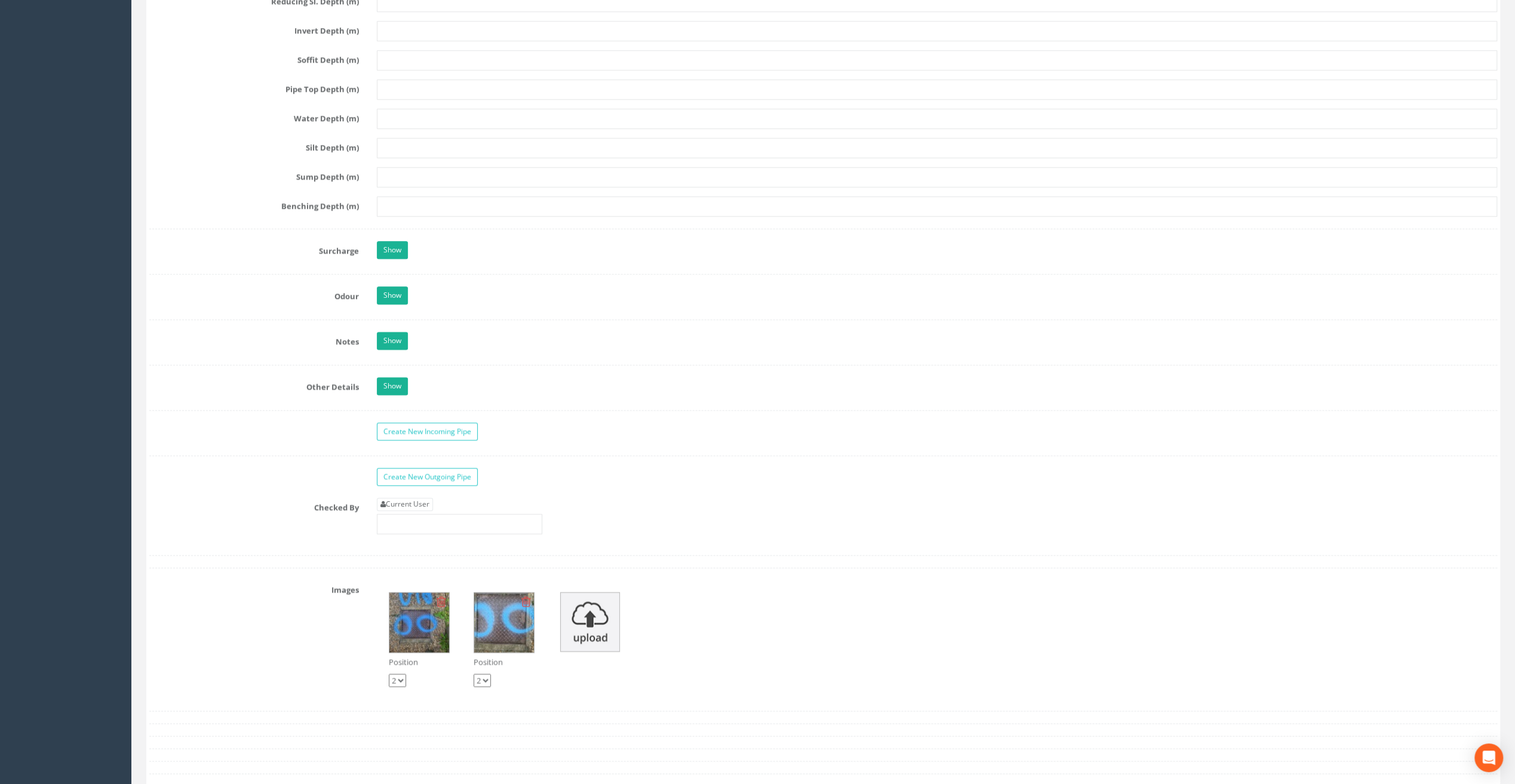
scroll to position [1731, 0]
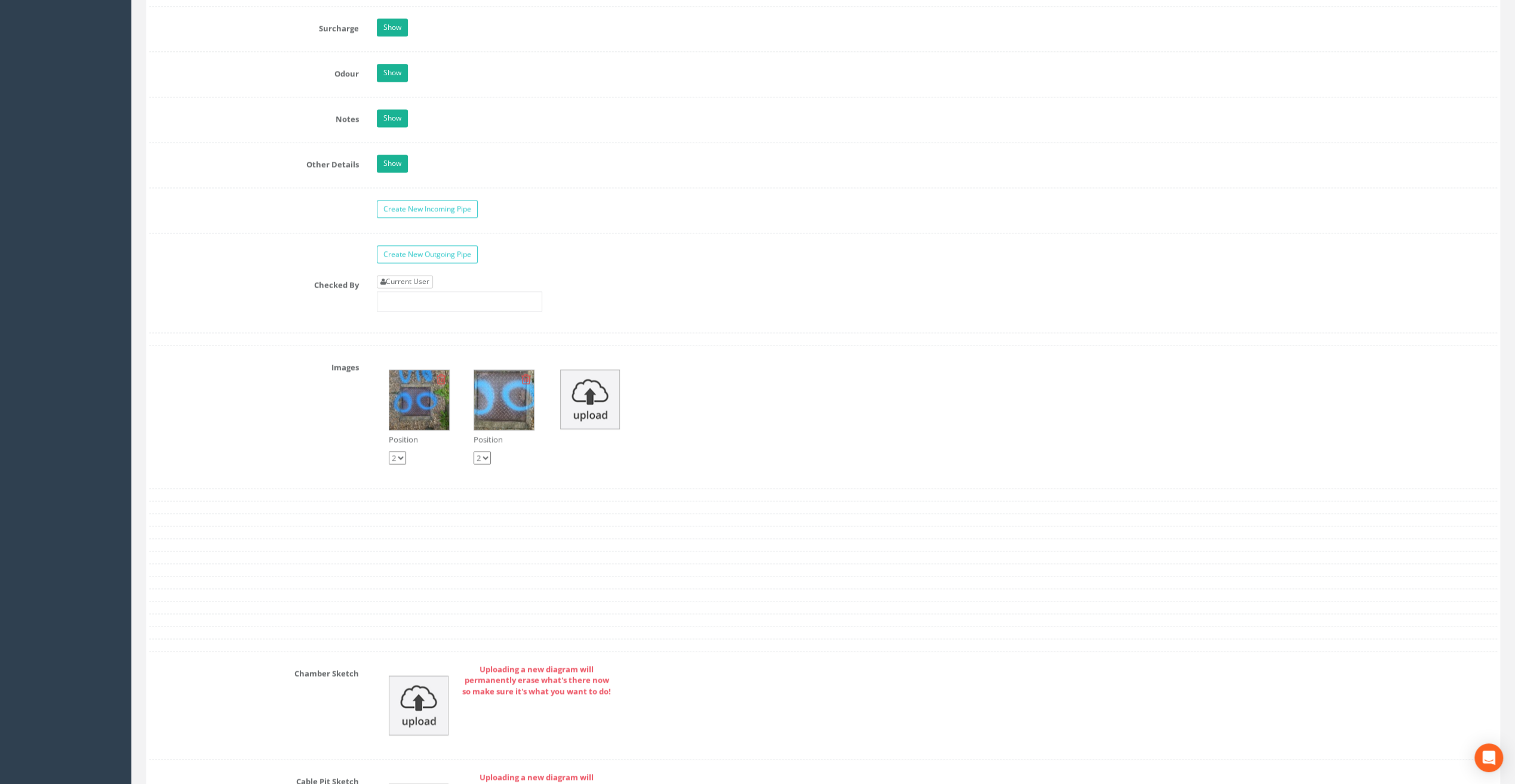
type input "83.49"
click at [398, 275] on link "Current User" at bounding box center [405, 281] width 57 height 13
type input "[PERSON_NAME]"
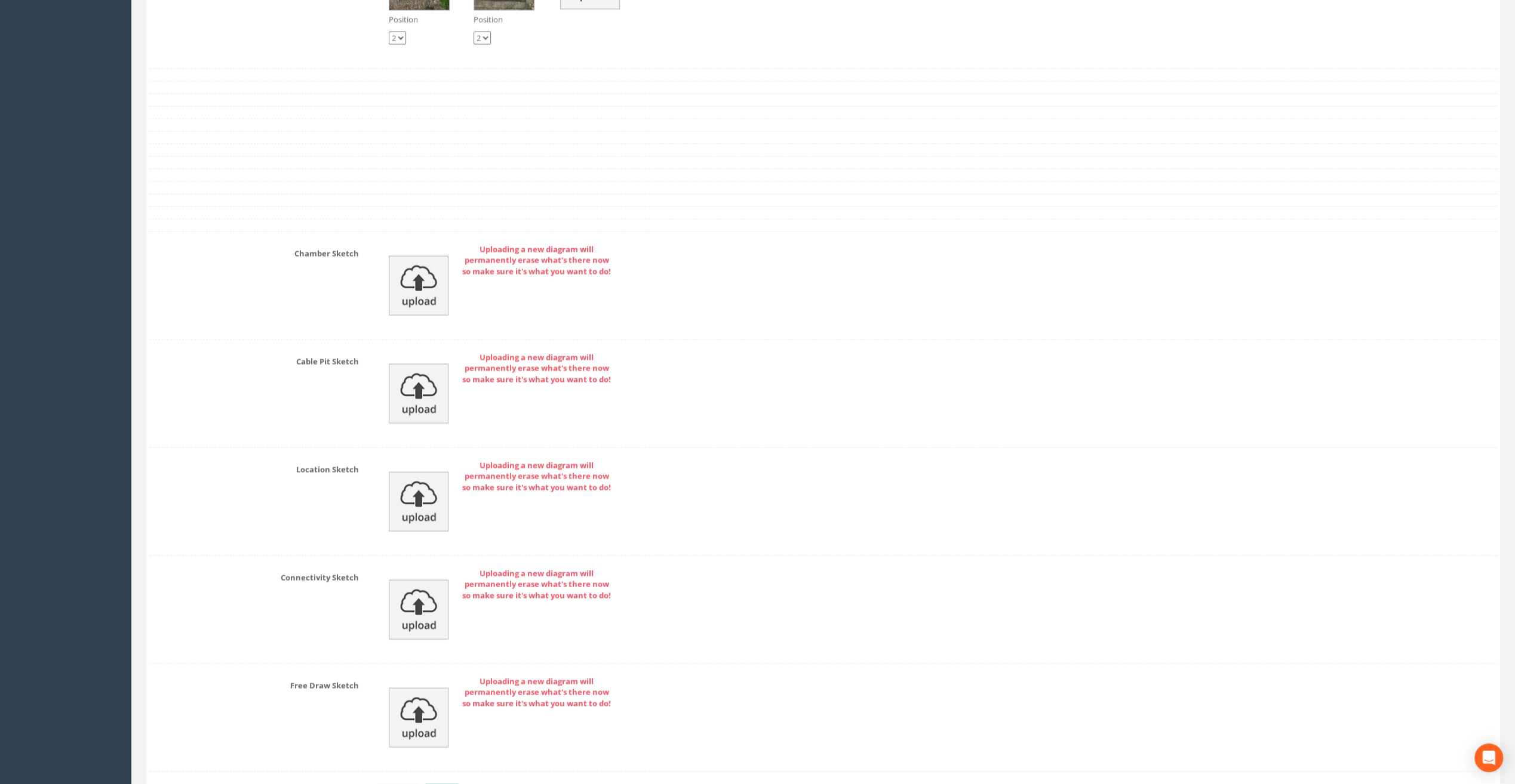
scroll to position [2222, 0]
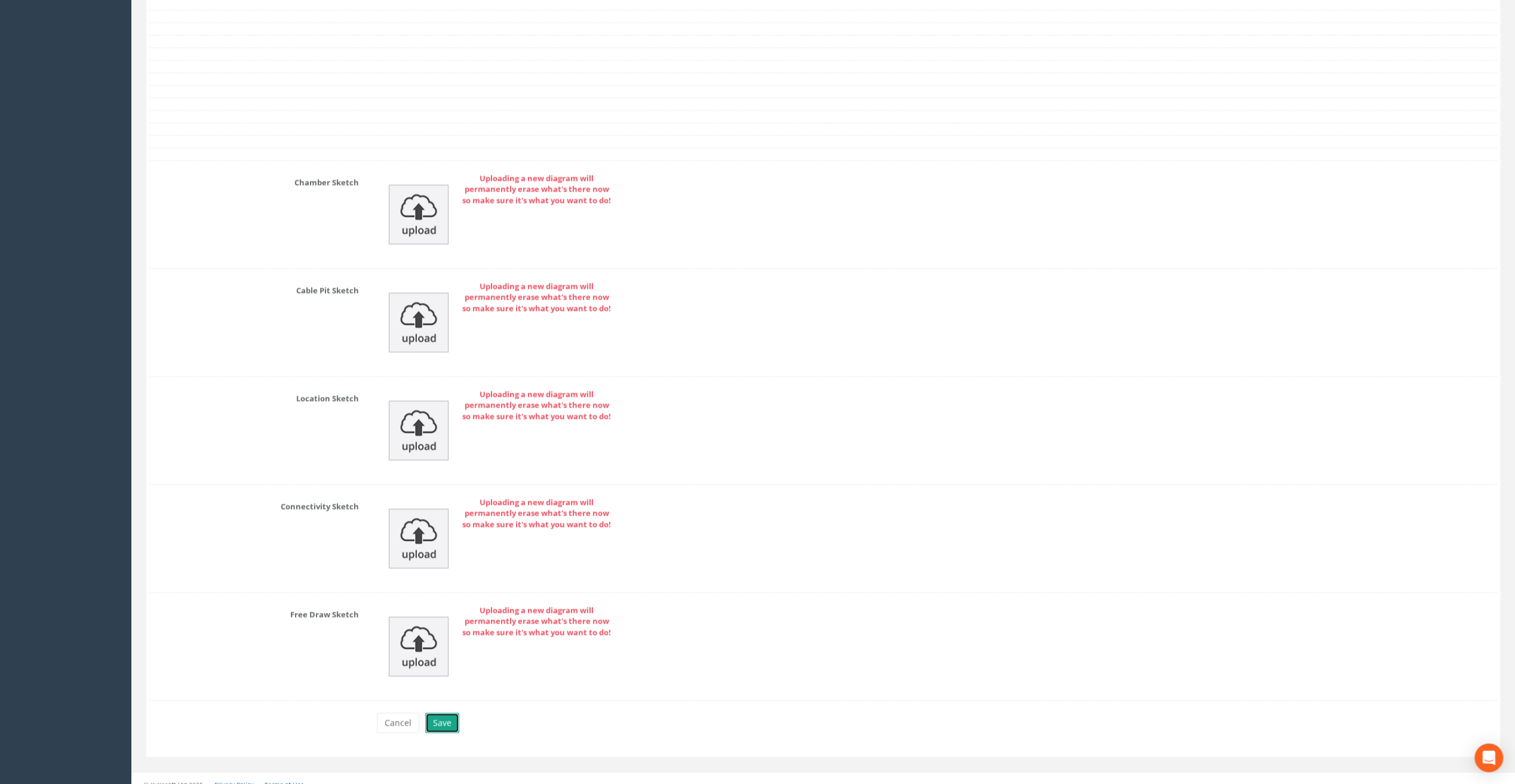
click at [449, 713] on button "Save" at bounding box center [442, 723] width 34 height 20
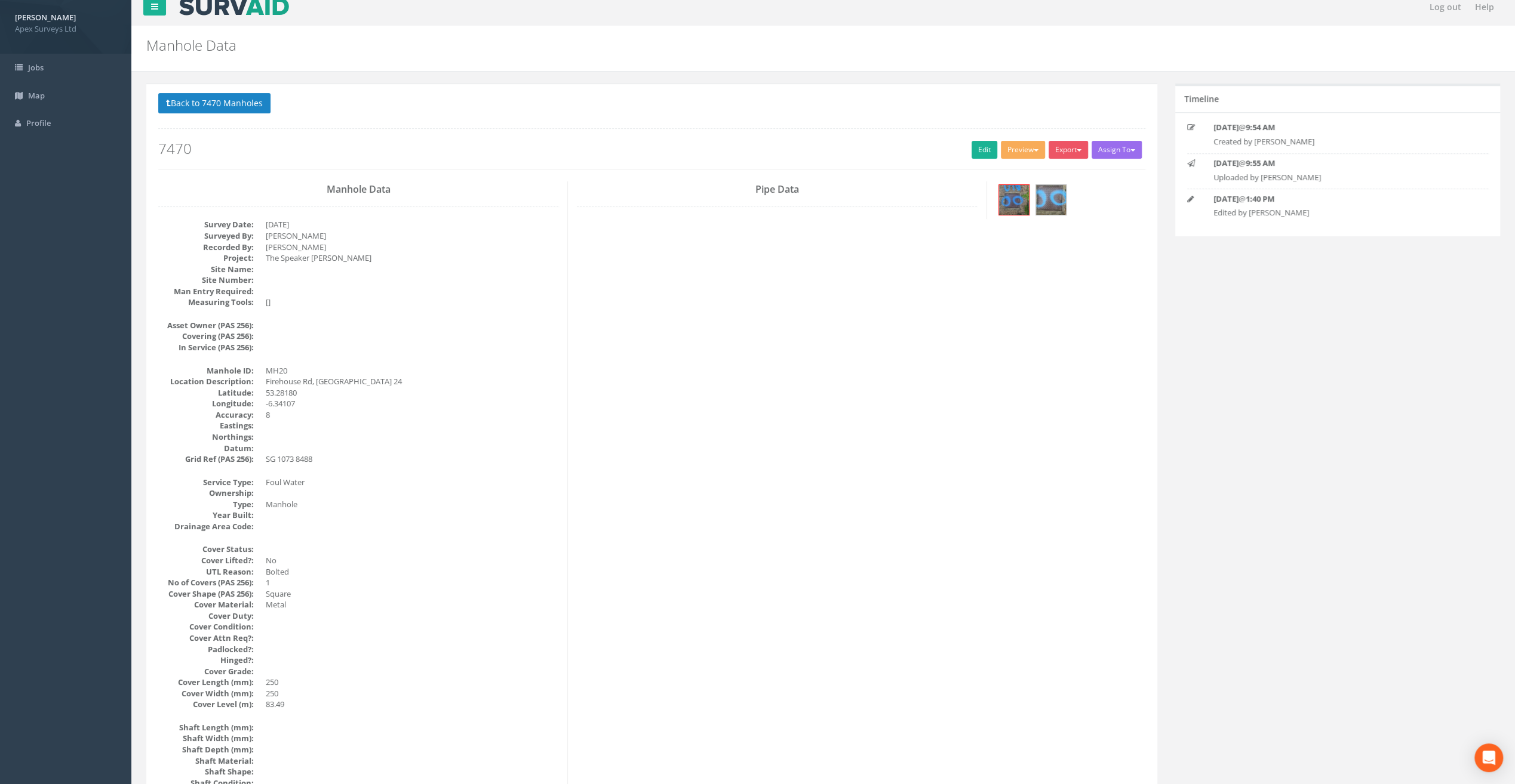
scroll to position [0, 0]
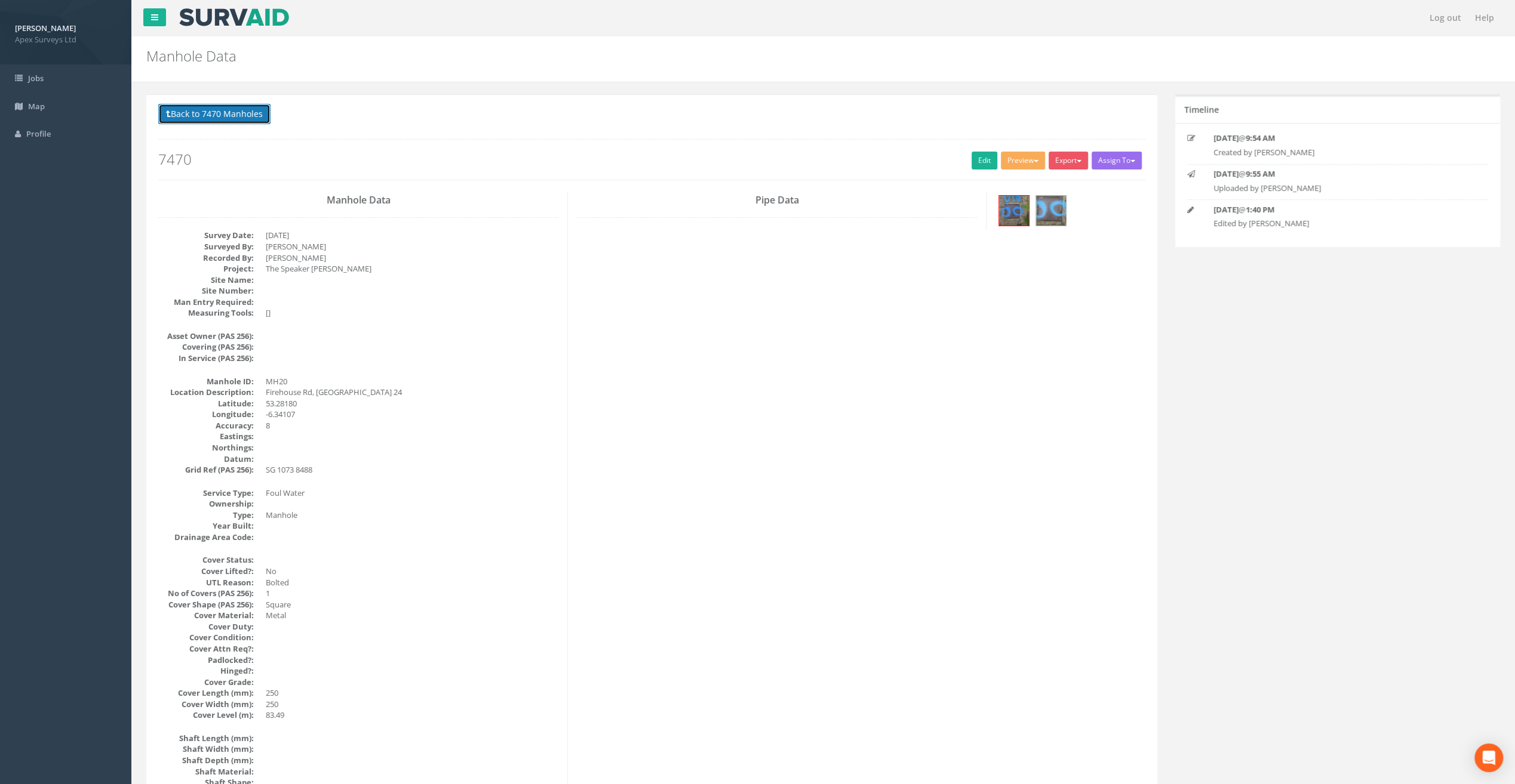
click at [193, 117] on button "Back to 7470 Manholes" at bounding box center [214, 114] width 112 height 20
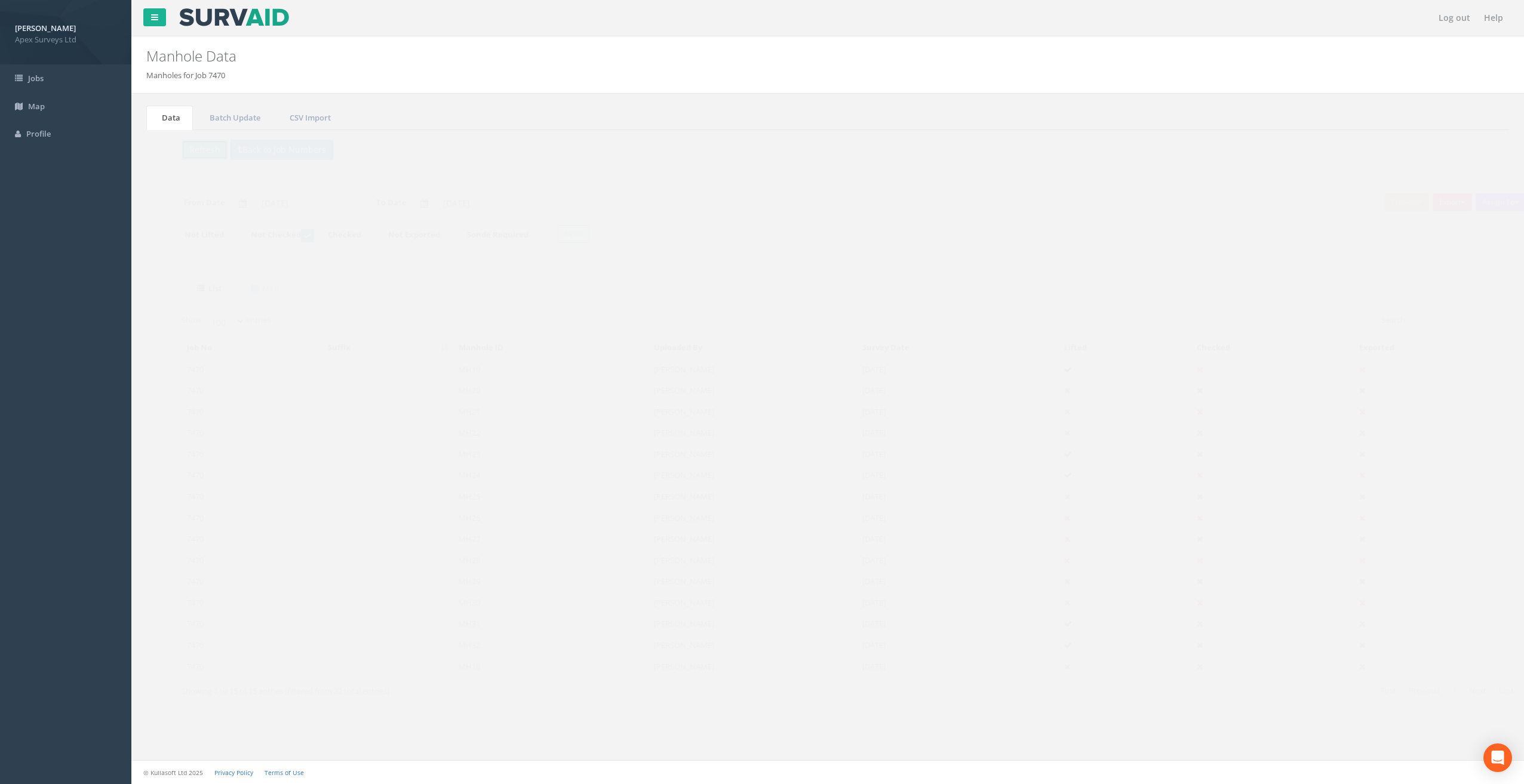
click at [177, 143] on button "Refresh" at bounding box center [181, 149] width 47 height 20
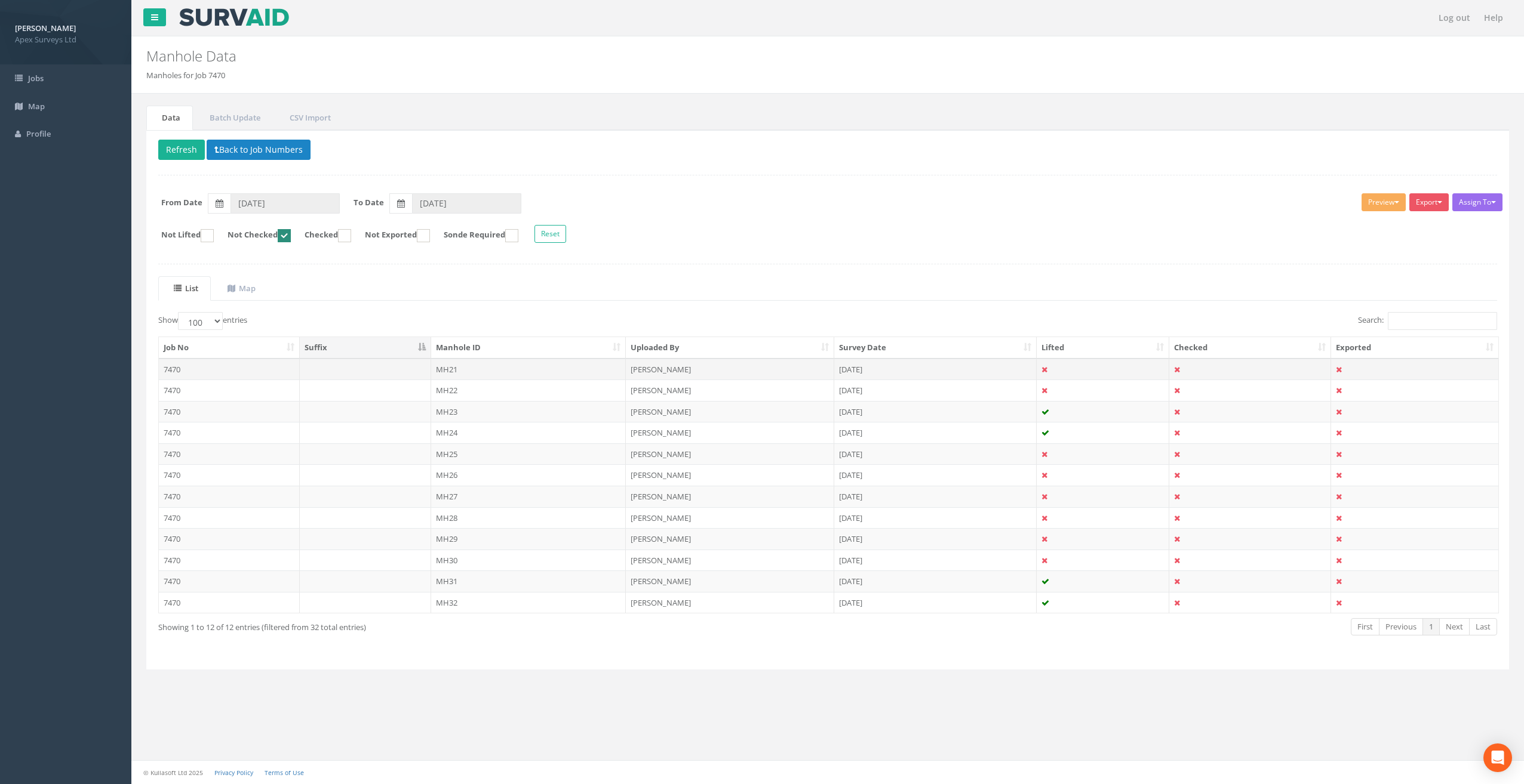
click at [454, 364] on td "MH21" at bounding box center [529, 370] width 195 height 21
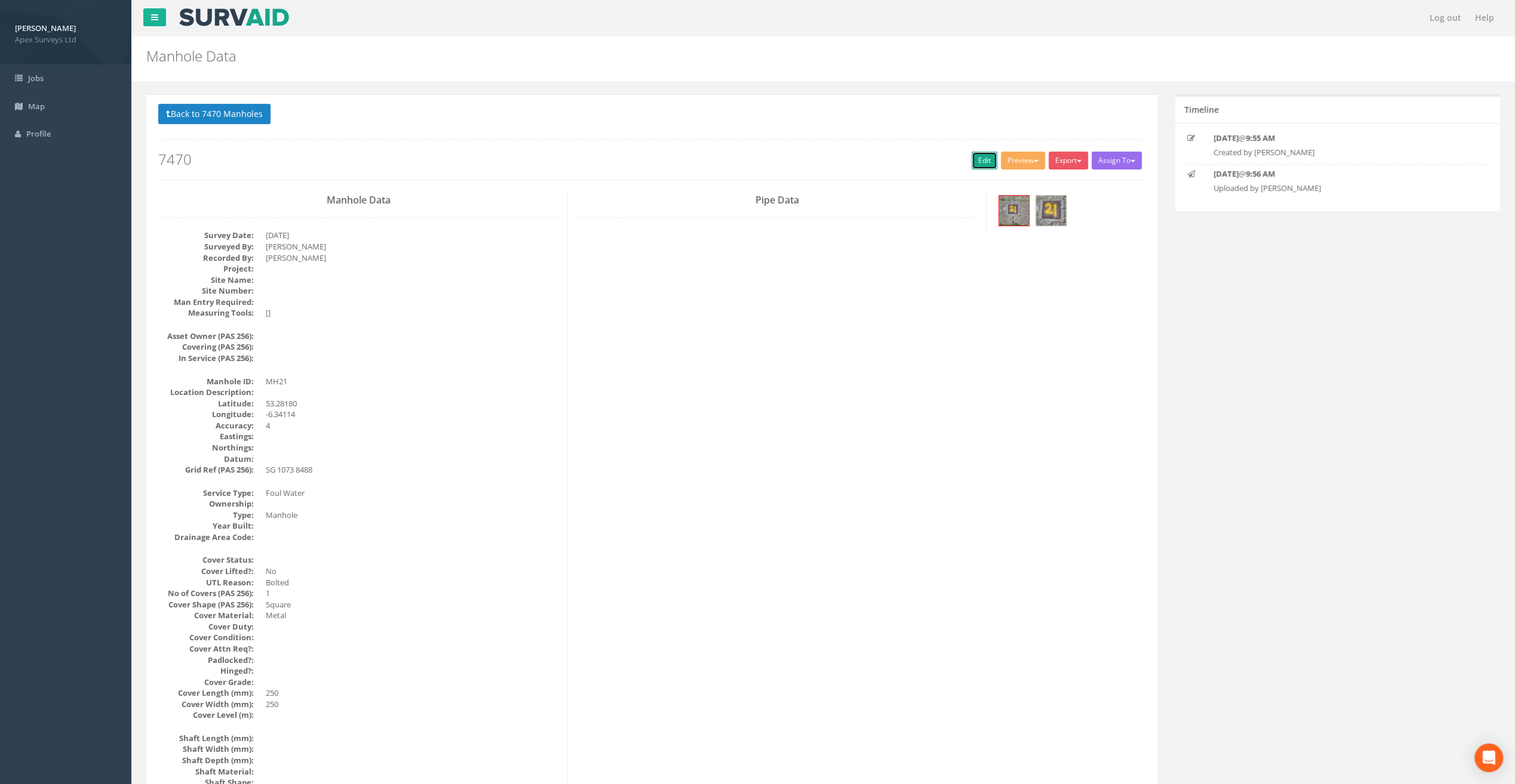
click at [983, 158] on link "Edit" at bounding box center [984, 160] width 25 height 18
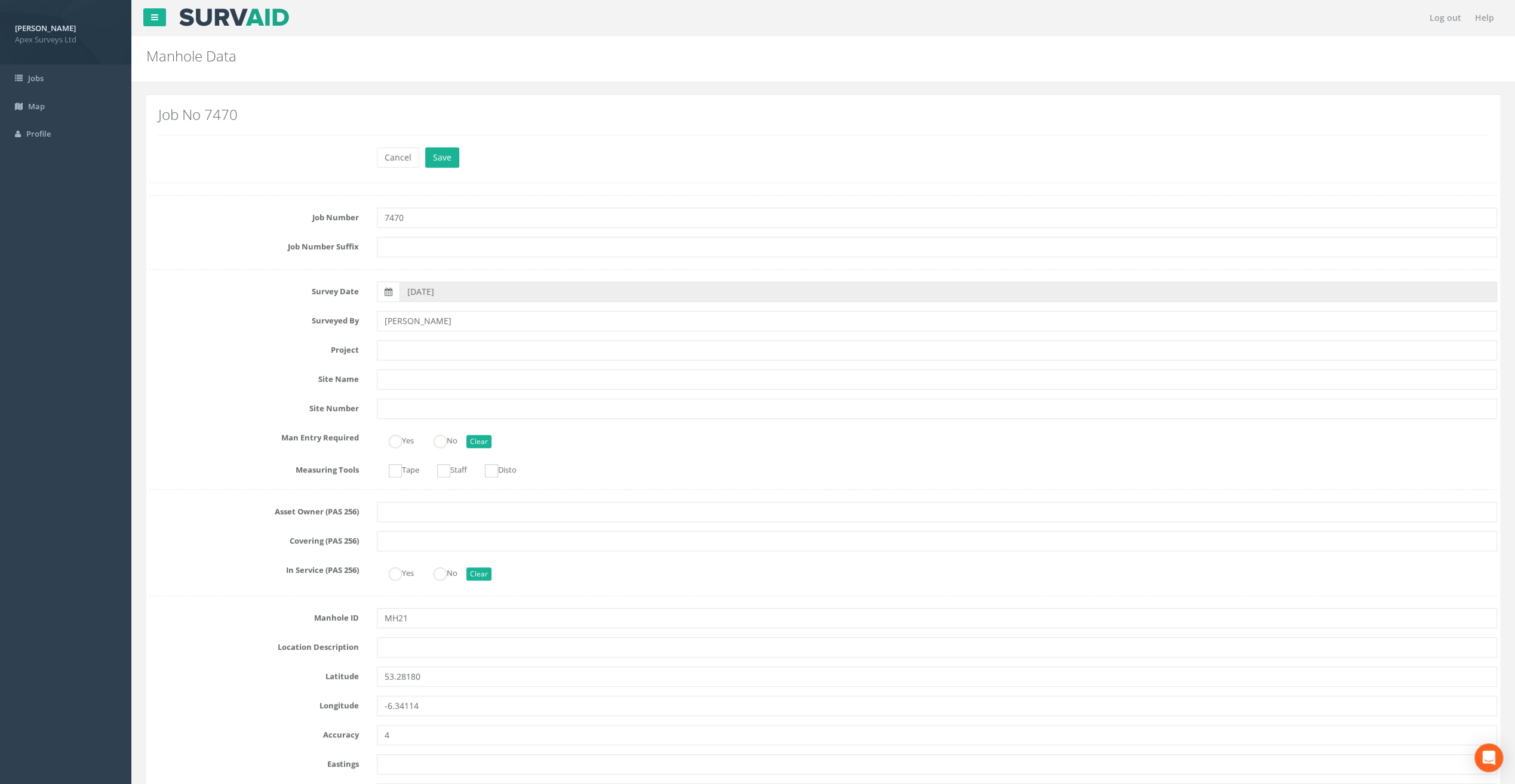
click at [239, 139] on div "Job No 7470" at bounding box center [823, 126] width 1348 height 43
click at [404, 355] on input "text" at bounding box center [937, 350] width 1120 height 20
paste input "The Speaker [PERSON_NAME]"
type input "The Speaker [PERSON_NAME]"
click at [419, 50] on h2 "Manhole Data" at bounding box center [708, 57] width 1125 height 16
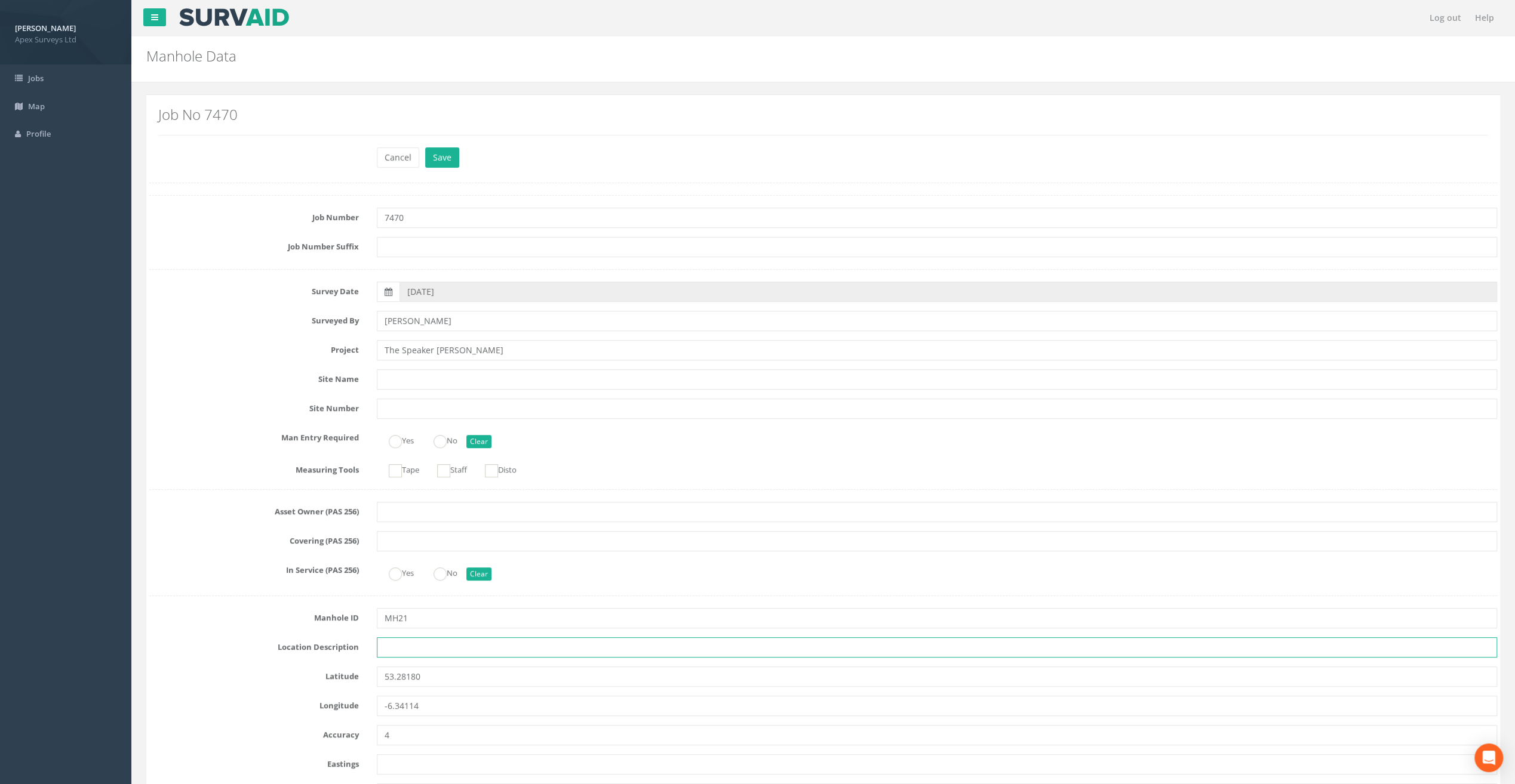
click at [404, 647] on input "text" at bounding box center [937, 647] width 1120 height 20
paste input "Firehouse Rd, [GEOGRAPHIC_DATA] 24"
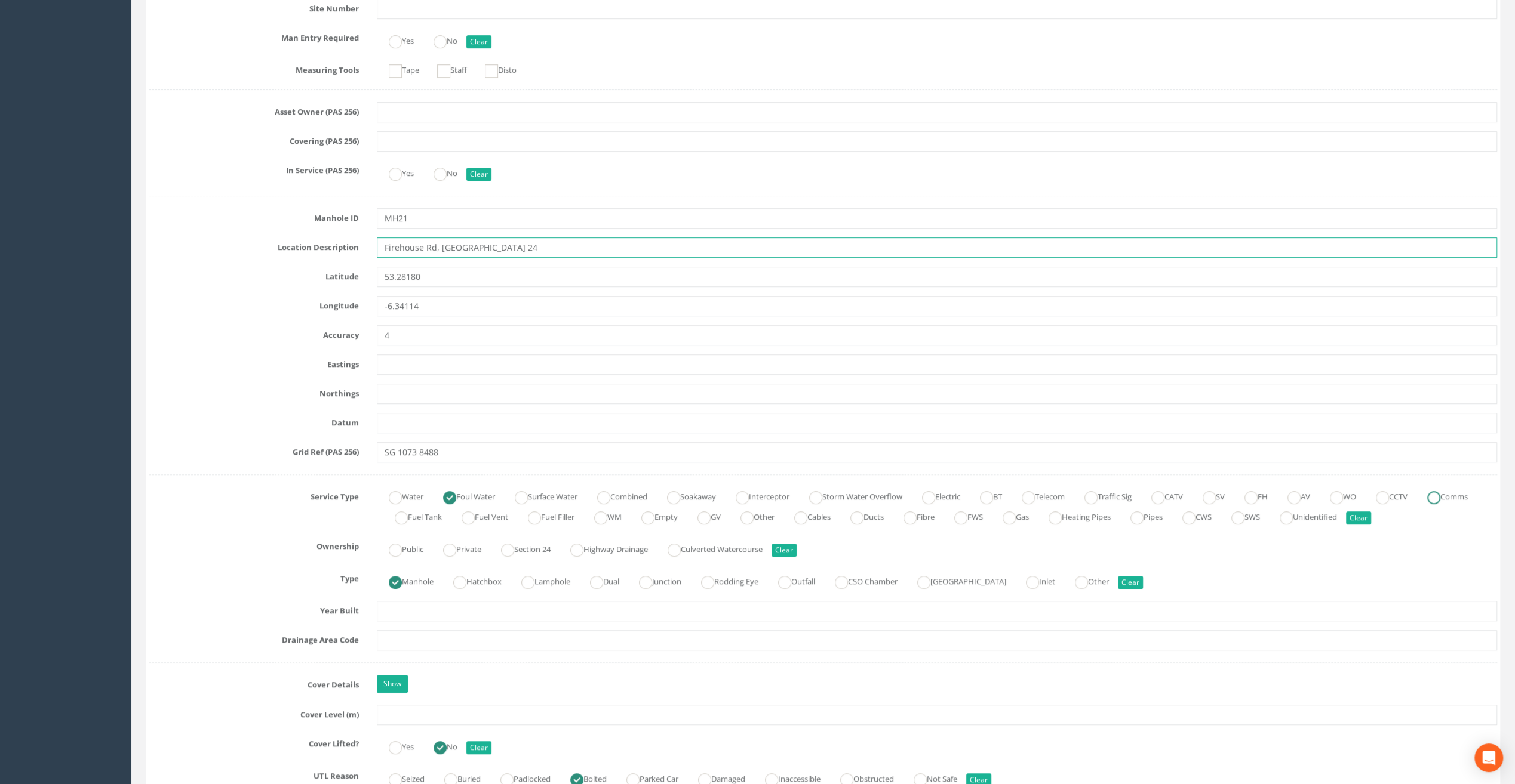
scroll to position [417, 0]
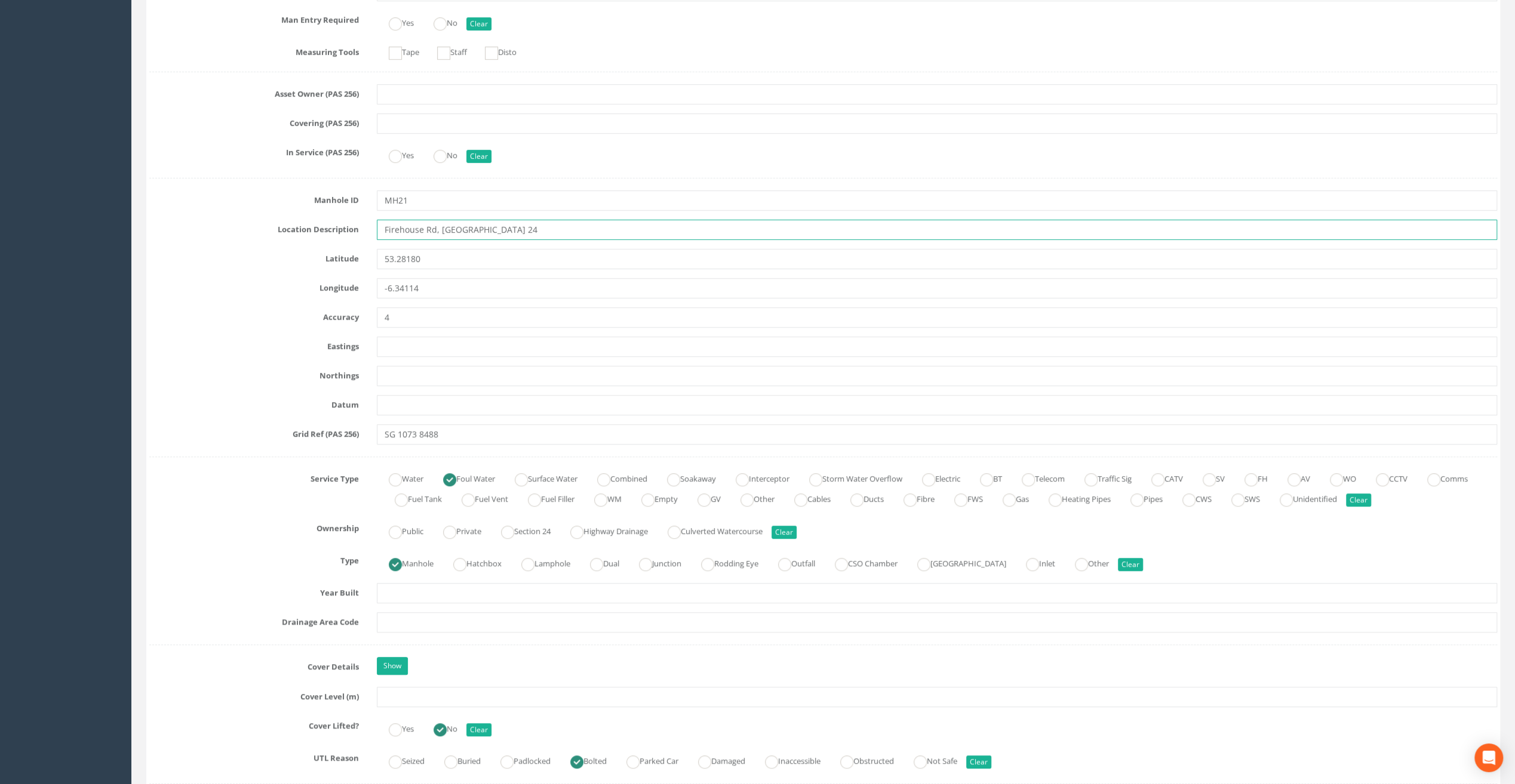
type input "Firehouse Rd, [GEOGRAPHIC_DATA] 24"
click at [399, 687] on input "text" at bounding box center [937, 697] width 1120 height 20
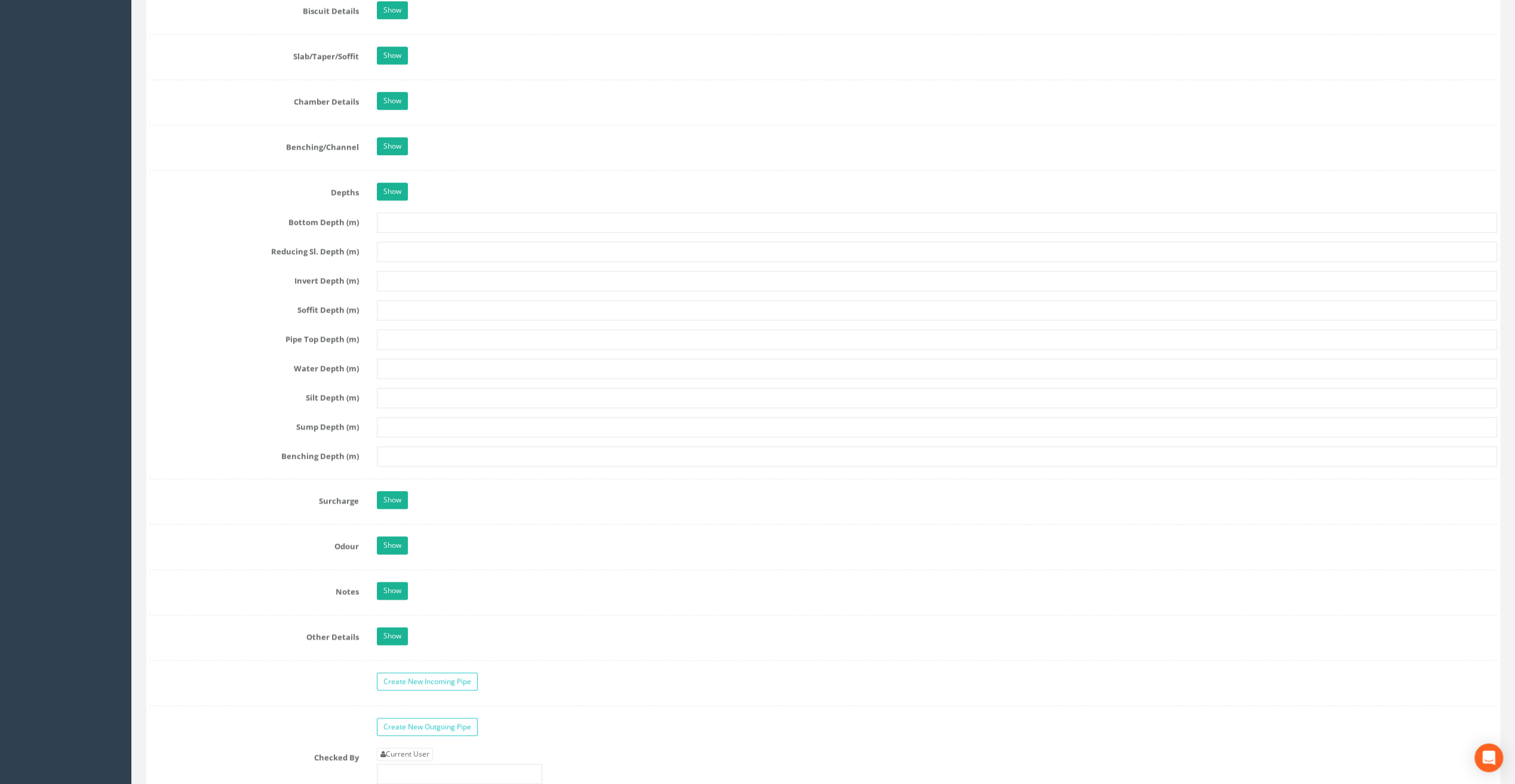
scroll to position [1432, 0]
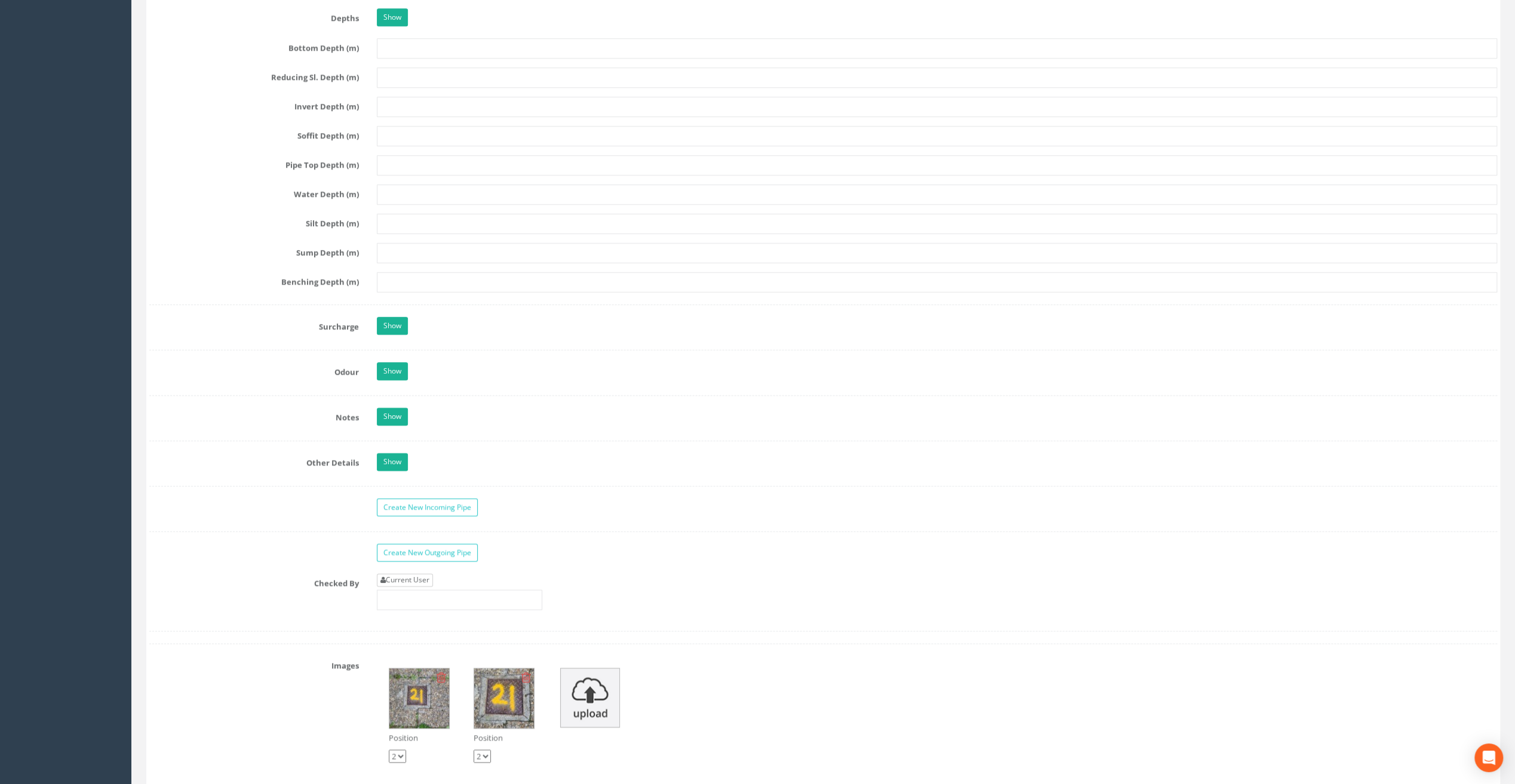
type input "83.54"
click at [416, 573] on link "Current User" at bounding box center [405, 579] width 57 height 13
type input "[PERSON_NAME]"
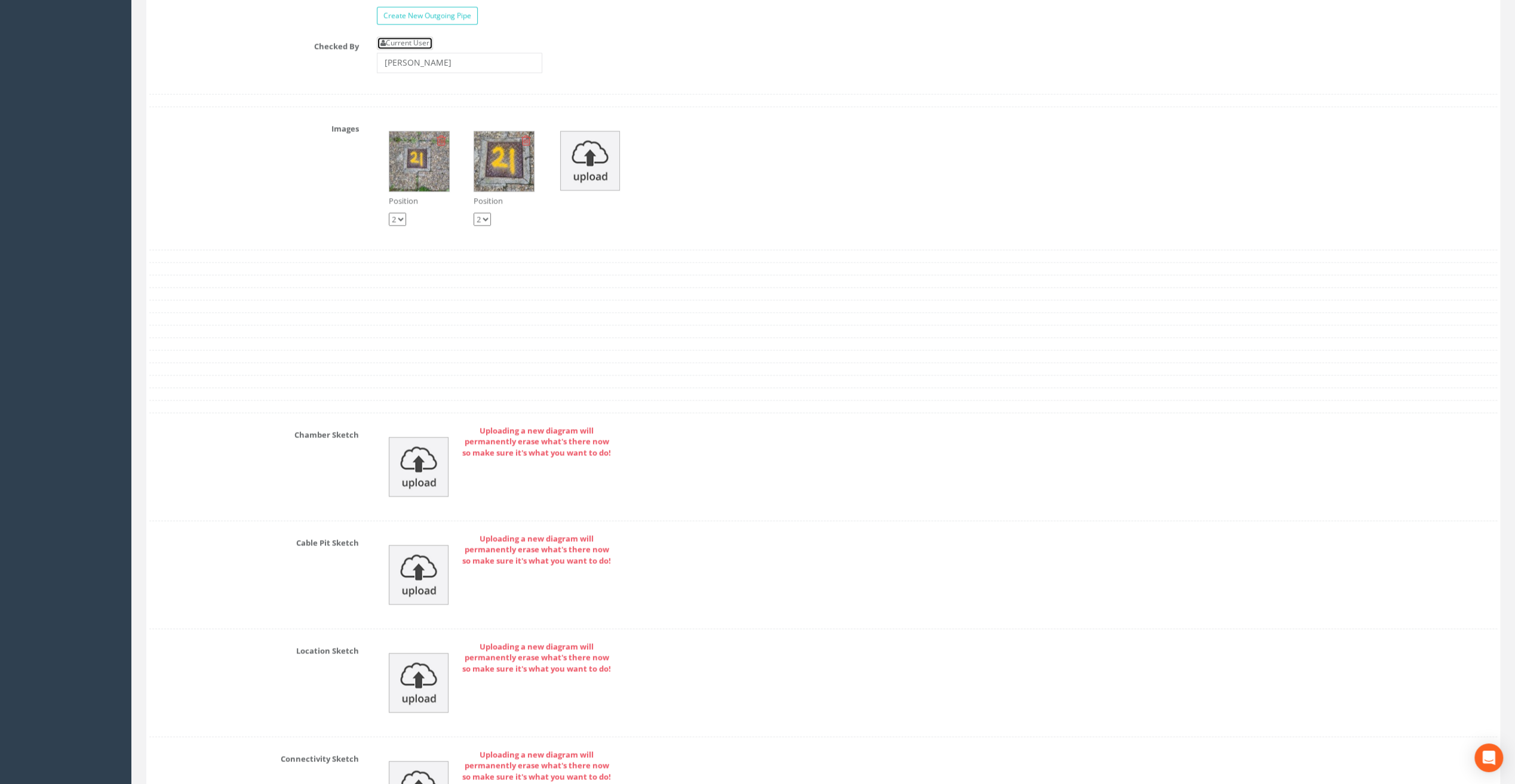
scroll to position [2222, 0]
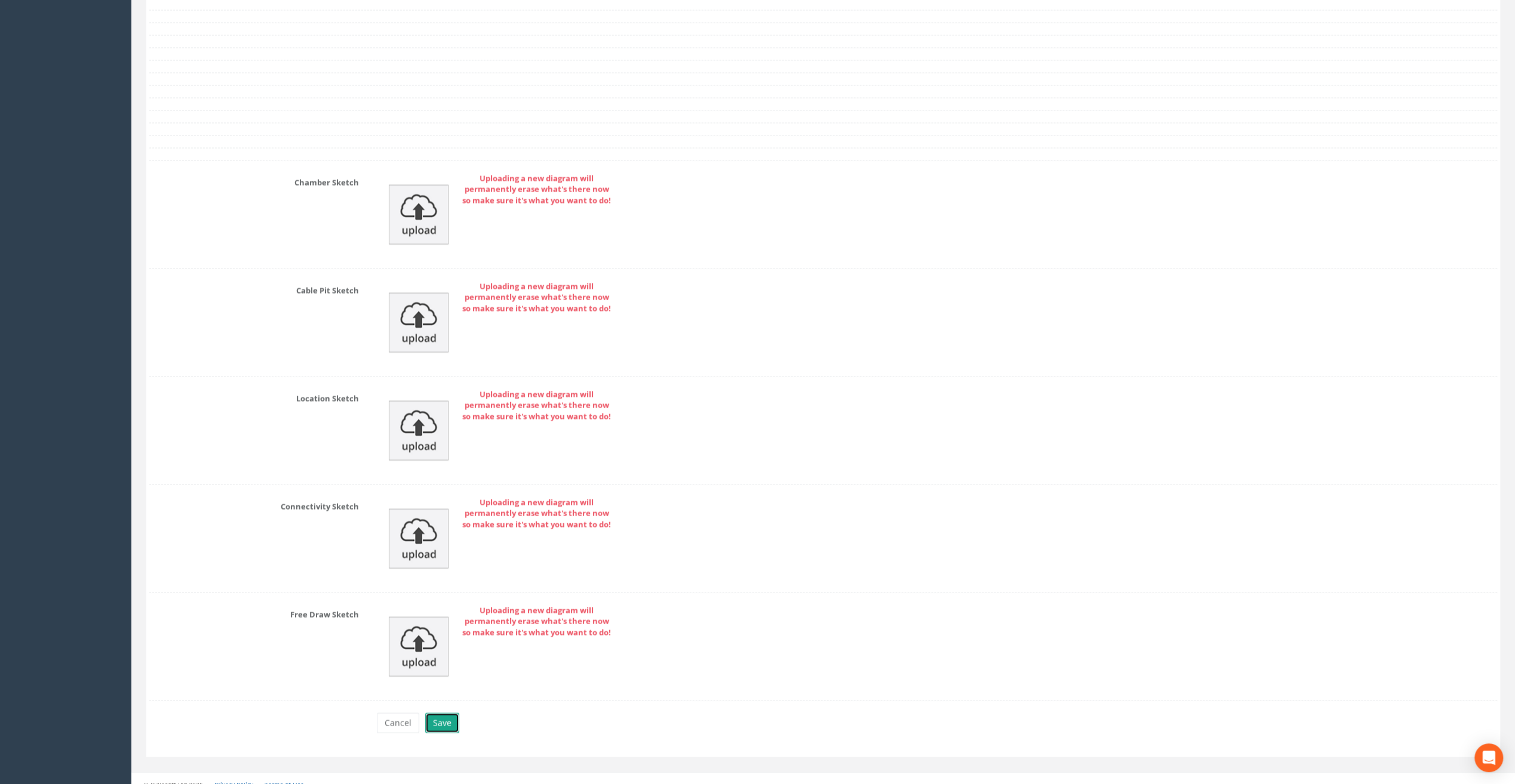
click at [443, 713] on button "Save" at bounding box center [442, 723] width 34 height 20
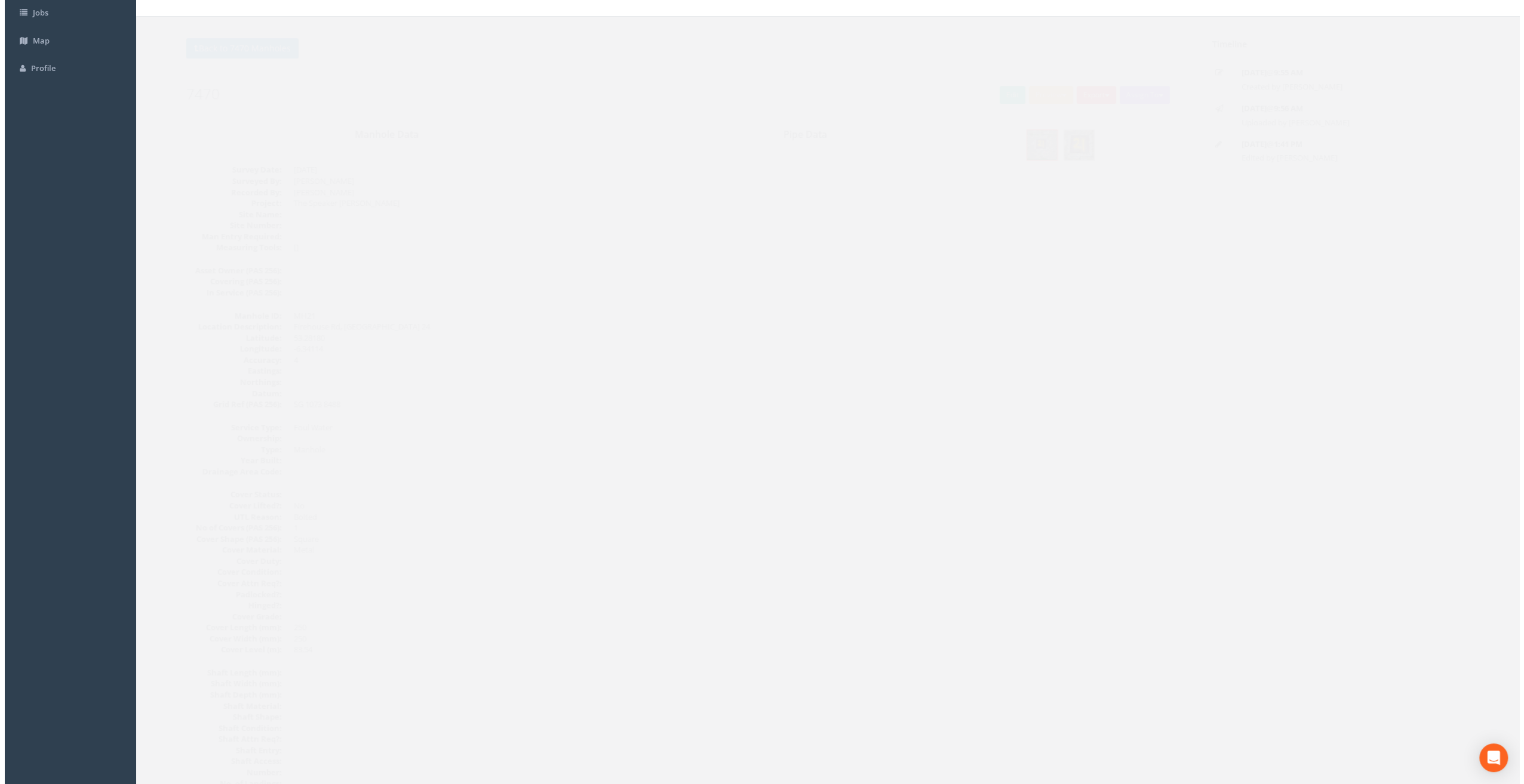
scroll to position [0, 0]
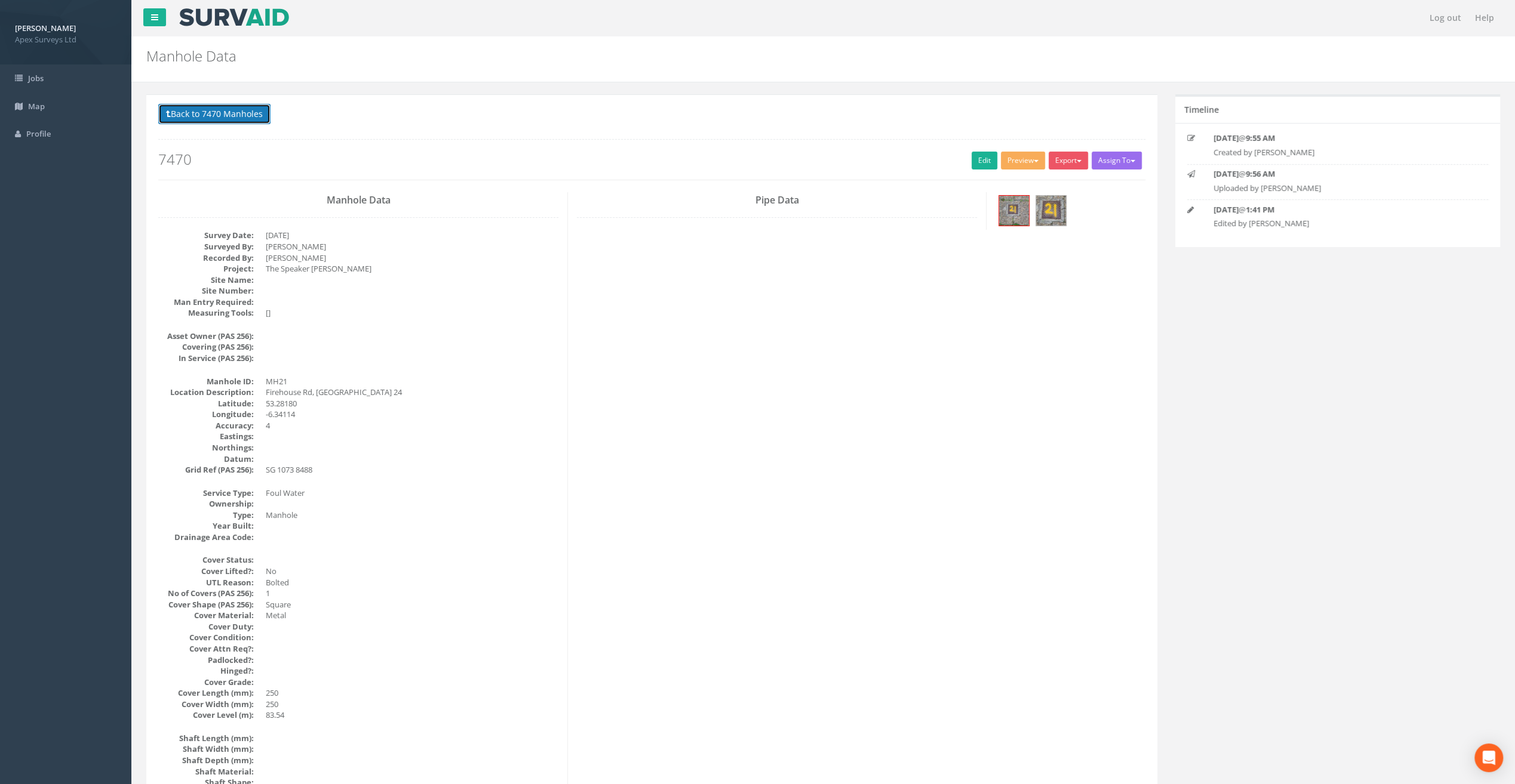
click at [203, 122] on button "Back to 7470 Manholes" at bounding box center [214, 114] width 112 height 20
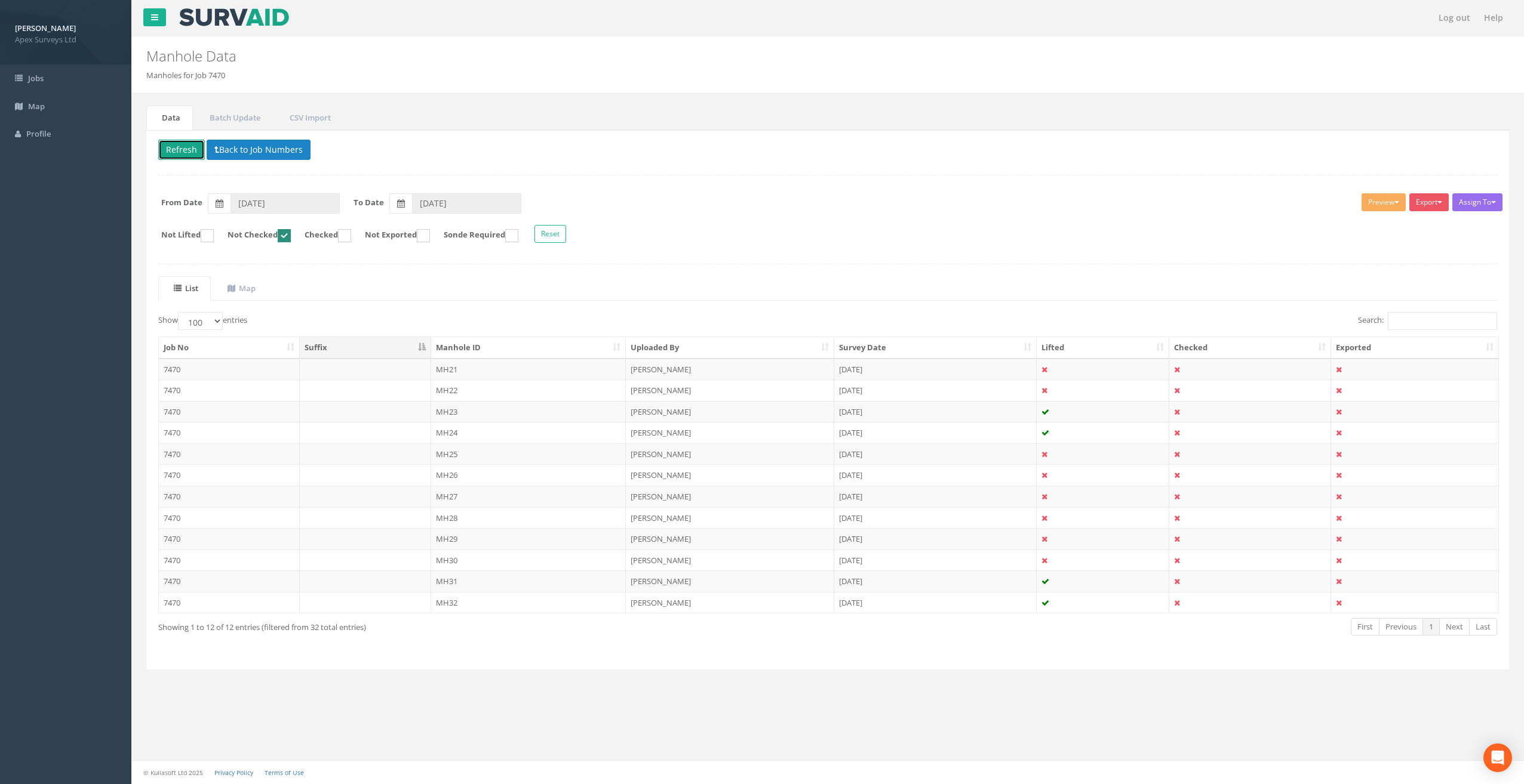
click at [177, 149] on button "Refresh" at bounding box center [181, 149] width 47 height 20
